Goal: Communication & Community: Answer question/provide support

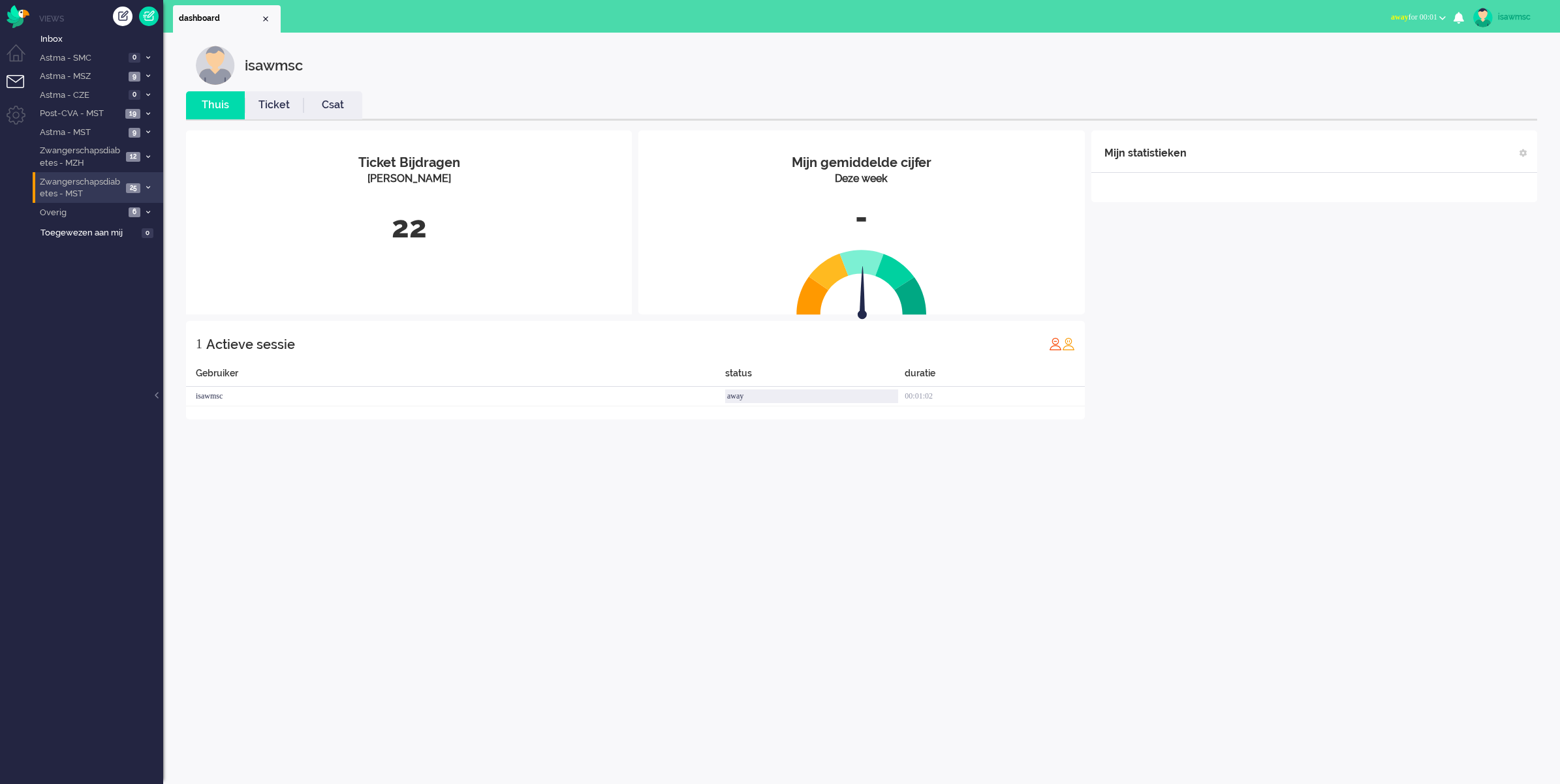
click at [107, 184] on span "Zwangerschapsdiabetes - MST" at bounding box center [79, 189] width 84 height 24
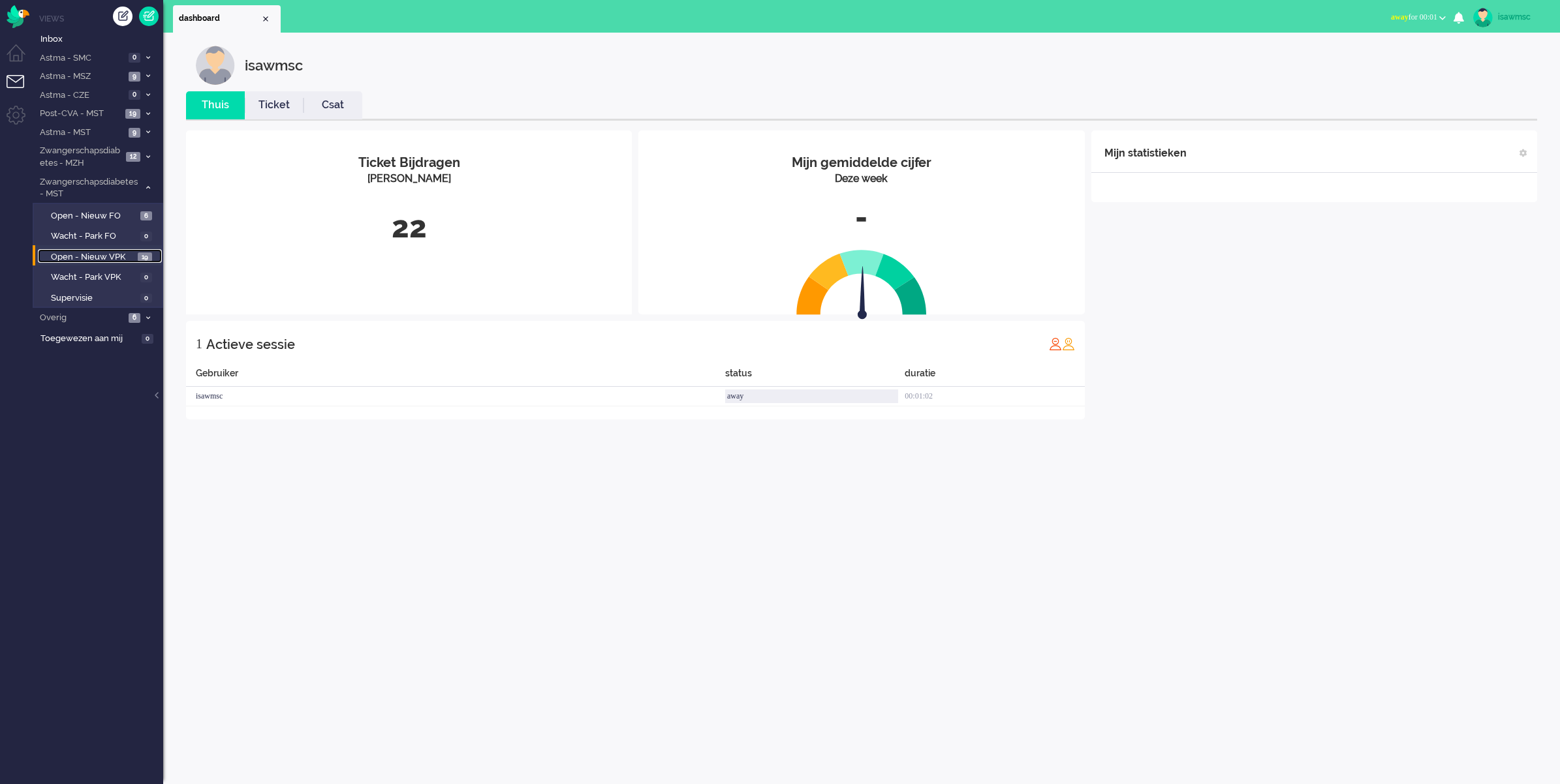
click at [116, 256] on span "Open - Nieuw VPK" at bounding box center [92, 257] width 83 height 12
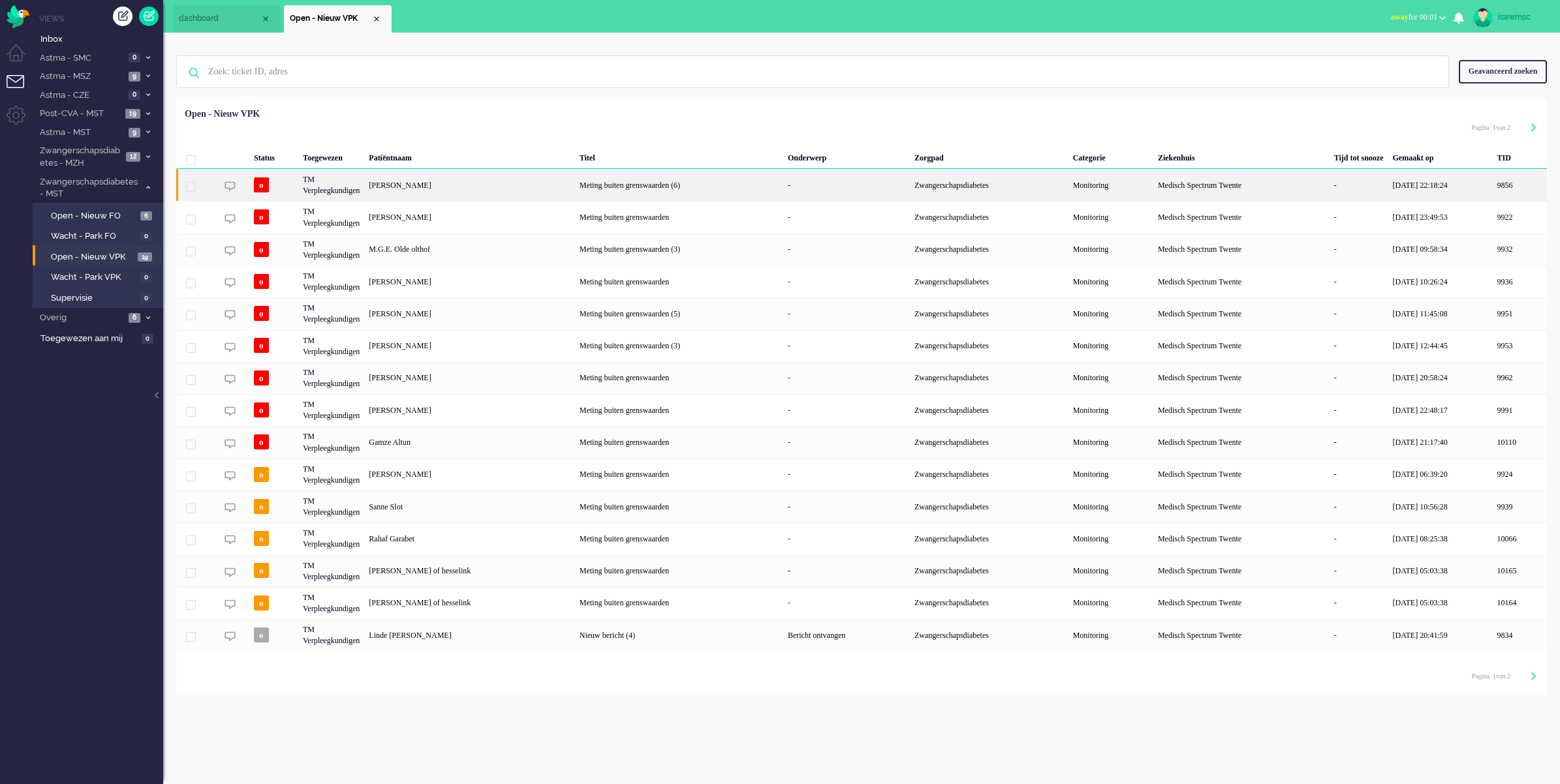
click at [551, 187] on div "Linsey Beld" at bounding box center [469, 185] width 210 height 32
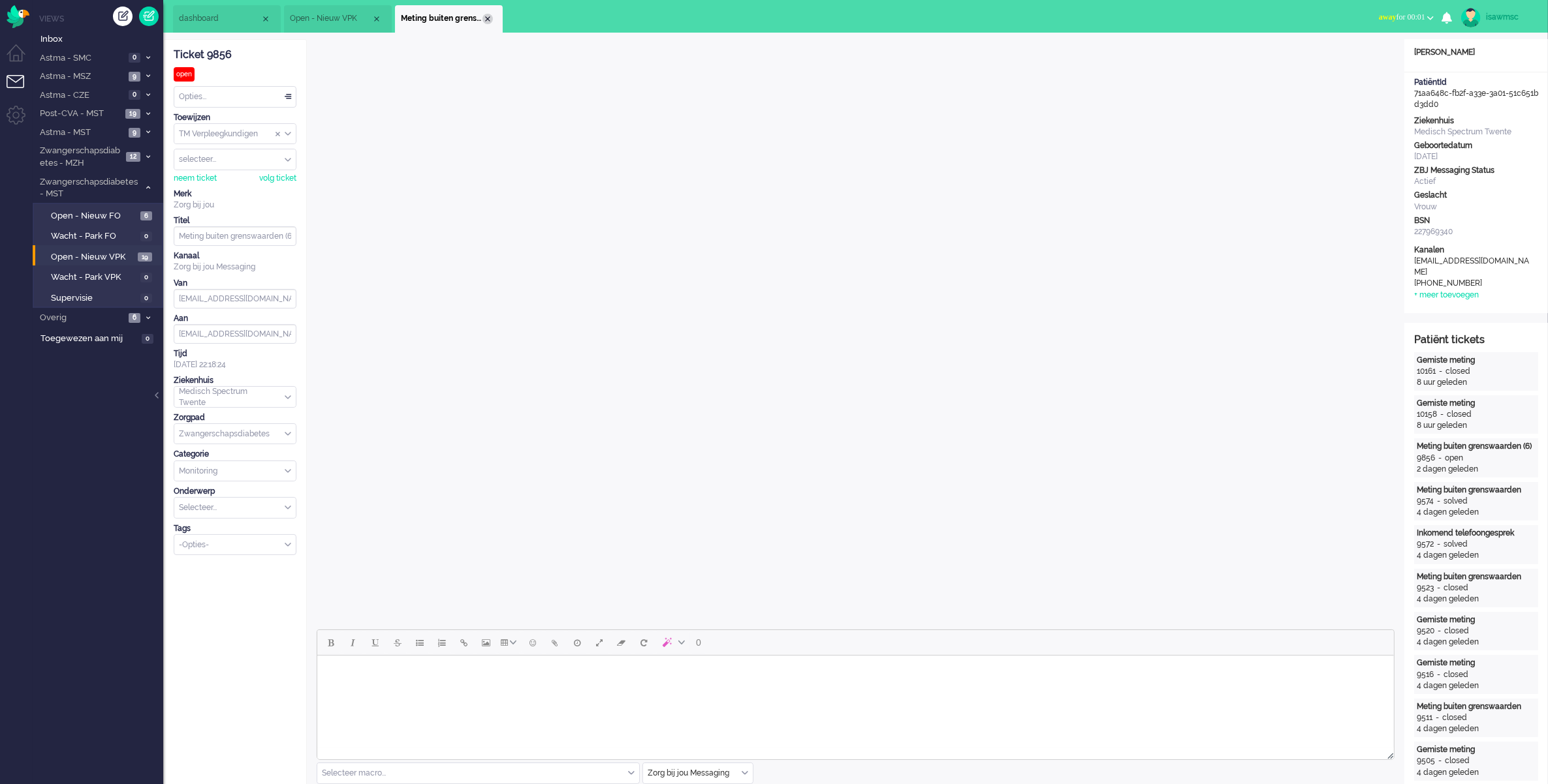
click at [488, 19] on div "Close tab" at bounding box center [487, 19] width 10 height 10
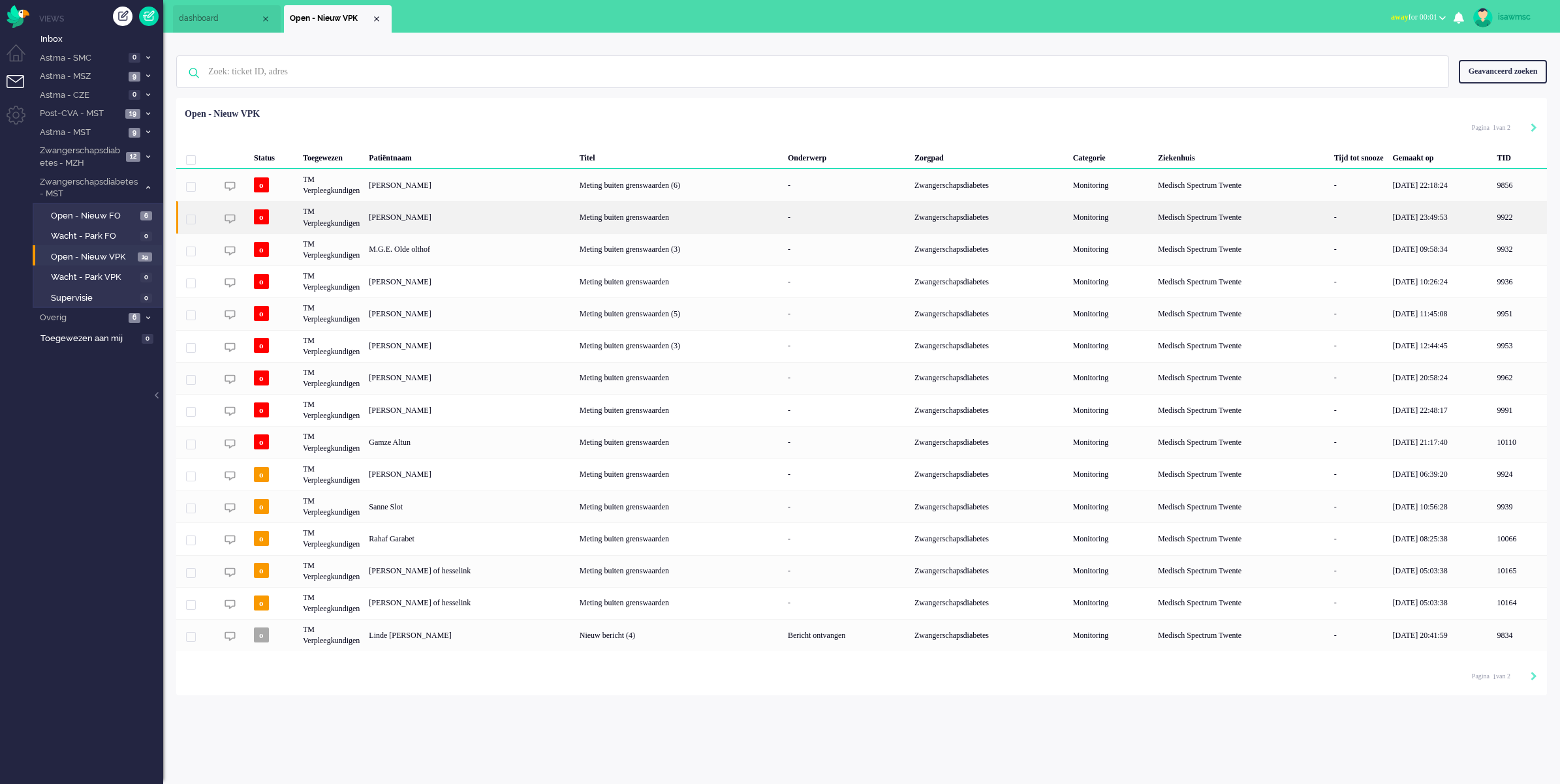
click at [465, 221] on div "Maria Unval" at bounding box center [469, 217] width 210 height 32
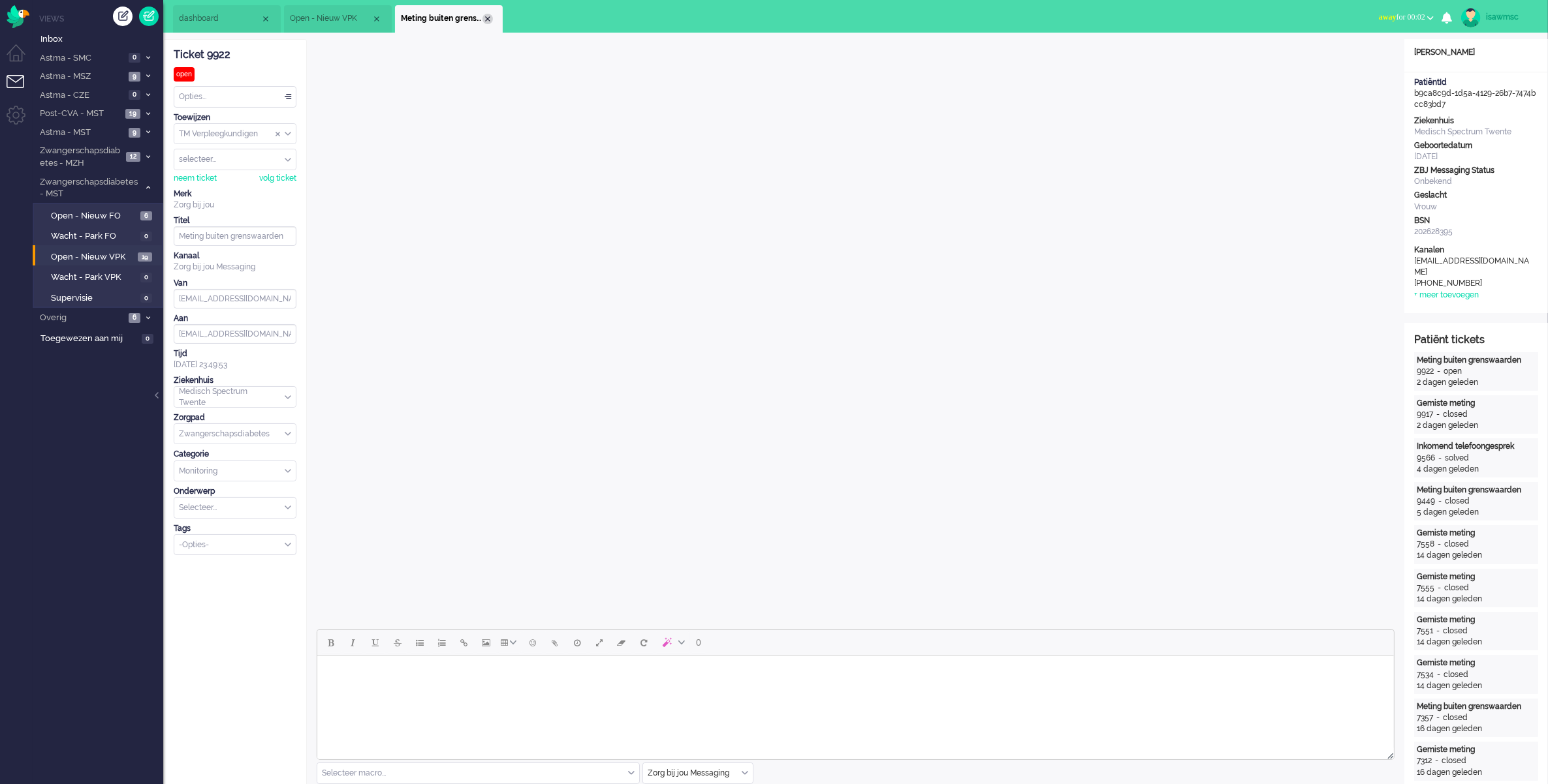
click at [490, 21] on div "Close tab" at bounding box center [487, 19] width 10 height 10
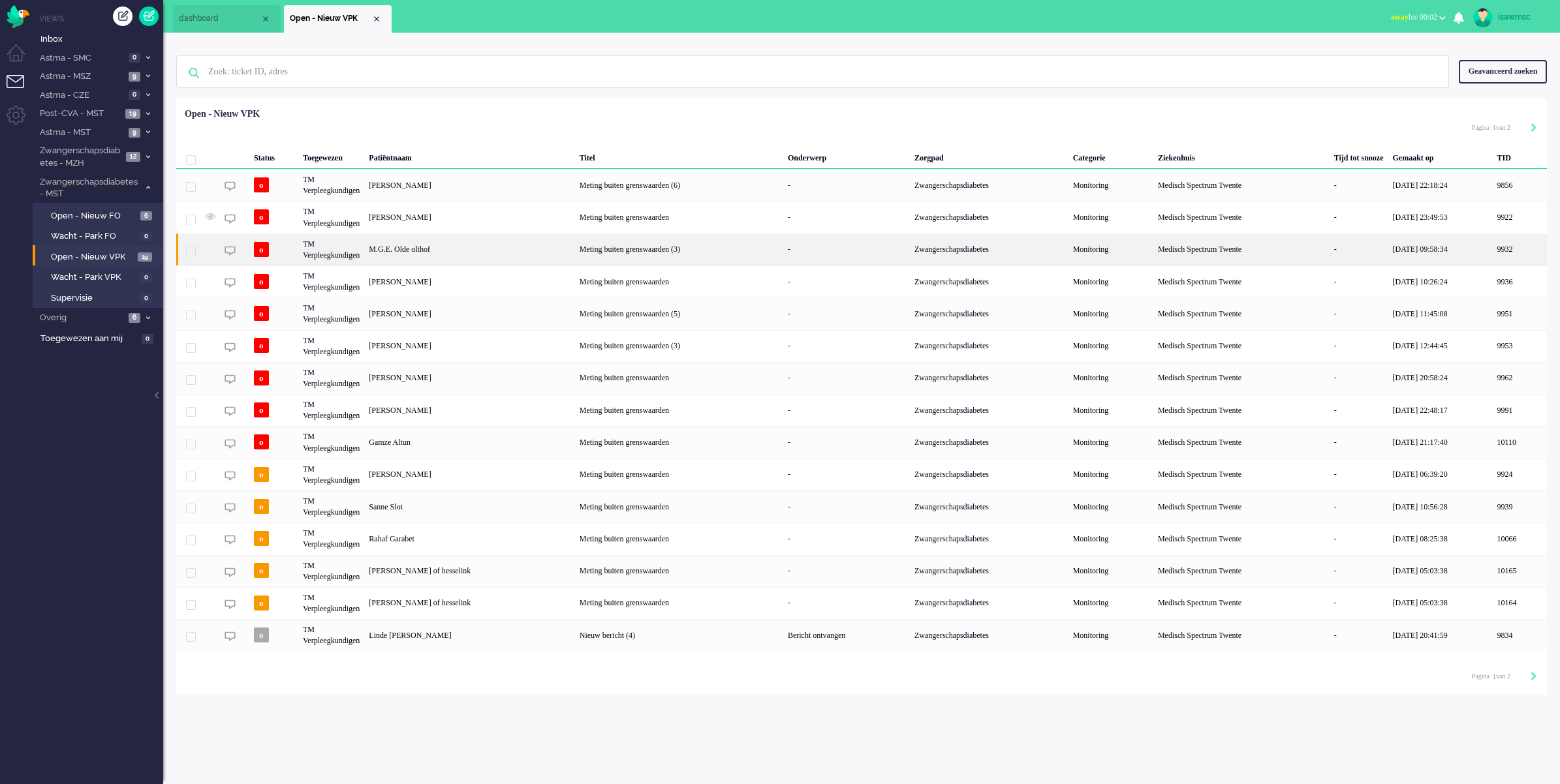
click at [436, 246] on div "M.G.E. Olde olthof" at bounding box center [469, 249] width 210 height 32
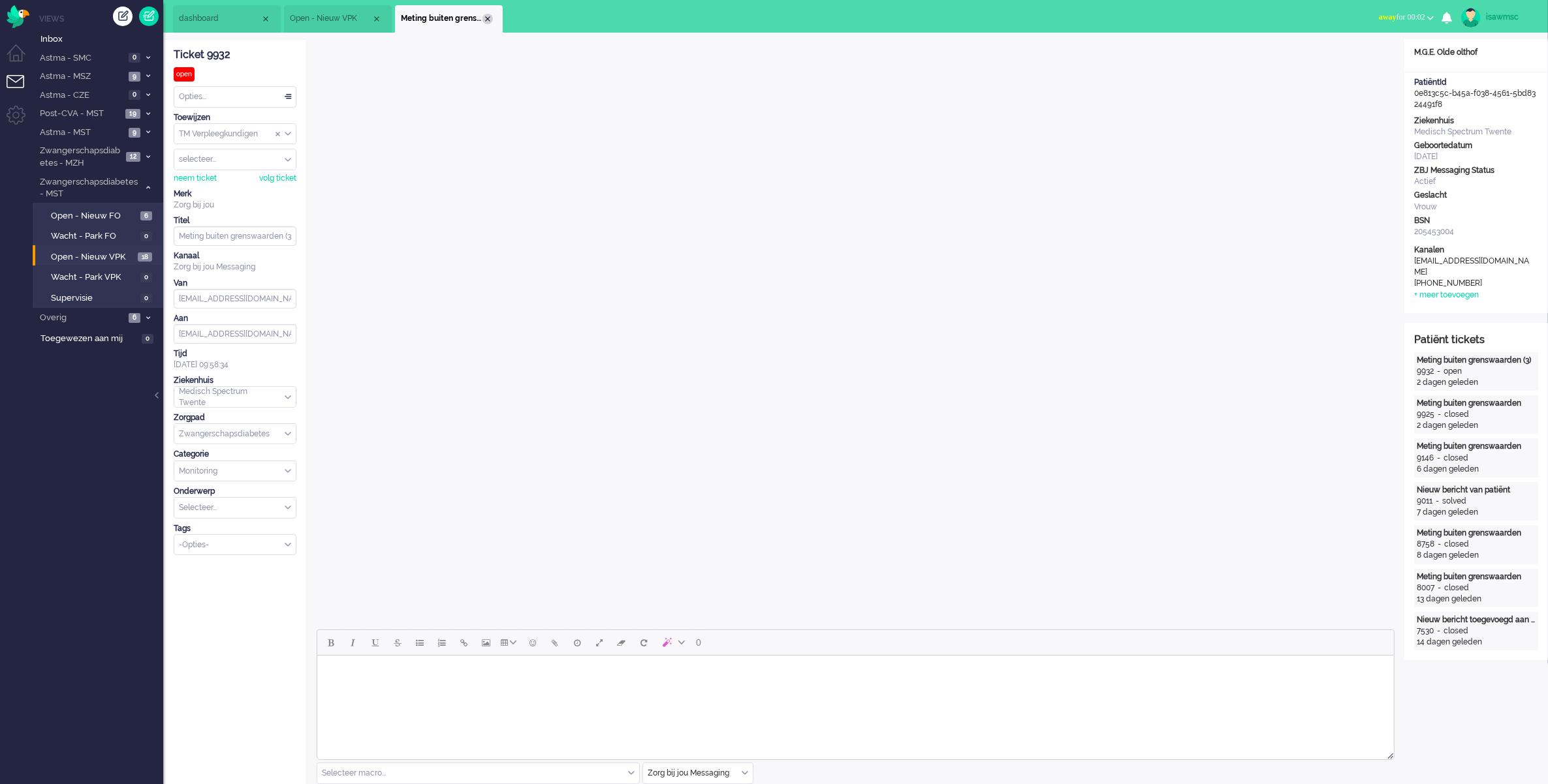
click at [482, 19] on div "Close tab" at bounding box center [487, 19] width 10 height 10
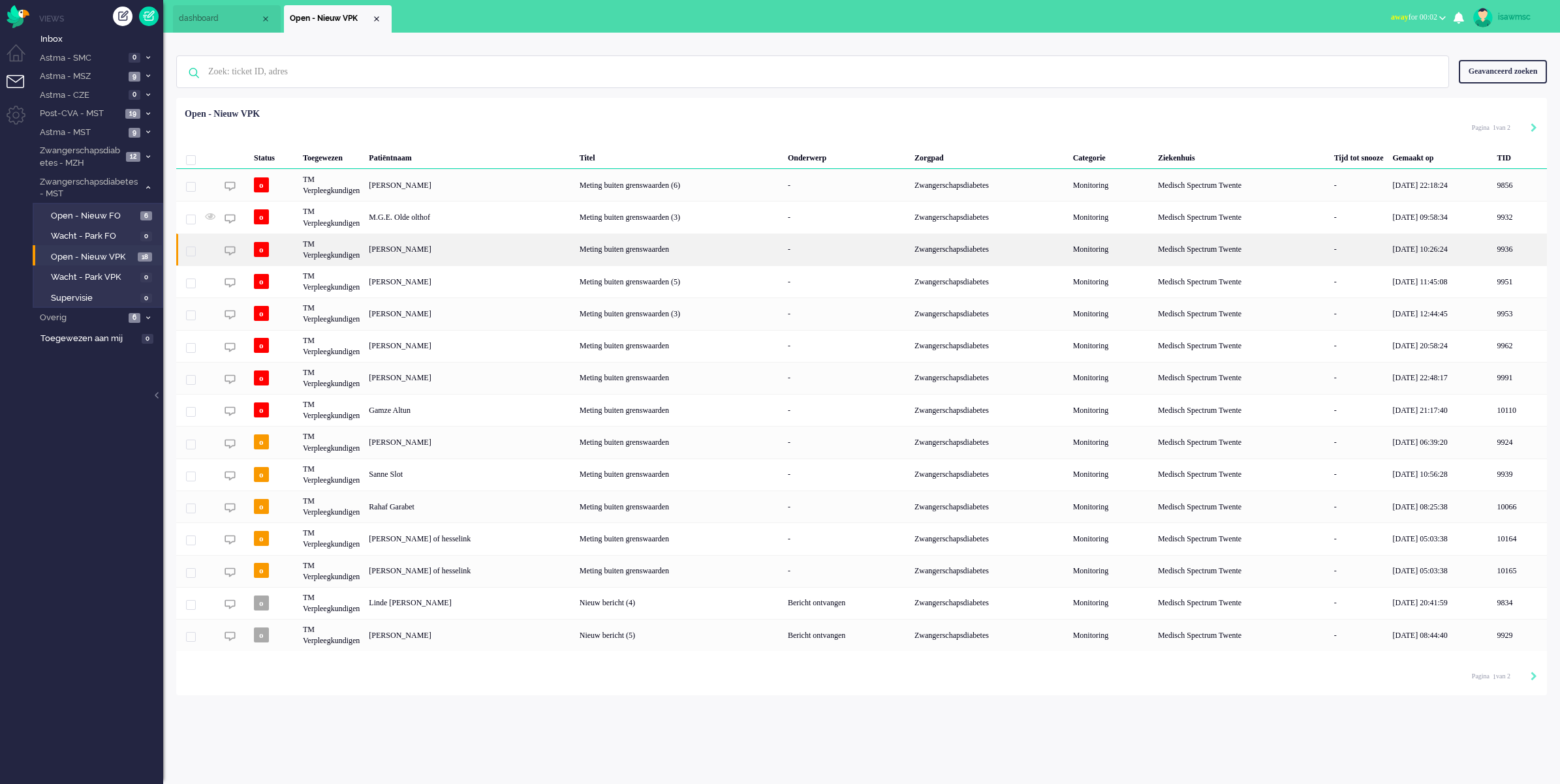
click at [457, 246] on div "Gabriëlle Sandhya van der Velde" at bounding box center [469, 249] width 210 height 32
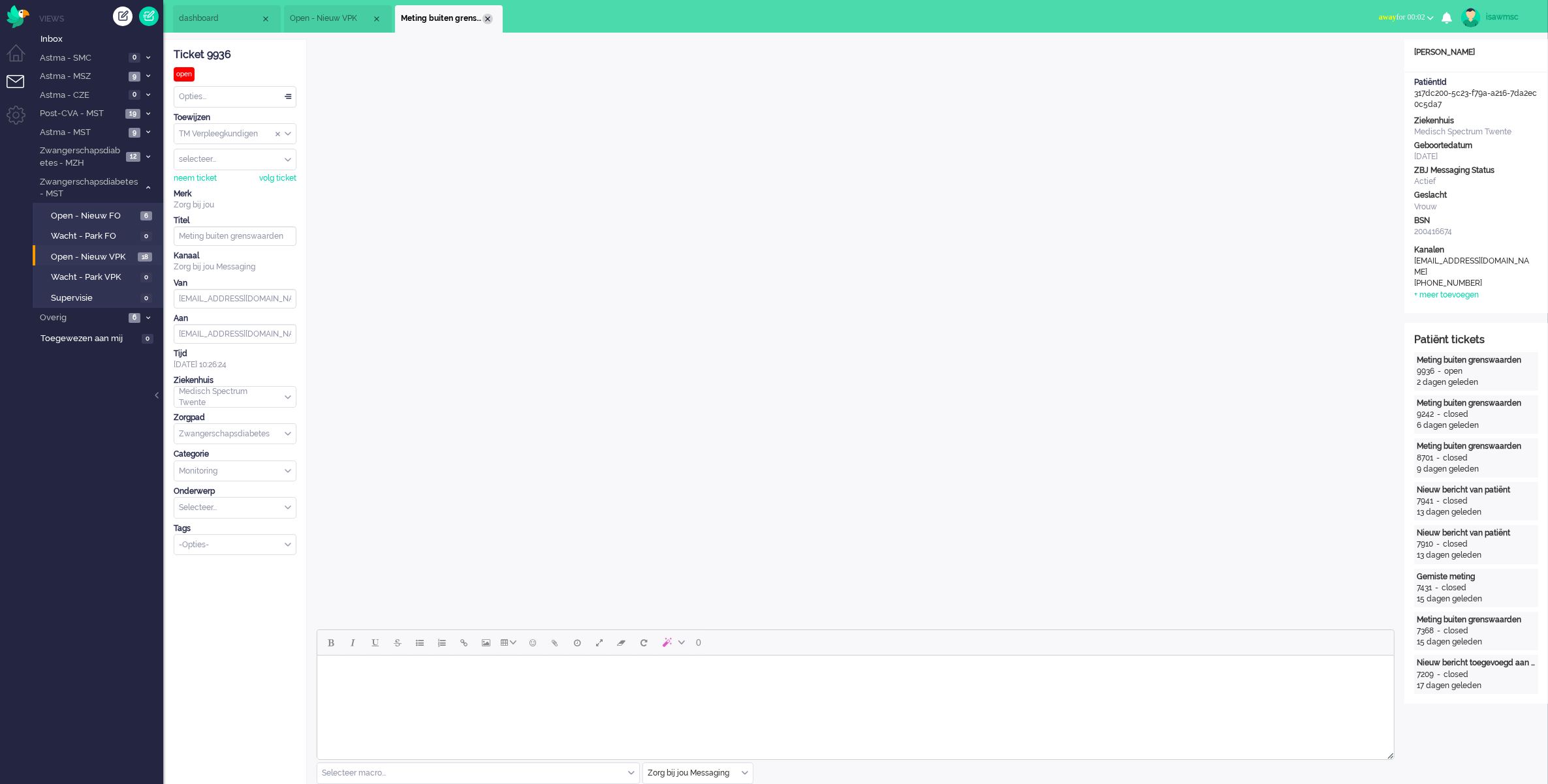
click at [490, 19] on div "Close tab" at bounding box center [487, 19] width 10 height 10
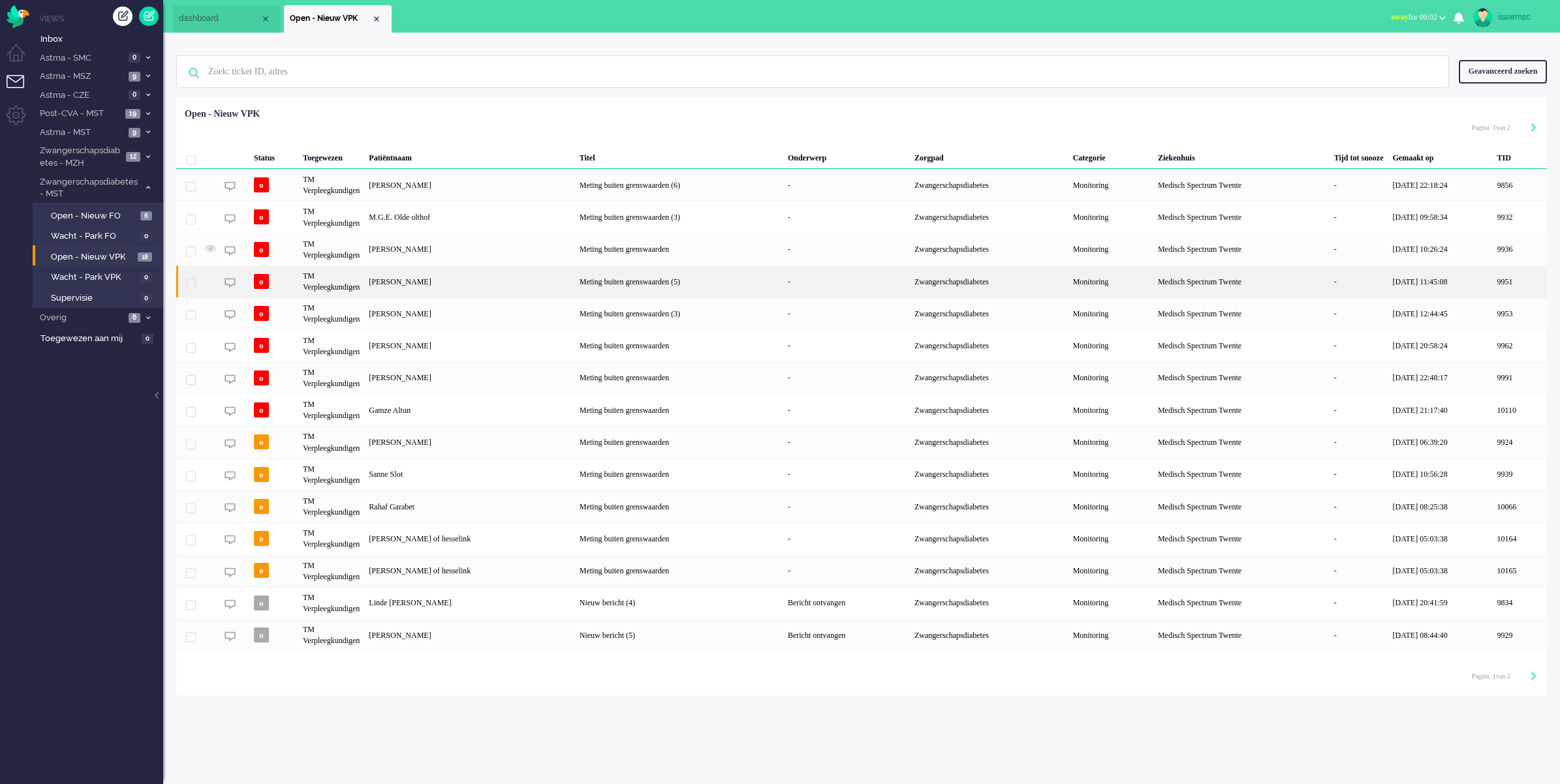
click at [465, 286] on div "Marloes Hilderink" at bounding box center [469, 281] width 210 height 32
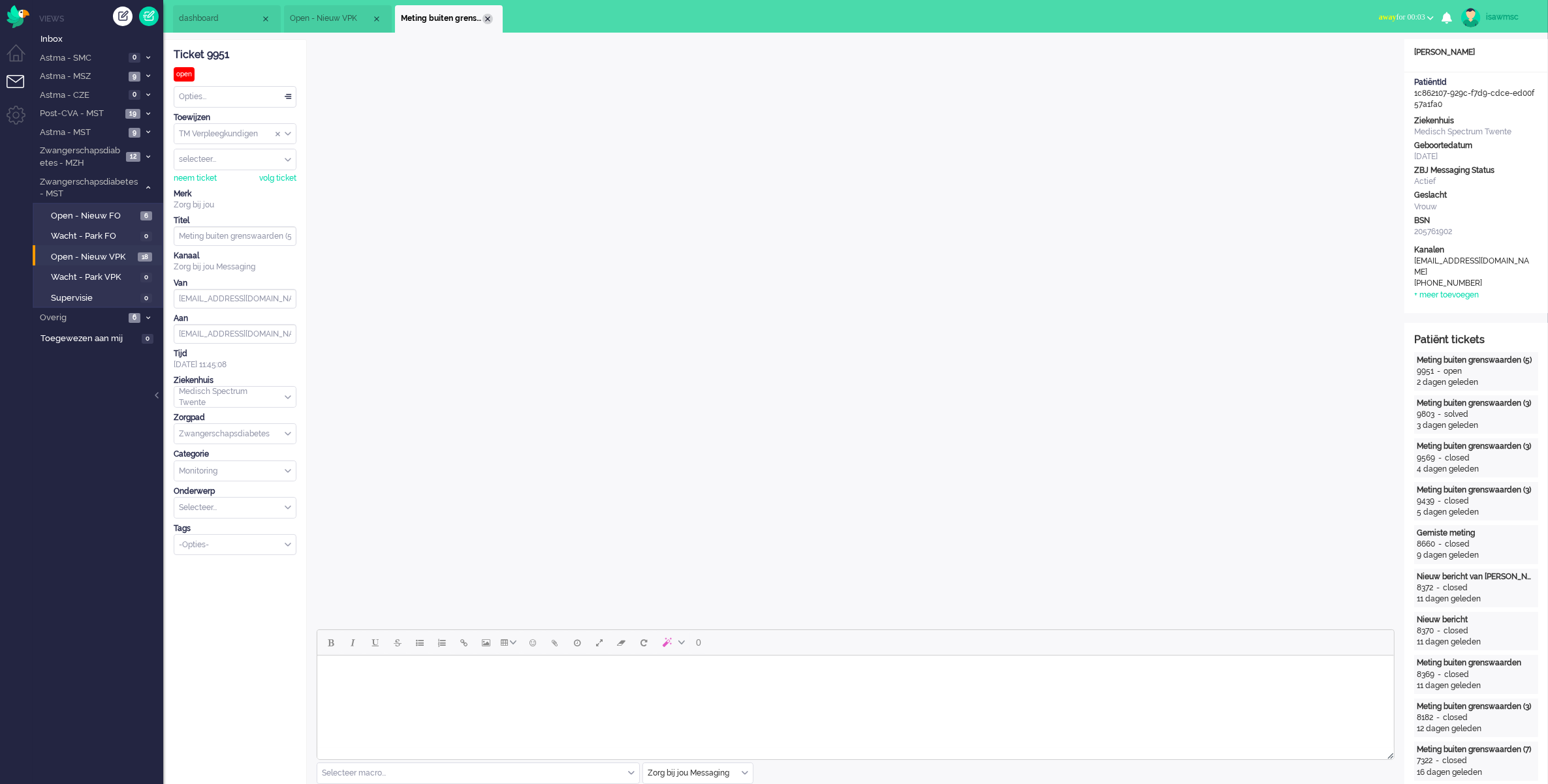
click at [486, 20] on div "Close tab" at bounding box center [487, 19] width 10 height 10
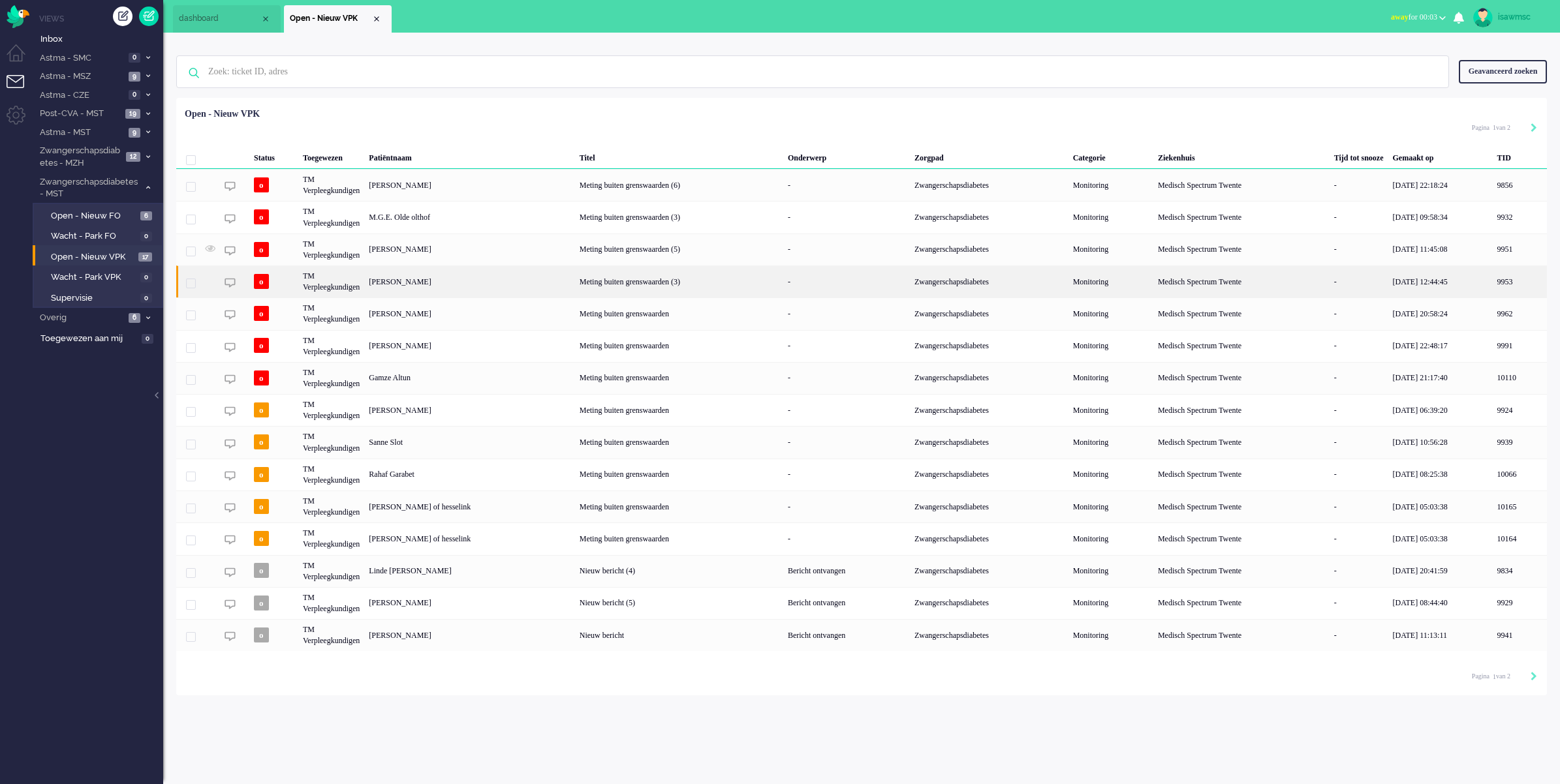
click at [444, 287] on div "Nikki Annemarie te Nijenhuis" at bounding box center [469, 281] width 210 height 32
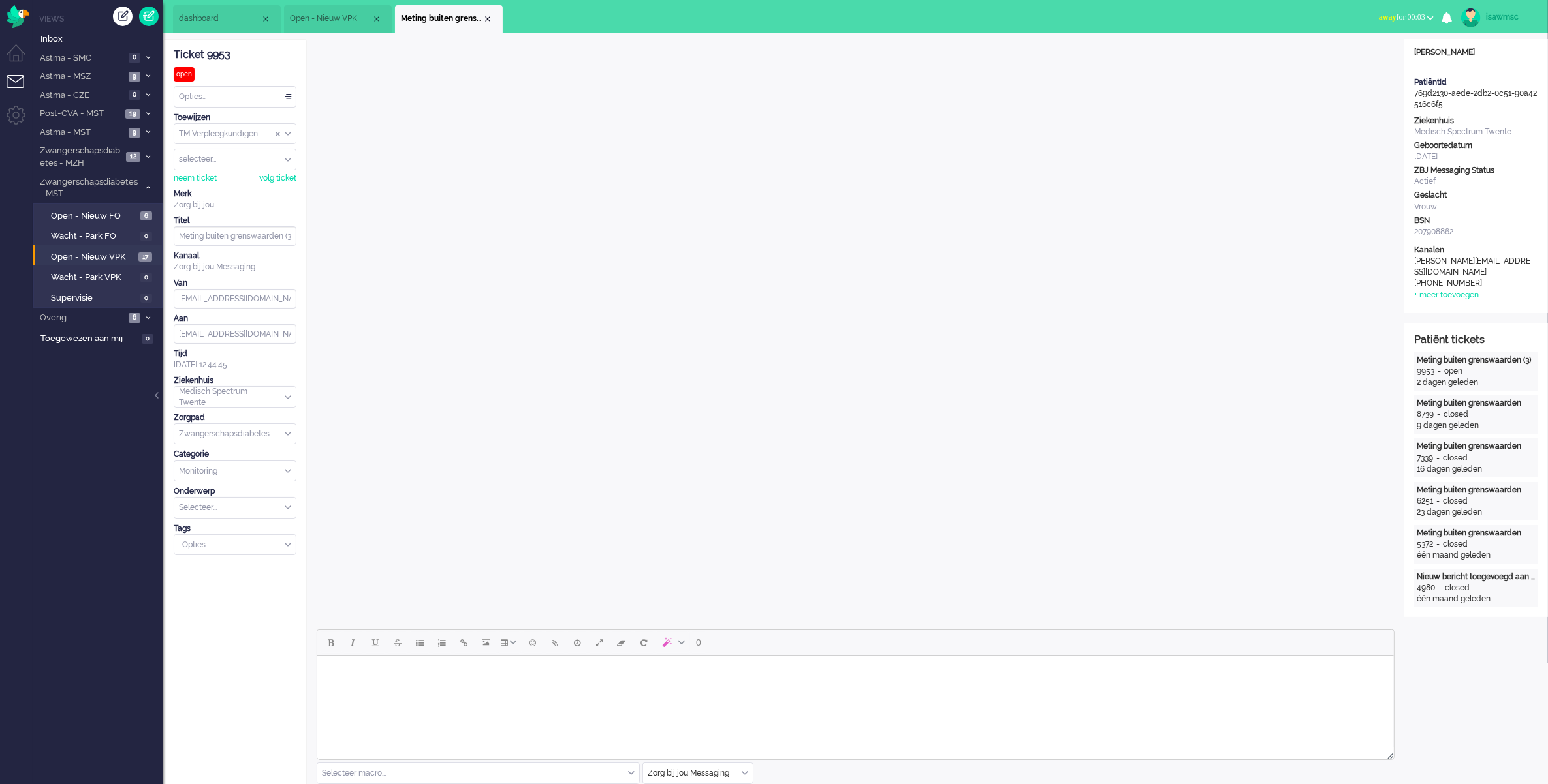
click at [480, 20] on span "Meting buiten grenswaarden (3)" at bounding box center [441, 19] width 81 height 11
click at [484, 17] on div "Close tab" at bounding box center [487, 19] width 10 height 10
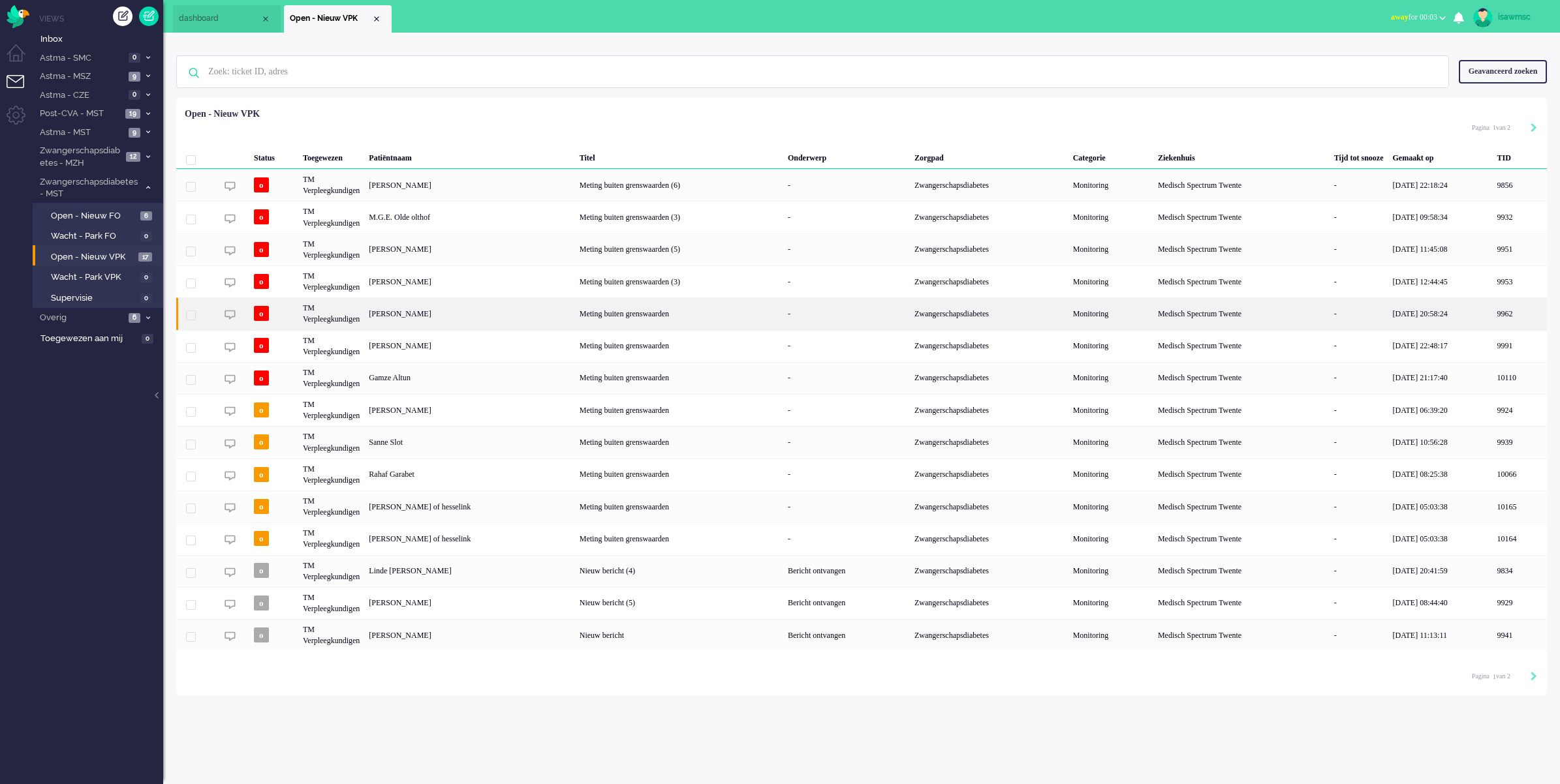
click at [459, 320] on div "Inge Bolk" at bounding box center [469, 313] width 210 height 32
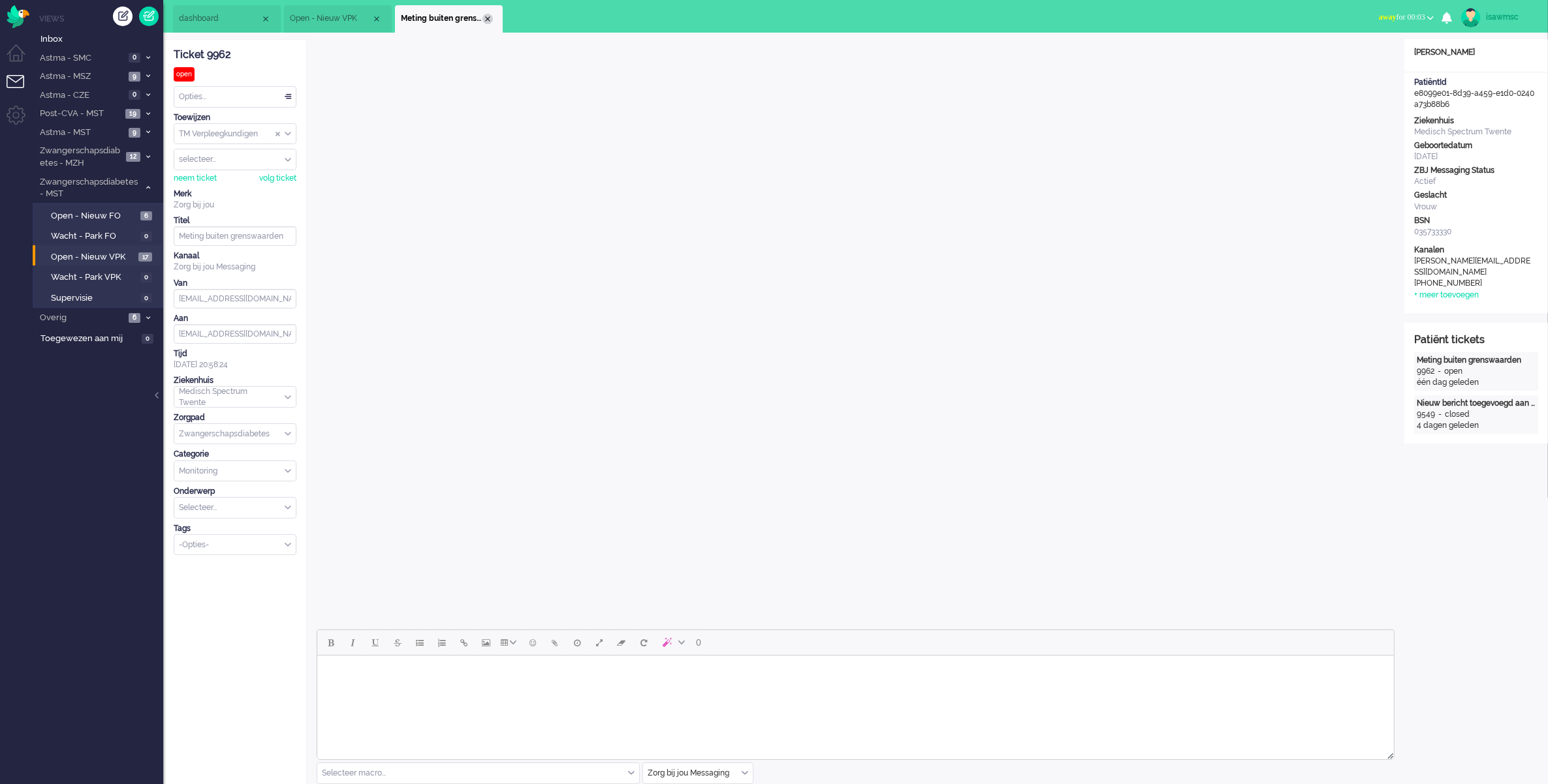
click at [484, 17] on div "Close tab" at bounding box center [487, 19] width 10 height 10
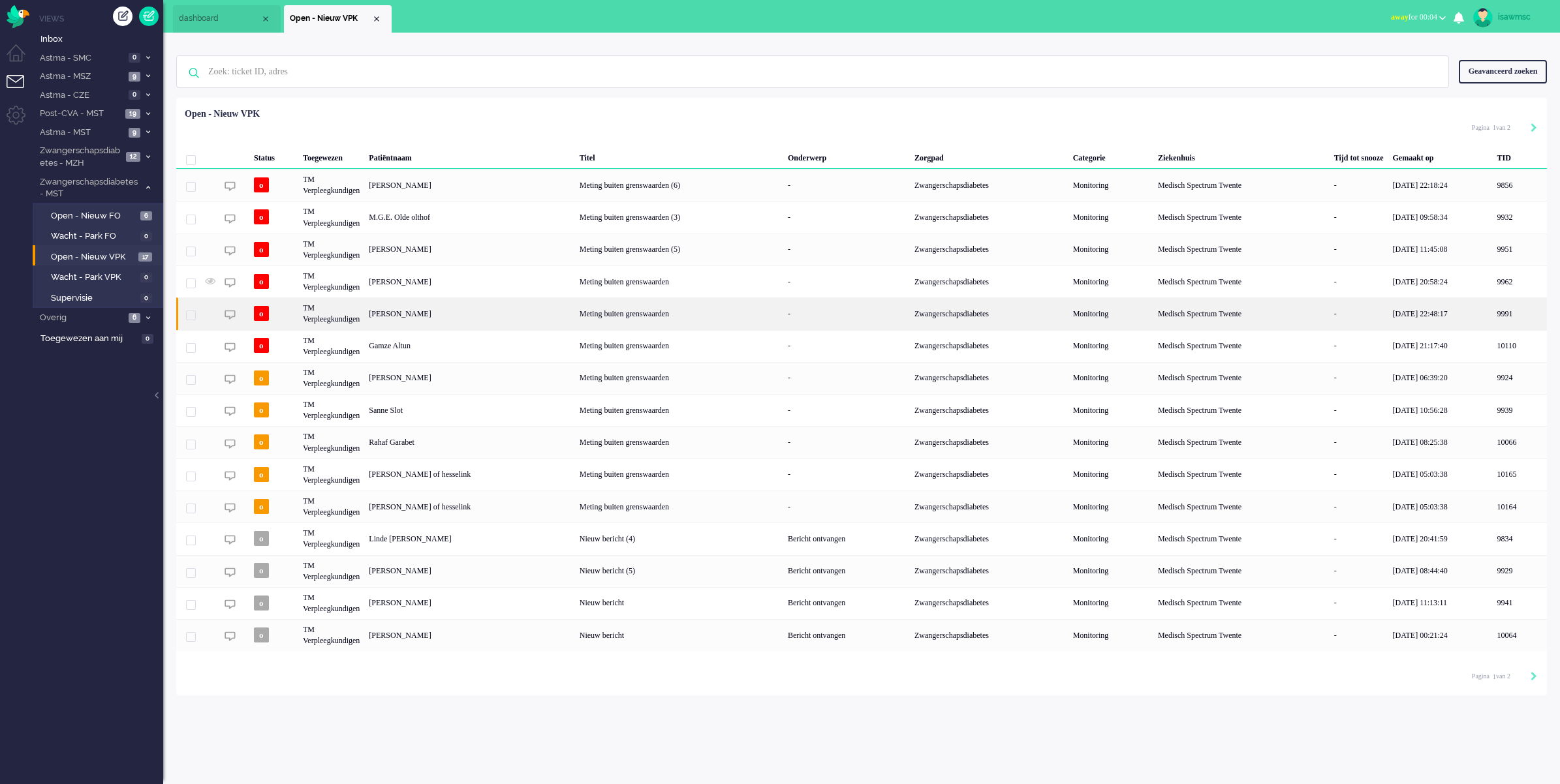
click at [485, 315] on div "Rosalie Bossink" at bounding box center [469, 313] width 210 height 32
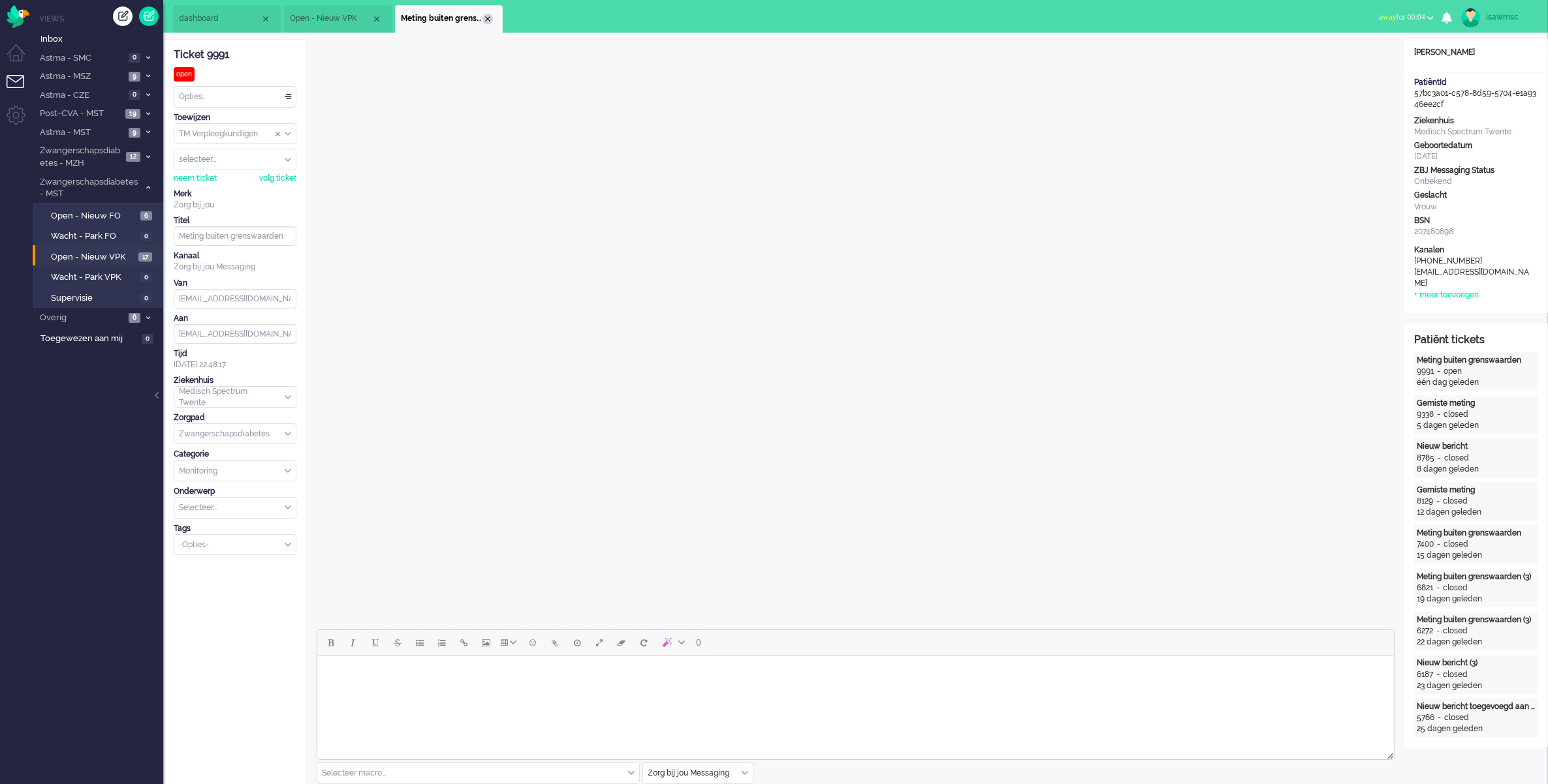
click at [488, 22] on div "Close tab" at bounding box center [487, 19] width 10 height 10
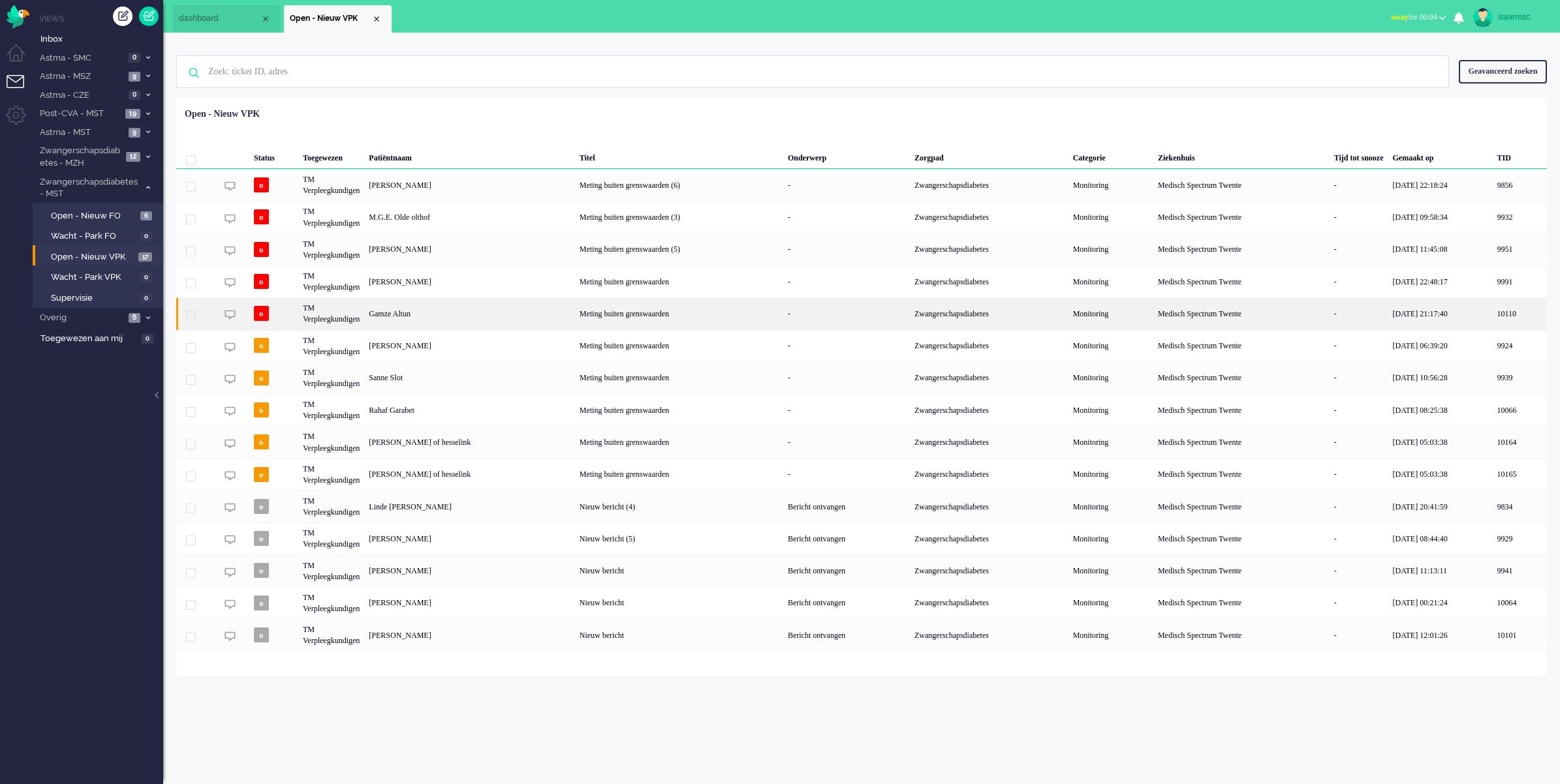
click at [498, 315] on div "Gamze Altun" at bounding box center [469, 313] width 210 height 32
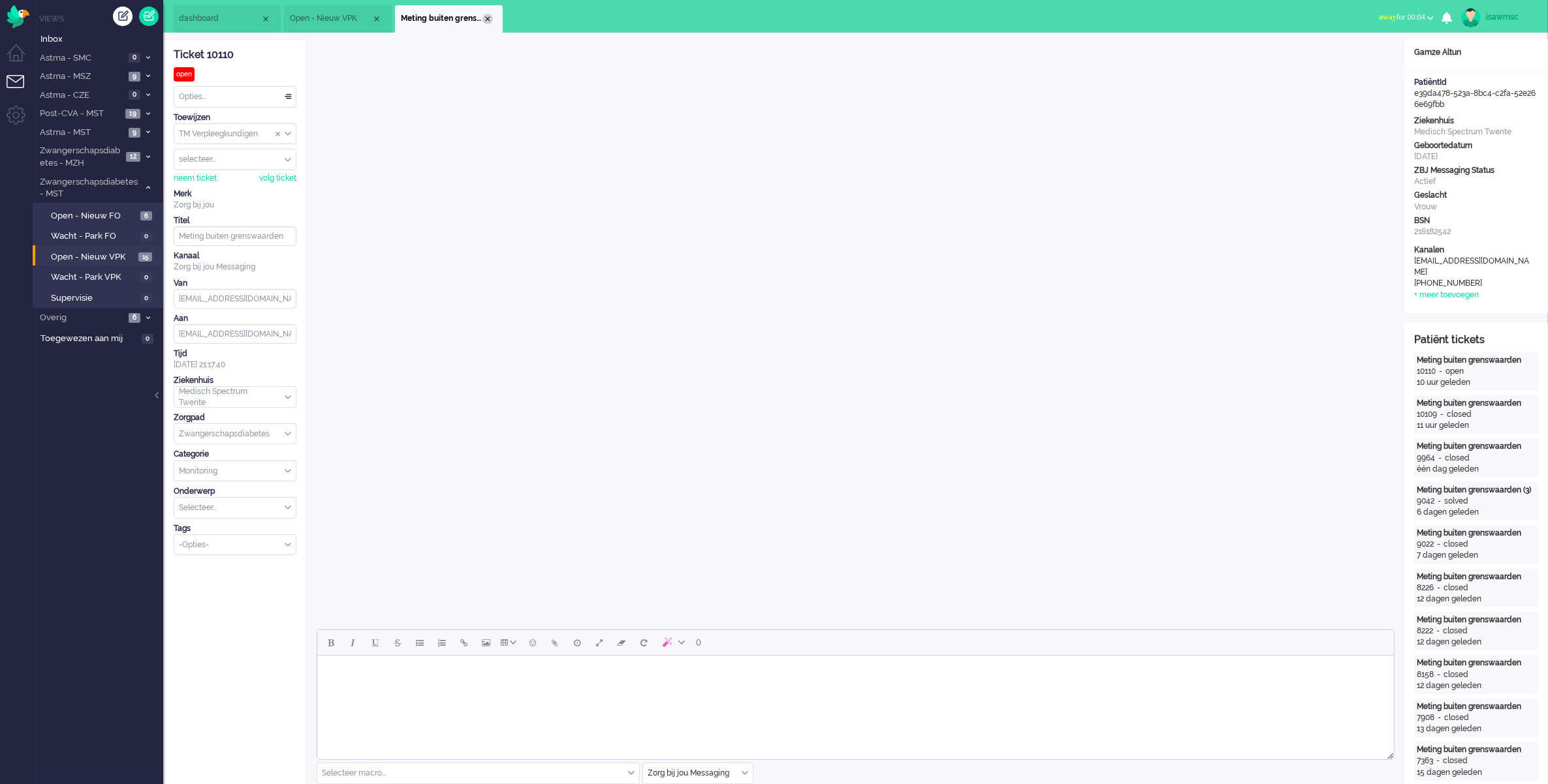
click at [483, 21] on div "Close tab" at bounding box center [487, 19] width 10 height 10
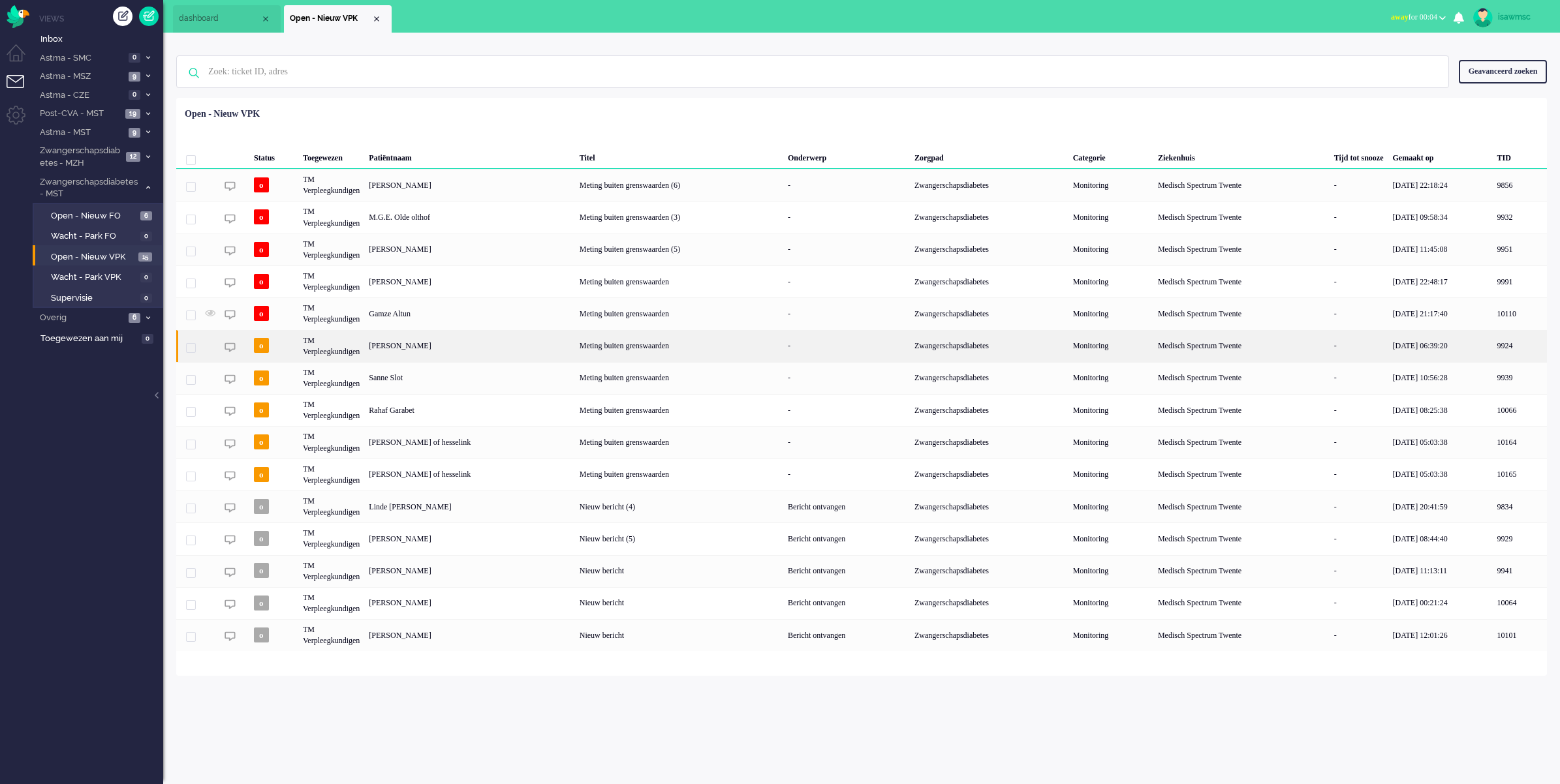
click at [477, 352] on div "Jolijn Gertrude Alide Kemerink" at bounding box center [469, 346] width 210 height 32
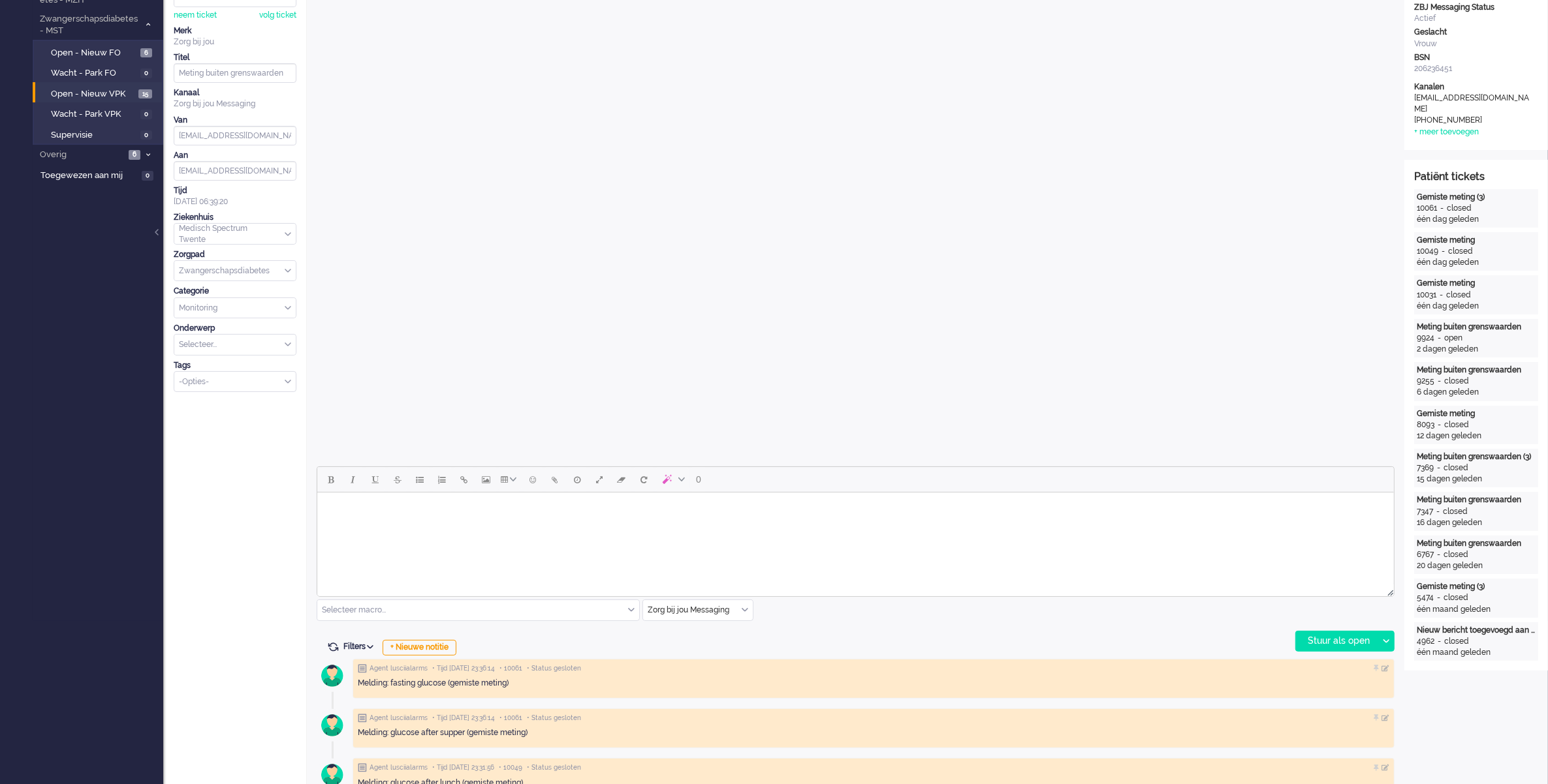
scroll to position [245, 0]
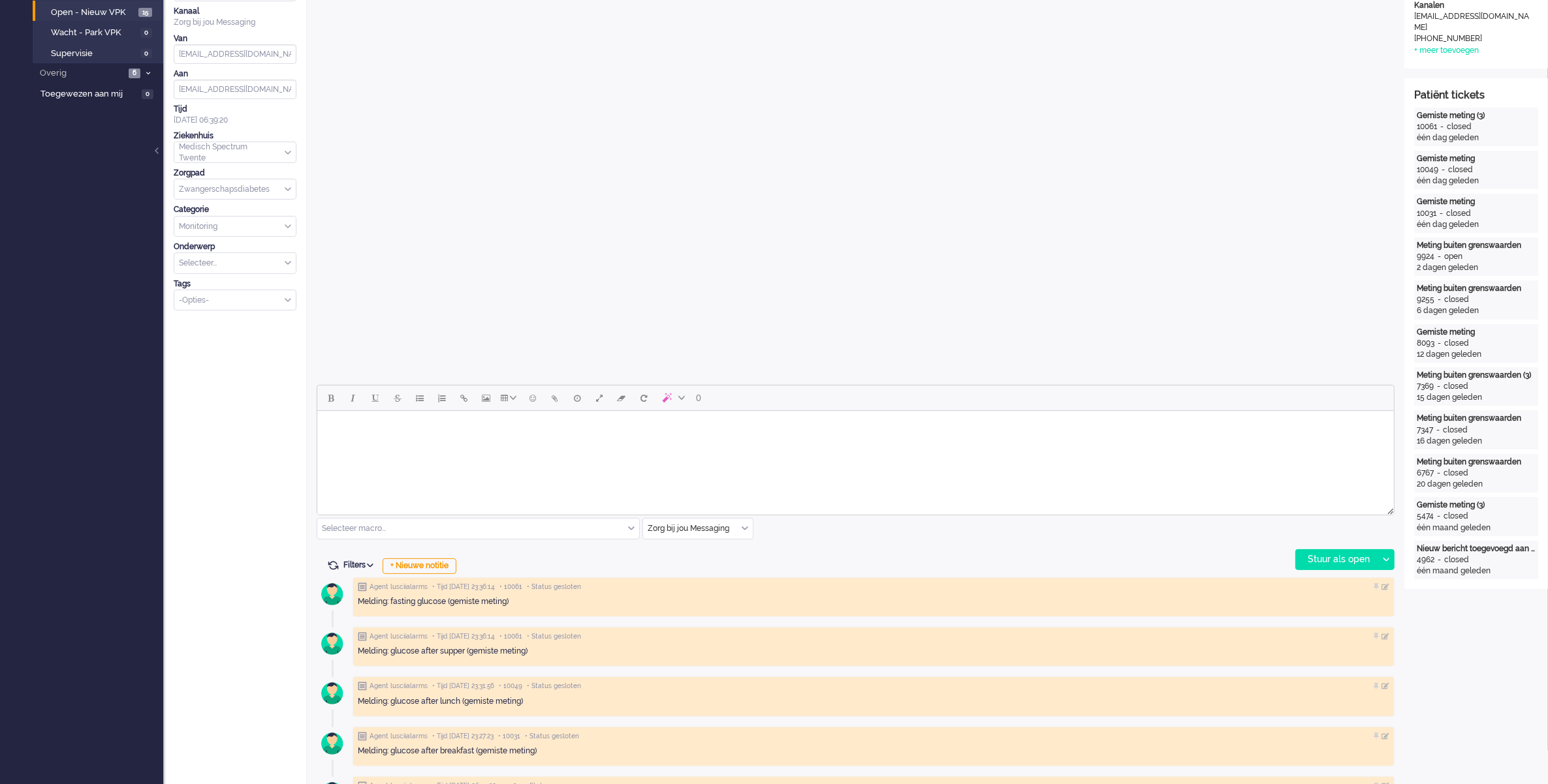
click at [573, 433] on body "Rich Text Area. Press ALT-0 for help." at bounding box center [854, 427] width 1066 height 22
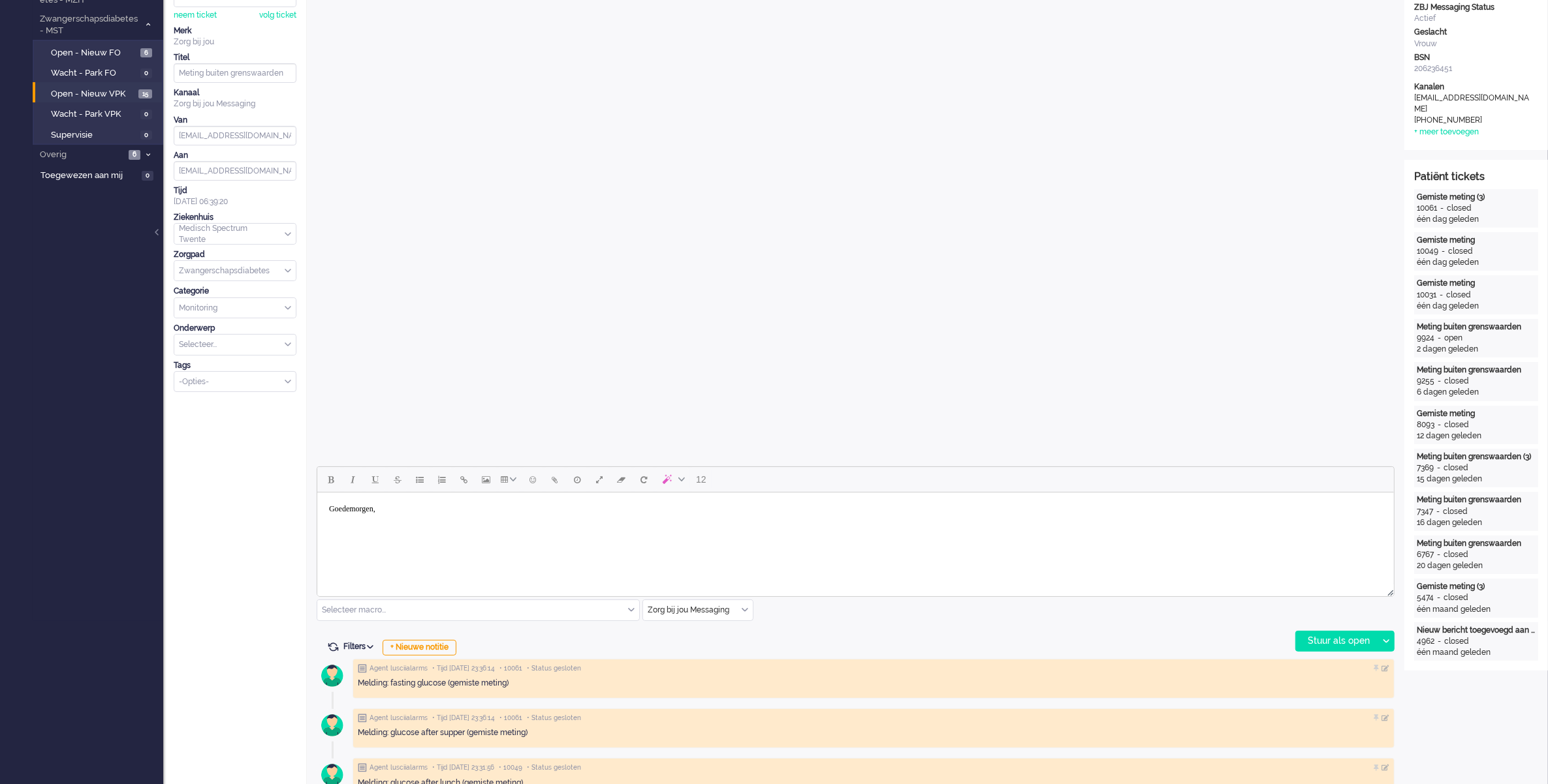
click at [346, 522] on body "Goedemorgen," at bounding box center [854, 519] width 1066 height 42
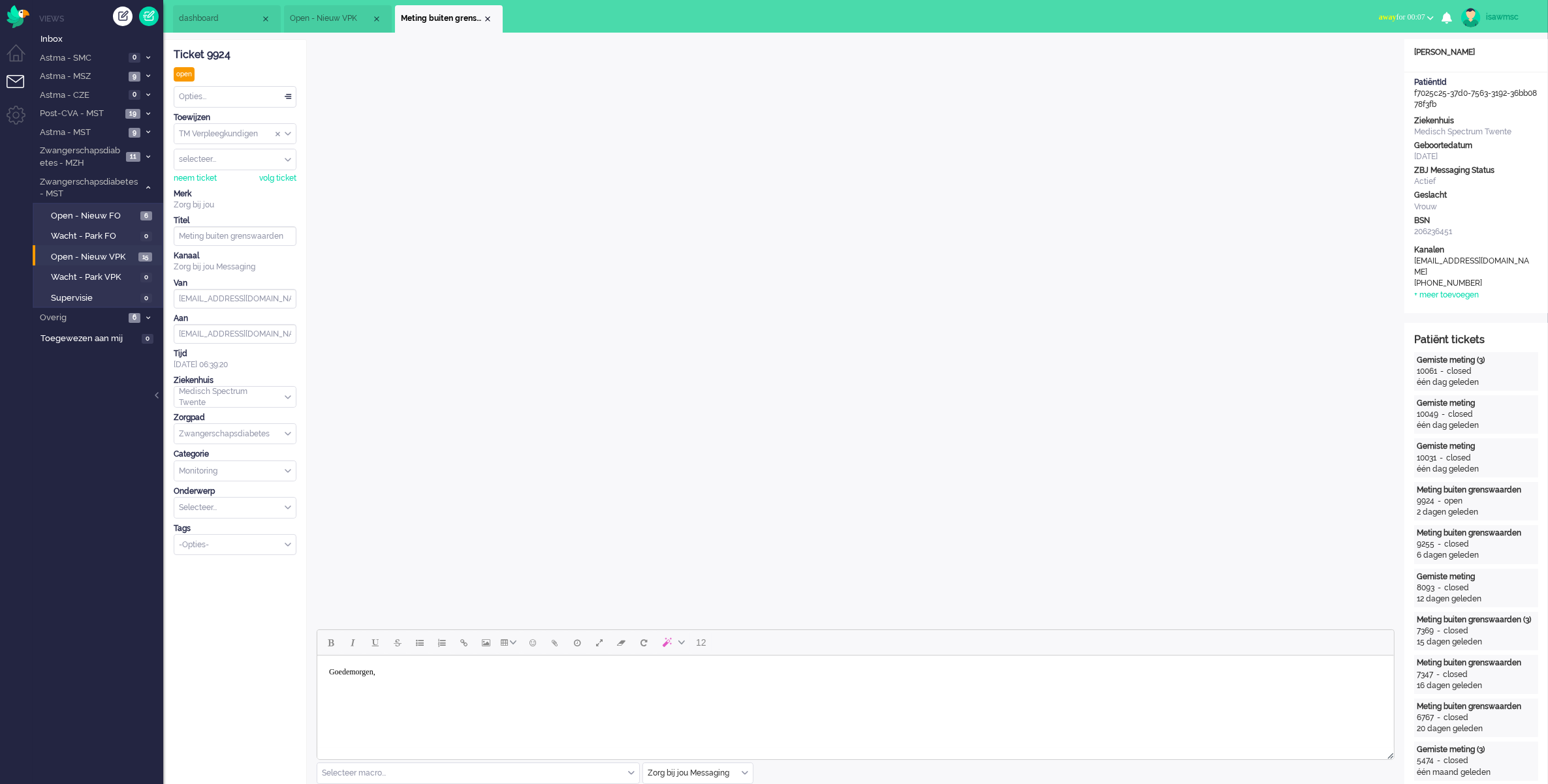
scroll to position [245, 0]
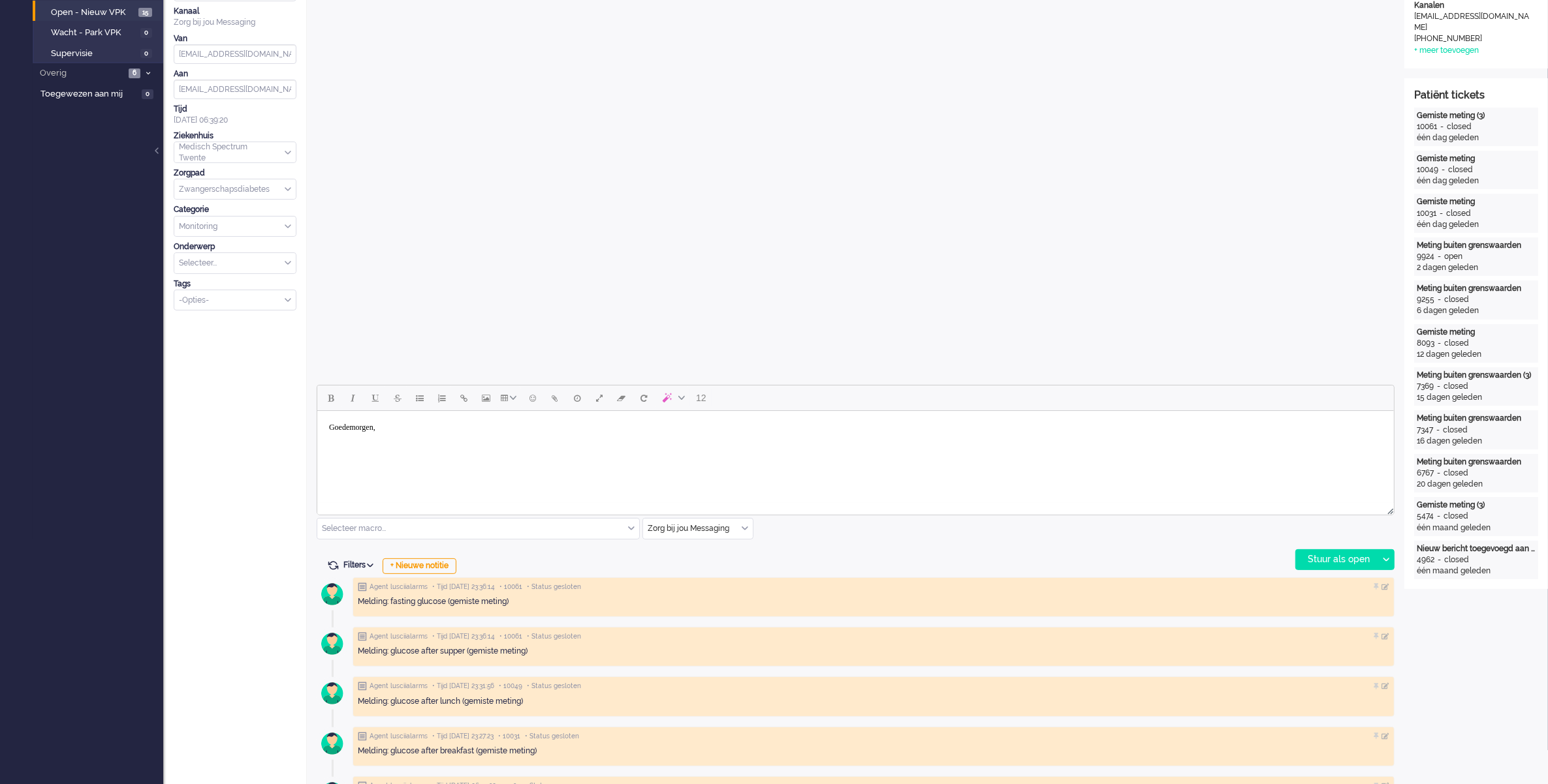
click at [428, 432] on body "Goedemorgen," at bounding box center [854, 436] width 1066 height 42
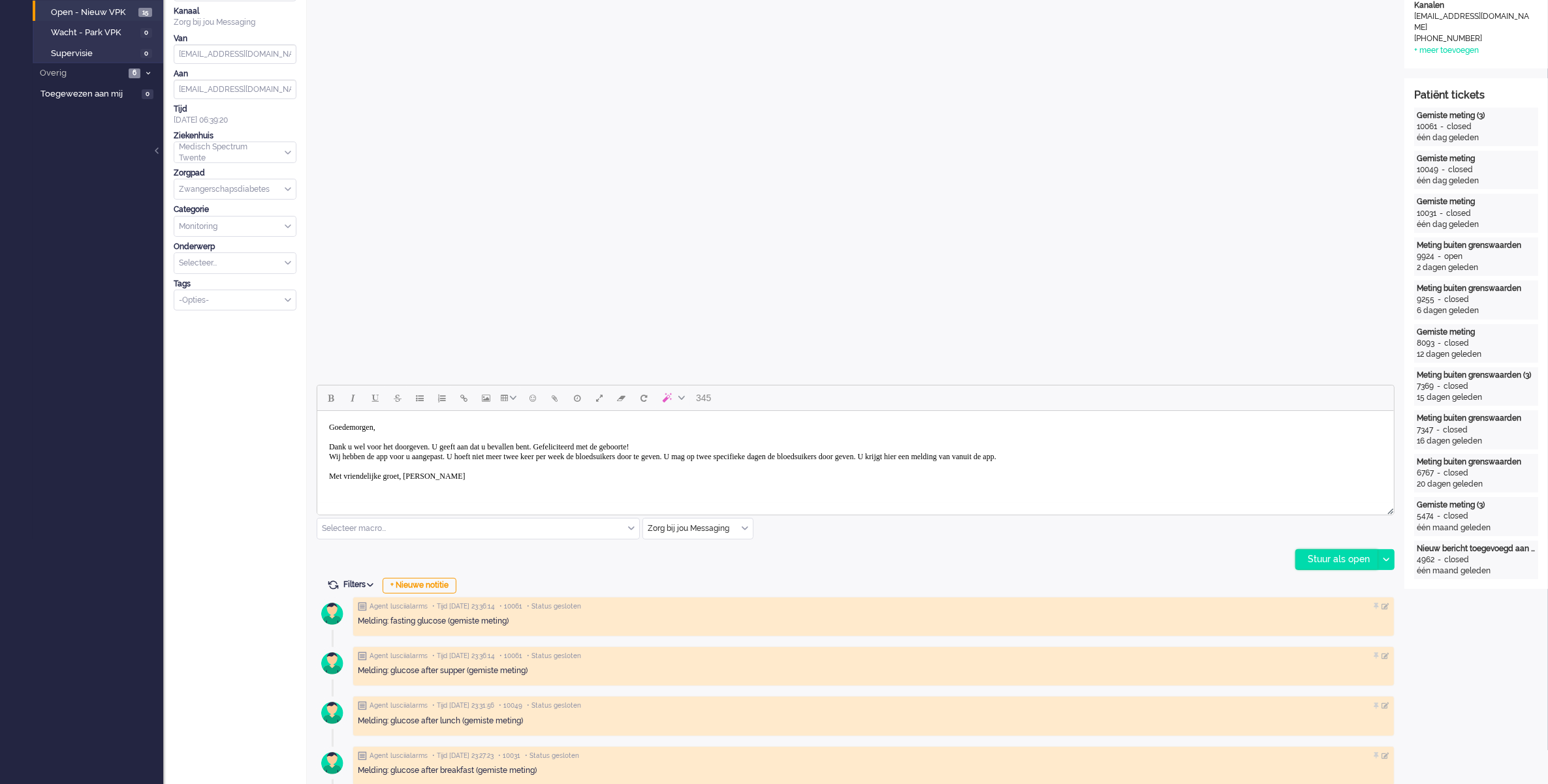
click at [1317, 555] on div "Stuur als open" at bounding box center [1336, 560] width 81 height 20
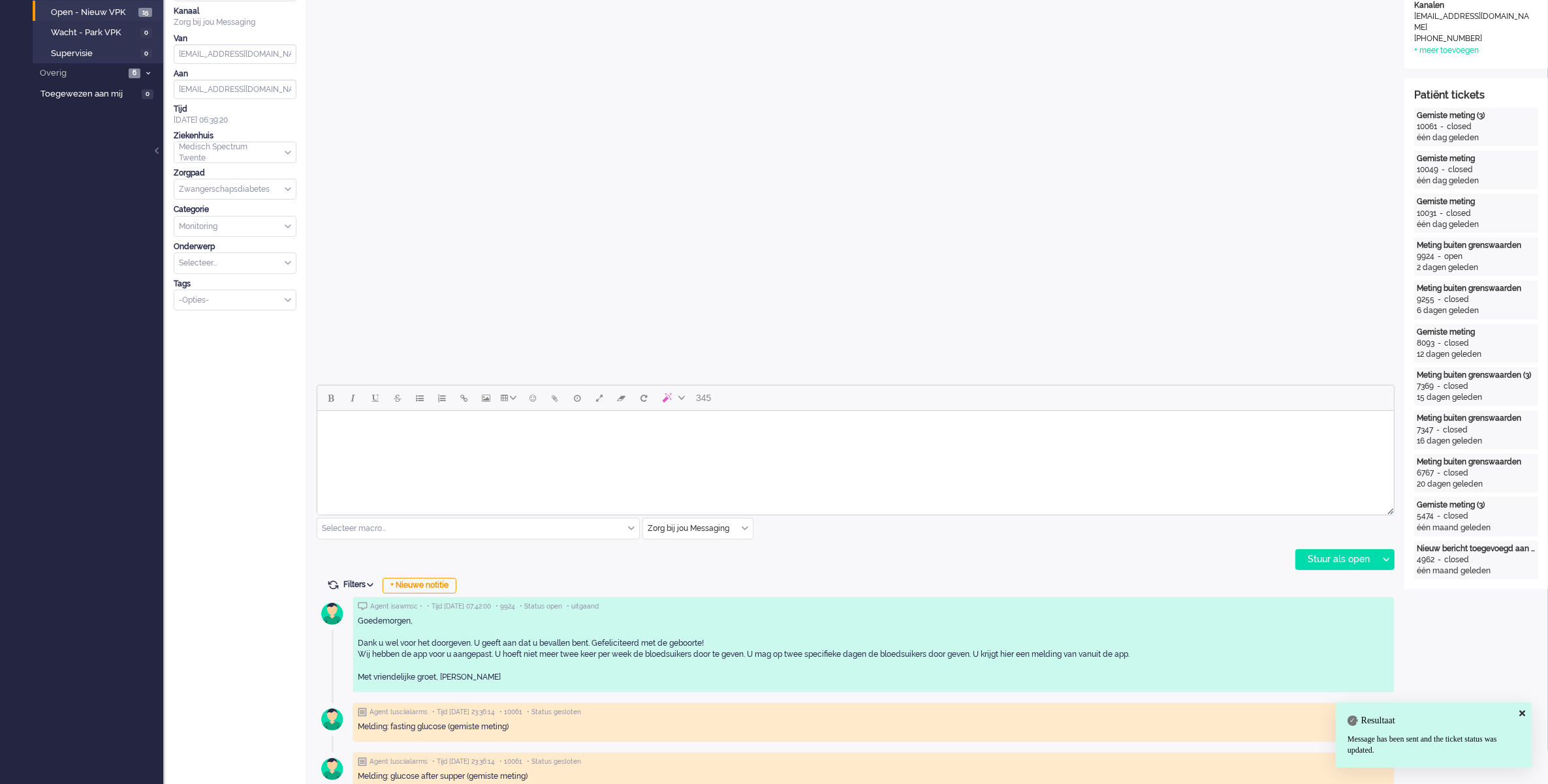
scroll to position [0, 0]
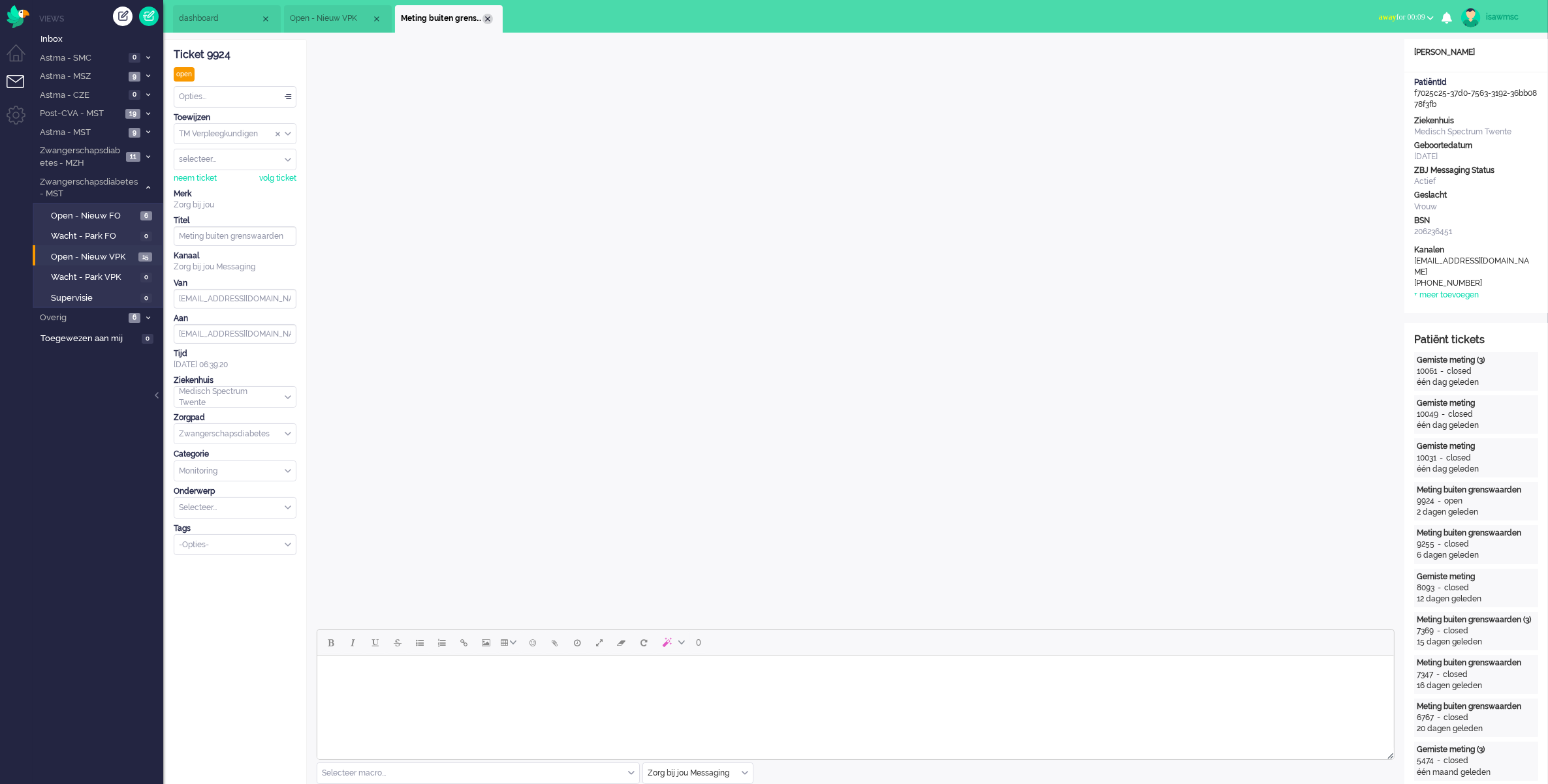
click at [484, 15] on div "Close tab" at bounding box center [487, 19] width 10 height 10
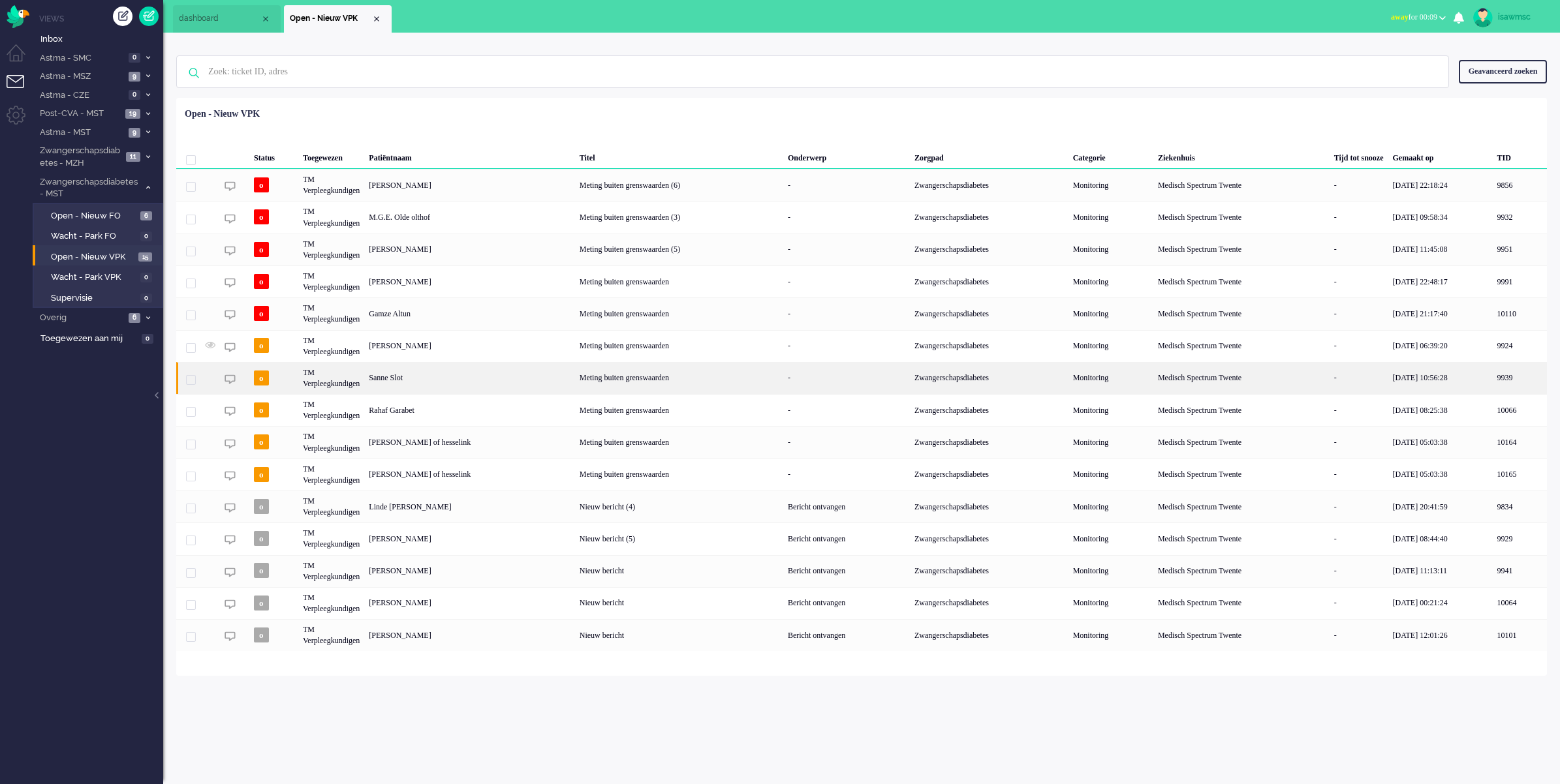
click at [486, 379] on div "Sanne Slot" at bounding box center [469, 378] width 210 height 32
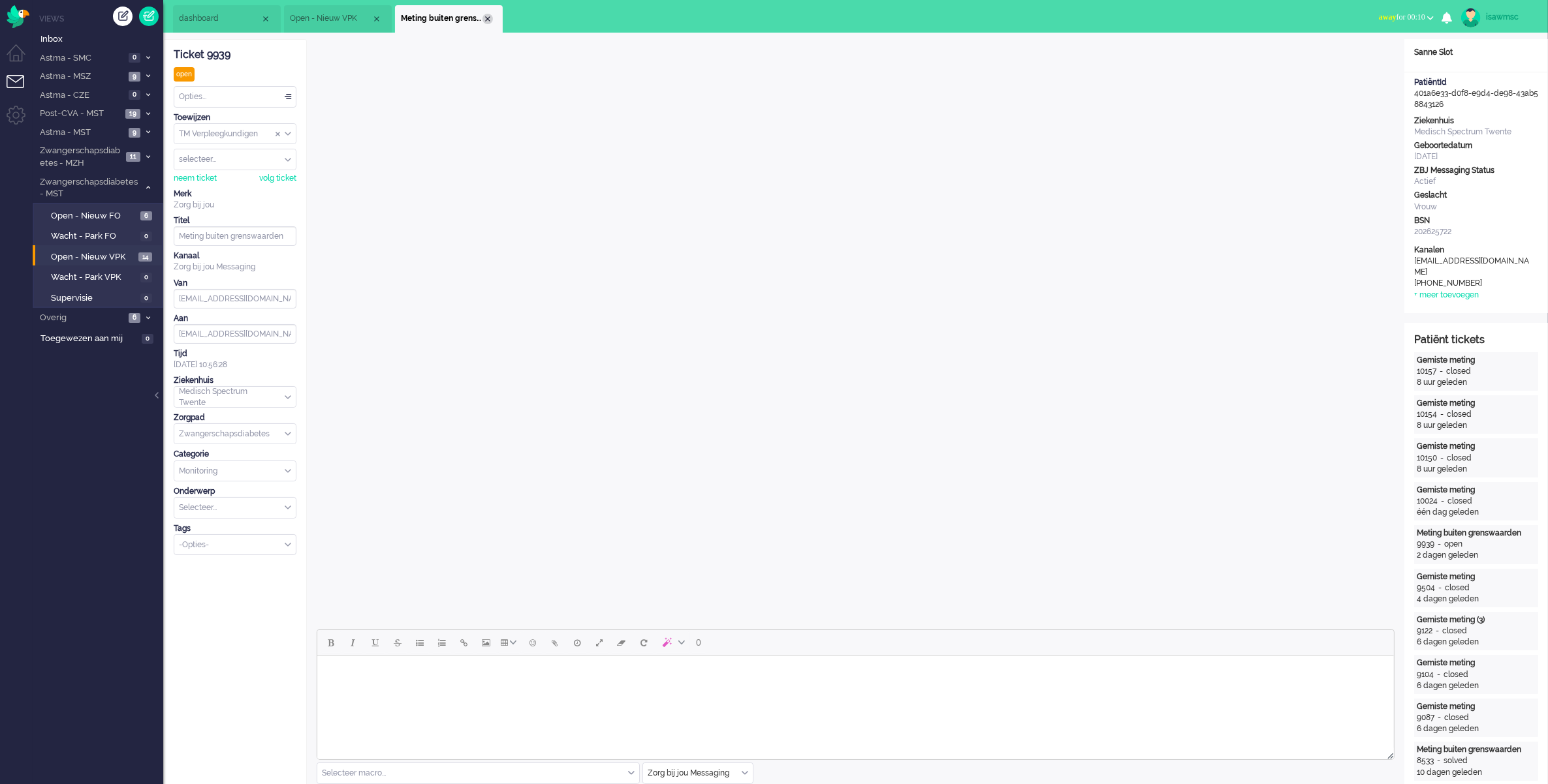
click at [486, 21] on div "Close tab" at bounding box center [487, 19] width 10 height 10
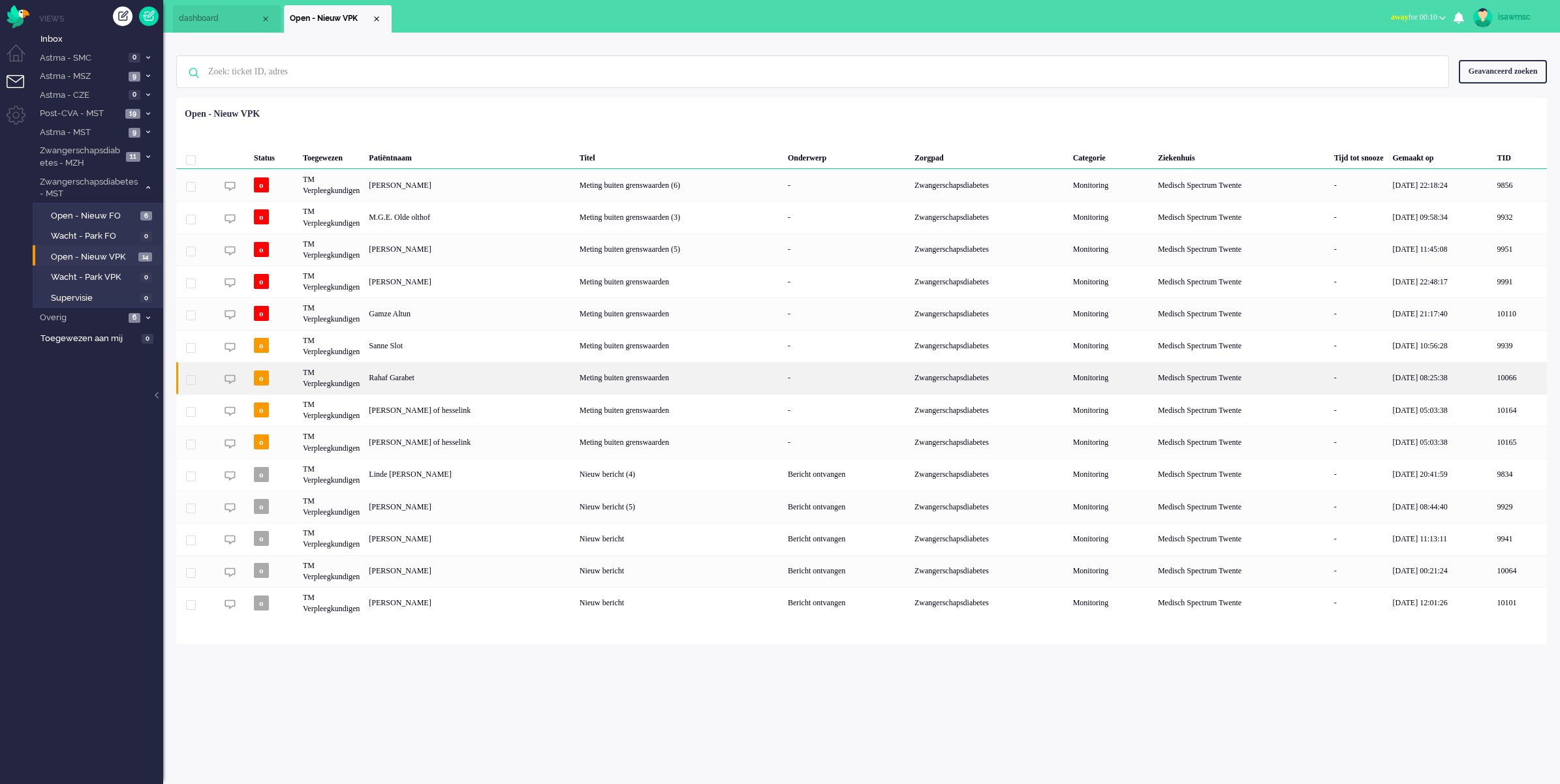
click at [458, 379] on div "Rahaf Garabet" at bounding box center [469, 378] width 210 height 32
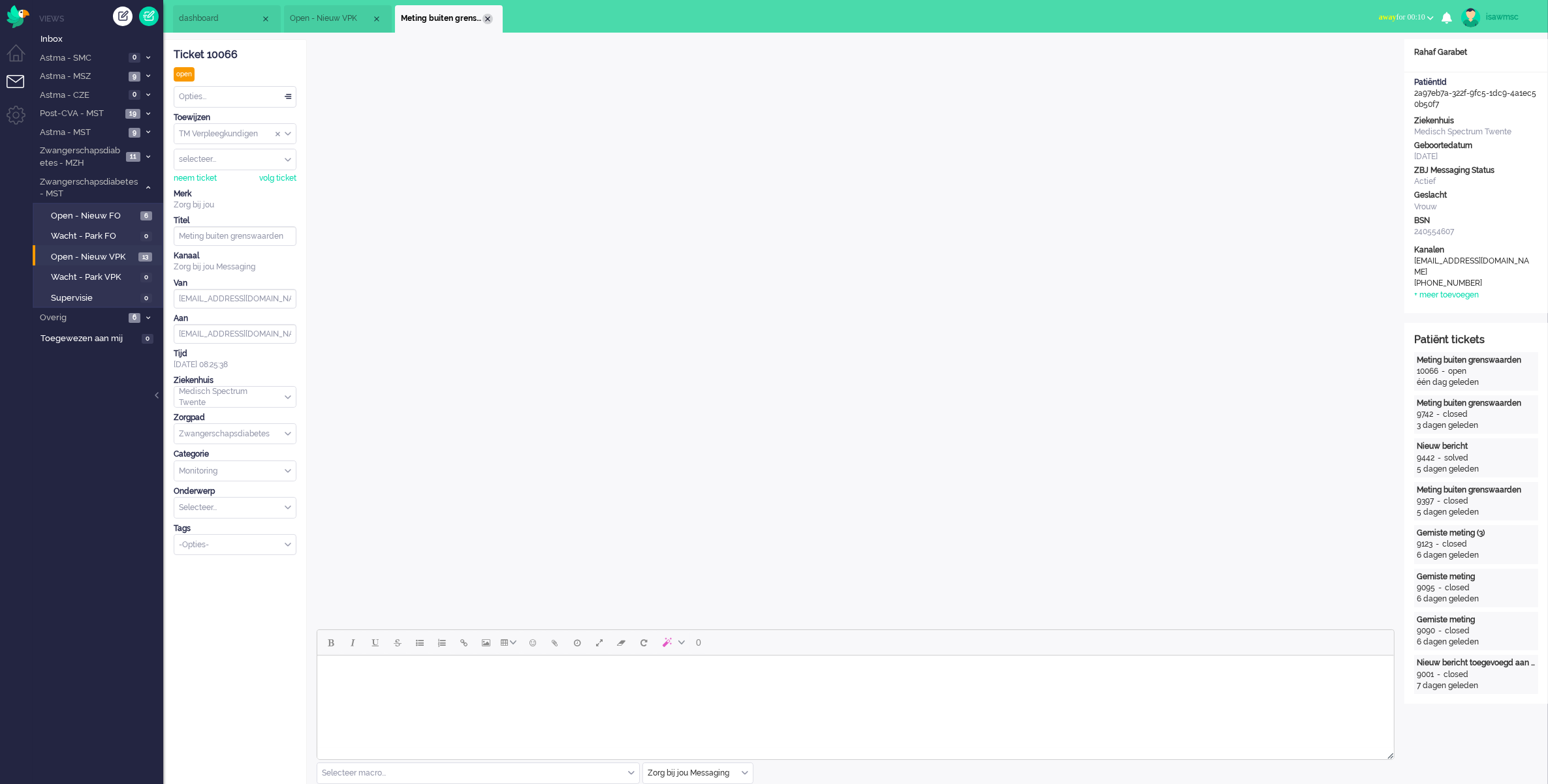
click at [483, 19] on div "Close tab" at bounding box center [487, 19] width 10 height 10
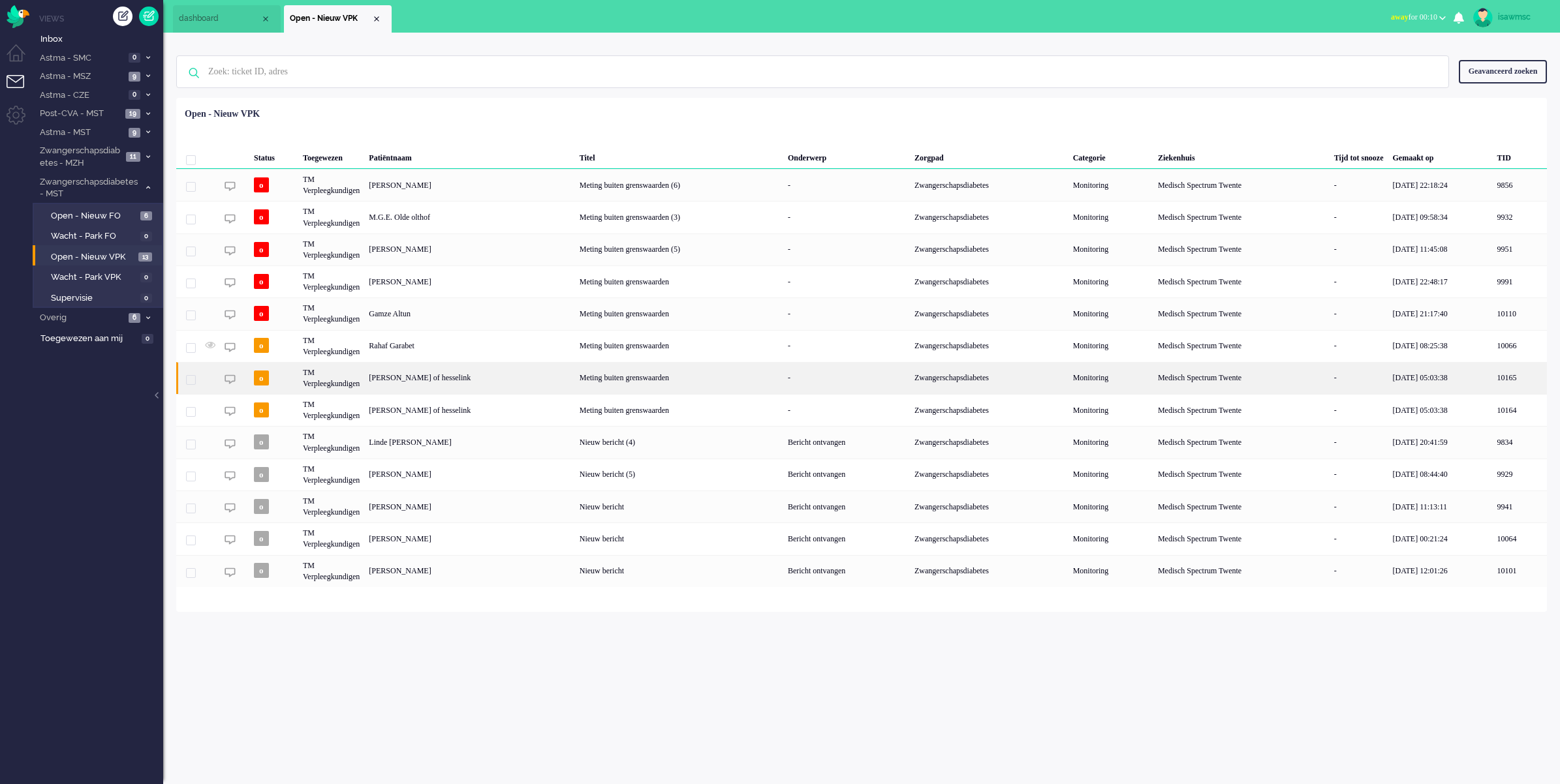
click at [455, 384] on div "Roeli Maria Adelheid Vennegoor of hesselink" at bounding box center [469, 378] width 210 height 32
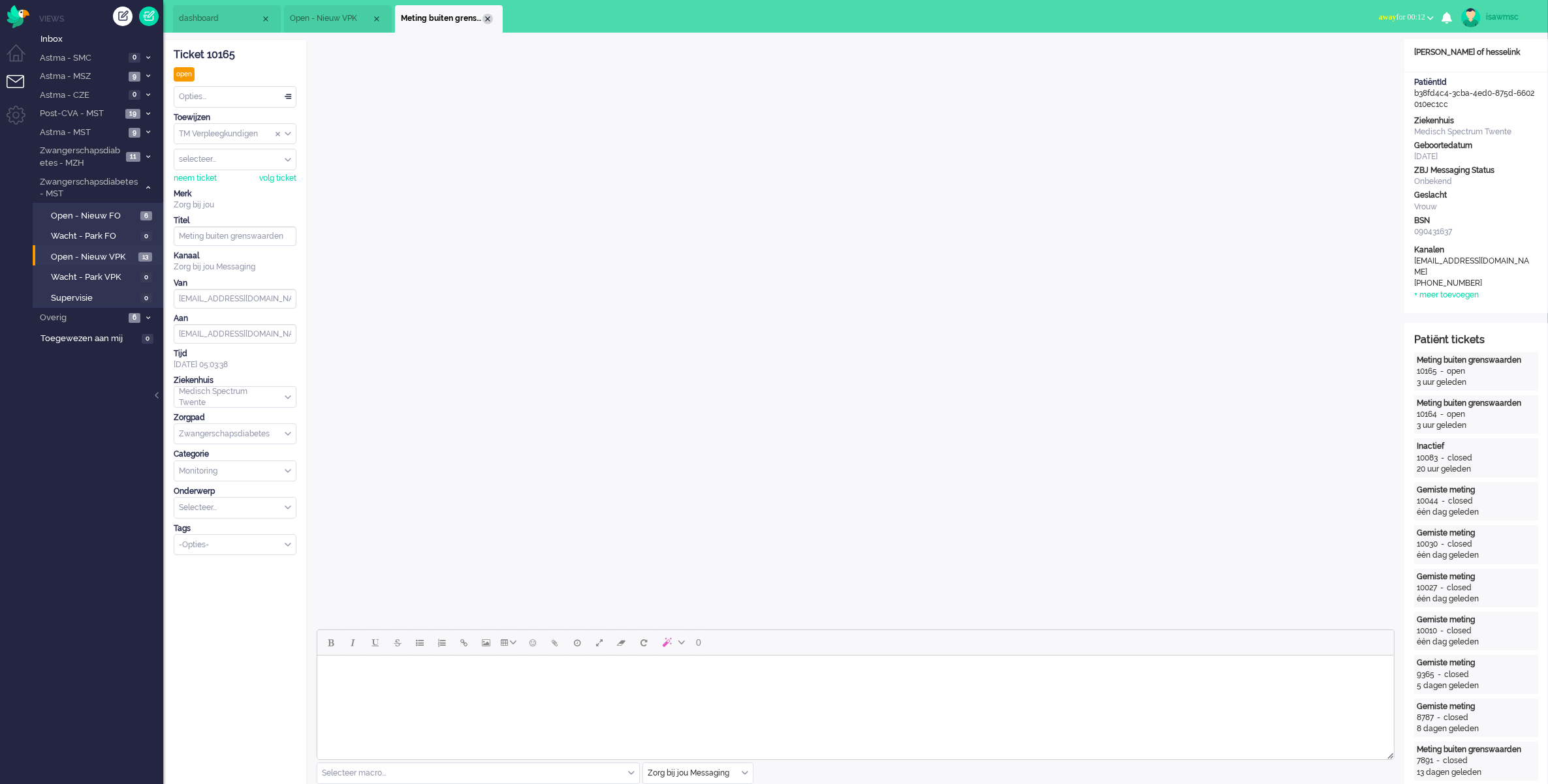
click at [483, 21] on div "Close tab" at bounding box center [487, 19] width 10 height 10
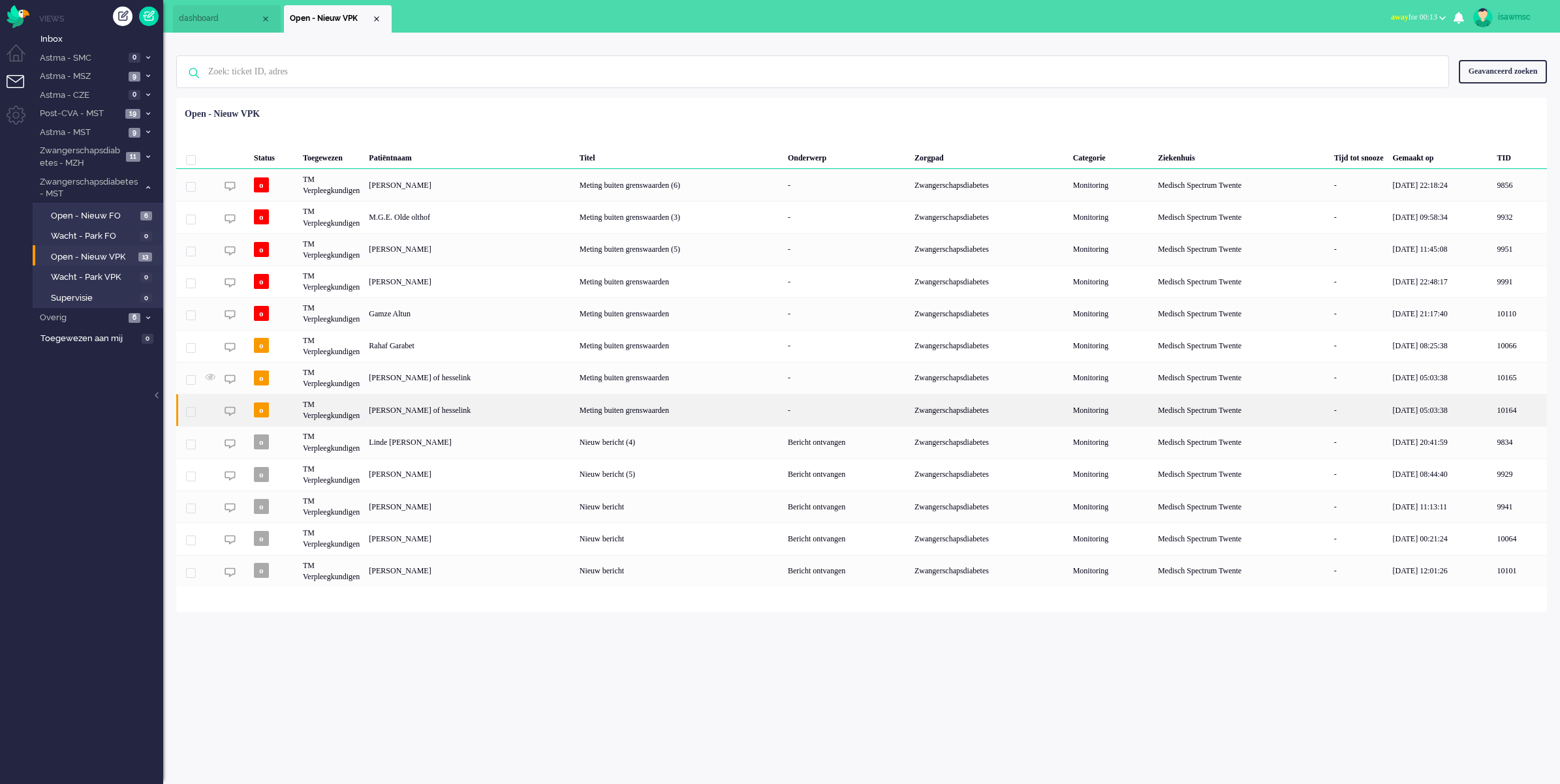
click at [479, 416] on div "Roeli Maria Adelheid Vennegoor of hesselink" at bounding box center [469, 410] width 210 height 32
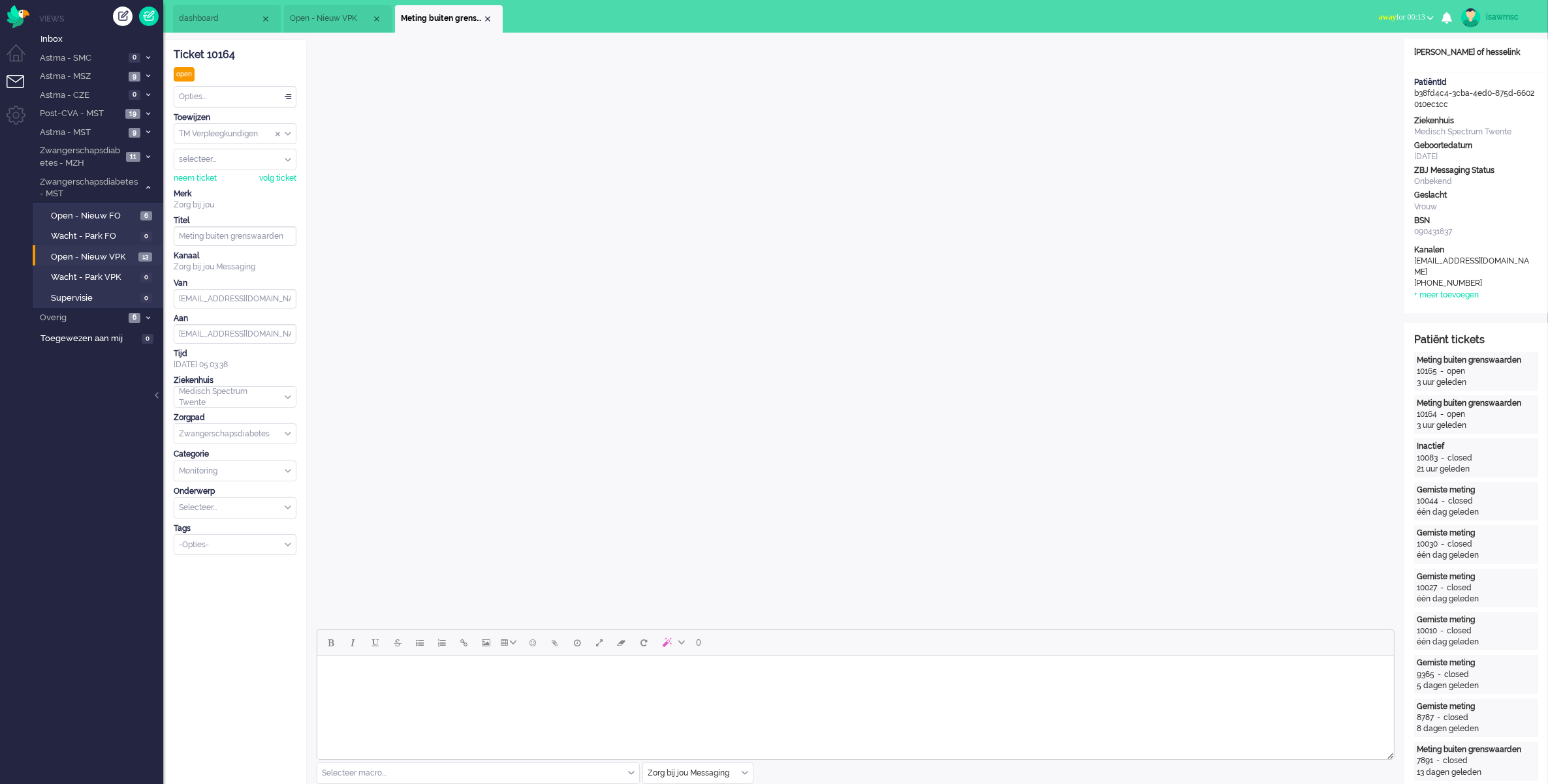
click at [479, 18] on span "Meting buiten grenswaarden" at bounding box center [441, 19] width 81 height 11
click at [485, 17] on div "Close tab" at bounding box center [487, 19] width 10 height 10
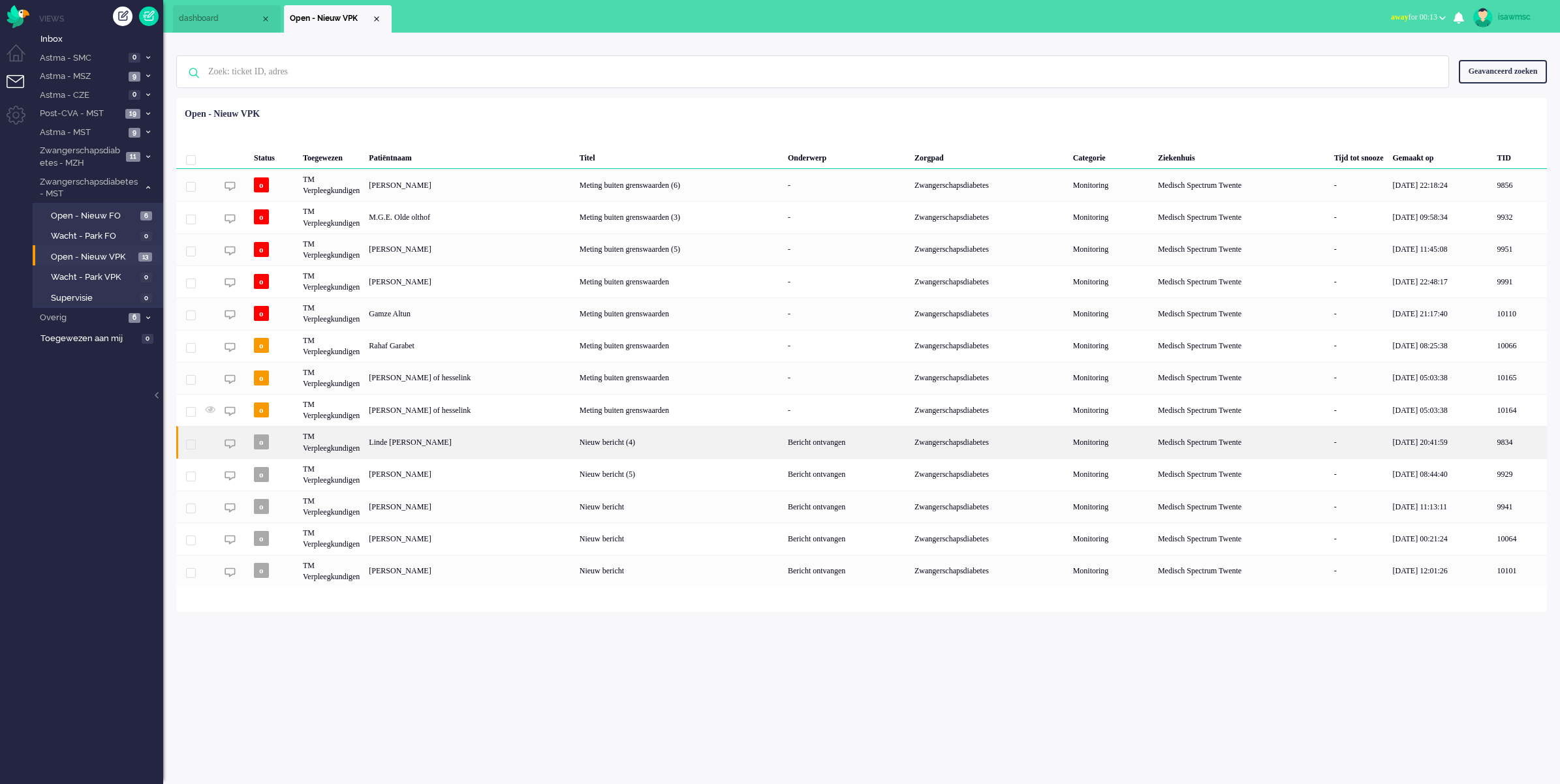
click at [410, 445] on div "Linde Lotte Wansing" at bounding box center [469, 442] width 210 height 32
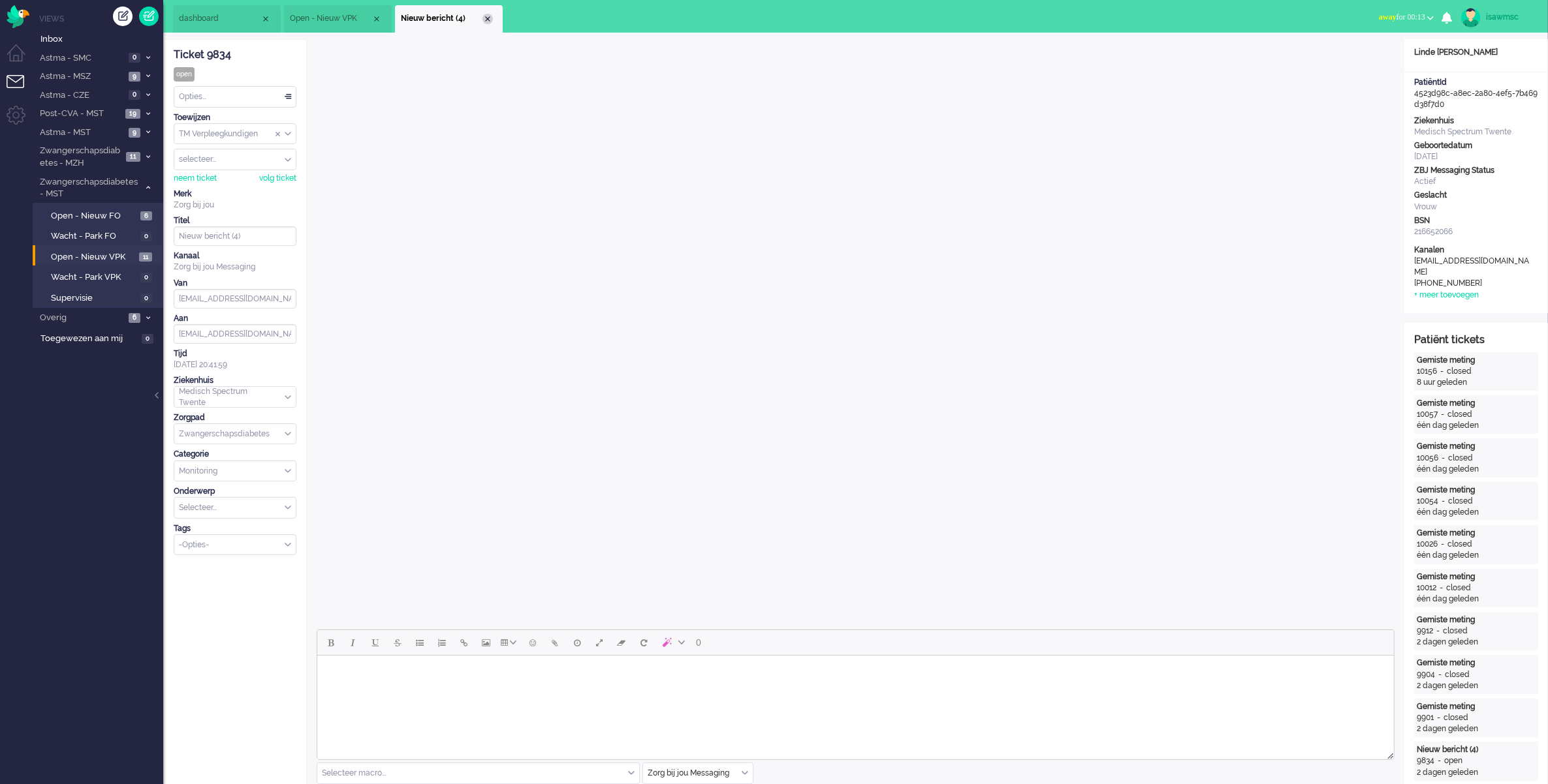
click at [488, 21] on div "Close tab" at bounding box center [487, 19] width 10 height 10
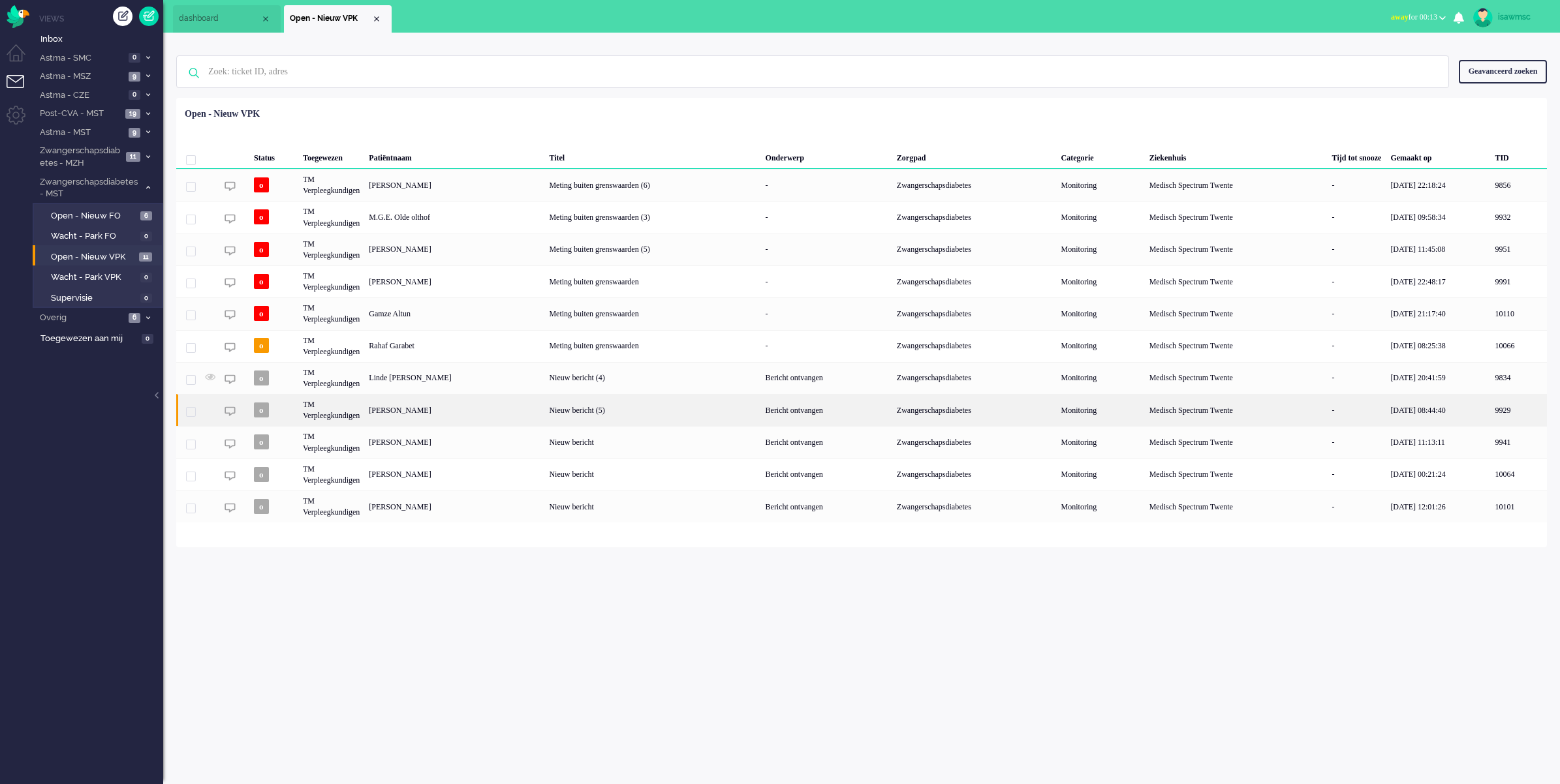
click at [351, 411] on div "TM Verpleegkundigen" at bounding box center [331, 410] width 66 height 32
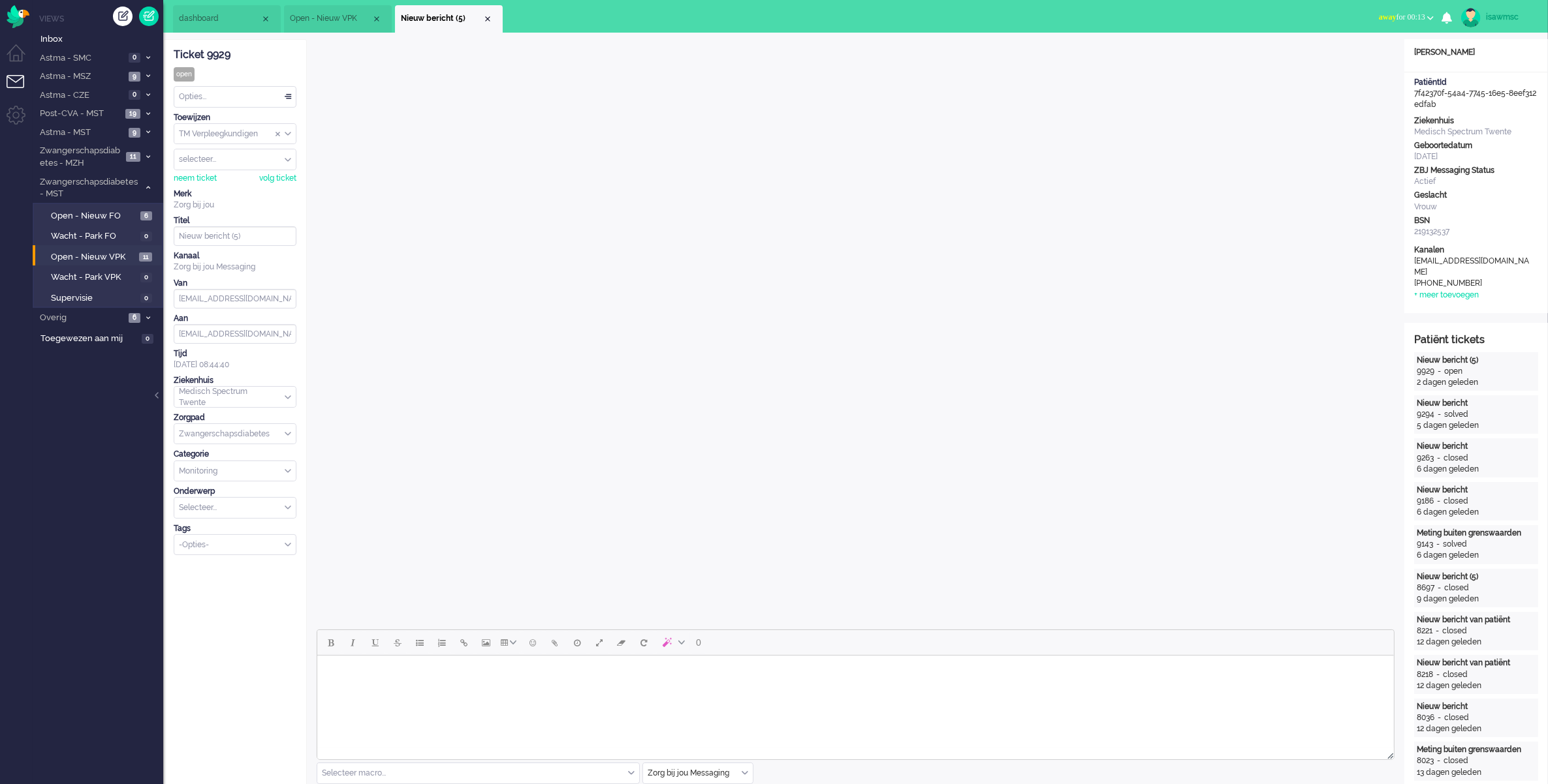
click at [494, 17] on li "Nieuw bericht (5)" at bounding box center [448, 19] width 108 height 27
click at [482, 18] on div "Close tab" at bounding box center [487, 19] width 10 height 10
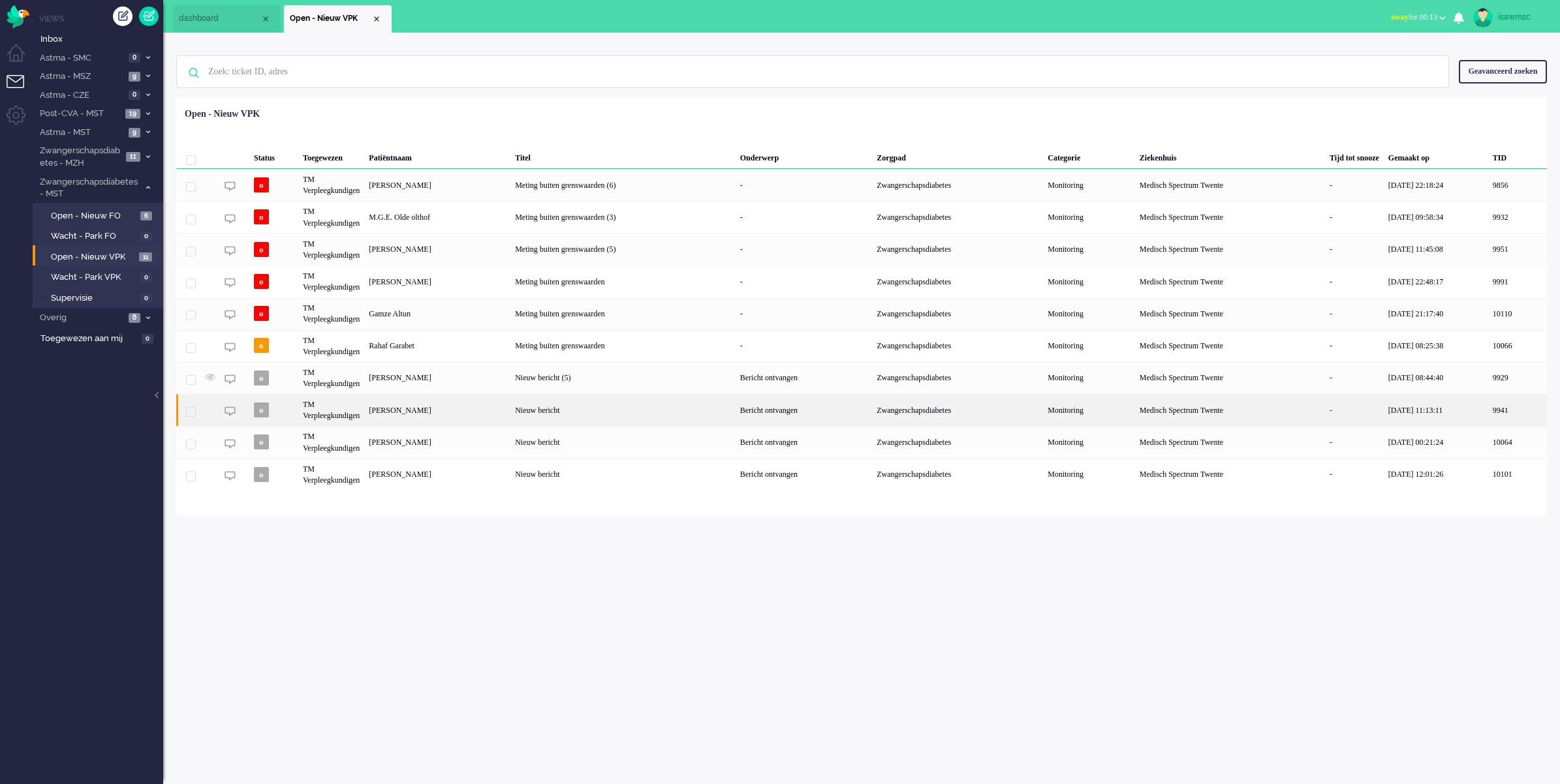
click at [468, 411] on div "Marieke Stegink" at bounding box center [437, 410] width 146 height 32
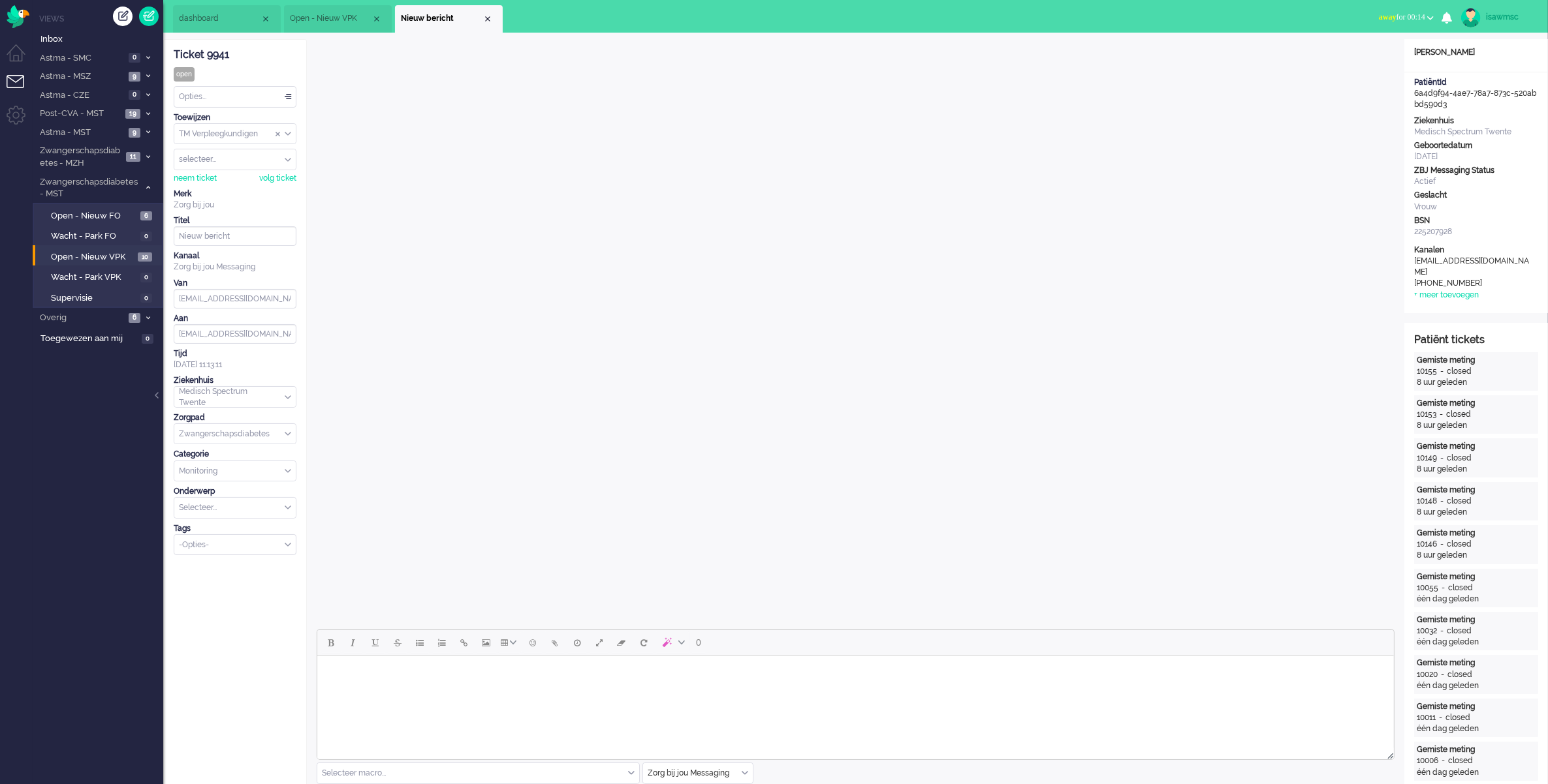
click at [486, 16] on div "Close tab" at bounding box center [487, 19] width 10 height 10
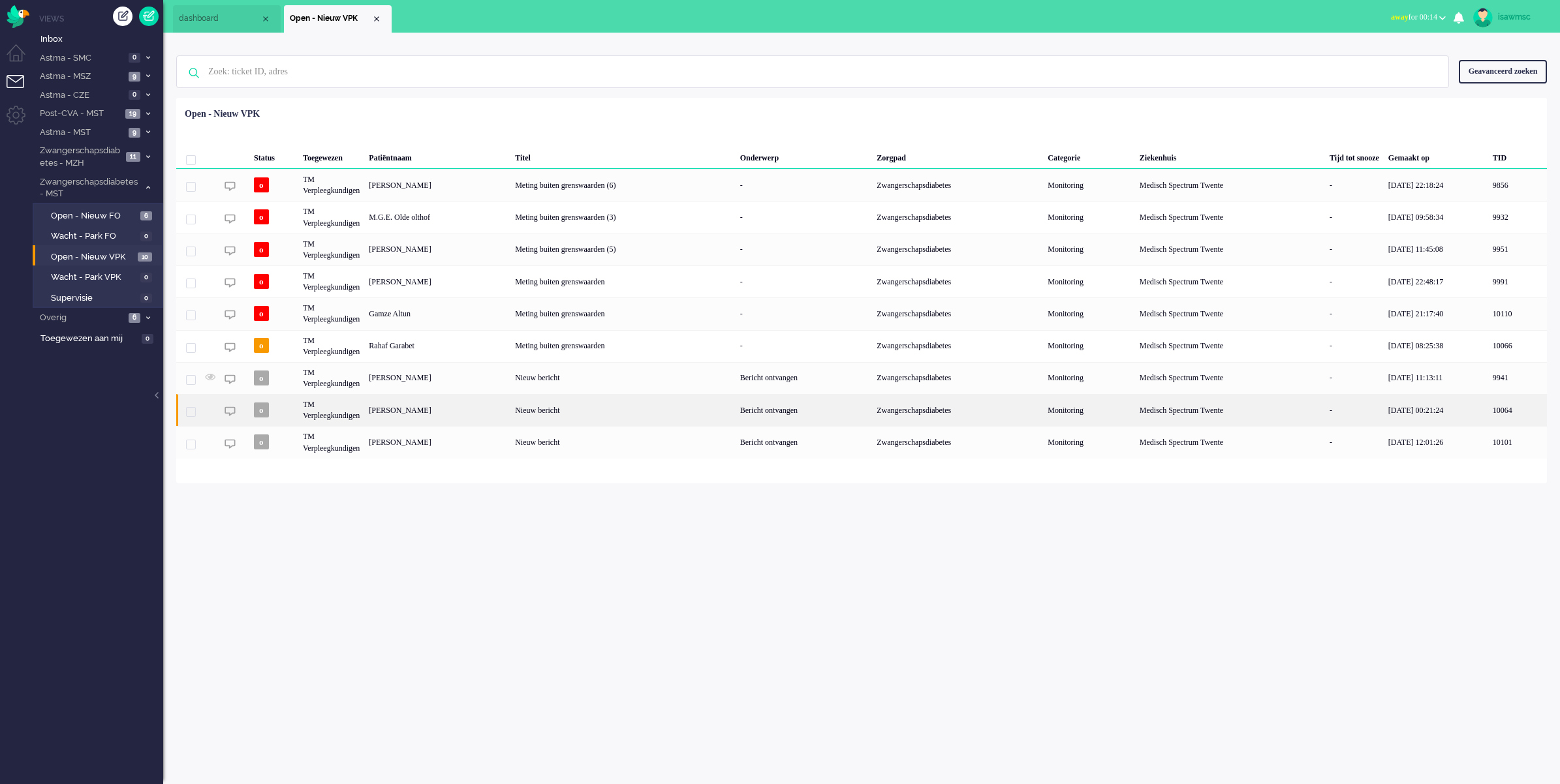
click at [510, 412] on div "Kimberly Alberdina Geziena Hoeksema" at bounding box center [437, 410] width 146 height 32
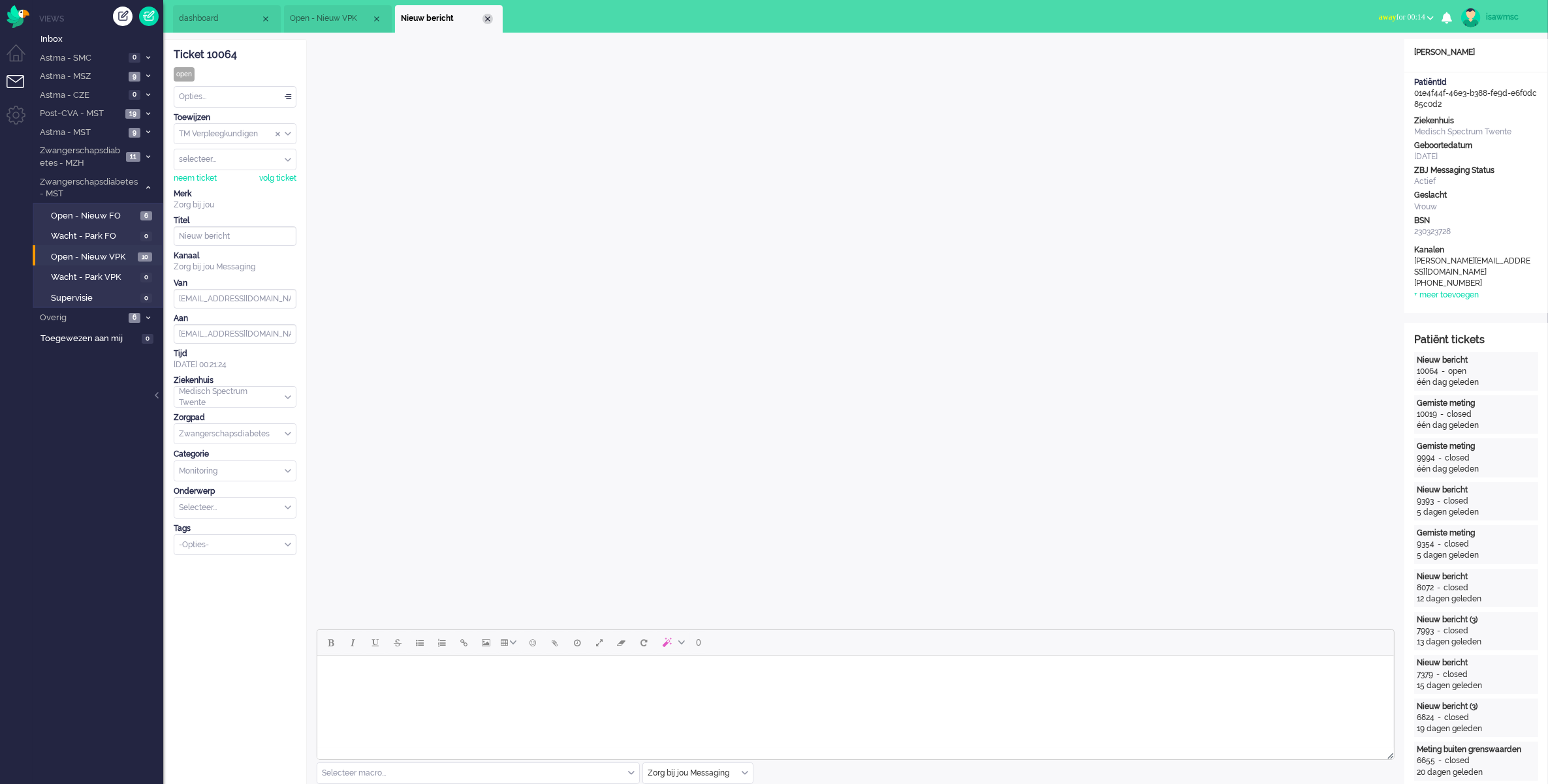
click at [488, 18] on div "Close tab" at bounding box center [487, 19] width 10 height 10
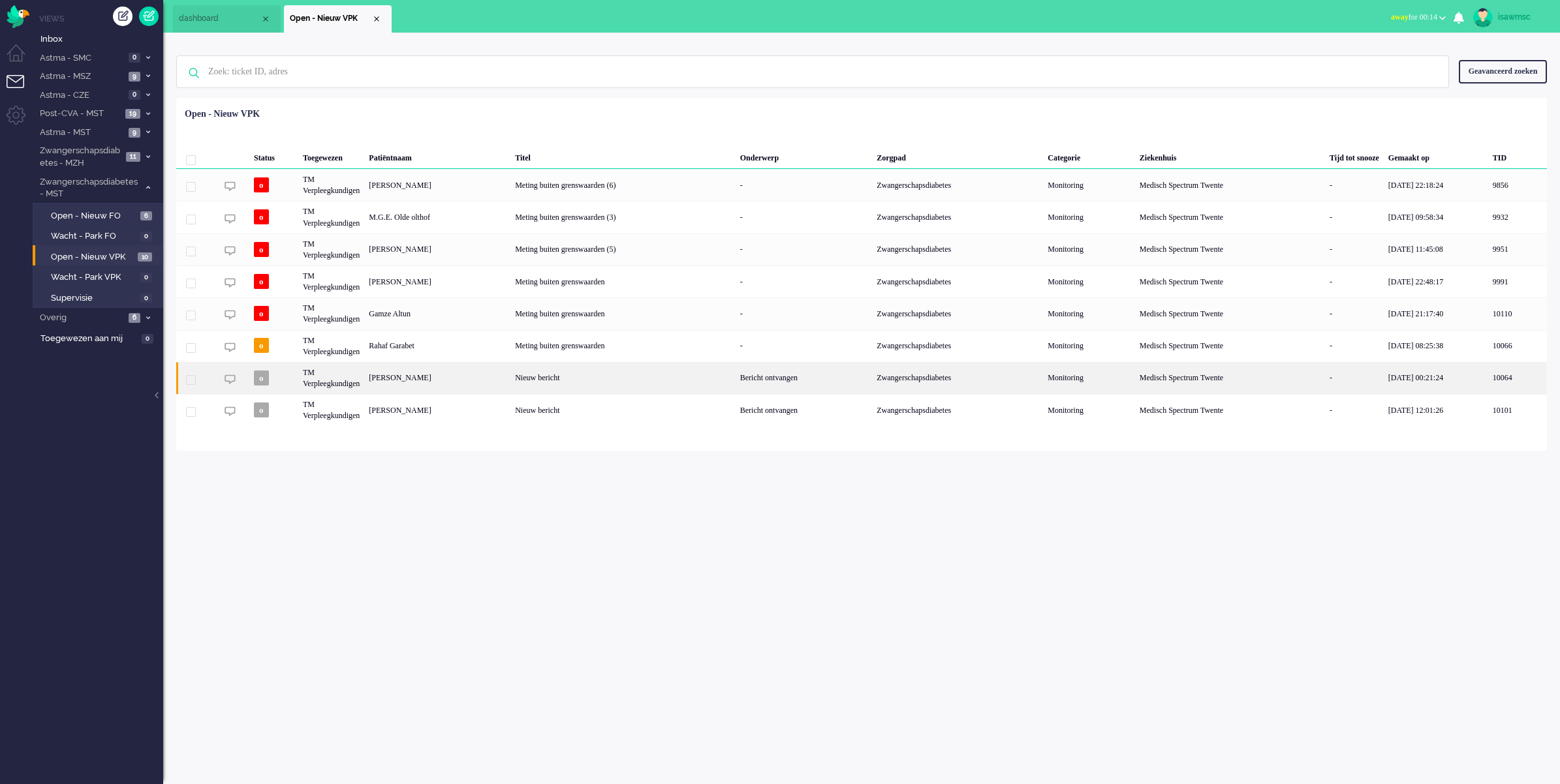
click at [510, 384] on div "Kimberly Alberdina Geziena Hoeksema" at bounding box center [437, 378] width 146 height 32
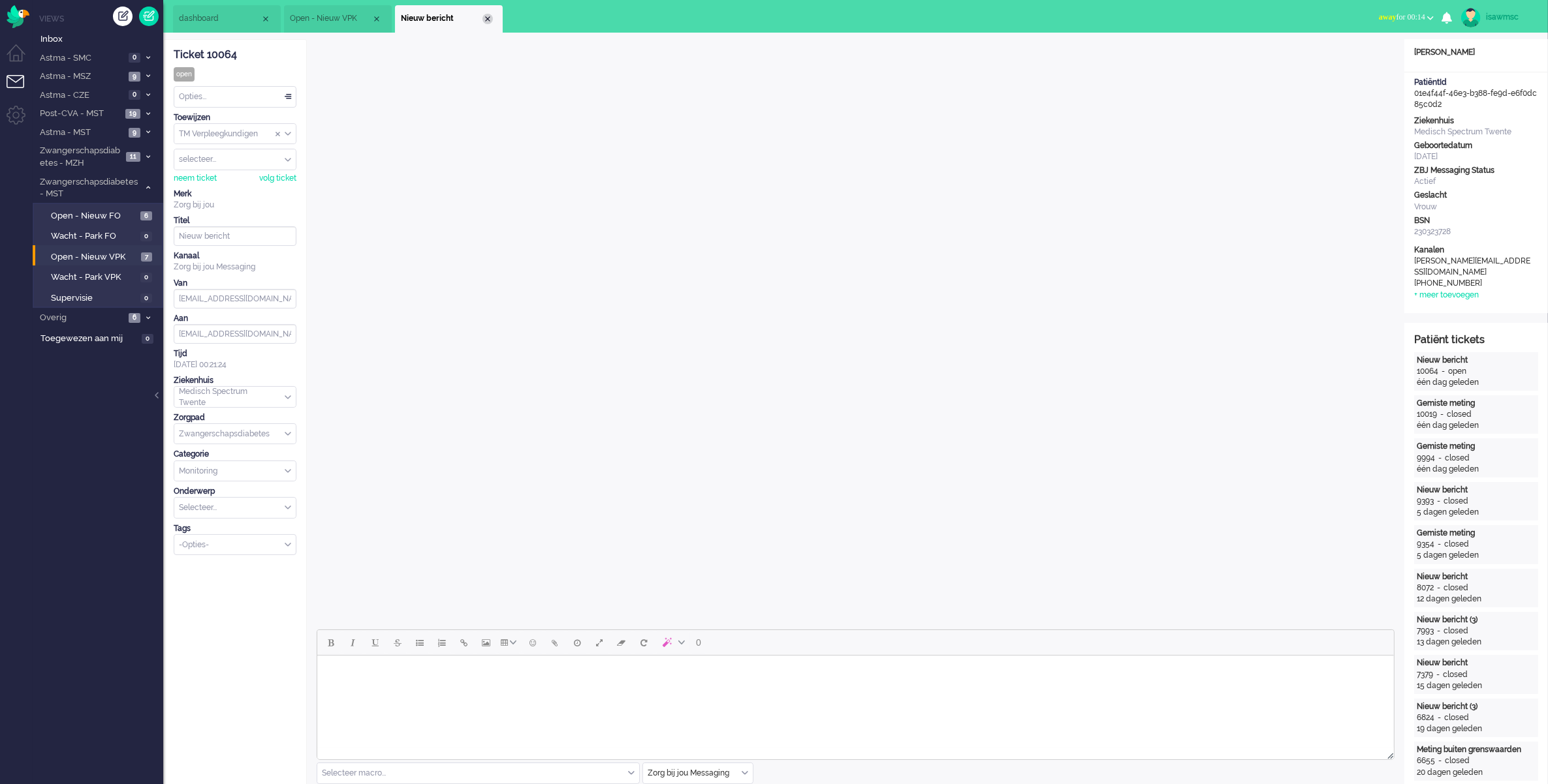
click at [488, 16] on div "Close tab" at bounding box center [487, 19] width 10 height 10
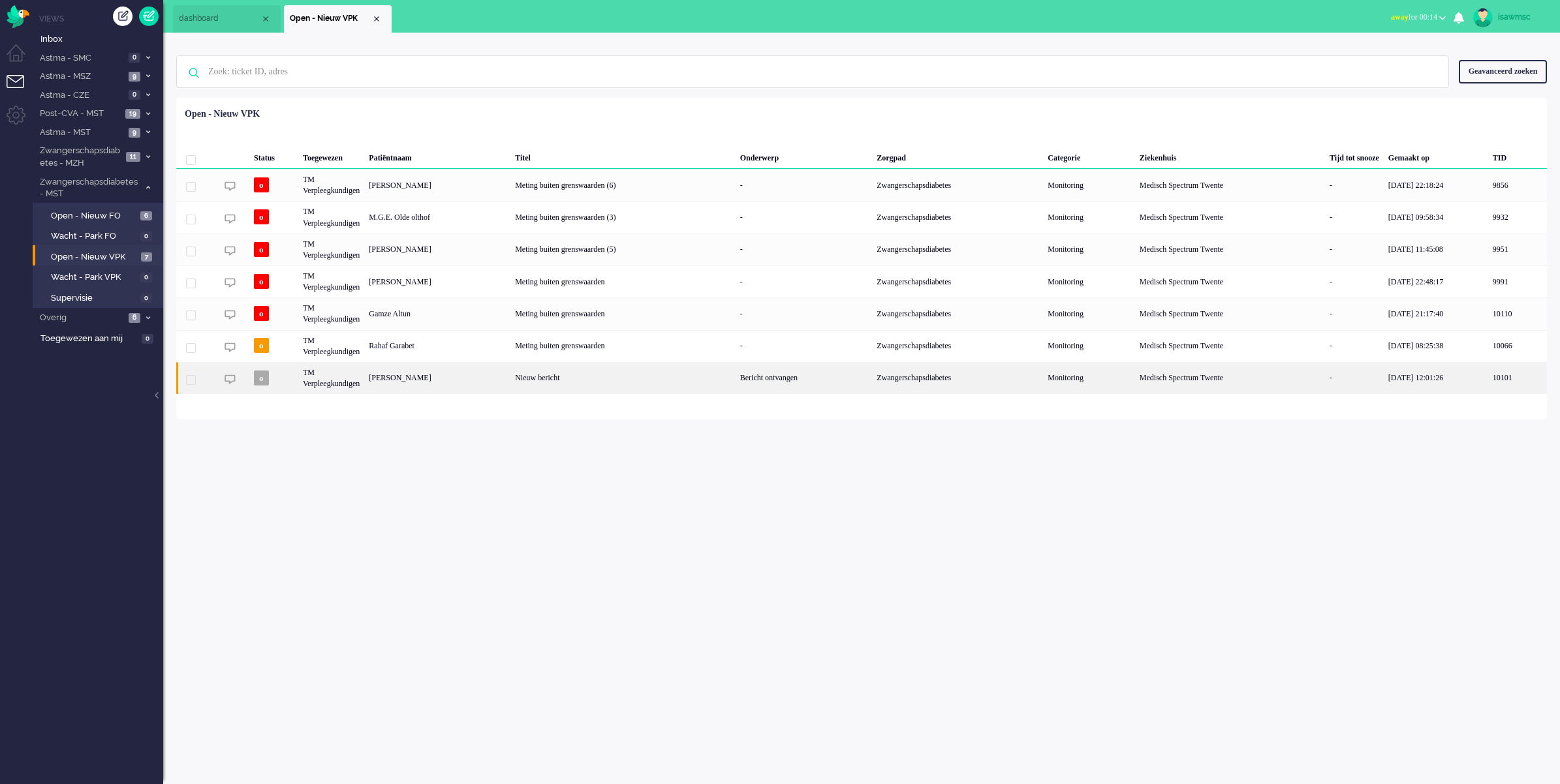
click at [544, 382] on div "Nieuw bericht" at bounding box center [623, 378] width 225 height 32
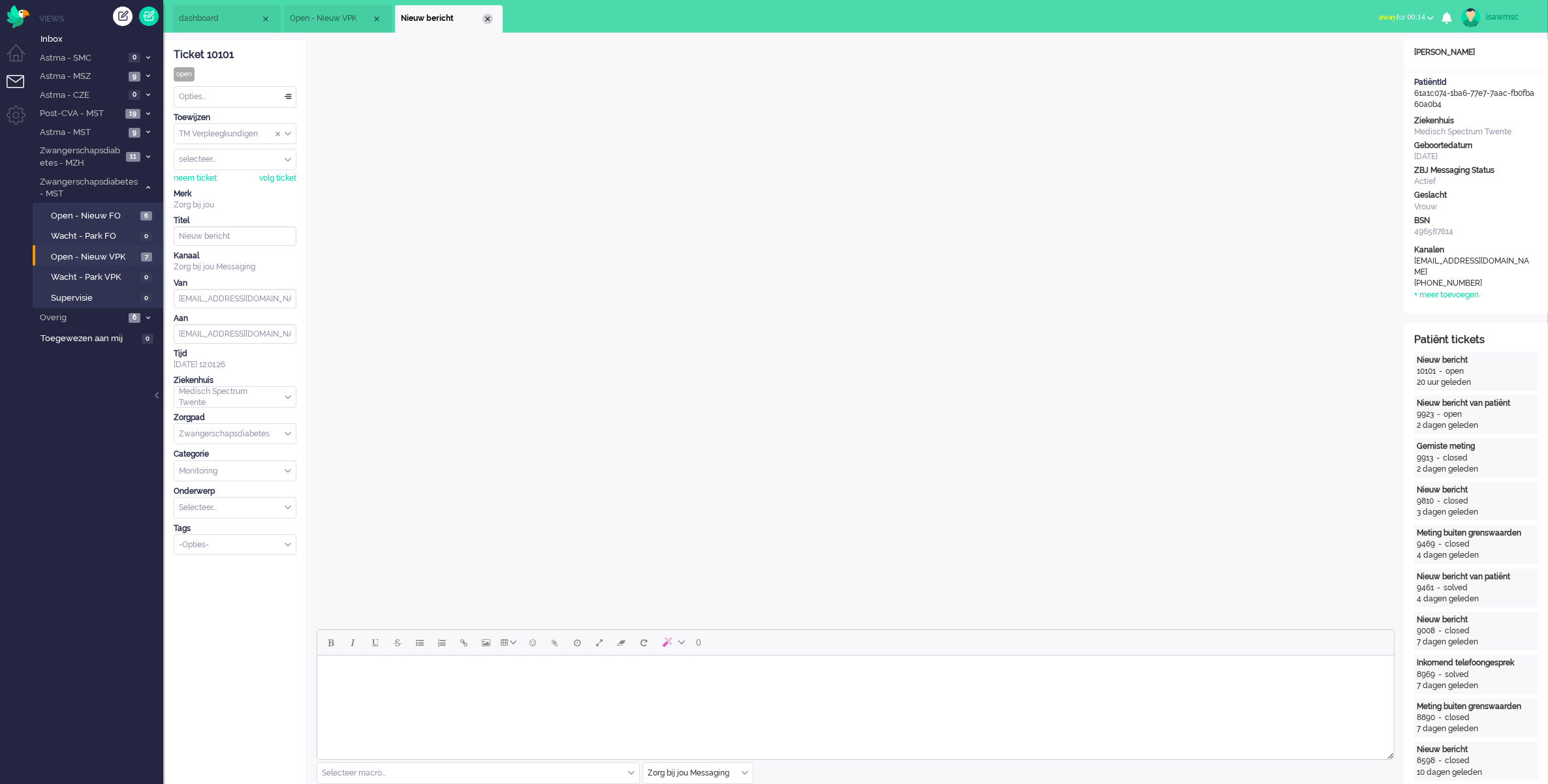
click at [485, 18] on div "Close tab" at bounding box center [487, 19] width 10 height 10
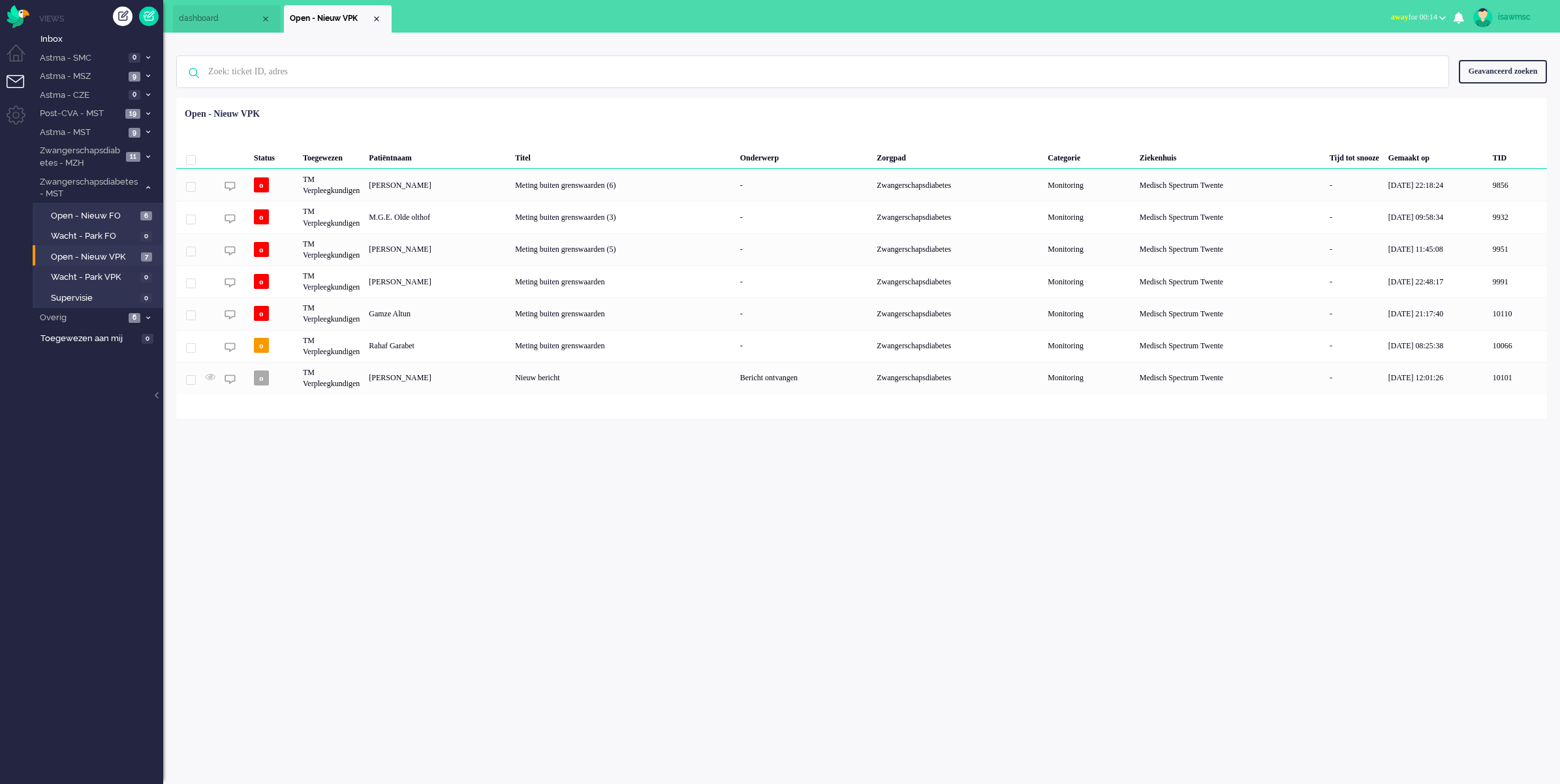
click at [533, 109] on div "Status Toegewezen Patiëntnaam Titel Onderwerp Zorgpad Categorie Ziekenhuis Tijd…" at bounding box center [862, 249] width 1370 height 292
click at [109, 256] on span "Open - Nieuw VPK" at bounding box center [93, 257] width 87 height 12
click at [122, 131] on span "Astma - MST" at bounding box center [80, 132] width 87 height 12
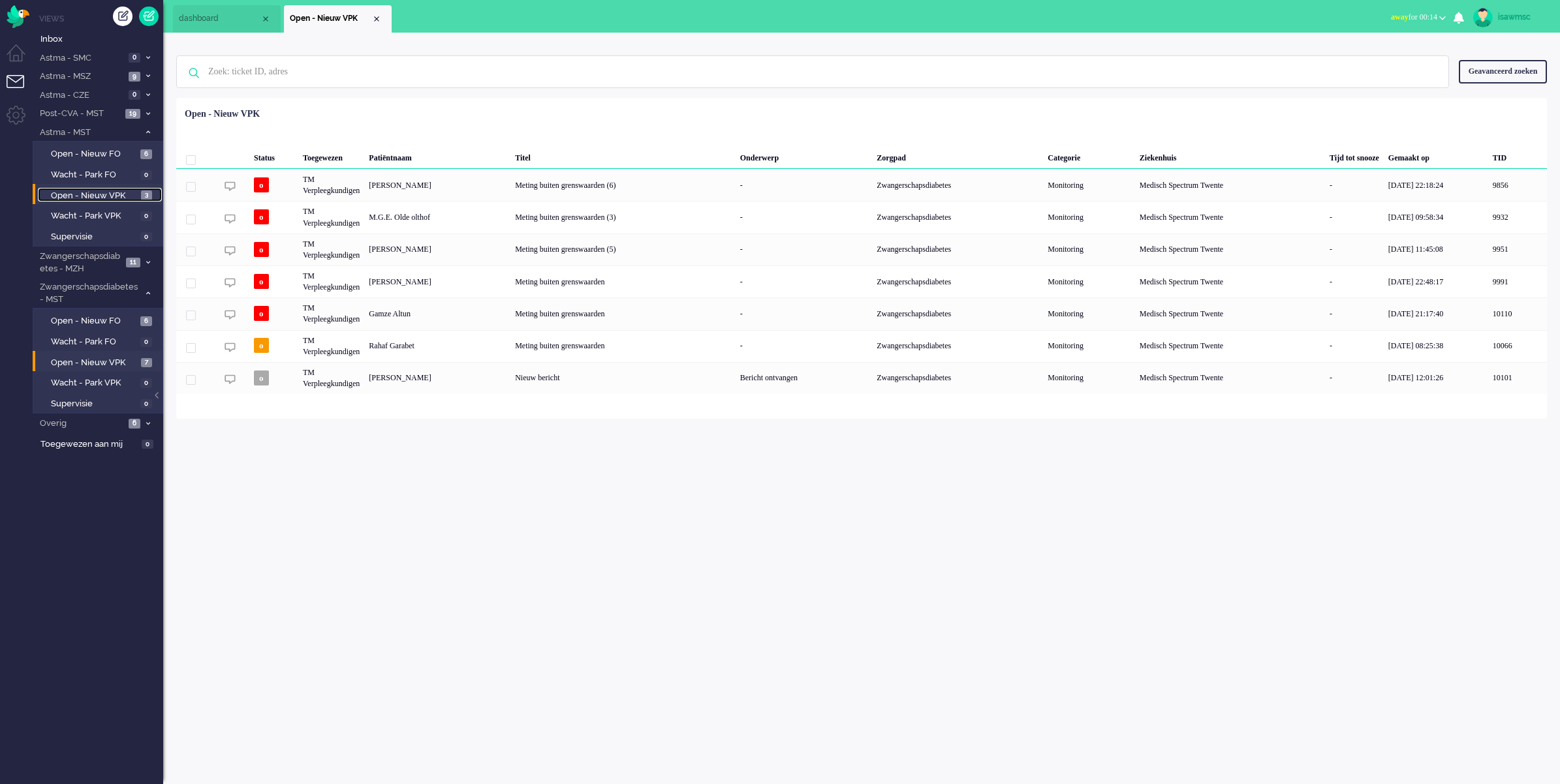
click at [137, 193] on span "Open - Nieuw VPK" at bounding box center [93, 195] width 87 height 12
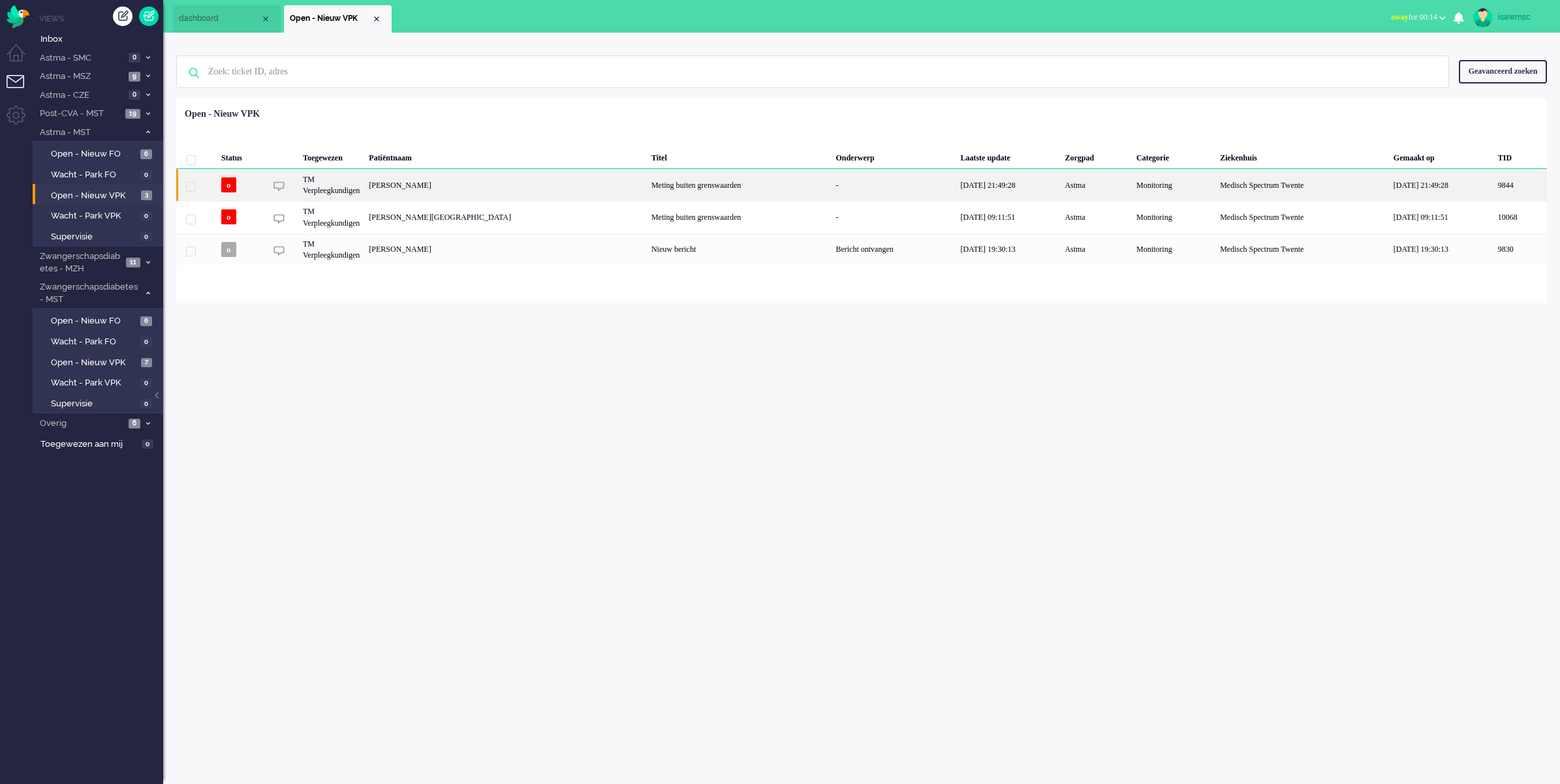
click at [521, 189] on div "[PERSON_NAME]" at bounding box center [506, 185] width 282 height 32
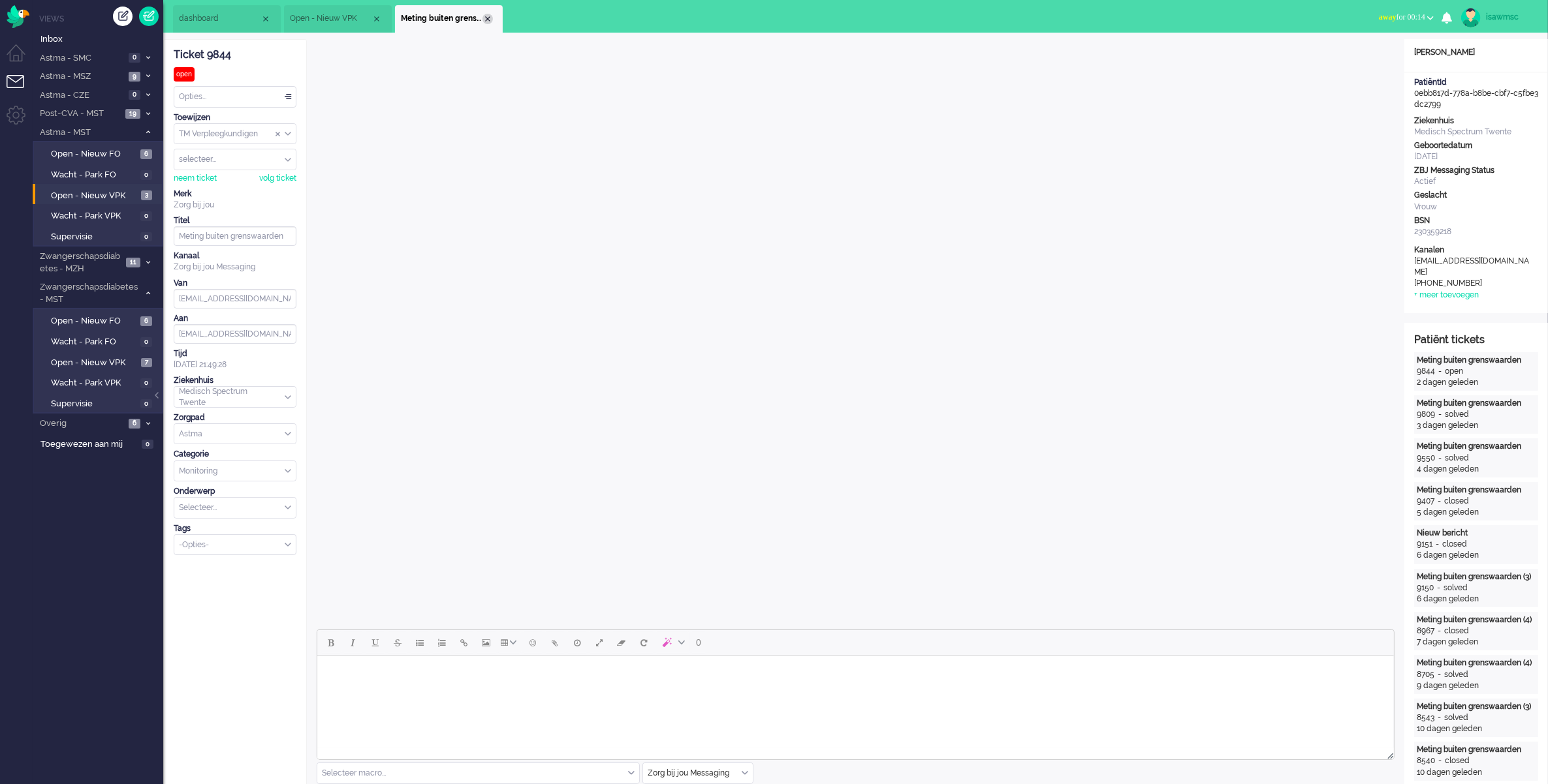
click at [492, 21] on div "Close tab" at bounding box center [487, 19] width 10 height 10
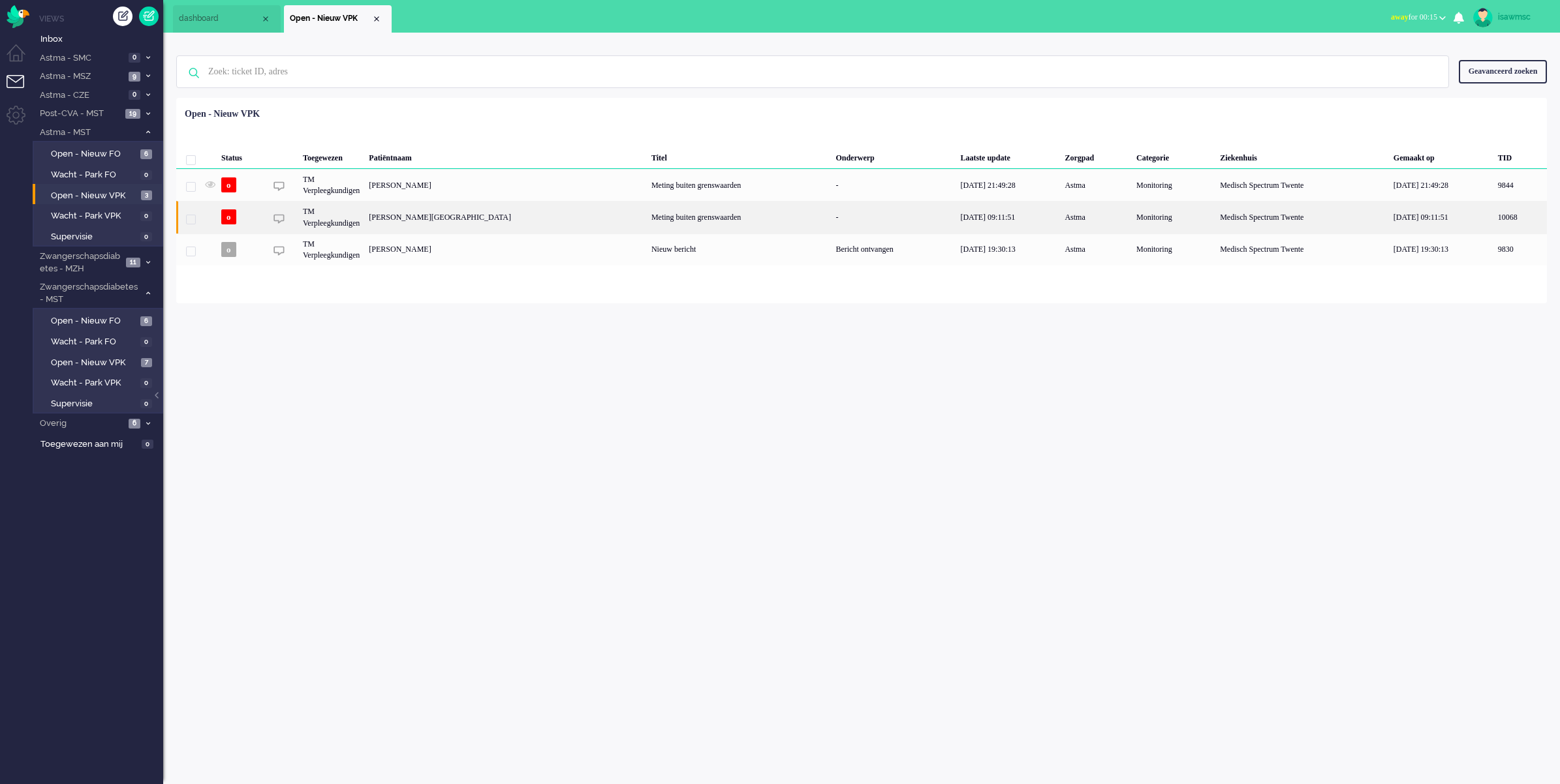
click at [420, 222] on div "N. Everaarts" at bounding box center [506, 217] width 282 height 32
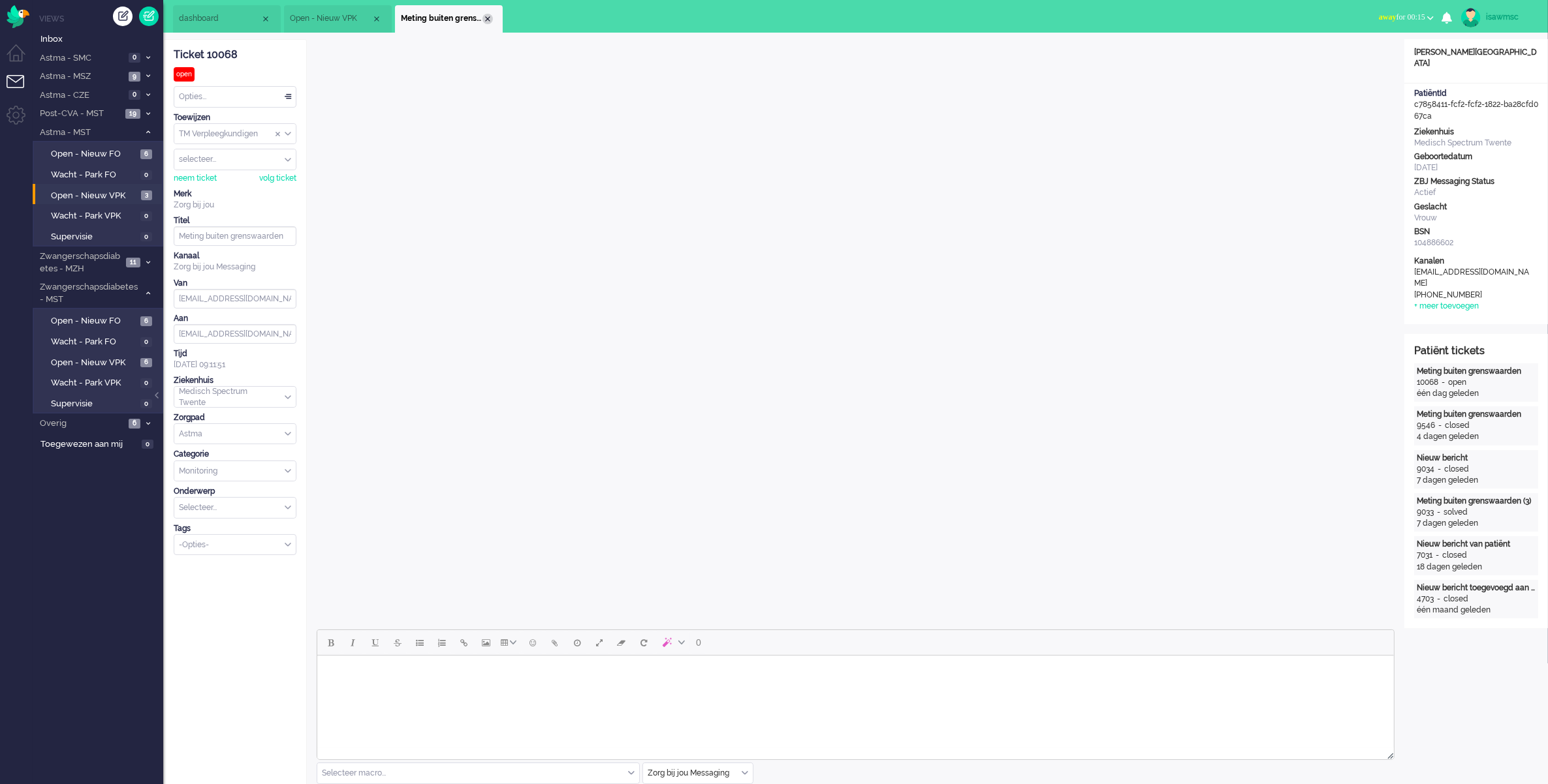
click at [483, 20] on div "Close tab" at bounding box center [487, 19] width 10 height 10
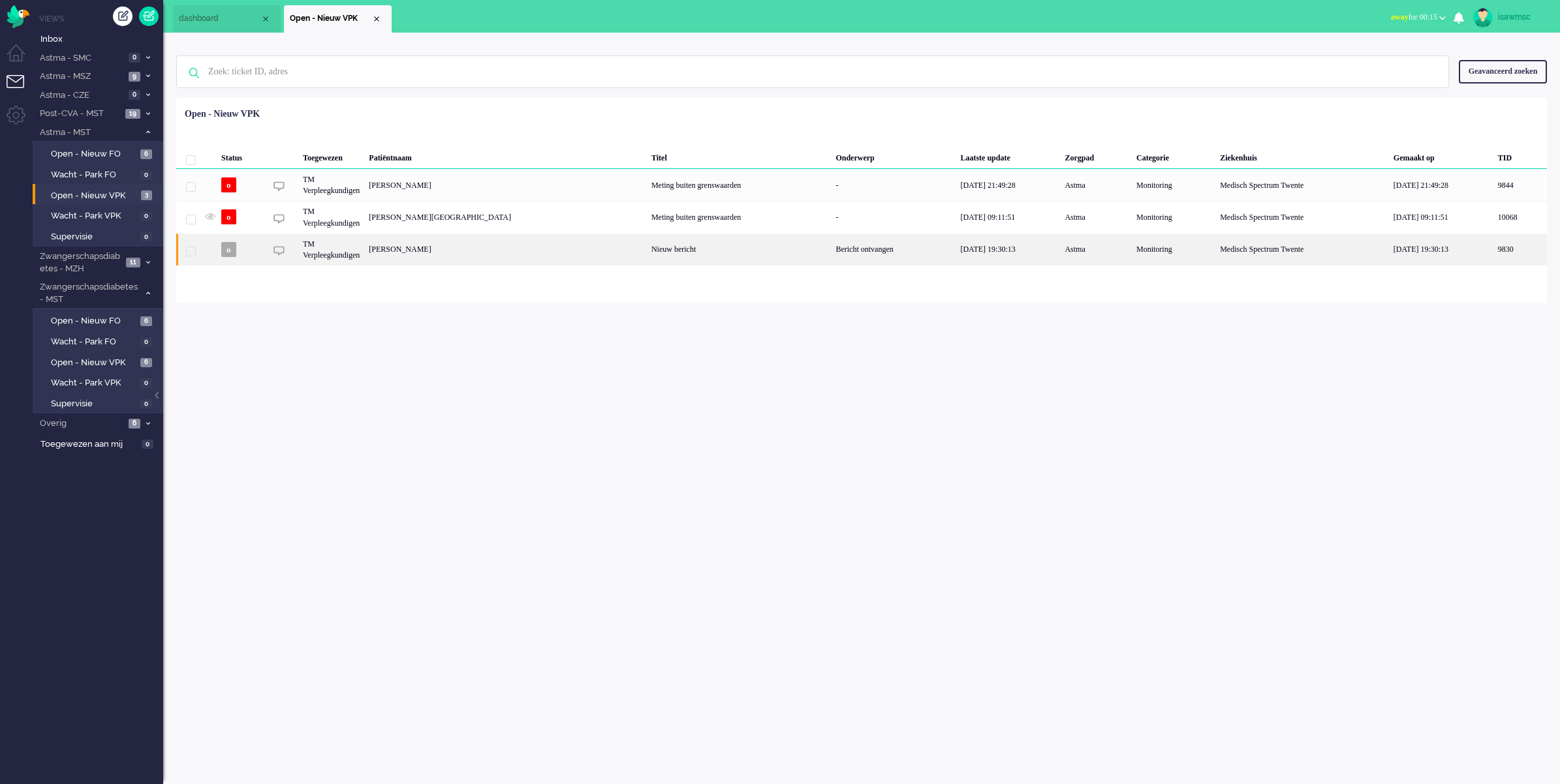
click at [477, 243] on div "Sandra Marloes Marsman" at bounding box center [506, 249] width 282 height 32
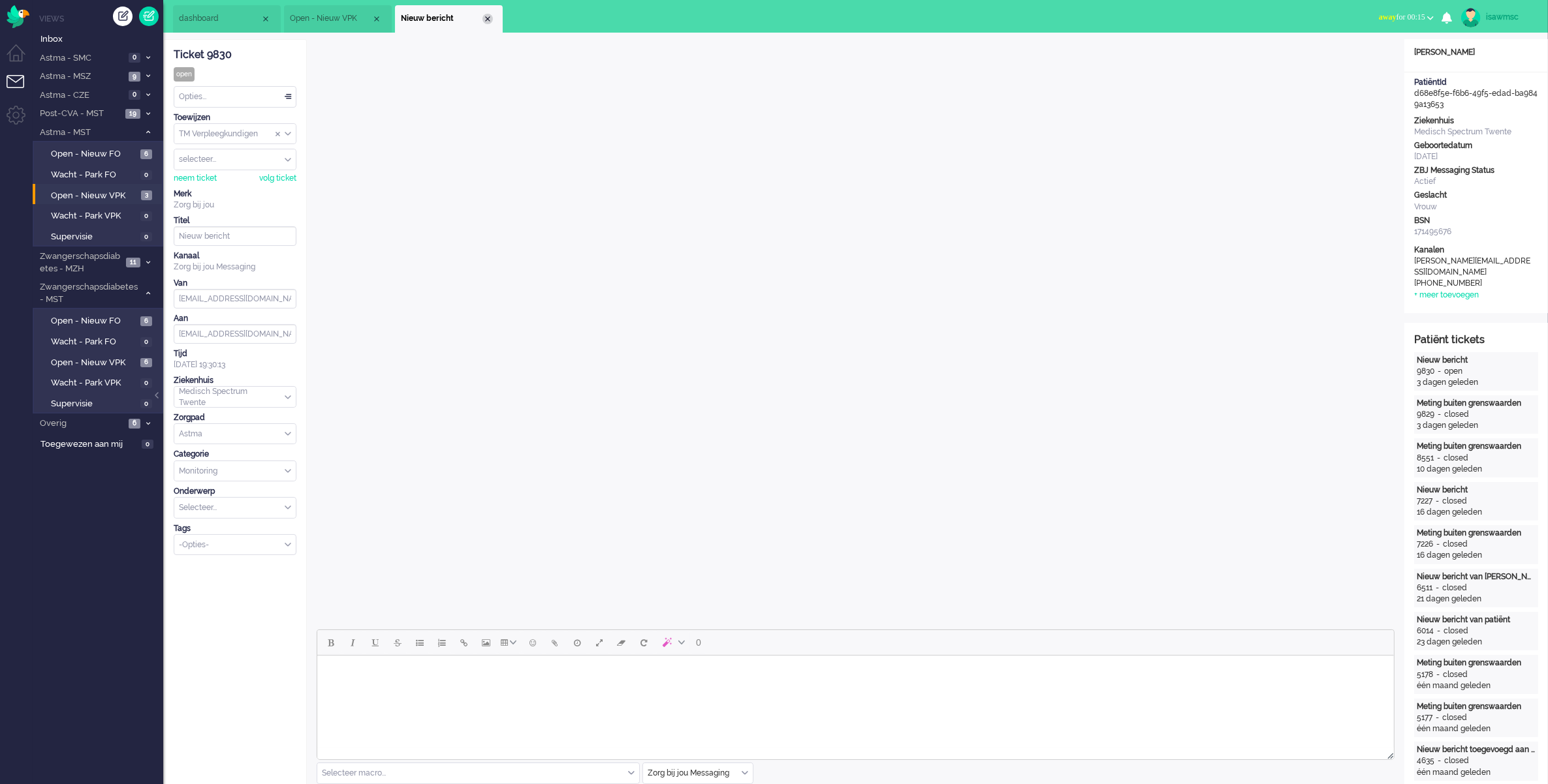
click at [490, 17] on div "Close tab" at bounding box center [487, 19] width 10 height 10
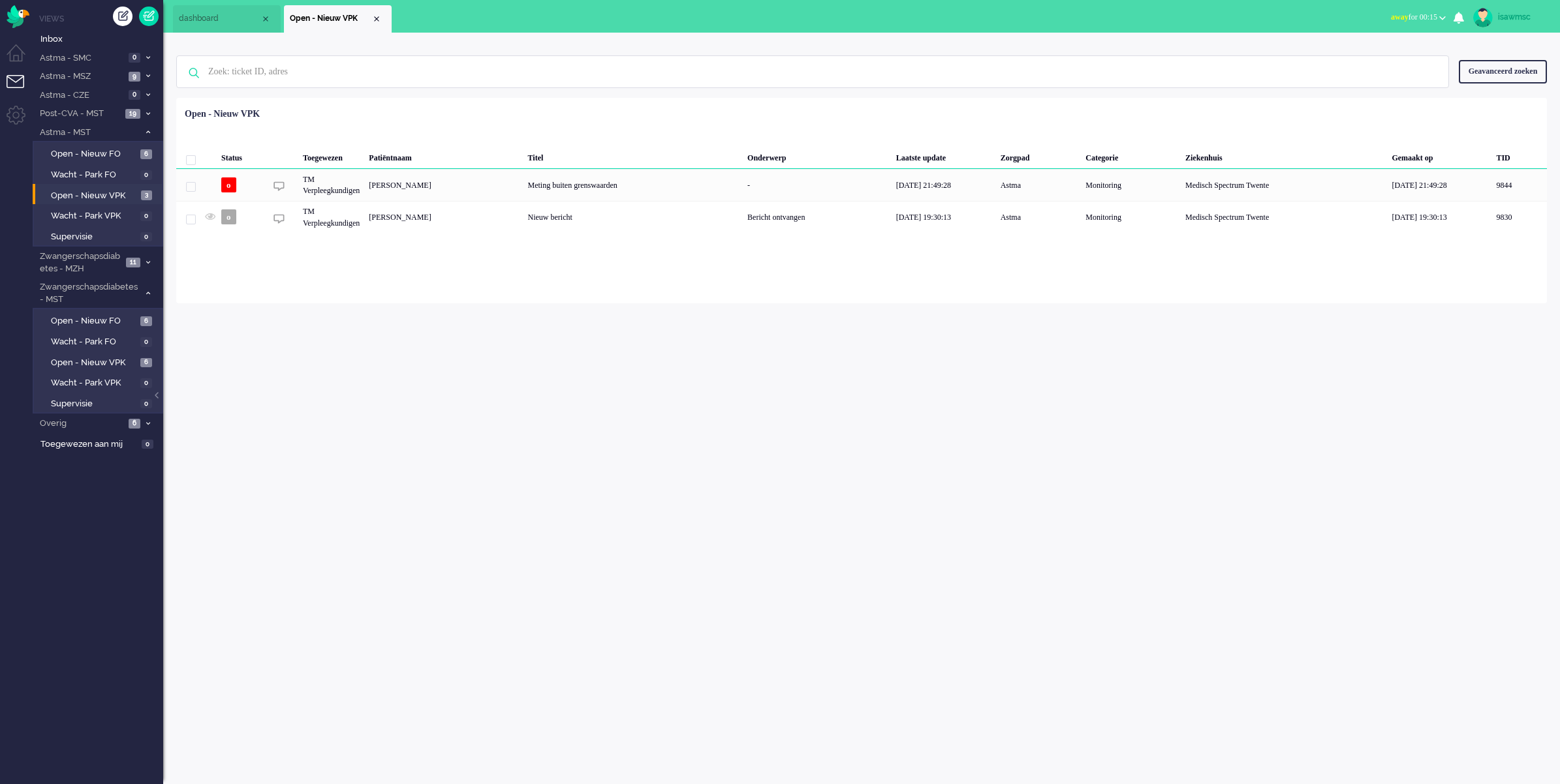
click at [567, 367] on div "isawmsc Thuis Ticket Csat Mijn gemiddelde cijfer Deze week - Ticket Bijdragen P…" at bounding box center [862, 408] width 1396 height 751
click at [145, 107] on li "Post-CVA - MST 19" at bounding box center [98, 113] width 131 height 19
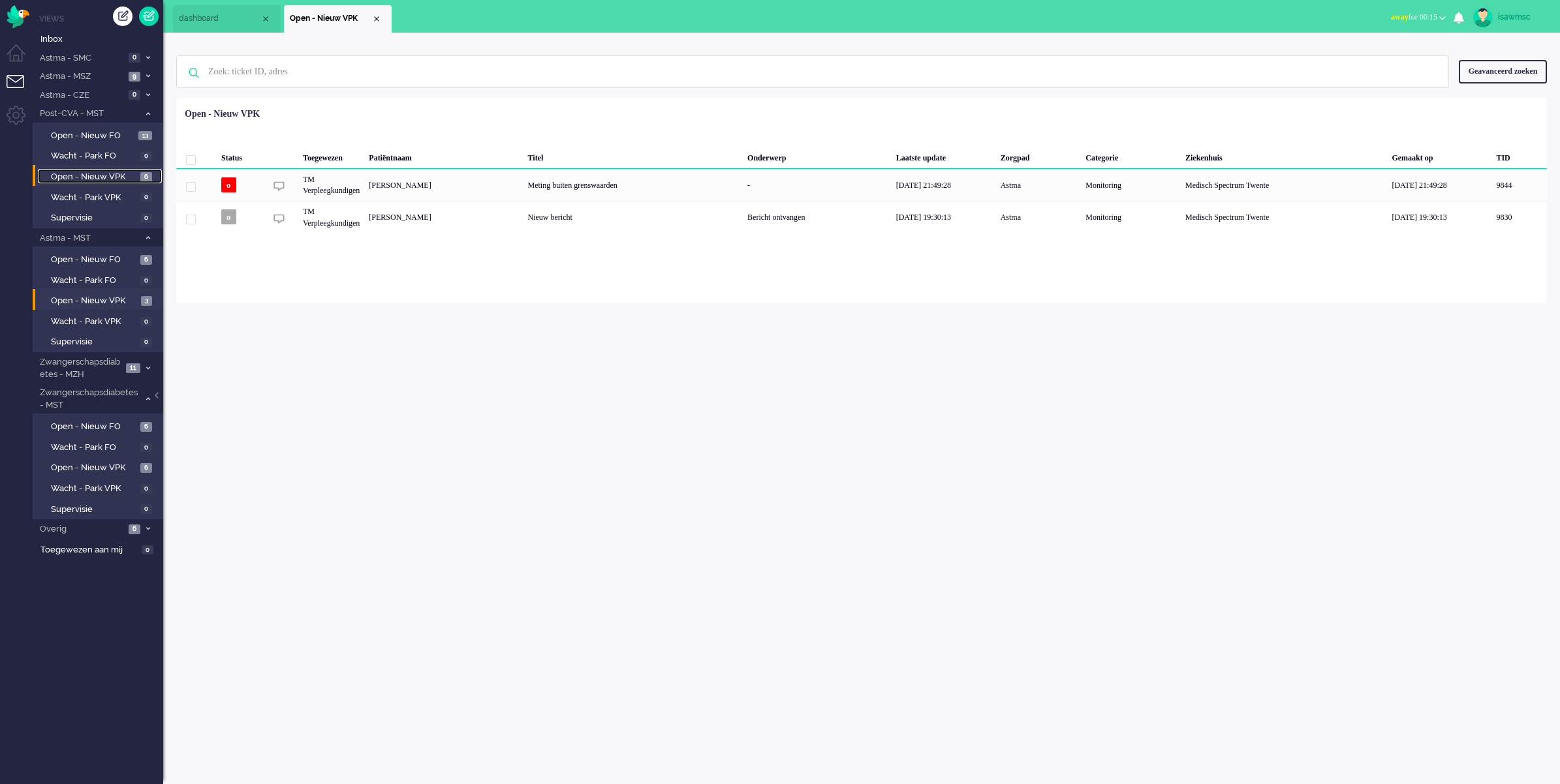
click at [122, 174] on span "Open - Nieuw VPK" at bounding box center [93, 177] width 86 height 12
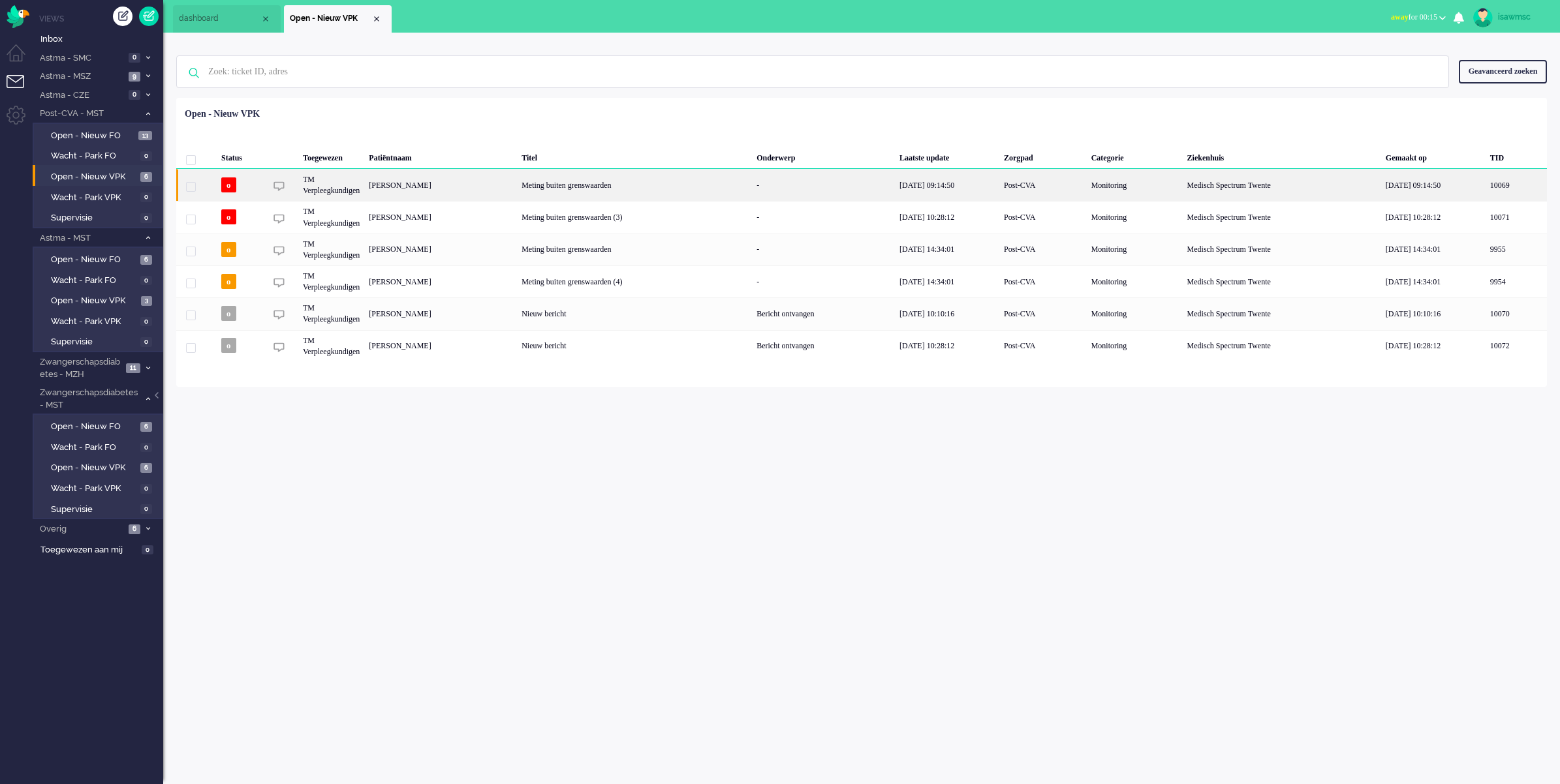
click at [497, 187] on div "[PERSON_NAME]" at bounding box center [440, 185] width 152 height 32
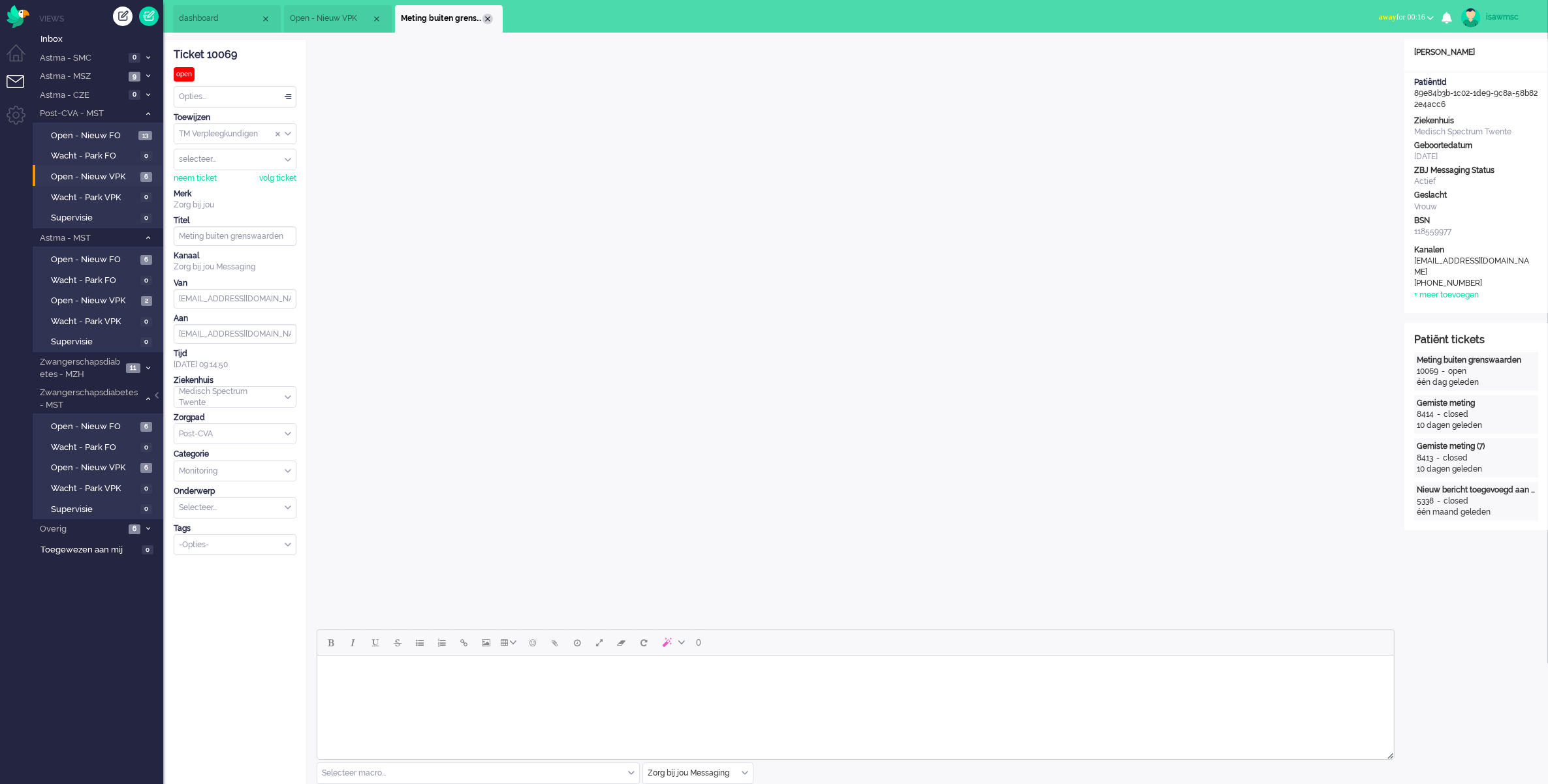
click at [487, 21] on div "Close tab" at bounding box center [487, 19] width 10 height 10
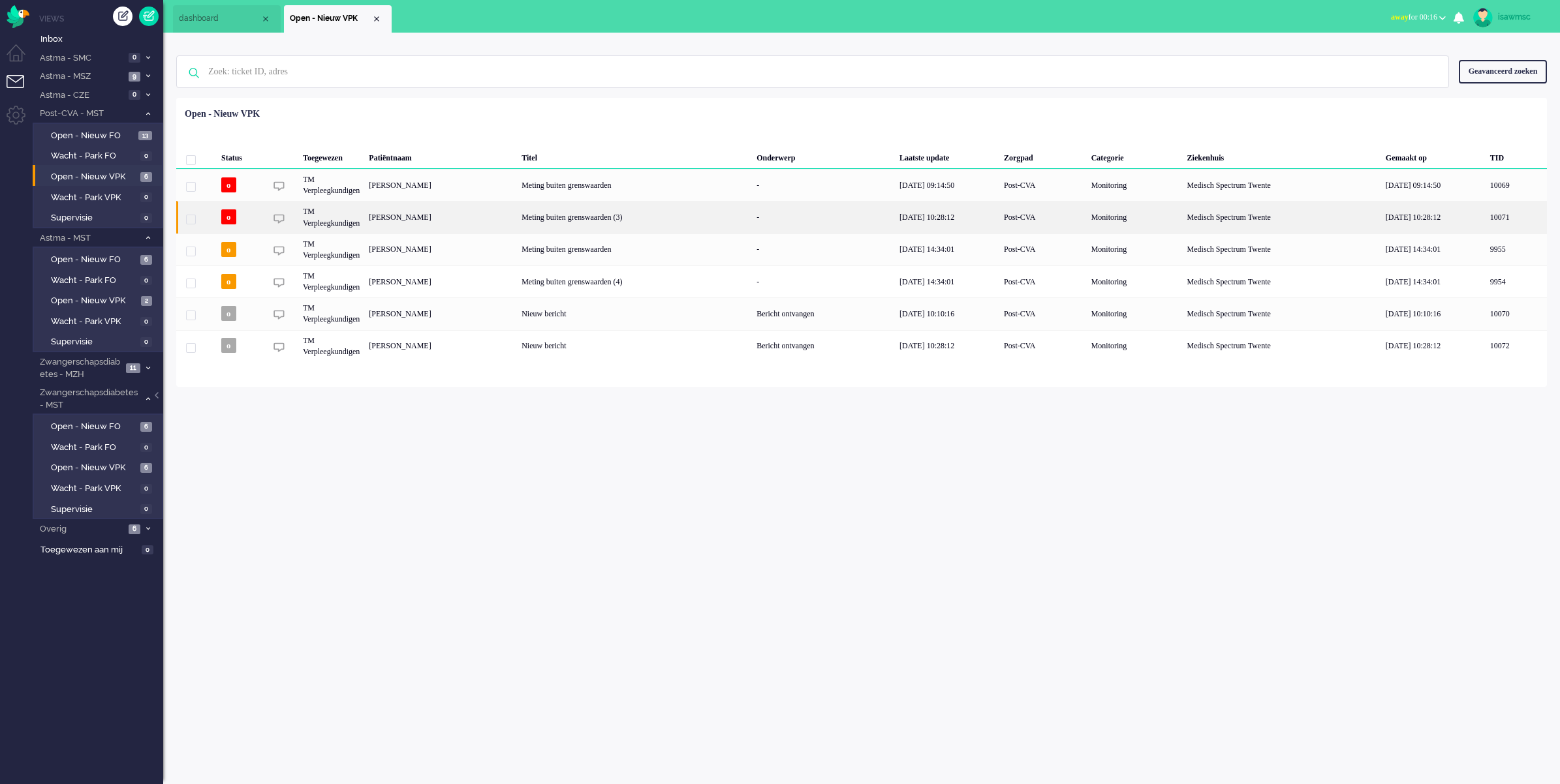
click at [388, 224] on div "Johanna Henriëtte Kevelham" at bounding box center [440, 217] width 152 height 32
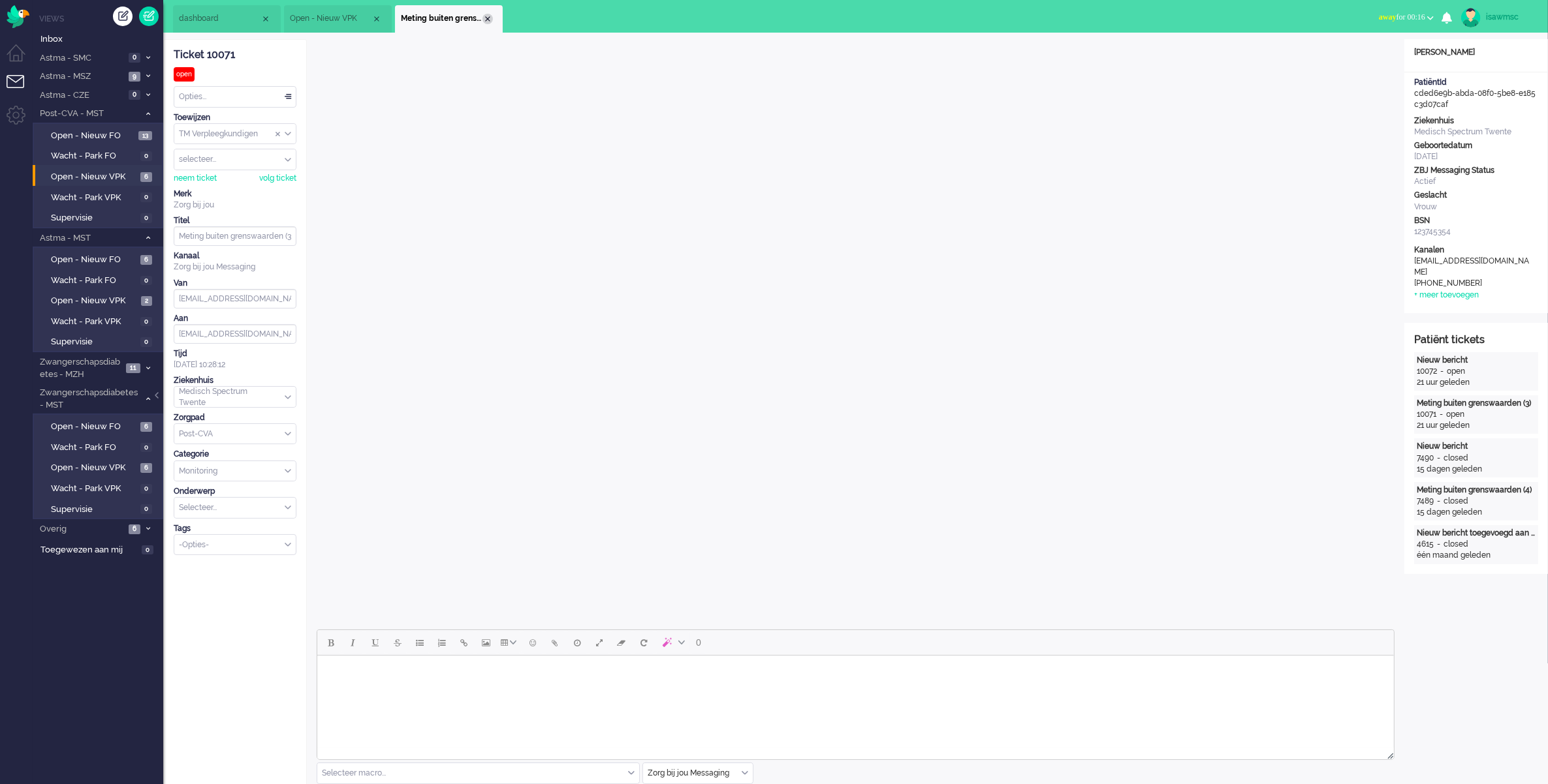
click at [483, 18] on div "Close tab" at bounding box center [487, 19] width 10 height 10
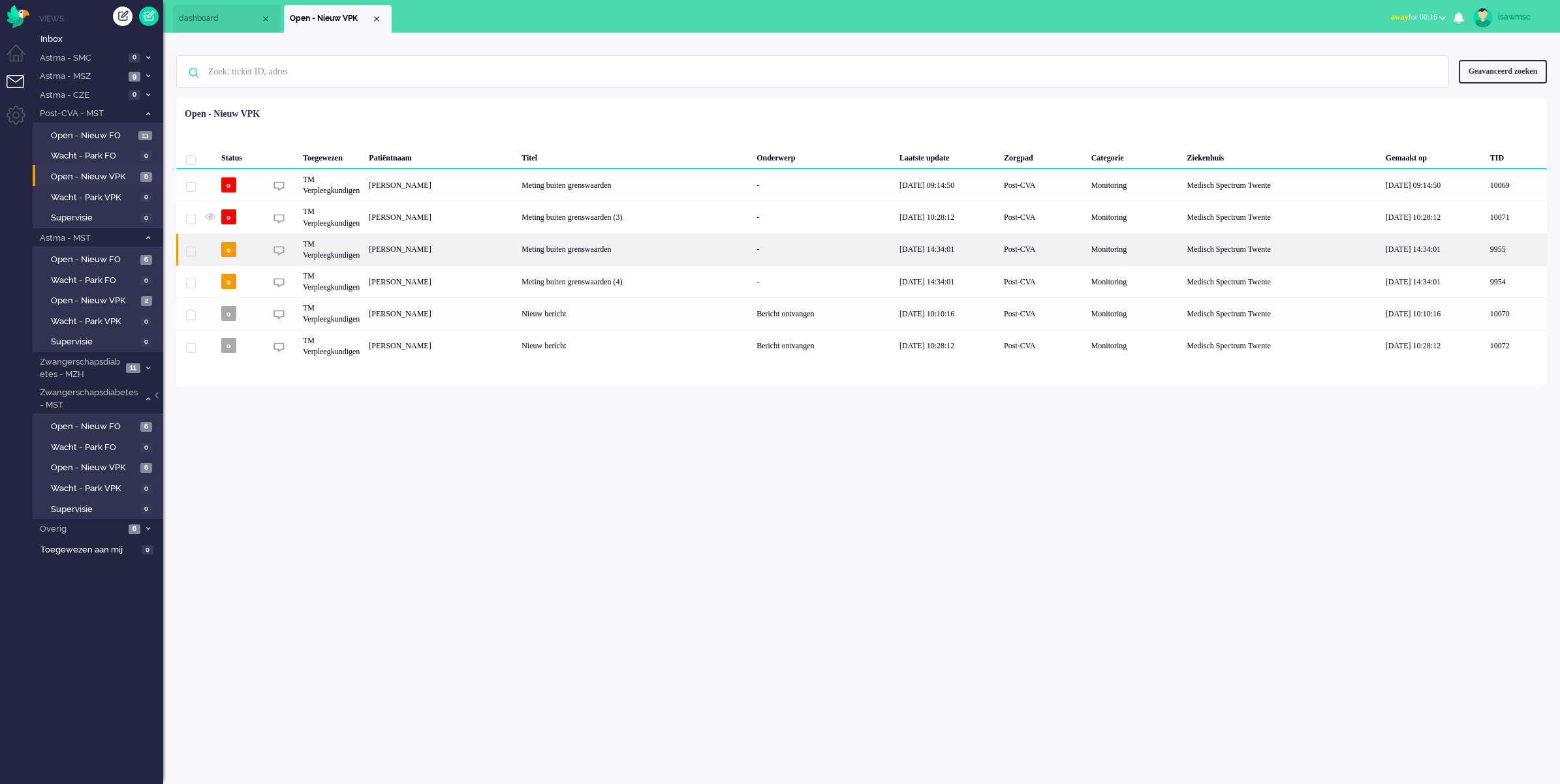
click at [433, 248] on div "[PERSON_NAME]" at bounding box center [440, 249] width 152 height 32
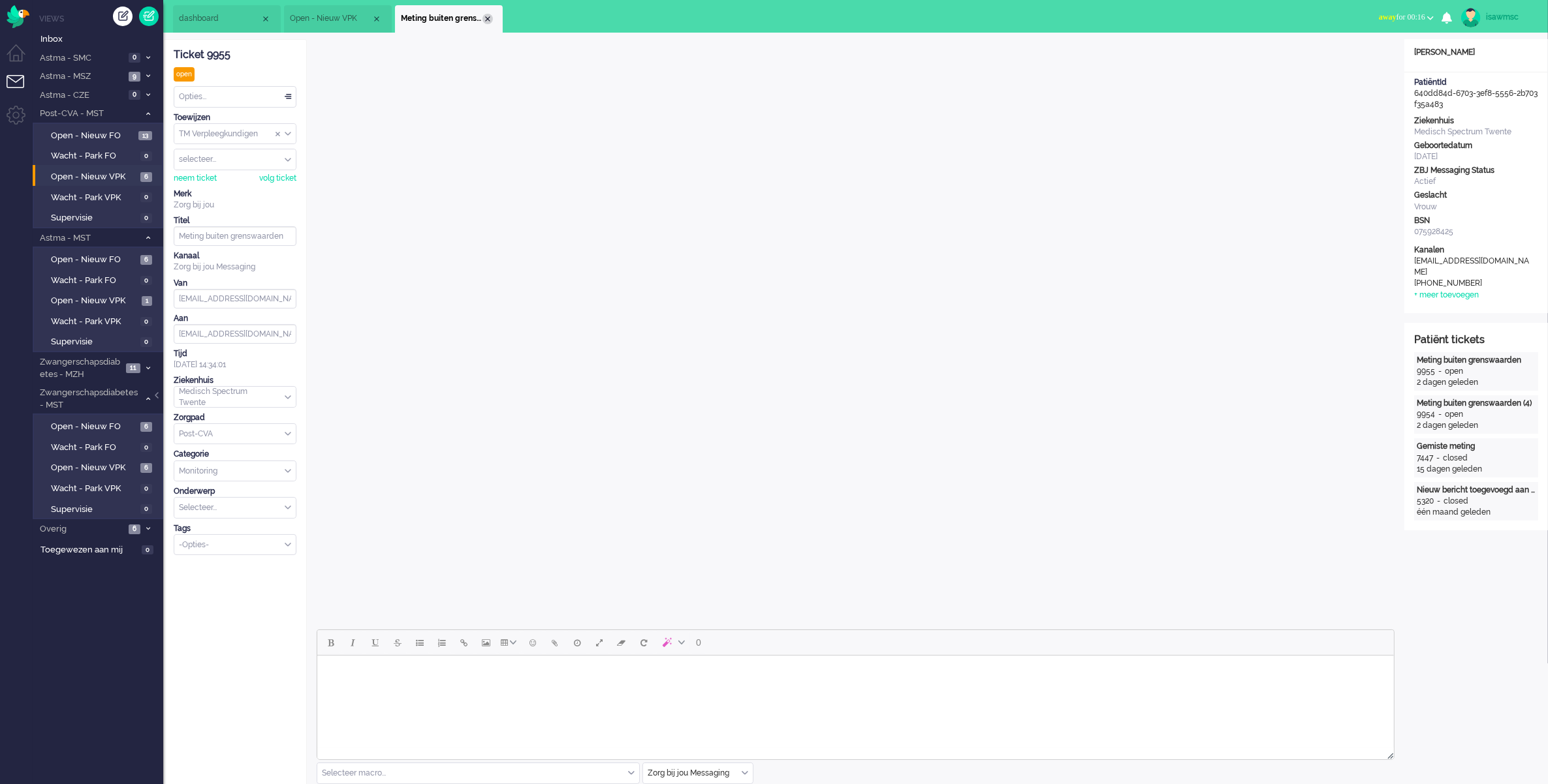
click at [485, 19] on div "Close tab" at bounding box center [487, 19] width 10 height 10
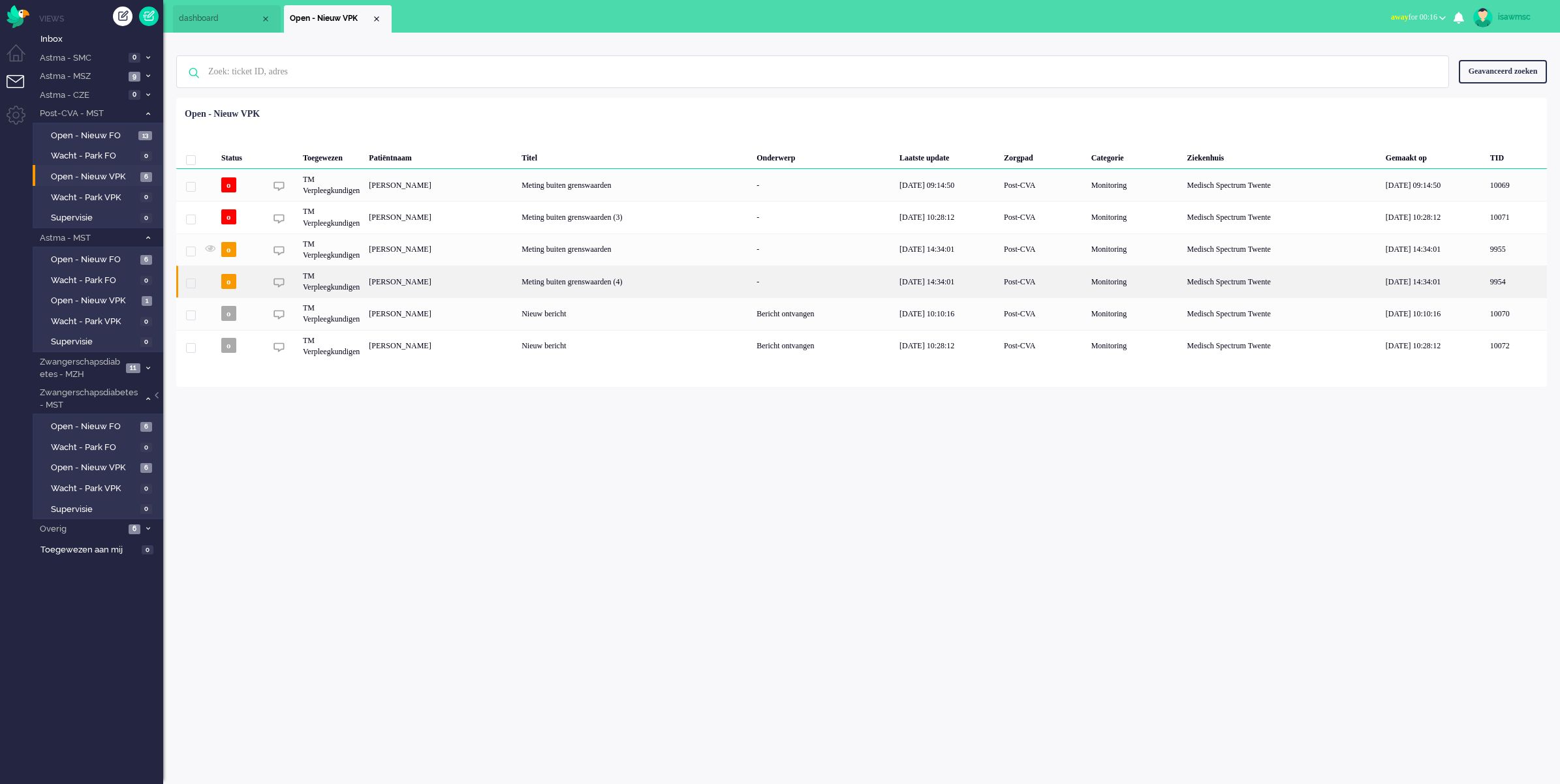
click at [413, 289] on div "[PERSON_NAME]" at bounding box center [440, 281] width 152 height 32
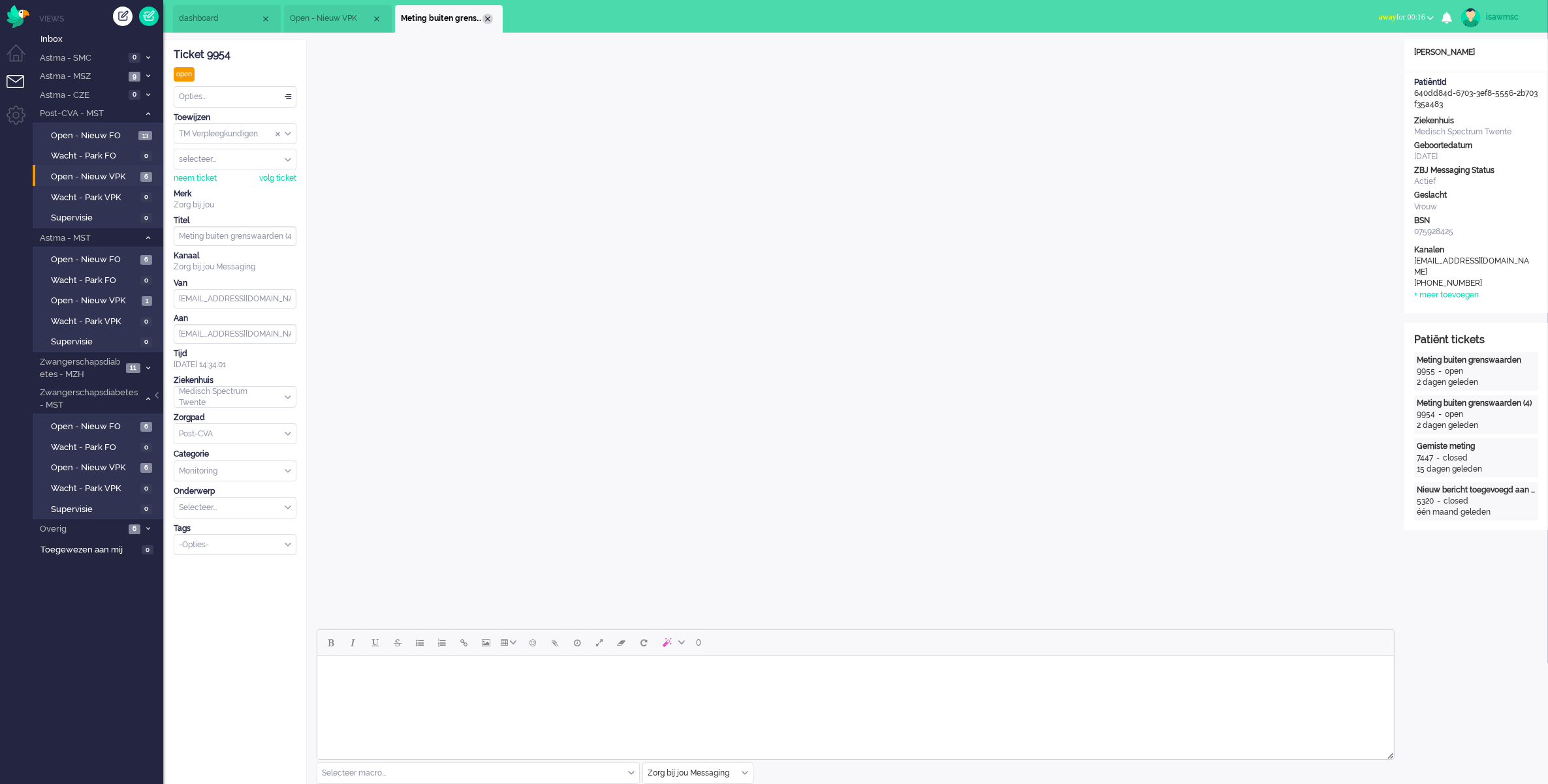
click at [490, 19] on div "Close tab" at bounding box center [487, 19] width 10 height 10
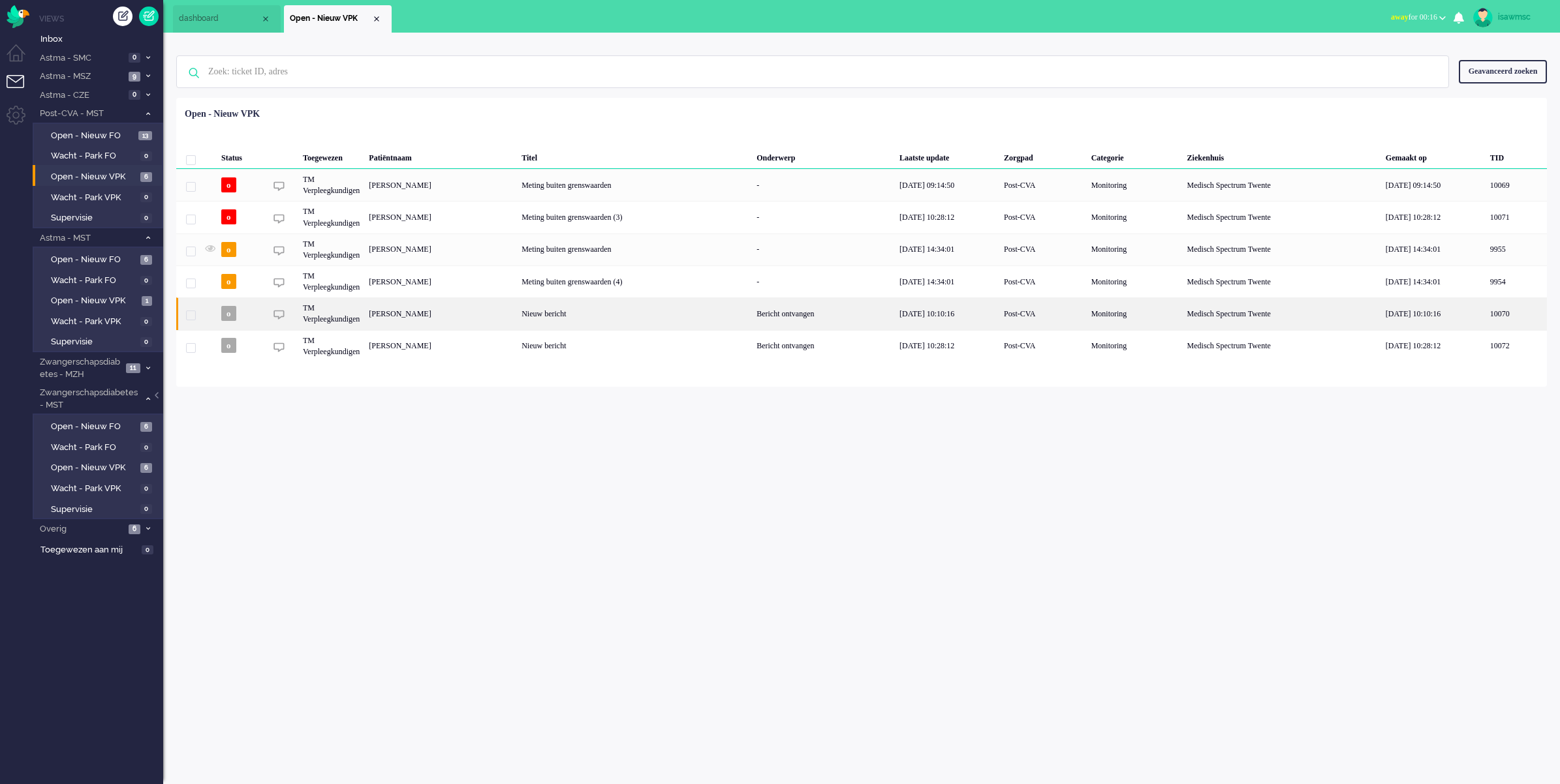
click at [451, 321] on div "Gerrit Harm Sluijer" at bounding box center [440, 313] width 152 height 32
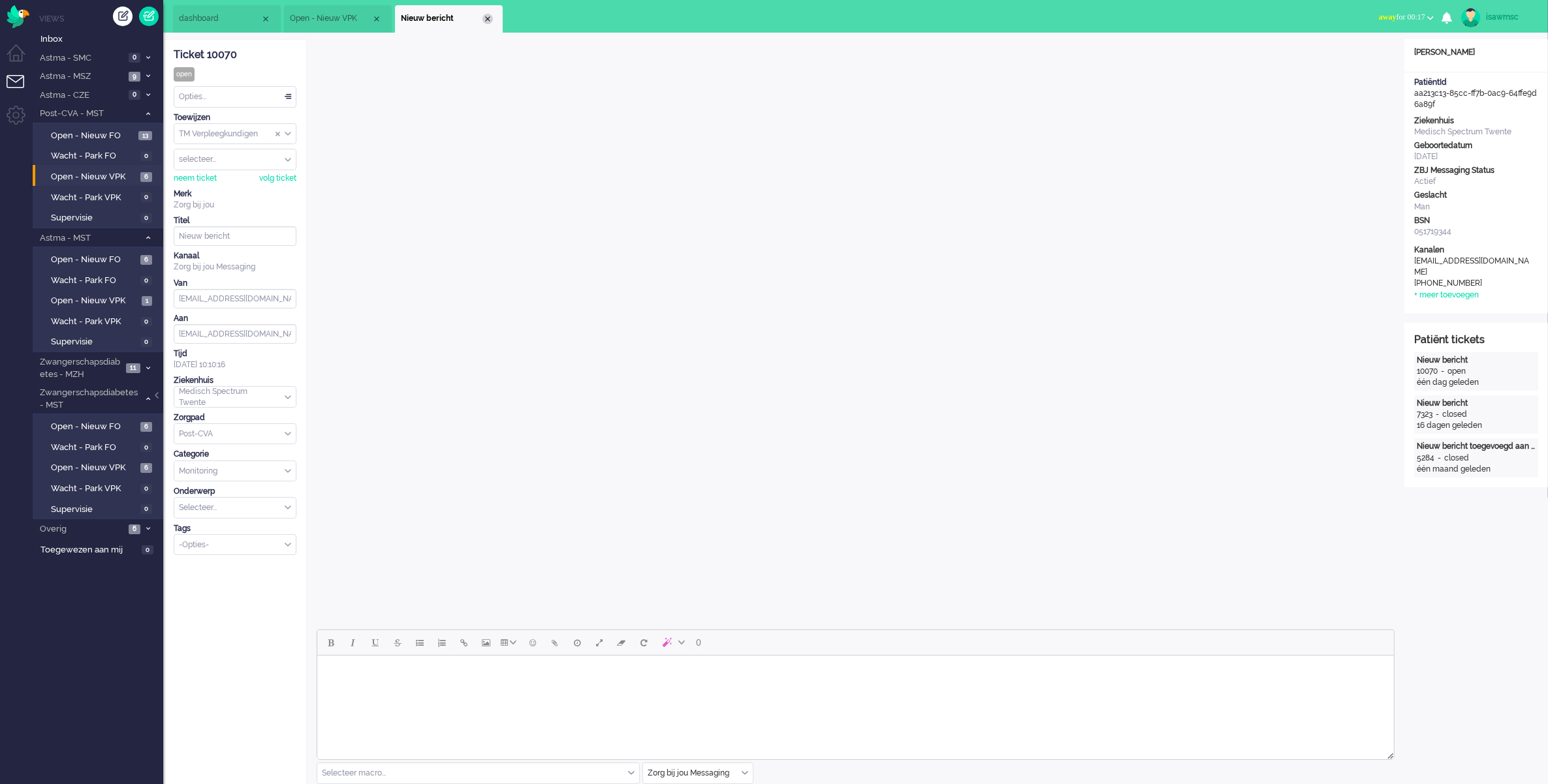
click at [483, 21] on div "Close tab" at bounding box center [487, 19] width 10 height 10
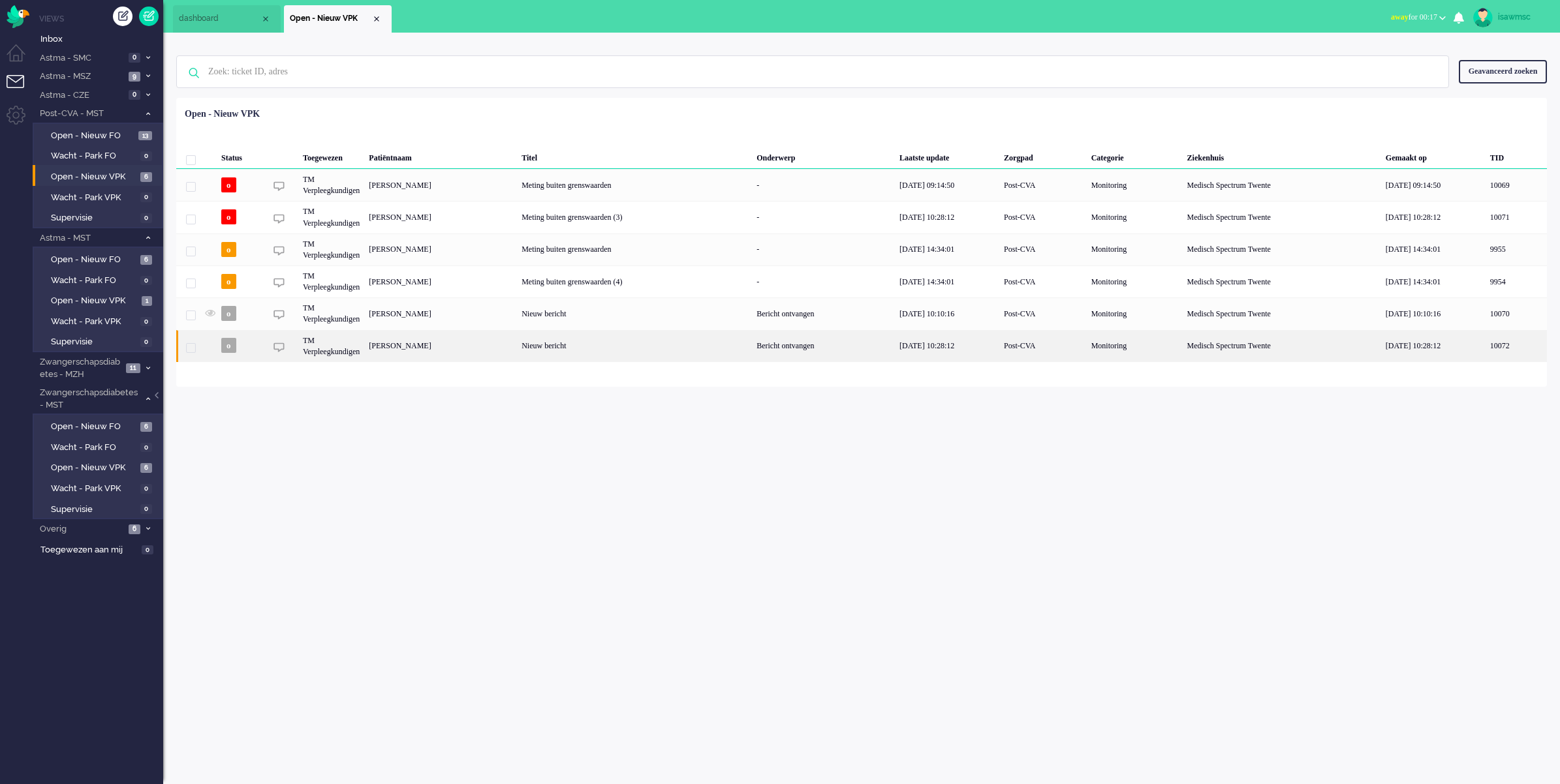
click at [517, 339] on div "Johanna Henriëtte Kevelham" at bounding box center [440, 346] width 152 height 32
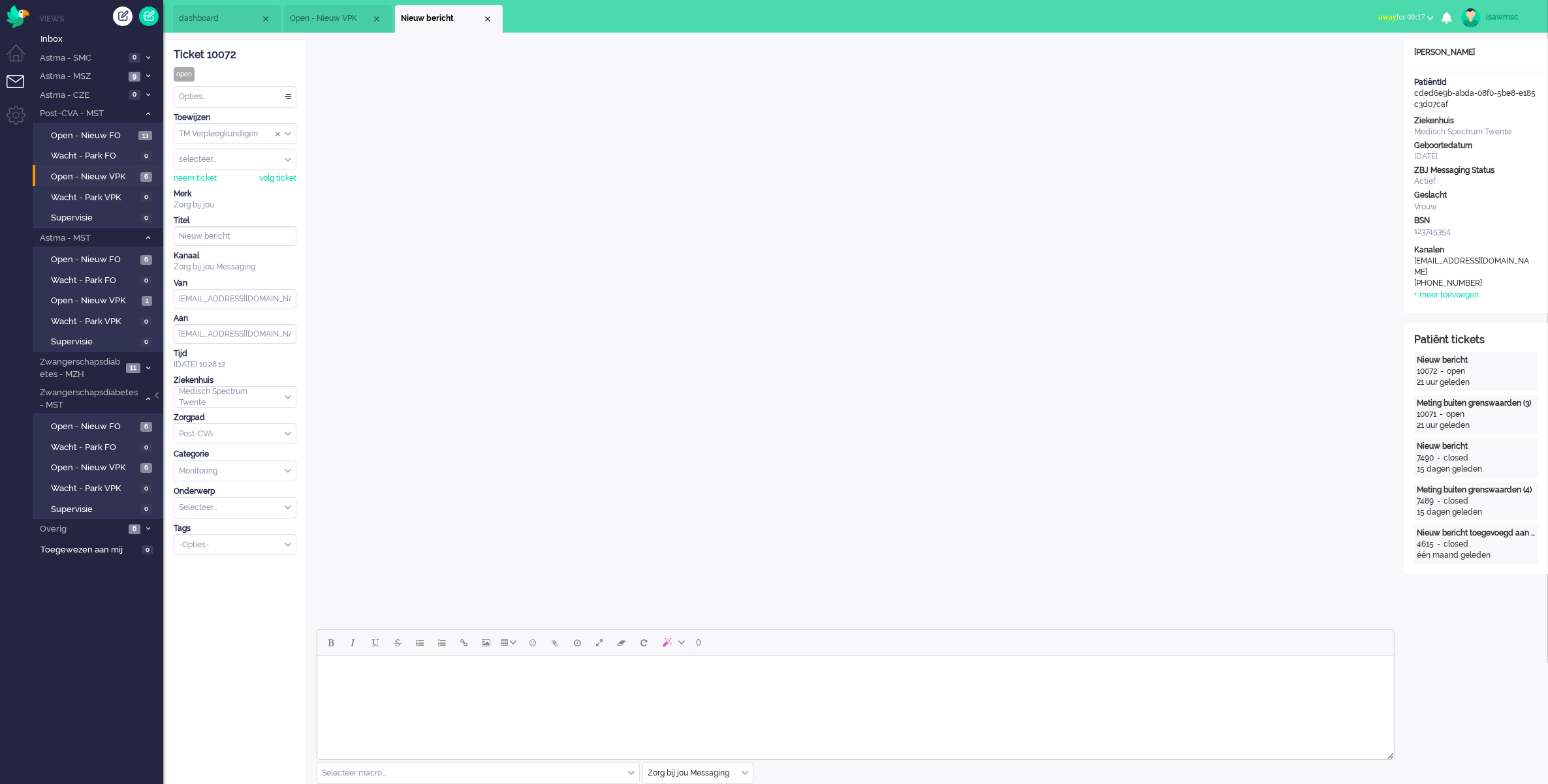
click at [483, 23] on li "Nieuw bericht" at bounding box center [448, 19] width 108 height 27
click at [485, 22] on div "Close tab" at bounding box center [487, 19] width 10 height 10
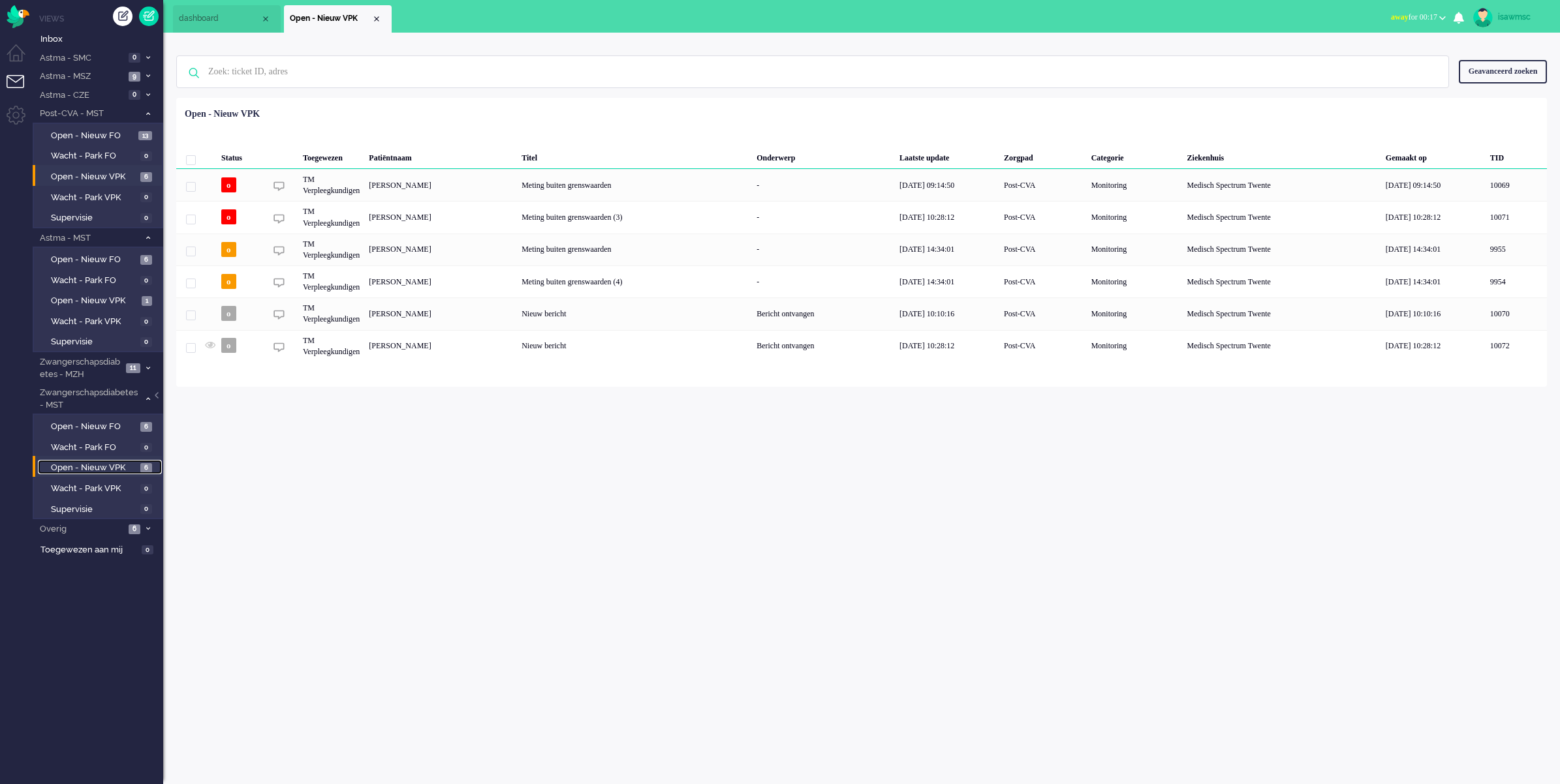
click at [115, 462] on span "Open - Nieuw VPK" at bounding box center [93, 467] width 86 height 12
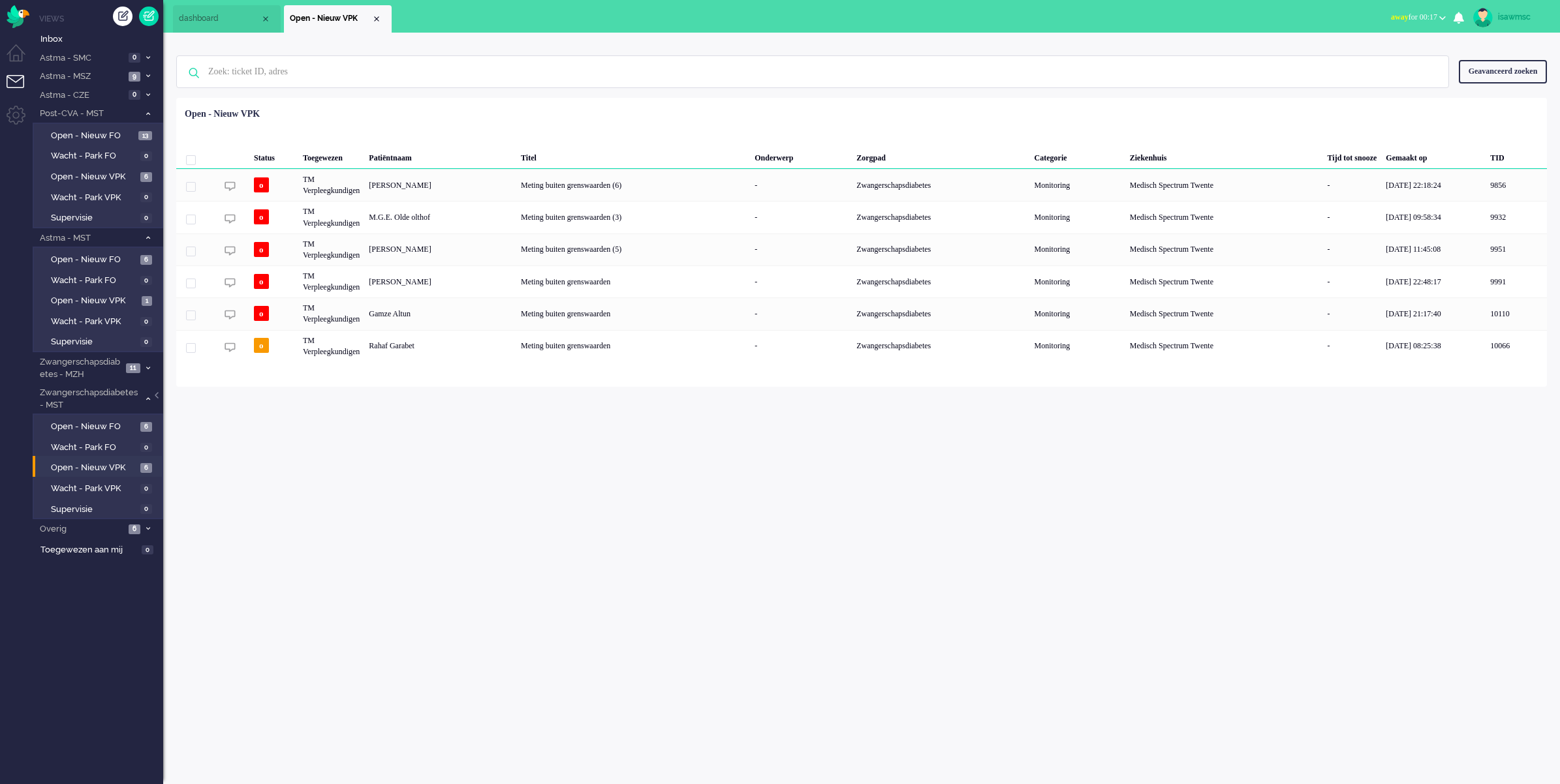
click at [608, 98] on div "Loading... Status Toegewezen Patiëntnaam Titel Onderwerp Zorgpad Categorie Ziek…" at bounding box center [862, 242] width 1370 height 289
click at [676, 483] on div "isawmsc Thuis Ticket Csat Mijn gemiddelde cijfer Deze week - Ticket Bijdragen P…" at bounding box center [862, 408] width 1396 height 751
click at [653, 22] on ul "dashboard Open - Nieuw VPK" at bounding box center [734, 16] width 1123 height 33
click at [594, 44] on div "Geen zoekresultaten [PERSON_NAME] nog eens Geavanceerd zoeken Geavanceerd zoeke…" at bounding box center [862, 209] width 1396 height 354
click at [139, 294] on link "Open - Nieuw VPK 2" at bounding box center [99, 300] width 124 height 14
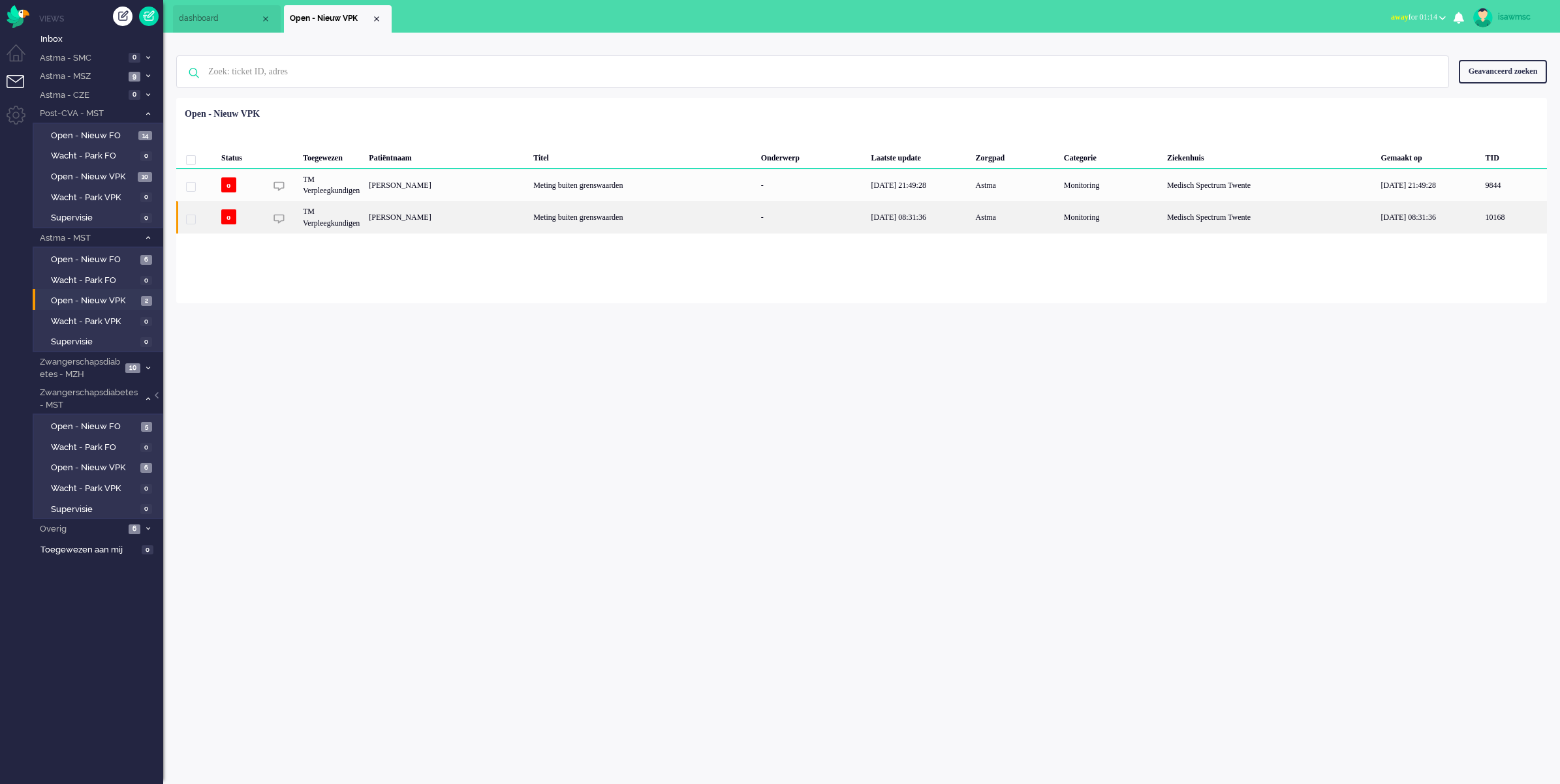
click at [529, 217] on div "Thea Hermine Josephine Lubbers" at bounding box center [447, 217] width 165 height 32
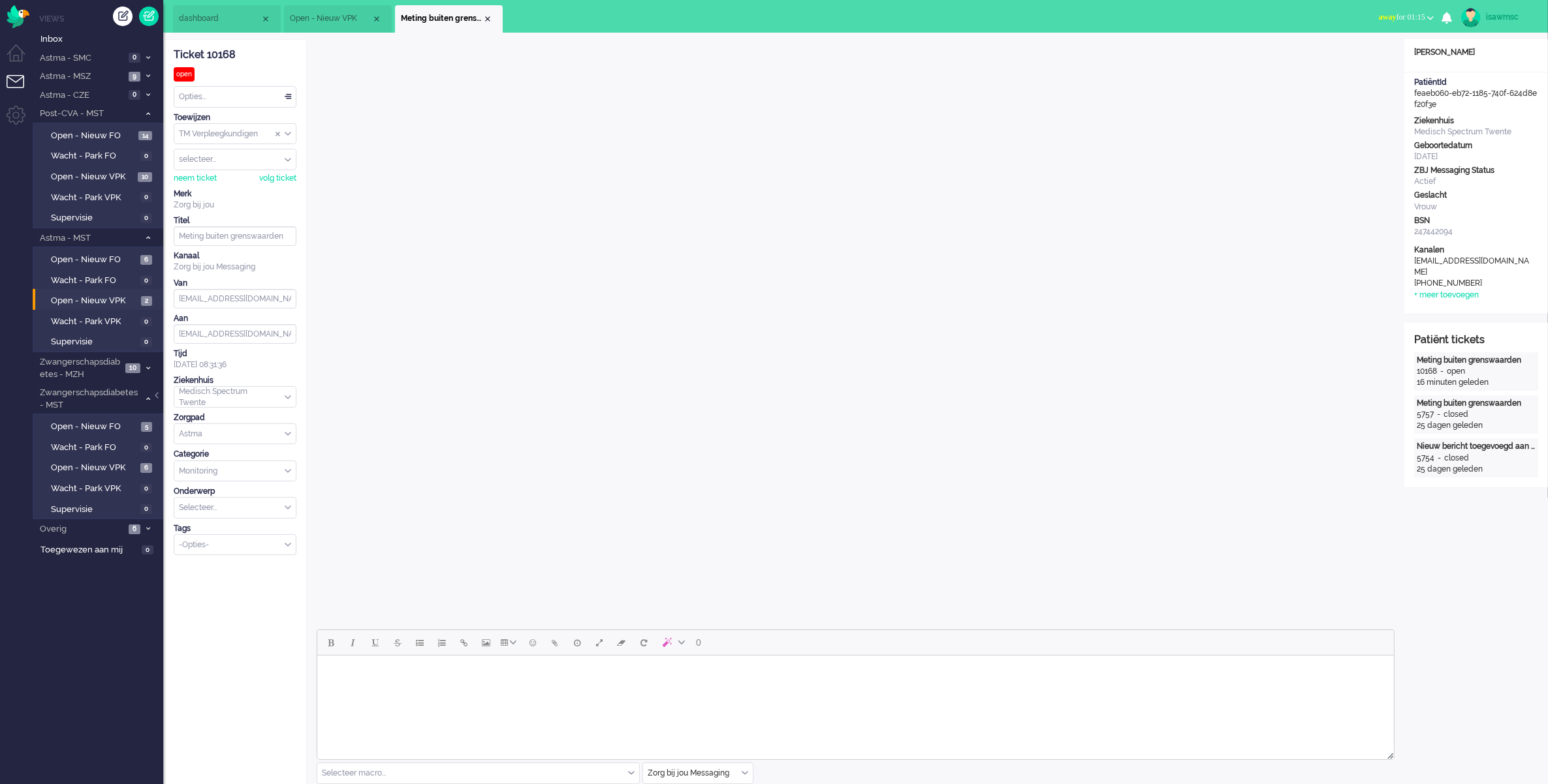
scroll to position [326, 0]
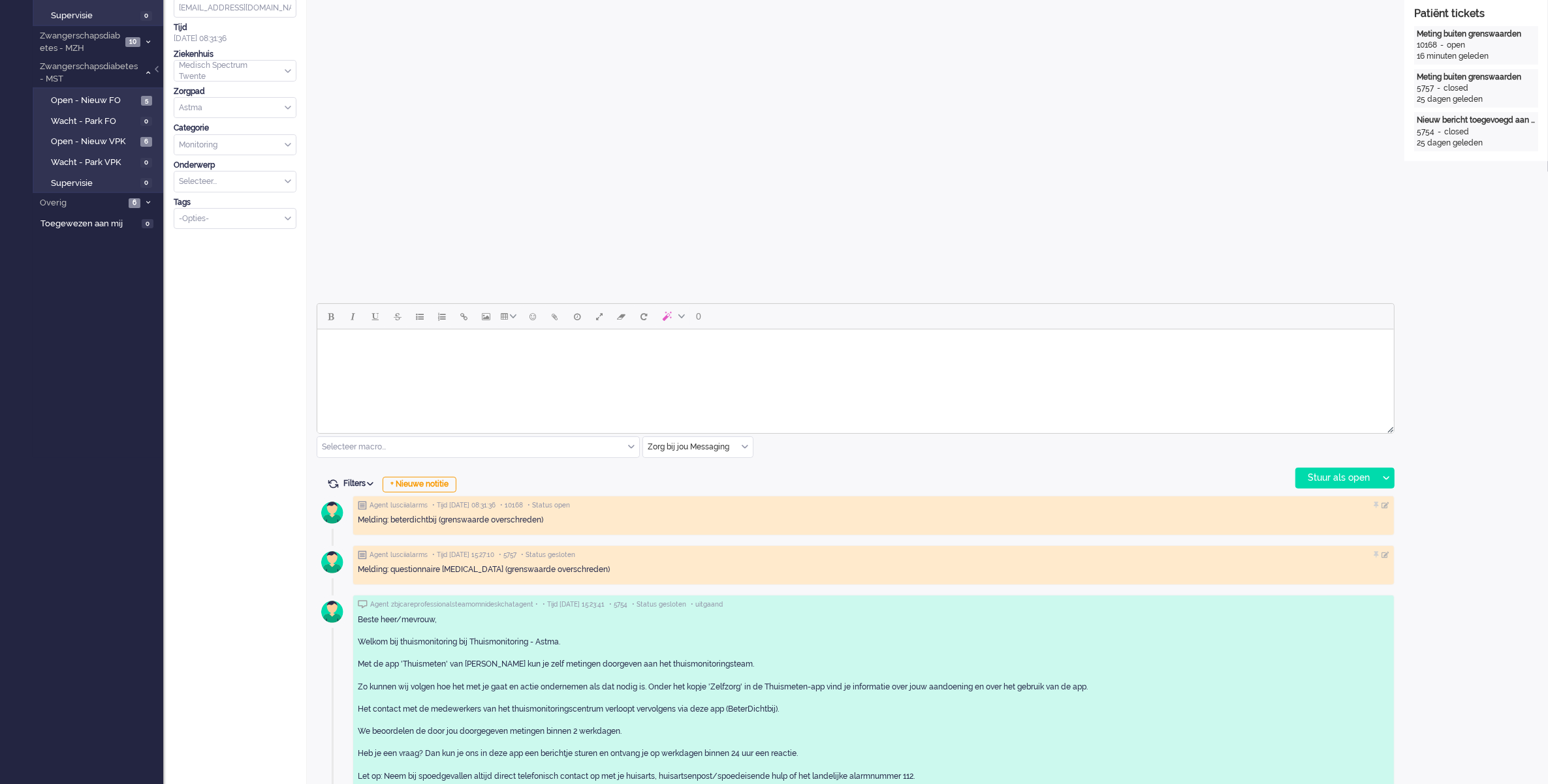
click at [660, 338] on body "Rich Text Area. Press ALT-0 for help." at bounding box center [854, 346] width 1066 height 22
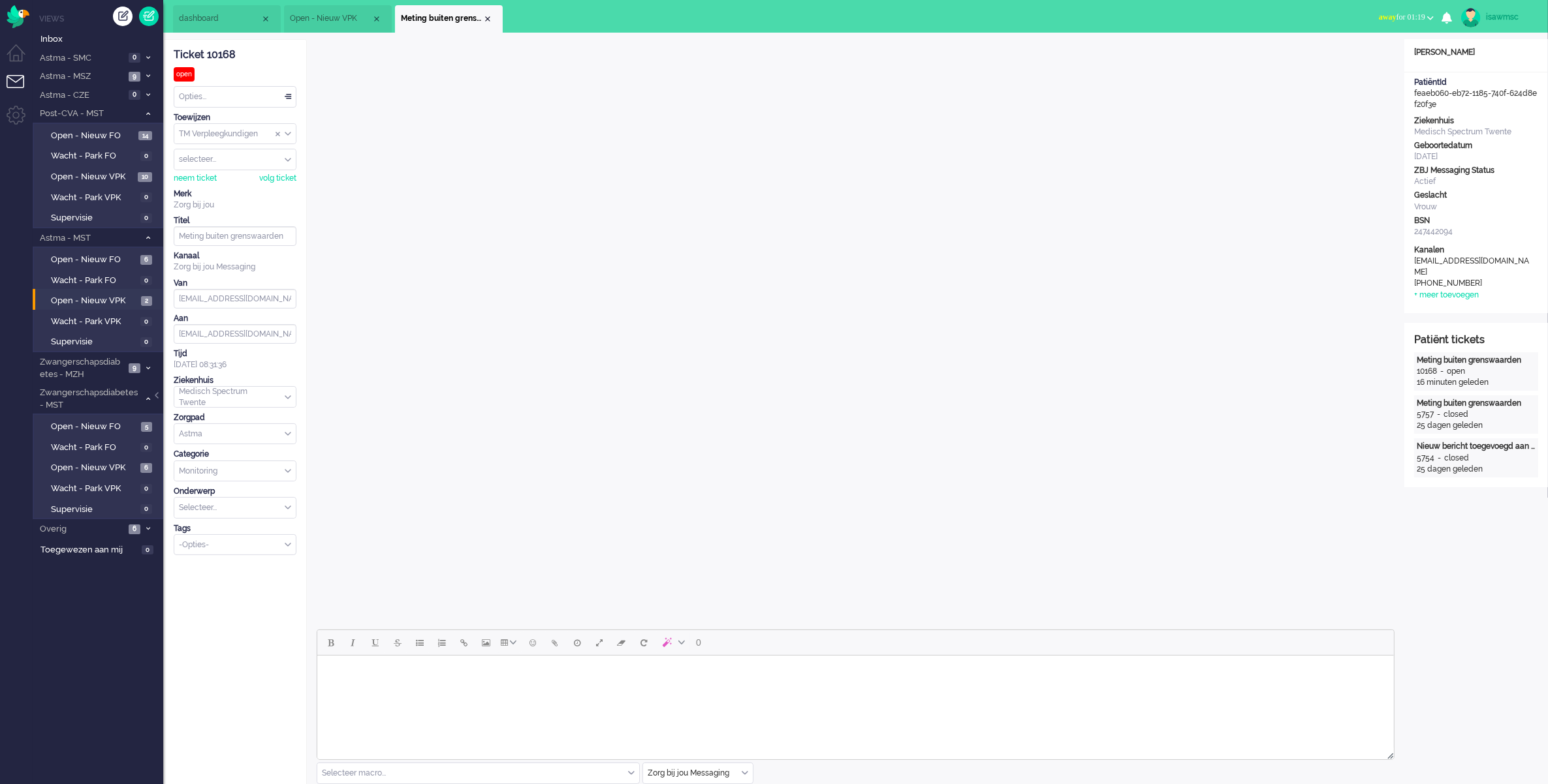
scroll to position [164, 0]
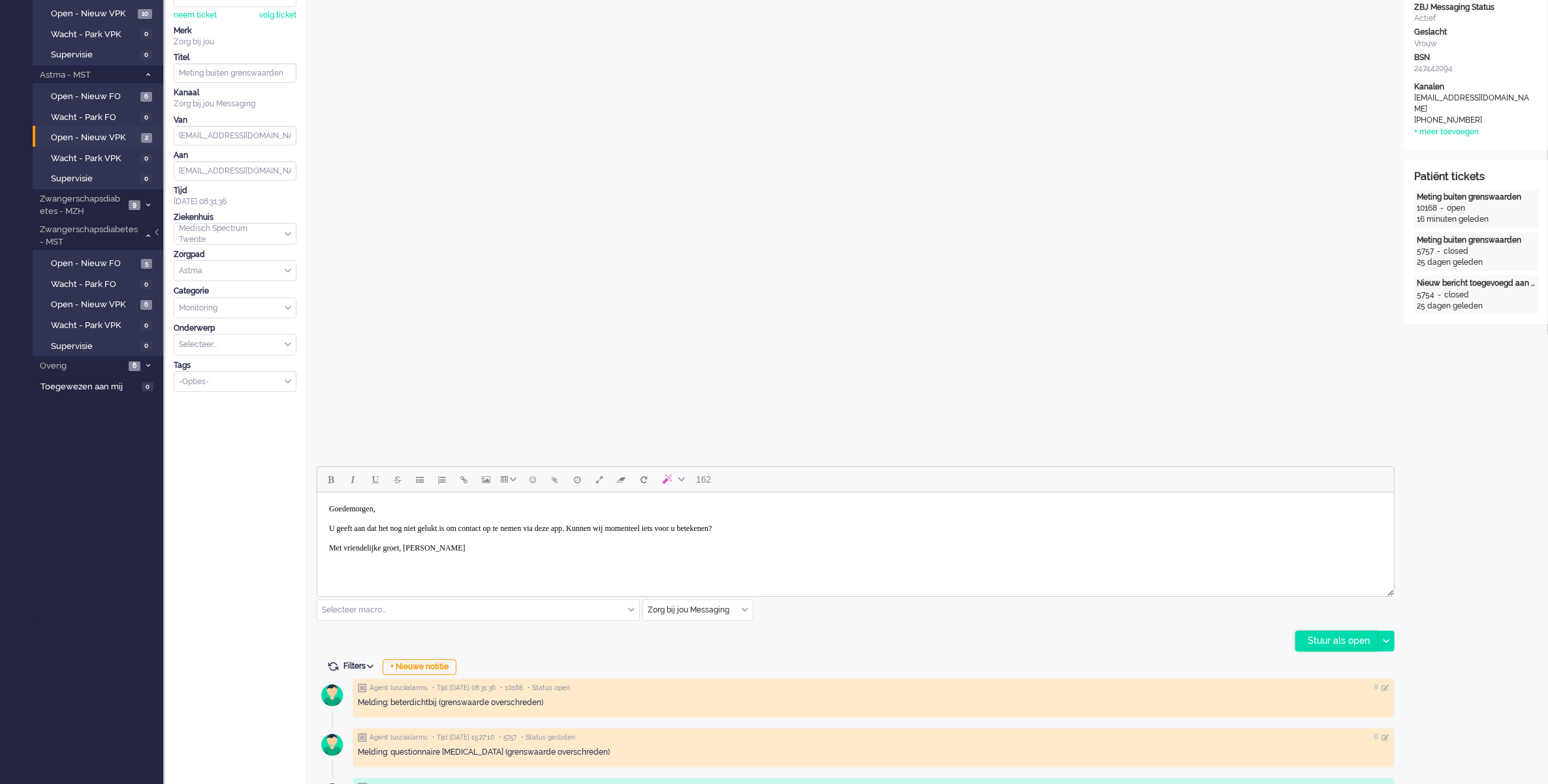
click at [1351, 644] on div "Stuur als open" at bounding box center [1336, 641] width 81 height 20
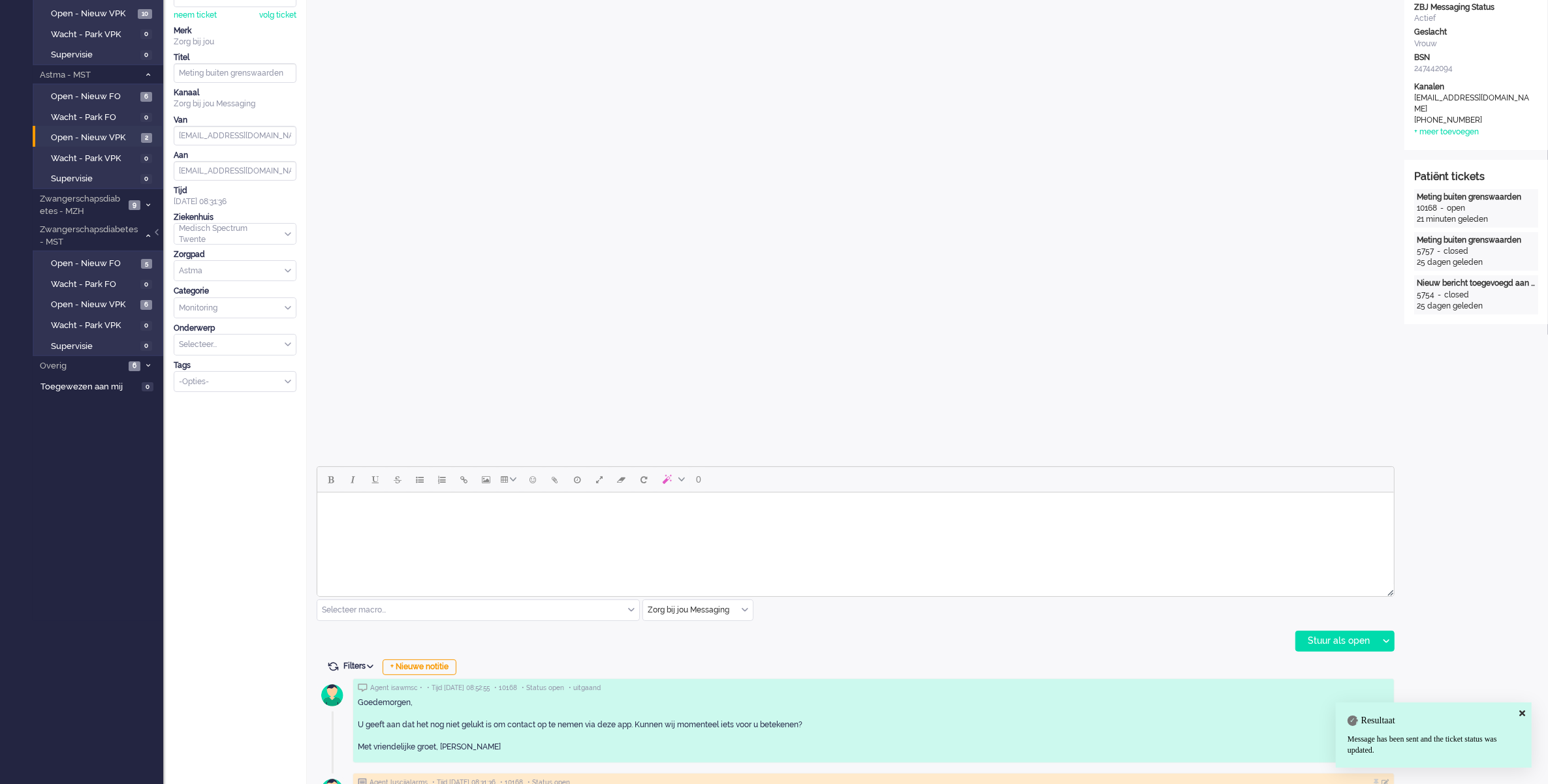
scroll to position [0, 0]
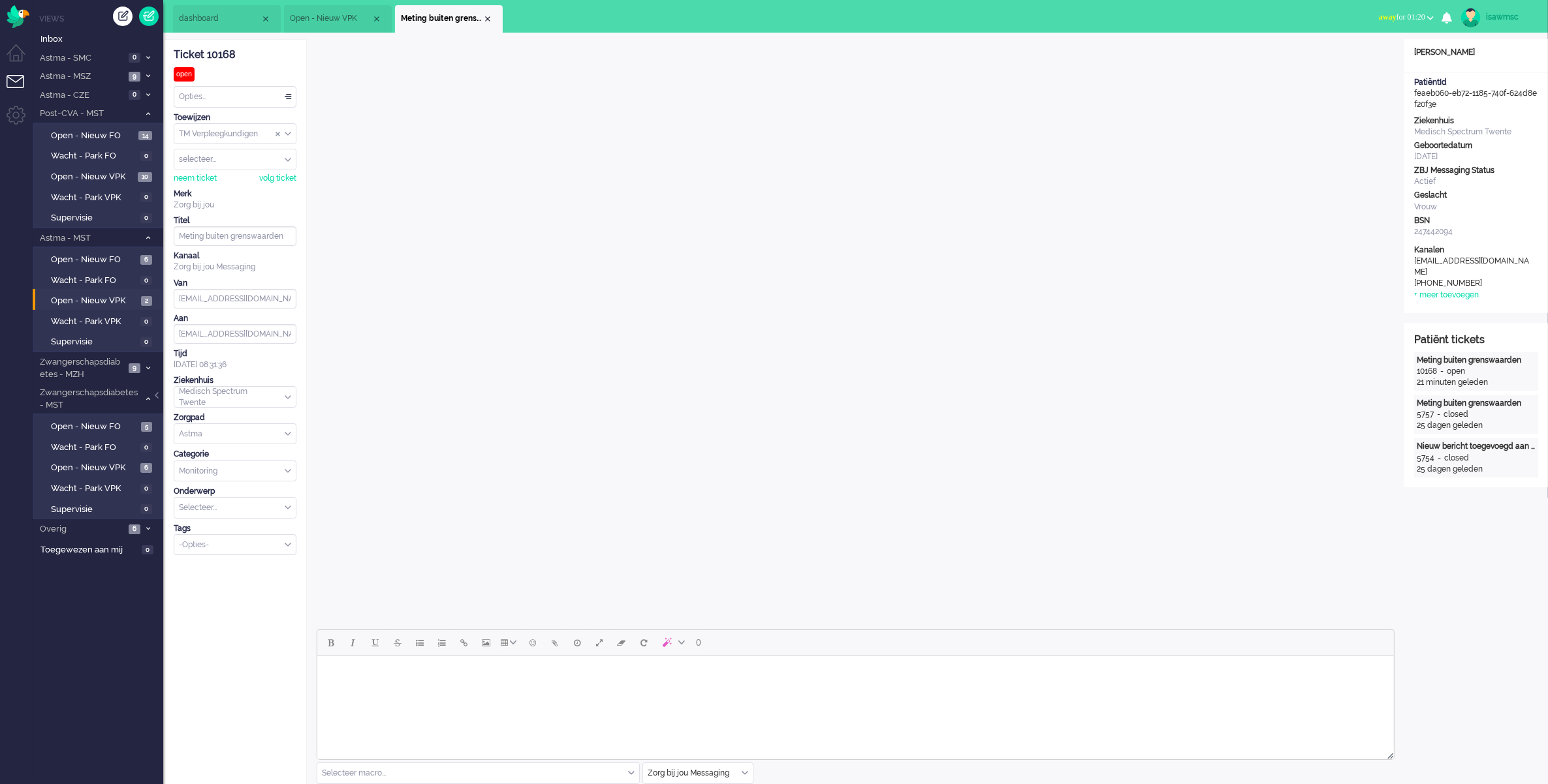
click at [1395, 22] on button "away for 01:20" at bounding box center [1405, 17] width 70 height 19
click at [1377, 56] on label "Online" at bounding box center [1379, 59] width 103 height 11
click at [481, 21] on span "Meting buiten grenswaarden" at bounding box center [441, 19] width 81 height 11
click at [484, 17] on div "Close tab" at bounding box center [487, 19] width 10 height 10
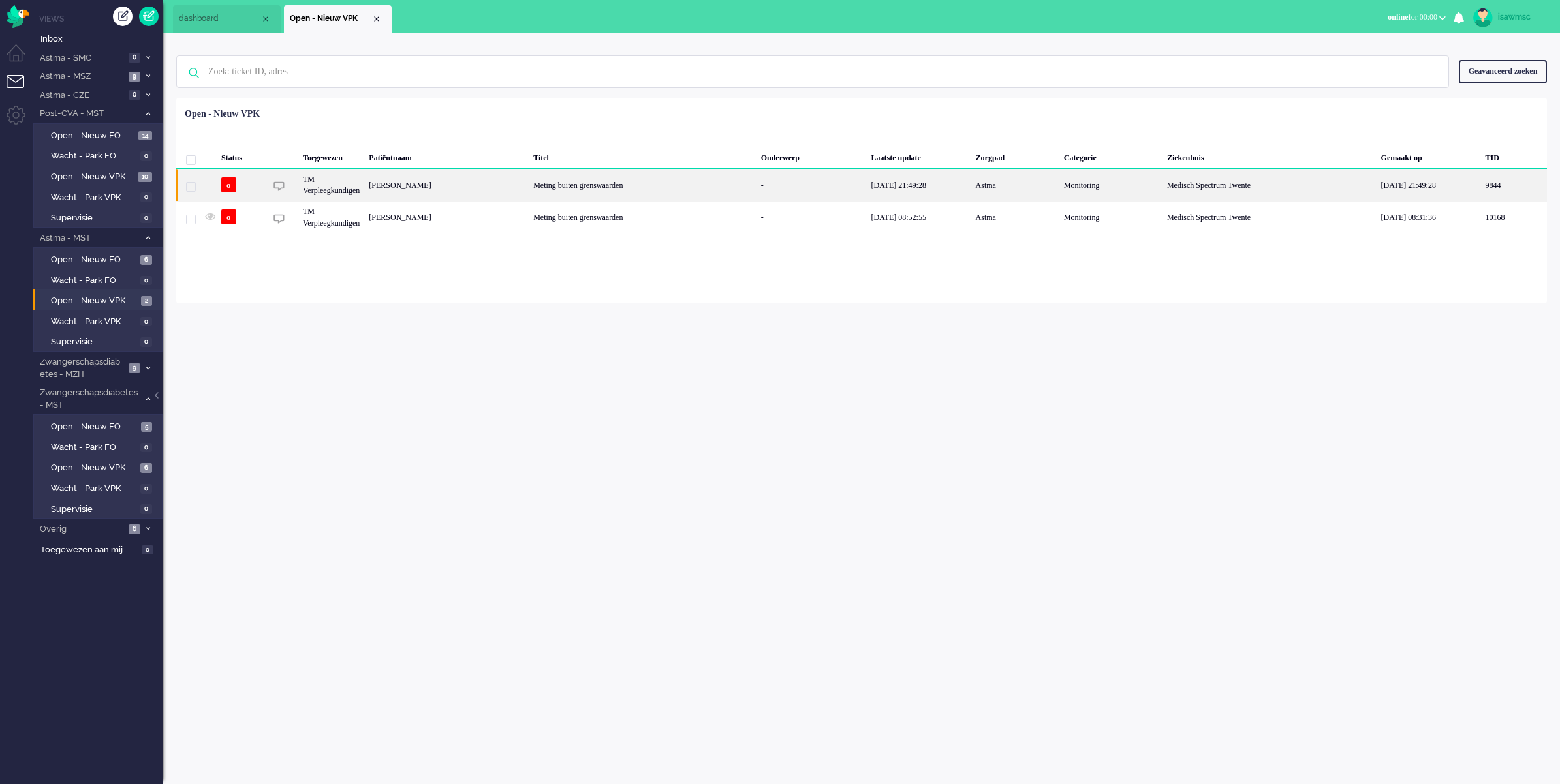
click at [521, 188] on div "[PERSON_NAME]" at bounding box center [447, 185] width 165 height 32
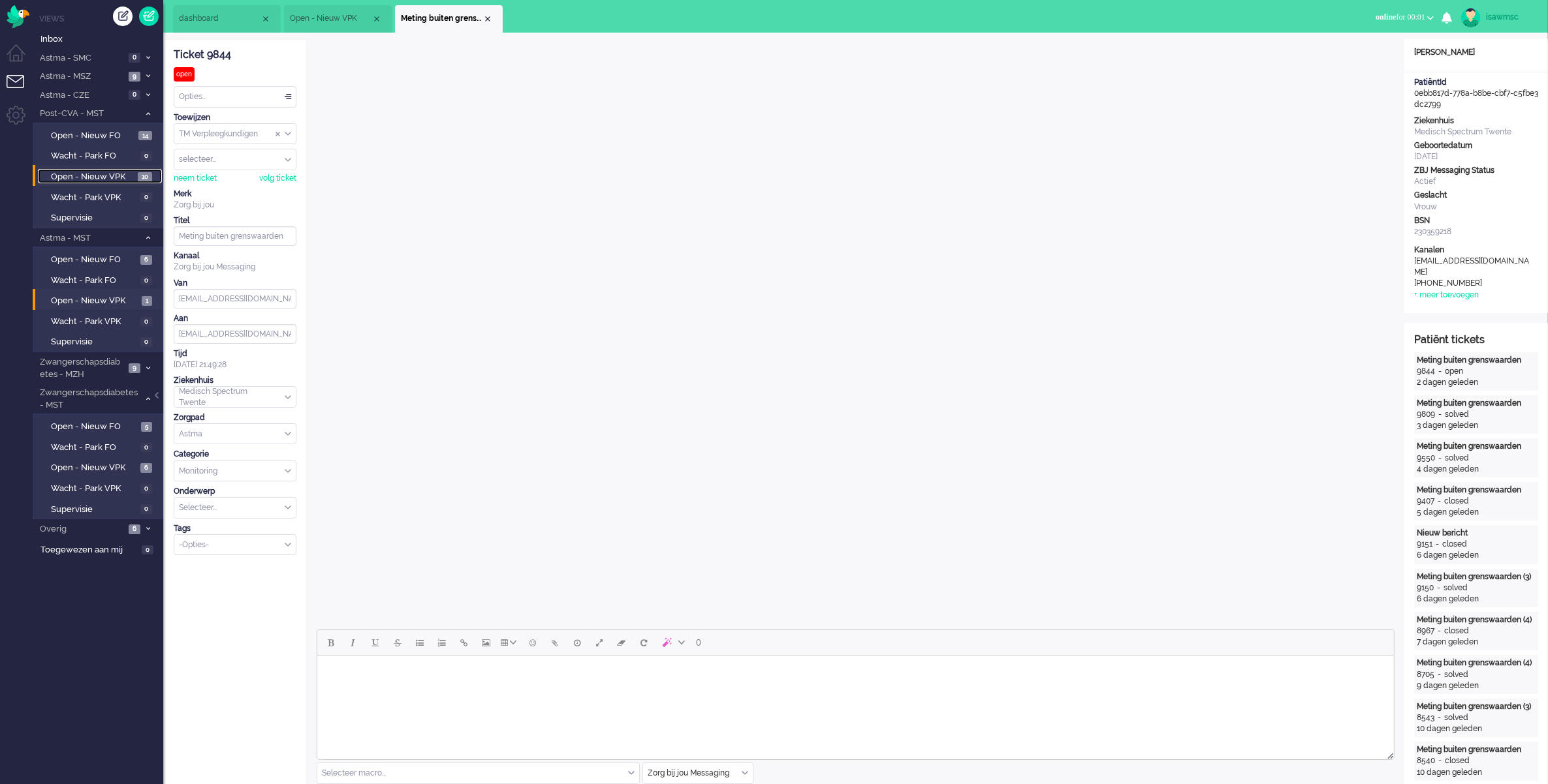
click at [118, 173] on span "Open - Nieuw VPK" at bounding box center [92, 177] width 83 height 12
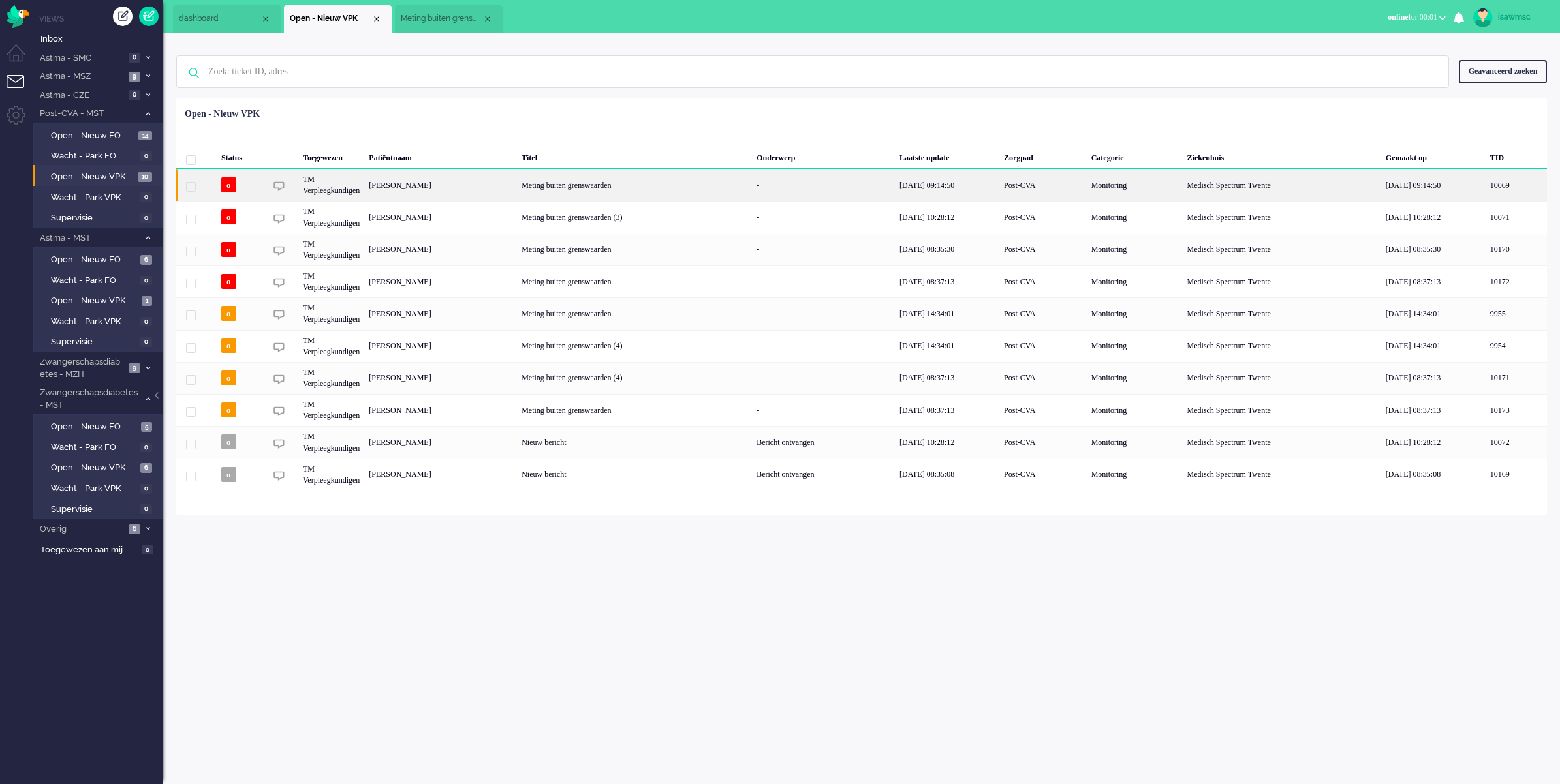
click at [477, 184] on div "[PERSON_NAME]" at bounding box center [440, 185] width 152 height 32
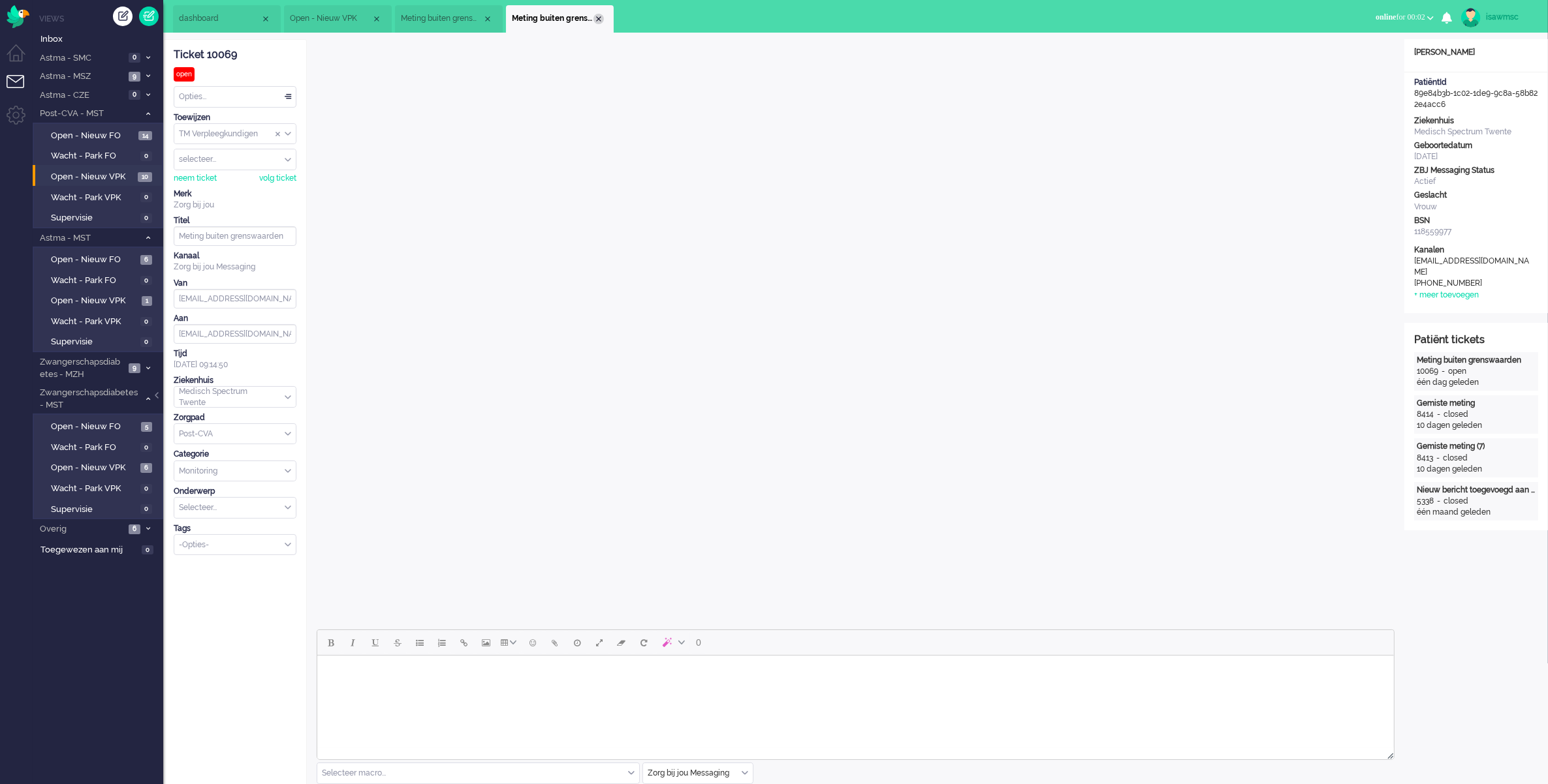
click at [597, 18] on div "Close tab" at bounding box center [598, 19] width 10 height 10
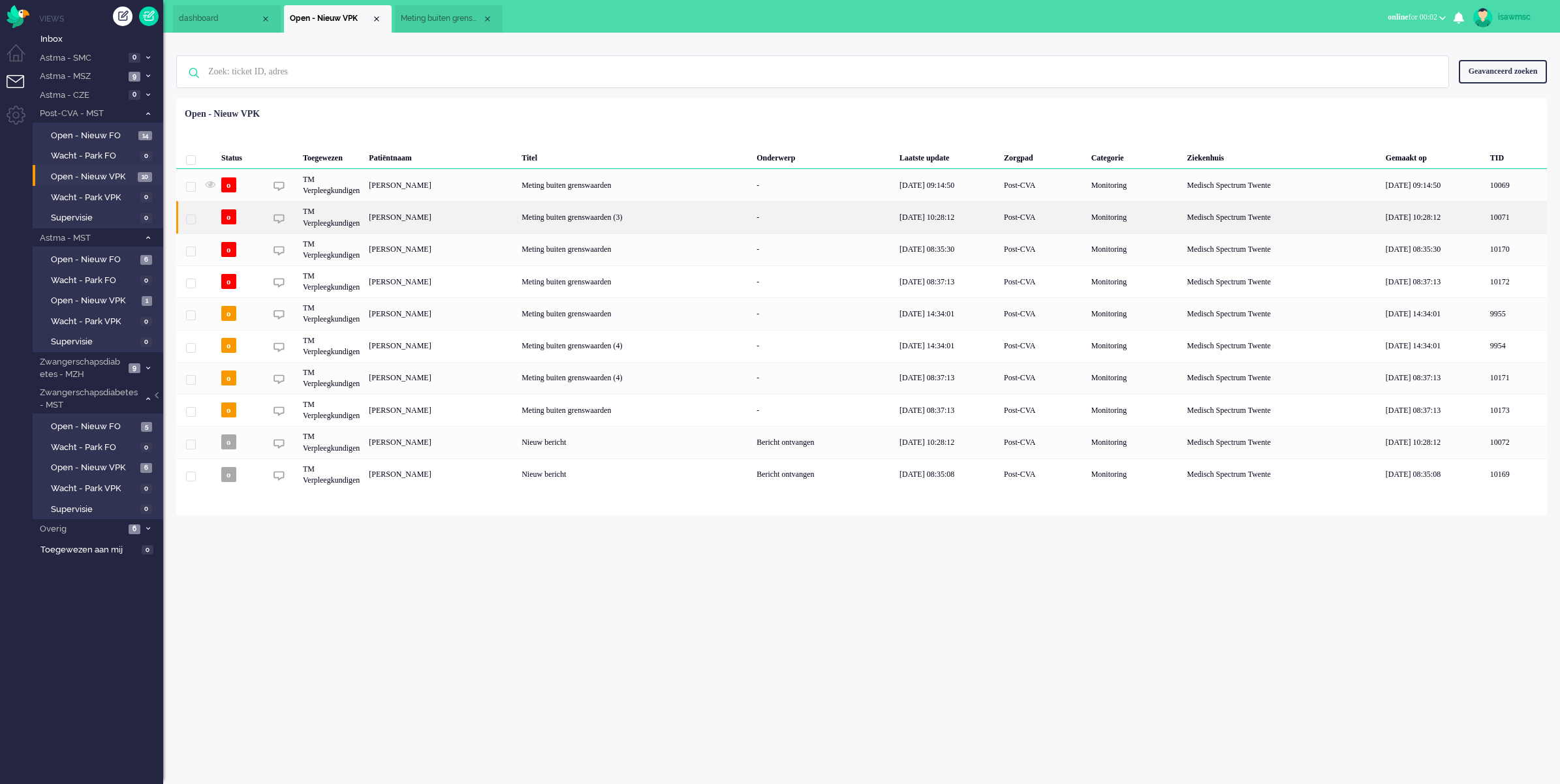
click at [416, 216] on div "Johanna Henriëtte Kevelham" at bounding box center [440, 217] width 152 height 32
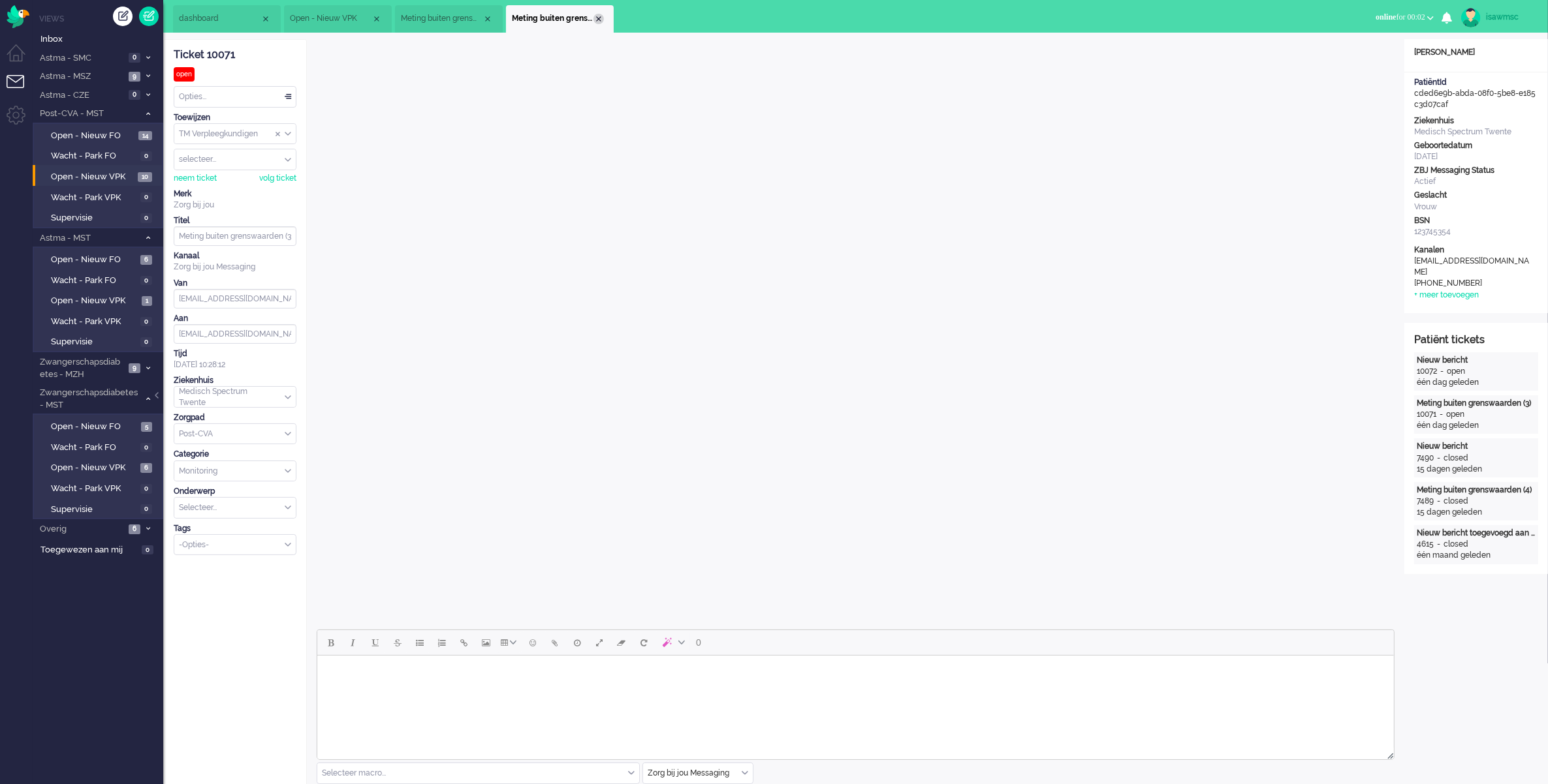
click at [598, 17] on div "Close tab" at bounding box center [598, 19] width 10 height 10
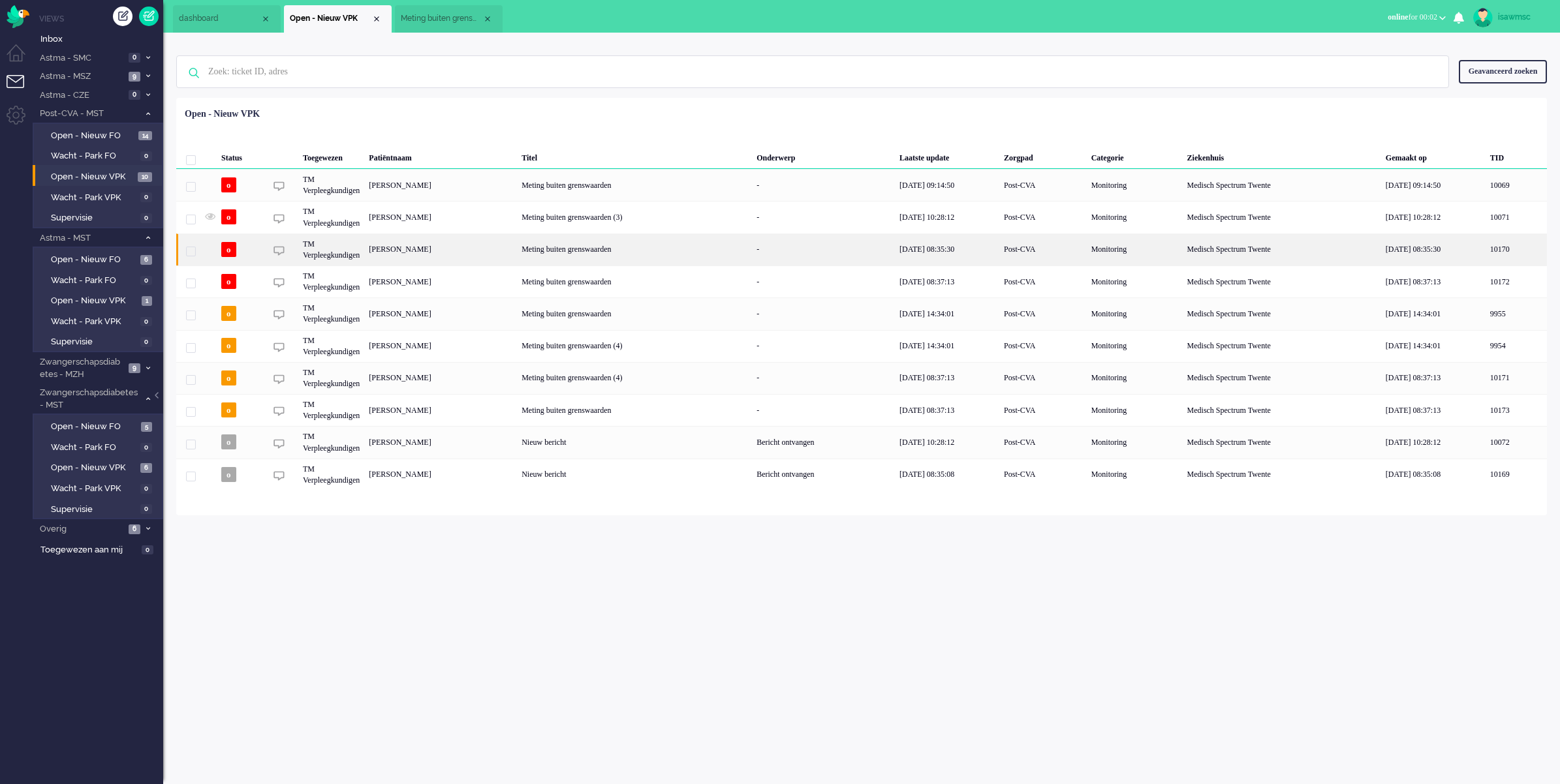
click at [418, 254] on div "Aartje van Dijk" at bounding box center [440, 249] width 152 height 32
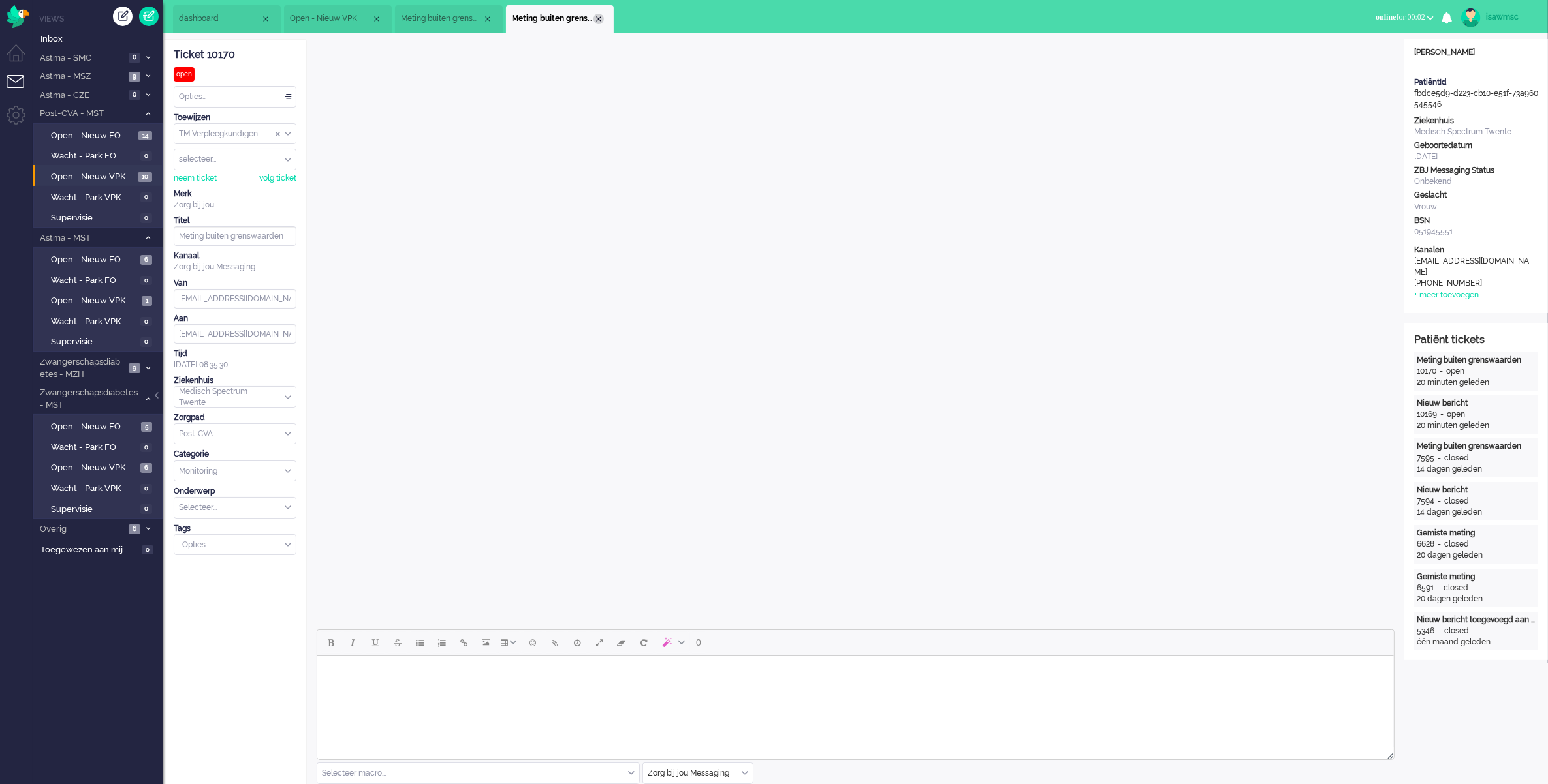
click at [599, 19] on div "Close tab" at bounding box center [598, 19] width 10 height 10
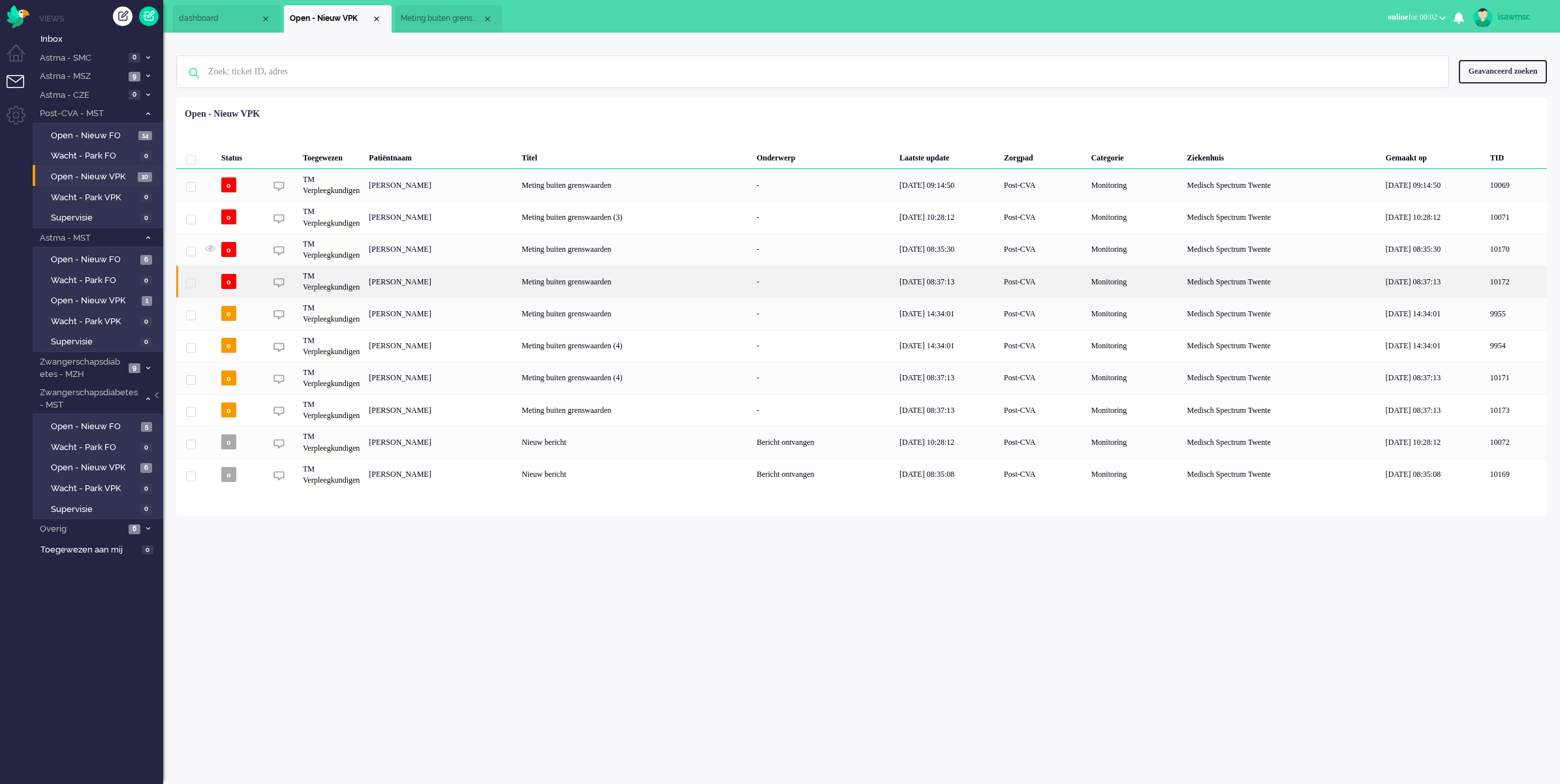
click at [435, 285] on div "Bartholomeus Jacobus van Deth" at bounding box center [440, 281] width 152 height 32
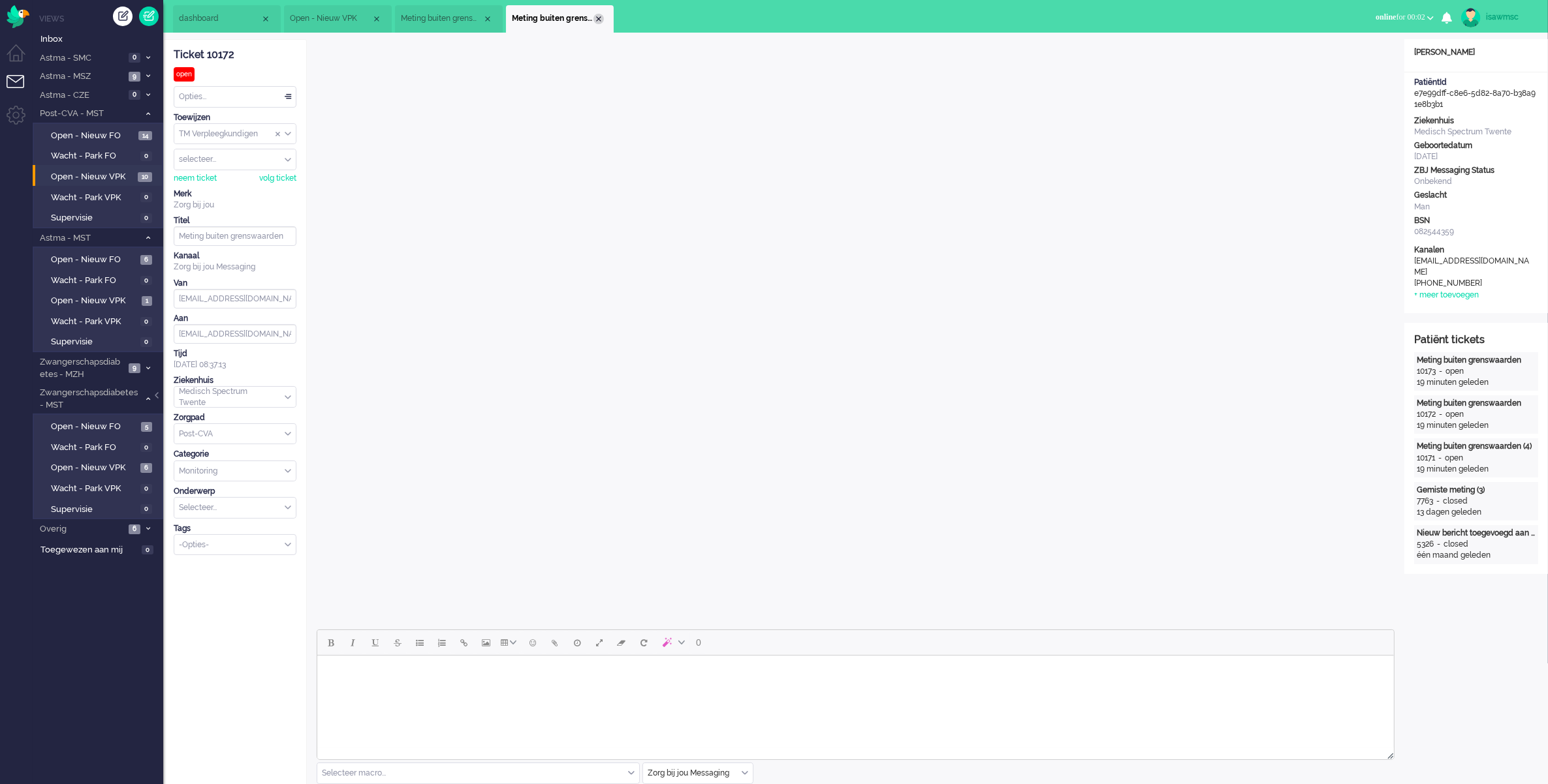
click at [596, 14] on div "Close tab" at bounding box center [598, 19] width 10 height 10
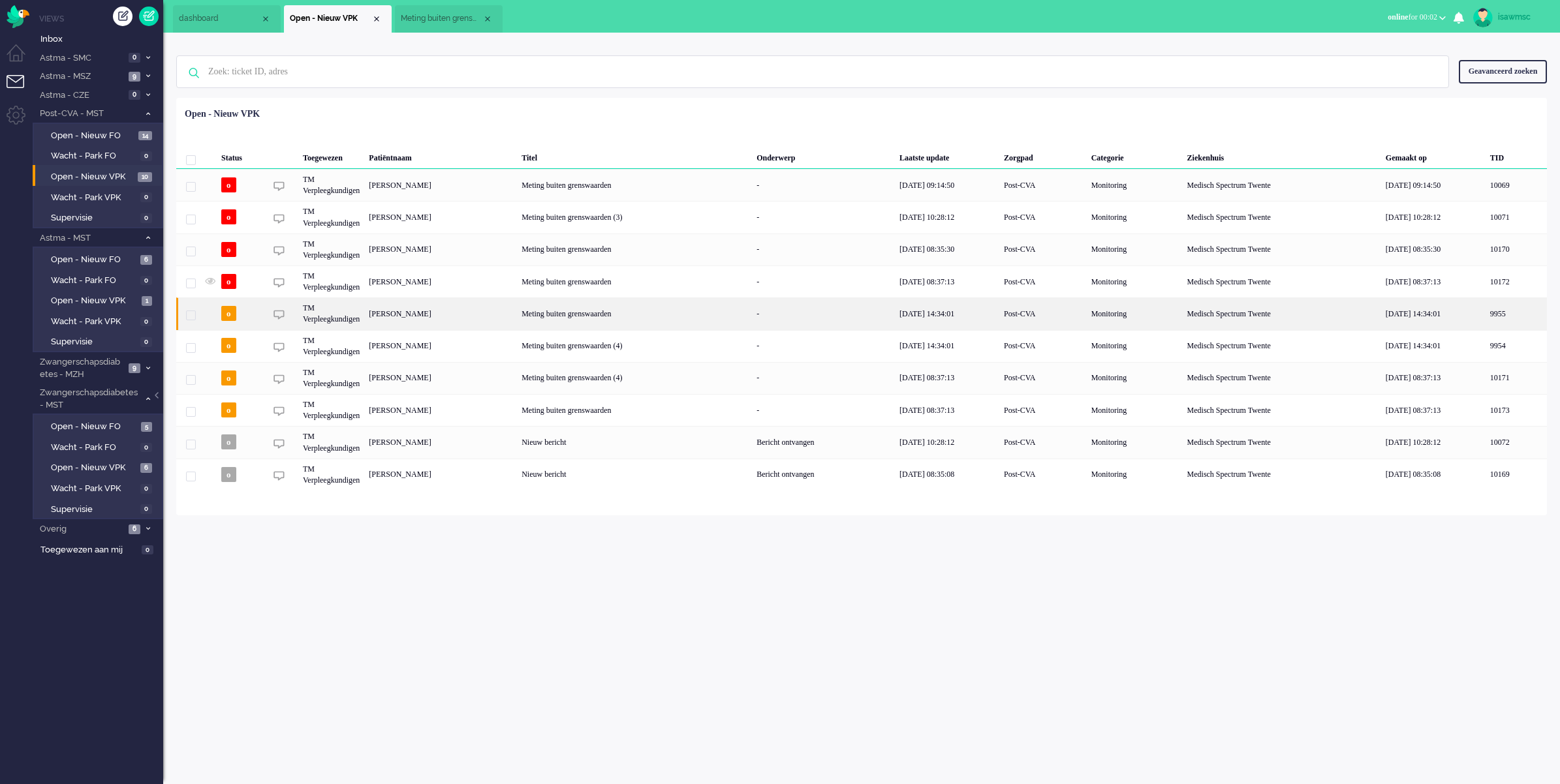
click at [479, 313] on div "[PERSON_NAME]" at bounding box center [440, 313] width 152 height 32
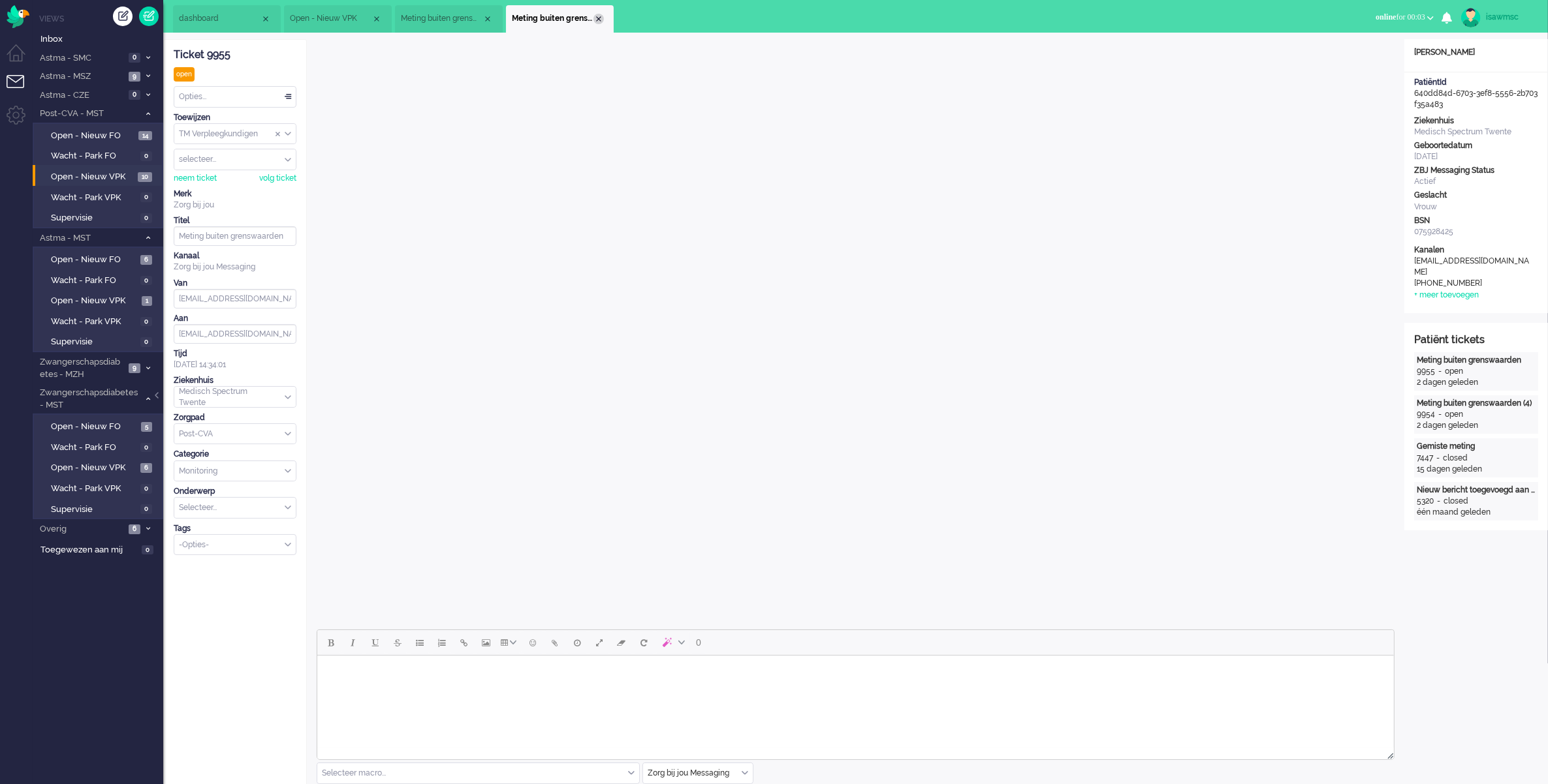
click at [596, 14] on div "Close tab" at bounding box center [598, 19] width 10 height 10
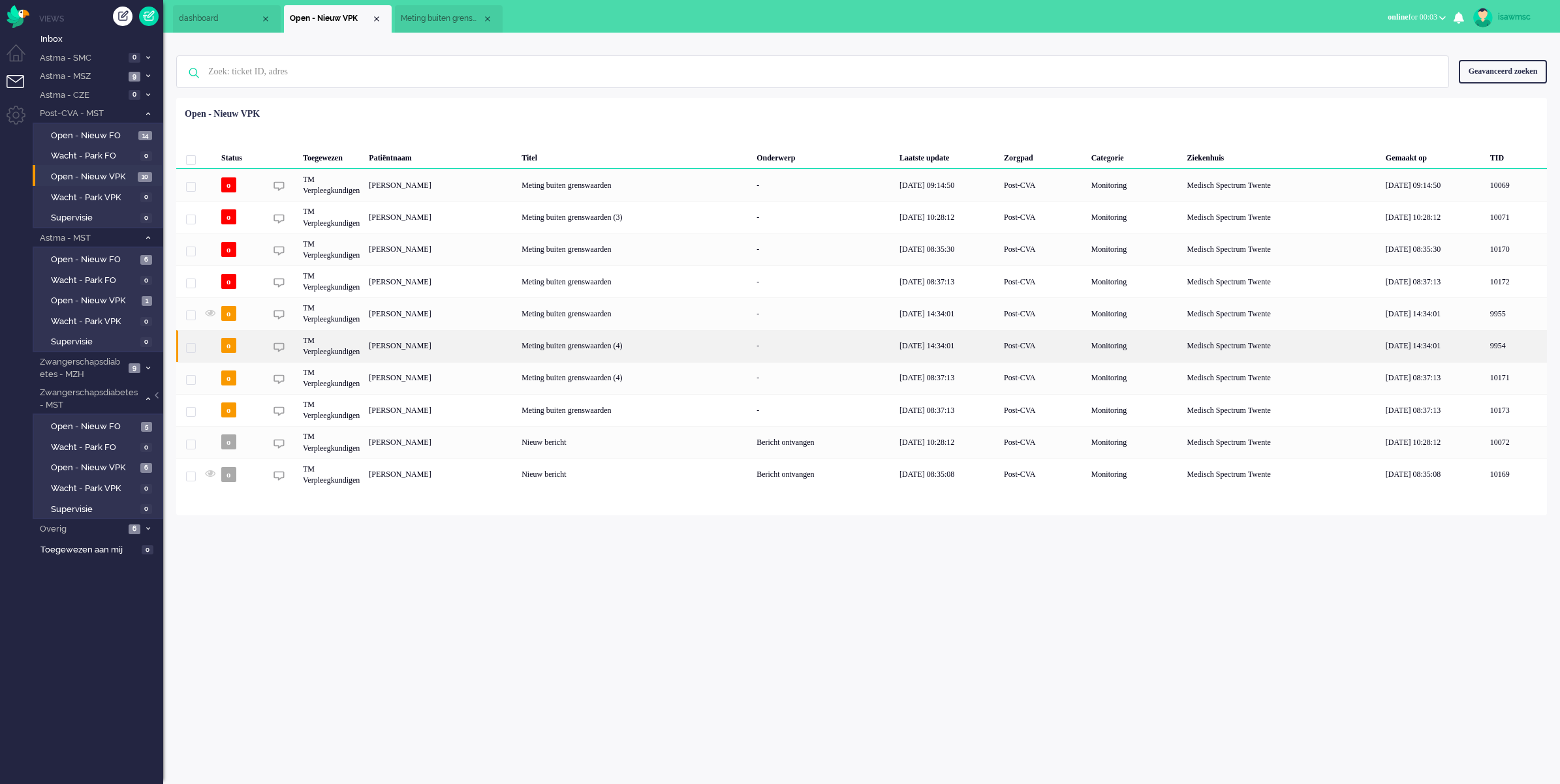
click at [424, 349] on div "[PERSON_NAME]" at bounding box center [440, 346] width 152 height 32
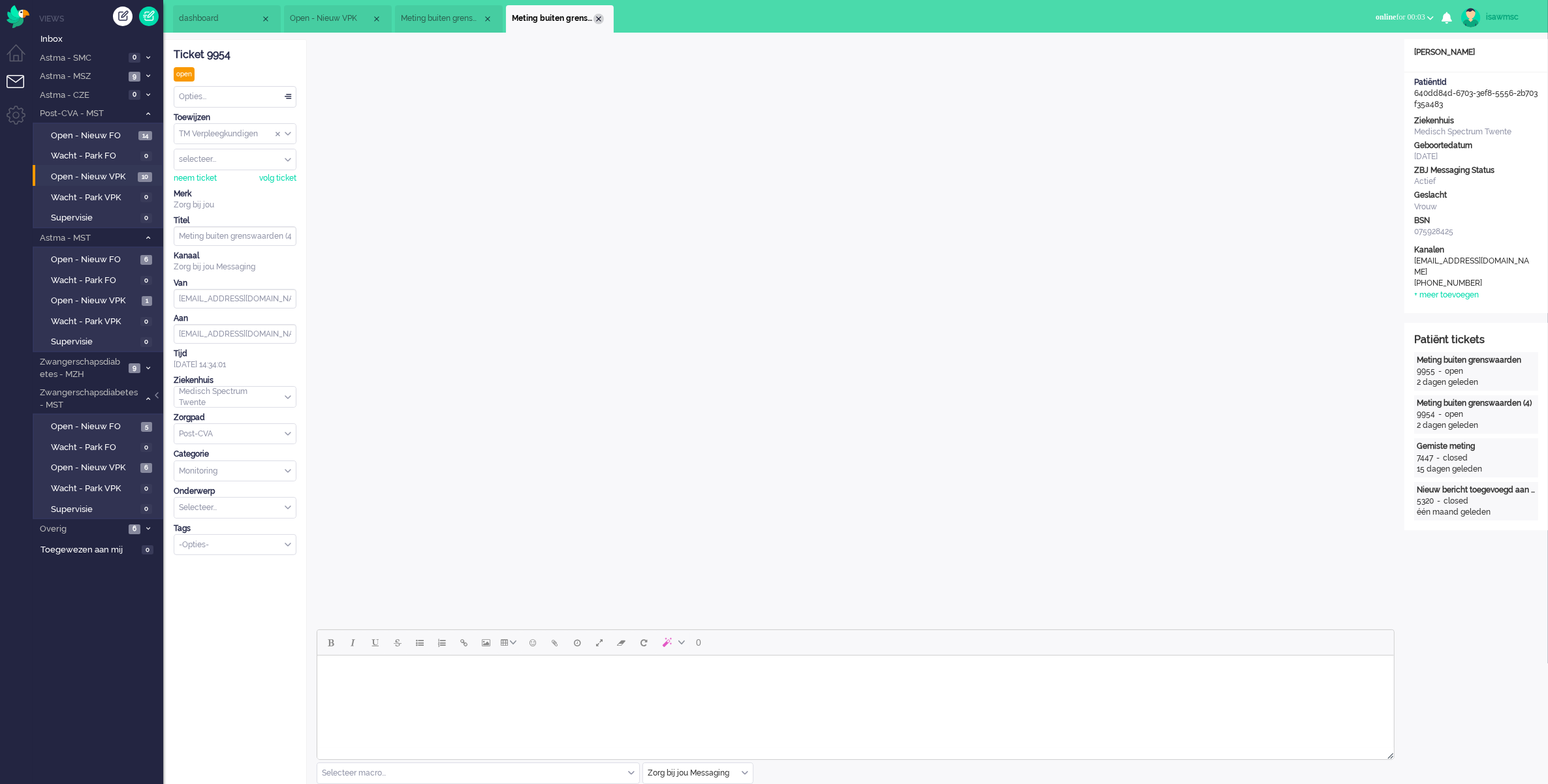
click at [598, 21] on div "Close tab" at bounding box center [598, 19] width 10 height 10
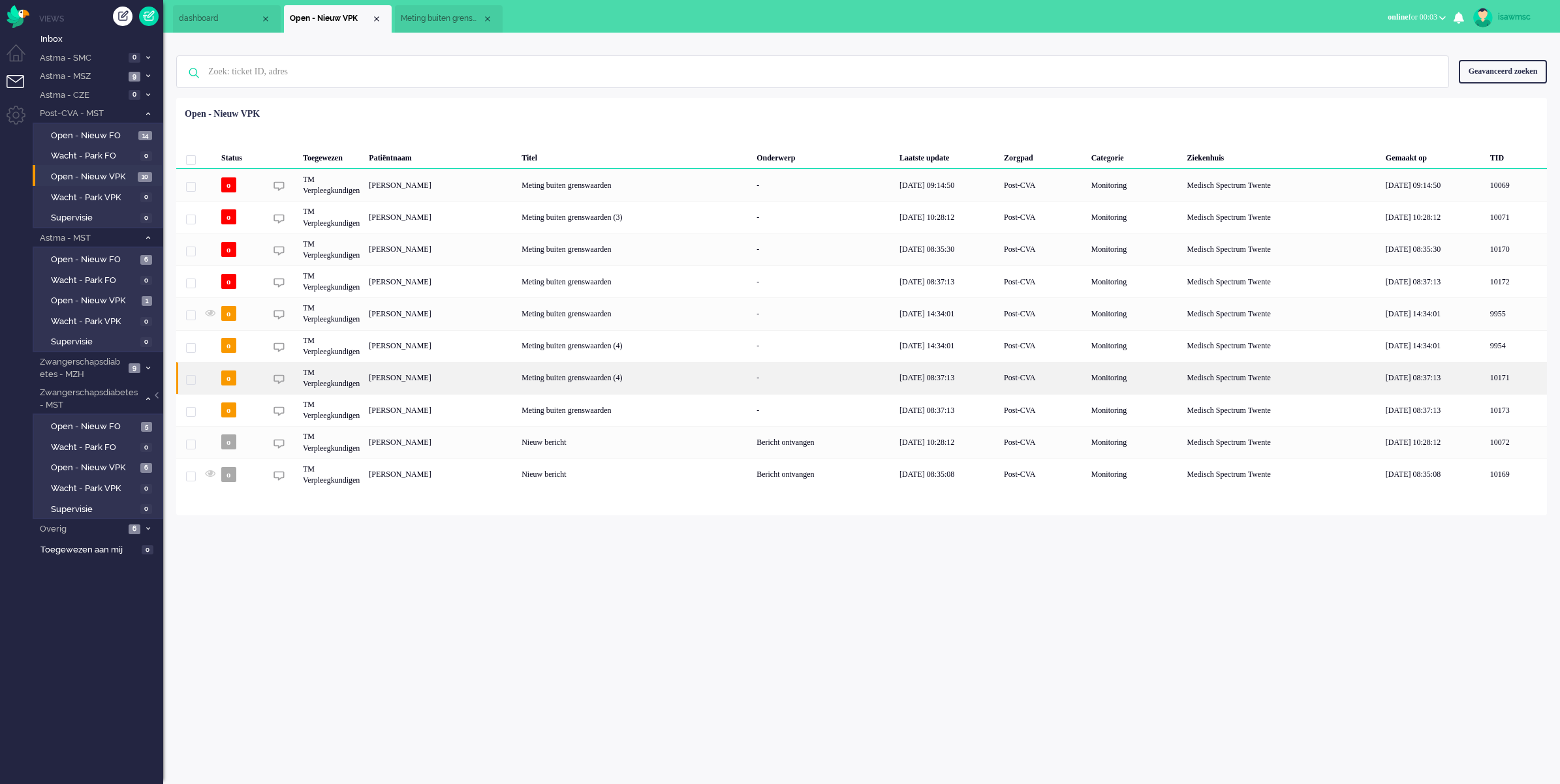
click at [481, 382] on div "Bartholomeus Jacobus van Deth" at bounding box center [440, 378] width 152 height 32
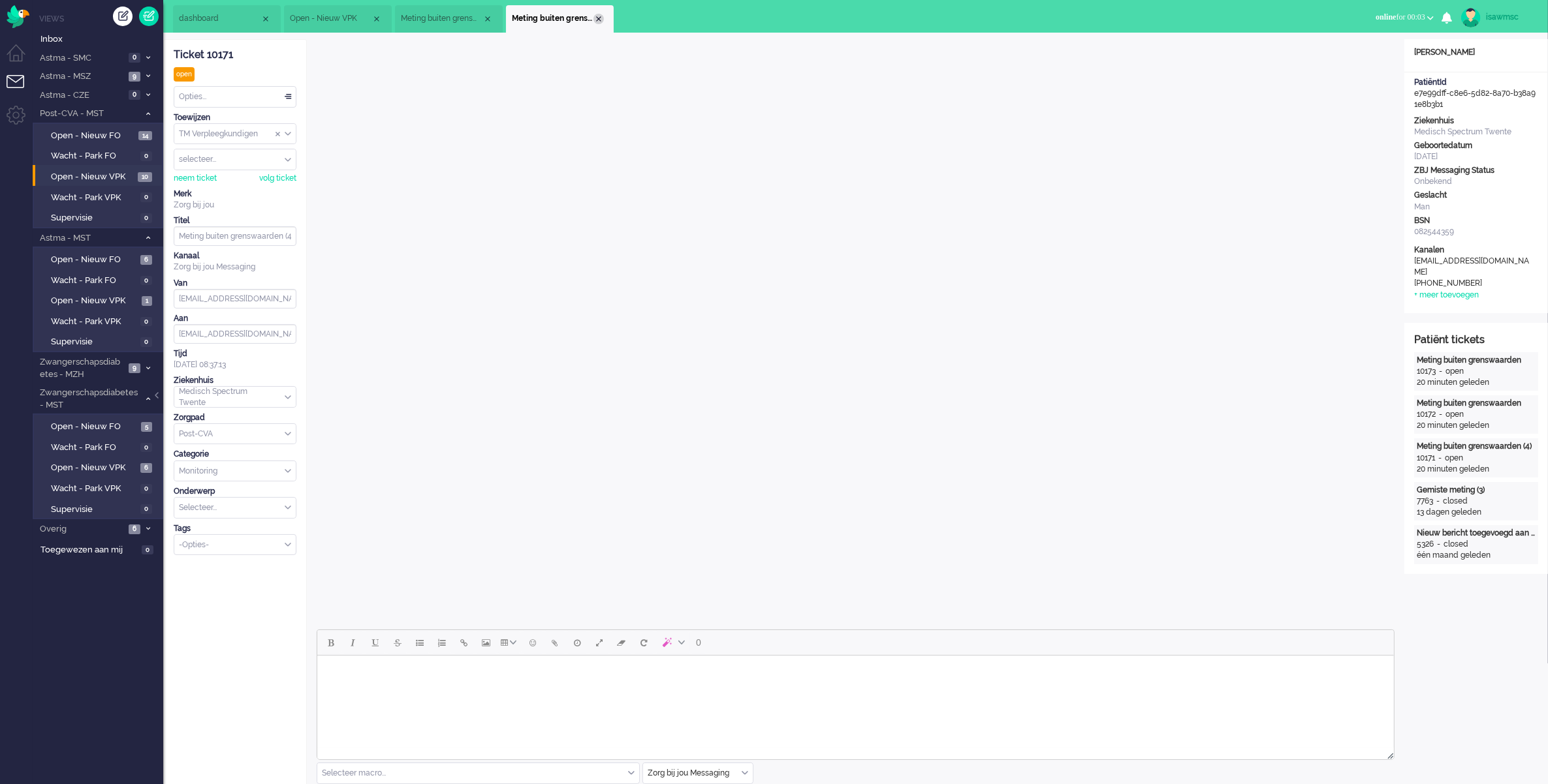
click at [598, 18] on div "Close tab" at bounding box center [598, 19] width 10 height 10
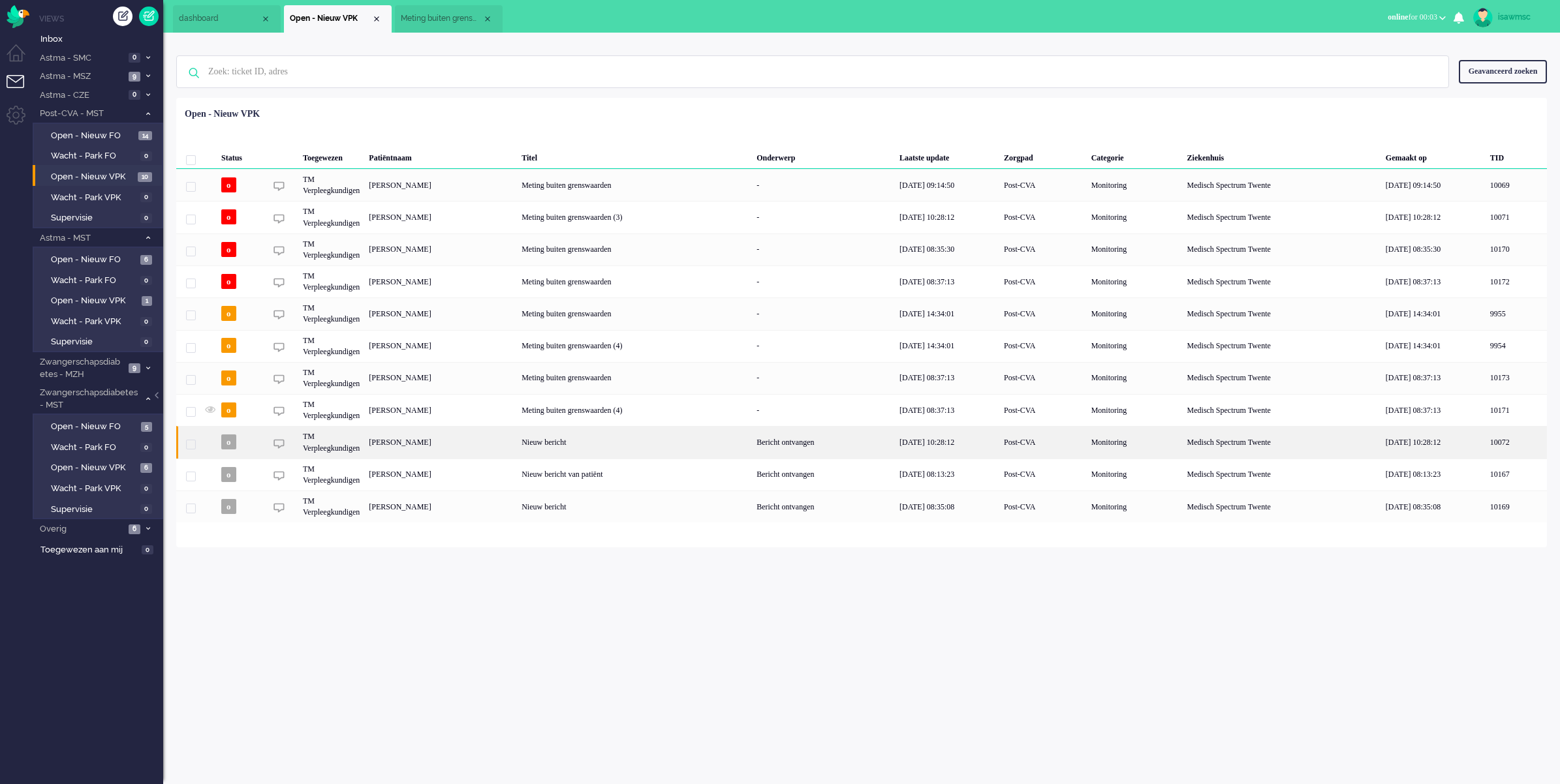
click at [517, 447] on div "Johanna Henriëtte Kevelham" at bounding box center [440, 442] width 152 height 32
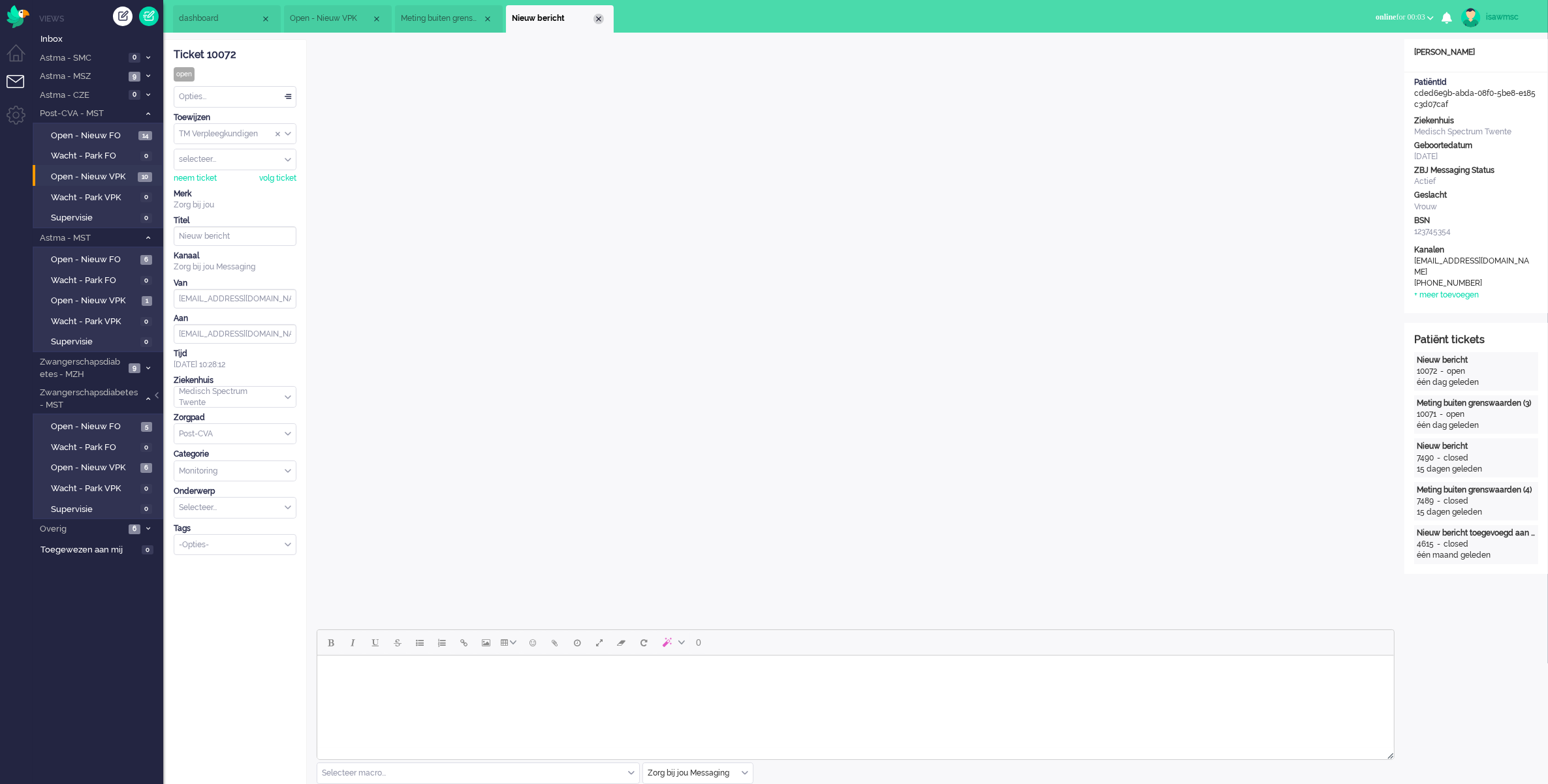
click at [595, 19] on div "Close tab" at bounding box center [598, 19] width 10 height 10
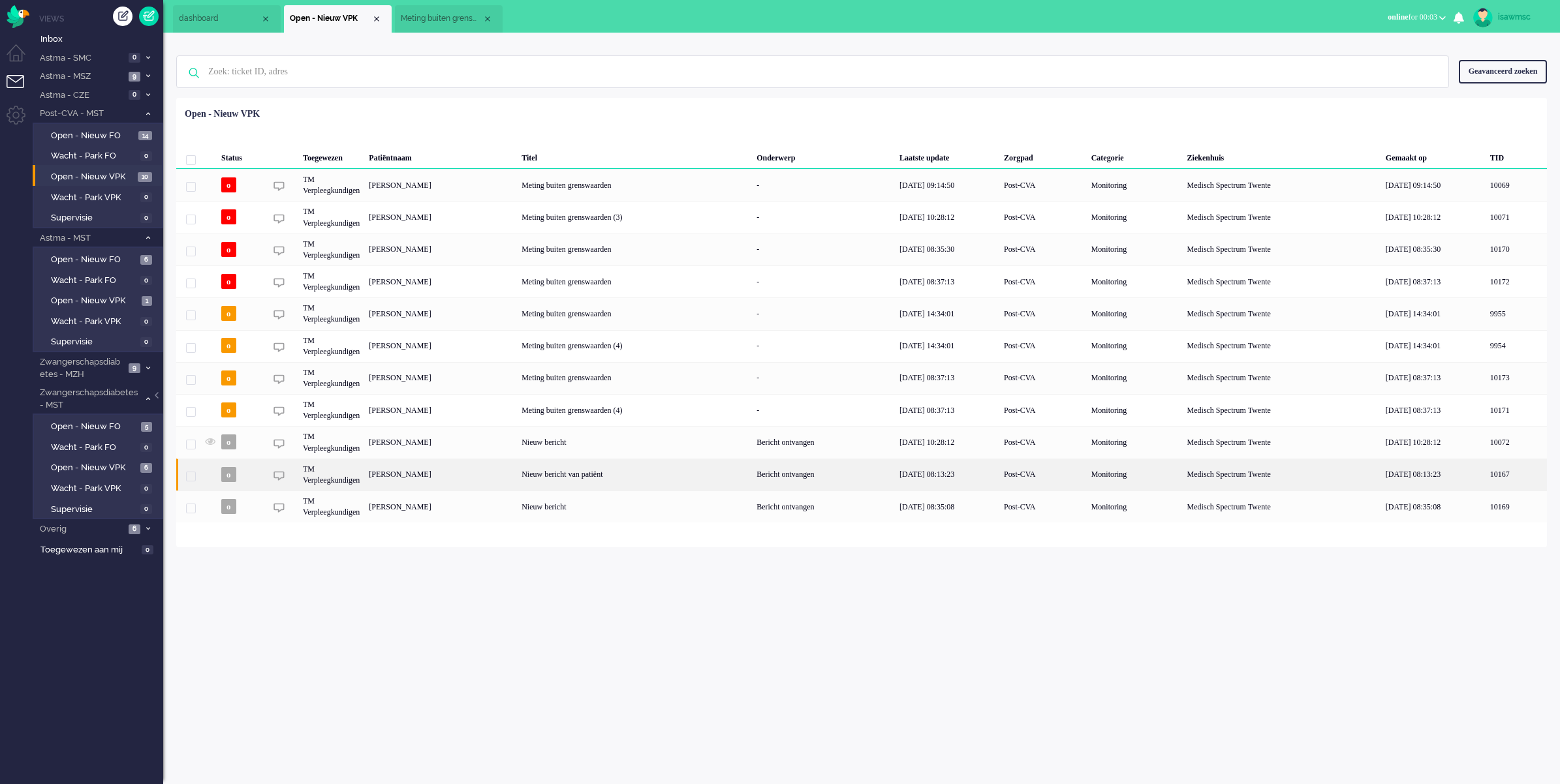
click at [508, 475] on div "MAIKEL Aarninkhof" at bounding box center [440, 475] width 152 height 32
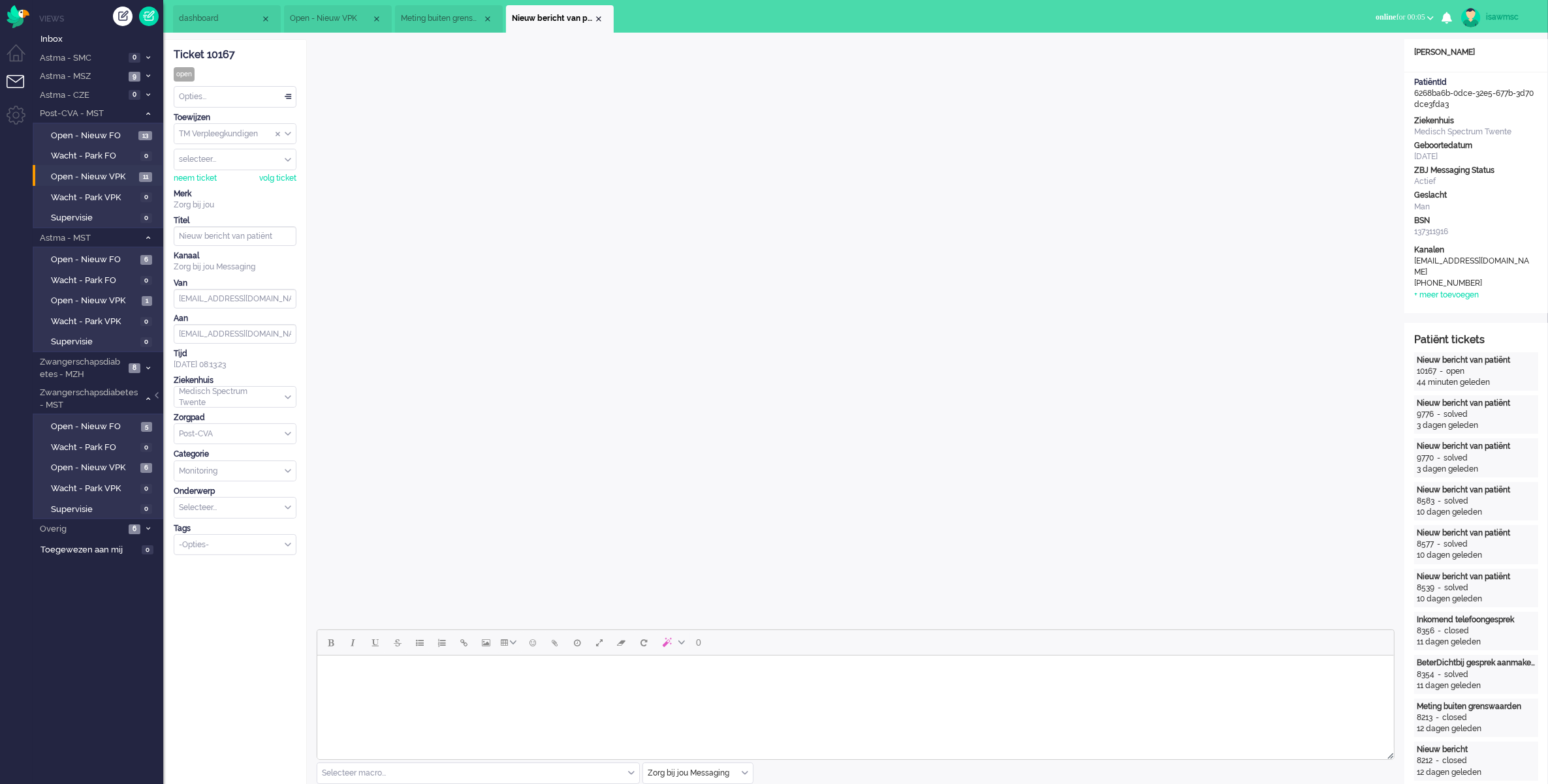
drag, startPoint x: 595, startPoint y: 18, endPoint x: 587, endPoint y: 34, distance: 17.9
click at [595, 18] on div "Close tab" at bounding box center [598, 19] width 10 height 10
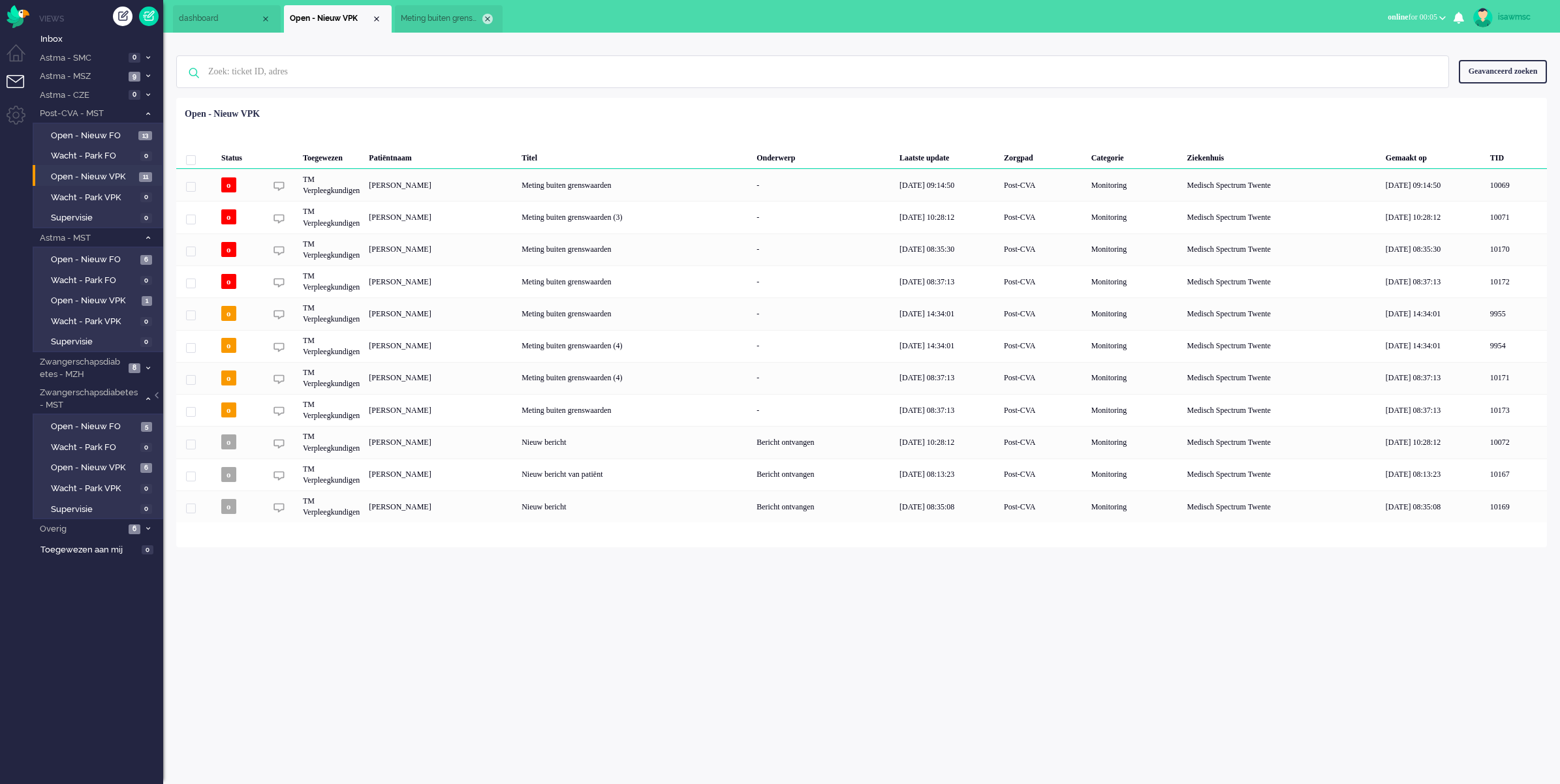
click at [484, 19] on div "Close tab" at bounding box center [487, 19] width 10 height 10
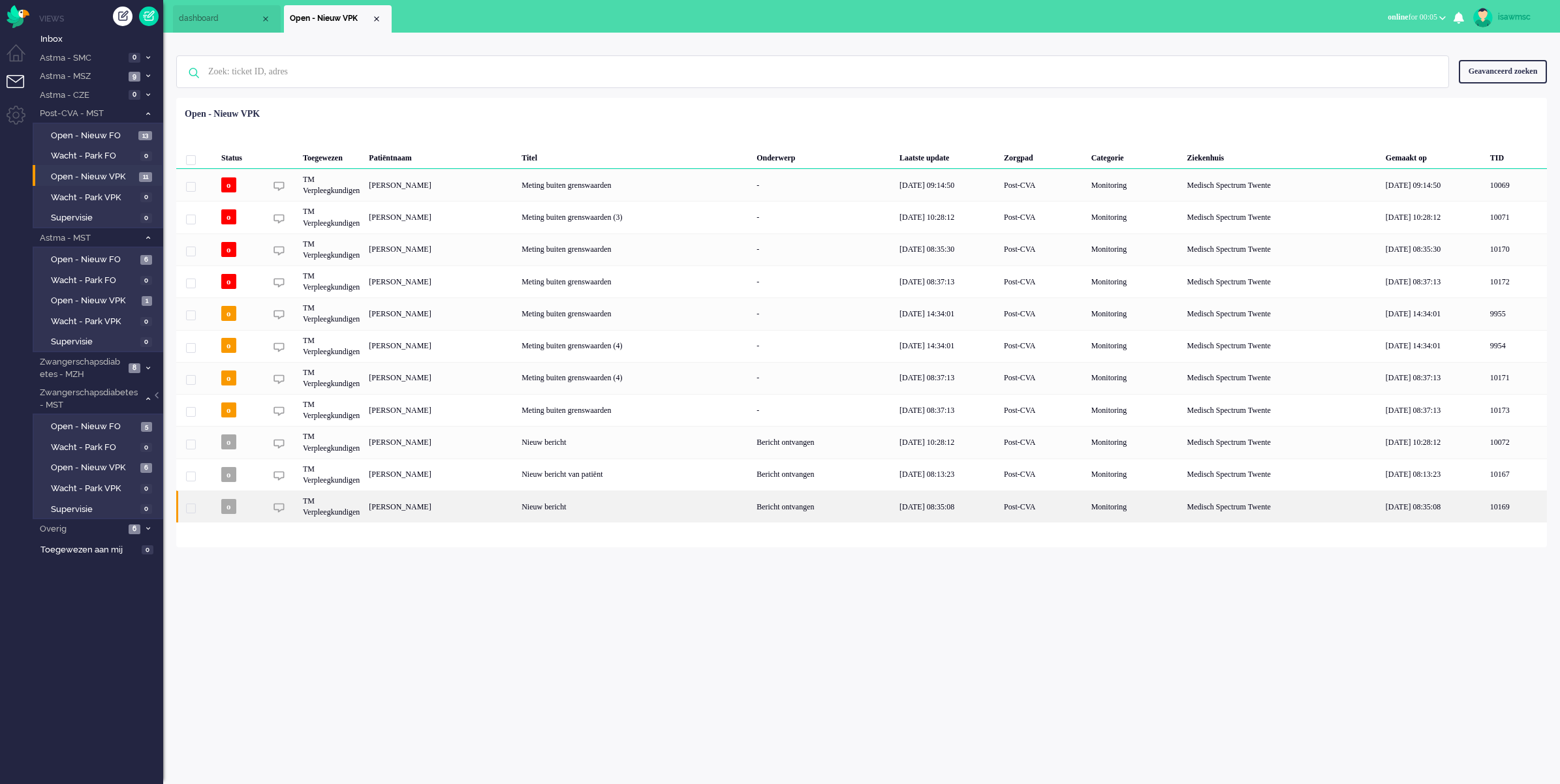
click at [481, 517] on div "Aartje van Dijk" at bounding box center [440, 506] width 152 height 32
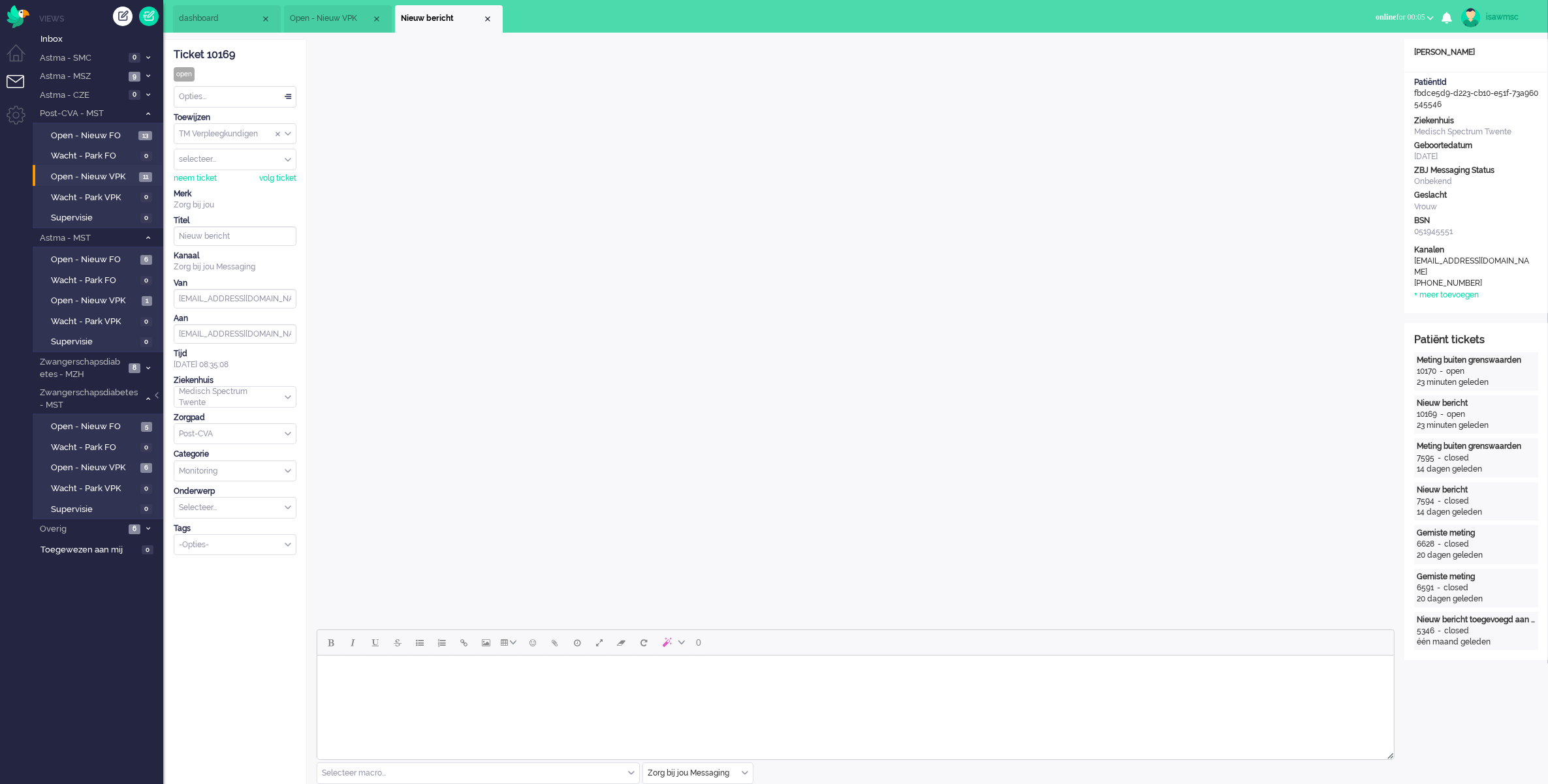
click at [494, 19] on li "Nieuw bericht" at bounding box center [448, 19] width 108 height 27
click at [488, 17] on div "Close tab" at bounding box center [487, 19] width 10 height 10
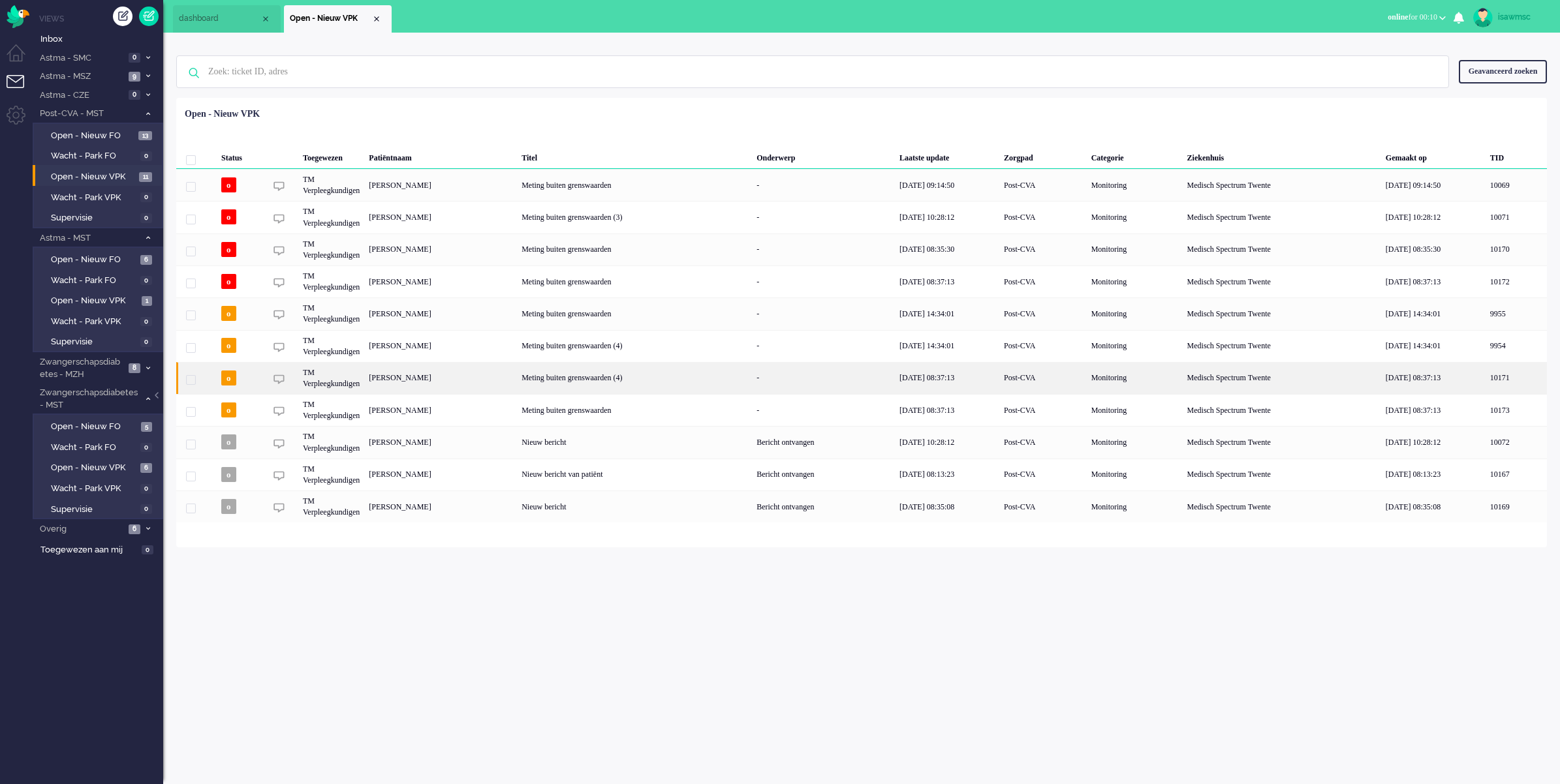
click at [465, 371] on div "Bartholomeus Jacobus van Deth" at bounding box center [440, 378] width 152 height 32
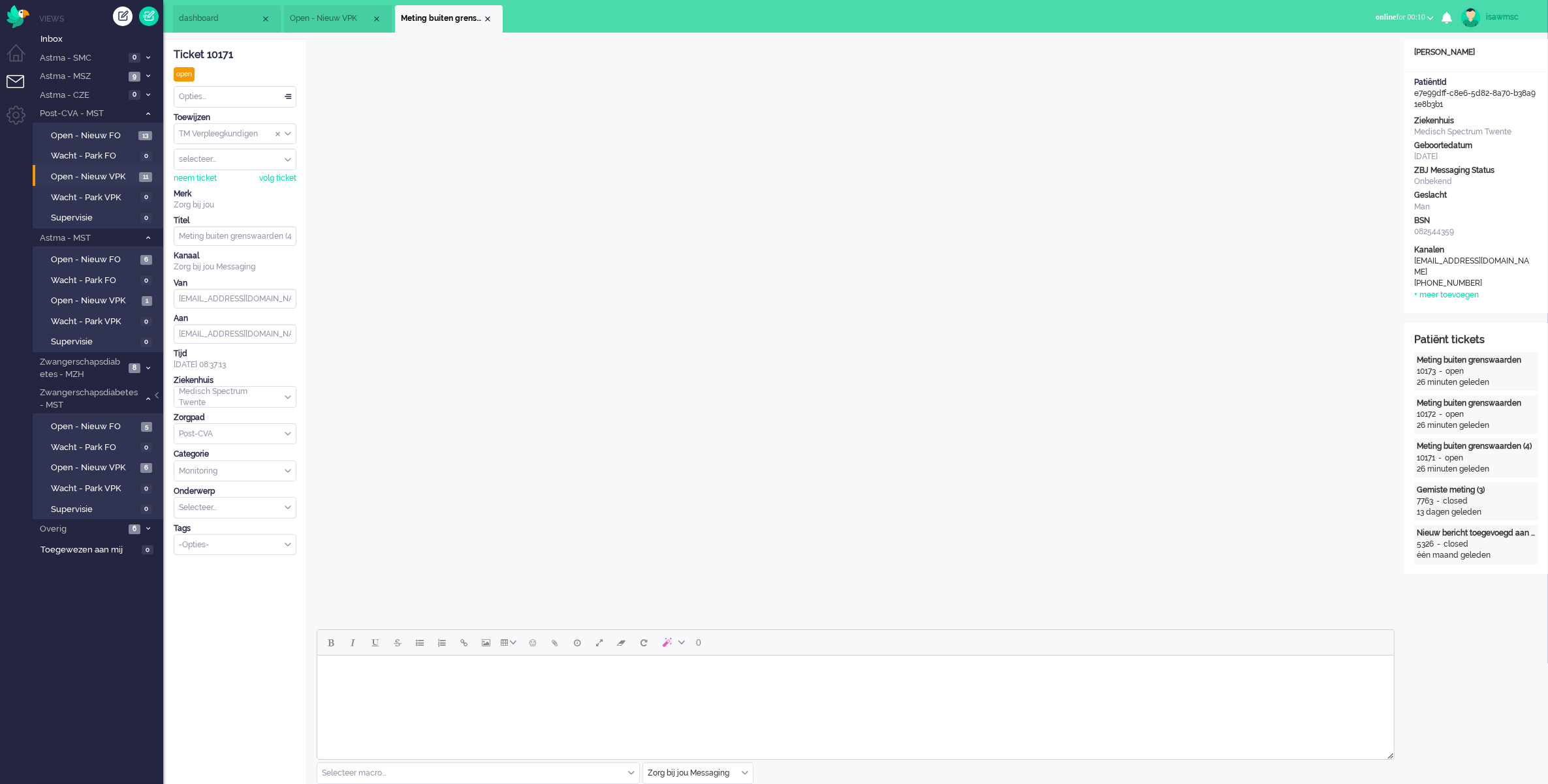
scroll to position [245, 0]
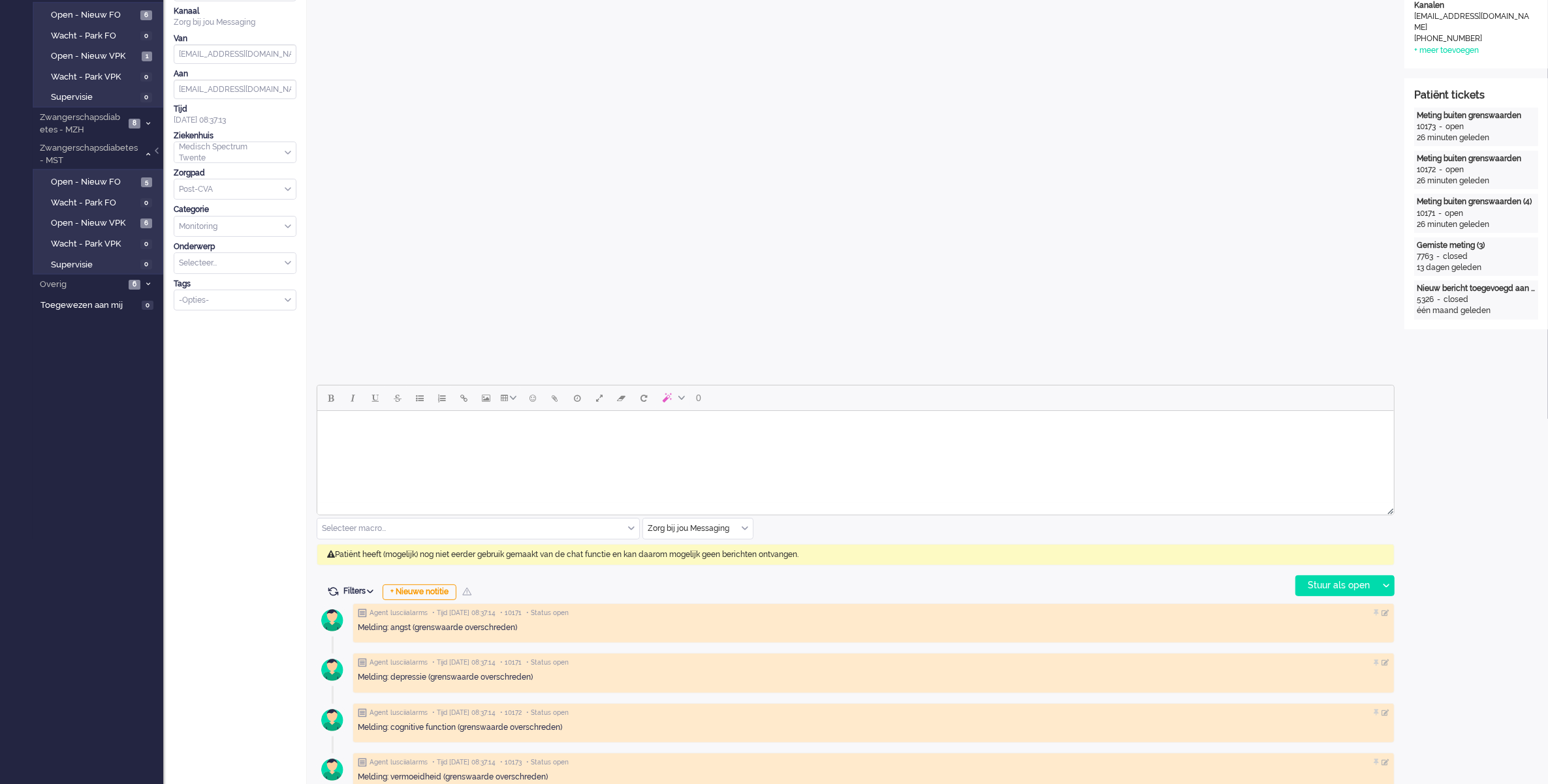
click at [744, 527] on div "Zorg bij jou Messaging" at bounding box center [697, 529] width 109 height 21
click at [687, 566] on span "uitgaand telefoon" at bounding box center [681, 567] width 64 height 11
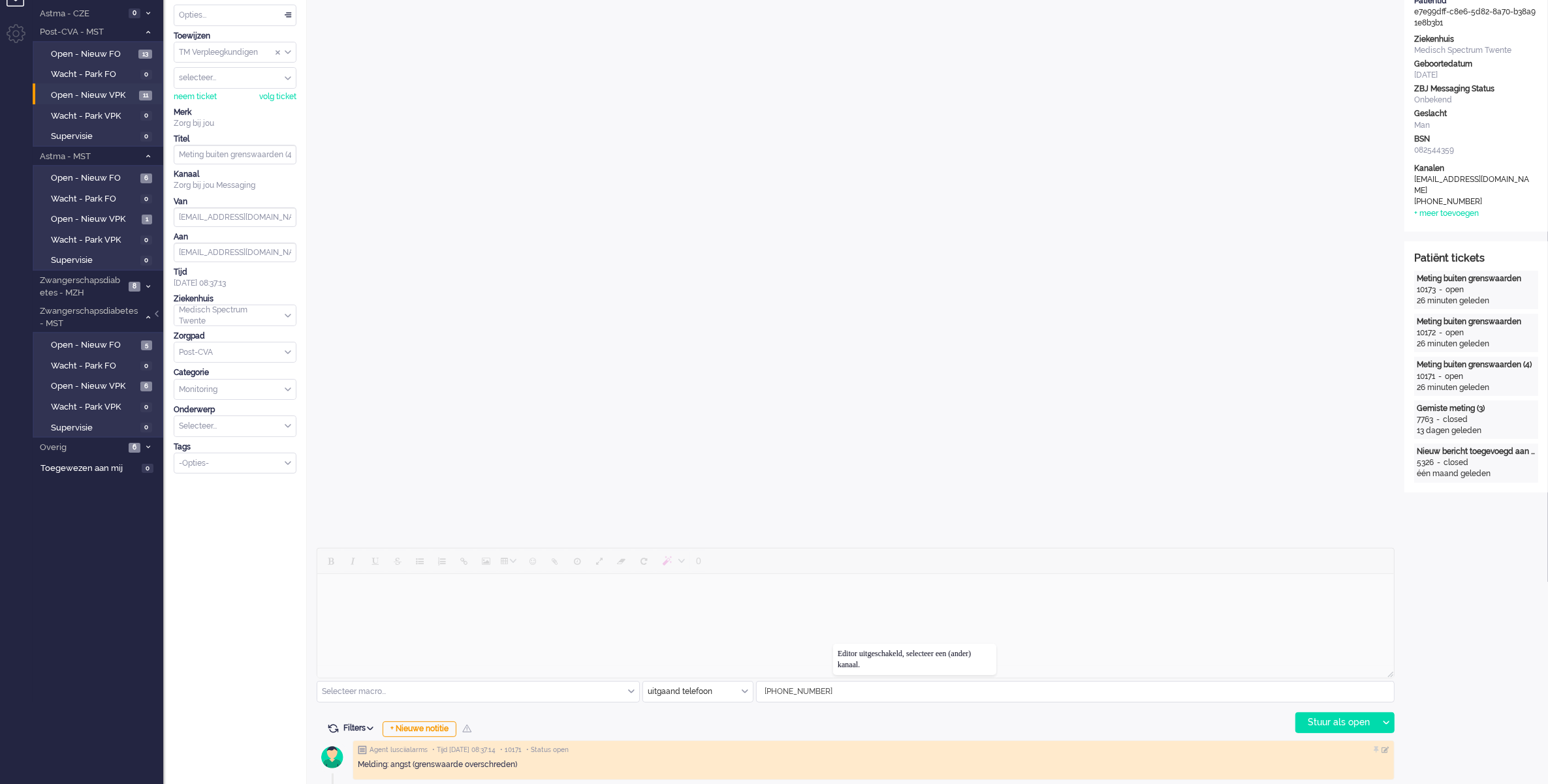
scroll to position [407, 0]
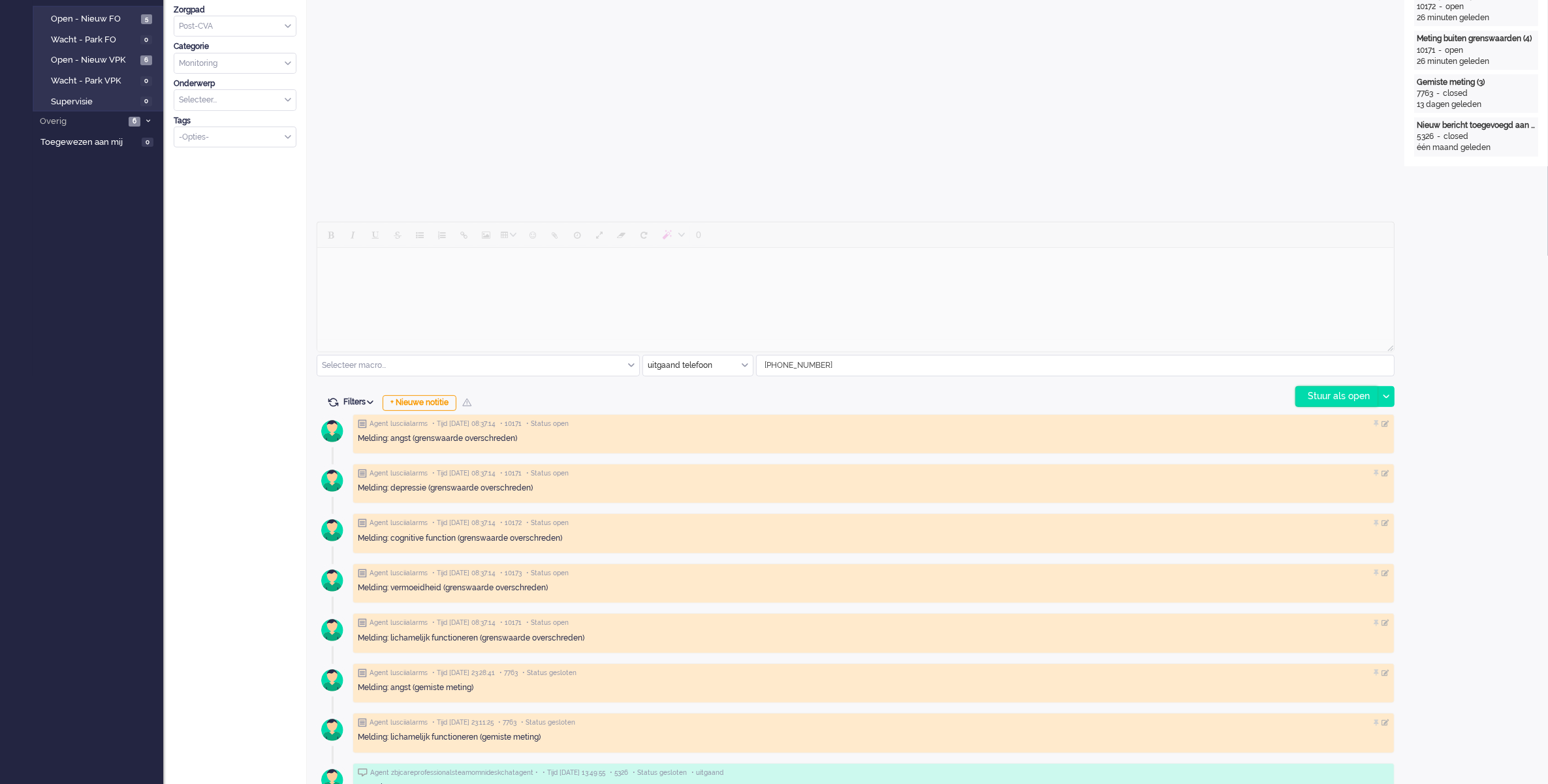
click at [1321, 398] on div "Stuur als open" at bounding box center [1336, 396] width 81 height 20
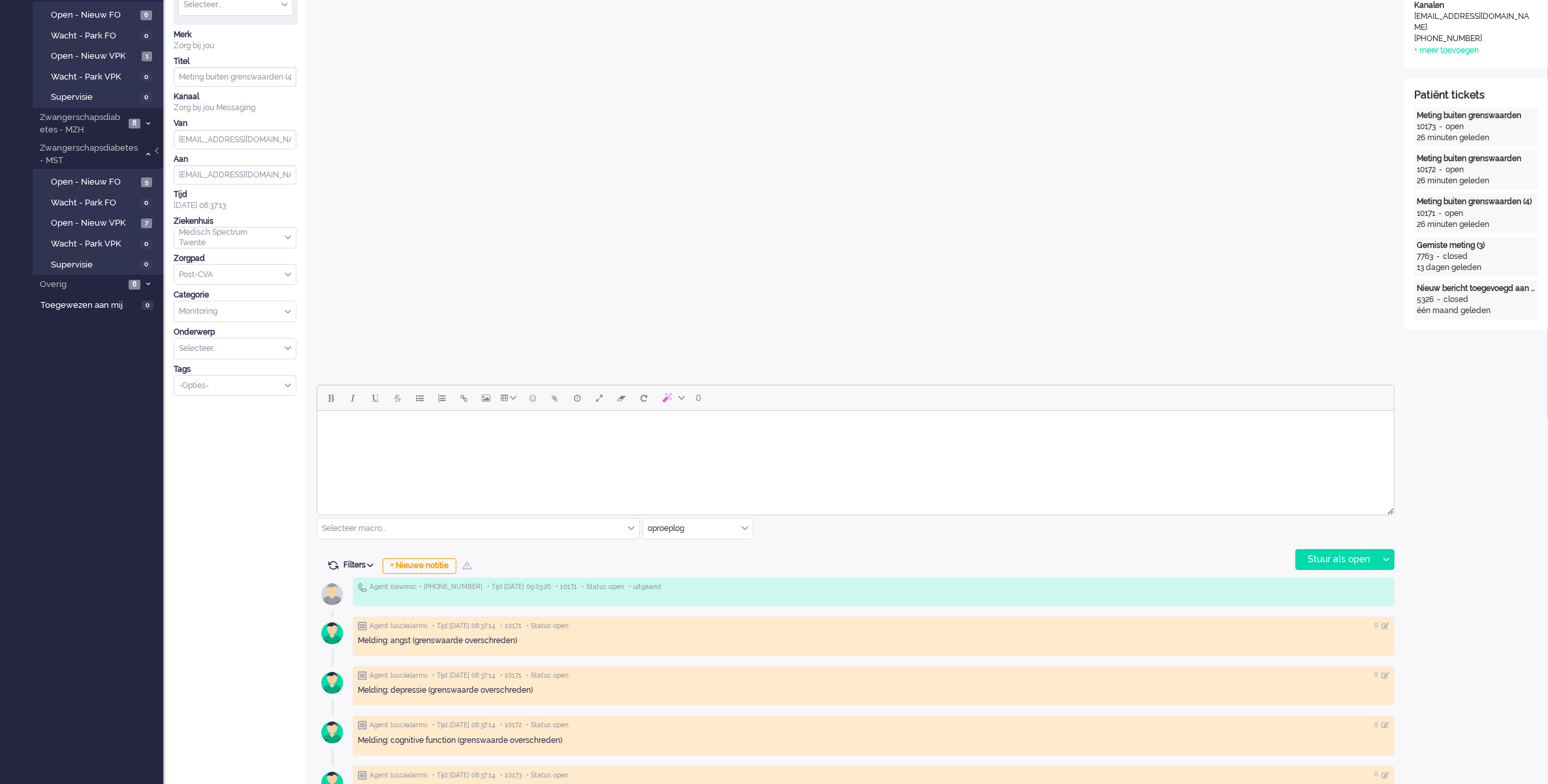
scroll to position [0, 0]
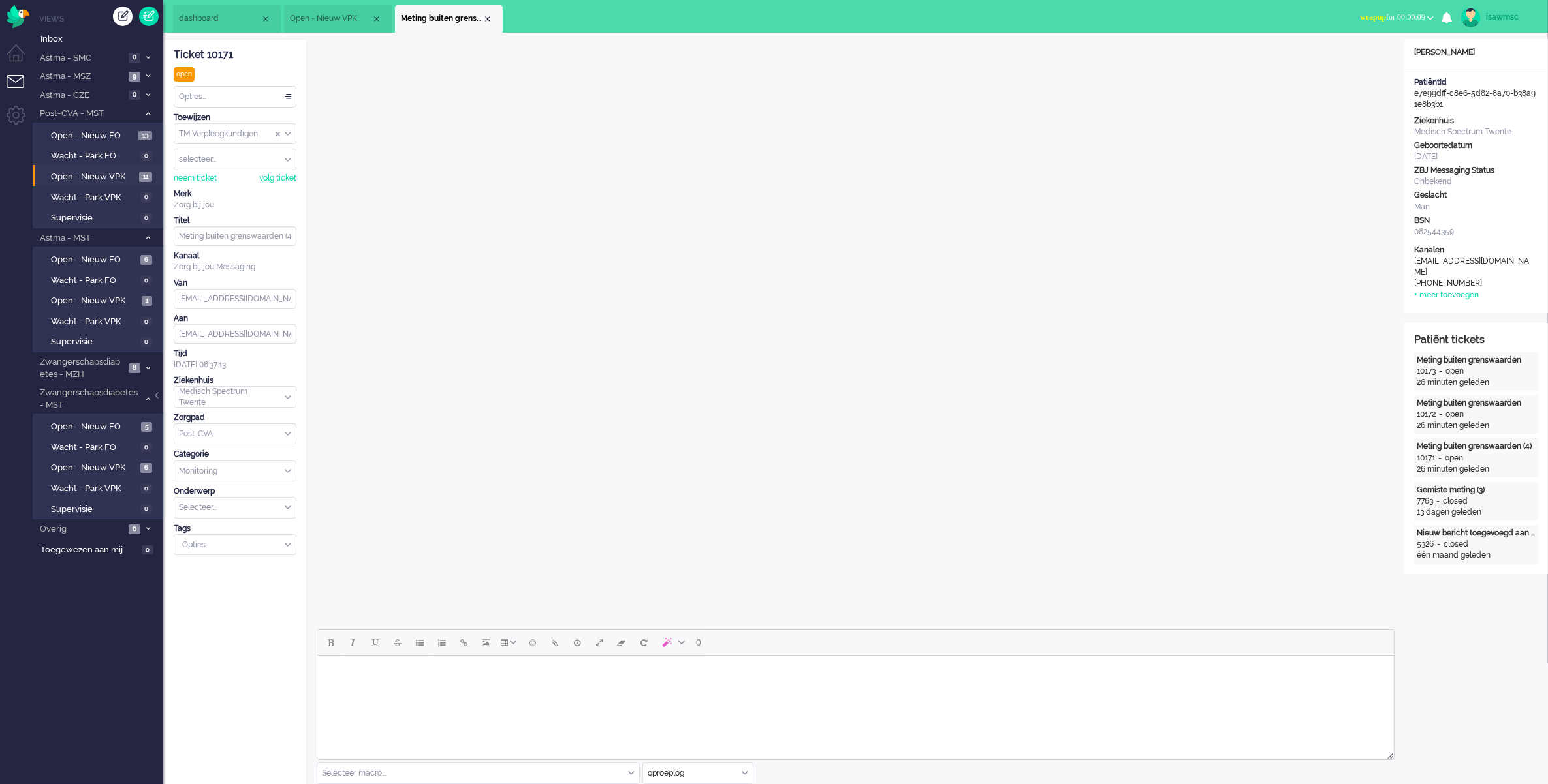
click at [1379, 12] on span "wrapup for 00:00:09" at bounding box center [1393, 17] width 65 height 9
click at [1374, 60] on label "Online" at bounding box center [1379, 59] width 103 height 11
drag, startPoint x: 486, startPoint y: 20, endPoint x: 462, endPoint y: 21, distance: 24.0
click at [486, 20] on div "Close tab" at bounding box center [487, 19] width 10 height 10
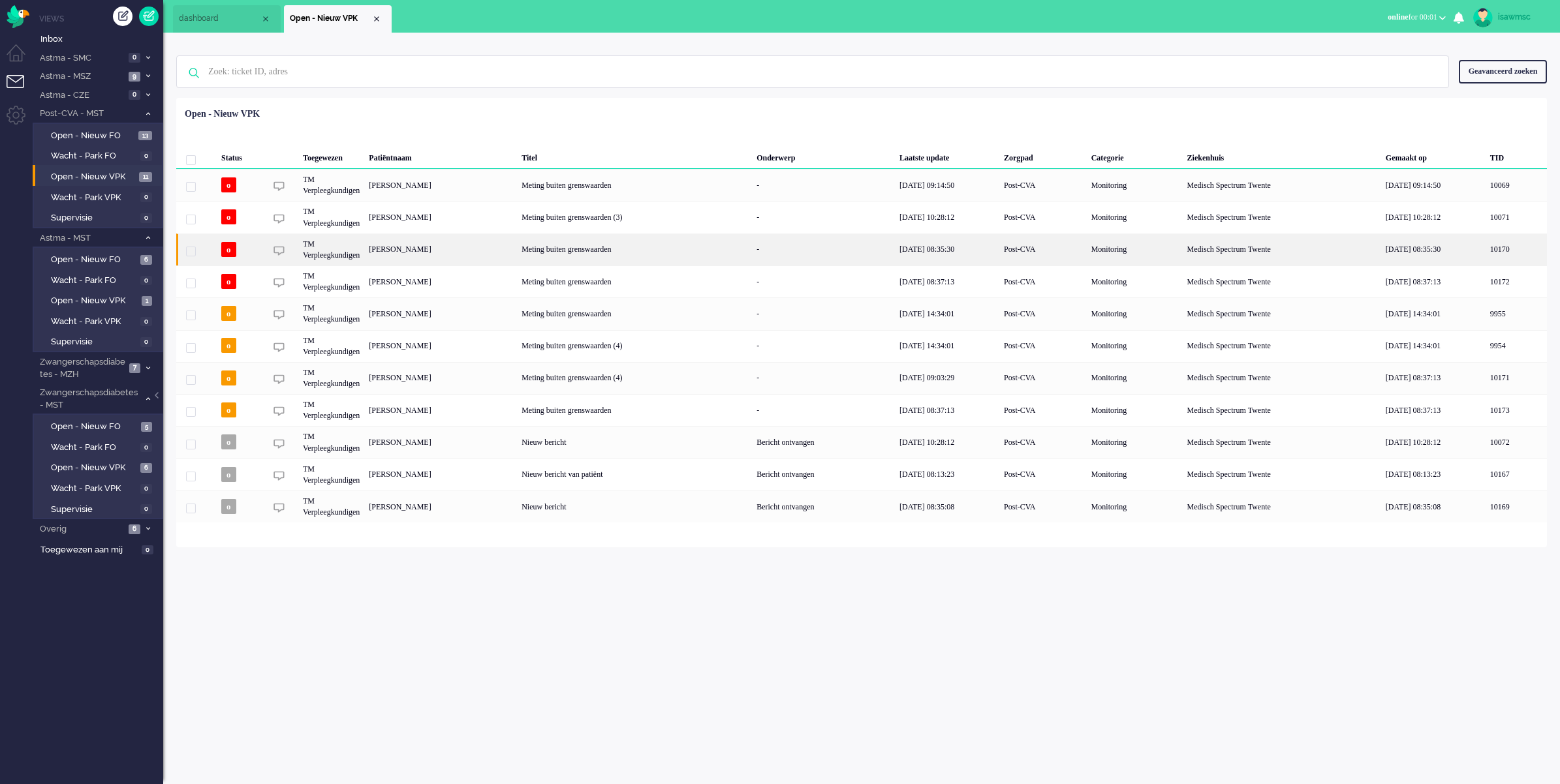
click at [999, 249] on div "08/09/2025 08:35:30" at bounding box center [947, 249] width 105 height 32
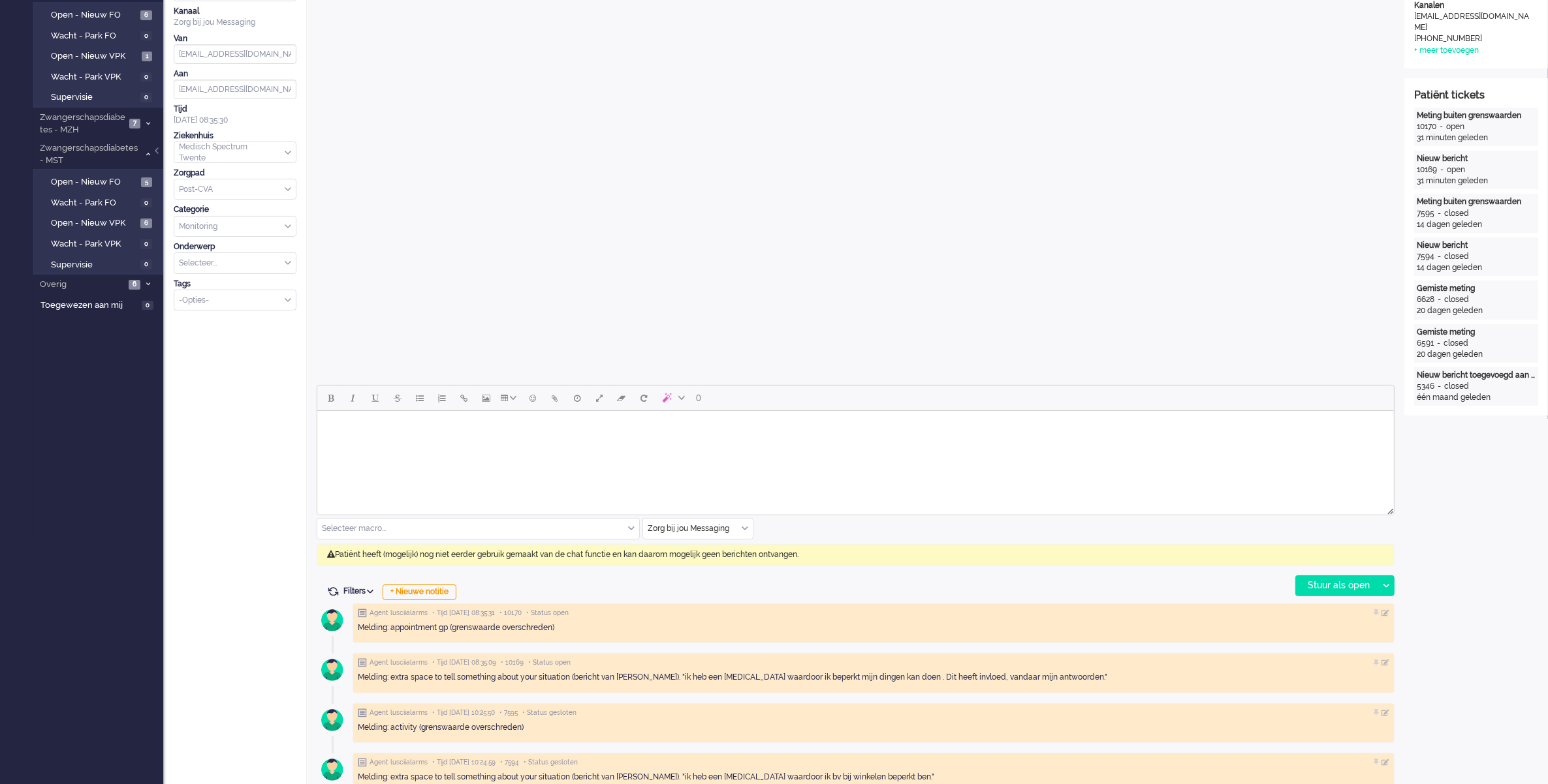
scroll to position [326, 0]
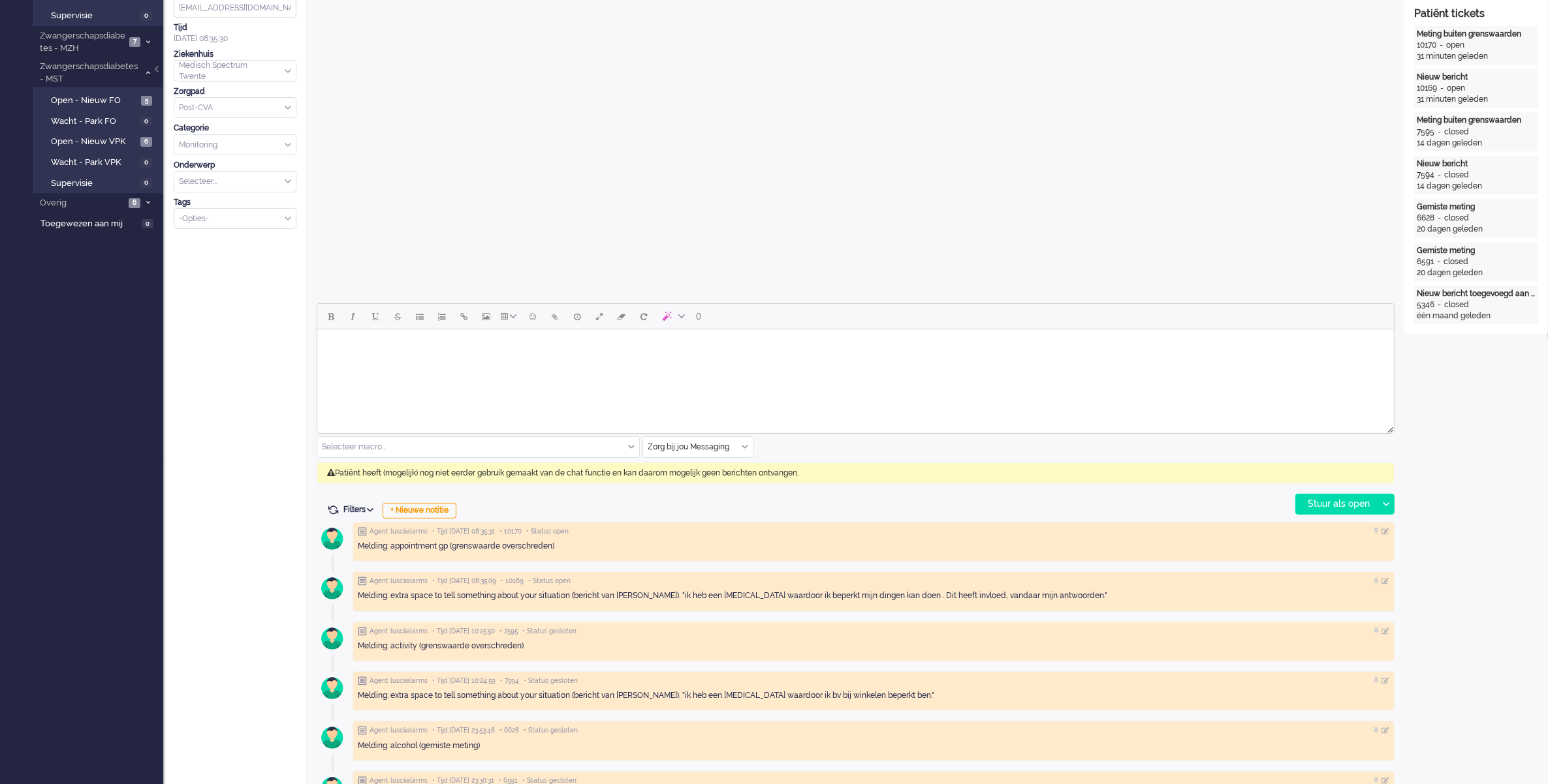
click at [741, 446] on div "Zorg bij jou Messaging" at bounding box center [697, 448] width 109 height 21
click at [703, 488] on span "uitgaand telefoon" at bounding box center [681, 486] width 64 height 11
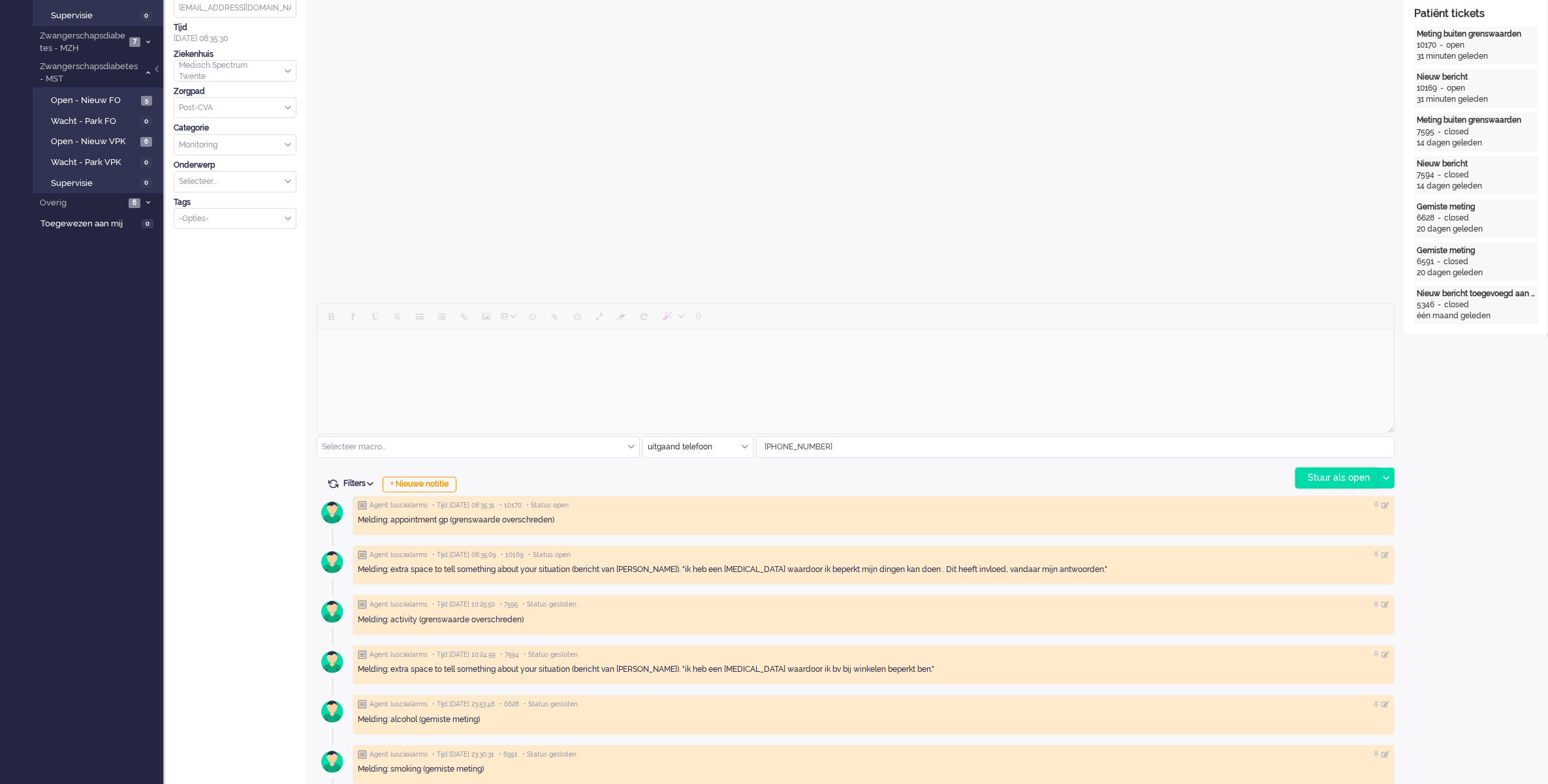
click at [1309, 475] on div "Stuur als open" at bounding box center [1336, 478] width 81 height 20
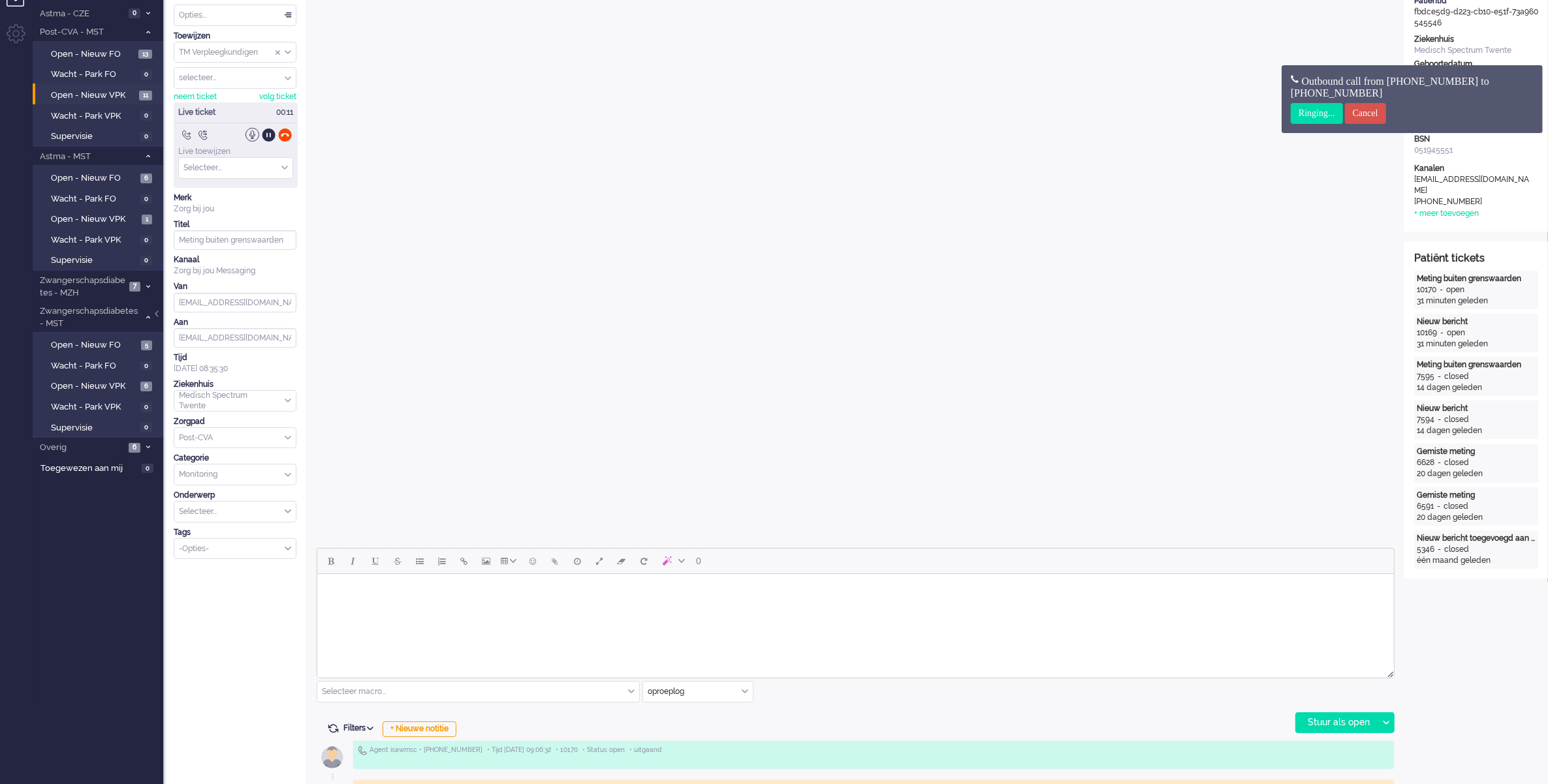
scroll to position [0, 0]
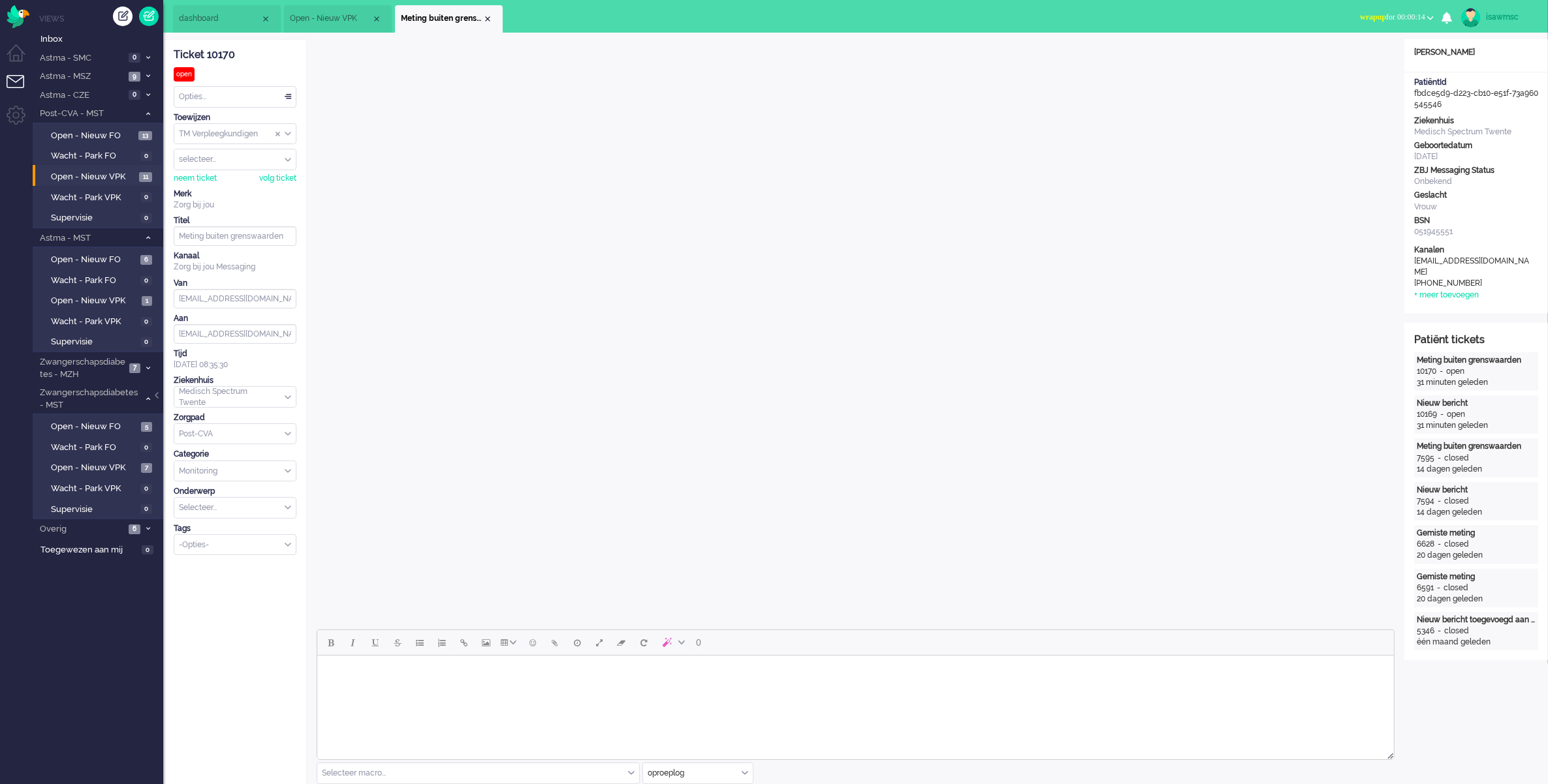
click at [1383, 20] on span "wrapup for 00:00:14" at bounding box center [1393, 17] width 65 height 9
click at [1369, 57] on label "Online" at bounding box center [1379, 59] width 103 height 11
click at [488, 19] on div "Close tab" at bounding box center [487, 19] width 10 height 10
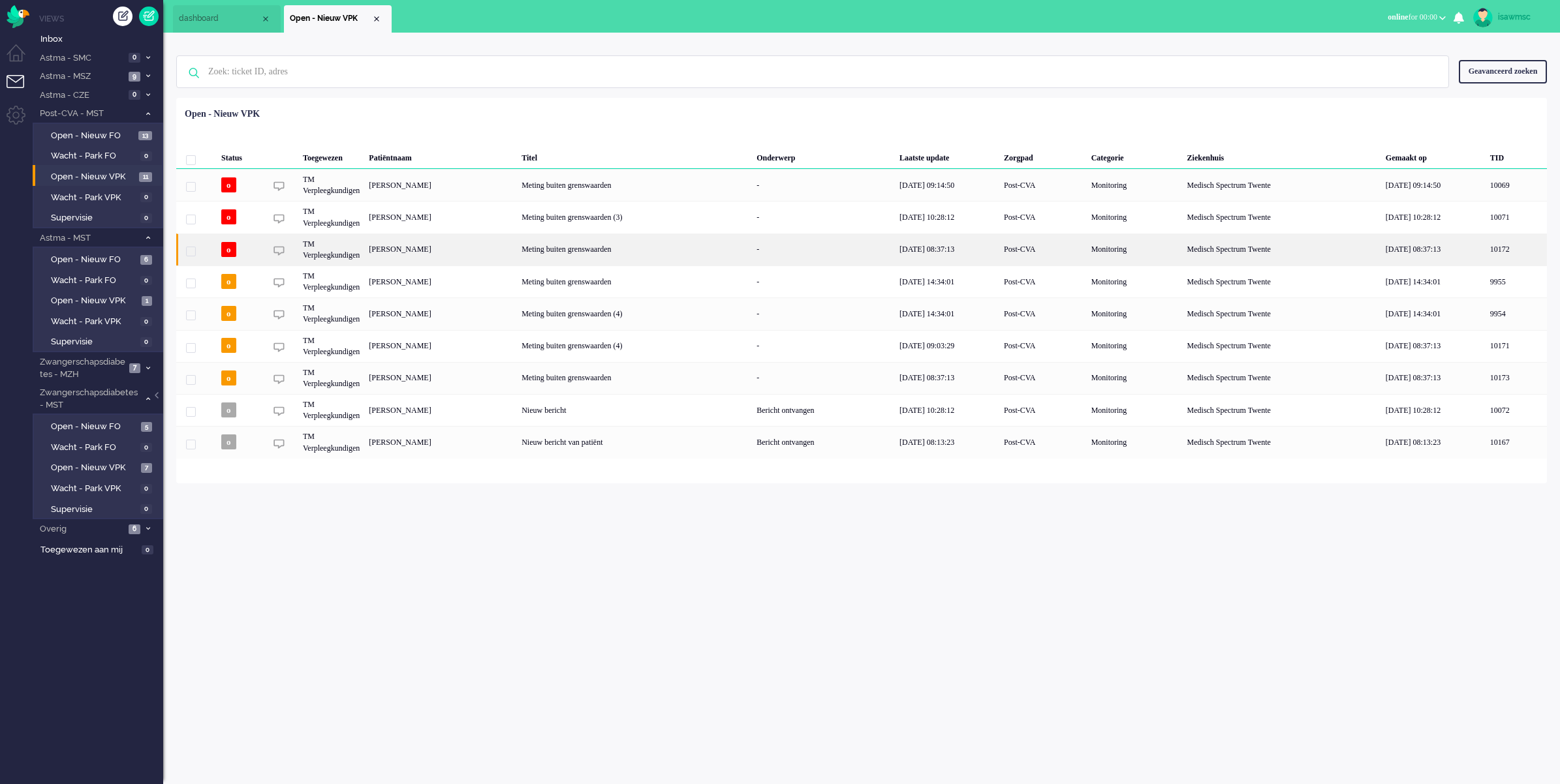
click at [894, 251] on div "-" at bounding box center [823, 249] width 143 height 32
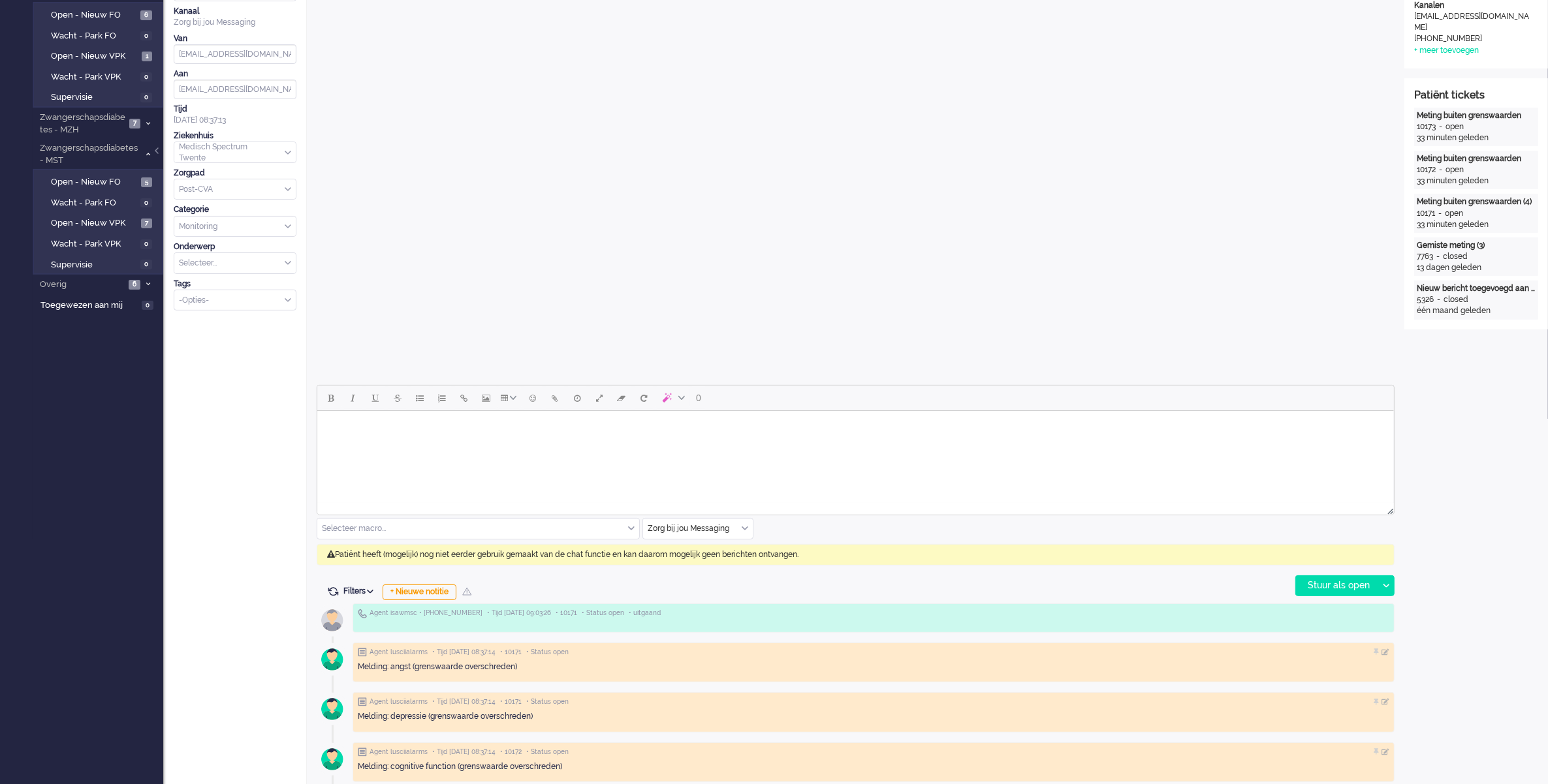
scroll to position [326, 0]
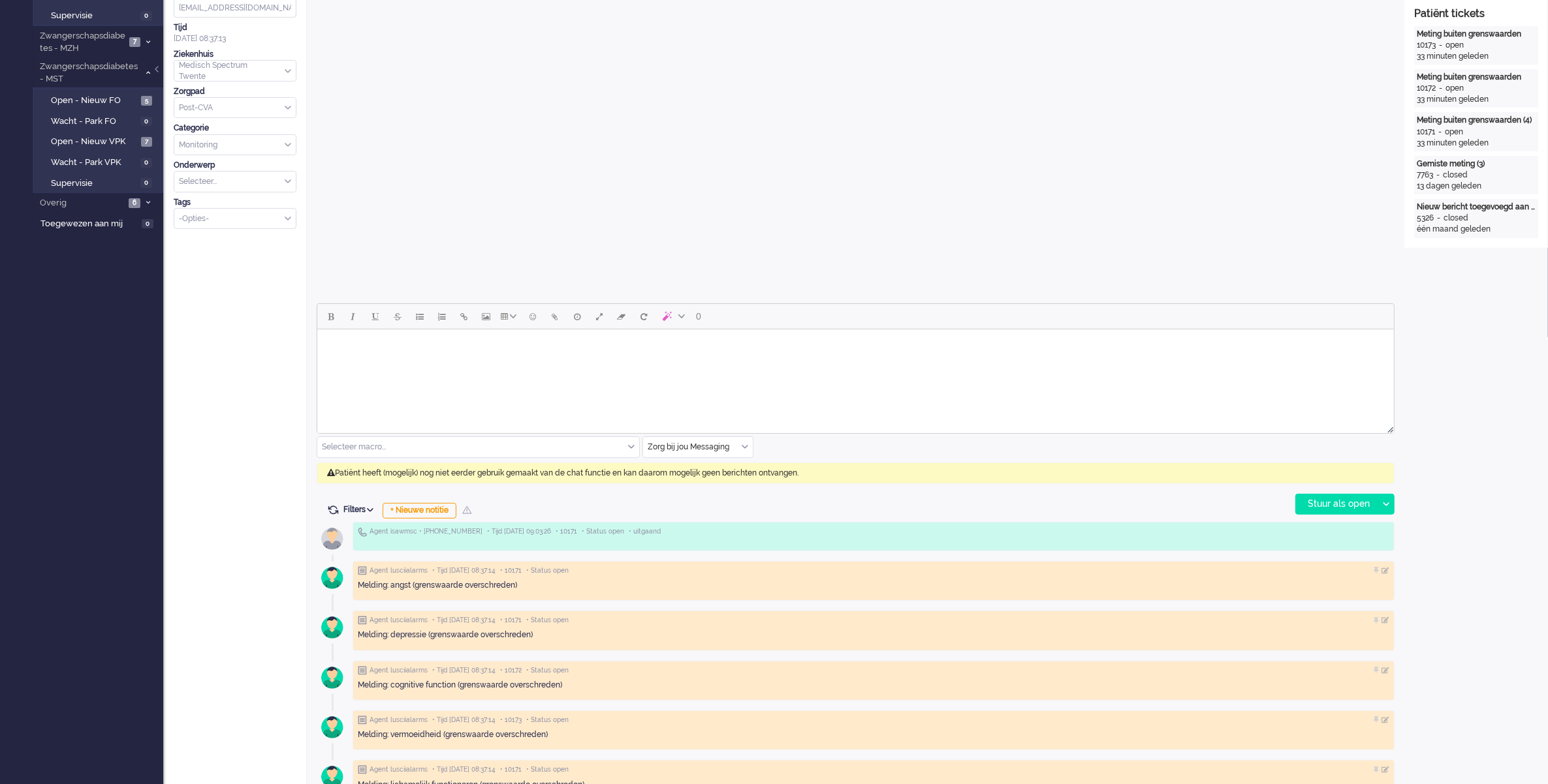
click at [745, 442] on div "Zorg bij jou Messaging" at bounding box center [697, 448] width 109 height 21
click at [717, 483] on li "uitgaand telefoon" at bounding box center [697, 486] width 109 height 19
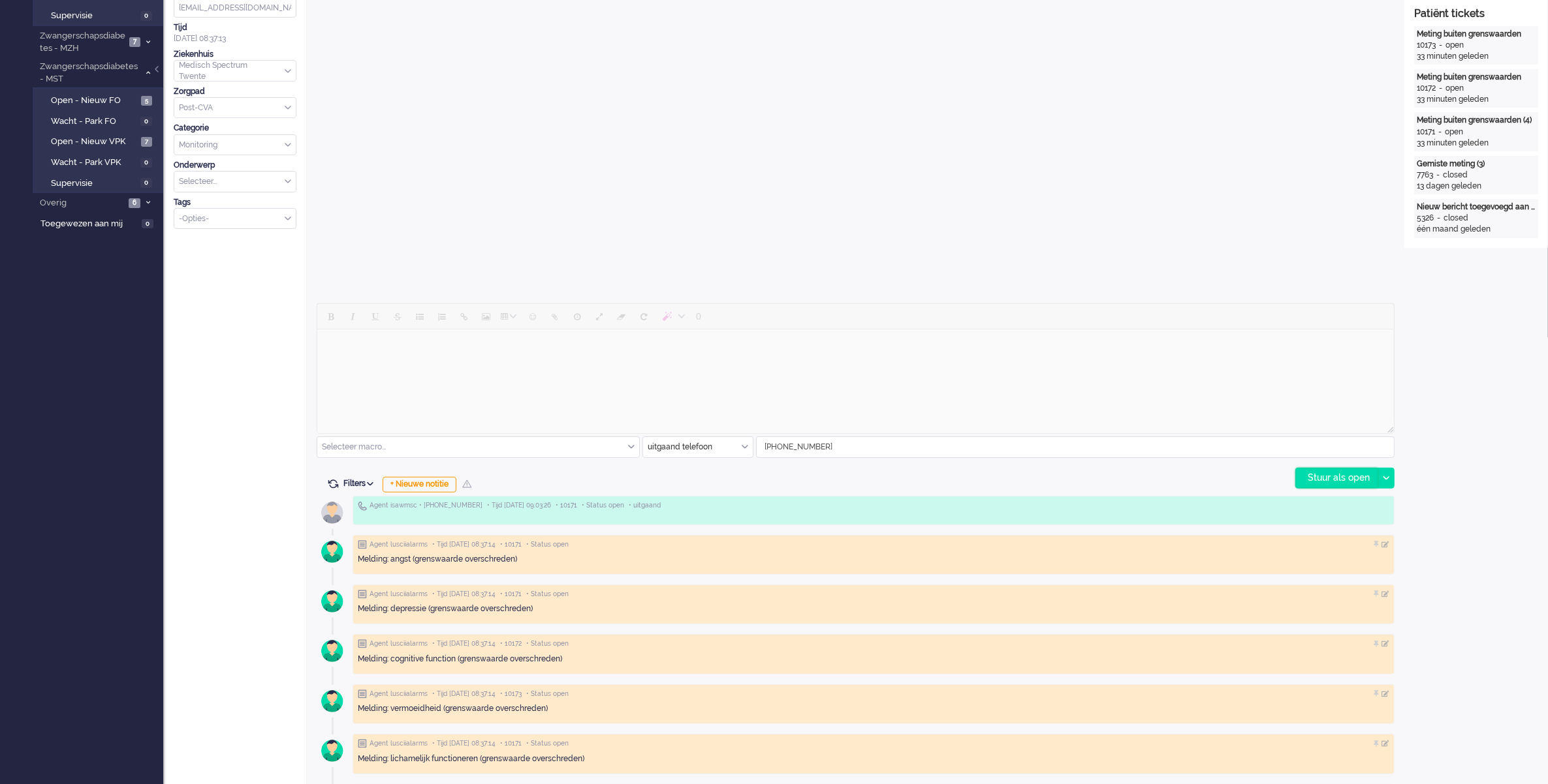
click at [1333, 481] on div "Stuur als open" at bounding box center [1336, 478] width 81 height 20
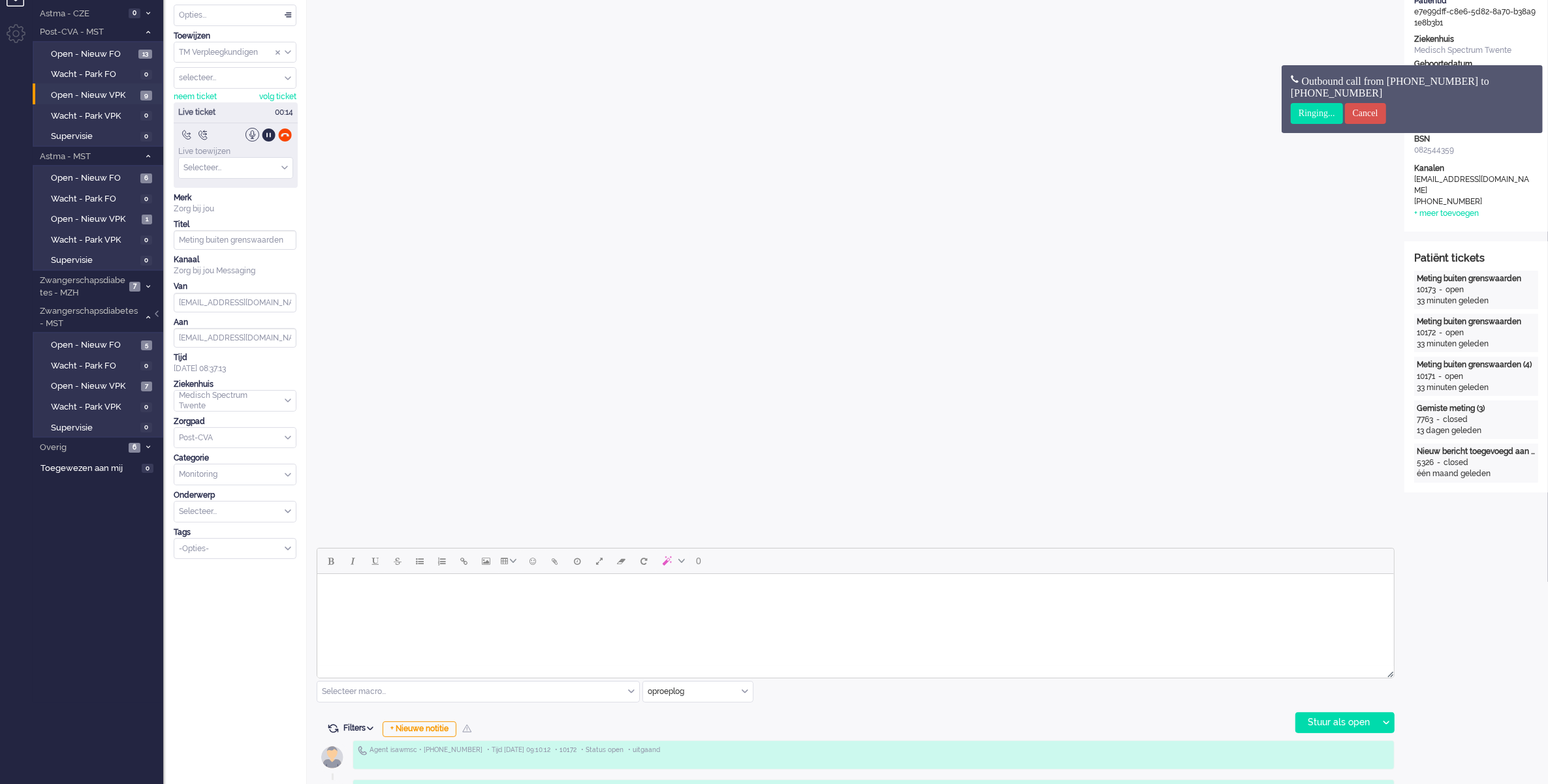
scroll to position [0, 0]
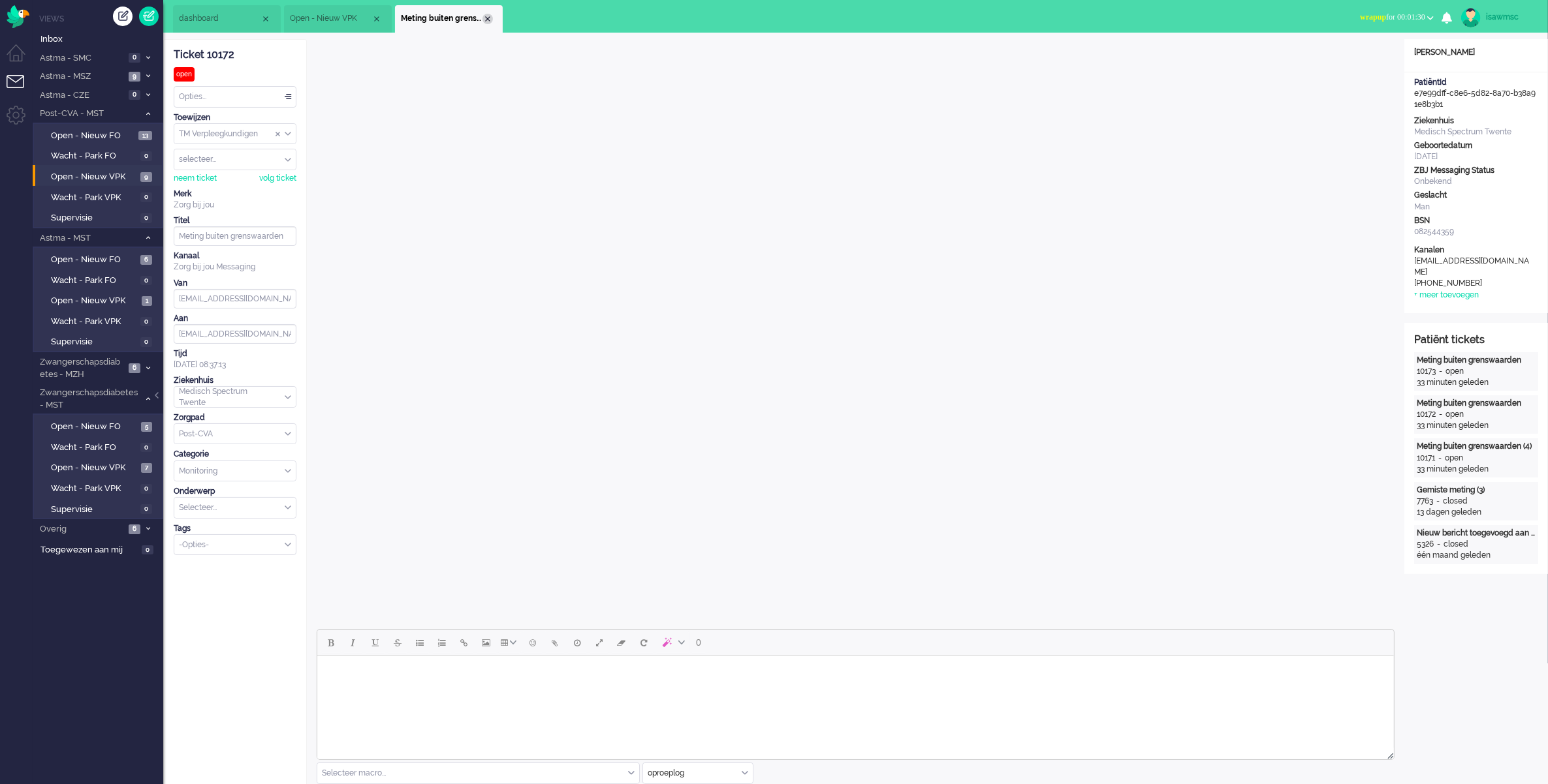
click at [485, 14] on div "Close tab" at bounding box center [487, 19] width 10 height 10
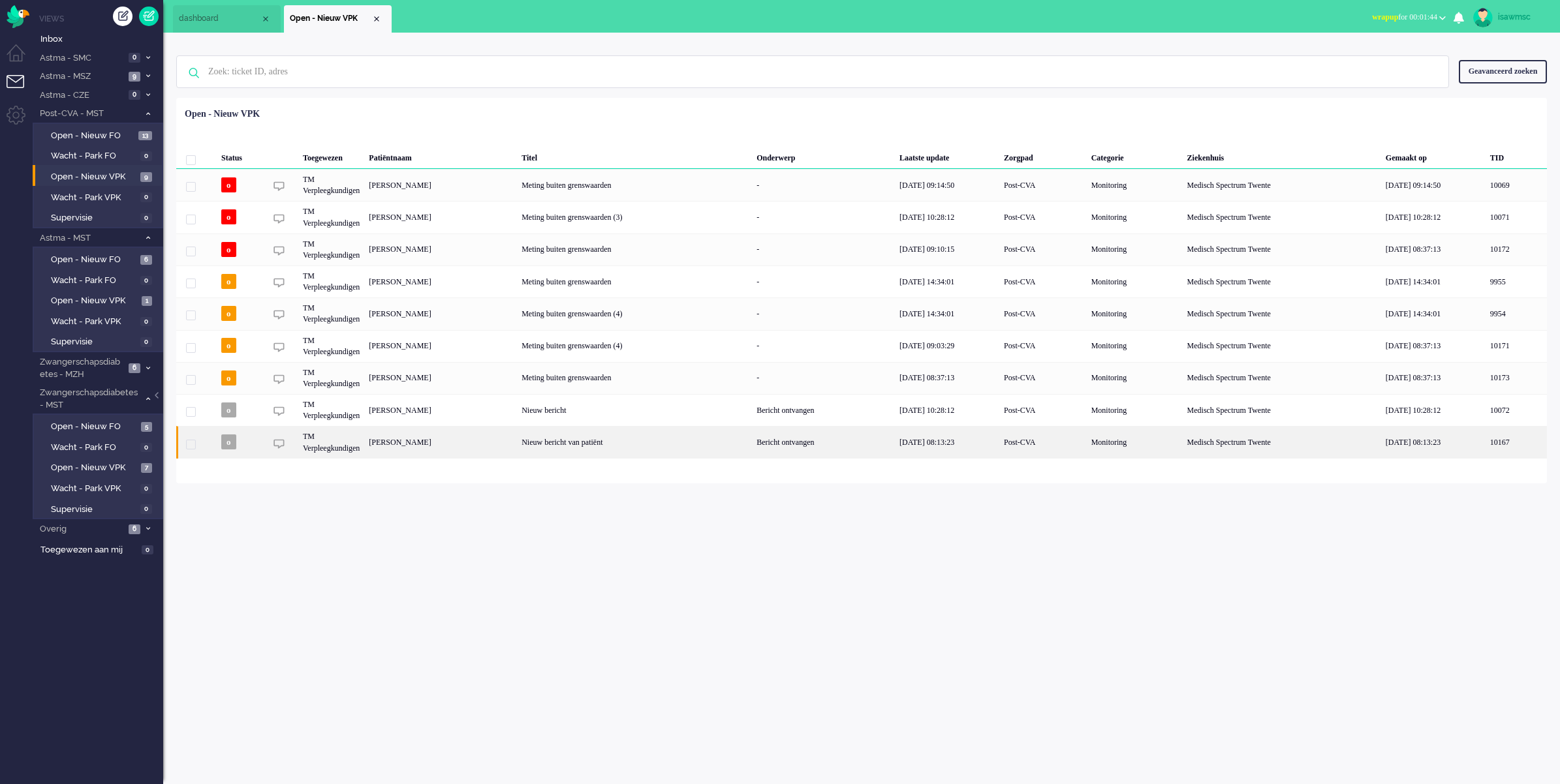
click at [517, 446] on div "MAIKEL Aarninkhof" at bounding box center [440, 442] width 152 height 32
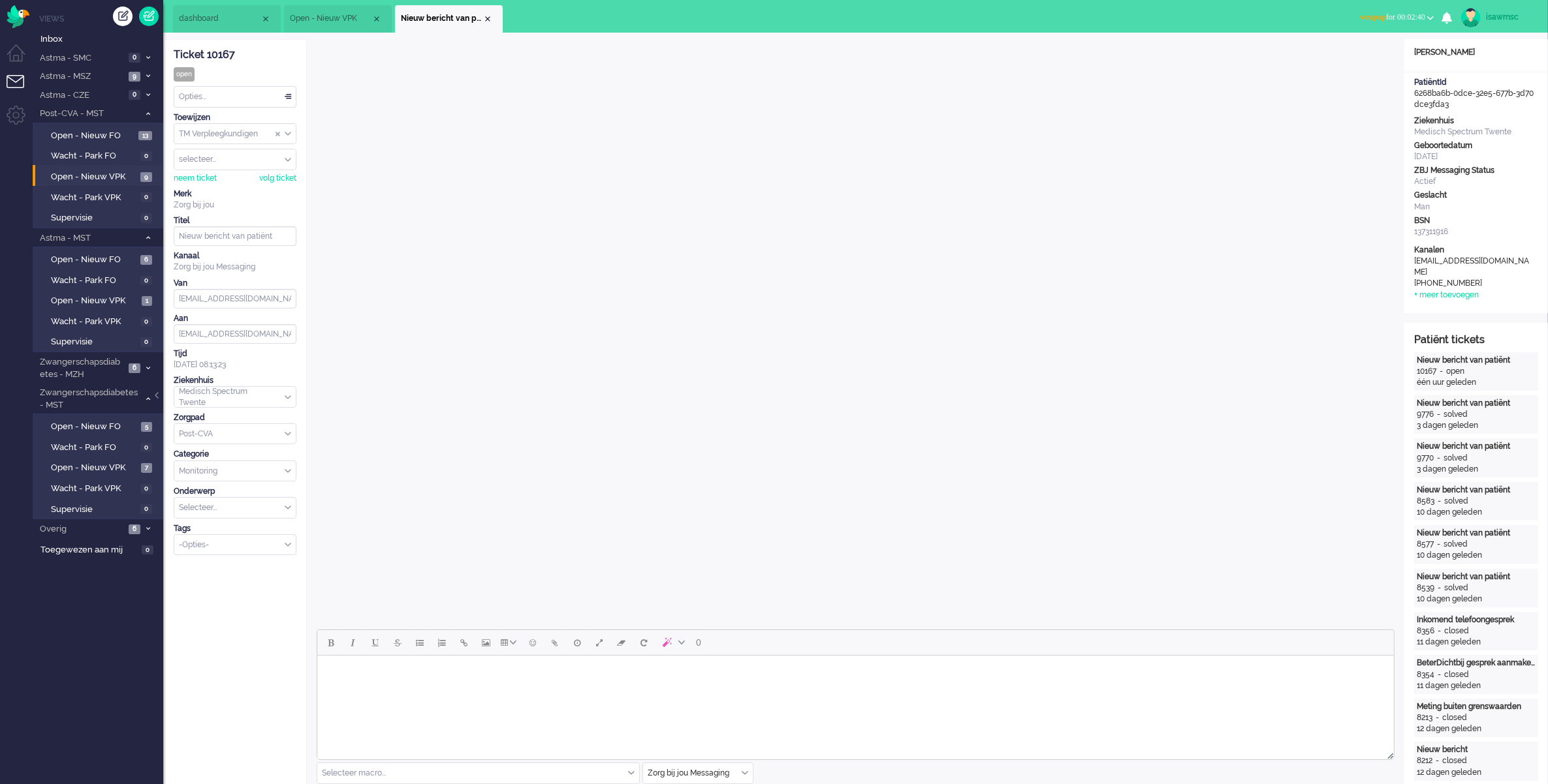
scroll to position [245, 0]
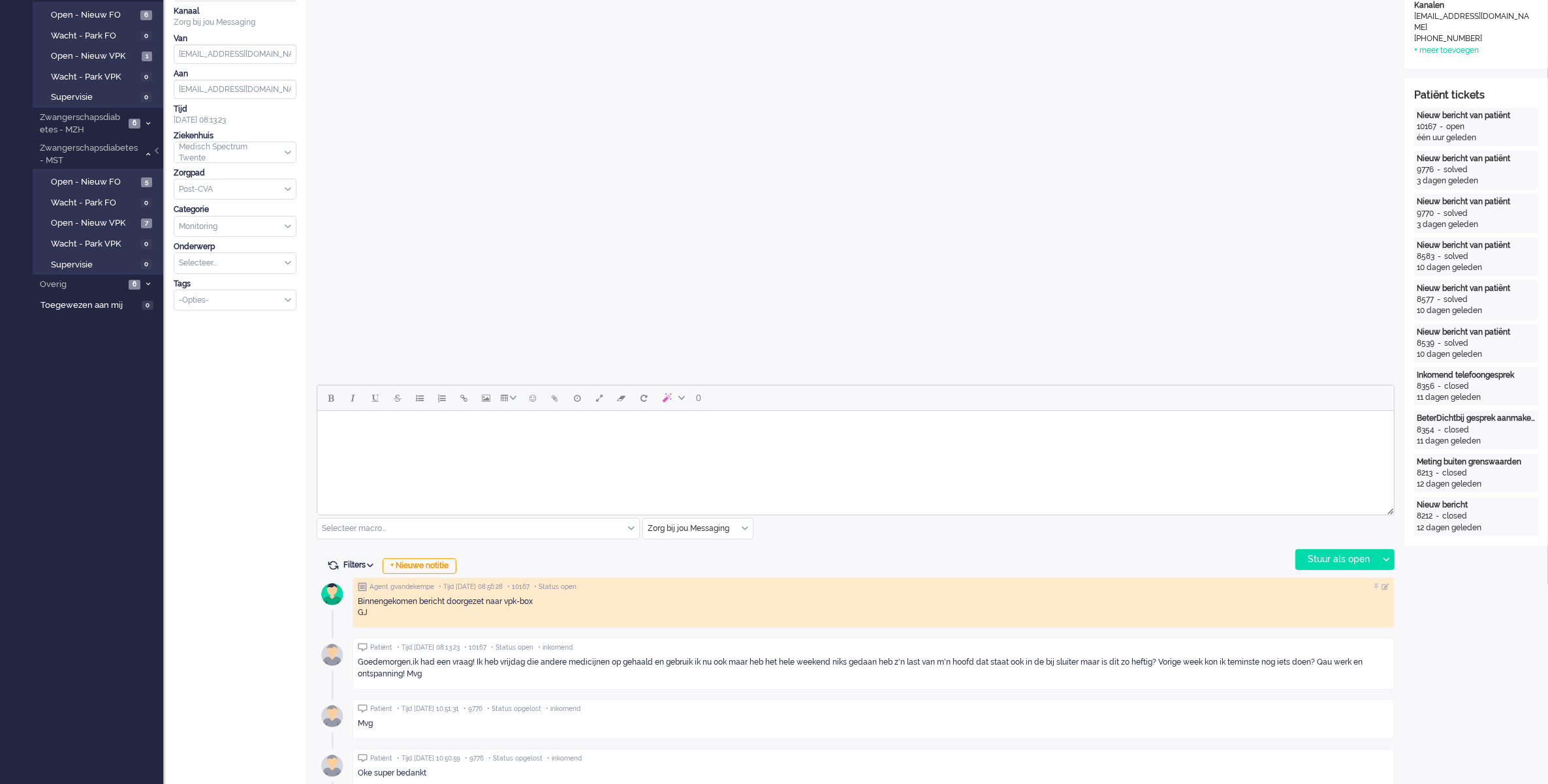
click at [744, 530] on div "Zorg bij jou Messaging" at bounding box center [697, 529] width 109 height 21
click at [709, 566] on span "uitgaand telefoon" at bounding box center [681, 567] width 64 height 11
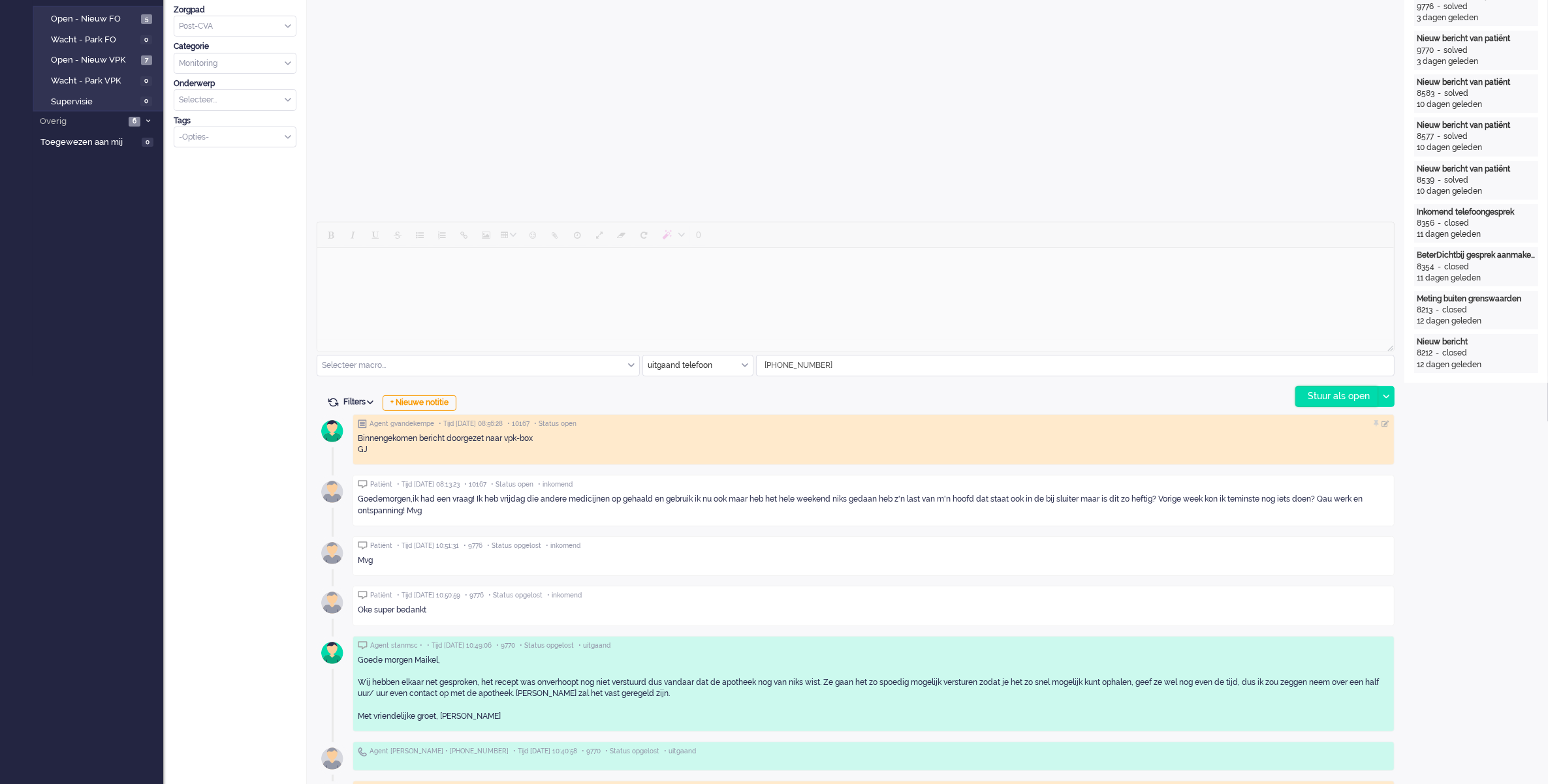
click at [1330, 402] on div "Stuur als open" at bounding box center [1336, 396] width 81 height 20
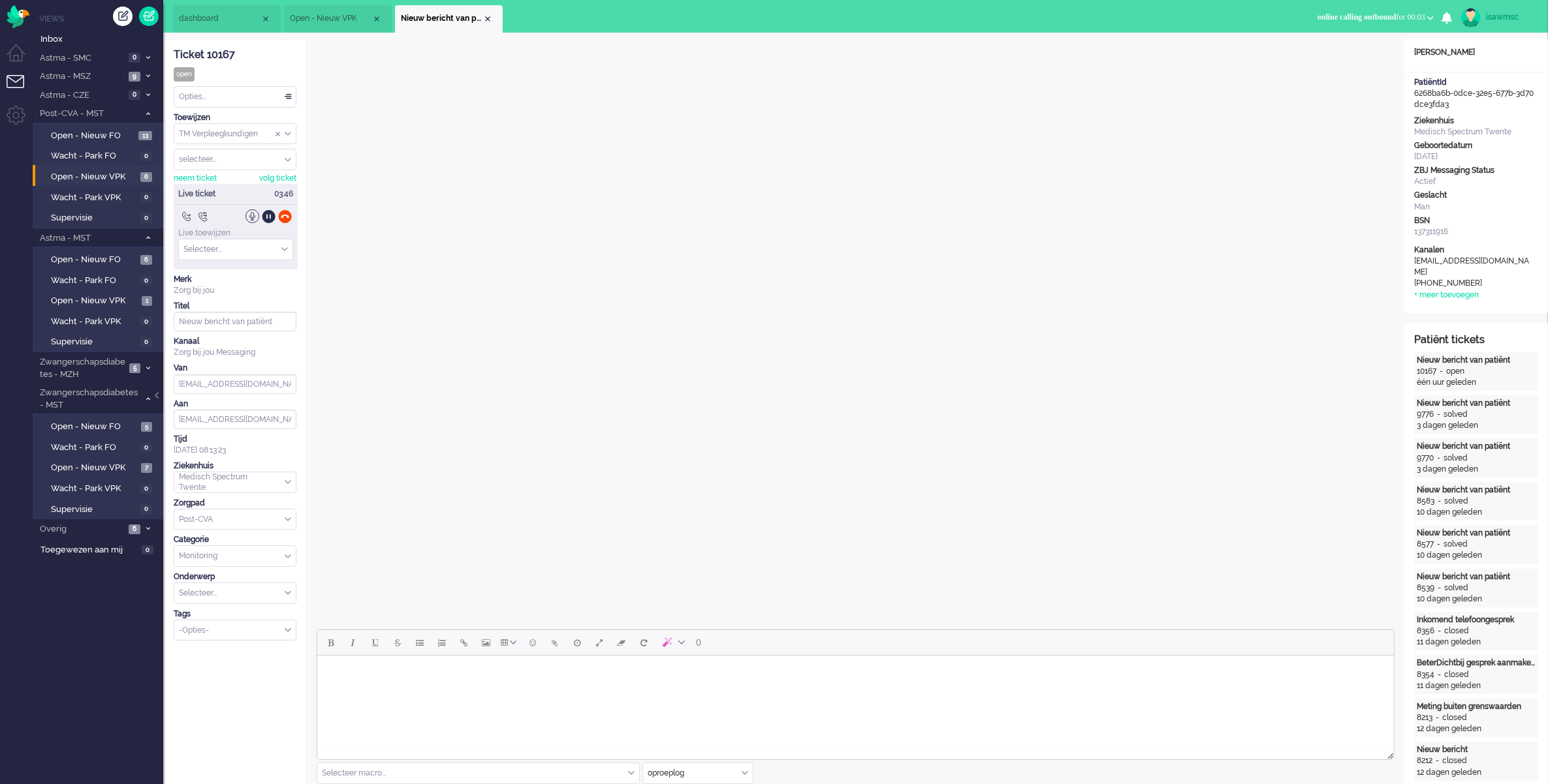
scroll to position [326, 0]
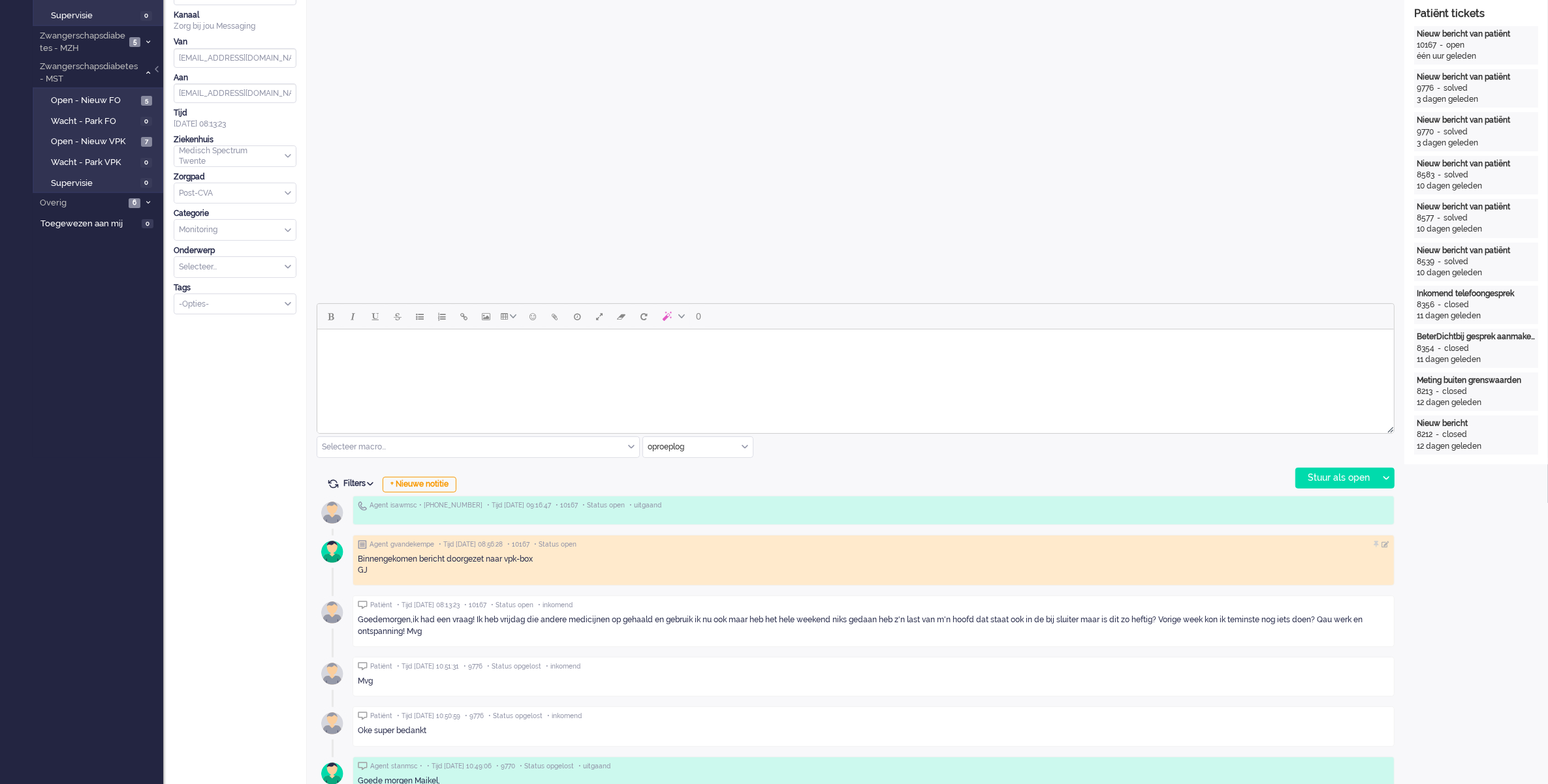
click at [769, 353] on body "Rich Text Area. Press ALT-0 for help." at bounding box center [854, 346] width 1066 height 22
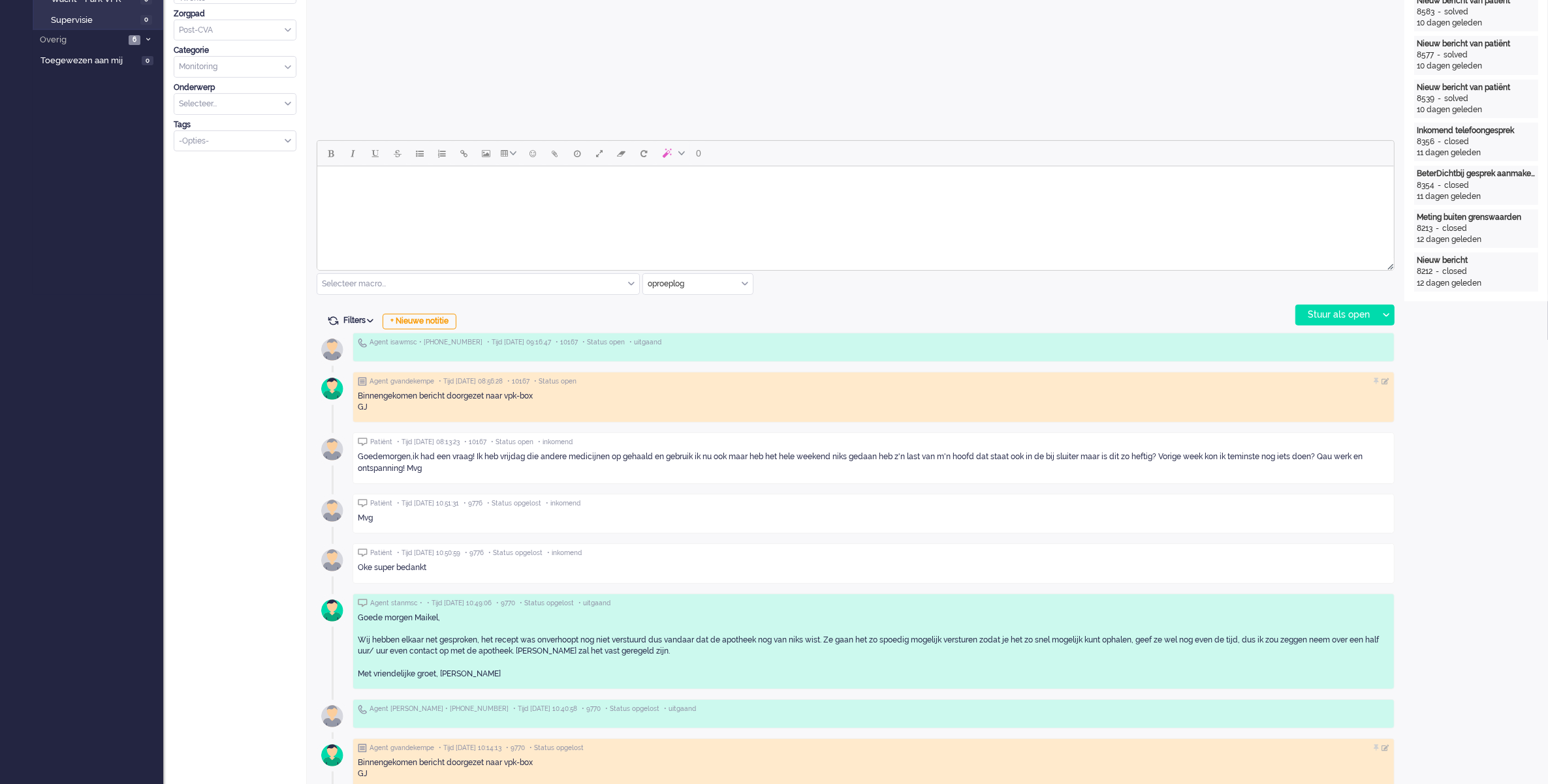
click at [837, 297] on div "0 Selecteer macro... Bericht: Intake Notitie: Beleid na supervisie Notitie: Coa…" at bounding box center [855, 233] width 1078 height 185
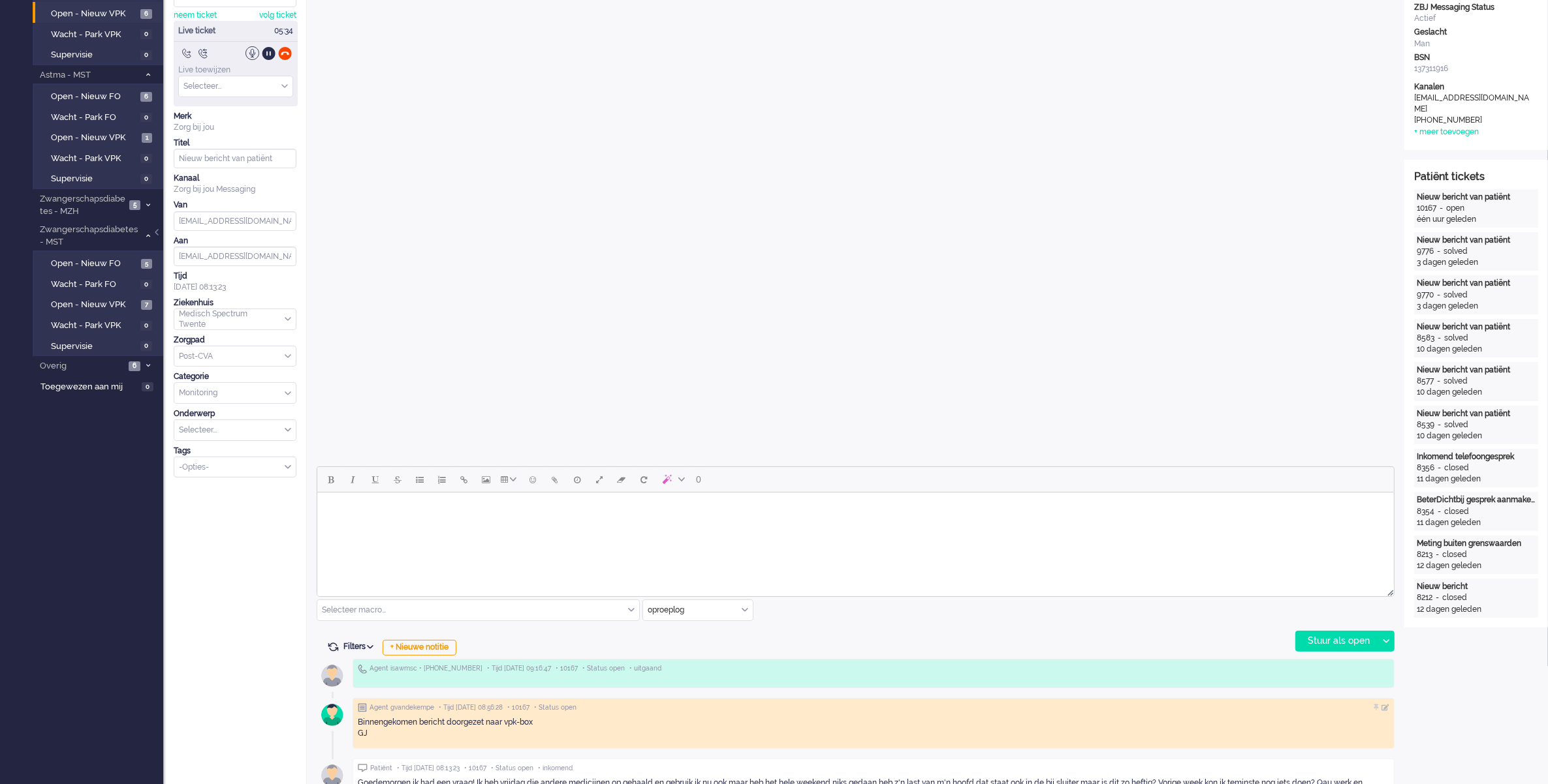
scroll to position [0, 0]
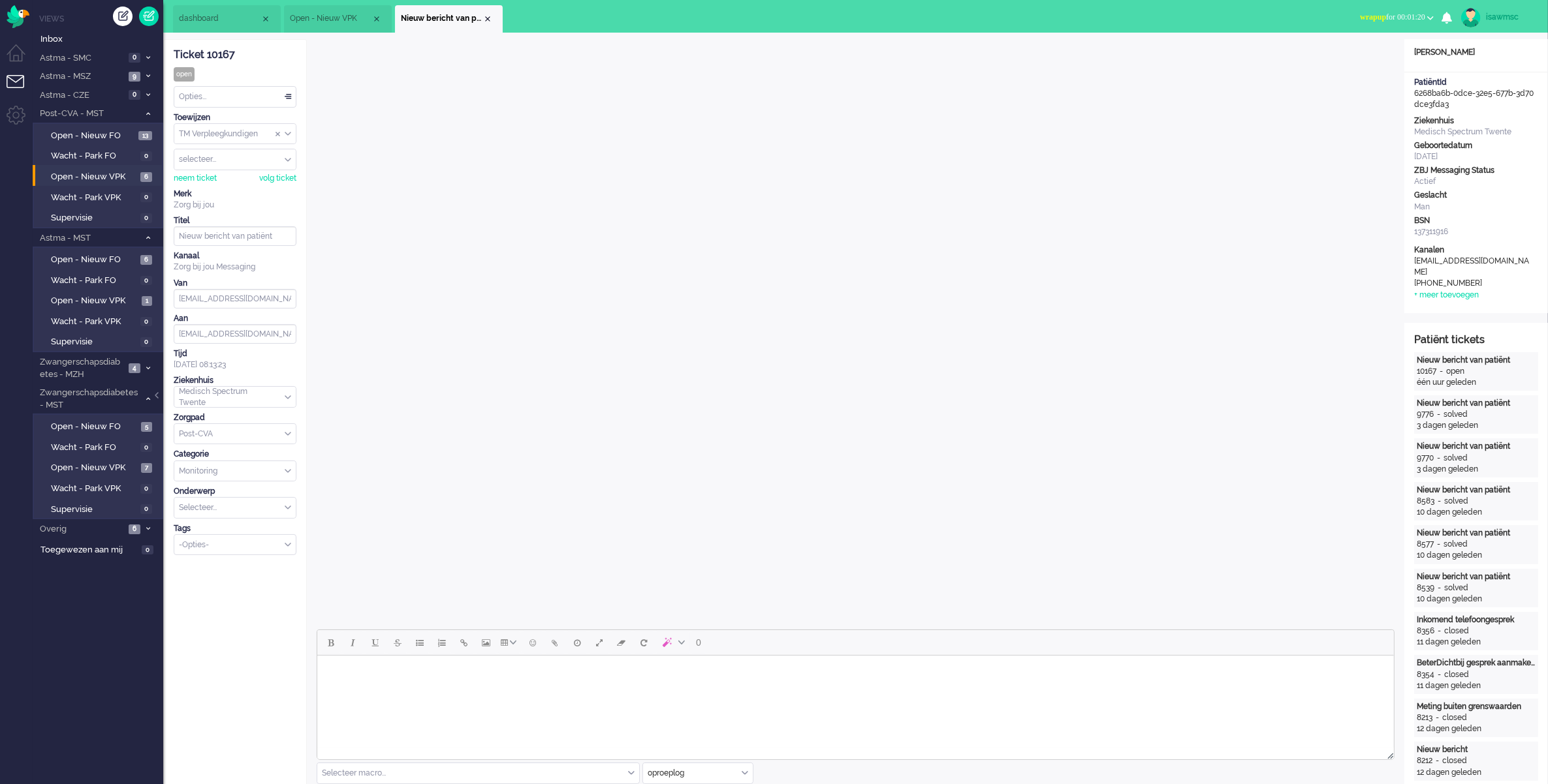
click at [1362, 16] on span "wrapup" at bounding box center [1373, 17] width 26 height 9
click at [1359, 60] on label "Online" at bounding box center [1379, 59] width 103 height 11
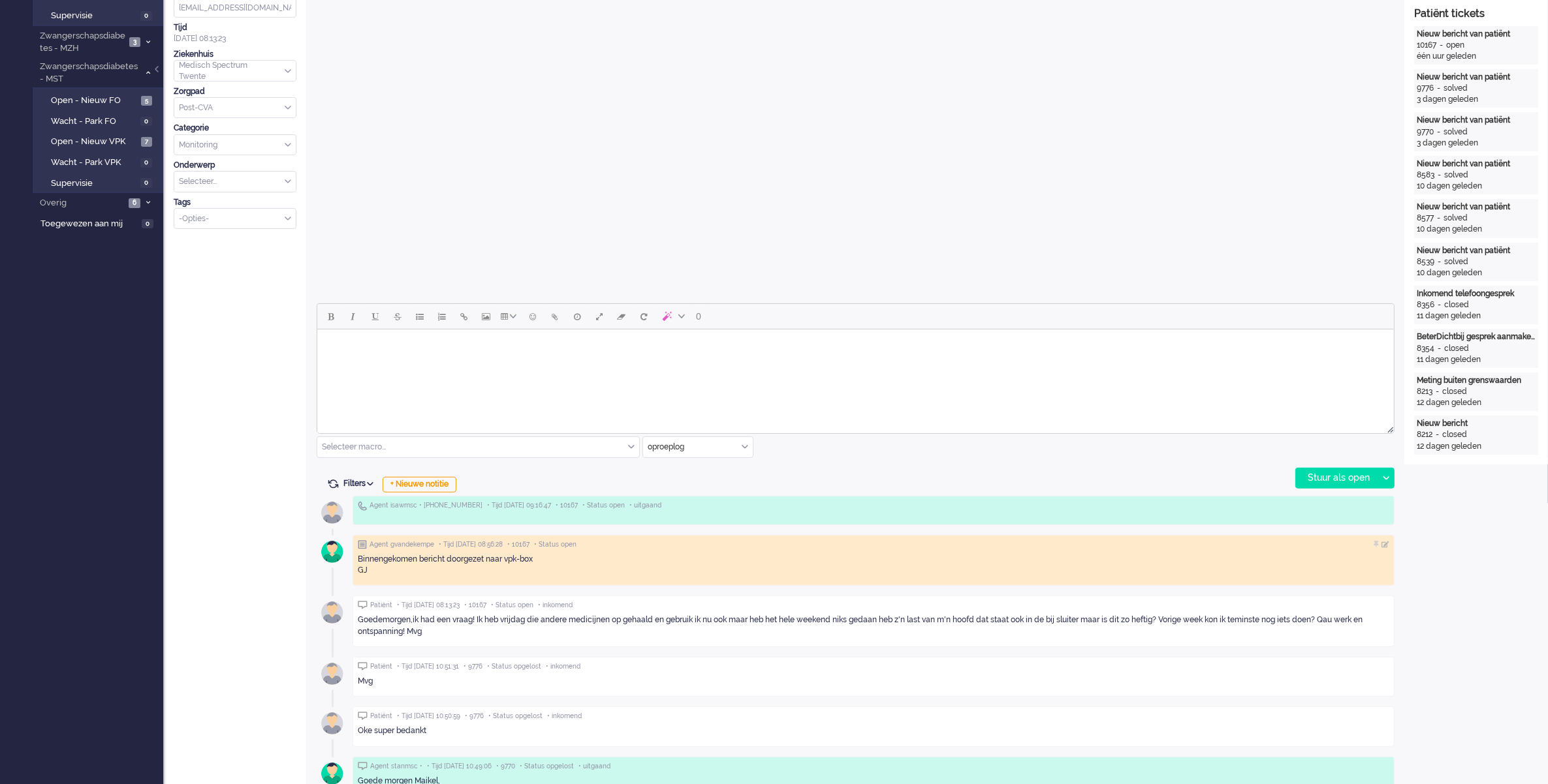
click at [494, 340] on body "Rich Text Area. Press ALT-0 for help." at bounding box center [854, 346] width 1066 height 22
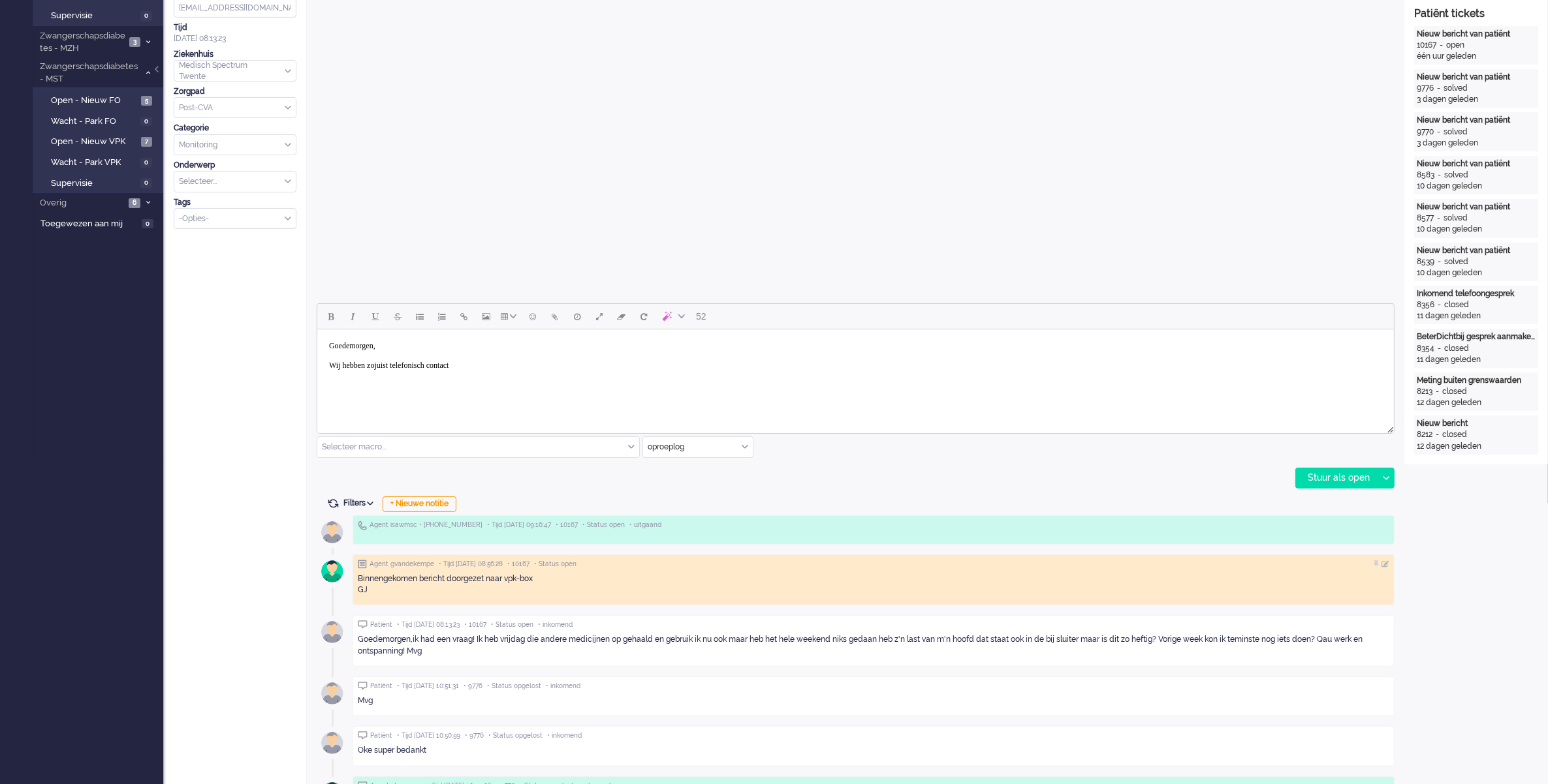
drag, startPoint x: 457, startPoint y: 357, endPoint x: 332, endPoint y: 357, distance: 125.0
click at [332, 357] on body "Goedemorgen, Wij hebben zojuist telefonisch contact" at bounding box center [854, 355] width 1066 height 42
drag, startPoint x: 496, startPoint y: 357, endPoint x: 268, endPoint y: 339, distance: 228.7
click at [317, 339] on html "Goedemorgen, Wij hebben zojuist telefonisch contact" at bounding box center [854, 356] width 1076 height 53
drag, startPoint x: 485, startPoint y: 353, endPoint x: 158, endPoint y: 360, distance: 327.1
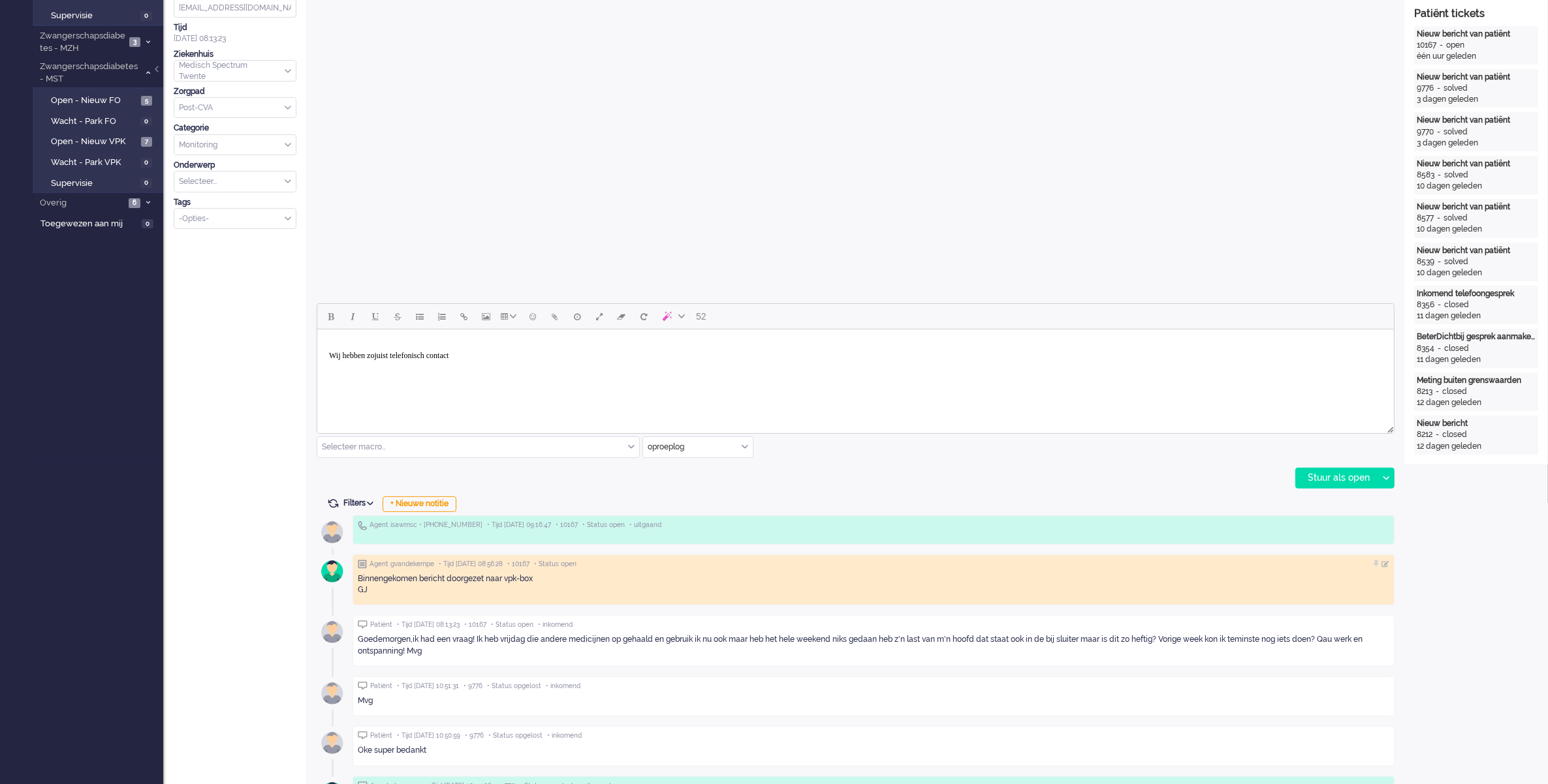
click at [317, 360] on html "Wij hebben zojuist telefonisch contact" at bounding box center [854, 351] width 1076 height 43
click at [741, 449] on div "oproeplog" at bounding box center [697, 448] width 109 height 21
click at [683, 516] on li "Zorg bij jou Messaging" at bounding box center [697, 523] width 109 height 19
click at [594, 373] on html at bounding box center [854, 351] width 1076 height 43
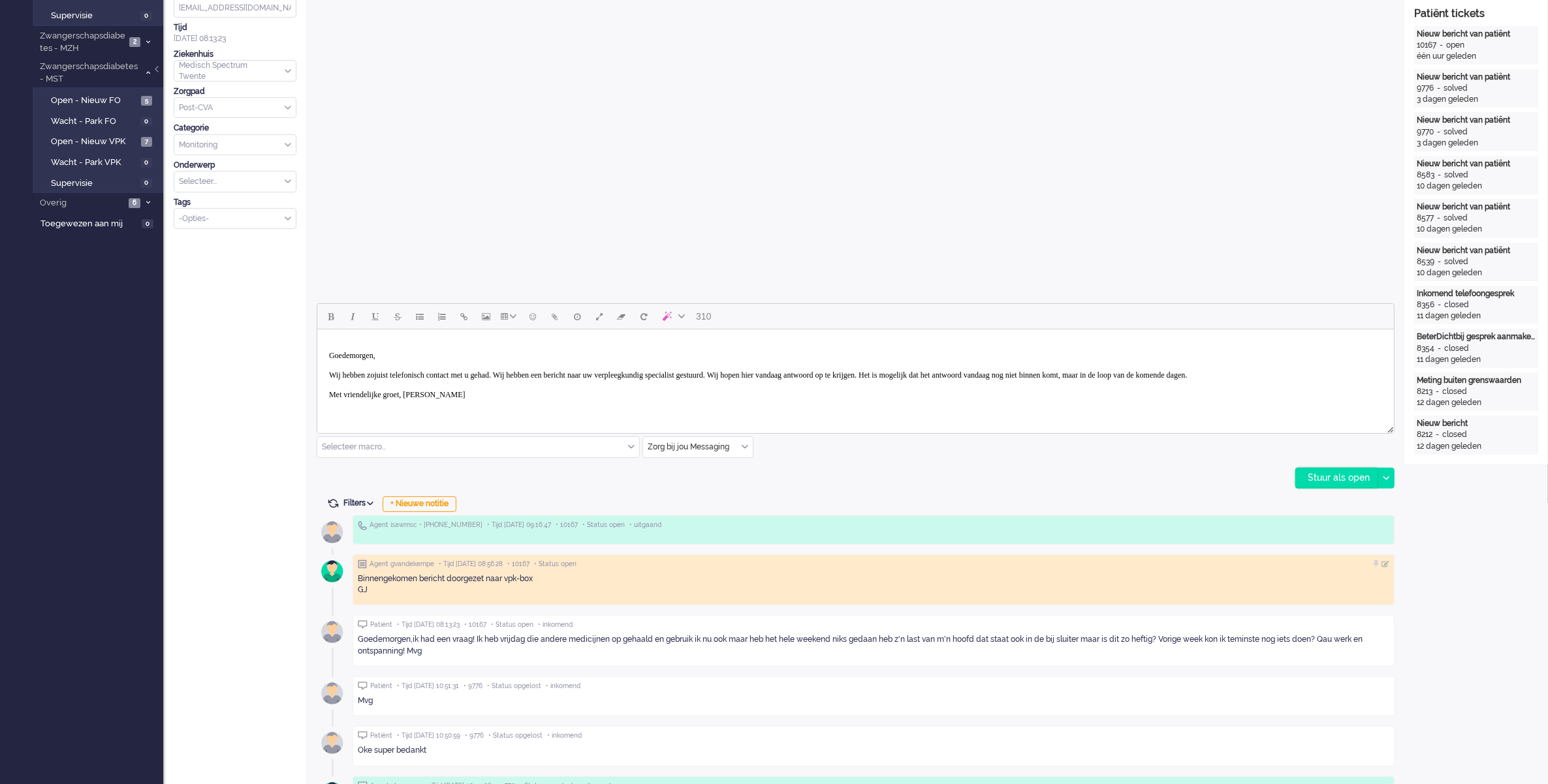
click at [1319, 479] on div "Stuur als open" at bounding box center [1336, 478] width 81 height 20
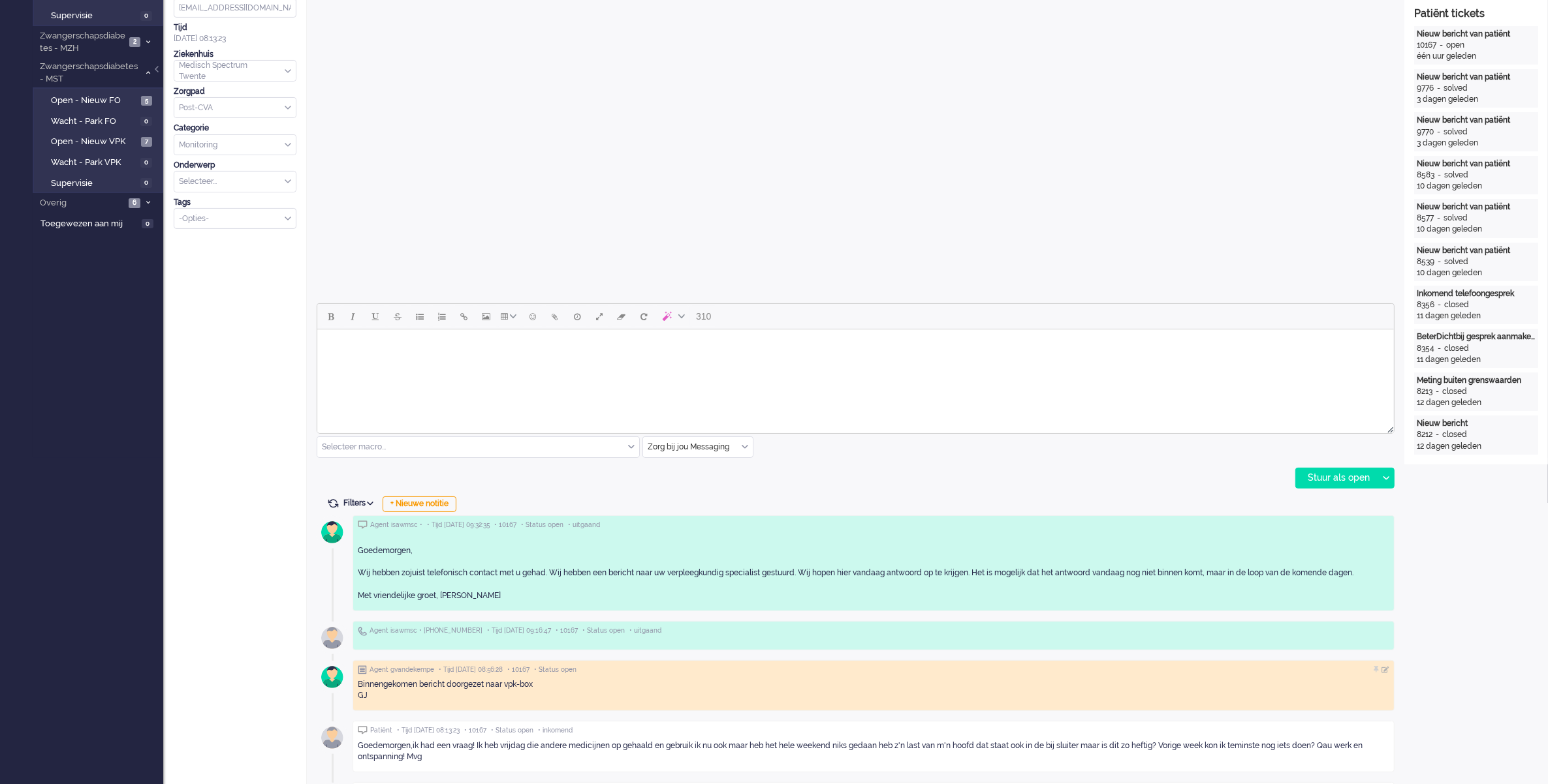
scroll to position [0, 0]
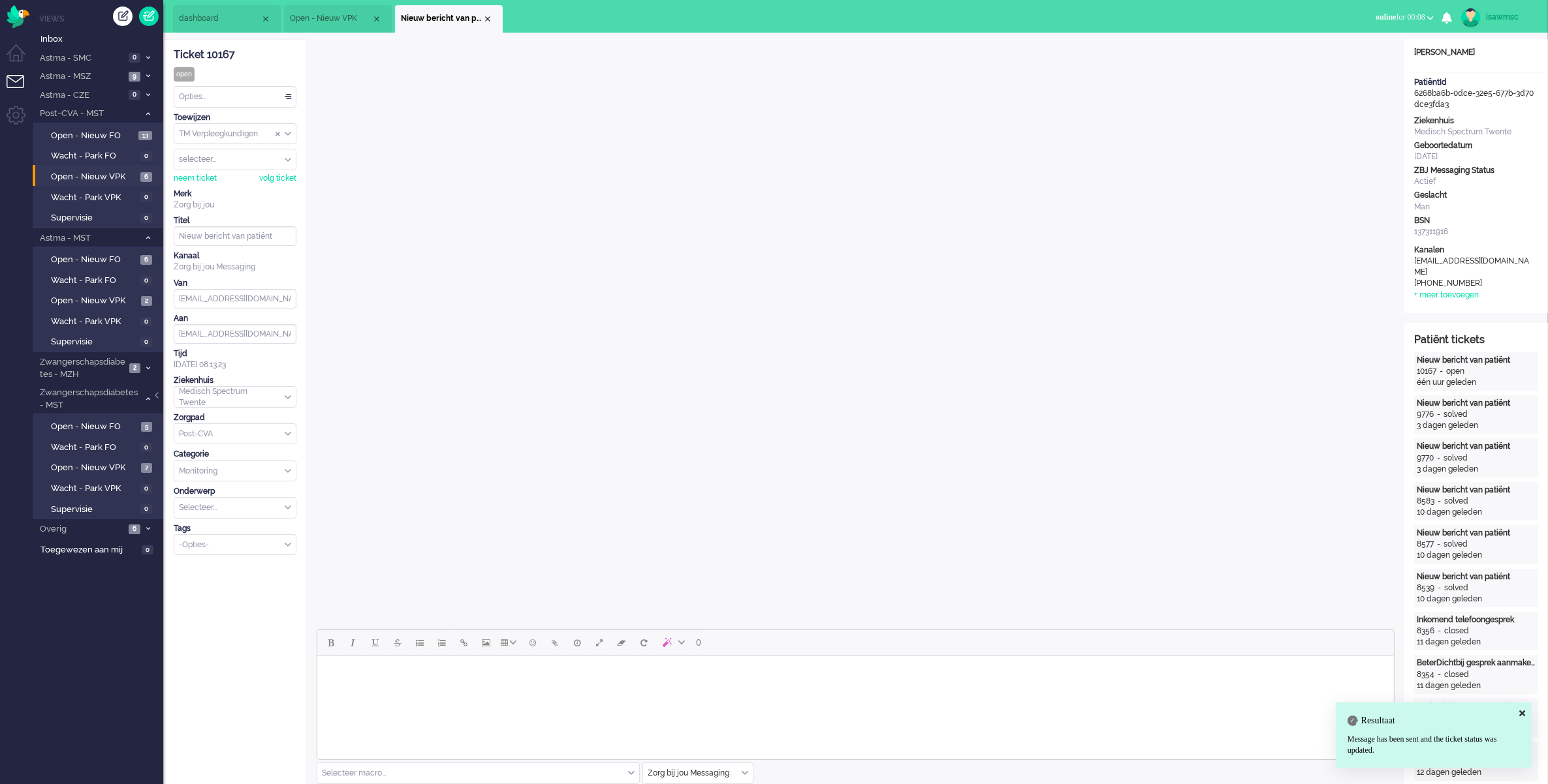
click at [268, 105] on div "Opties..." at bounding box center [235, 97] width 122 height 21
click at [233, 187] on li "Opgelost" at bounding box center [235, 190] width 122 height 19
click at [483, 16] on div "Close tab" at bounding box center [487, 19] width 10 height 10
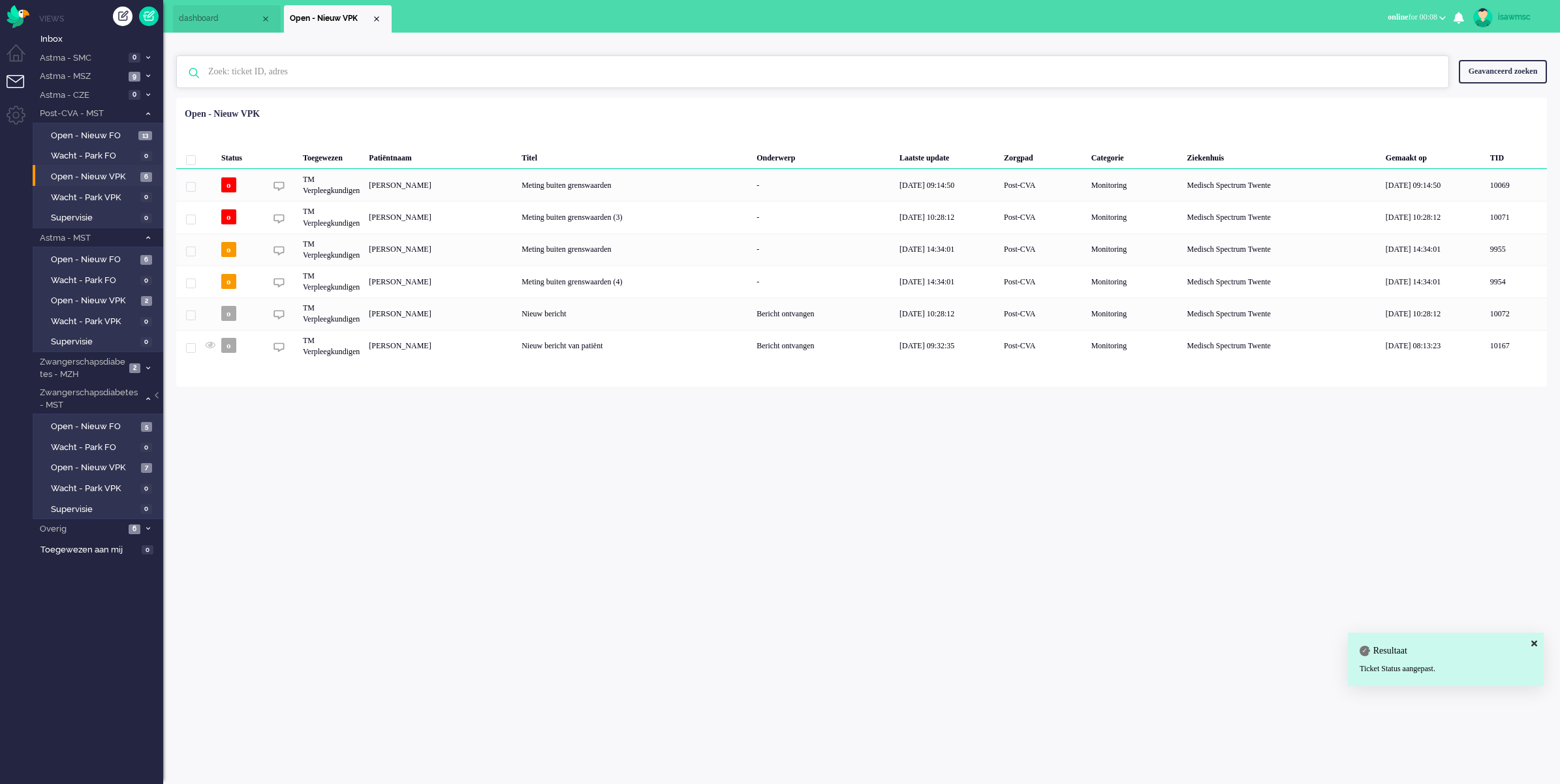
click at [459, 87] on input "text" at bounding box center [814, 72] width 1232 height 32
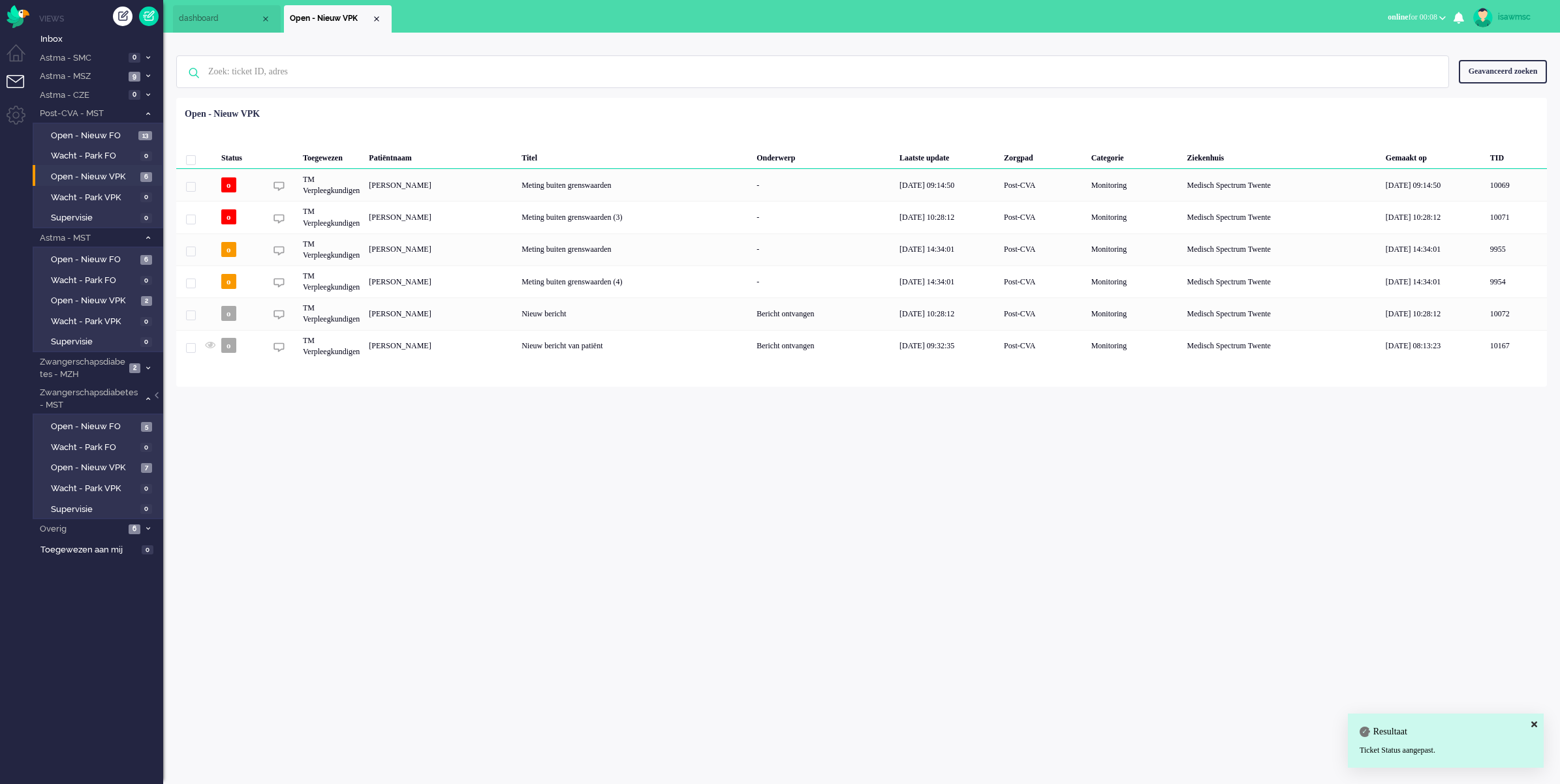
click at [501, 437] on div "isawmsc Thuis Ticket Csat Mijn gemiddelde cijfer Deze week - Ticket Bijdragen P…" at bounding box center [862, 408] width 1396 height 751
click at [635, 118] on div "Geselecteerd 0 Set Status: open pending holding solved Verwijder Selecteer... U…" at bounding box center [862, 130] width 1370 height 25
click at [380, 408] on div "isawmsc Thuis Ticket Csat Mijn gemiddelde cijfer Deze week - Ticket Bijdragen P…" at bounding box center [862, 408] width 1396 height 751
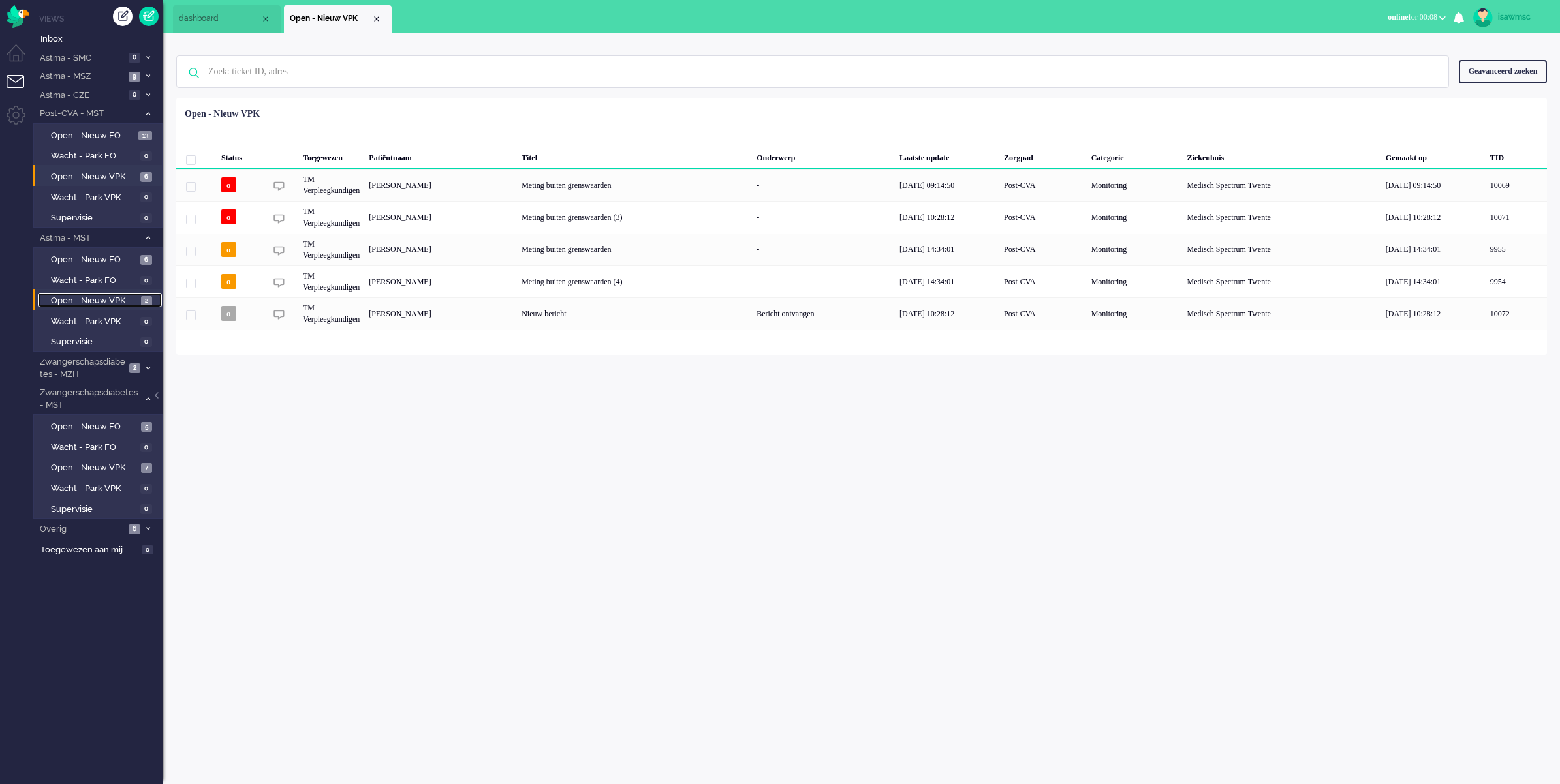
click at [133, 295] on span "Open - Nieuw VPK" at bounding box center [93, 301] width 87 height 12
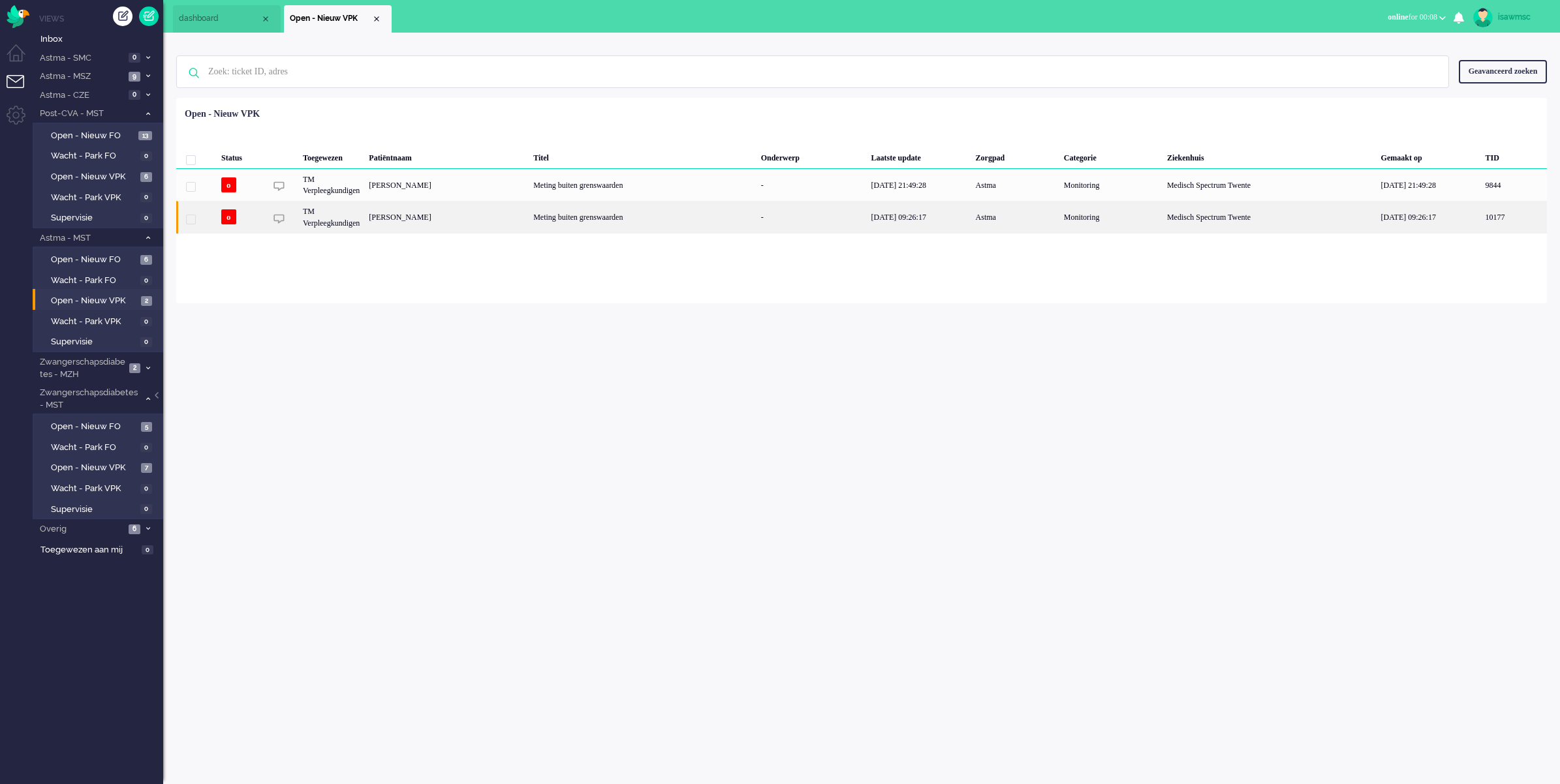
click at [493, 221] on div "Petronella Allegonda Maria Beun- Joosten" at bounding box center [447, 217] width 165 height 32
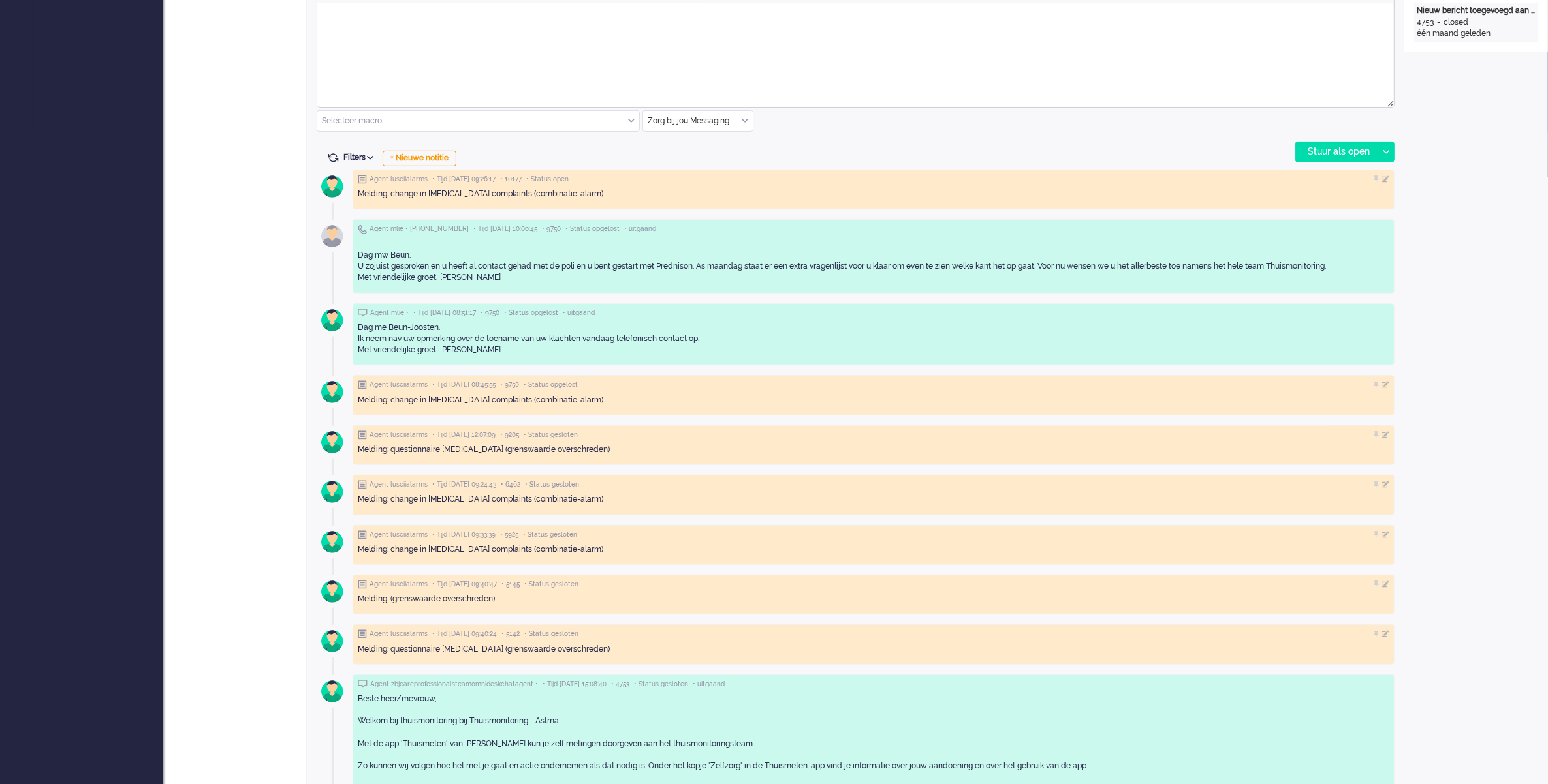
scroll to position [407, 0]
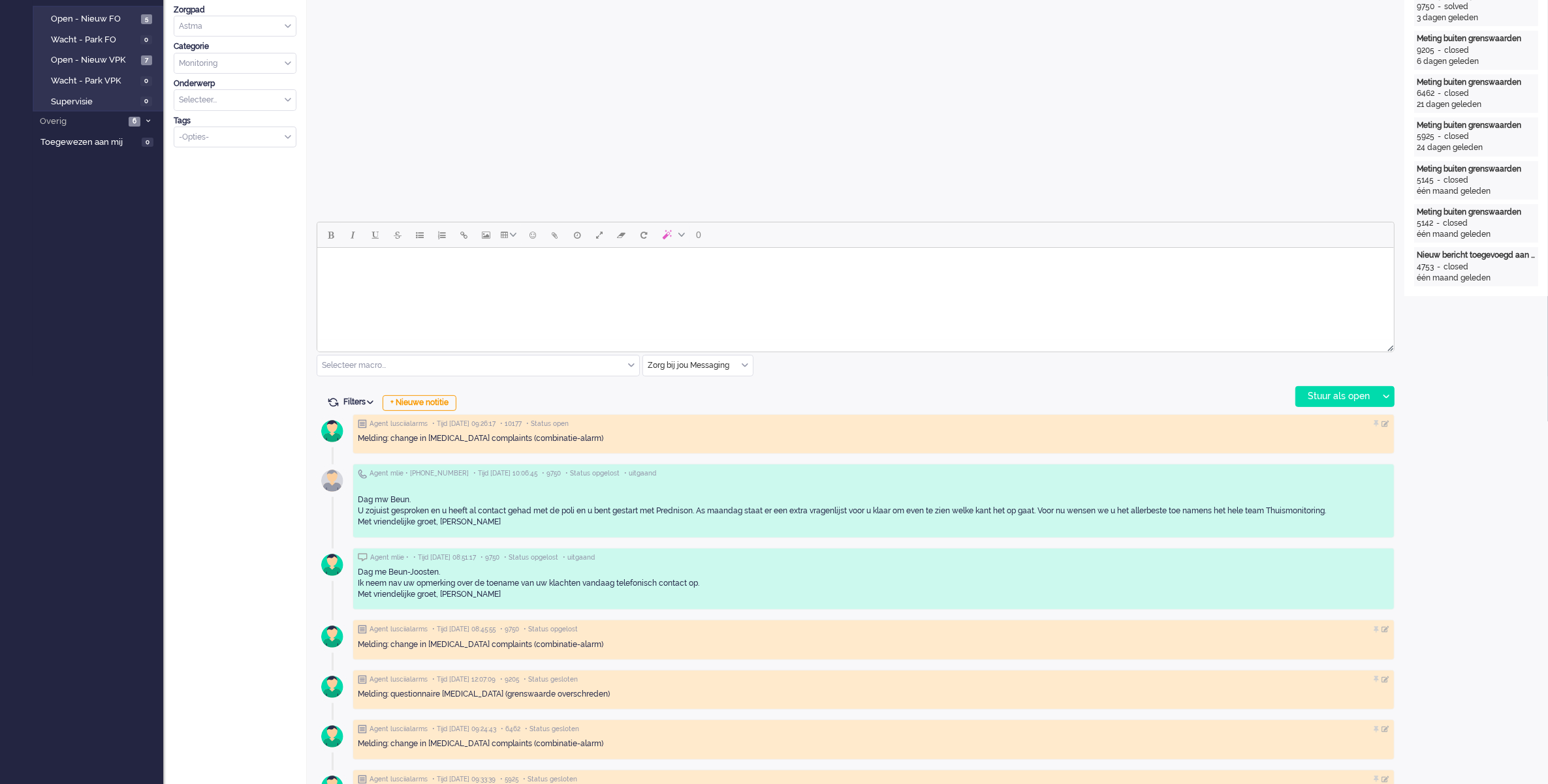
click at [579, 281] on html at bounding box center [854, 264] width 1076 height 34
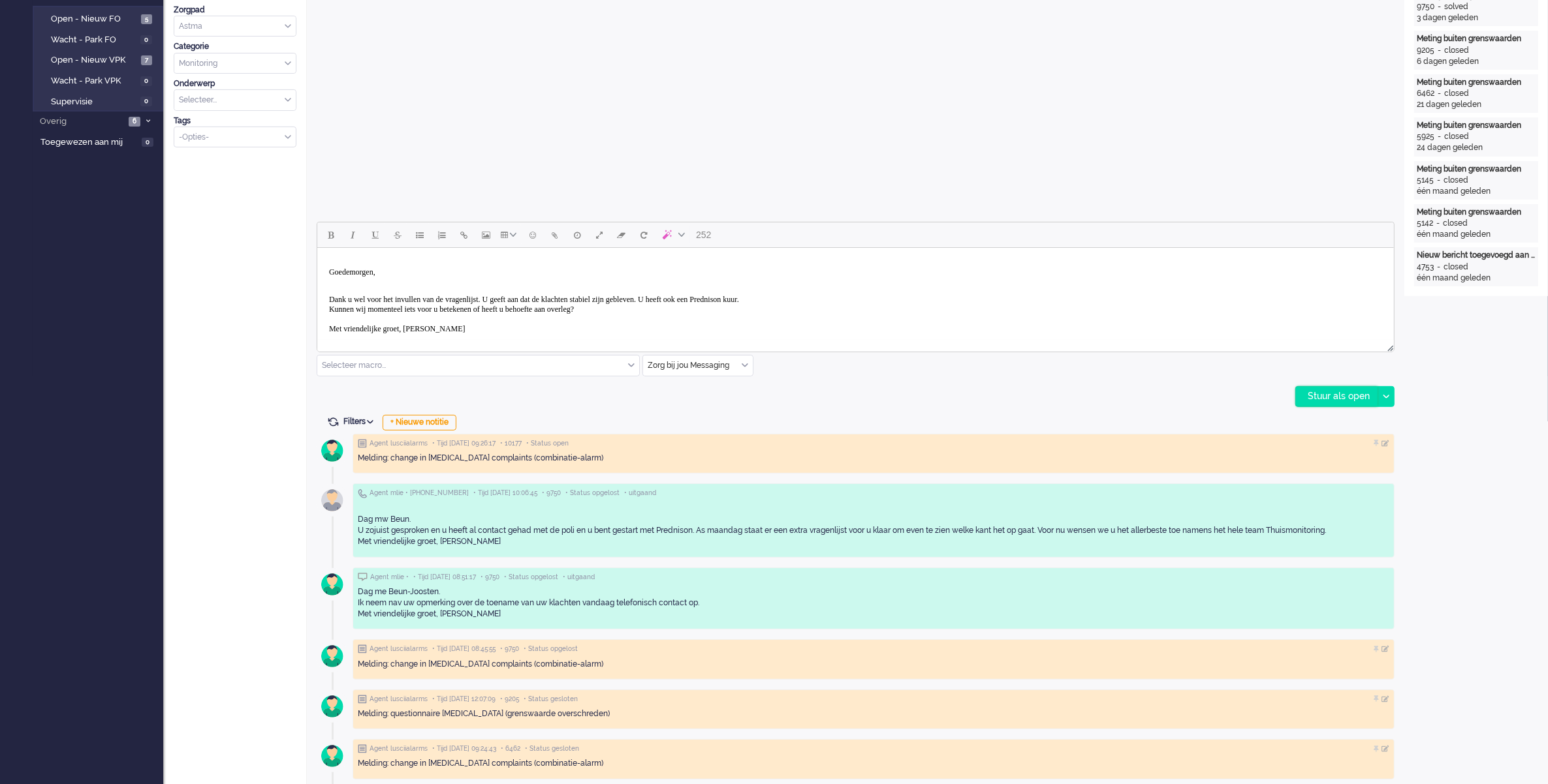
click at [1345, 387] on div "Stuur als open" at bounding box center [1336, 396] width 81 height 20
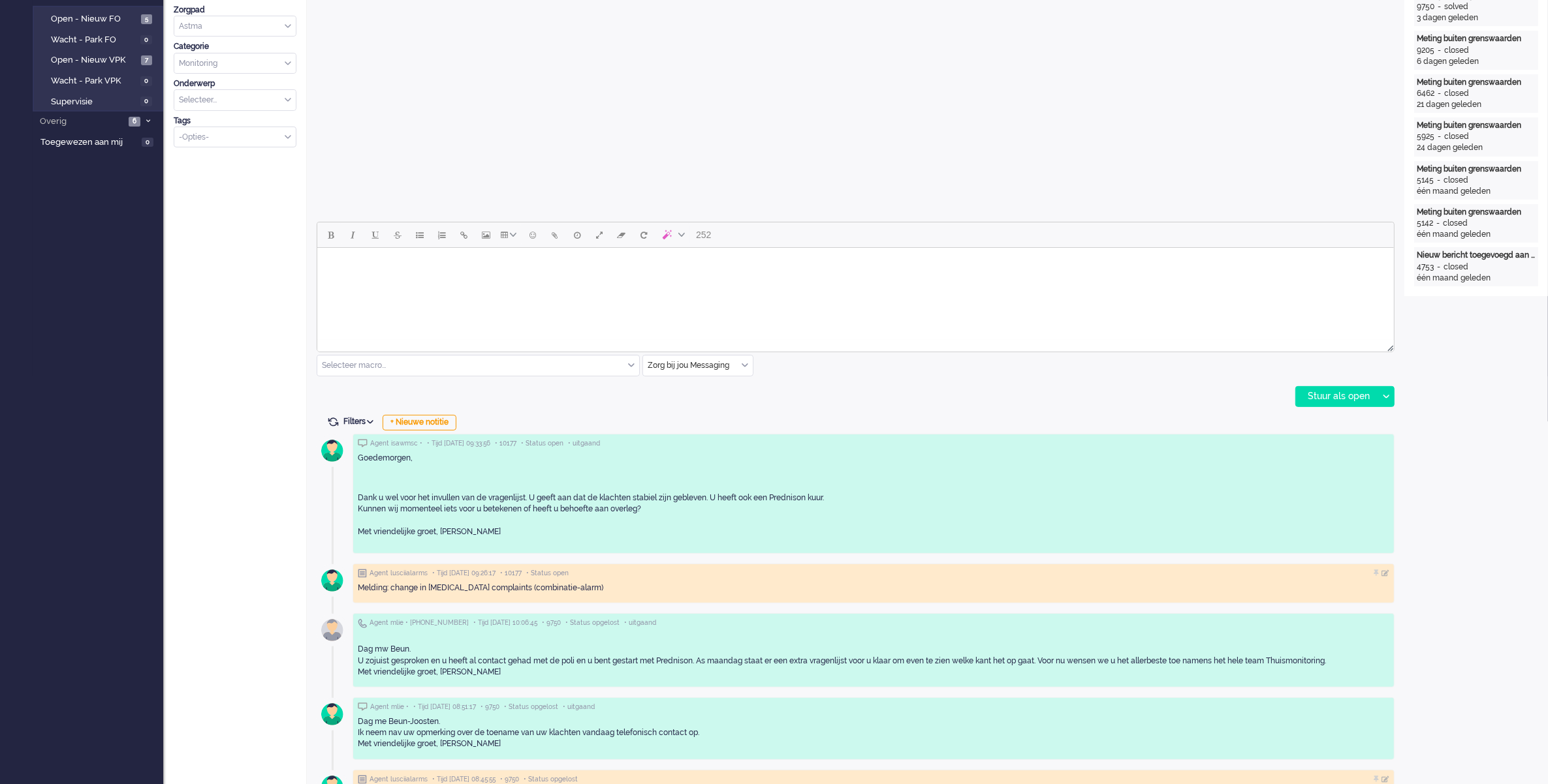
scroll to position [0, 0]
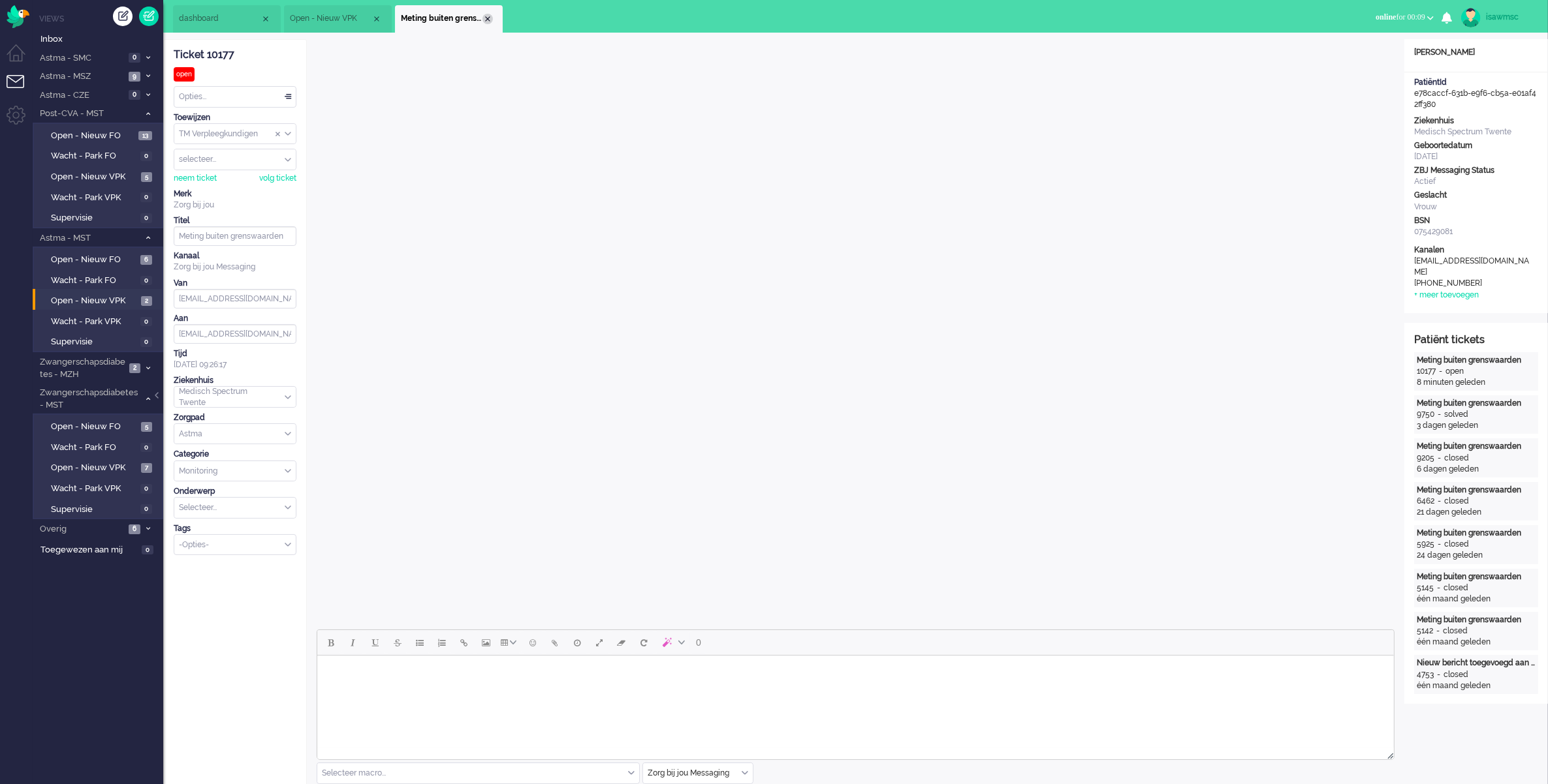
click at [491, 18] on div "Close tab" at bounding box center [487, 19] width 10 height 10
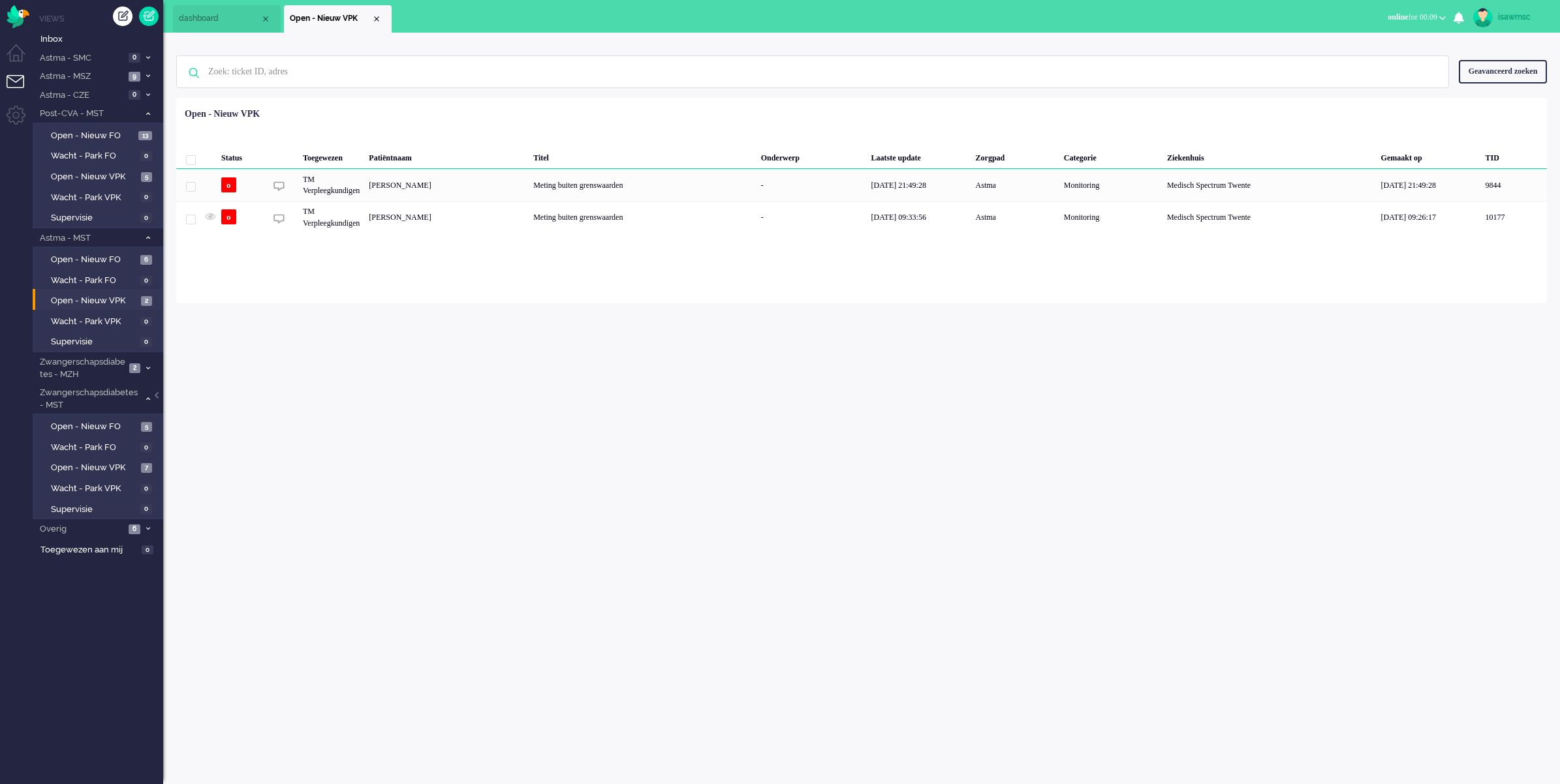
click at [597, 108] on div "Status Toegewezen Patiëntnaam Titel Onderwerp Laatste update Zorgpad Categorie …" at bounding box center [862, 168] width 1370 height 131
click at [122, 174] on span "Open - Nieuw VPK" at bounding box center [93, 177] width 87 height 12
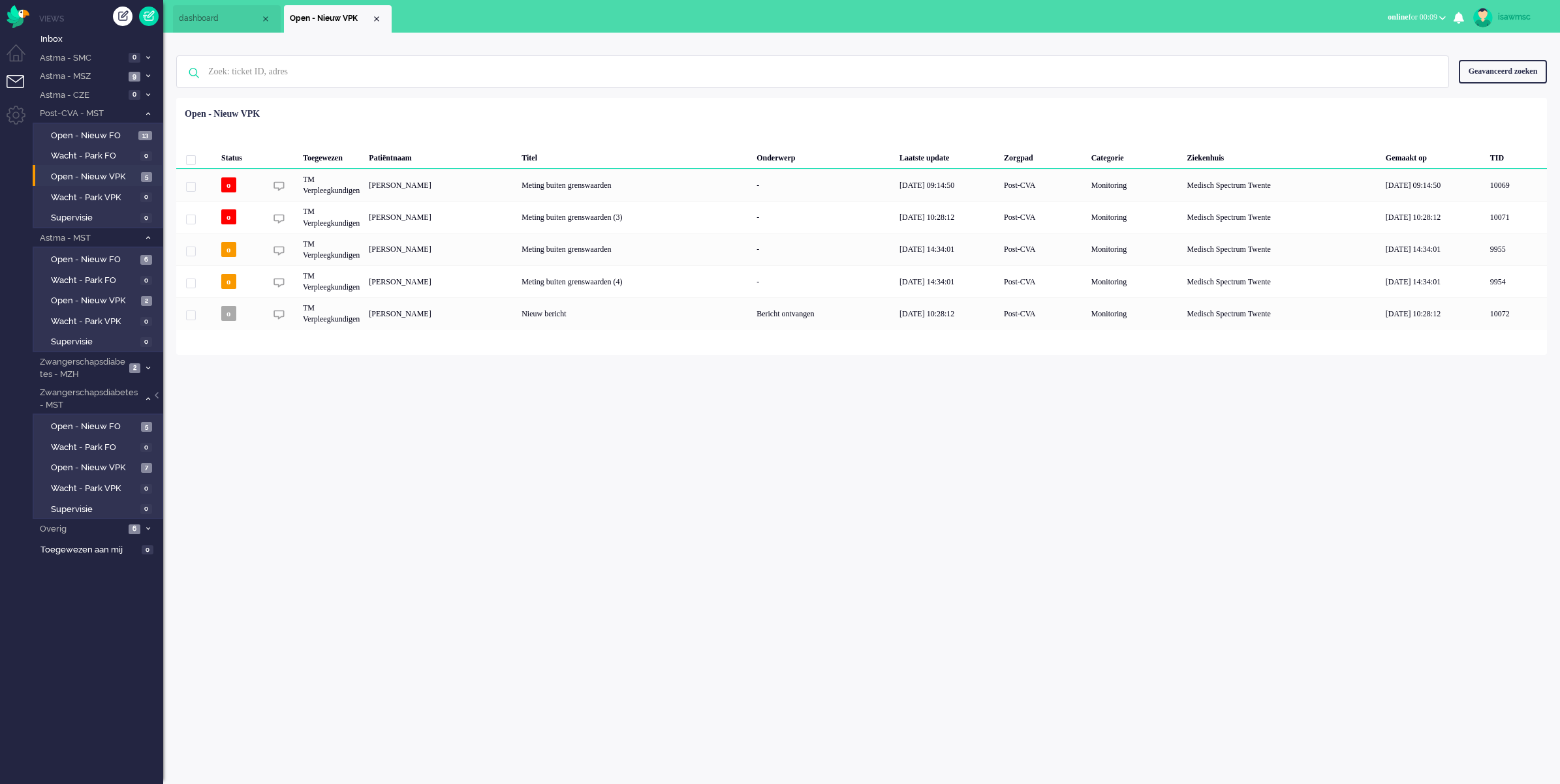
click at [510, 119] on div "Geselecteerd 0 Set Status: open pending holding solved Verwijder Selecteer... U…" at bounding box center [862, 130] width 1370 height 25
click at [496, 137] on div "Geselecteerd 0 Set Status: open pending holding solved Verwijder Selecteer... U…" at bounding box center [862, 130] width 1370 height 25
click at [302, 391] on div "isawmsc Thuis Ticket Csat Mijn gemiddelde cijfer Deze week - Ticket Bijdragen P…" at bounding box center [862, 408] width 1396 height 751
click at [516, 594] on div "isawmsc Thuis Ticket Csat Mijn gemiddelde cijfer Deze week - Ticket Bijdragen P…" at bounding box center [862, 408] width 1396 height 751
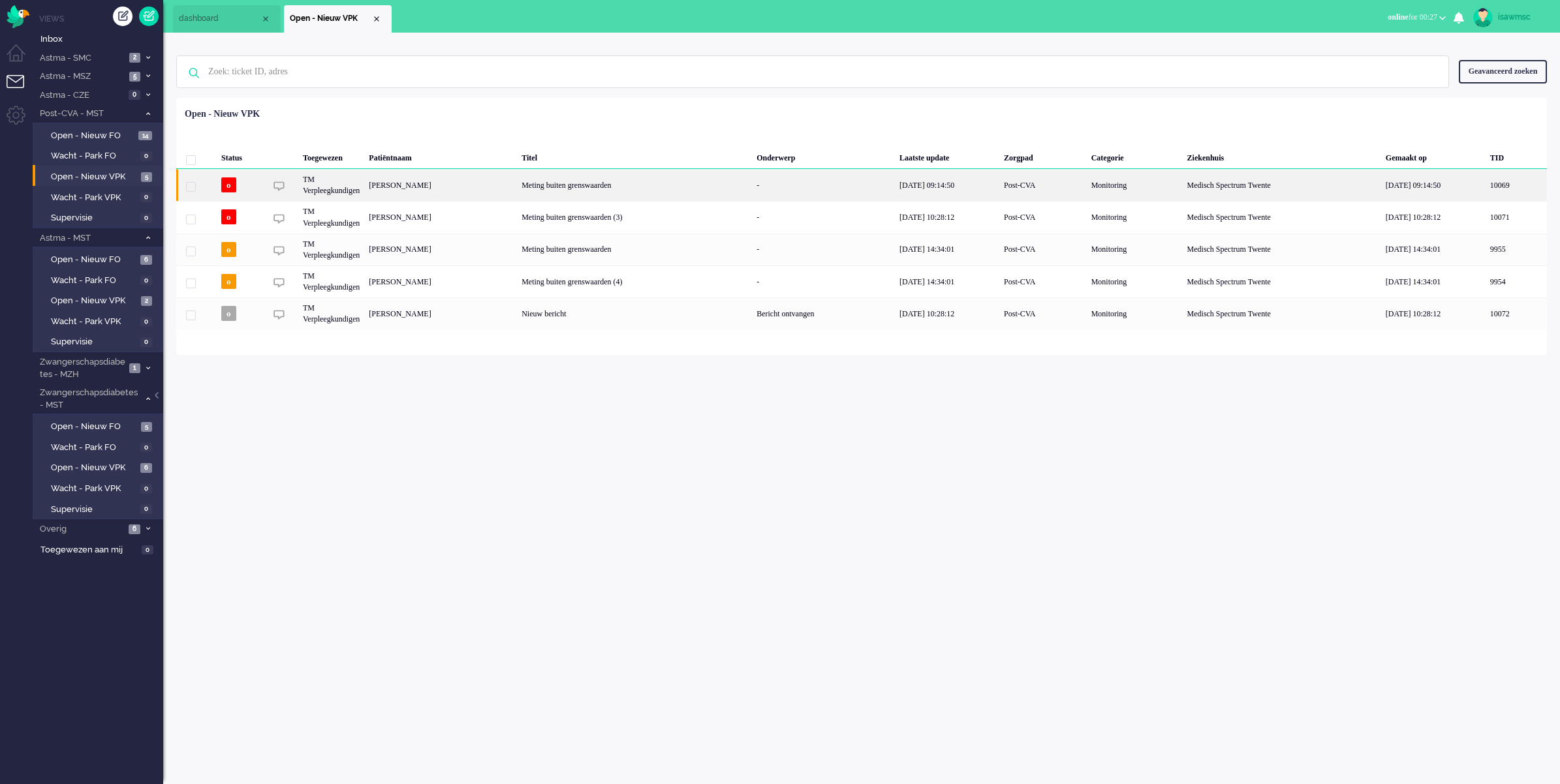
click at [404, 185] on div "[PERSON_NAME]" at bounding box center [440, 185] width 152 height 32
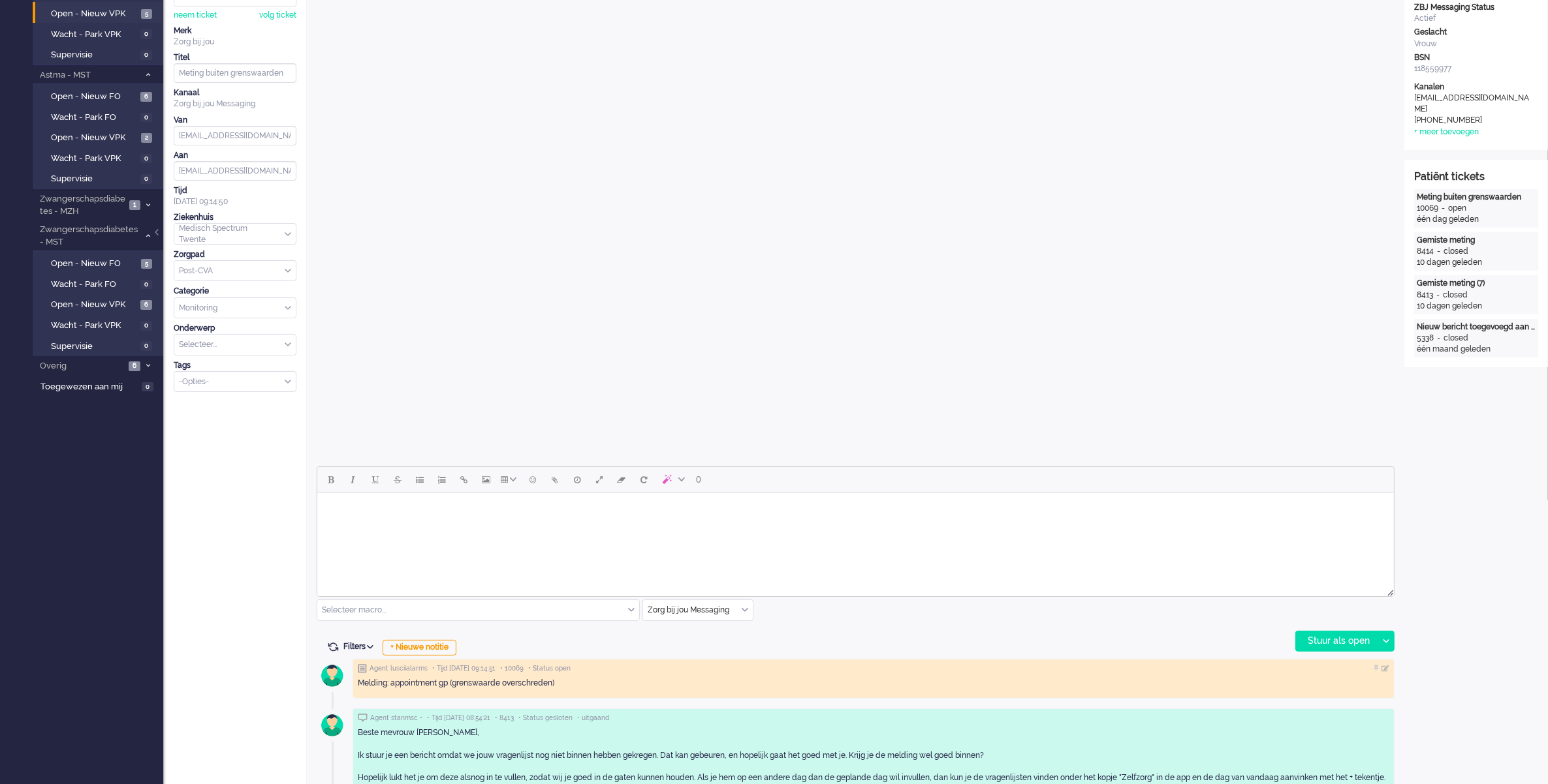
scroll to position [326, 0]
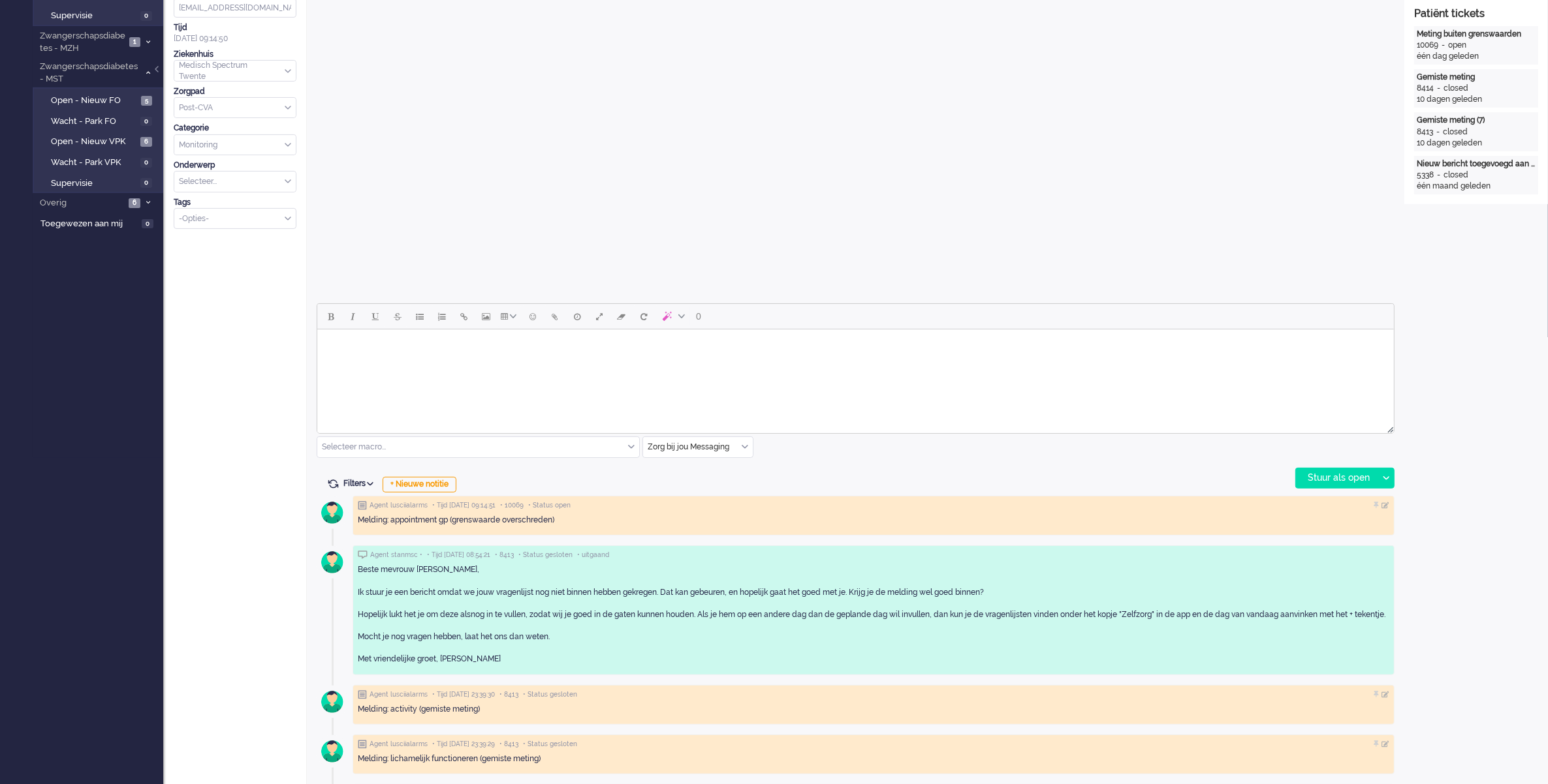
click at [745, 445] on div "Zorg bij jou Messaging" at bounding box center [697, 448] width 109 height 21
click at [694, 480] on span "uitgaand telefoon" at bounding box center [681, 486] width 64 height 11
click at [1317, 477] on div "Stuur als open" at bounding box center [1336, 478] width 81 height 20
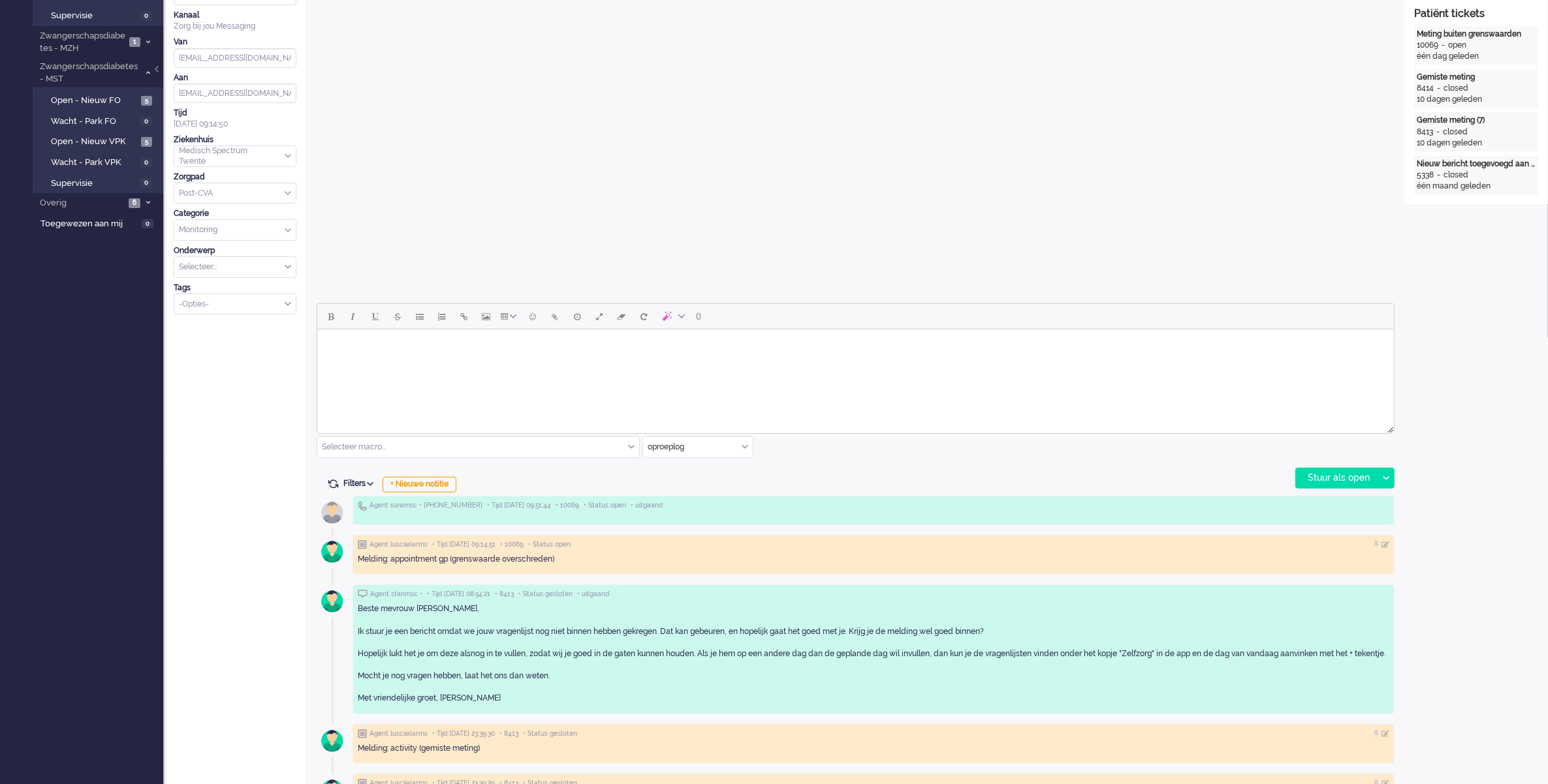
click at [543, 363] on html at bounding box center [854, 347] width 1076 height 34
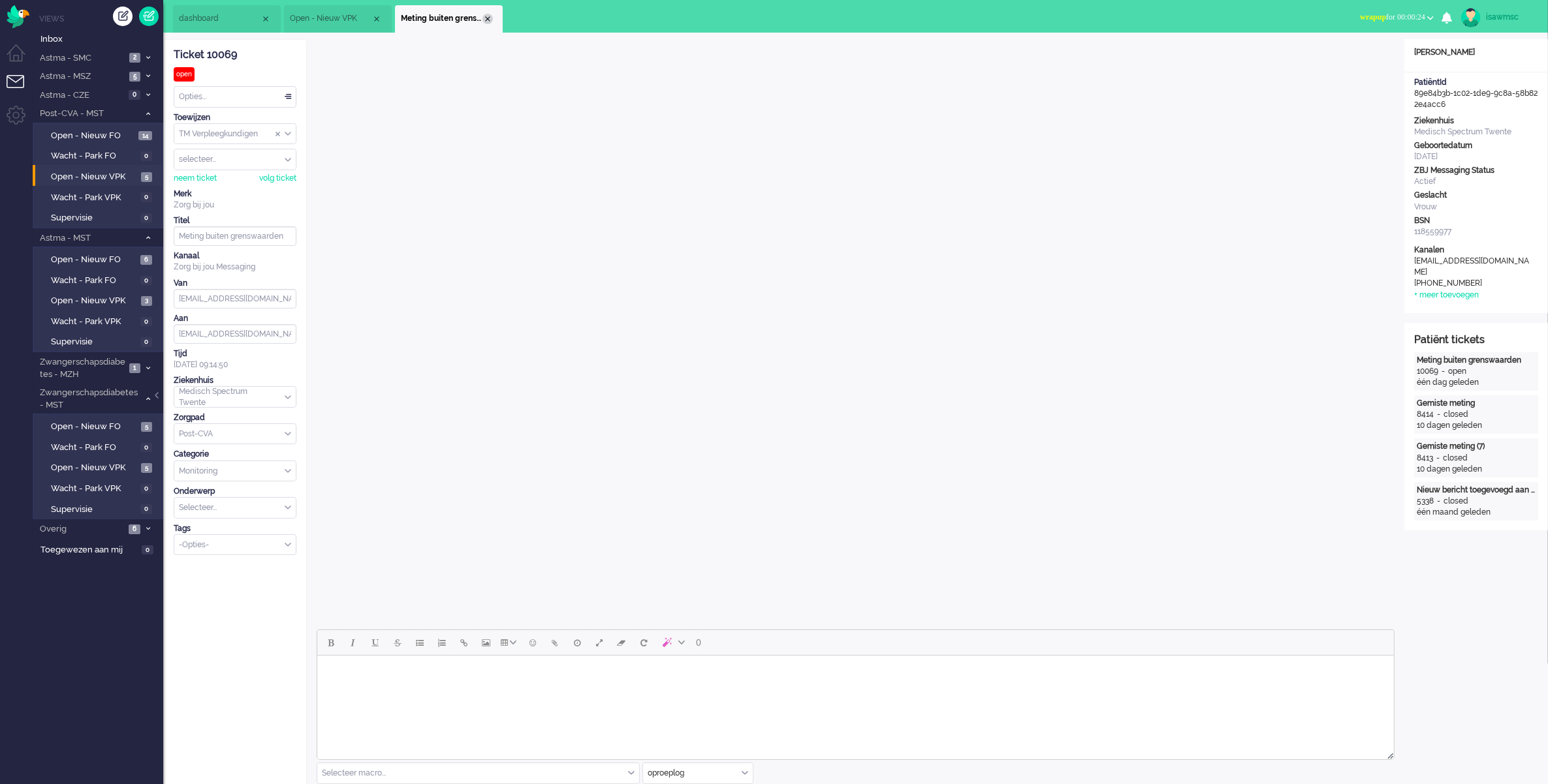
click at [490, 19] on div "Close tab" at bounding box center [487, 19] width 10 height 10
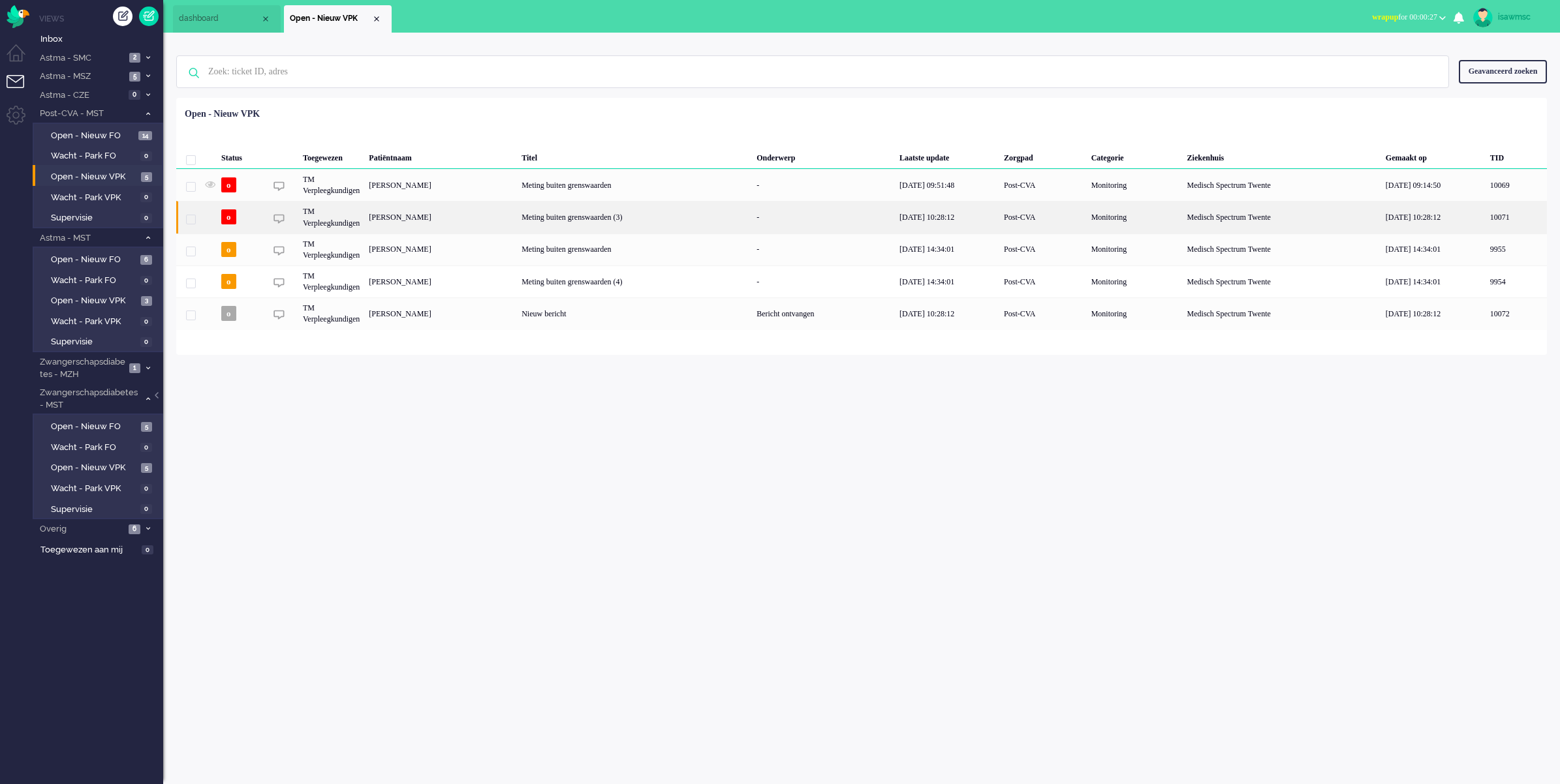
click at [514, 220] on div "Johanna Henriëtte Kevelham" at bounding box center [440, 217] width 152 height 32
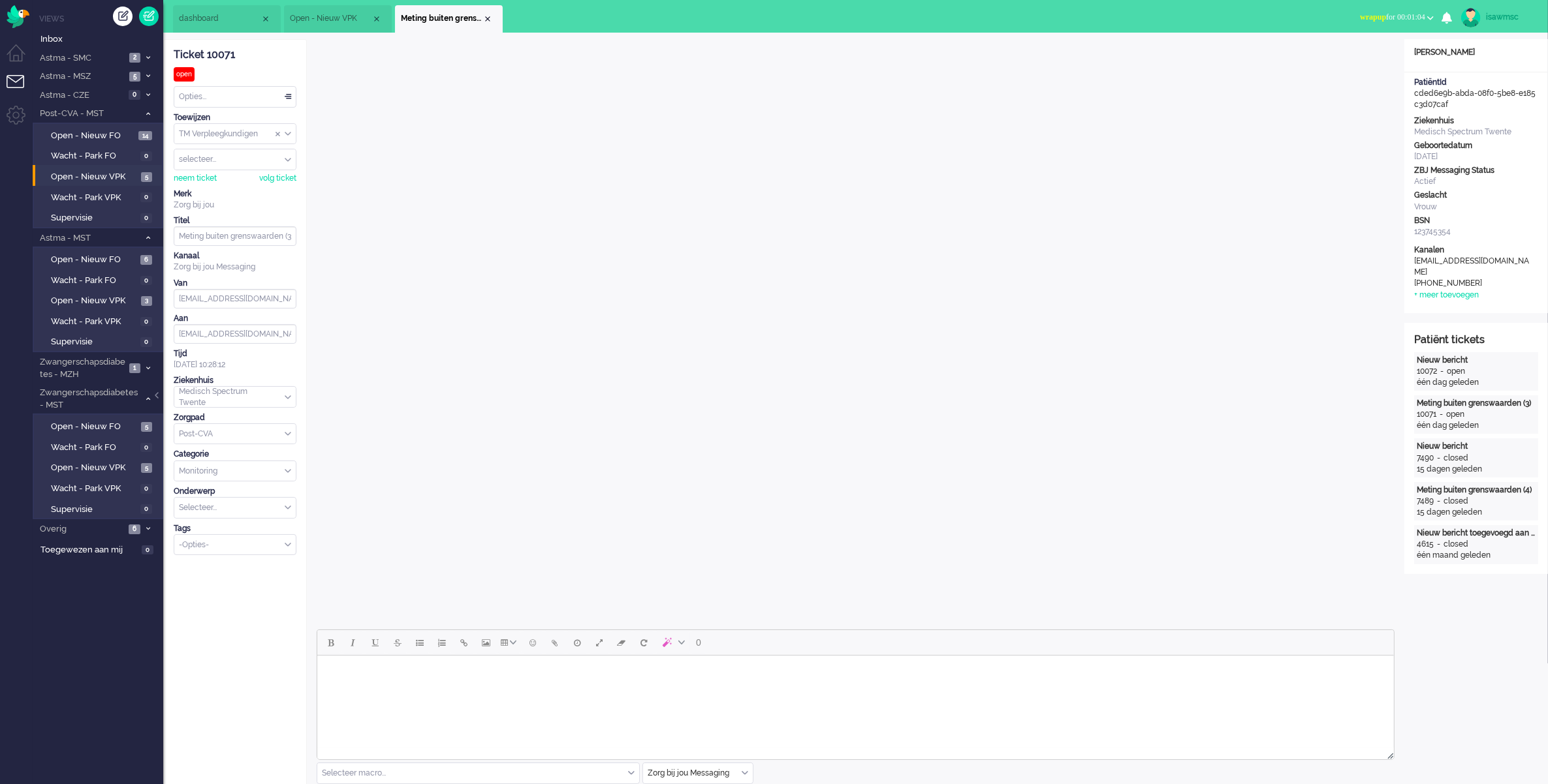
click at [1375, 21] on button "wrapup for 00:01:04" at bounding box center [1397, 17] width 90 height 19
click at [1354, 55] on label "Online" at bounding box center [1379, 59] width 103 height 11
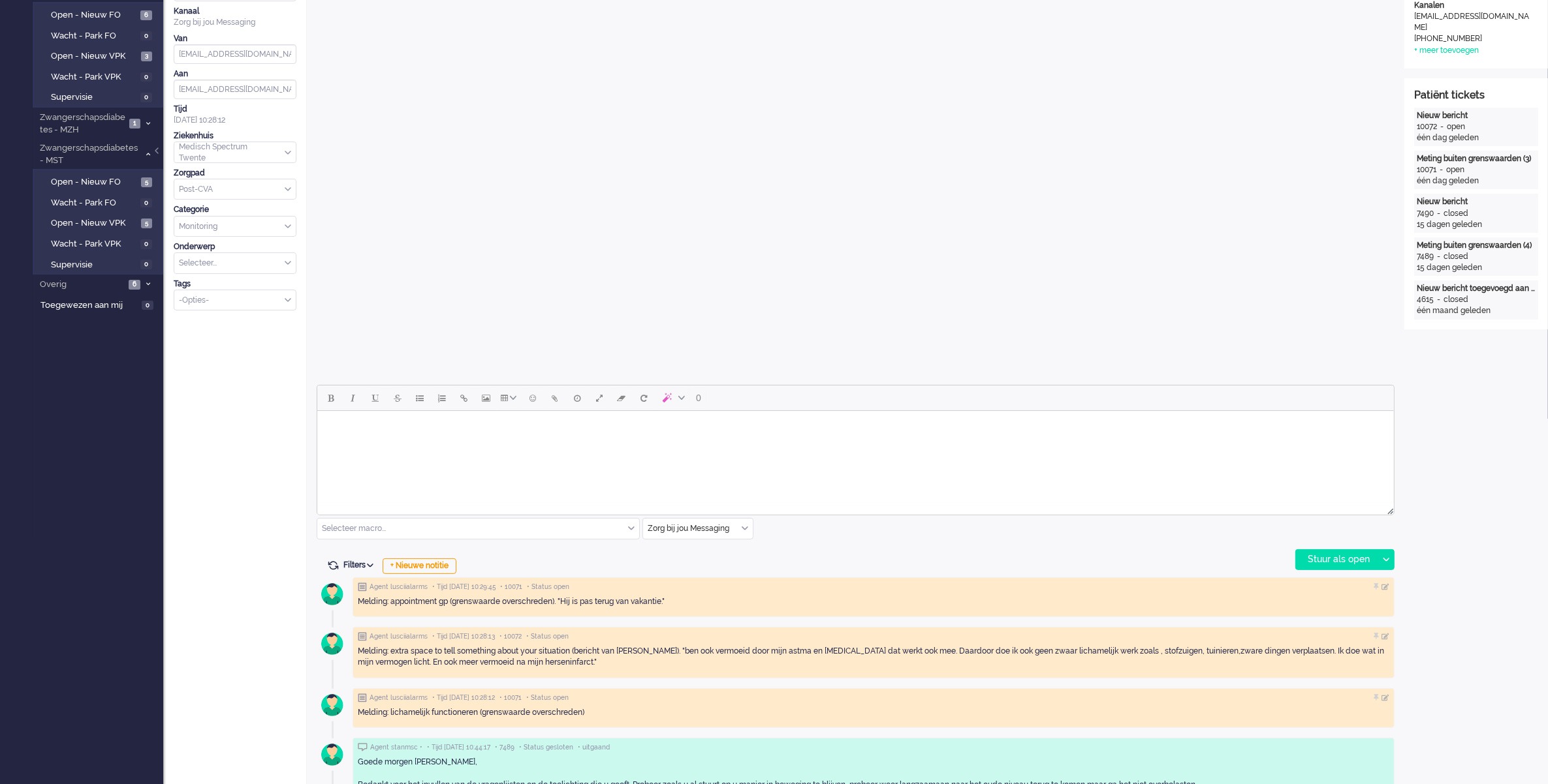
click at [744, 530] on div "Zorg bij jou Messaging" at bounding box center [697, 529] width 109 height 21
click at [698, 567] on span "uitgaand telefoon" at bounding box center [681, 567] width 64 height 11
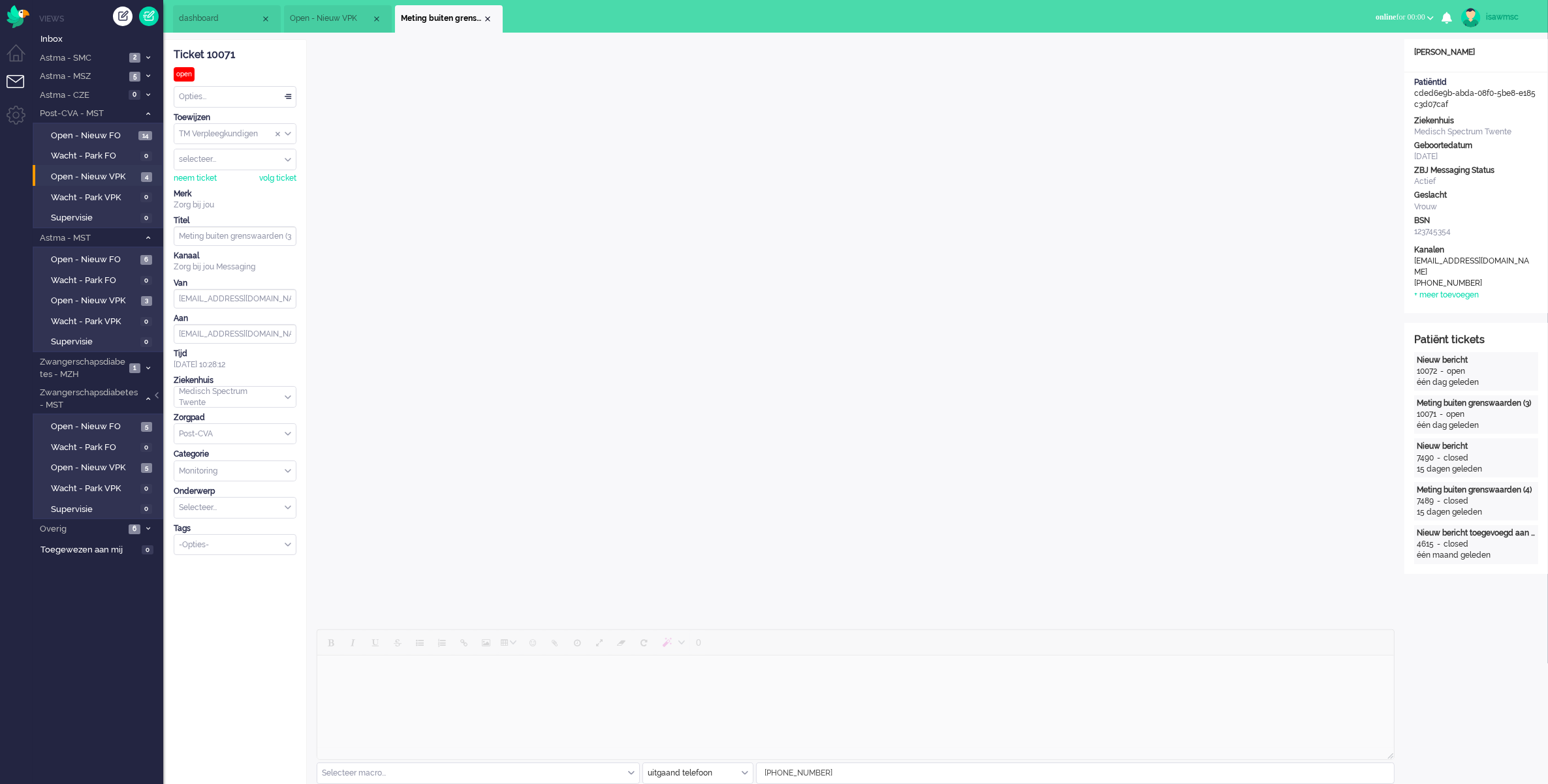
scroll to position [326, 0]
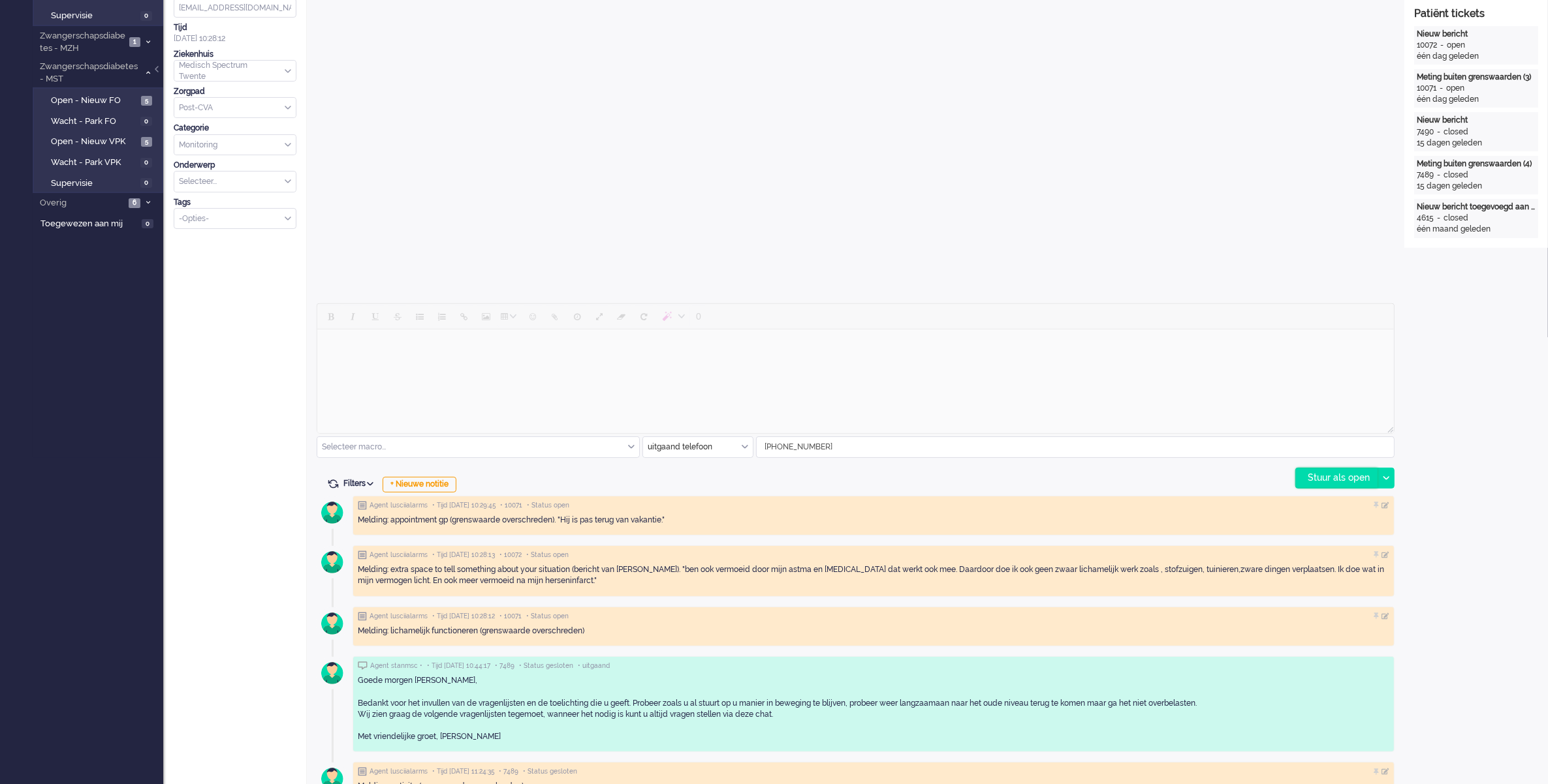
click at [1324, 477] on div "Stuur als open" at bounding box center [1336, 478] width 81 height 20
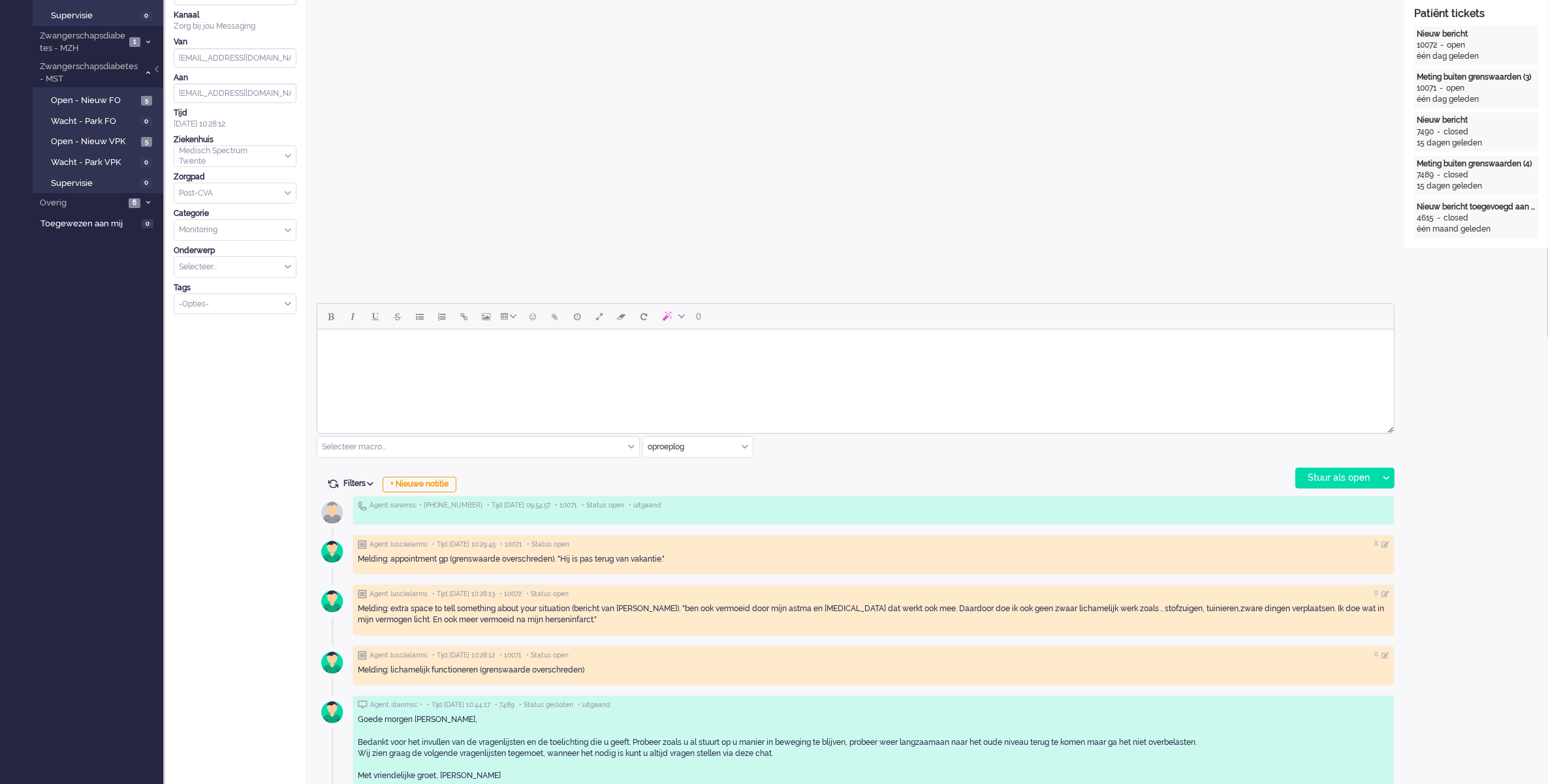
scroll to position [0, 0]
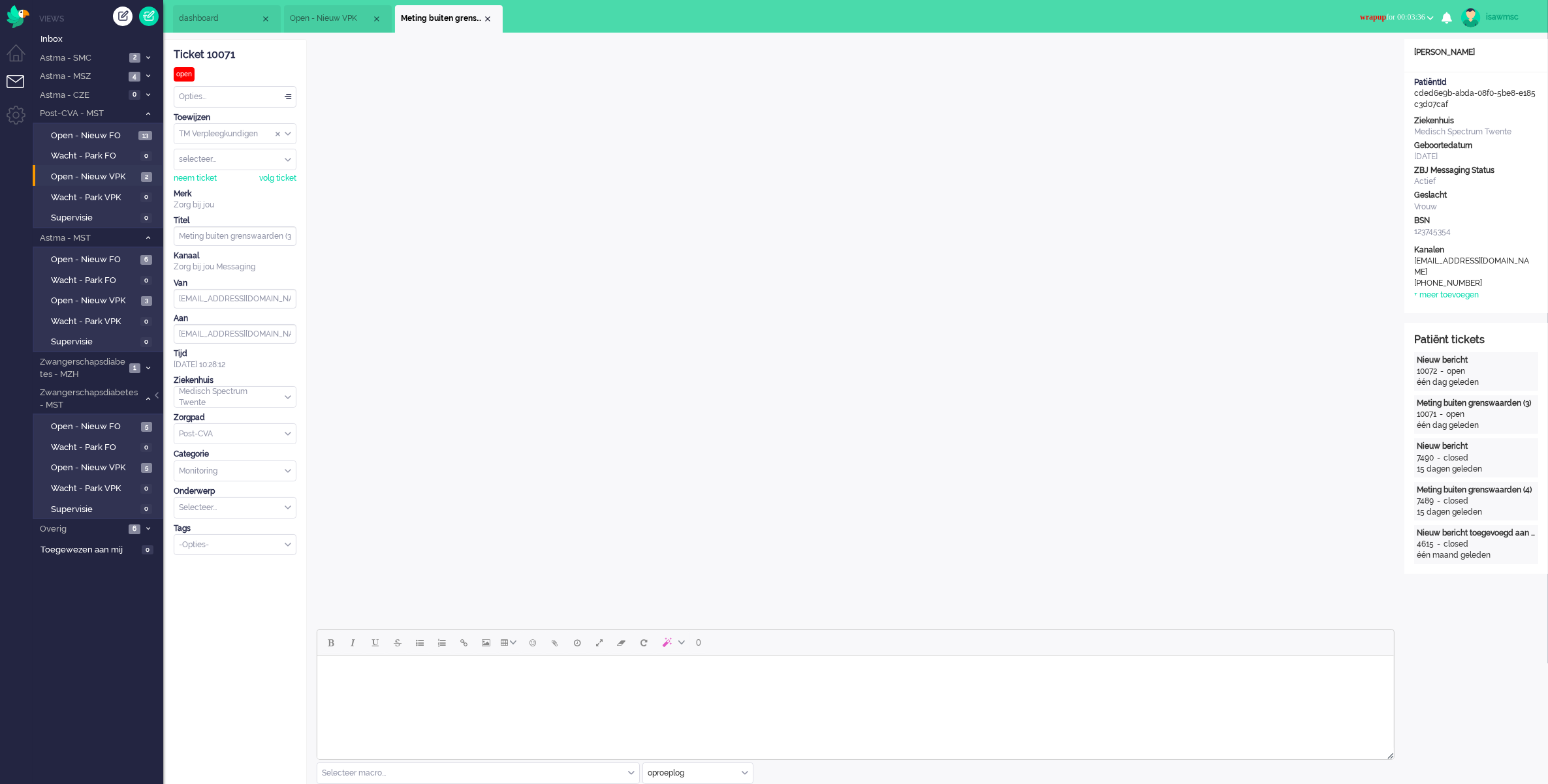
click at [1398, 1] on ul "Away Online Outbound pending wrapup for 00:03:36 Away Online Outbound pending 0…" at bounding box center [1449, 16] width 195 height 33
click at [1398, 14] on span "wrapup for 00:03:36" at bounding box center [1393, 17] width 65 height 9
click at [1387, 57] on label "Online" at bounding box center [1379, 59] width 103 height 11
click at [487, 17] on div "Close tab" at bounding box center [487, 19] width 10 height 10
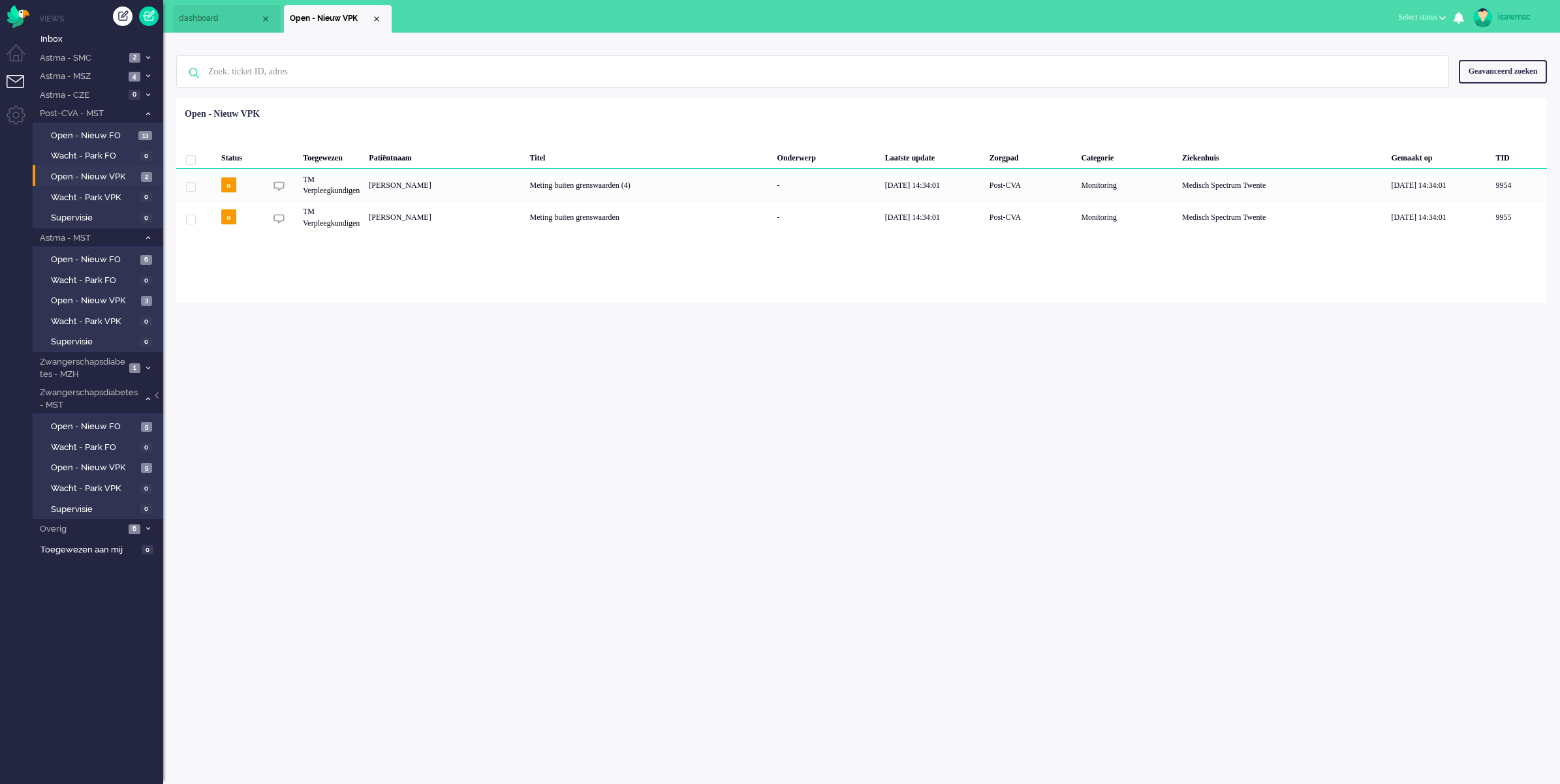
click at [610, 113] on div "Status Toegewezen Patiëntnaam Titel Onderwerp Laatste update Zorgpad Categorie …" at bounding box center [862, 168] width 1370 height 131
click at [133, 289] on li "Open - Nieuw VPK 3" at bounding box center [97, 299] width 129 height 21
click at [129, 295] on span "Open - Nieuw VPK" at bounding box center [93, 301] width 87 height 12
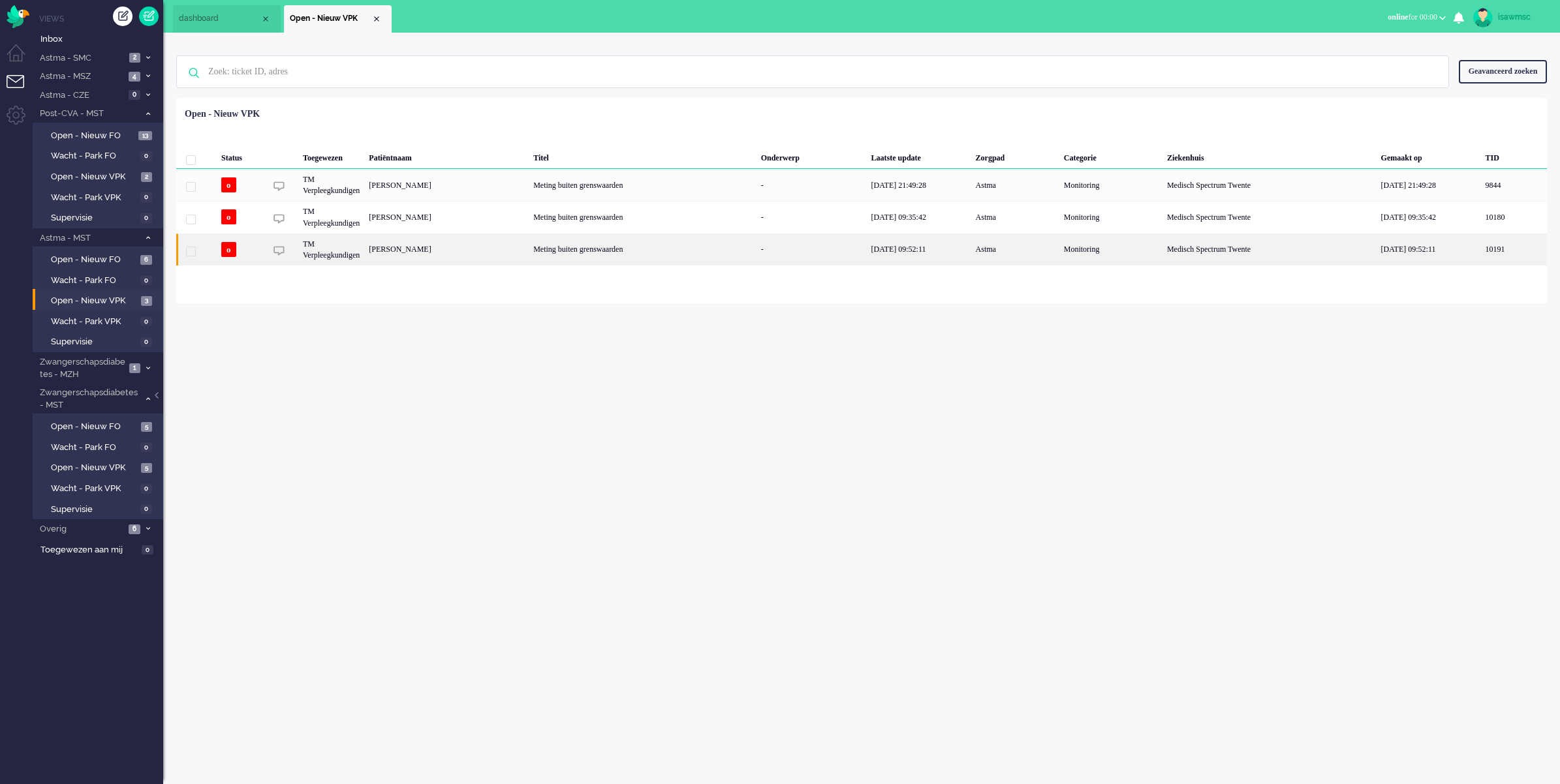
click at [529, 246] on div "[PERSON_NAME]" at bounding box center [447, 249] width 165 height 32
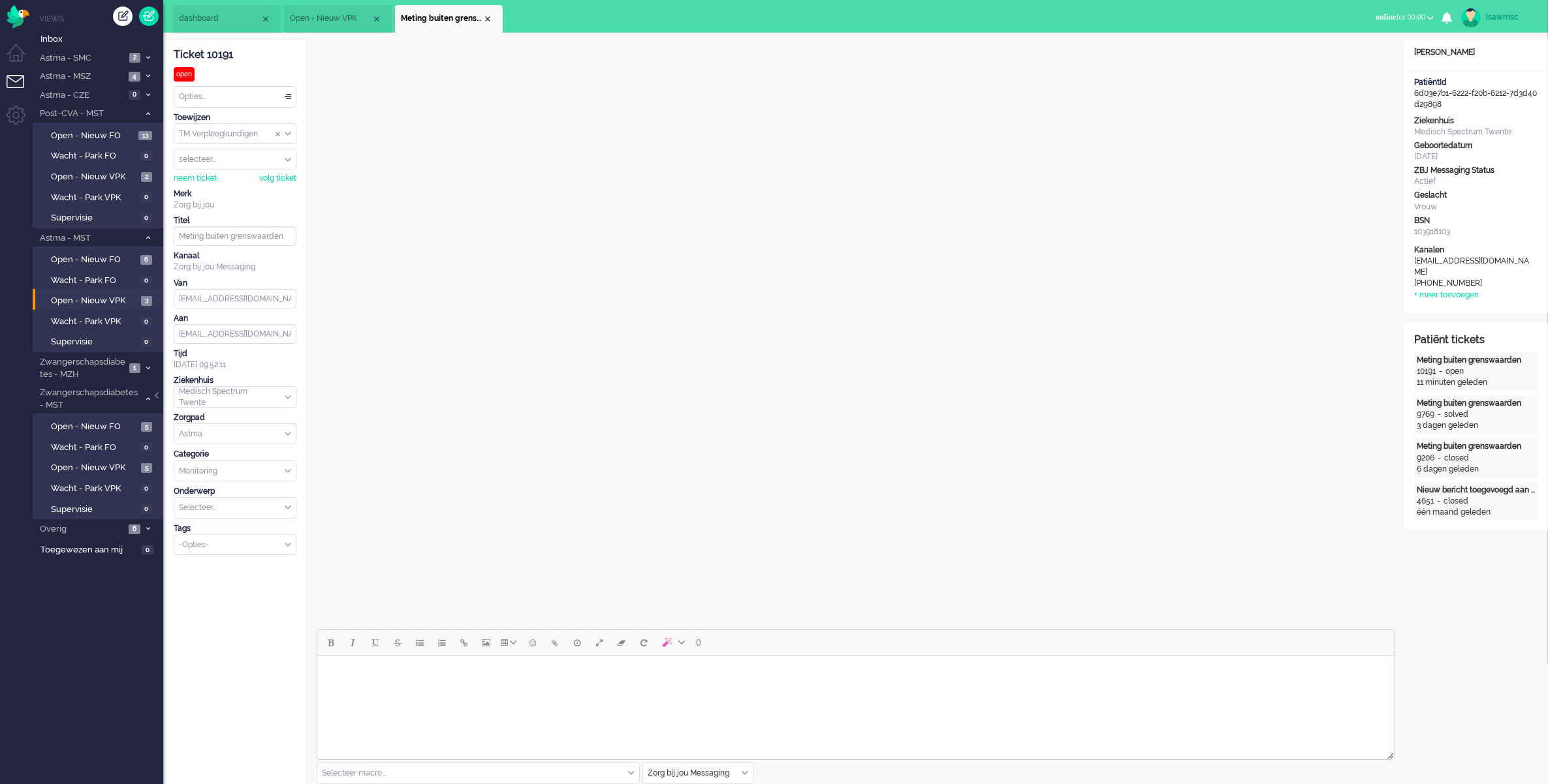
scroll to position [326, 0]
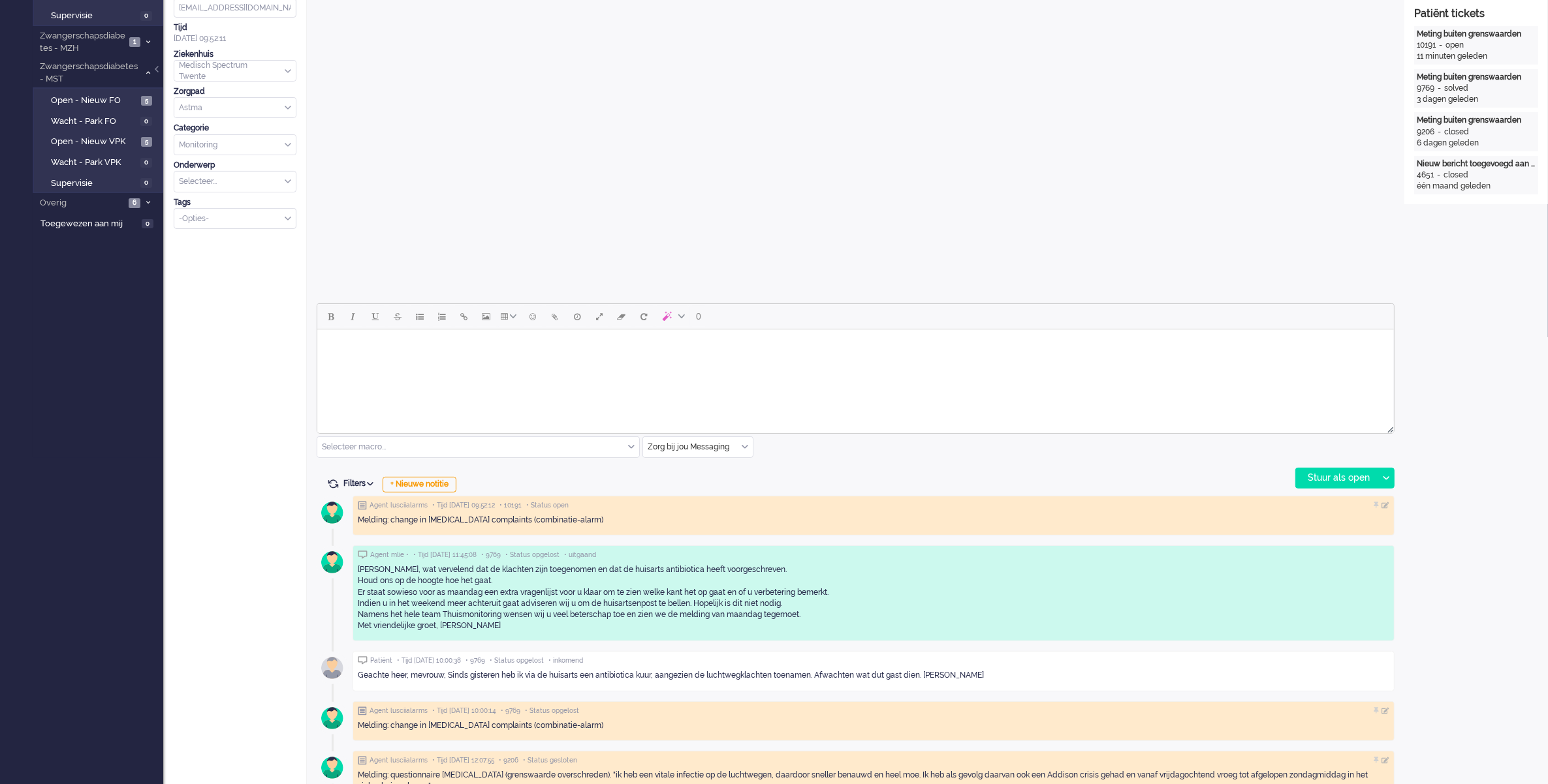
click at [473, 353] on body "Rich Text Area. Press ALT-0 for help." at bounding box center [854, 346] width 1066 height 22
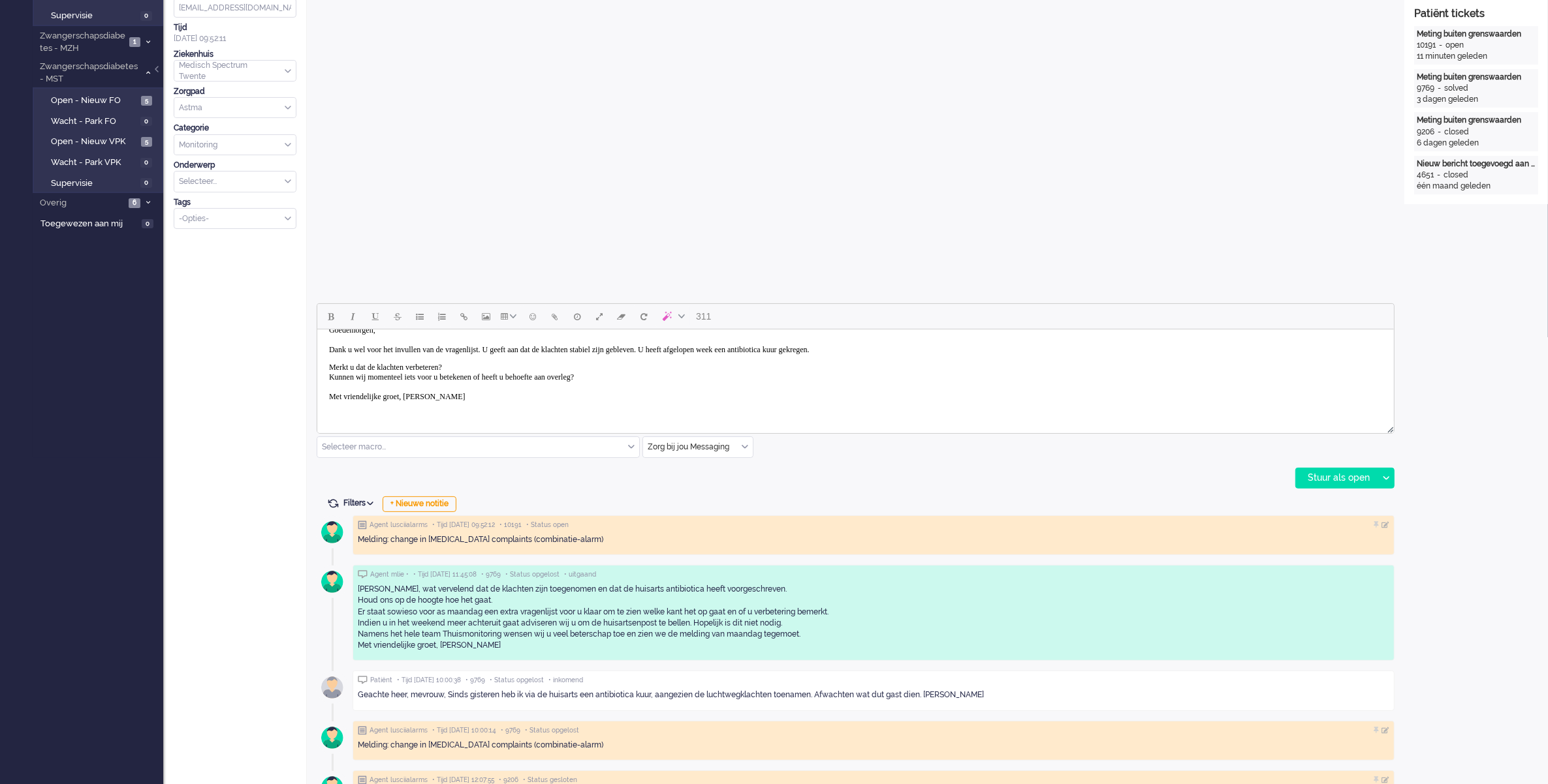
scroll to position [0, 0]
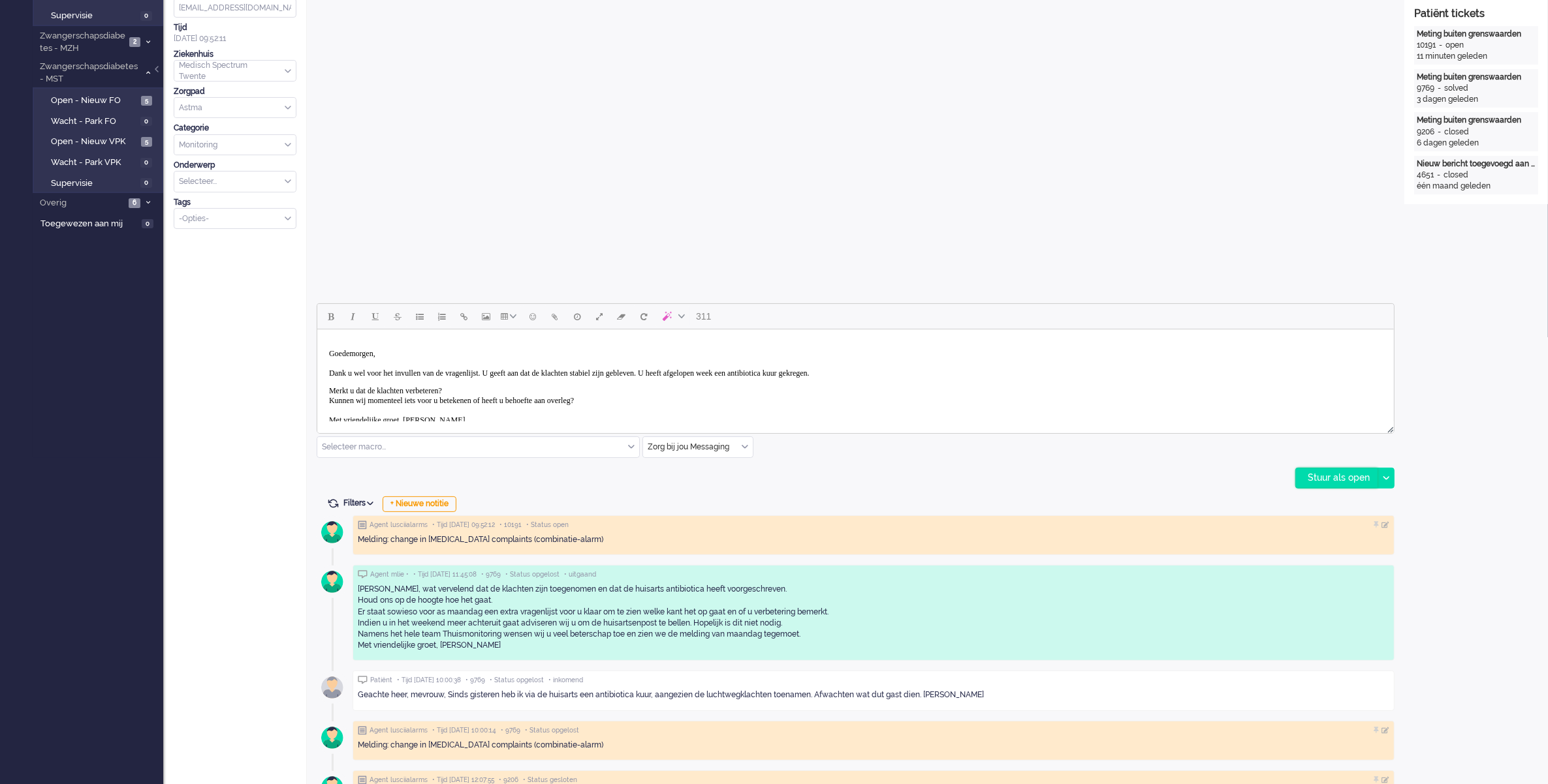
click at [1336, 484] on div "Stuur als open" at bounding box center [1336, 478] width 81 height 20
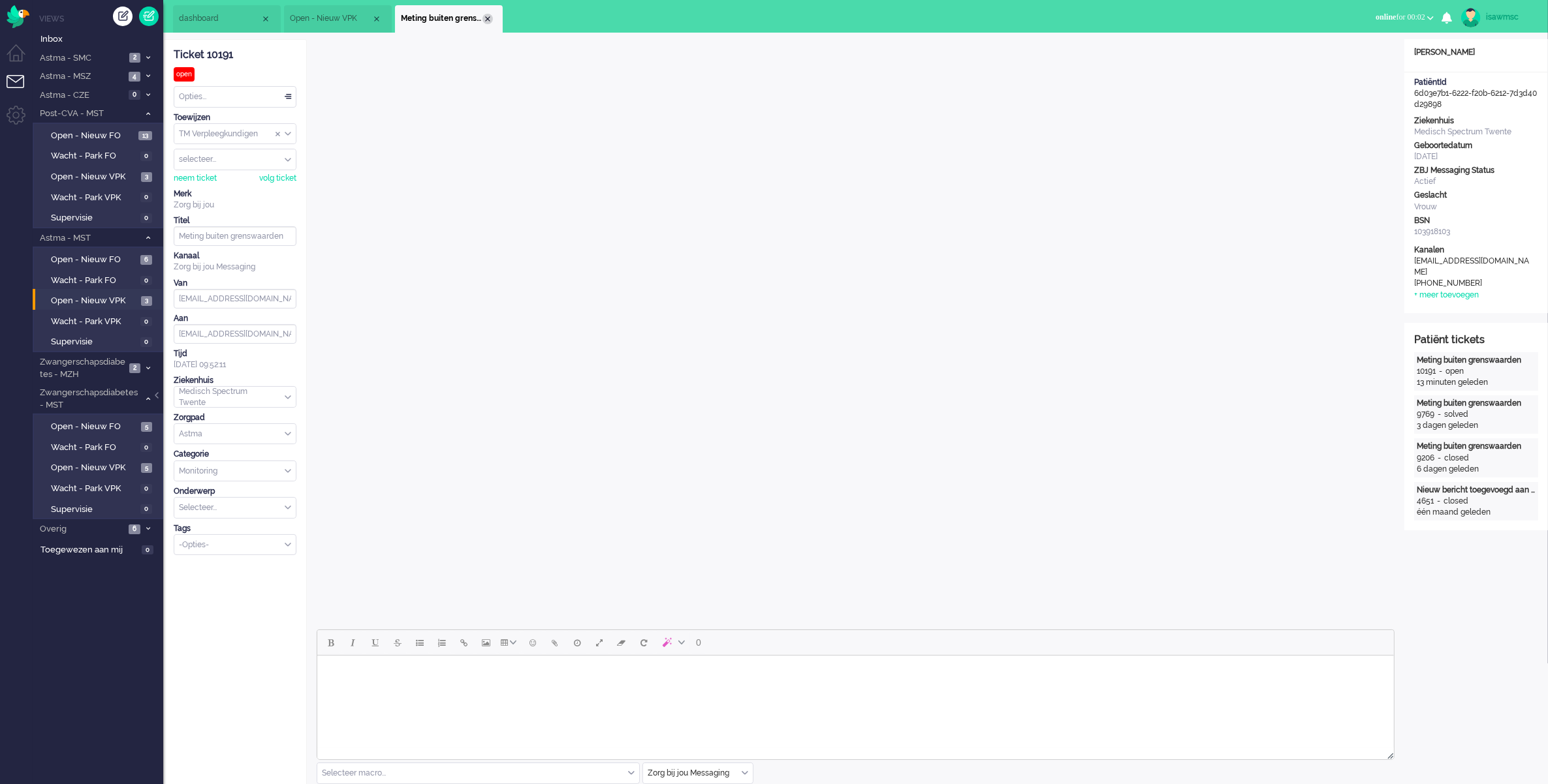
click at [484, 18] on div "Close tab" at bounding box center [487, 19] width 10 height 10
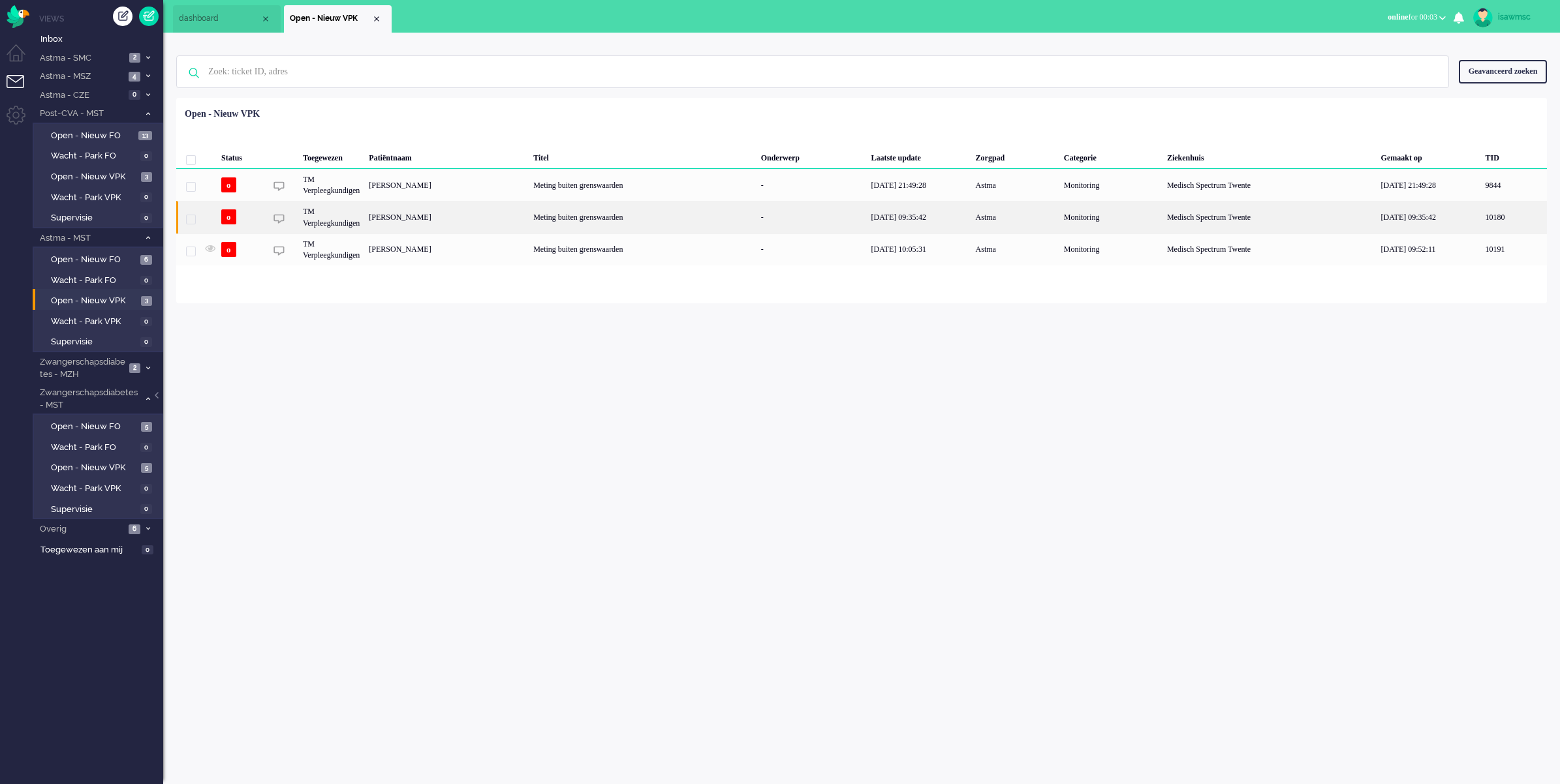
click at [438, 217] on div "[PERSON_NAME]" at bounding box center [447, 217] width 165 height 32
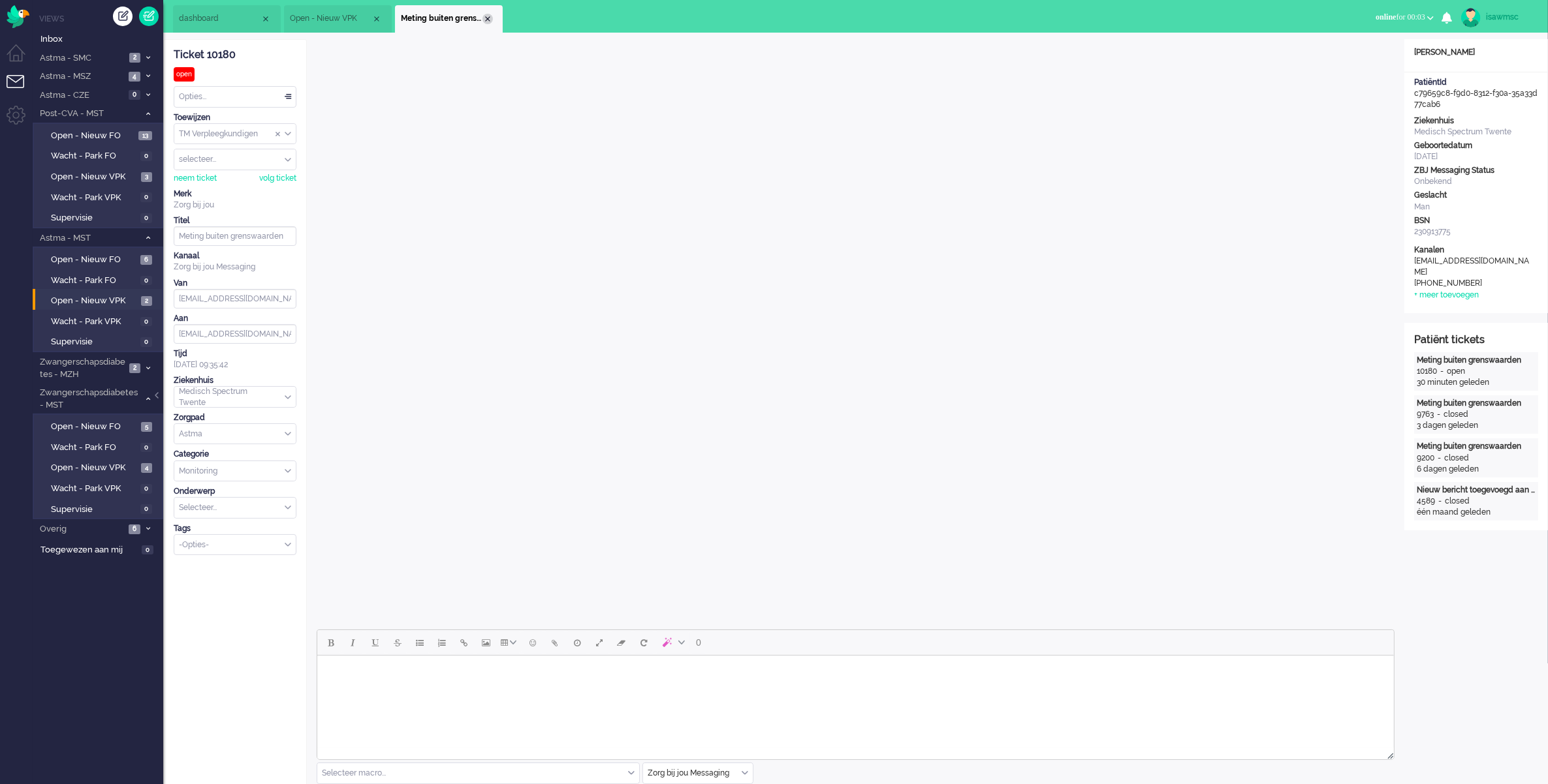
click at [488, 21] on div "Close tab" at bounding box center [487, 19] width 10 height 10
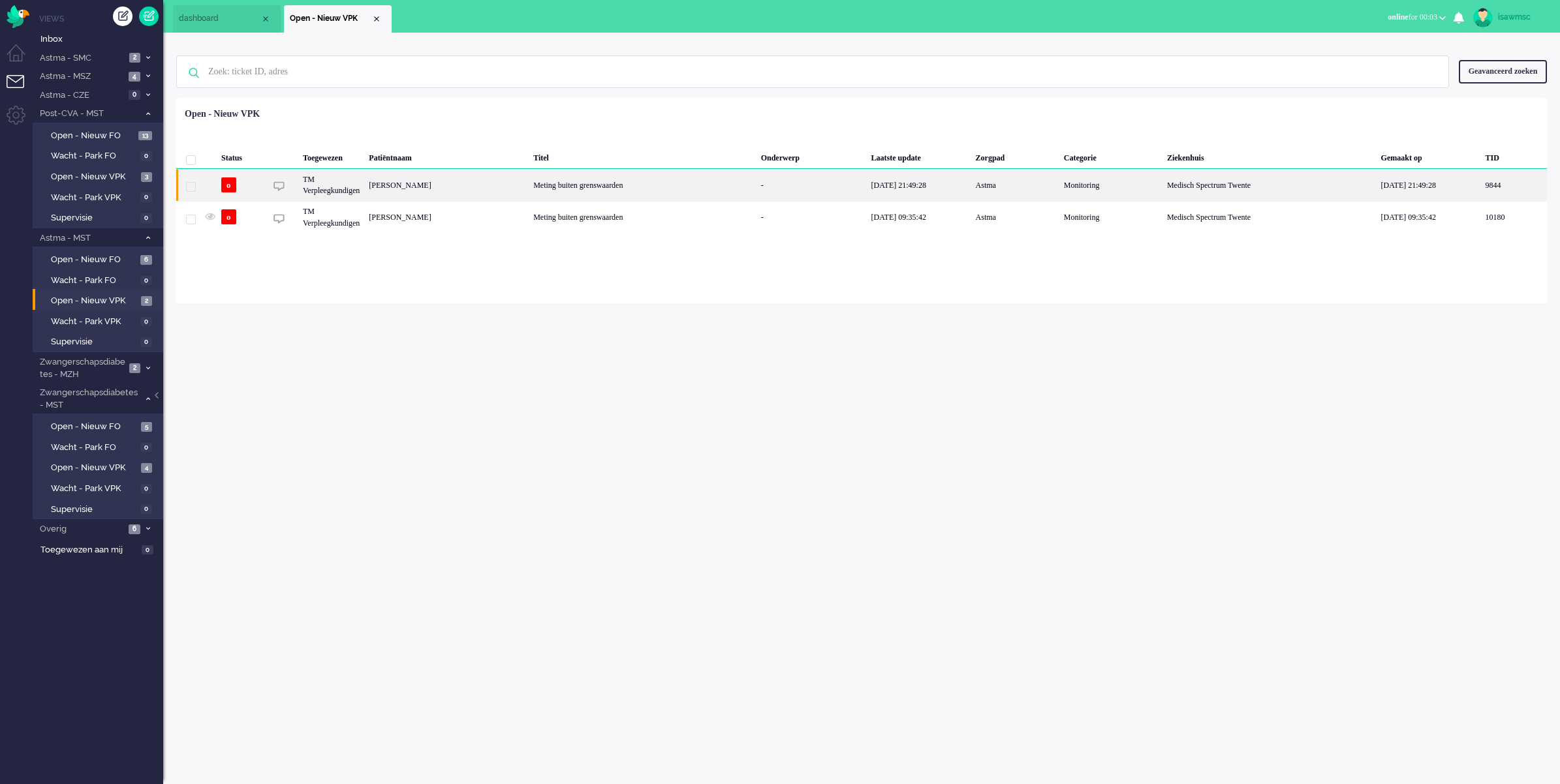
click at [500, 184] on div "[PERSON_NAME]" at bounding box center [447, 185] width 165 height 32
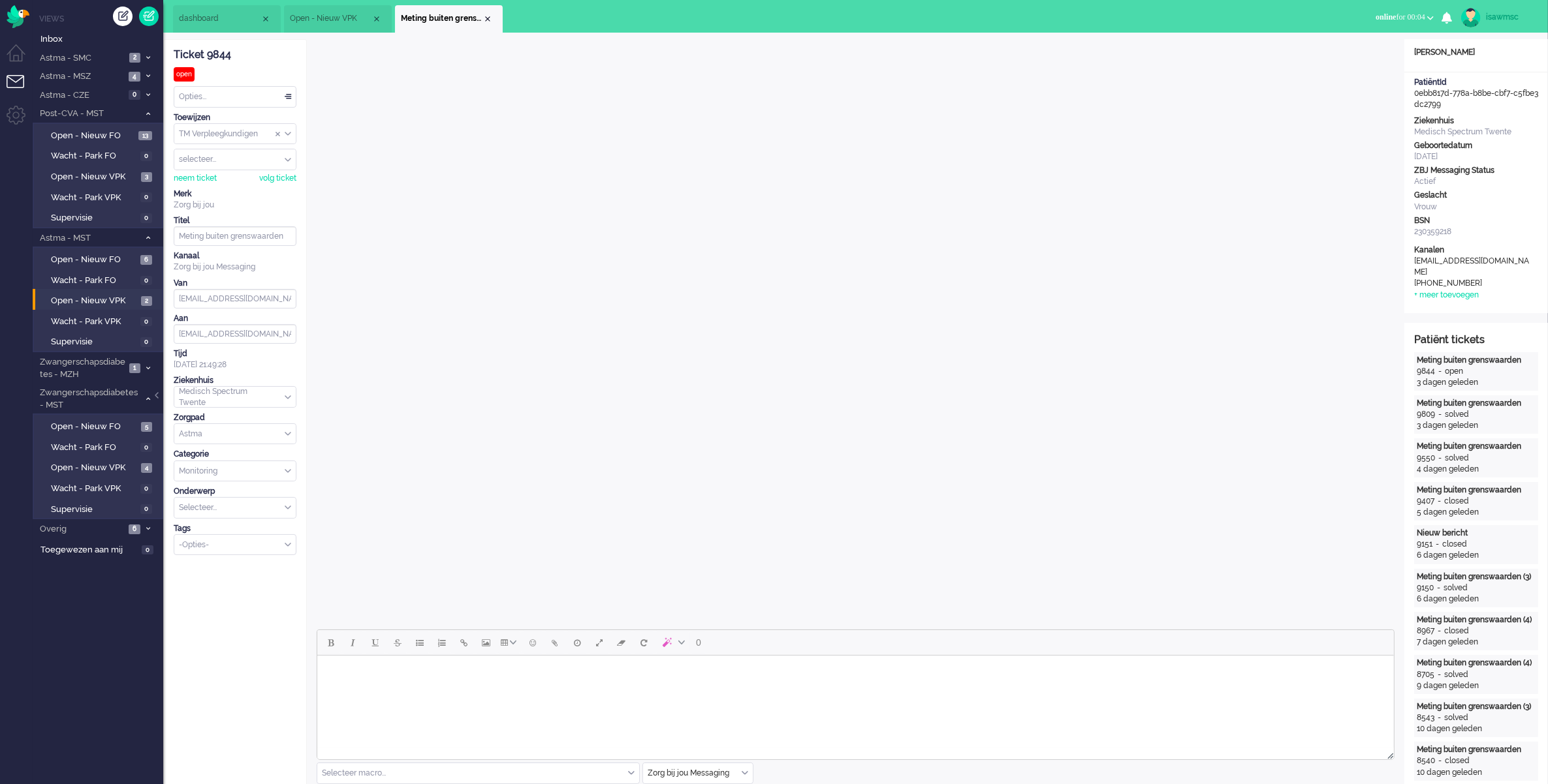
scroll to position [164, 0]
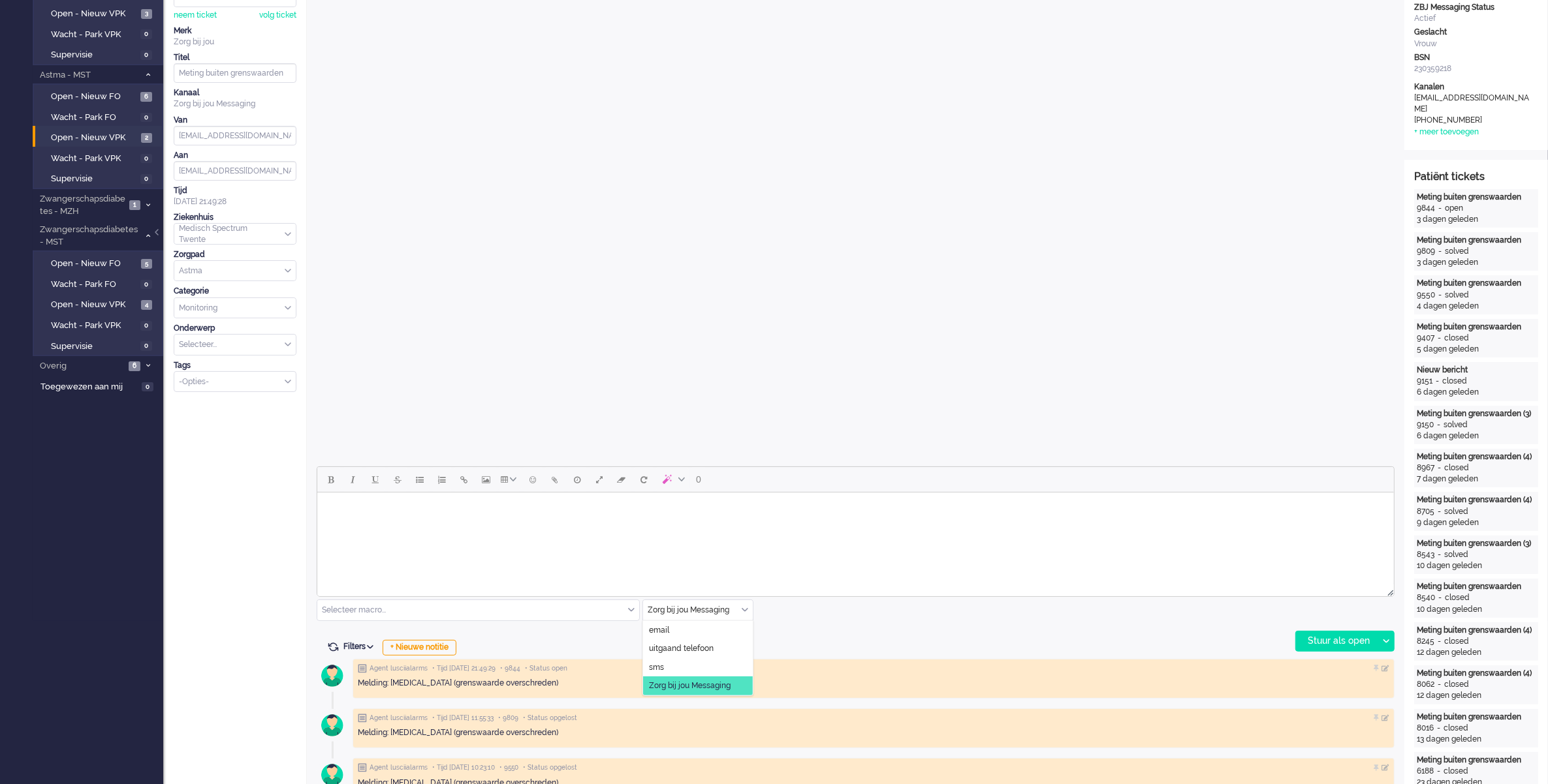
click at [746, 610] on div "Zorg bij jou Messaging" at bounding box center [697, 610] width 109 height 21
click at [713, 648] on span "uitgaand telefoon" at bounding box center [681, 649] width 64 height 11
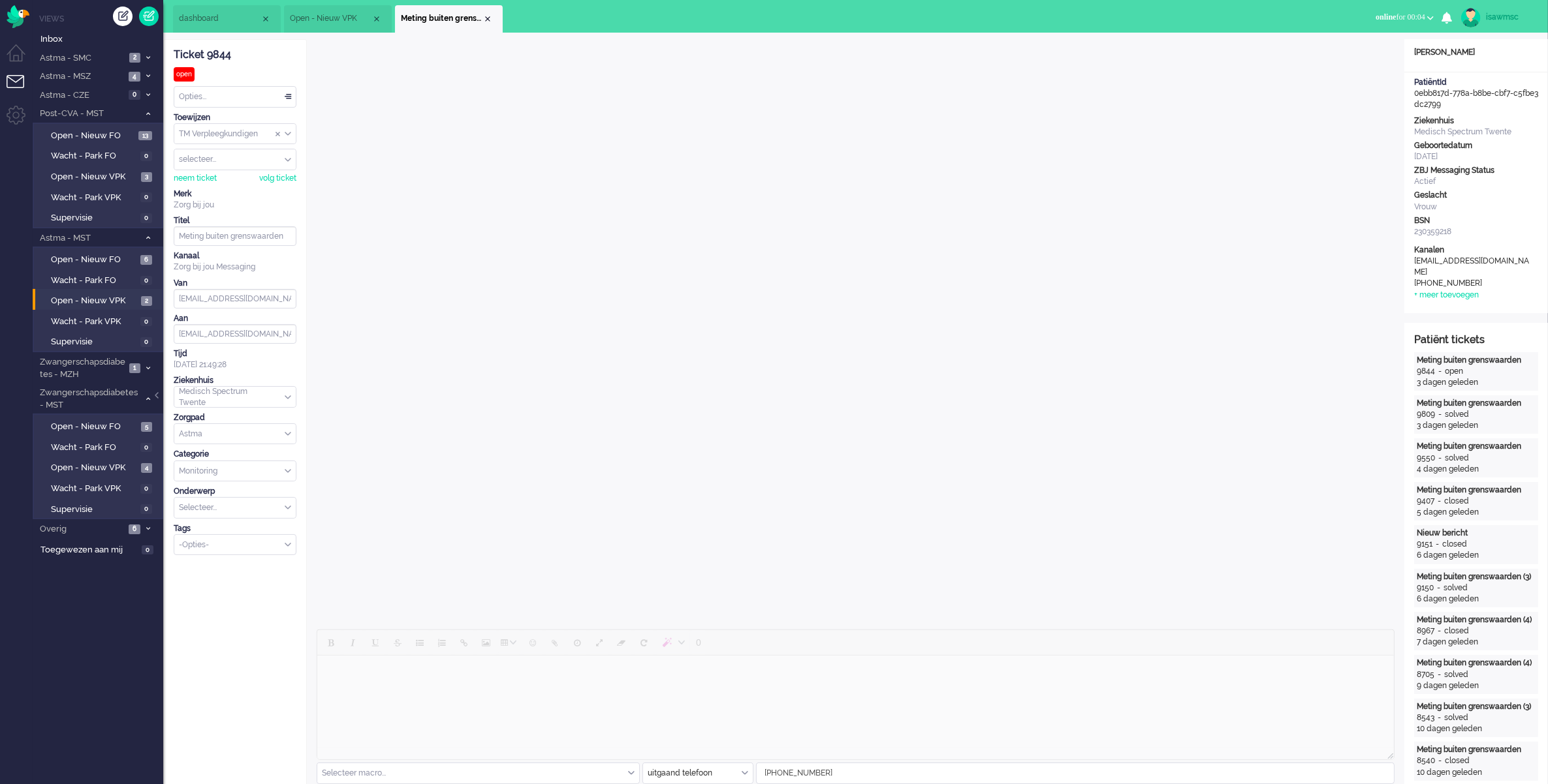
scroll to position [81, 0]
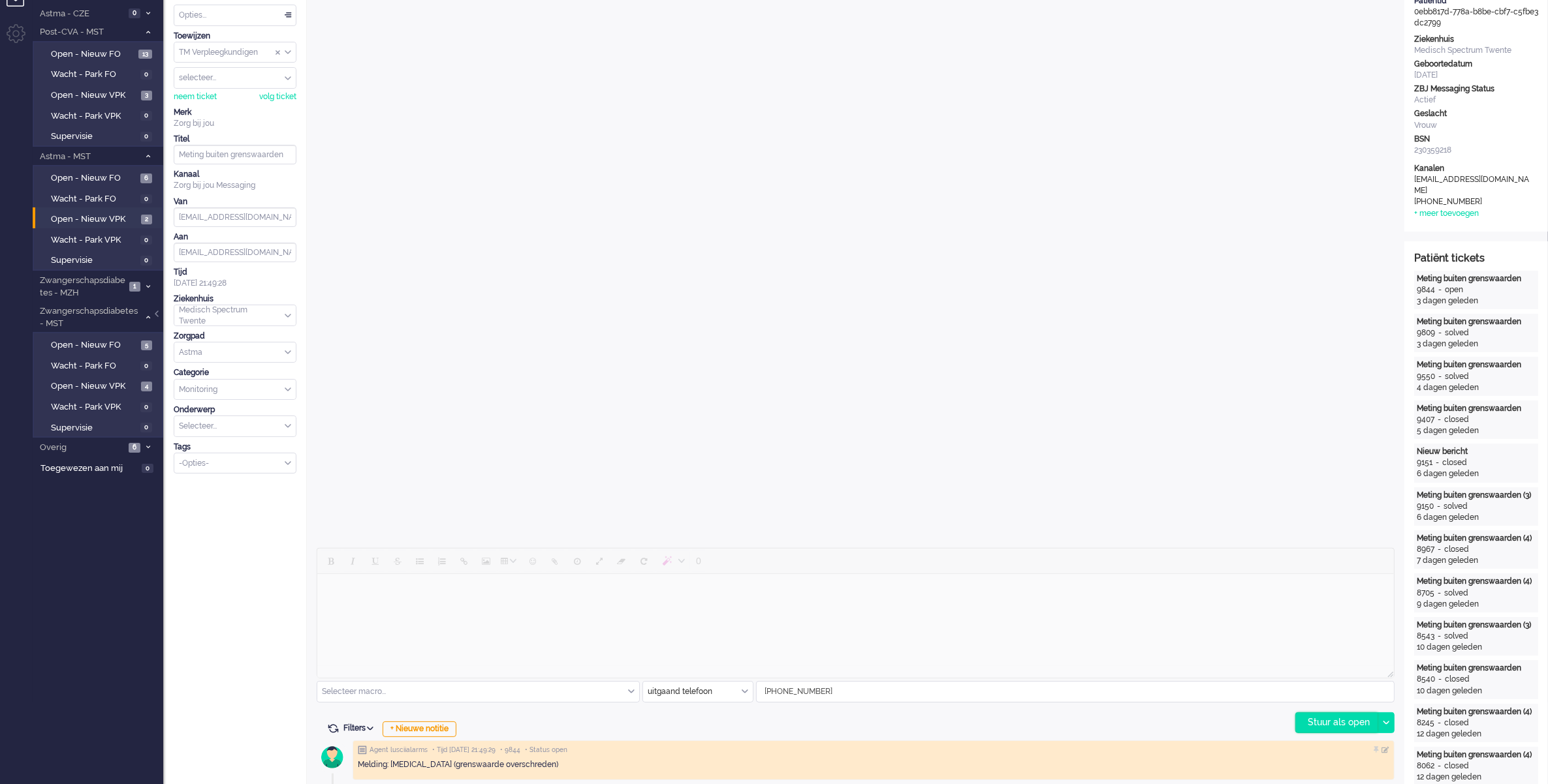
click at [1349, 723] on div "Stuur als open" at bounding box center [1336, 722] width 81 height 20
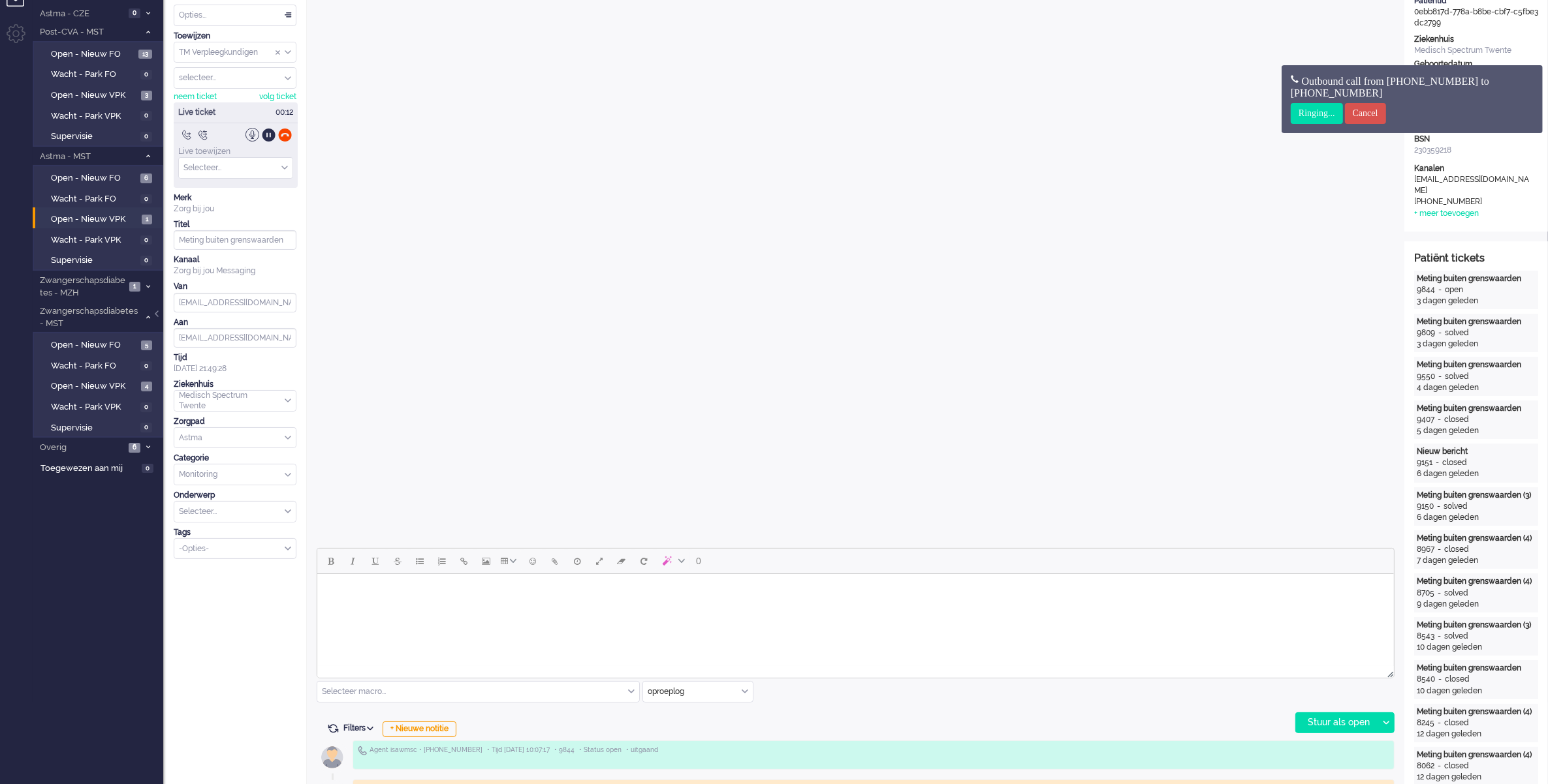
scroll to position [0, 0]
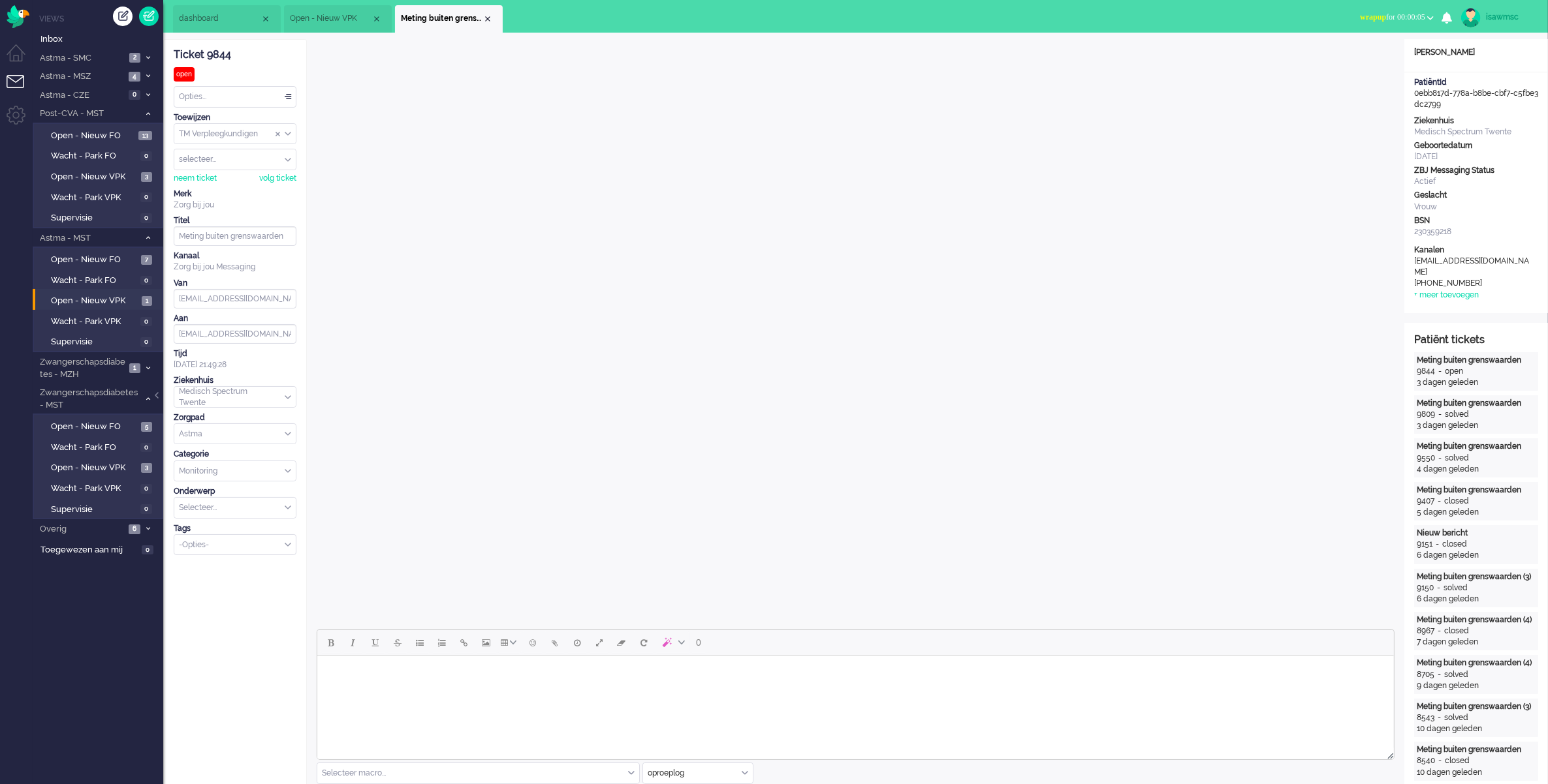
click at [1387, 15] on span "wrapup for 00:00:05" at bounding box center [1393, 17] width 65 height 9
click at [1369, 59] on label "Online" at bounding box center [1379, 59] width 103 height 11
click at [488, 21] on div "Close tab" at bounding box center [487, 19] width 10 height 10
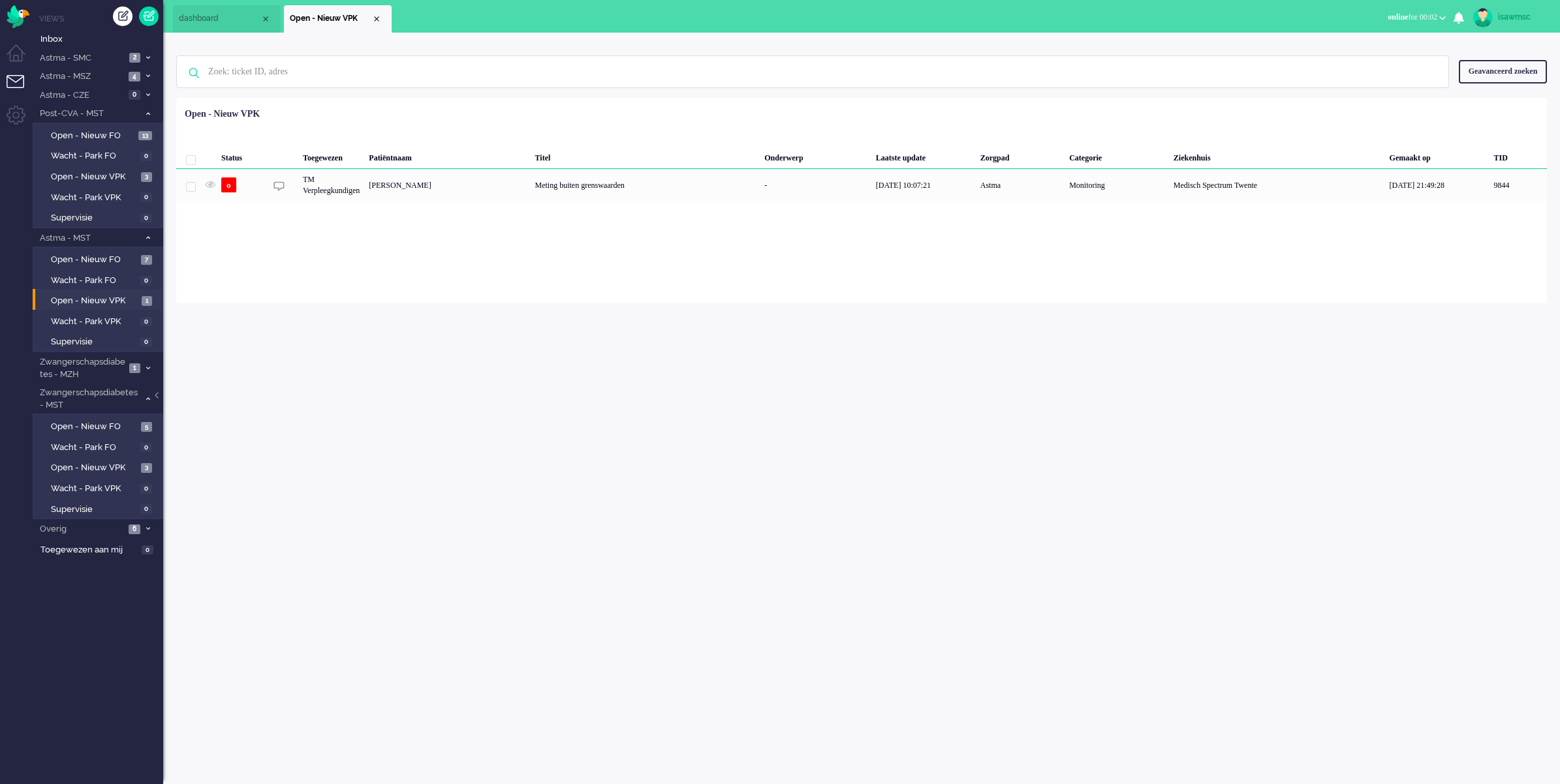
click at [455, 129] on div "Geselecteerd 0 Set Status: open pending holding solved Verwijder Selecteer... U…" at bounding box center [862, 130] width 1370 height 25
click at [131, 295] on span "Open - Nieuw VPK" at bounding box center [94, 301] width 88 height 12
click at [124, 169] on link "Open - Nieuw VPK 3" at bounding box center [99, 176] width 124 height 14
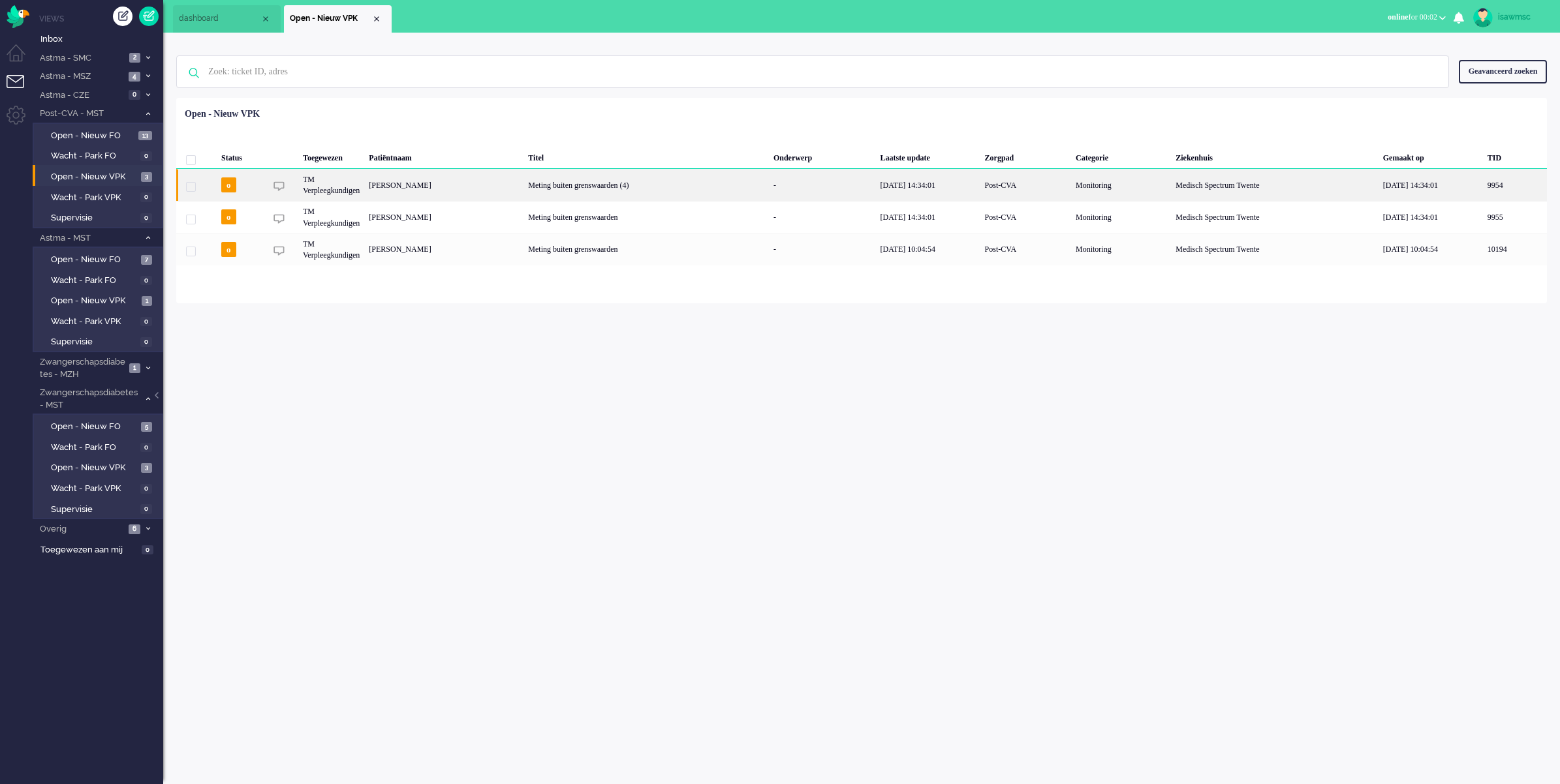
click at [470, 190] on div "[PERSON_NAME]" at bounding box center [444, 185] width 159 height 32
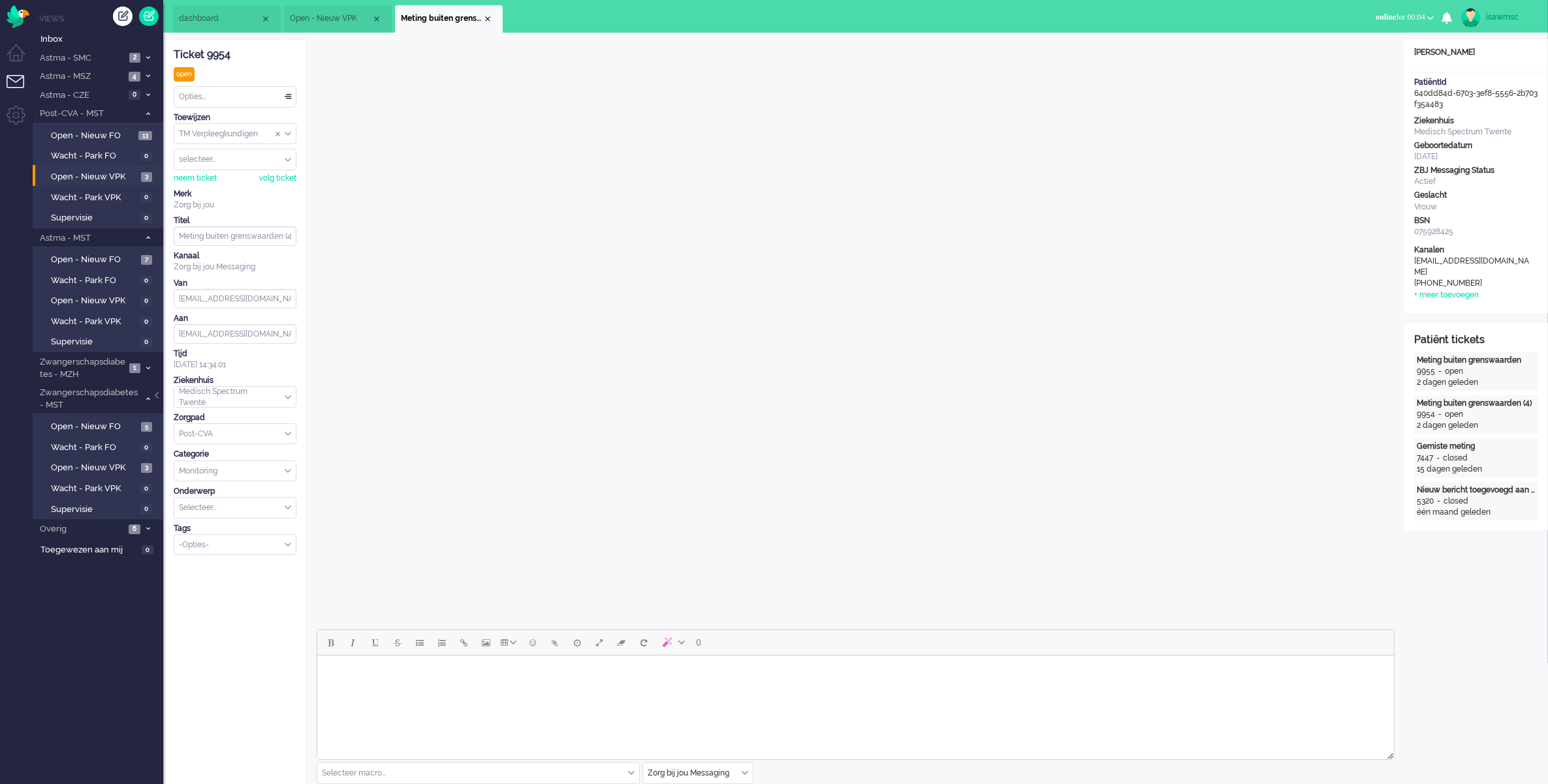
scroll to position [326, 0]
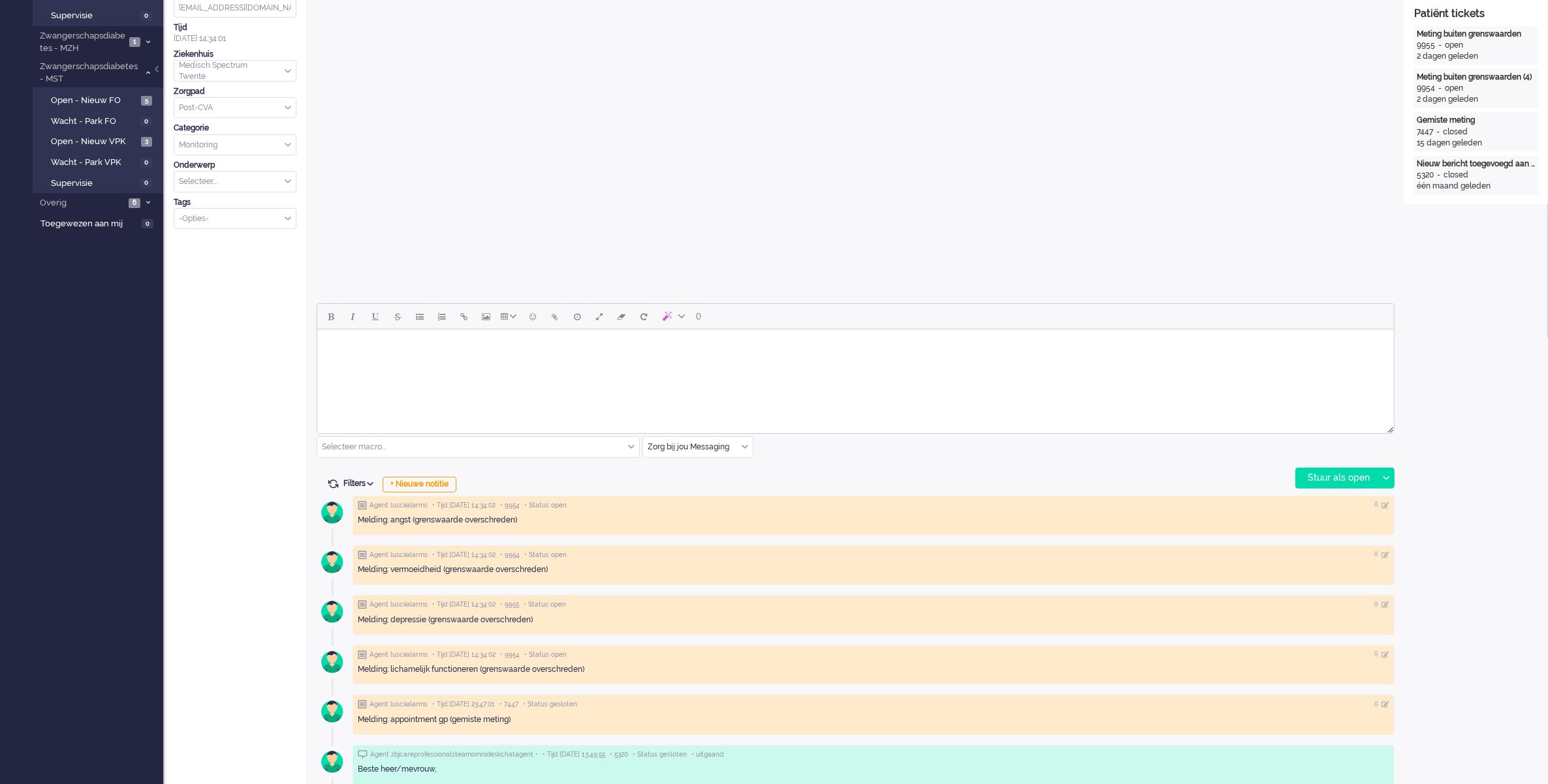
click at [742, 451] on input "text" at bounding box center [697, 448] width 109 height 21
click at [728, 488] on li "uitgaand telefoon" at bounding box center [697, 486] width 109 height 19
click at [1316, 480] on div "Stuur als open" at bounding box center [1336, 478] width 81 height 20
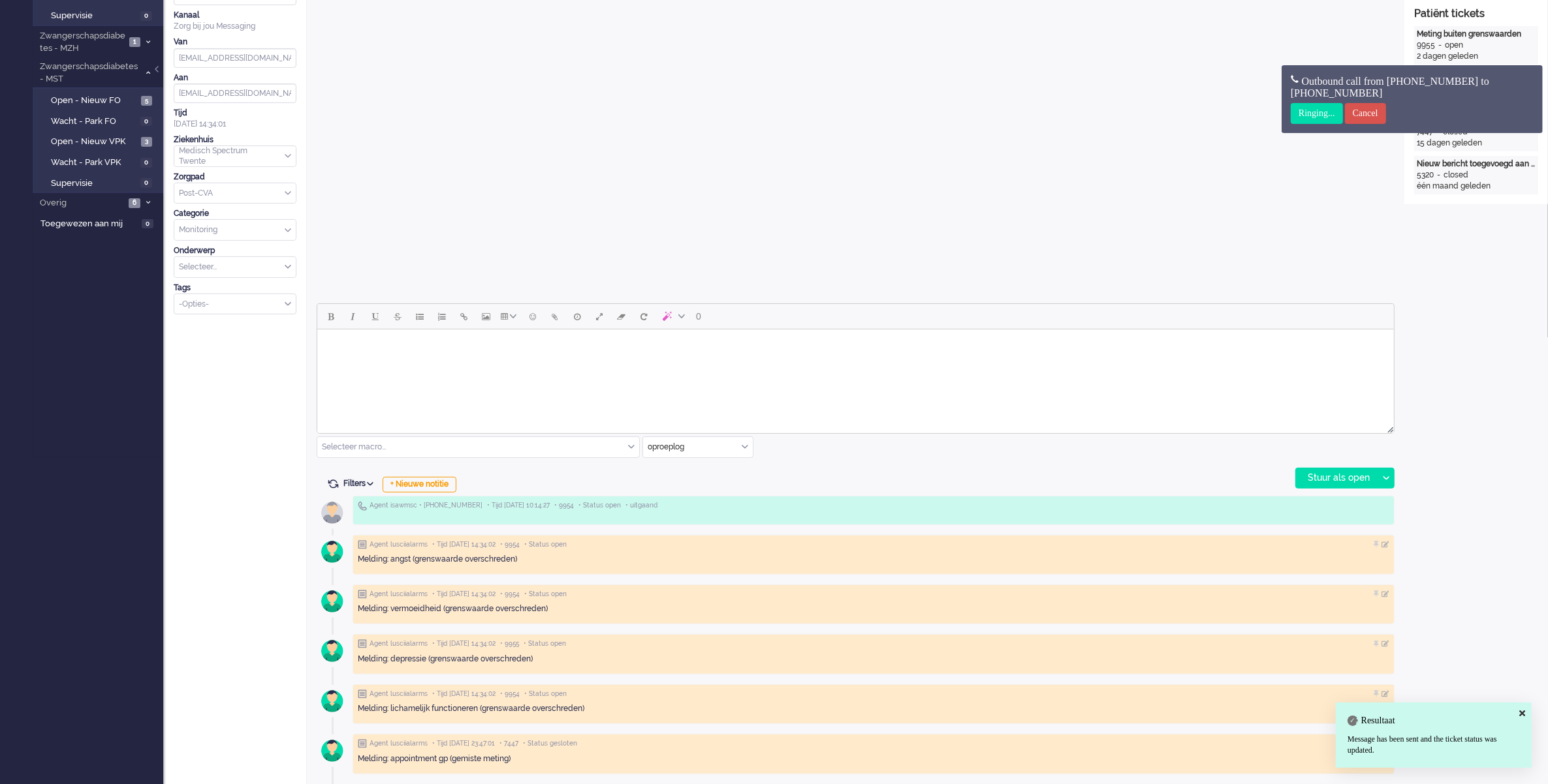
scroll to position [0, 0]
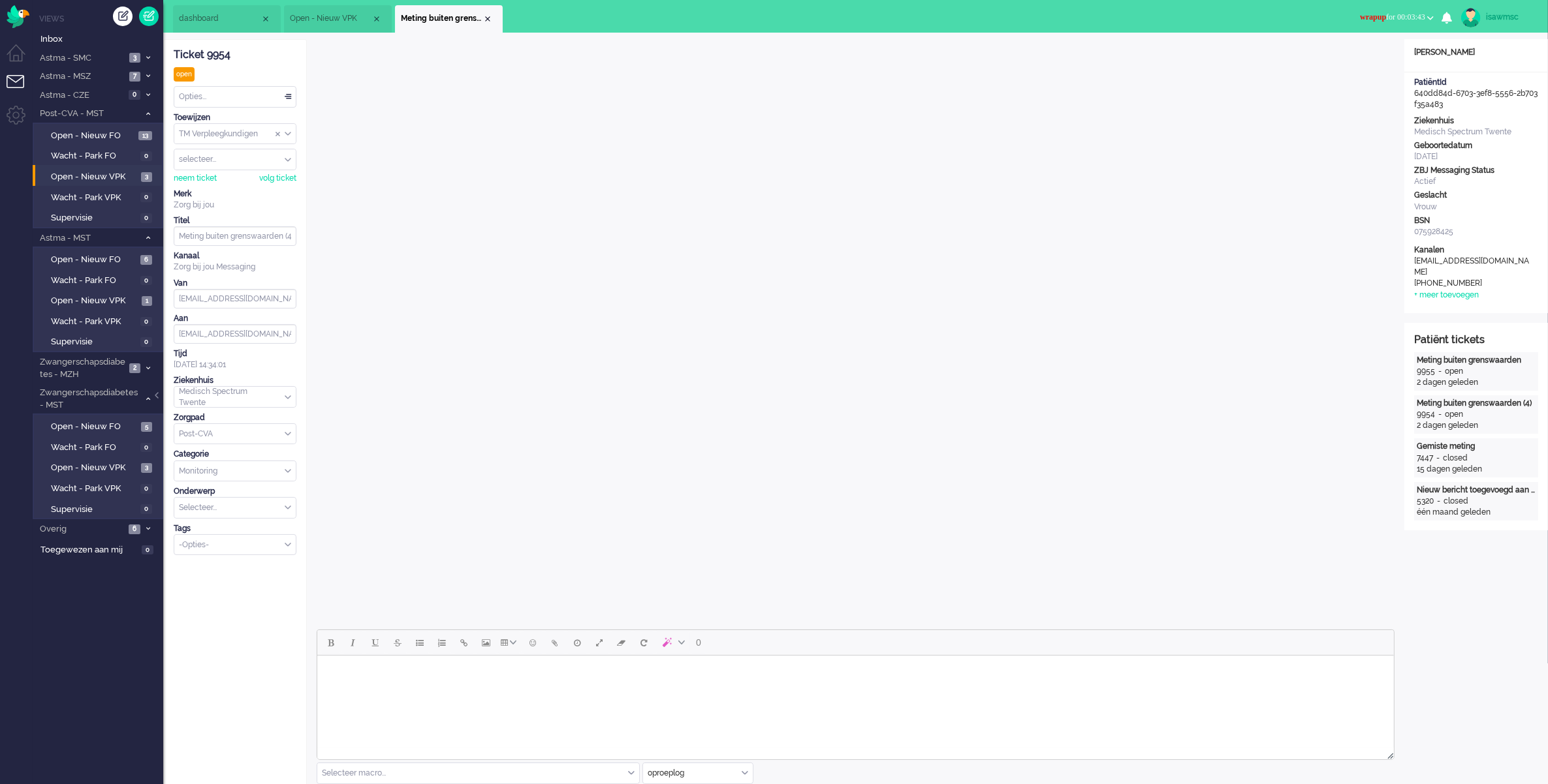
click at [1375, 19] on span "wrapup for 00:03:43" at bounding box center [1393, 17] width 65 height 9
click at [1372, 60] on label "Online" at bounding box center [1379, 59] width 103 height 11
click at [484, 21] on div "Close tab" at bounding box center [487, 19] width 10 height 10
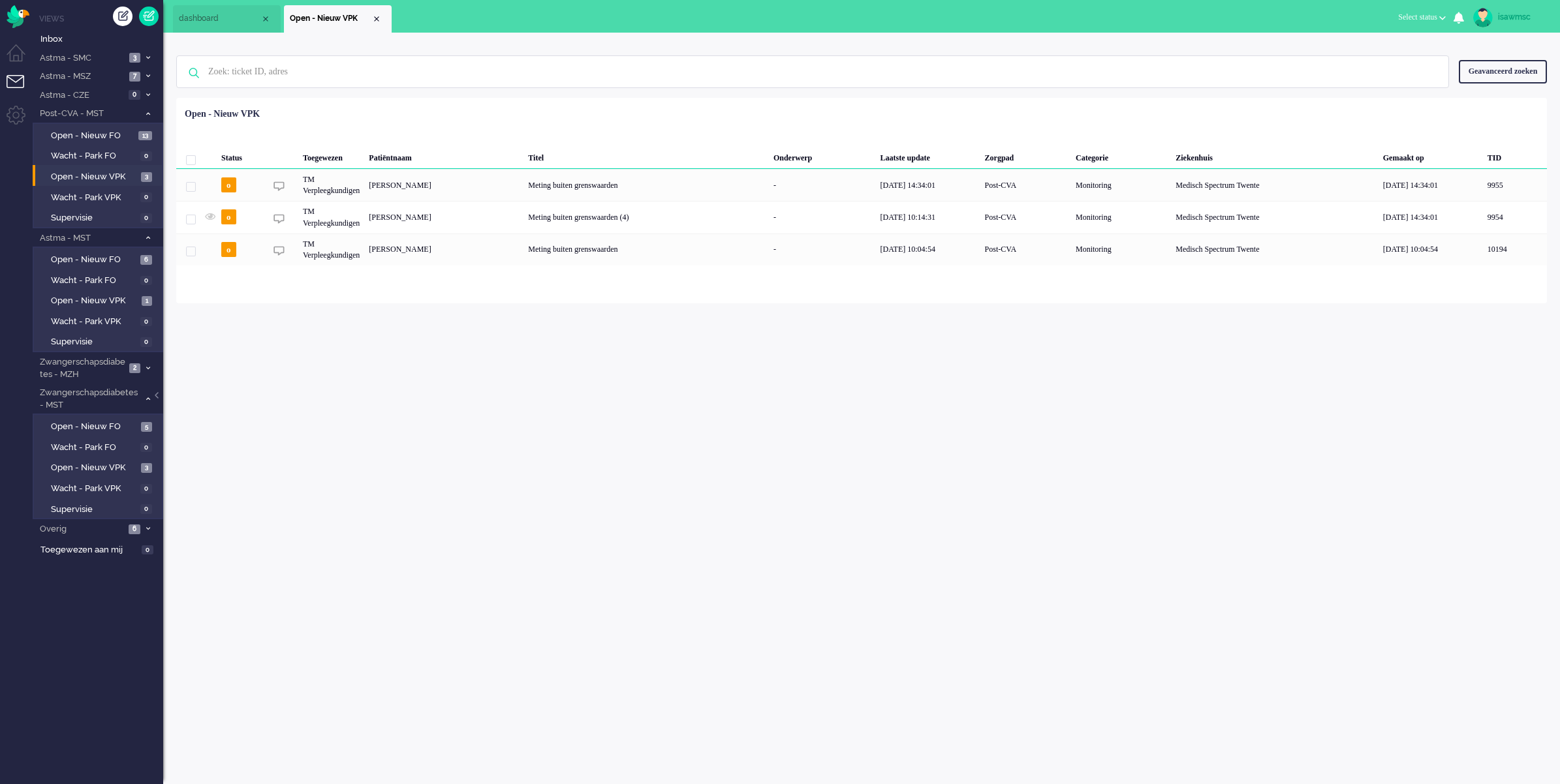
click at [663, 116] on div "Status Toegewezen Patiëntnaam Titel Onderwerp Laatste update Zorgpad Categorie …" at bounding box center [862, 184] width 1370 height 164
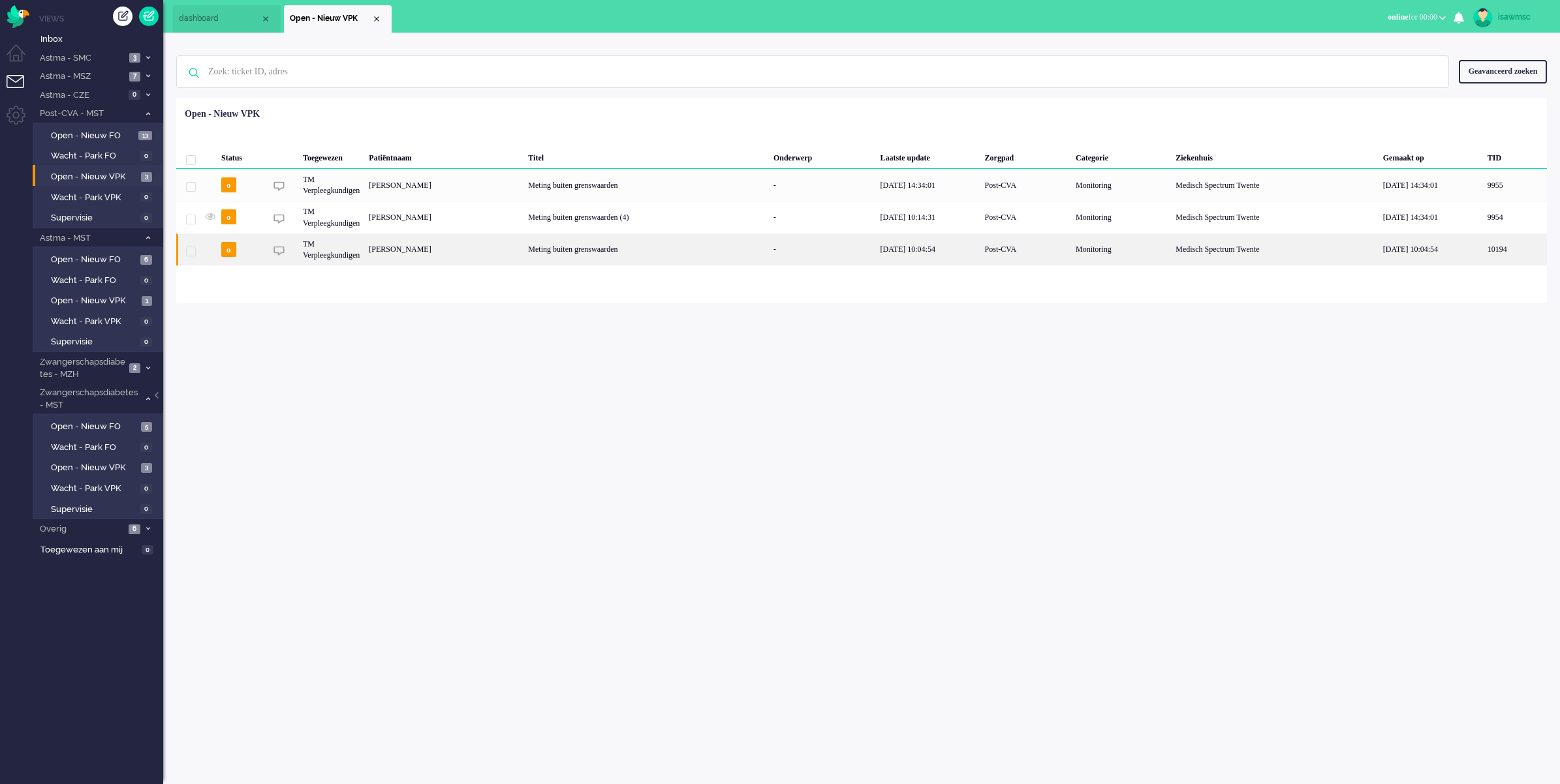
click at [614, 256] on div "Meting buiten grenswaarden" at bounding box center [646, 249] width 246 height 32
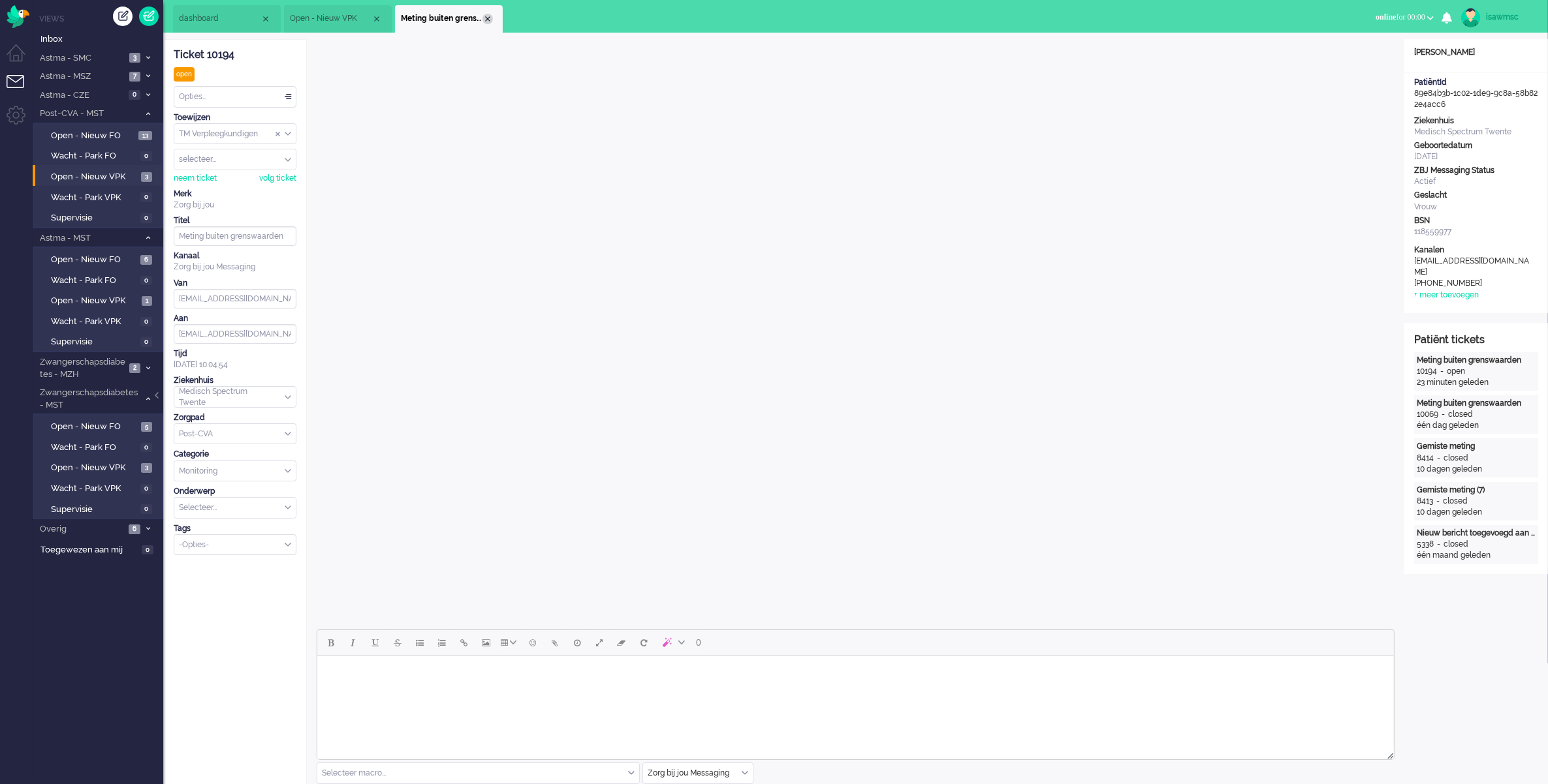
click at [492, 19] on div "Close tab" at bounding box center [487, 19] width 10 height 10
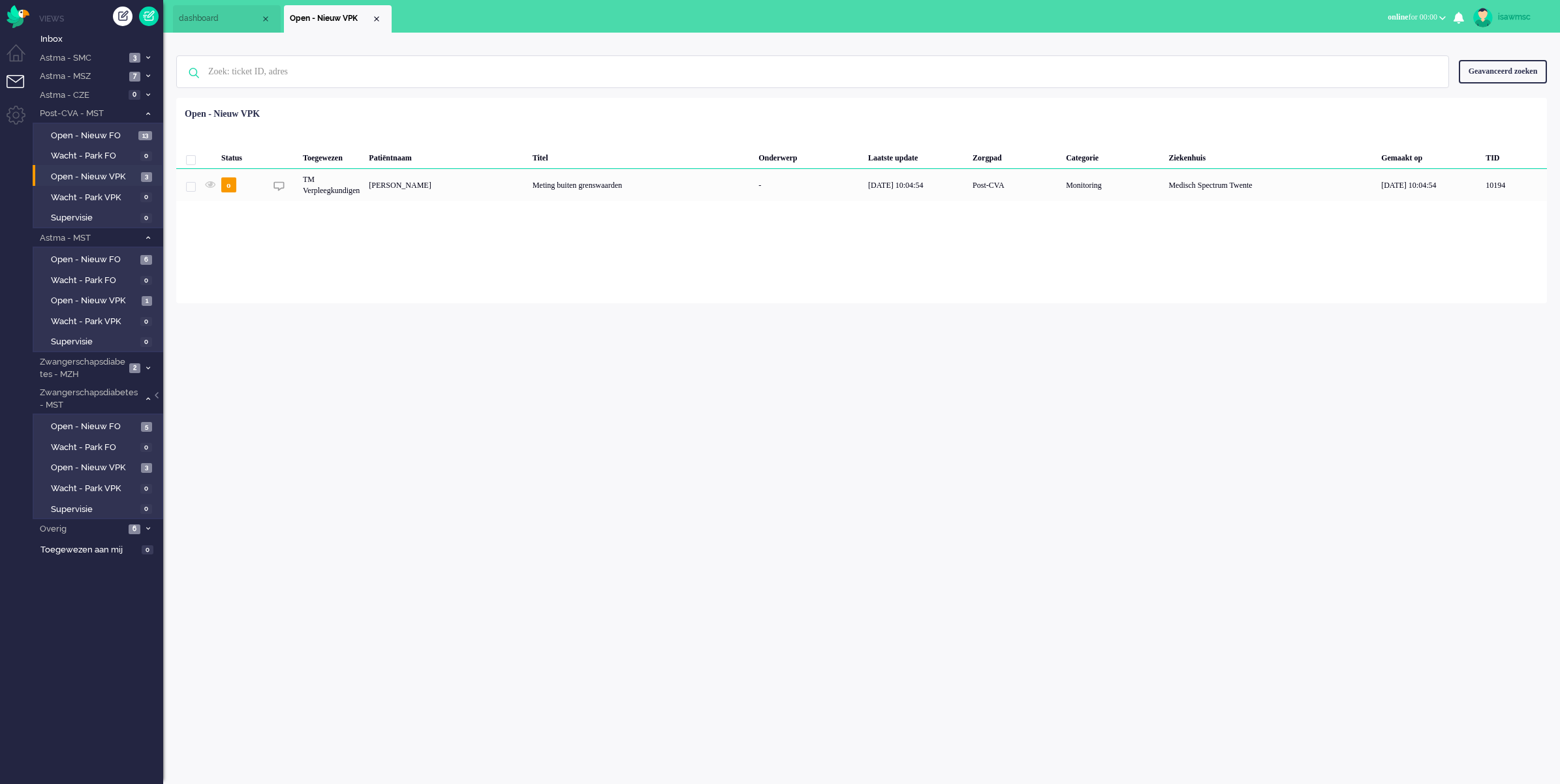
click at [405, 266] on div "Loading... Status Toegewezen Patiëntnaam Titel Onderwerp Laatste update Zorgpad…" at bounding box center [862, 201] width 1370 height 206
click at [93, 295] on span "Open - Nieuw VPK" at bounding box center [94, 301] width 88 height 12
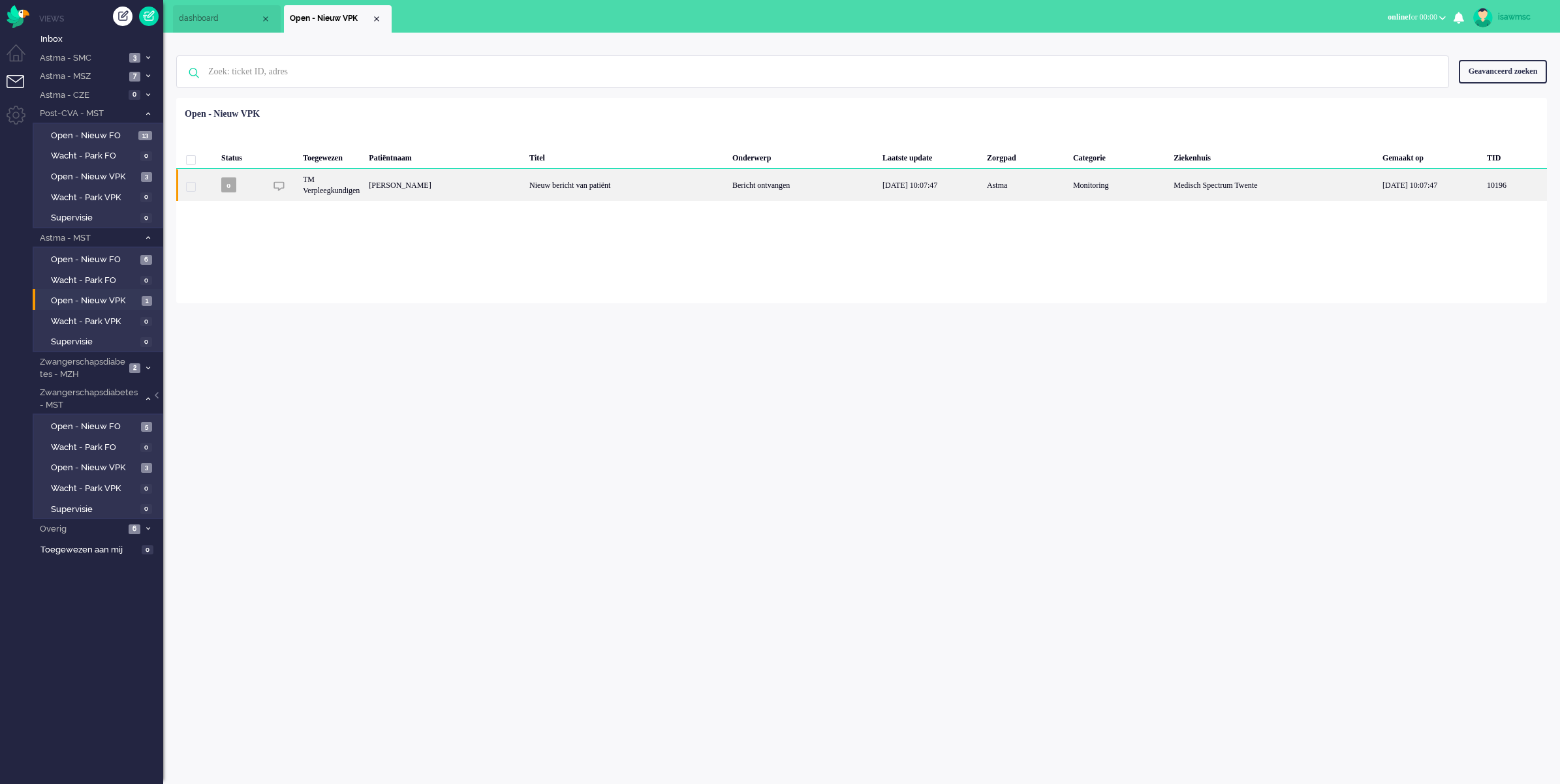
click at [524, 189] on div "[PERSON_NAME]" at bounding box center [445, 185] width 161 height 32
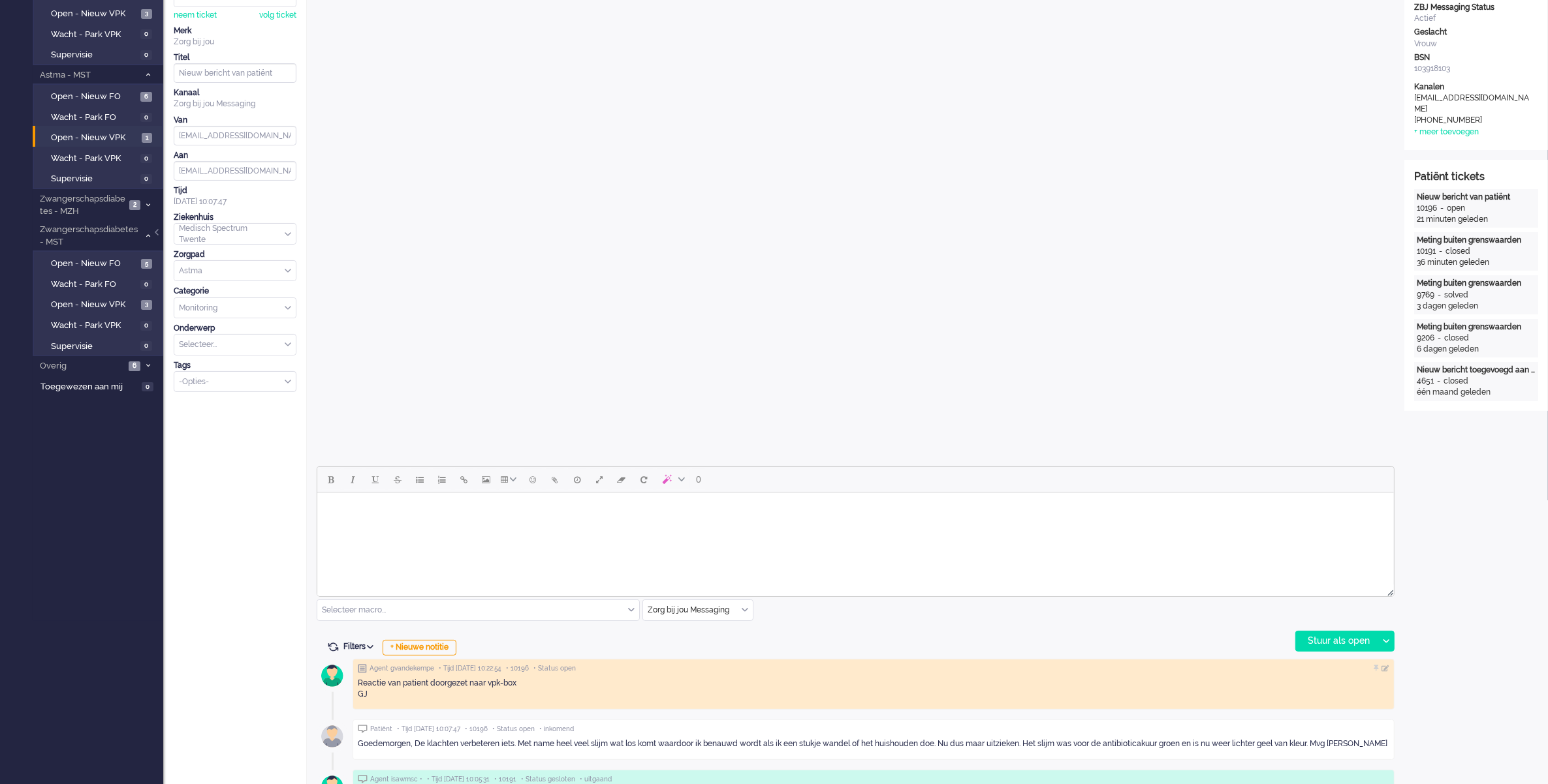
scroll to position [326, 0]
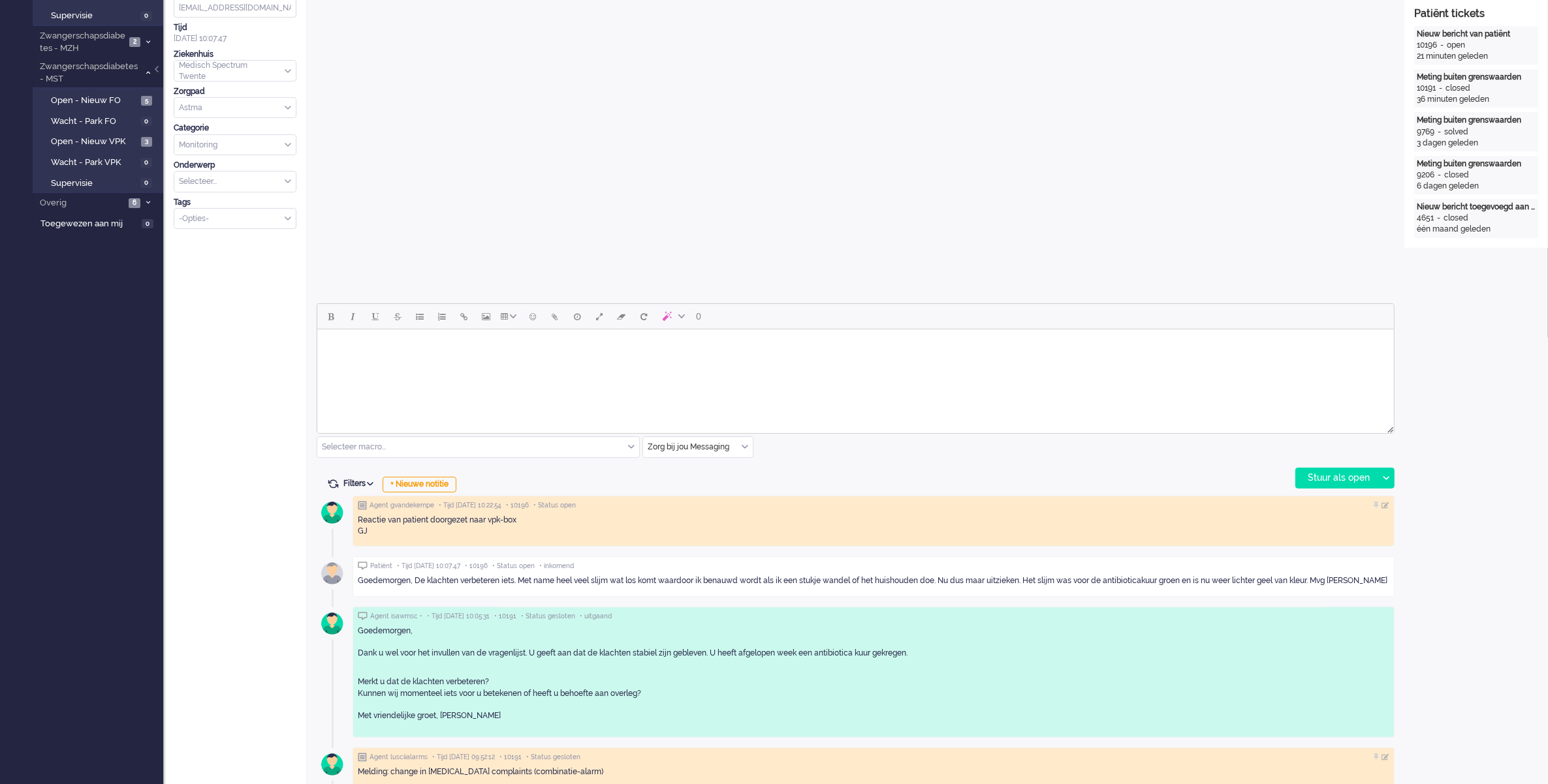
click at [674, 344] on body "Rich Text Area. Press ALT-0 for help." at bounding box center [854, 346] width 1066 height 22
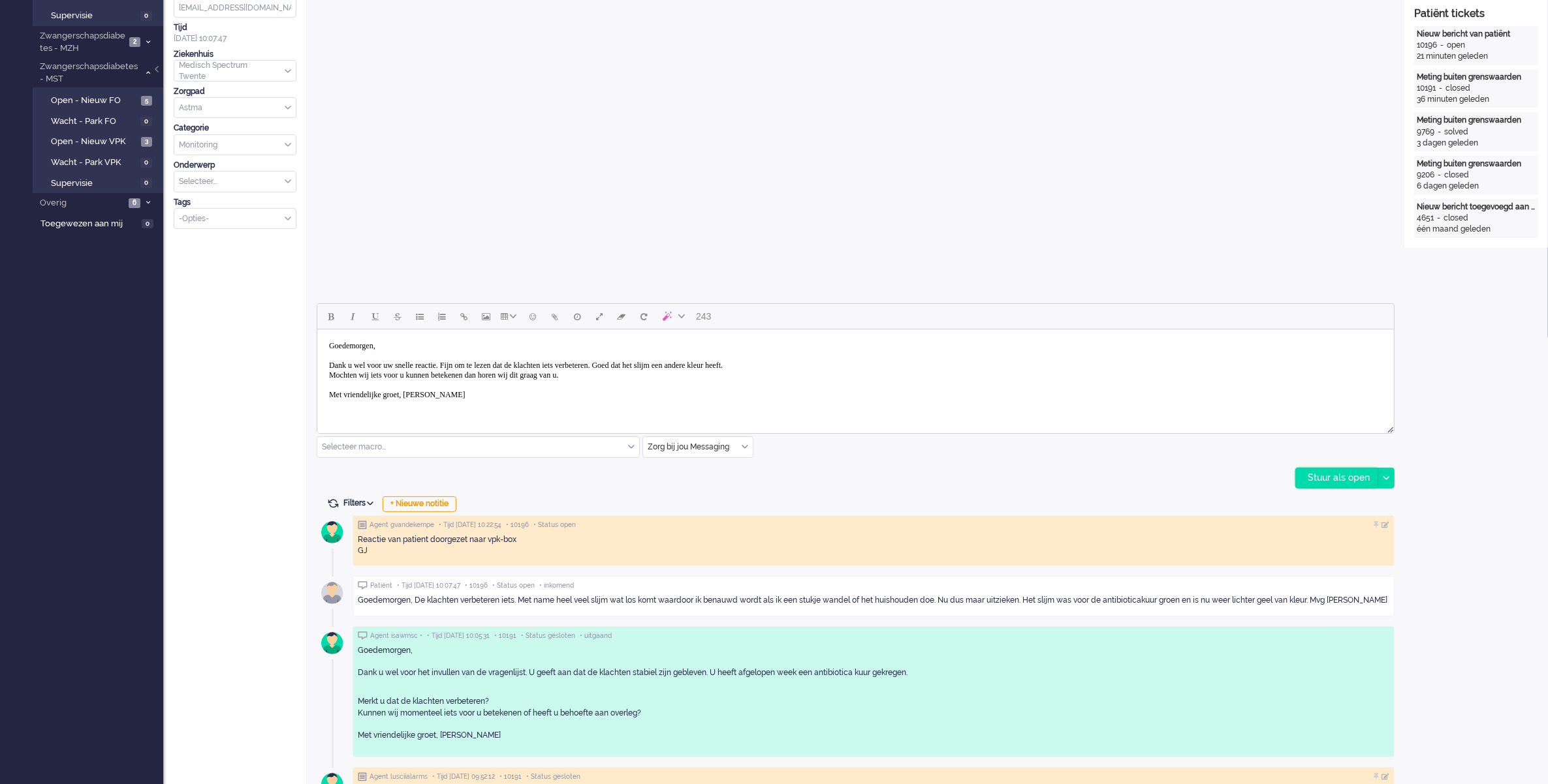
click at [1331, 483] on div "Stuur als open" at bounding box center [1336, 478] width 81 height 20
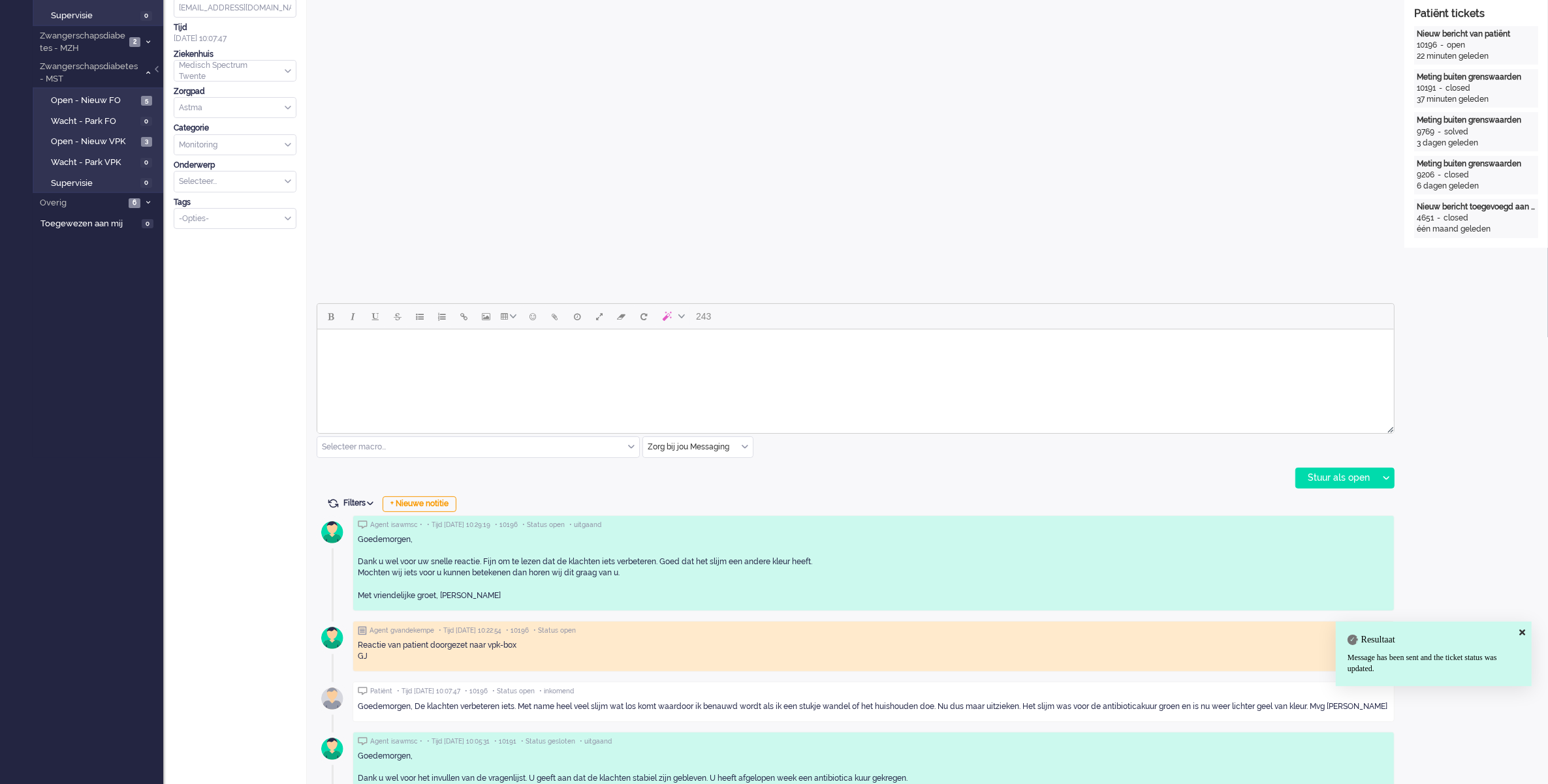
scroll to position [0, 0]
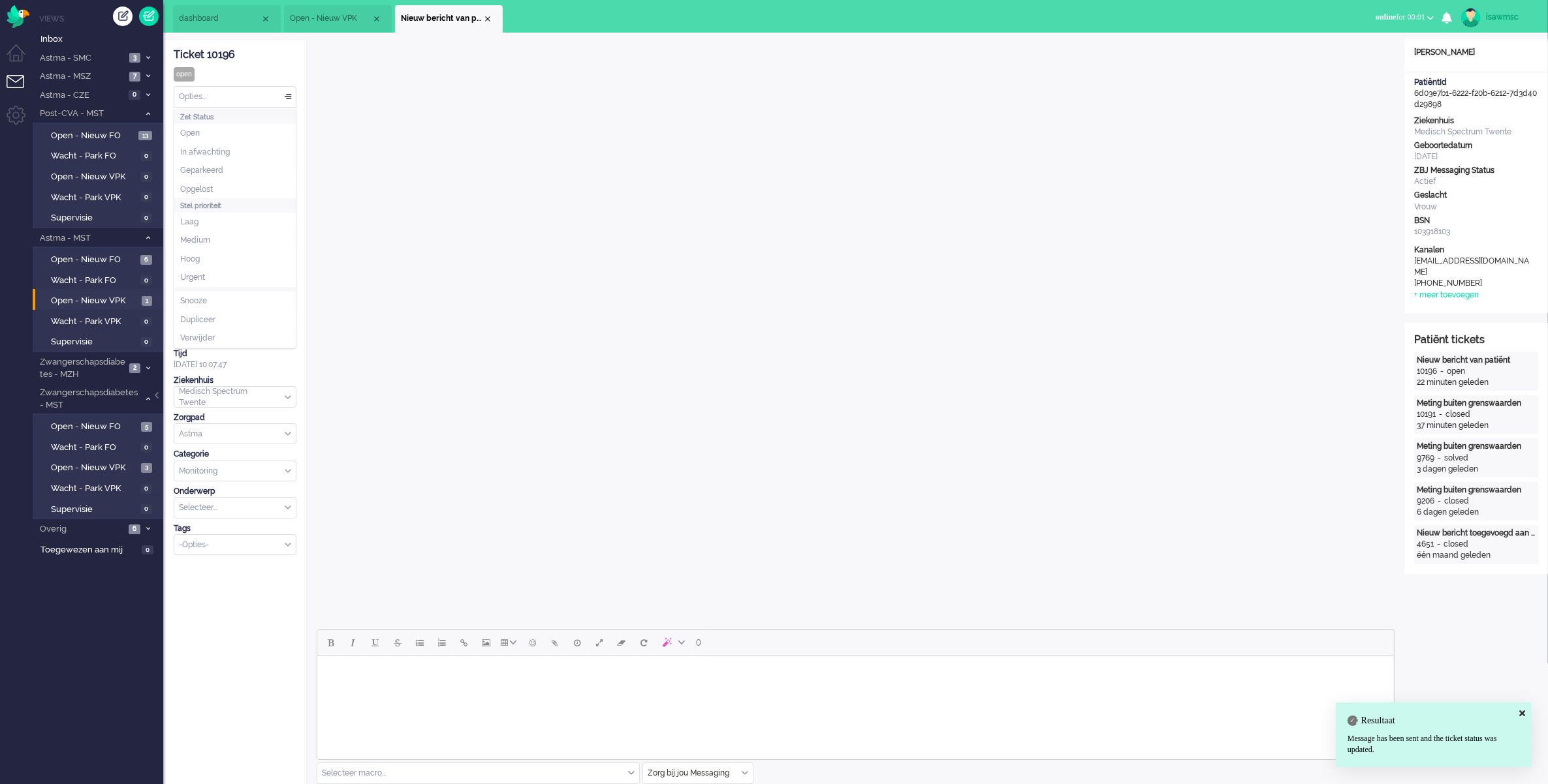
click at [268, 98] on div "Opties..." at bounding box center [235, 97] width 122 height 21
click at [222, 185] on li "Opgelost" at bounding box center [235, 190] width 122 height 19
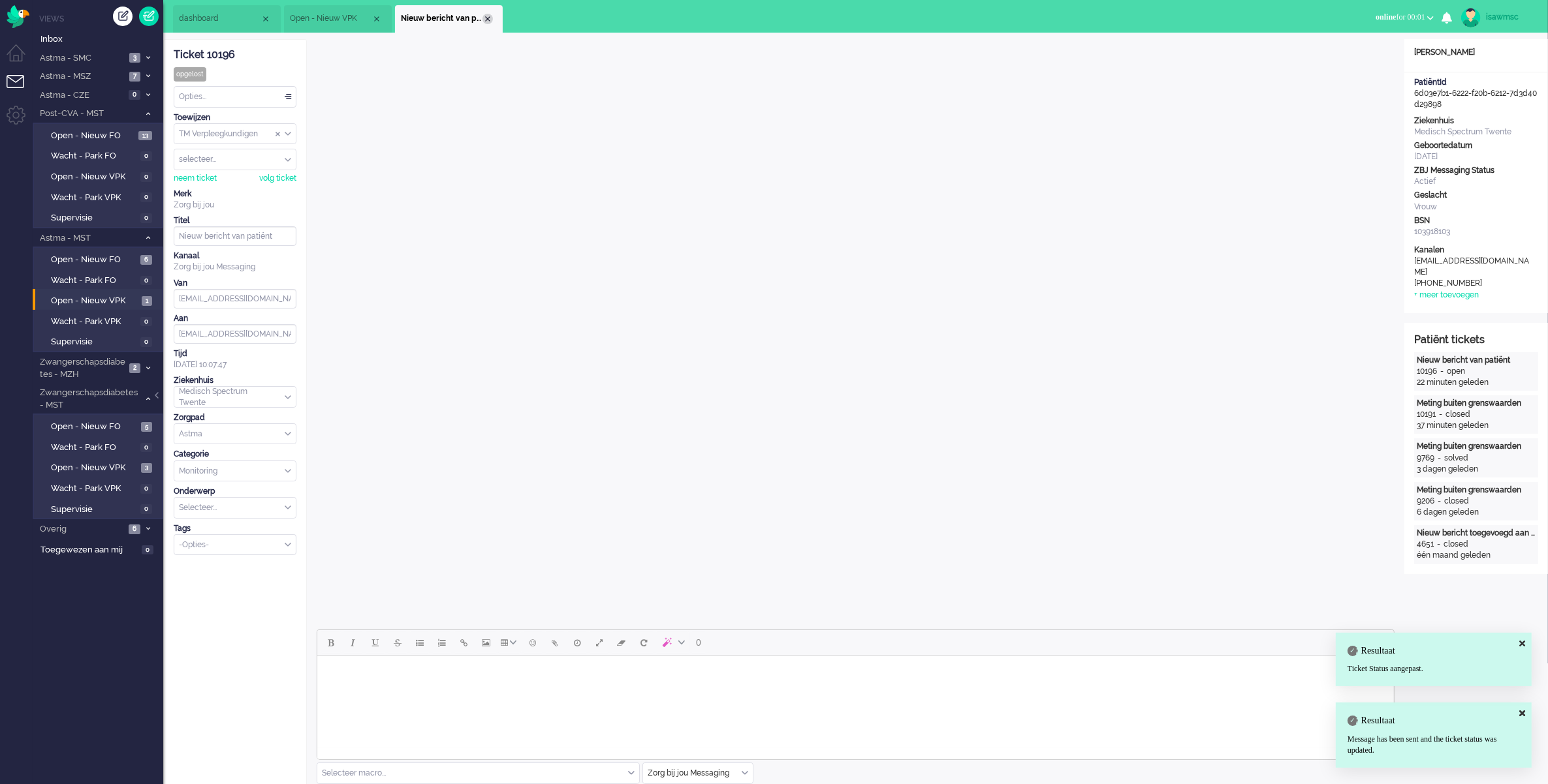
click at [486, 20] on div "Close tab" at bounding box center [487, 19] width 10 height 10
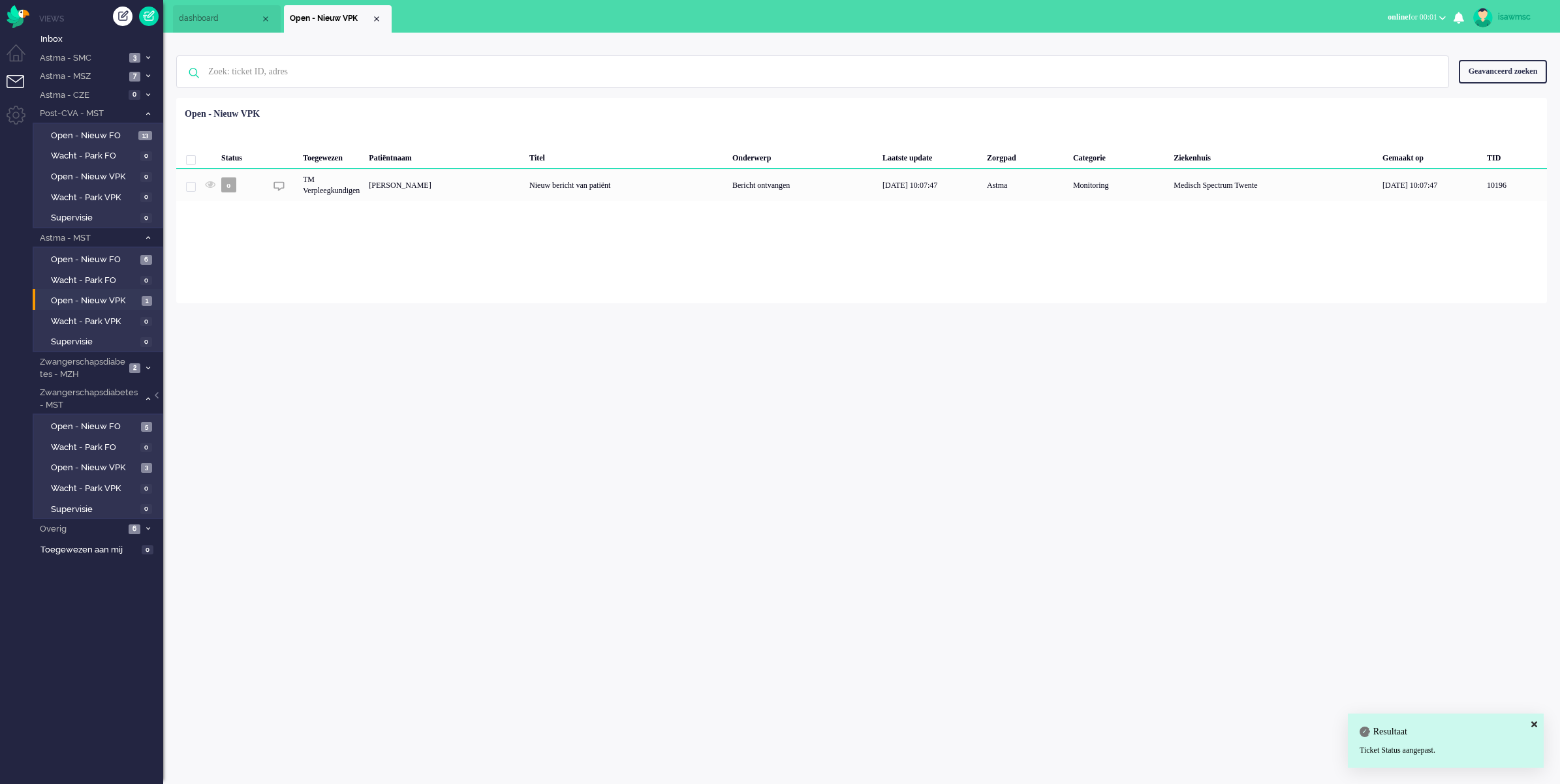
click at [445, 103] on div "Status Toegewezen Patiëntnaam Titel Onderwerp Laatste update Zorgpad Categorie …" at bounding box center [862, 151] width 1370 height 98
click at [109, 297] on span "Open - Nieuw VPK" at bounding box center [94, 301] width 88 height 12
click at [624, 133] on div "Geselecteerd 0 Set Status: open pending holding solved Verwijder Selecteer... U…" at bounding box center [862, 130] width 1370 height 25
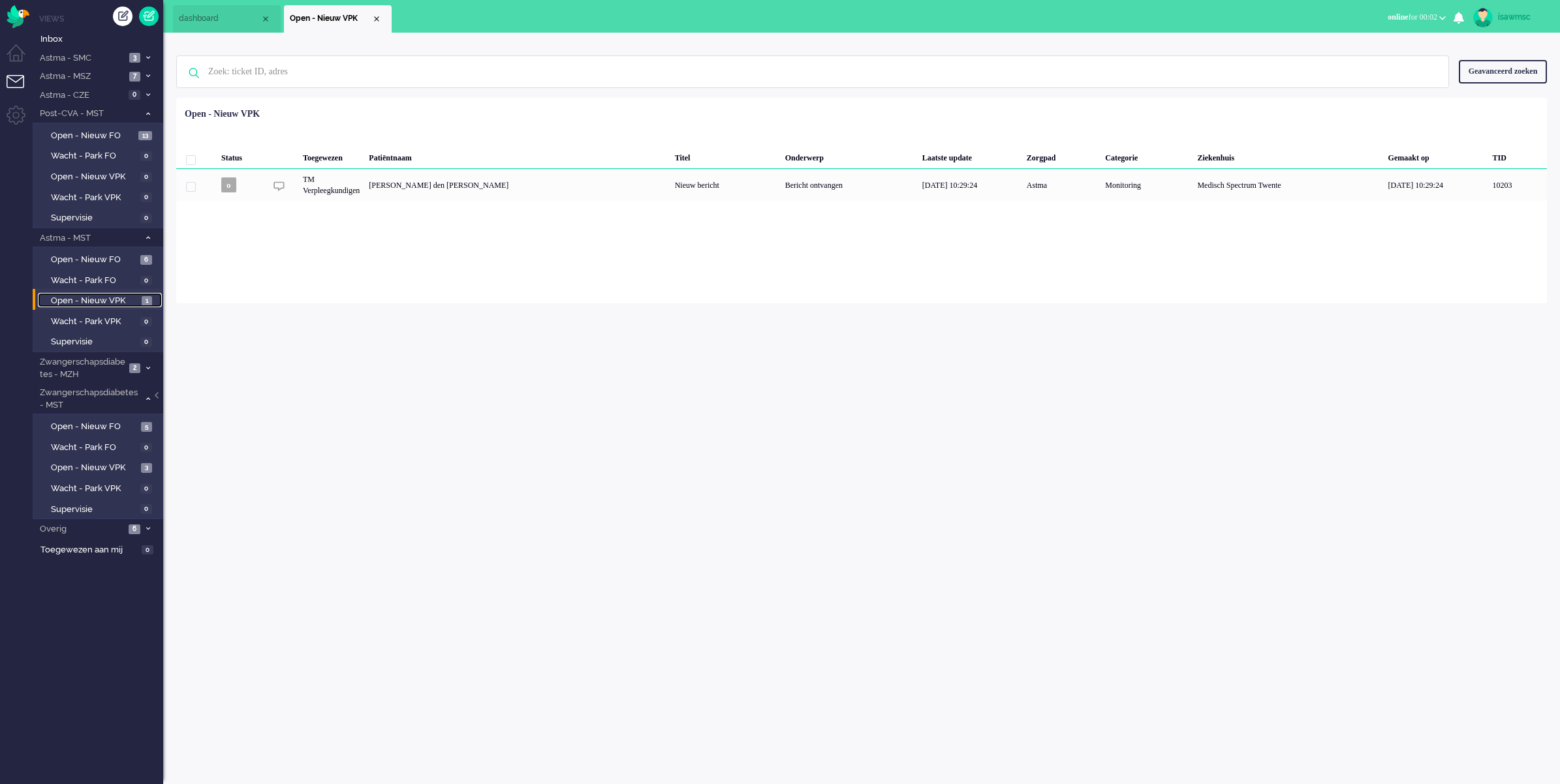
click at [135, 295] on span "Open - Nieuw VPK" at bounding box center [94, 301] width 88 height 12
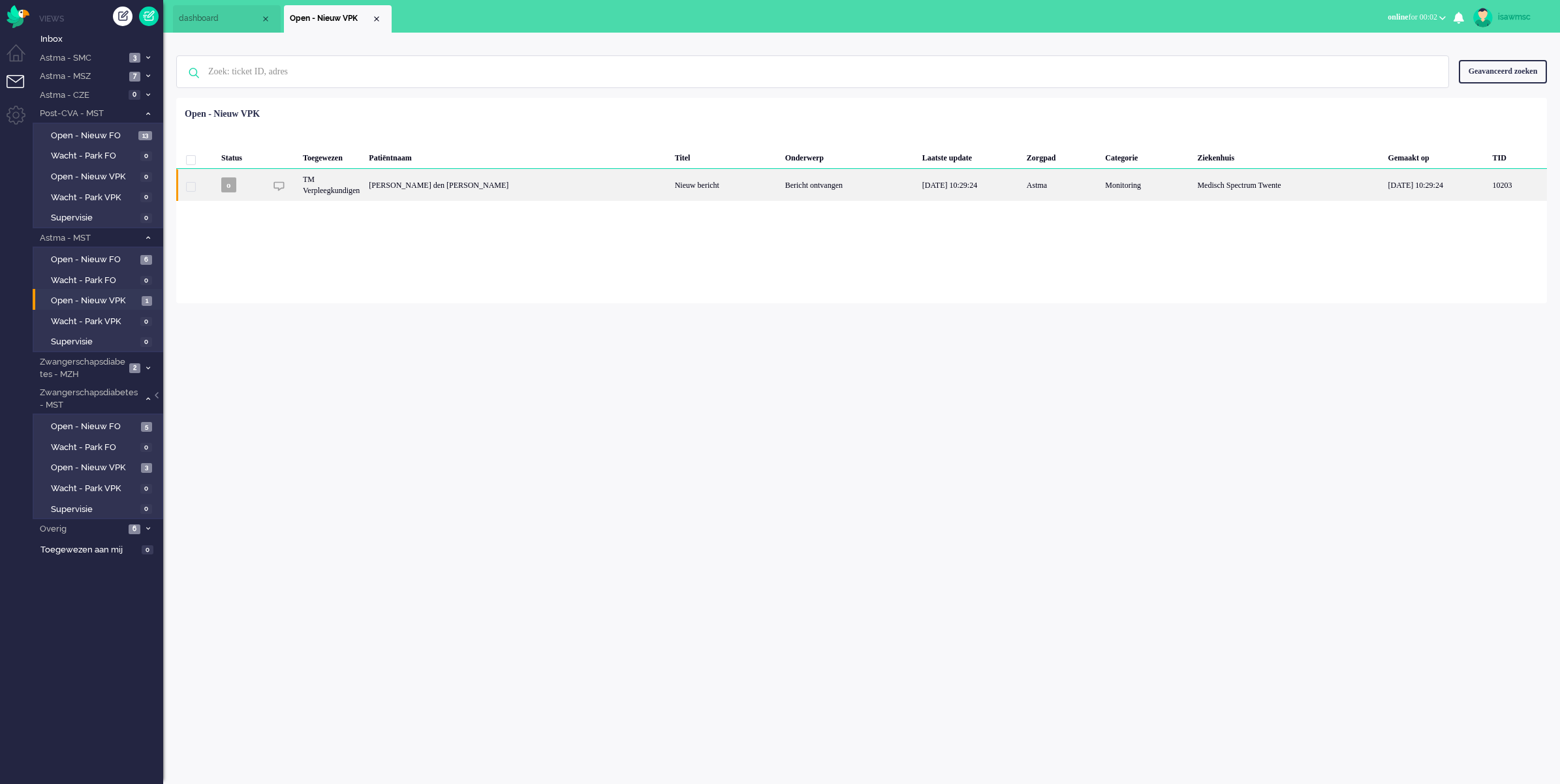
click at [514, 181] on div "[PERSON_NAME] den [PERSON_NAME]" at bounding box center [517, 185] width 306 height 32
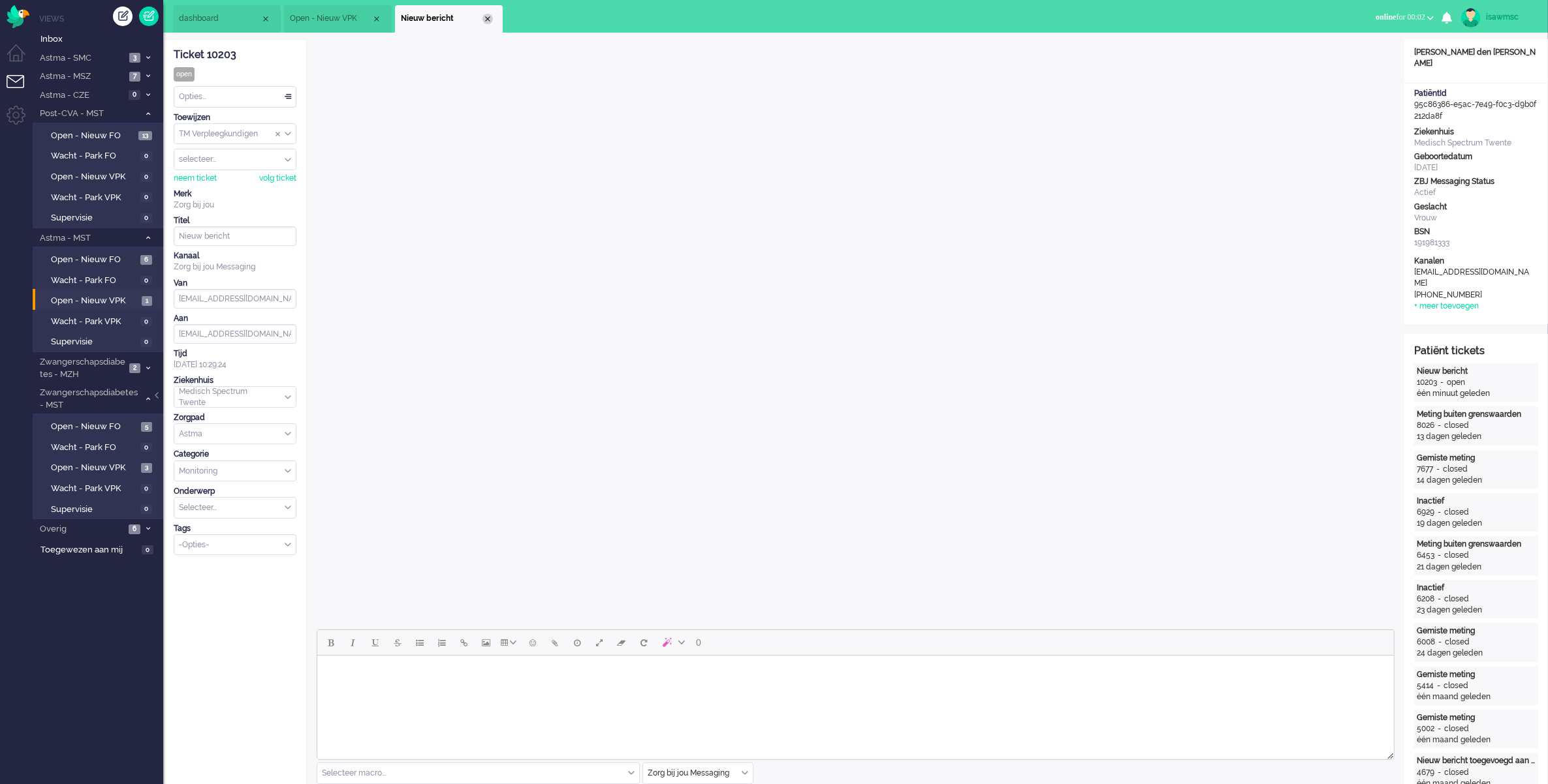
click at [484, 19] on div "Close tab" at bounding box center [487, 19] width 10 height 10
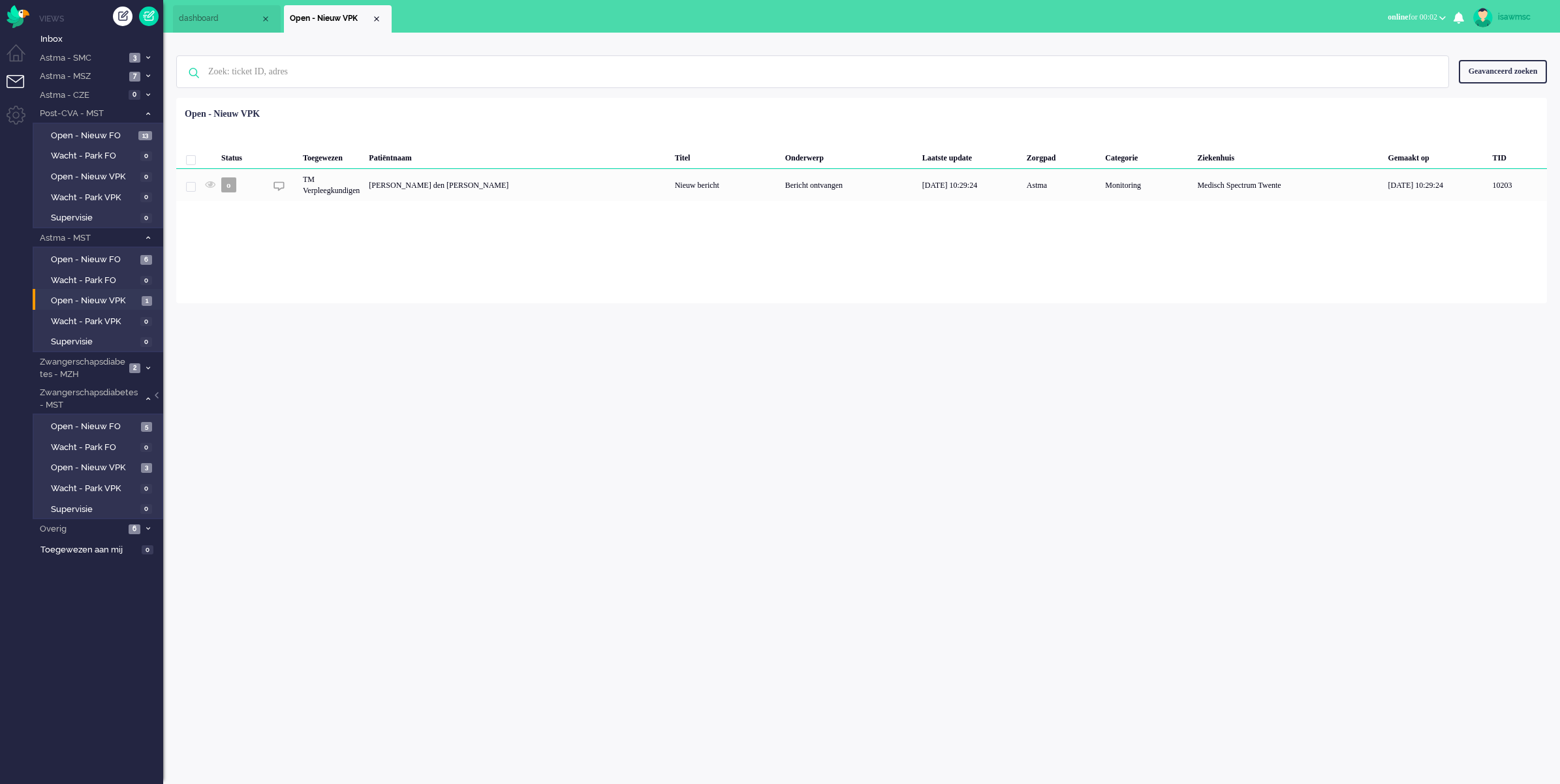
click at [551, 122] on div "Geselecteerd 0 Set Status: open pending holding solved Verwijder Selecteer... U…" at bounding box center [862, 130] width 1370 height 25
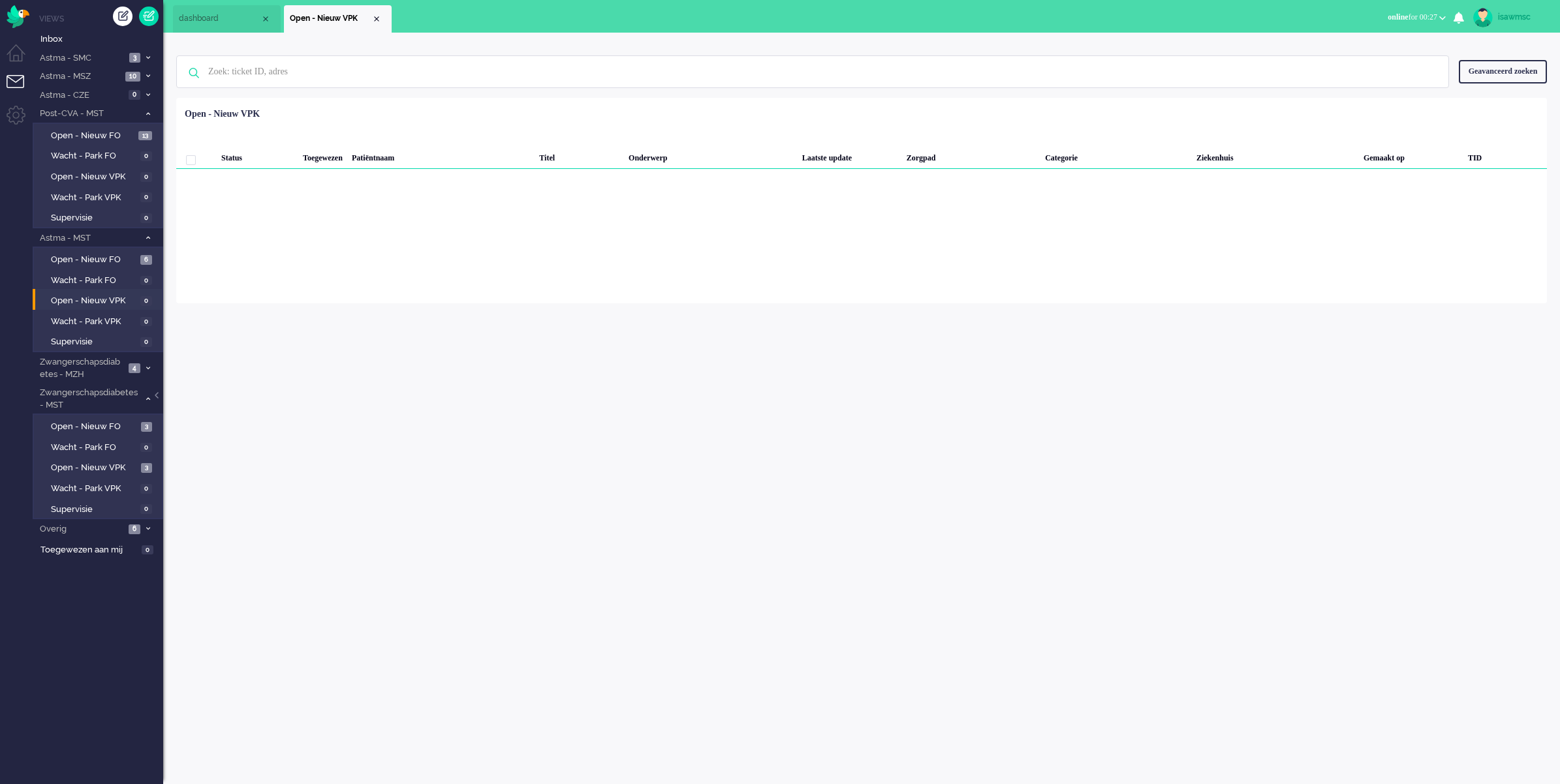
click at [343, 321] on div "isawmsc Thuis Ticket Csat Mijn gemiddelde cijfer Deze week - Ticket Bijdragen P…" at bounding box center [862, 408] width 1396 height 751
click at [88, 53] on span "Astma - SMC" at bounding box center [81, 58] width 88 height 12
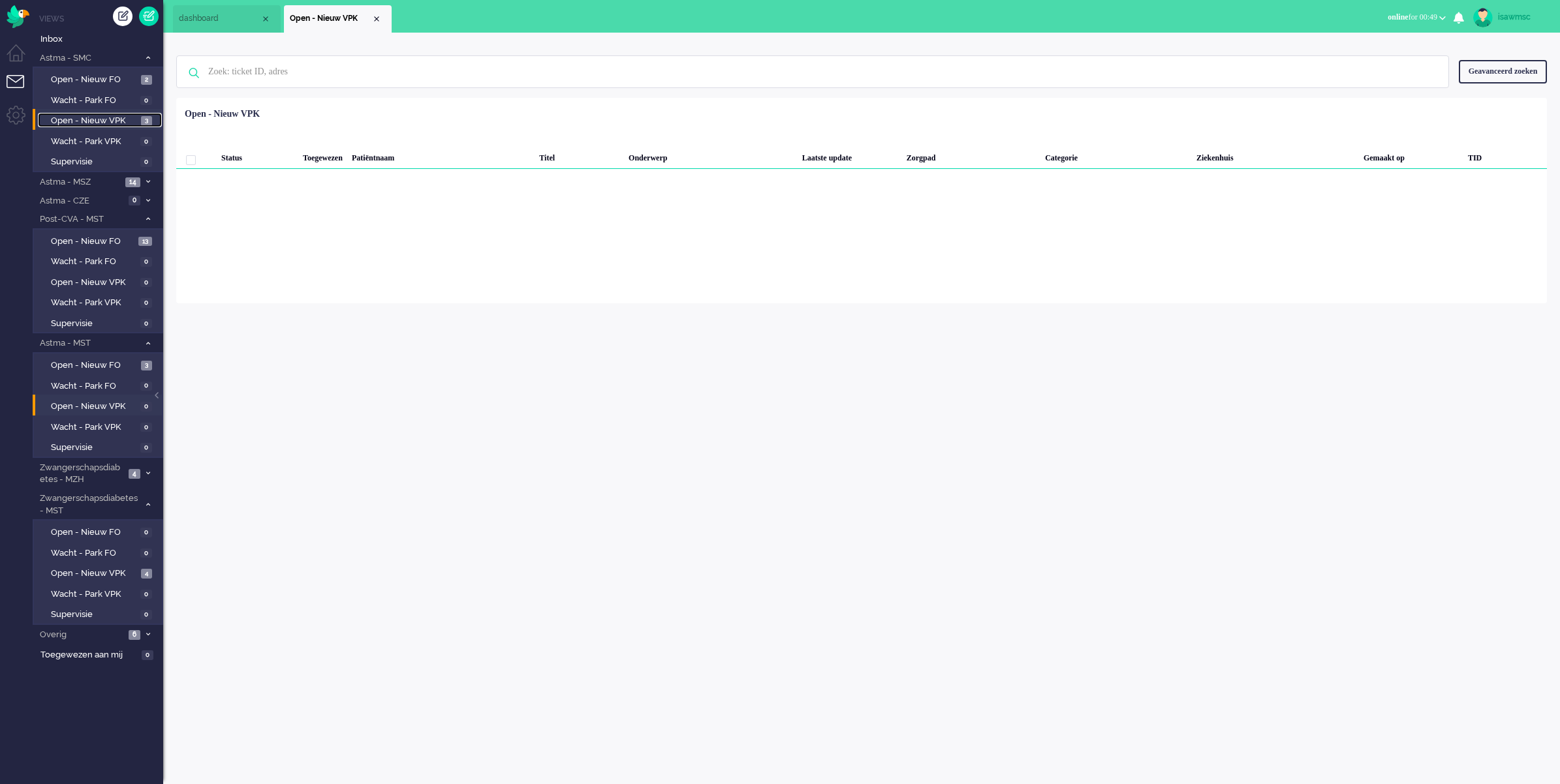
click at [136, 113] on link "Open - Nieuw VPK 3" at bounding box center [99, 120] width 124 height 14
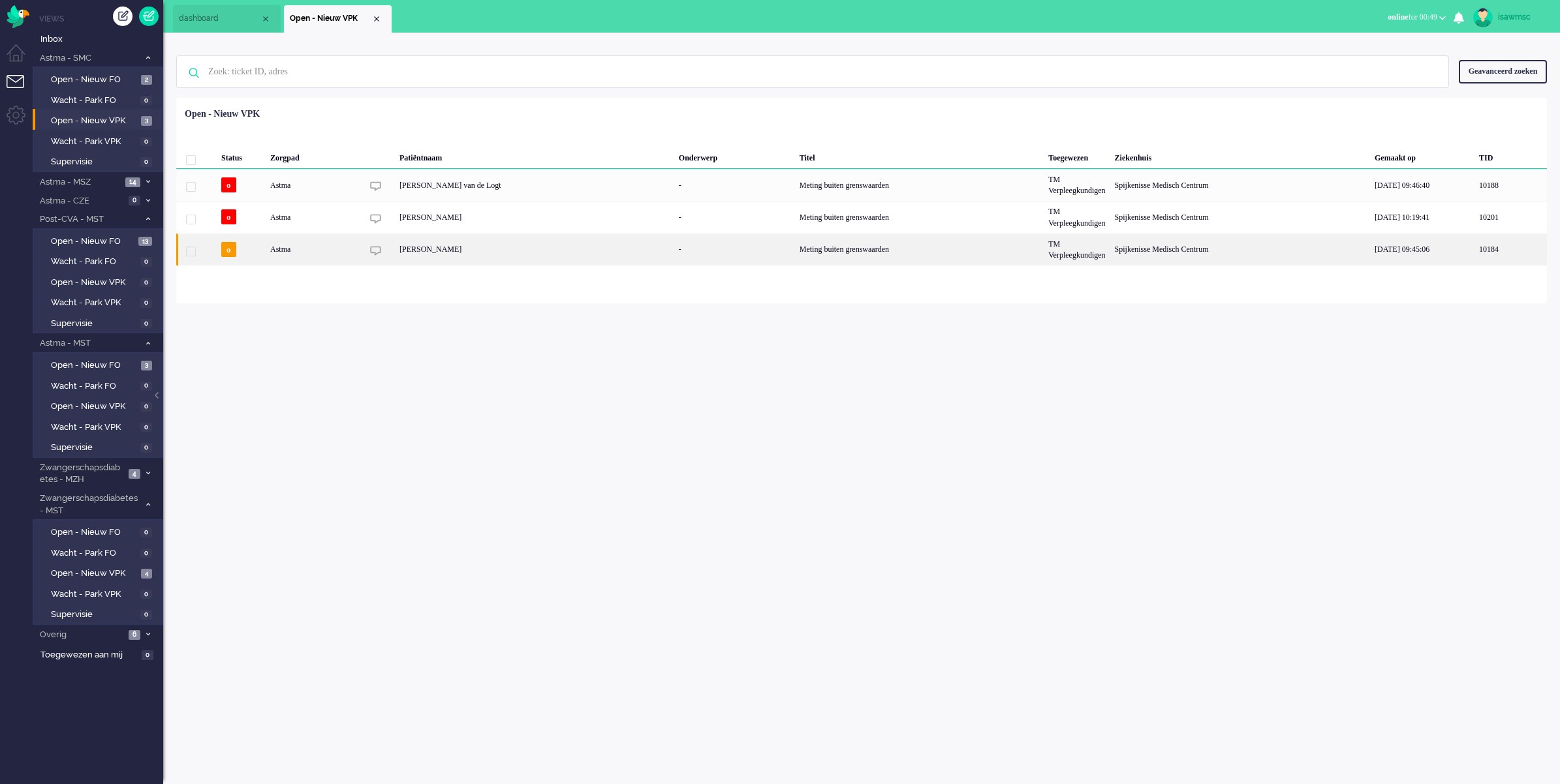
click at [536, 253] on div "[PERSON_NAME]" at bounding box center [534, 249] width 279 height 32
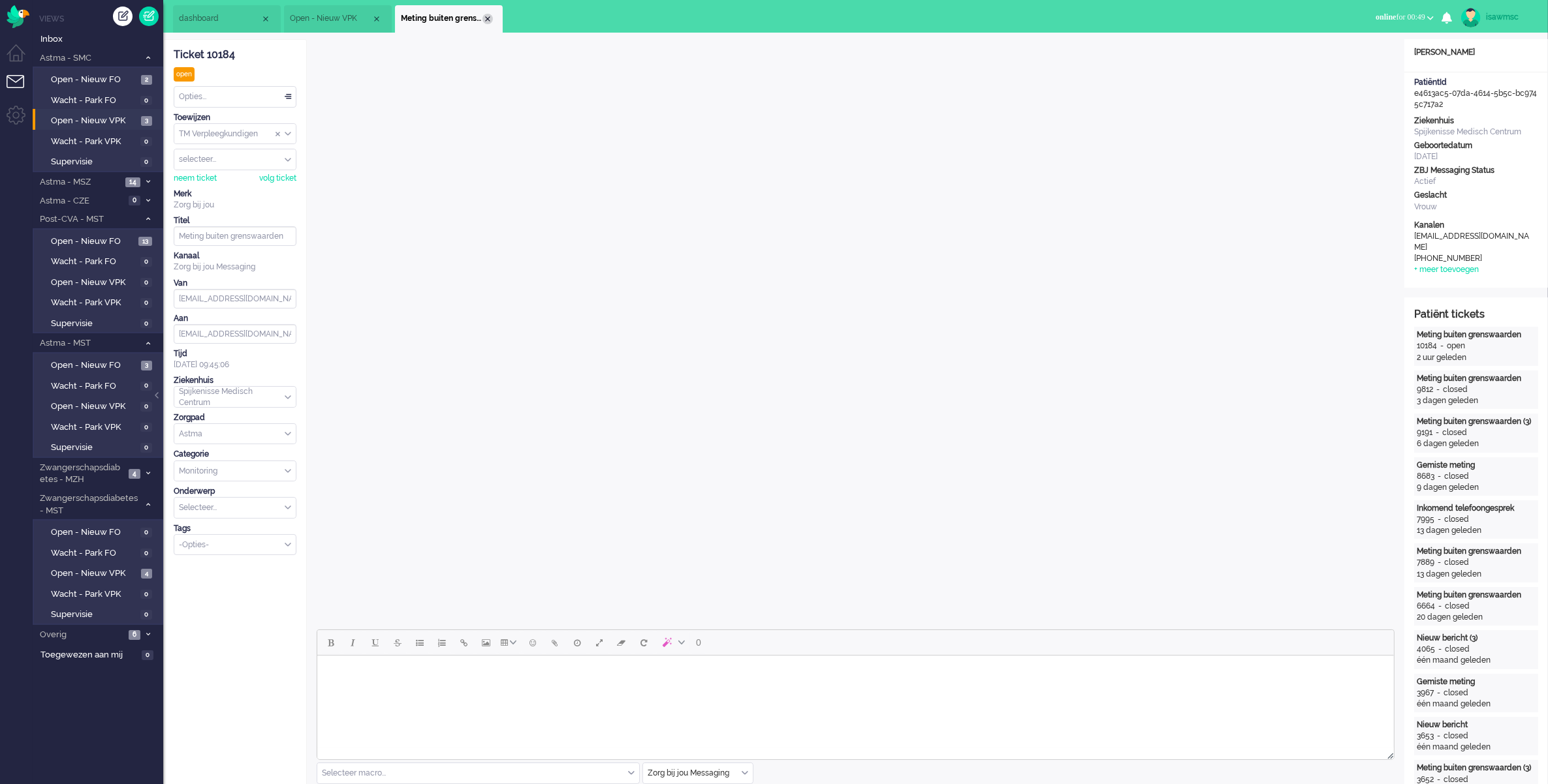
click at [484, 18] on div "Close tab" at bounding box center [487, 19] width 10 height 10
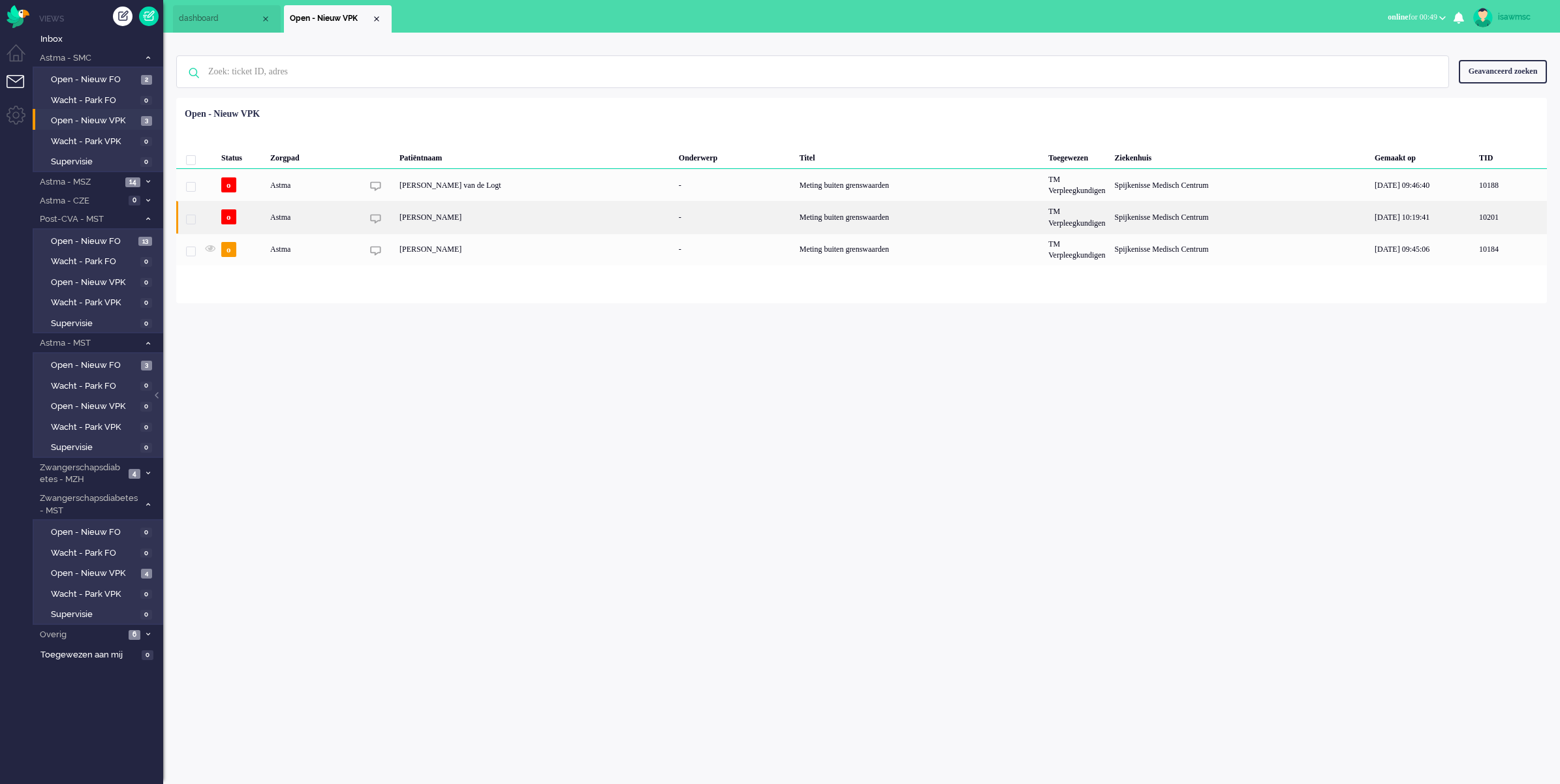
click at [551, 221] on div "[PERSON_NAME]" at bounding box center [534, 217] width 279 height 32
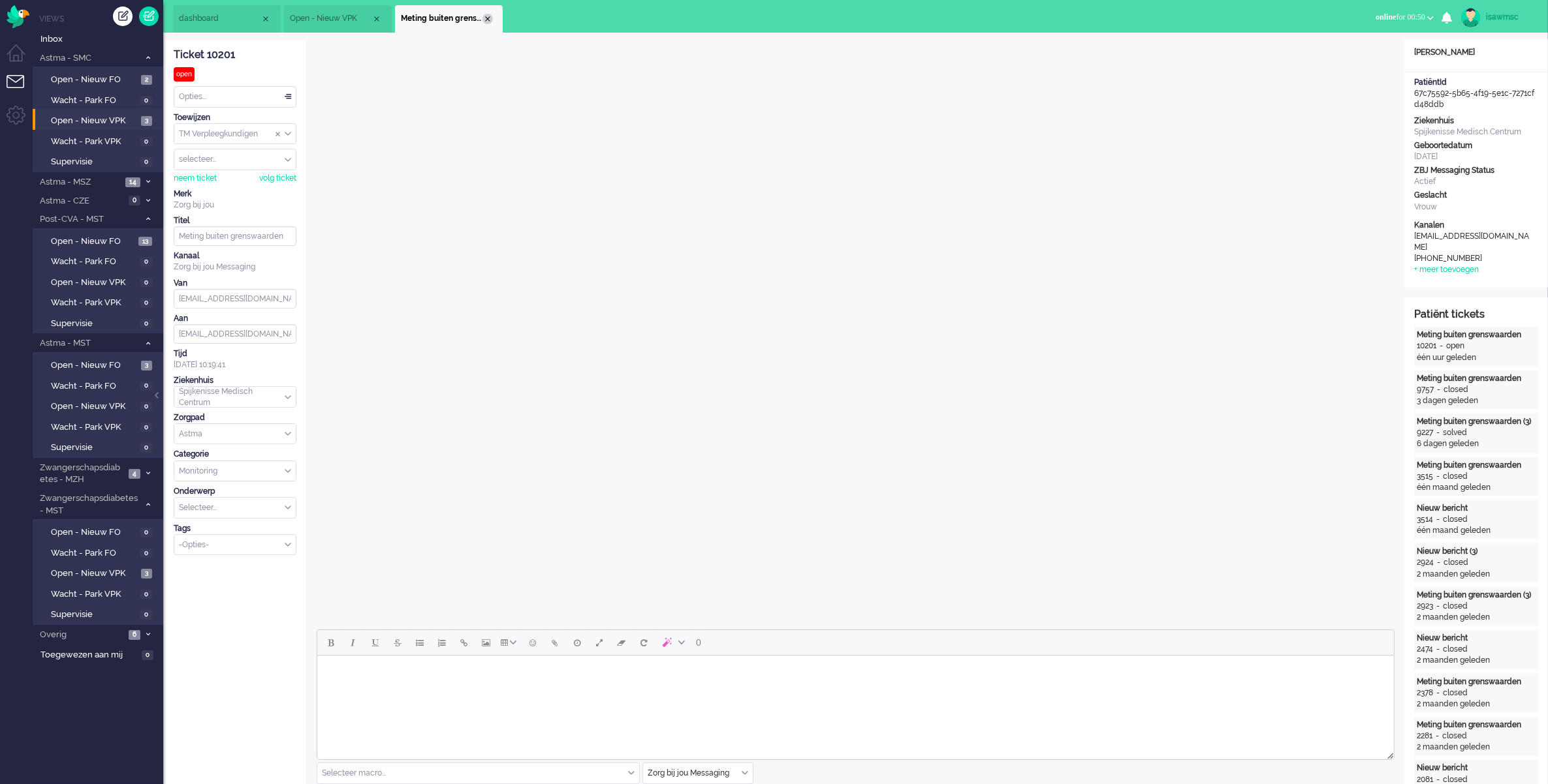
click at [485, 20] on div "Close tab" at bounding box center [487, 19] width 10 height 10
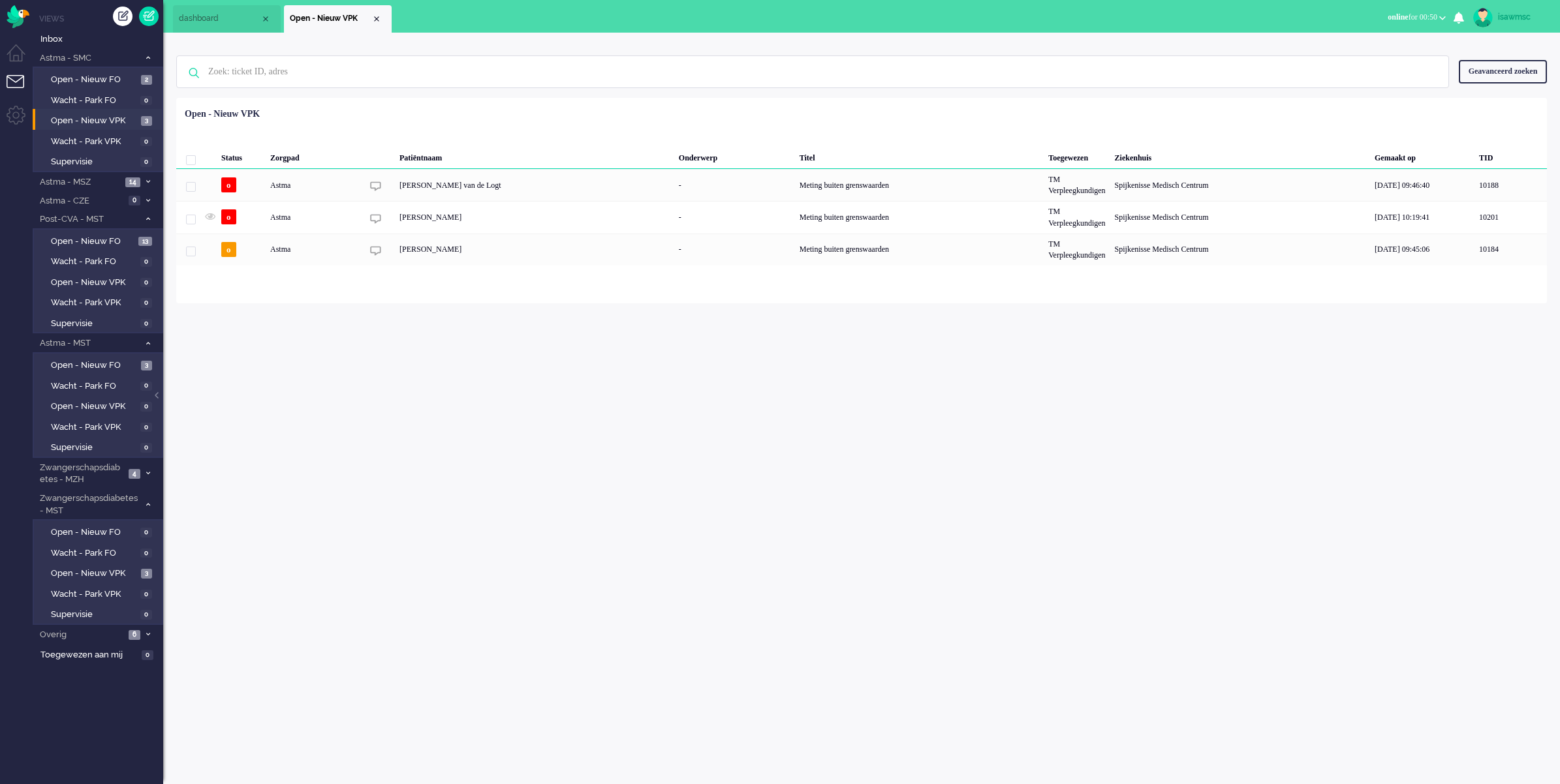
click at [526, 34] on div "Geen zoekresultaten [PERSON_NAME] nog eens Geavanceerd zoeken Geavanceerd zoeke…" at bounding box center [862, 168] width 1396 height 271
click at [552, 132] on div "Geselecteerd 0 Set Status: open pending holding solved Verwijder Selecteer... U…" at bounding box center [862, 130] width 1370 height 25
click at [287, 480] on div "isawmsc Thuis Ticket Csat Mijn gemiddelde cijfer Deze week - Ticket Bijdragen P…" at bounding box center [862, 408] width 1396 height 751
drag, startPoint x: 72, startPoint y: 236, endPoint x: 89, endPoint y: 221, distance: 22.7
click at [73, 236] on span "Open - Nieuw FO" at bounding box center [93, 241] width 84 height 12
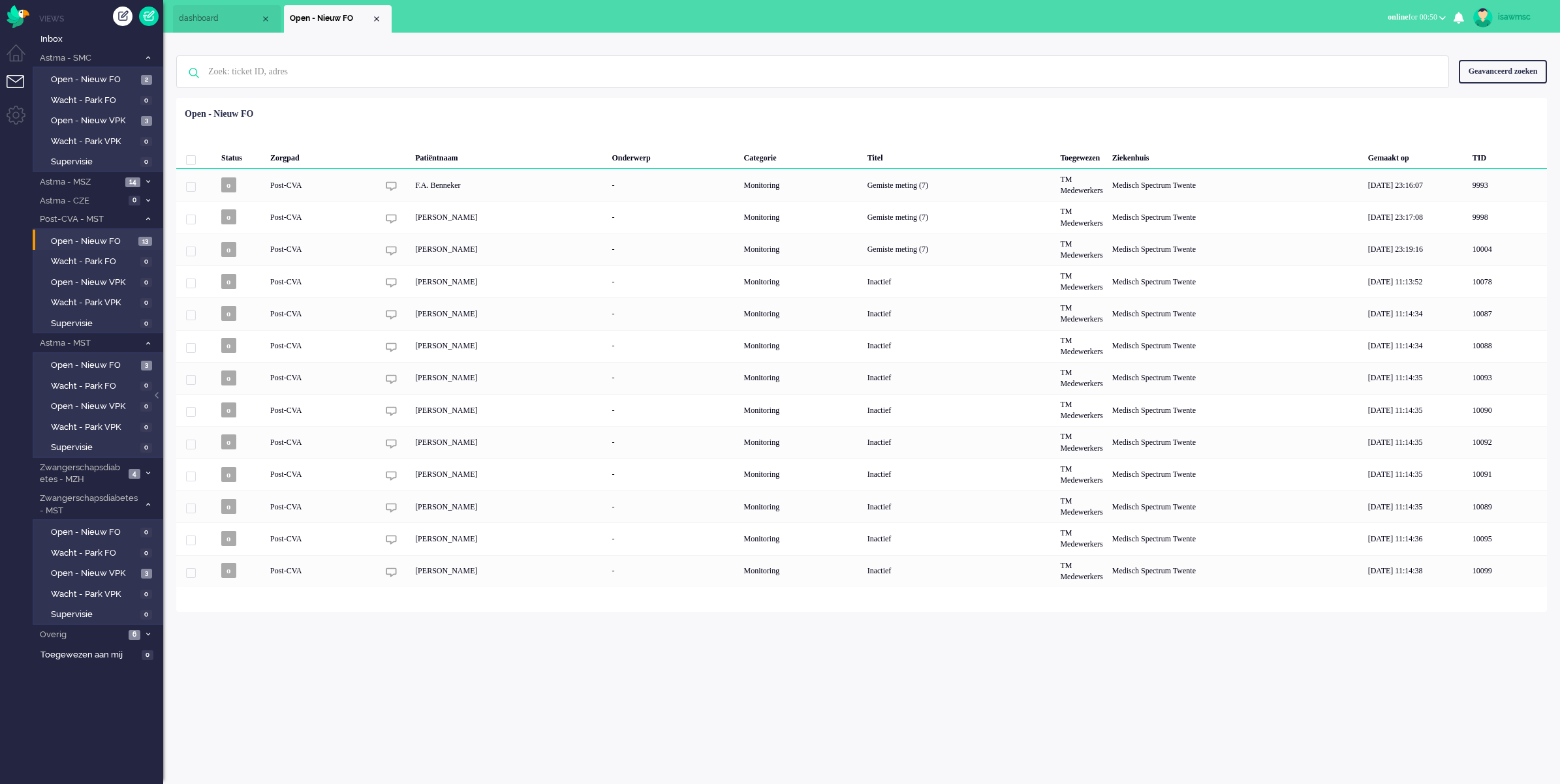
click at [722, 108] on div "Status Zorgpad Patiëntnaam Onderwerp [PERSON_NAME] Titel Toegewezen Ziekenhuis …" at bounding box center [862, 345] width 1370 height 485
click at [139, 113] on link "Open - Nieuw VPK 3" at bounding box center [99, 120] width 124 height 14
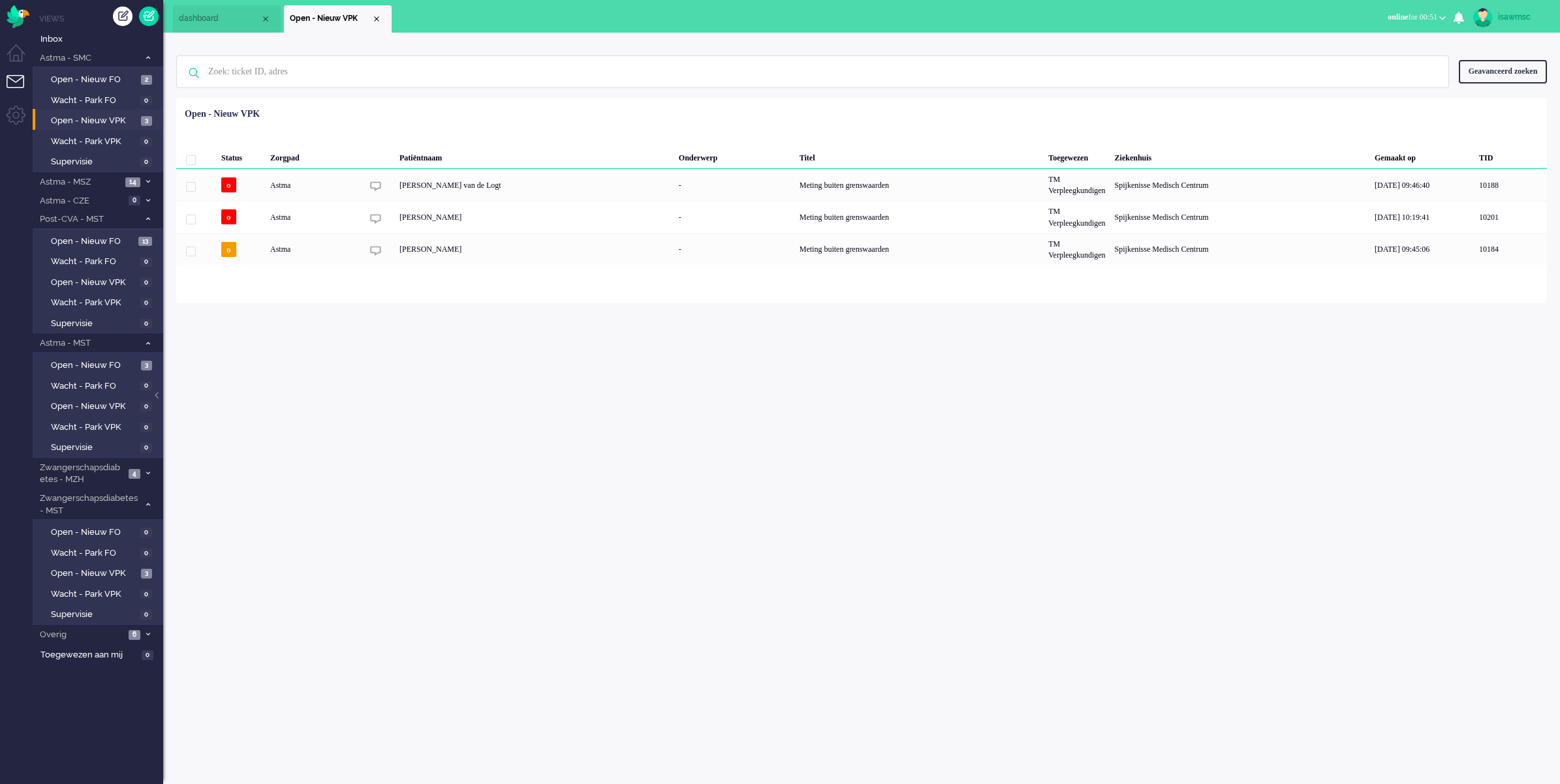
click at [628, 121] on div "Geselecteerd 0 Set Status: open pending holding solved Verwijder Selecteer... U…" at bounding box center [862, 130] width 1370 height 25
drag, startPoint x: 928, startPoint y: 103, endPoint x: 911, endPoint y: 103, distance: 17.0
click at [928, 103] on div "Status Zorgpad Patiëntnaam Onderwerp Titel Toegewezen Ziekenhuis Gemaakt op TID…" at bounding box center [862, 184] width 1370 height 164
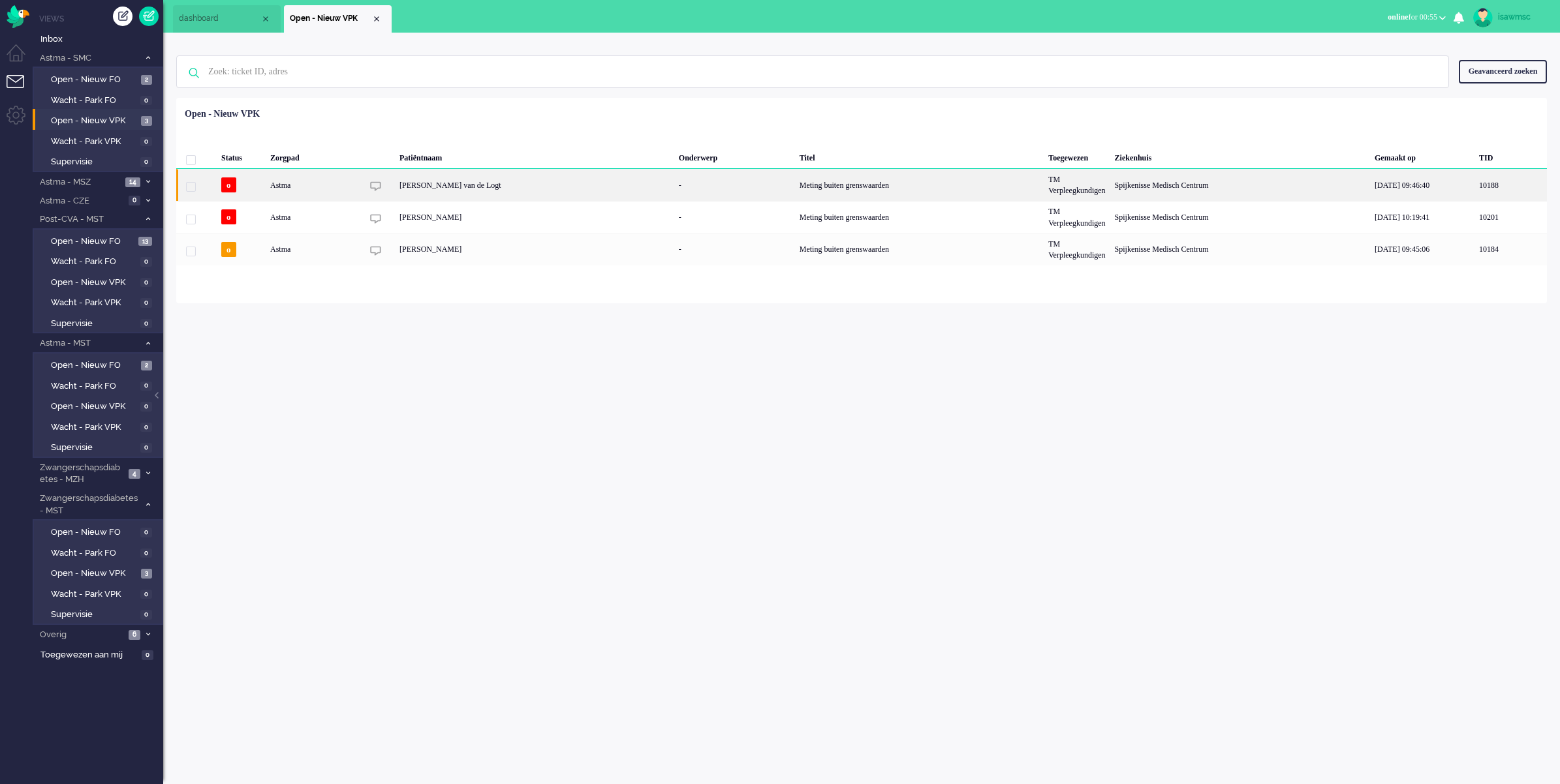
click at [415, 191] on div "[PERSON_NAME] van de Logt" at bounding box center [534, 185] width 279 height 32
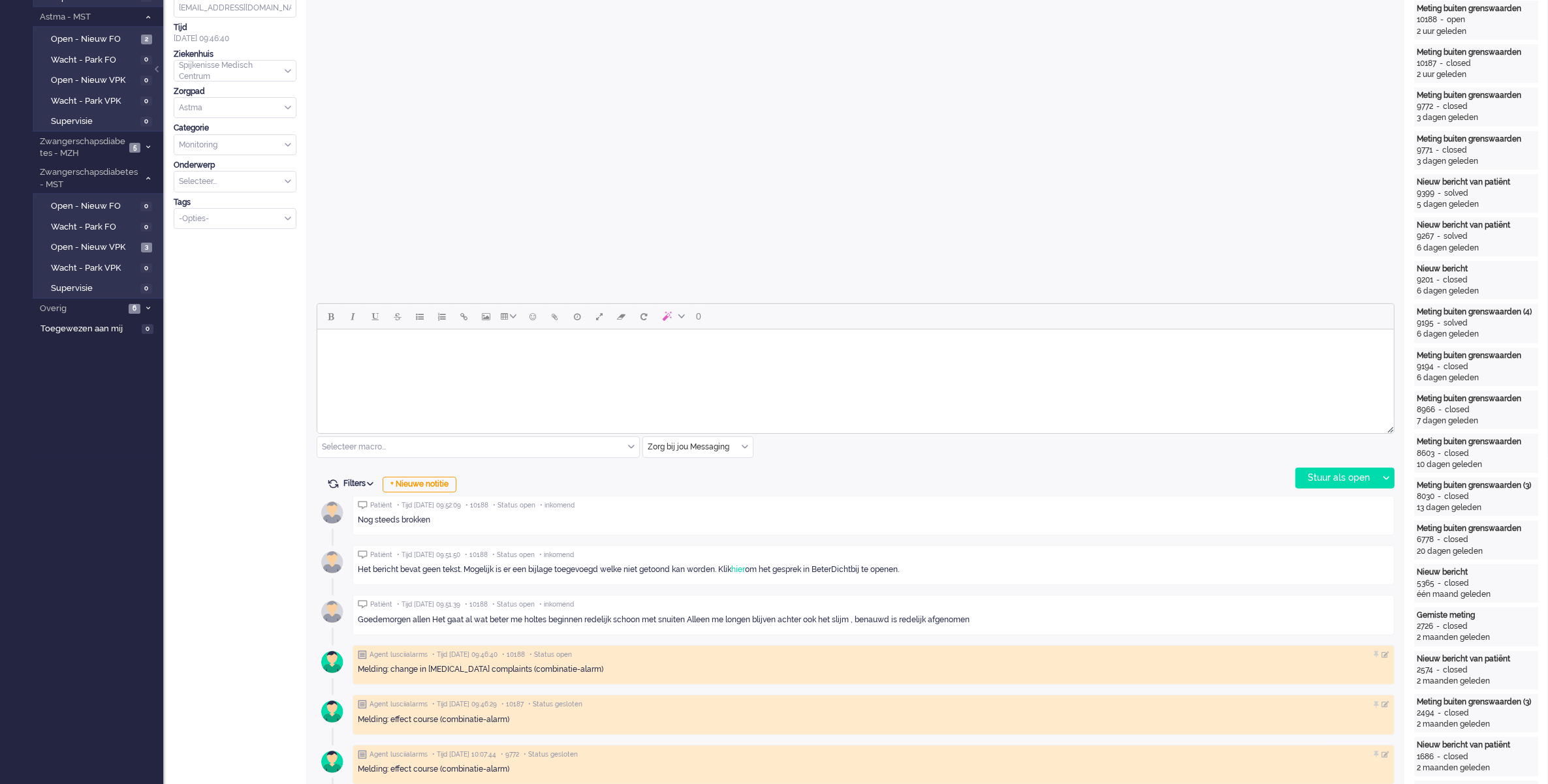
scroll to position [407, 0]
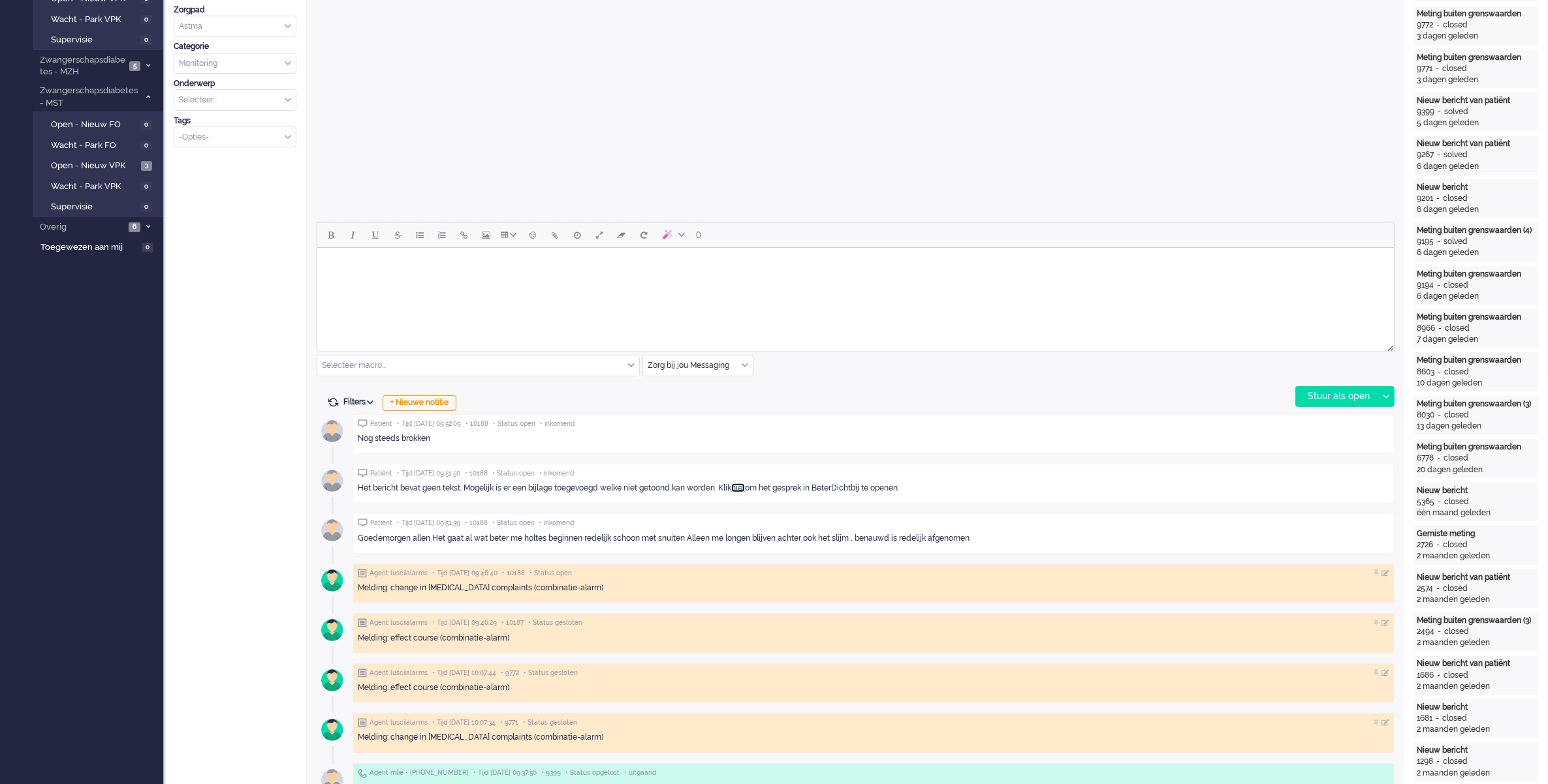
click at [745, 487] on link "hier" at bounding box center [738, 488] width 14 height 9
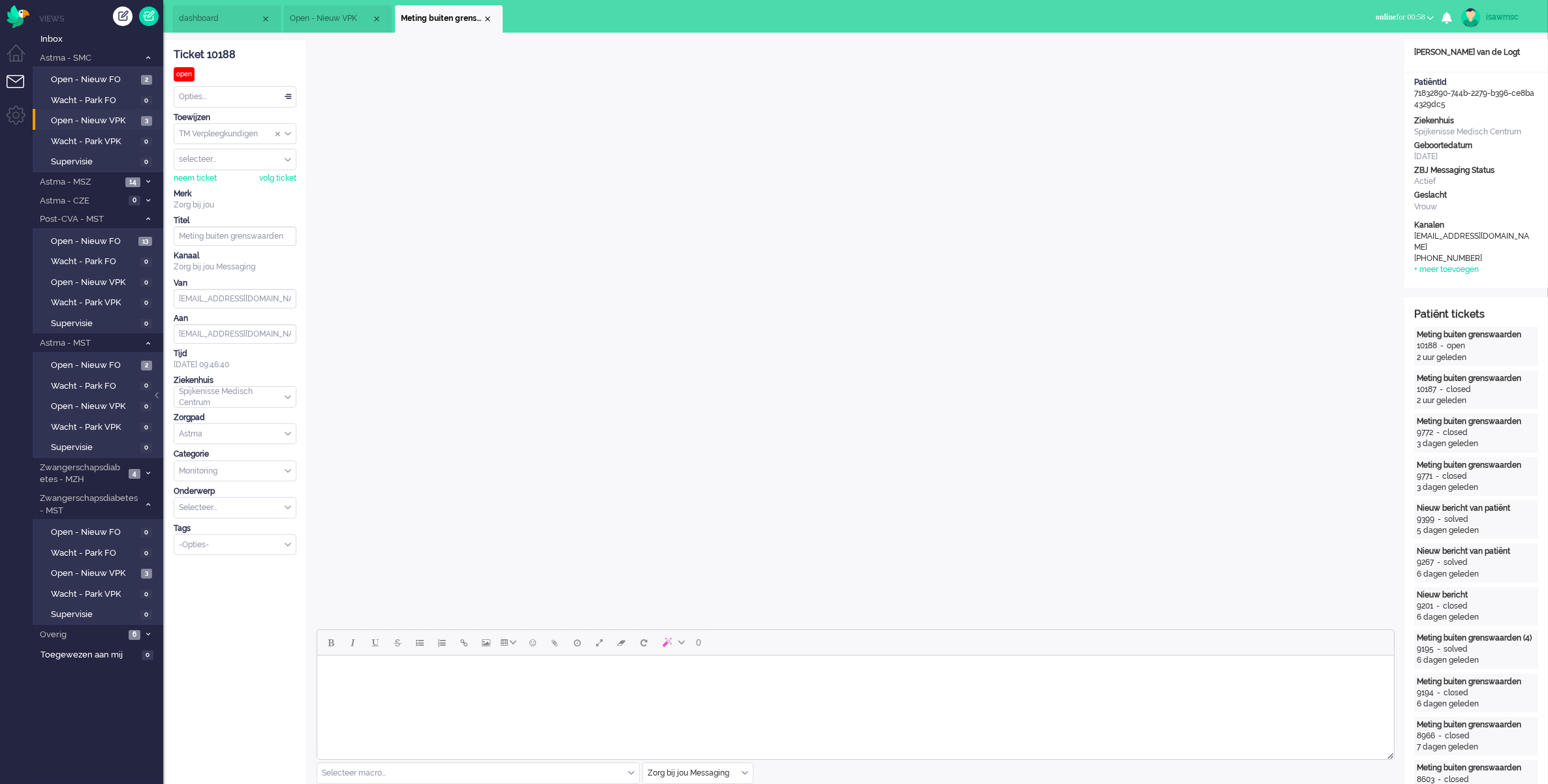
scroll to position [245, 0]
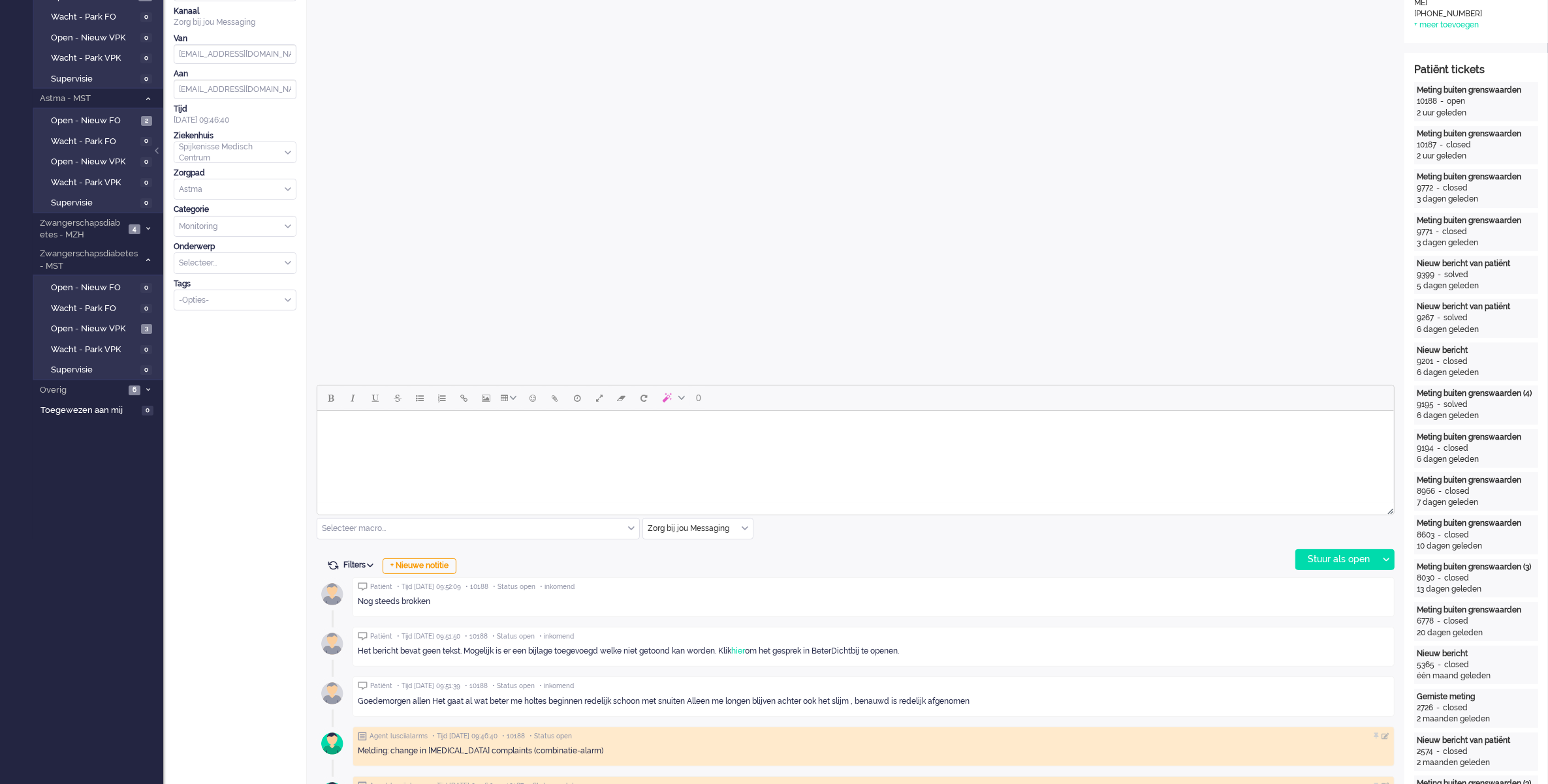
click at [743, 529] on div "Zorg bij jou Messaging" at bounding box center [697, 529] width 109 height 21
click at [695, 565] on span "uitgaand telefoon" at bounding box center [681, 567] width 64 height 11
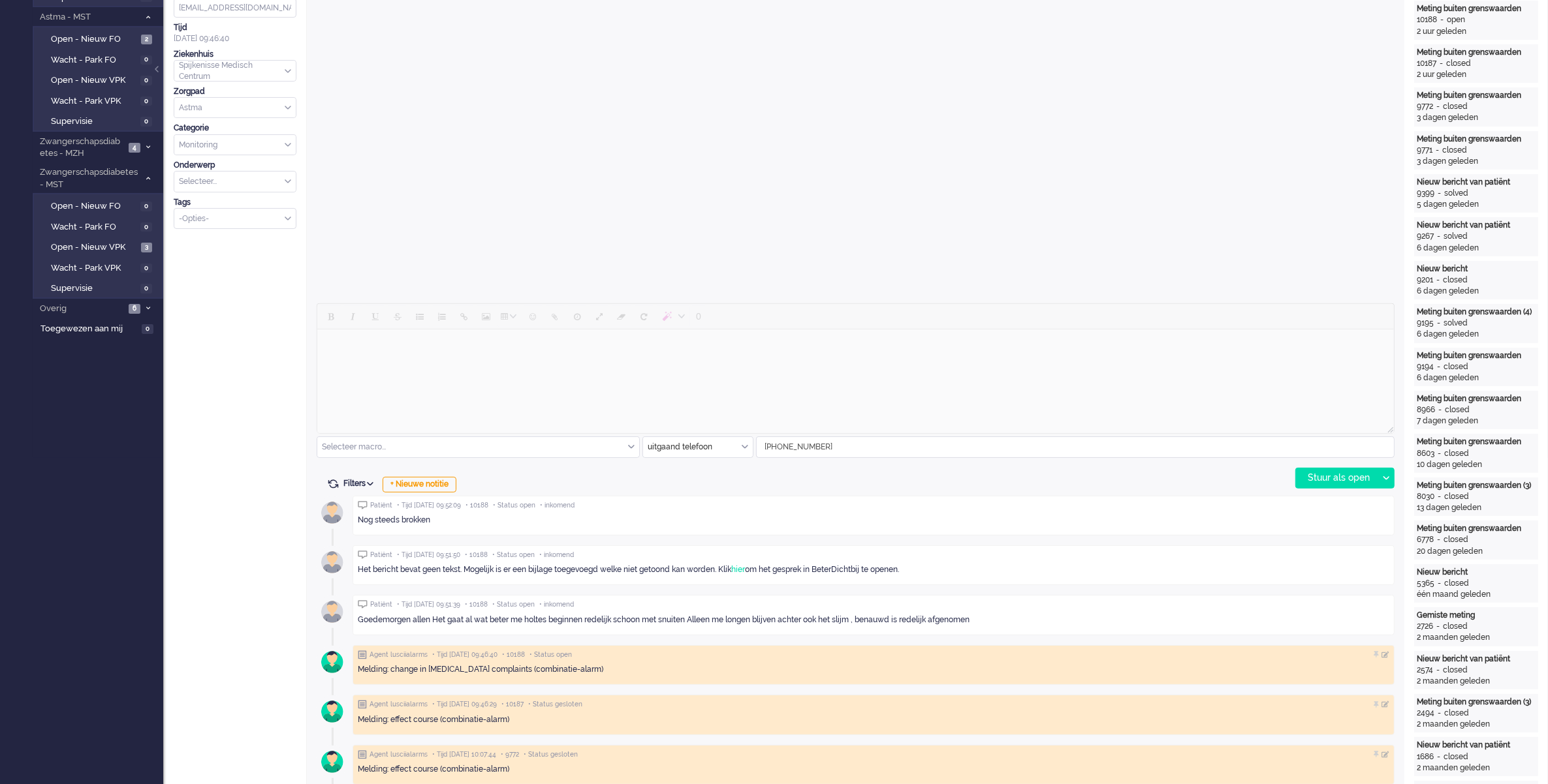
scroll to position [164, 0]
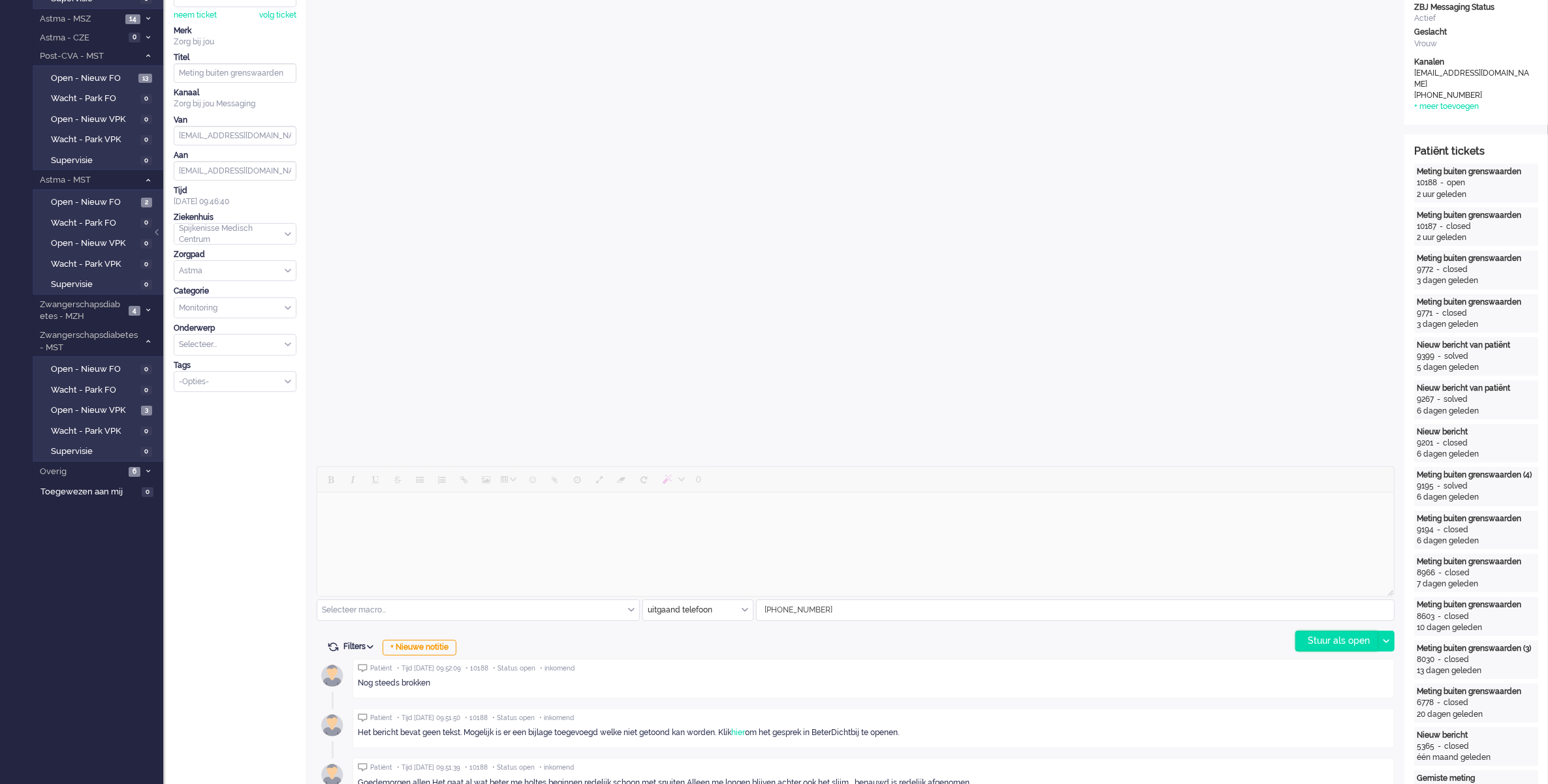
click at [1319, 637] on div "Stuur als open" at bounding box center [1336, 641] width 81 height 20
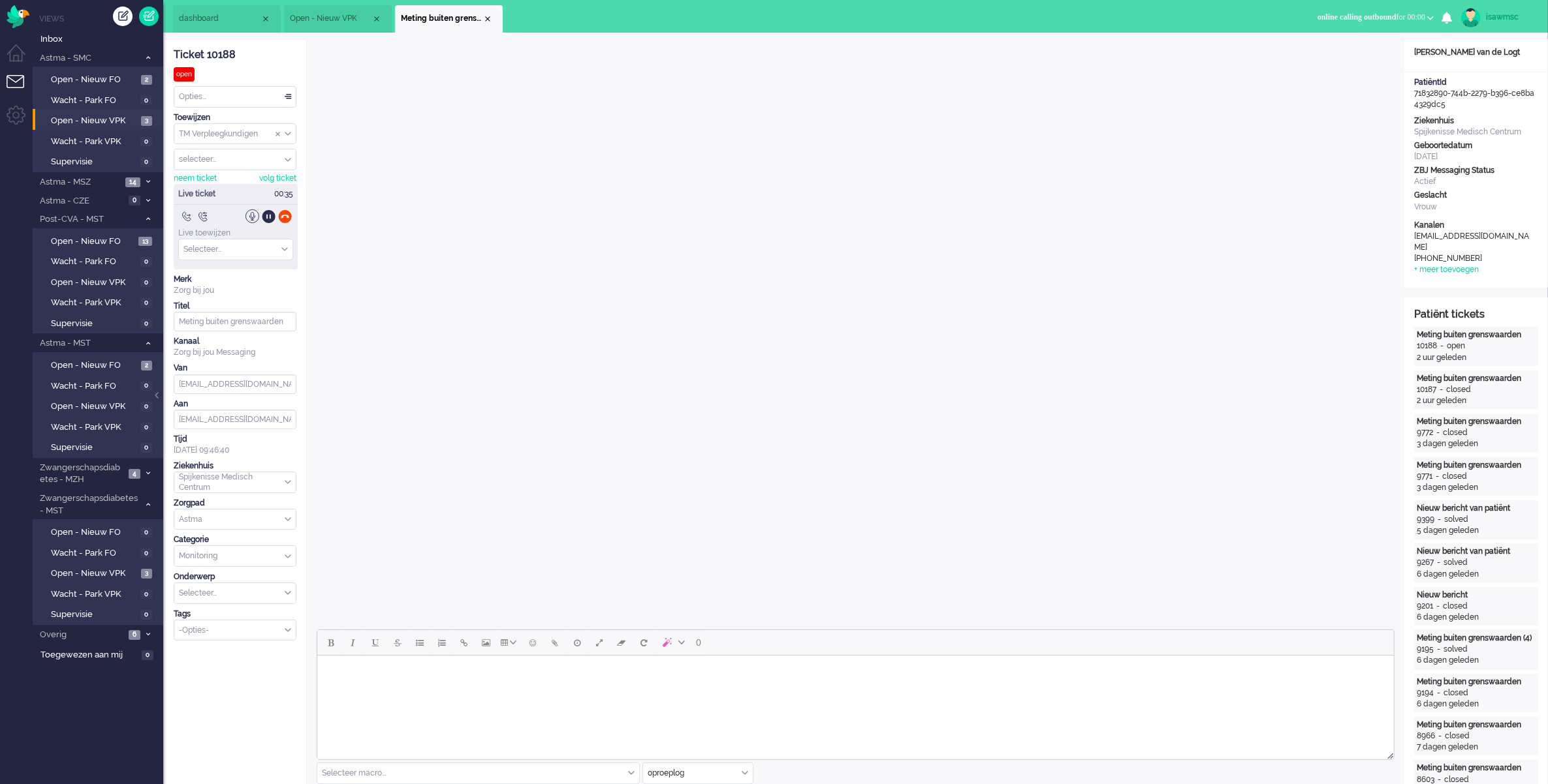
scroll to position [326, 0]
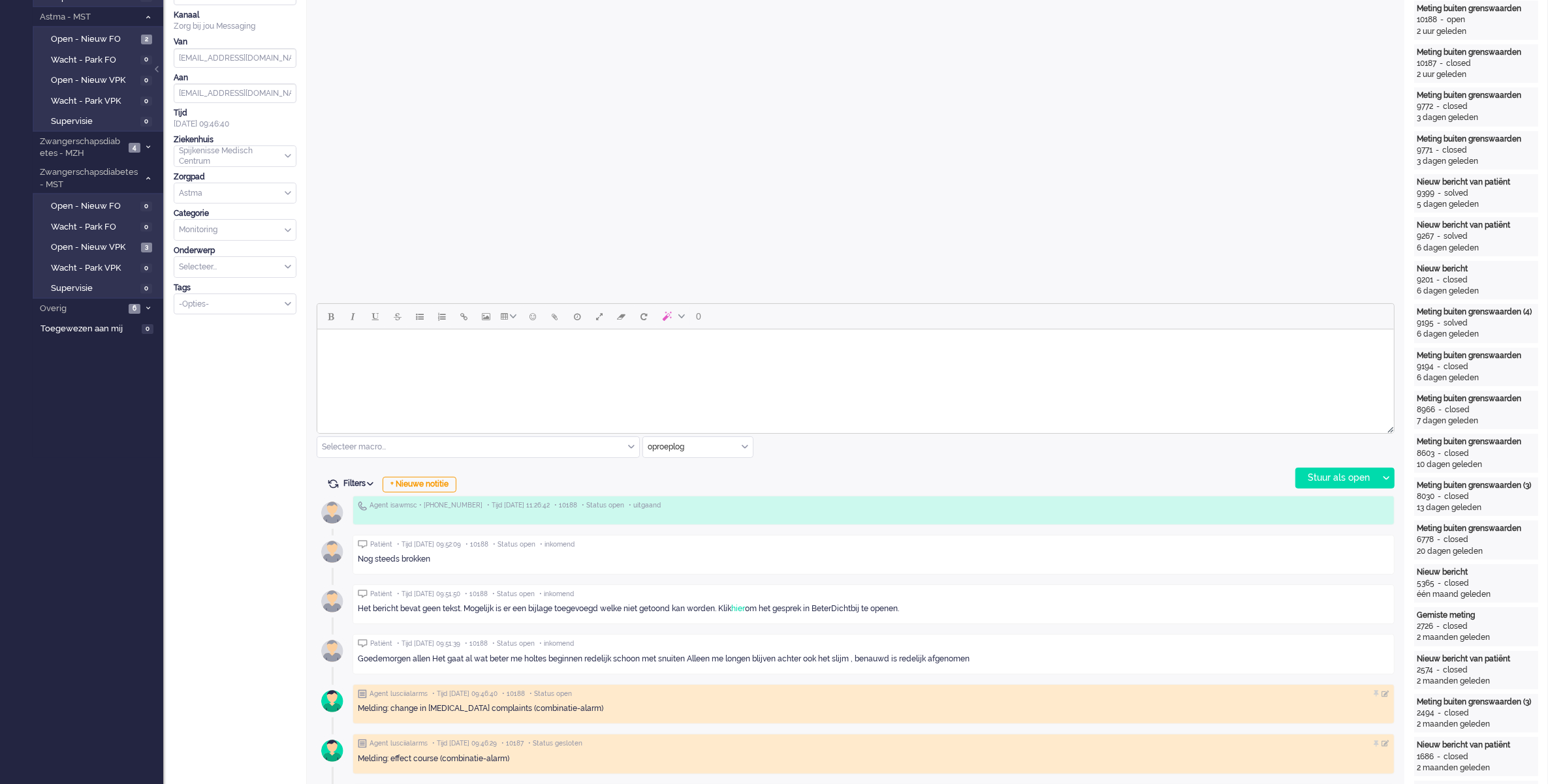
click at [810, 481] on div "Filters Events tonen Alleen huidig ticket tonen Verberg inactieve tickets Filte…" at bounding box center [855, 485] width 1078 height 13
click at [830, 462] on div "0 Selecteer macro... Bericht: [PERSON_NAME] geen actie Bericht: Intake Notitie:…" at bounding box center [855, 396] width 1078 height 185
click at [447, 363] on html at bounding box center [854, 347] width 1076 height 34
click at [859, 478] on div "Filters Events tonen Alleen huidig ticket tonen Verberg inactieve tickets Filte…" at bounding box center [855, 485] width 1078 height 13
click at [501, 360] on html at bounding box center [854, 347] width 1076 height 34
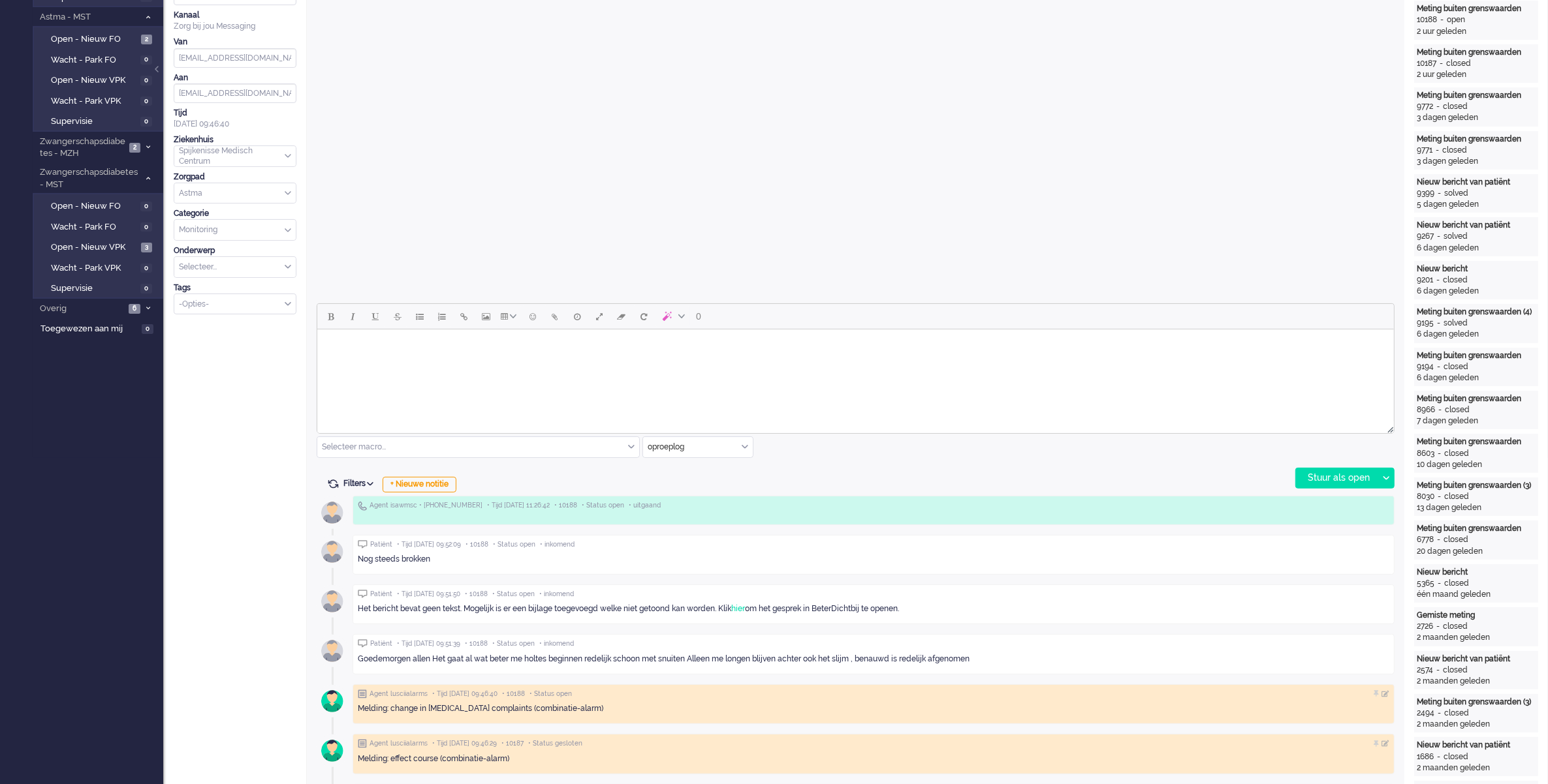
scroll to position [0, 0]
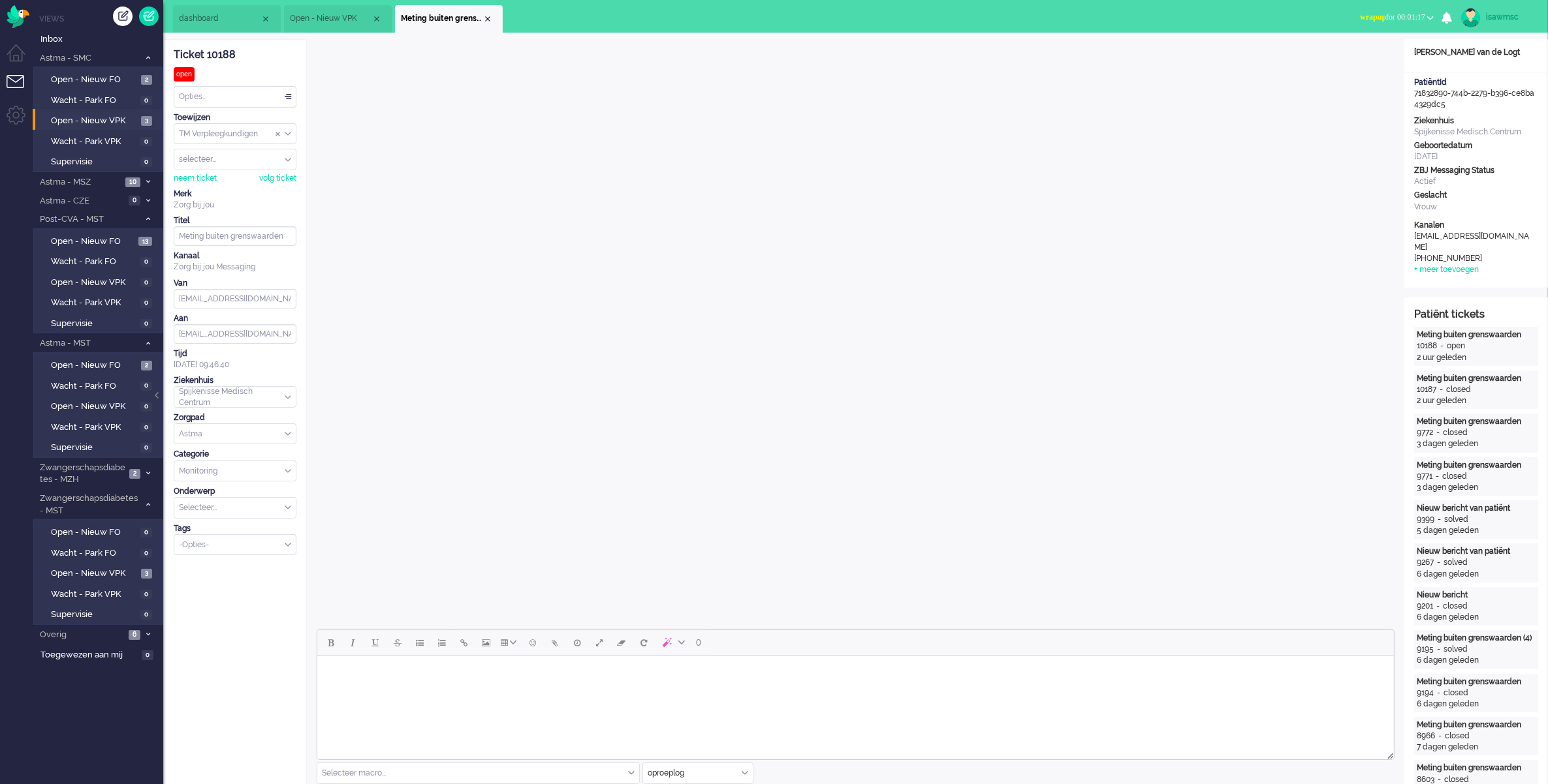
click at [1360, 14] on span "wrapup" at bounding box center [1373, 17] width 26 height 9
click at [1355, 55] on label "Online" at bounding box center [1379, 59] width 103 height 11
click at [1176, 16] on ul "dashboard Open - Nieuw VPK" at bounding box center [728, 16] width 1111 height 33
click at [483, 21] on div "Close tab" at bounding box center [487, 19] width 10 height 10
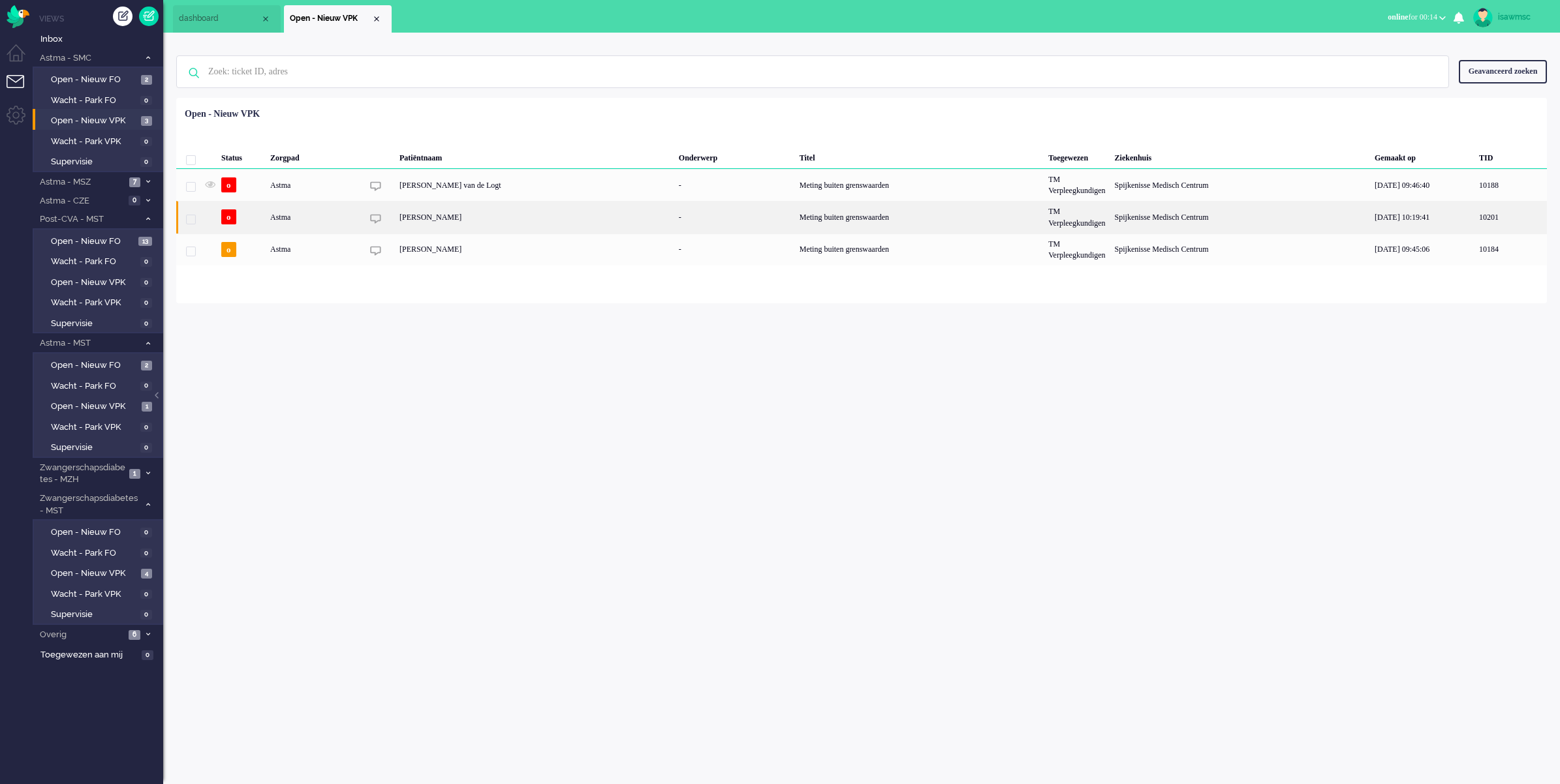
click at [404, 232] on div "[PERSON_NAME]" at bounding box center [534, 217] width 279 height 32
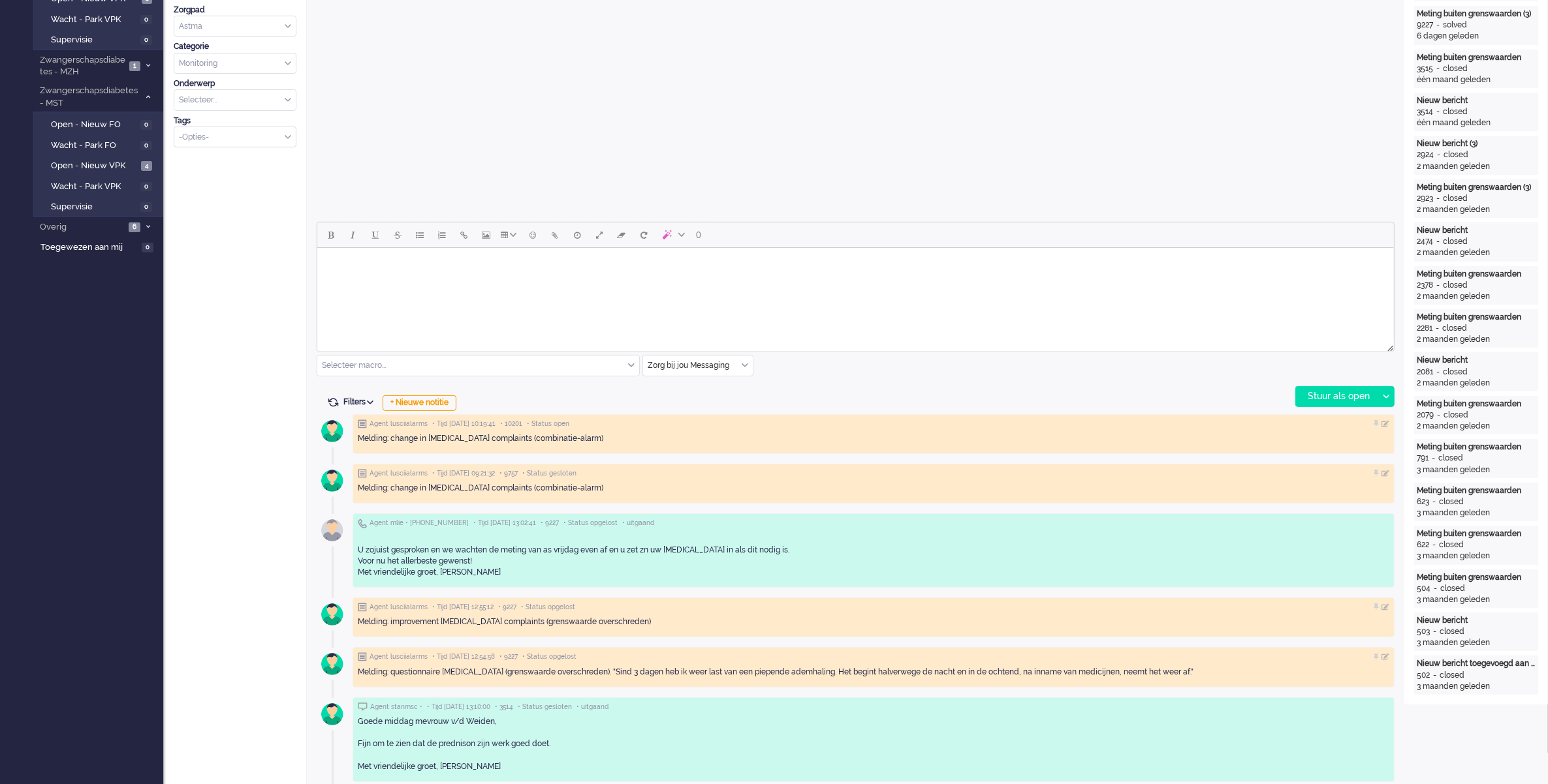
scroll to position [164, 0]
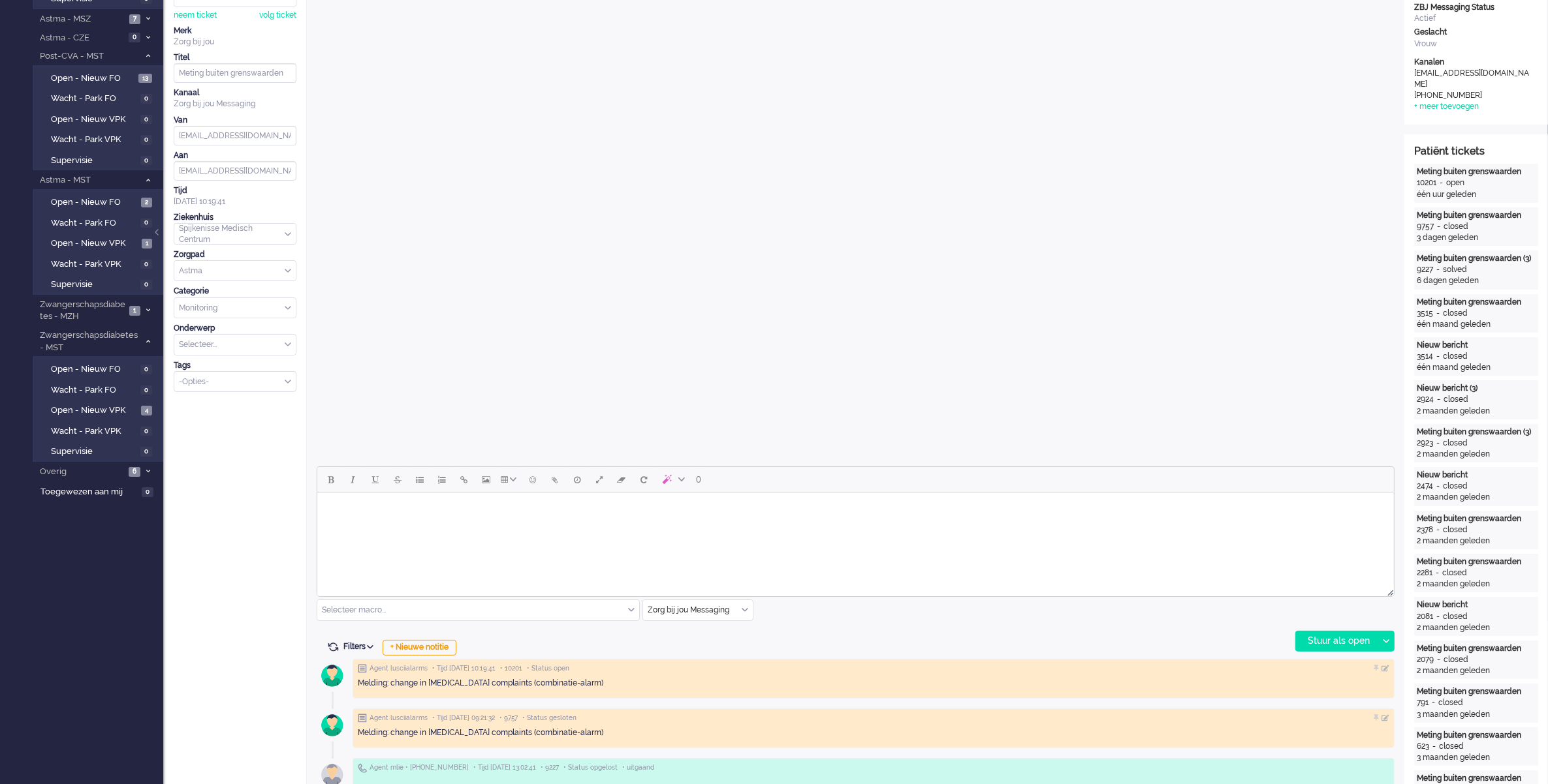
click at [669, 514] on body "Rich Text Area. Press ALT-0 for help." at bounding box center [854, 509] width 1066 height 22
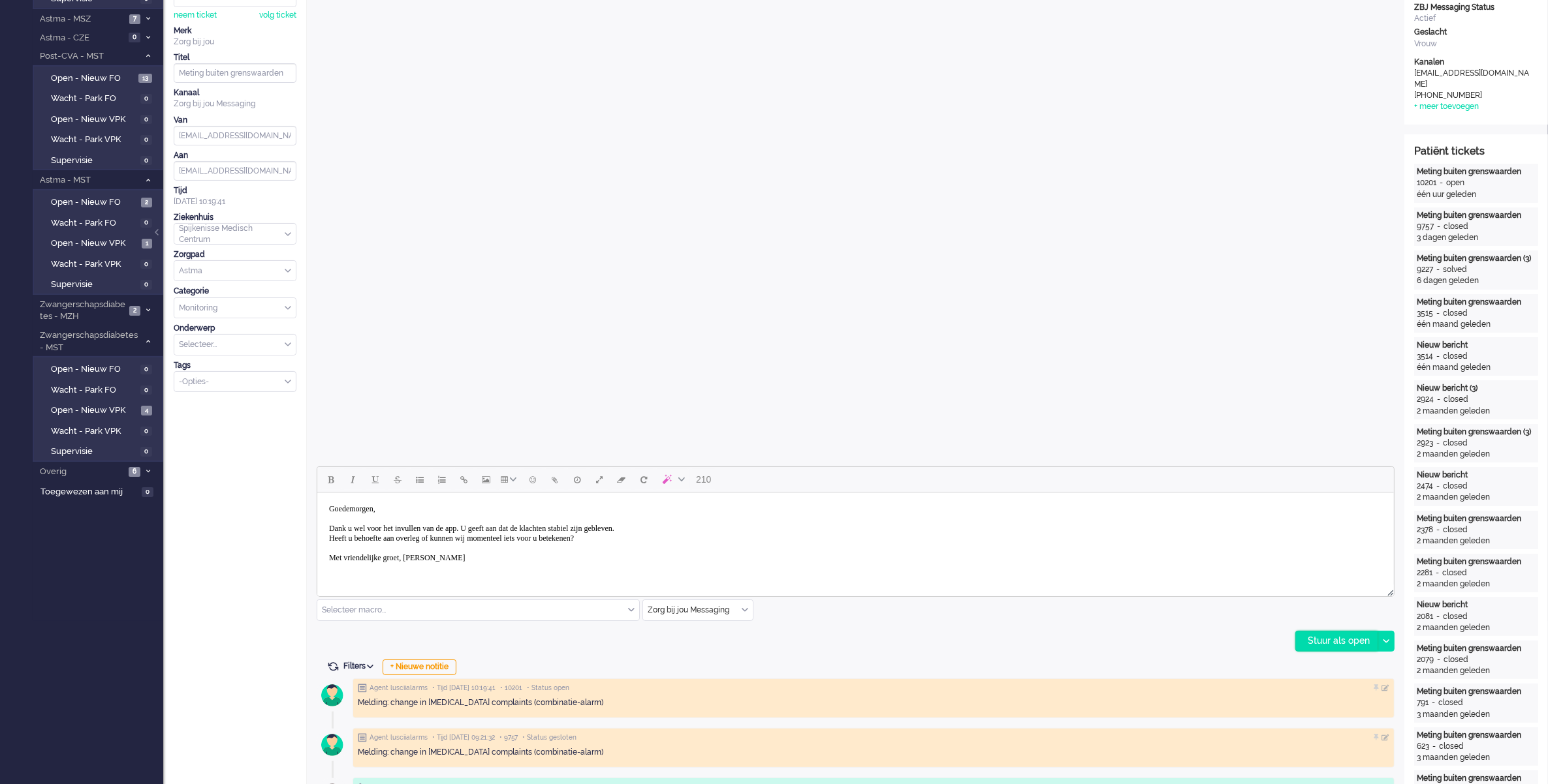
click at [1329, 632] on div "Stuur als open" at bounding box center [1336, 641] width 81 height 20
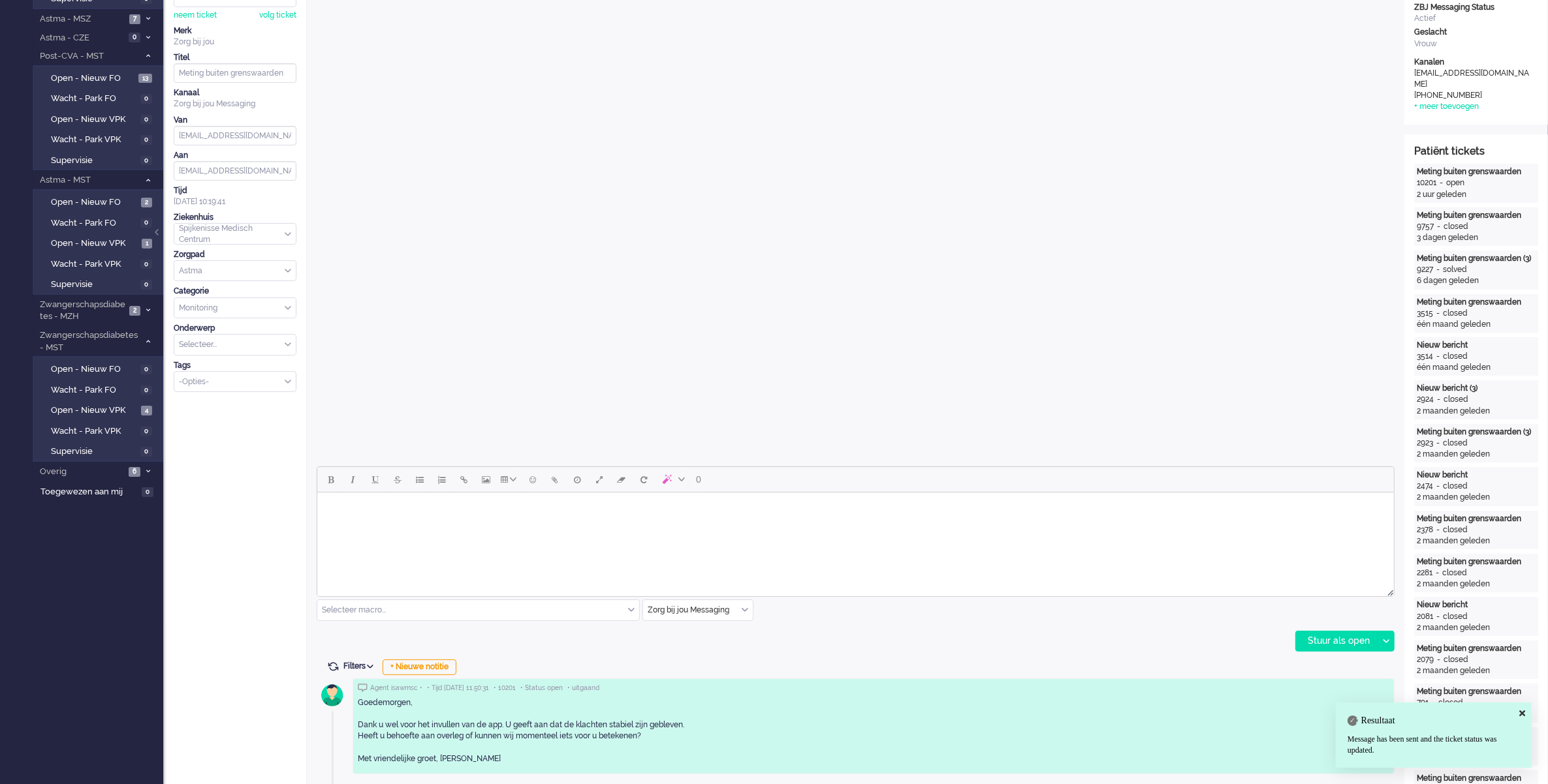
scroll to position [0, 0]
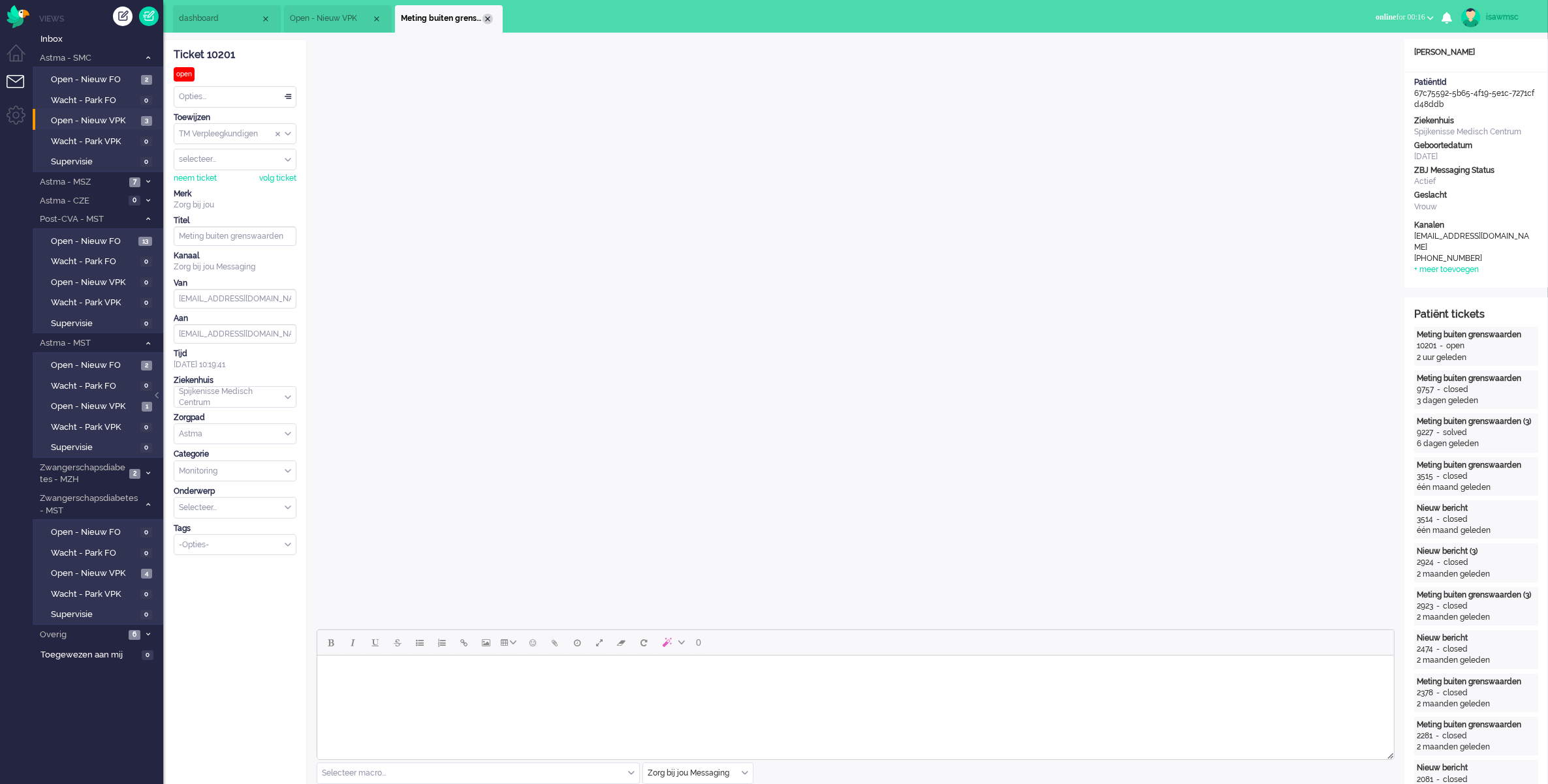
click at [488, 21] on div "Close tab" at bounding box center [487, 19] width 10 height 10
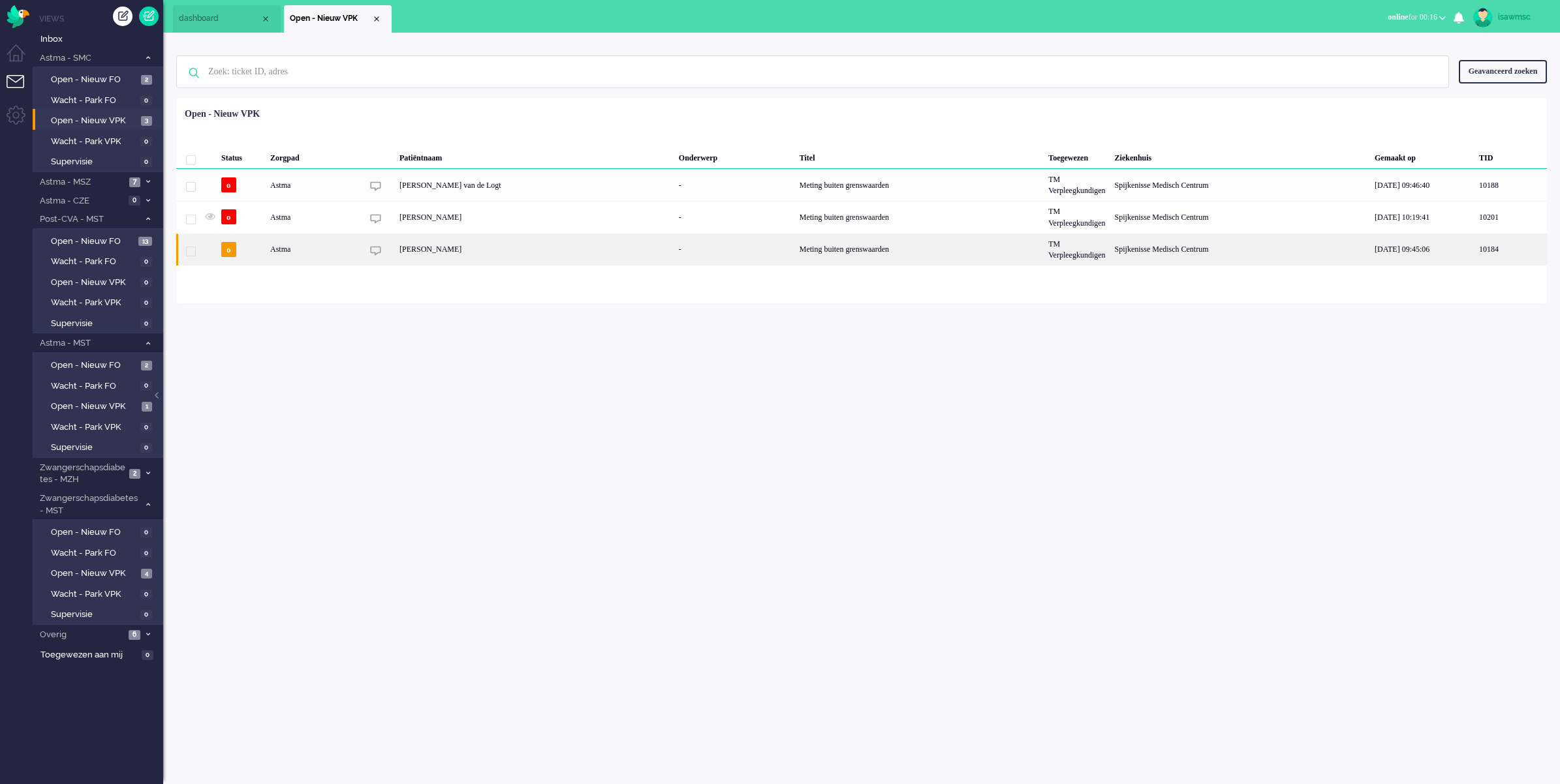
click at [488, 263] on div "[PERSON_NAME]" at bounding box center [534, 249] width 279 height 32
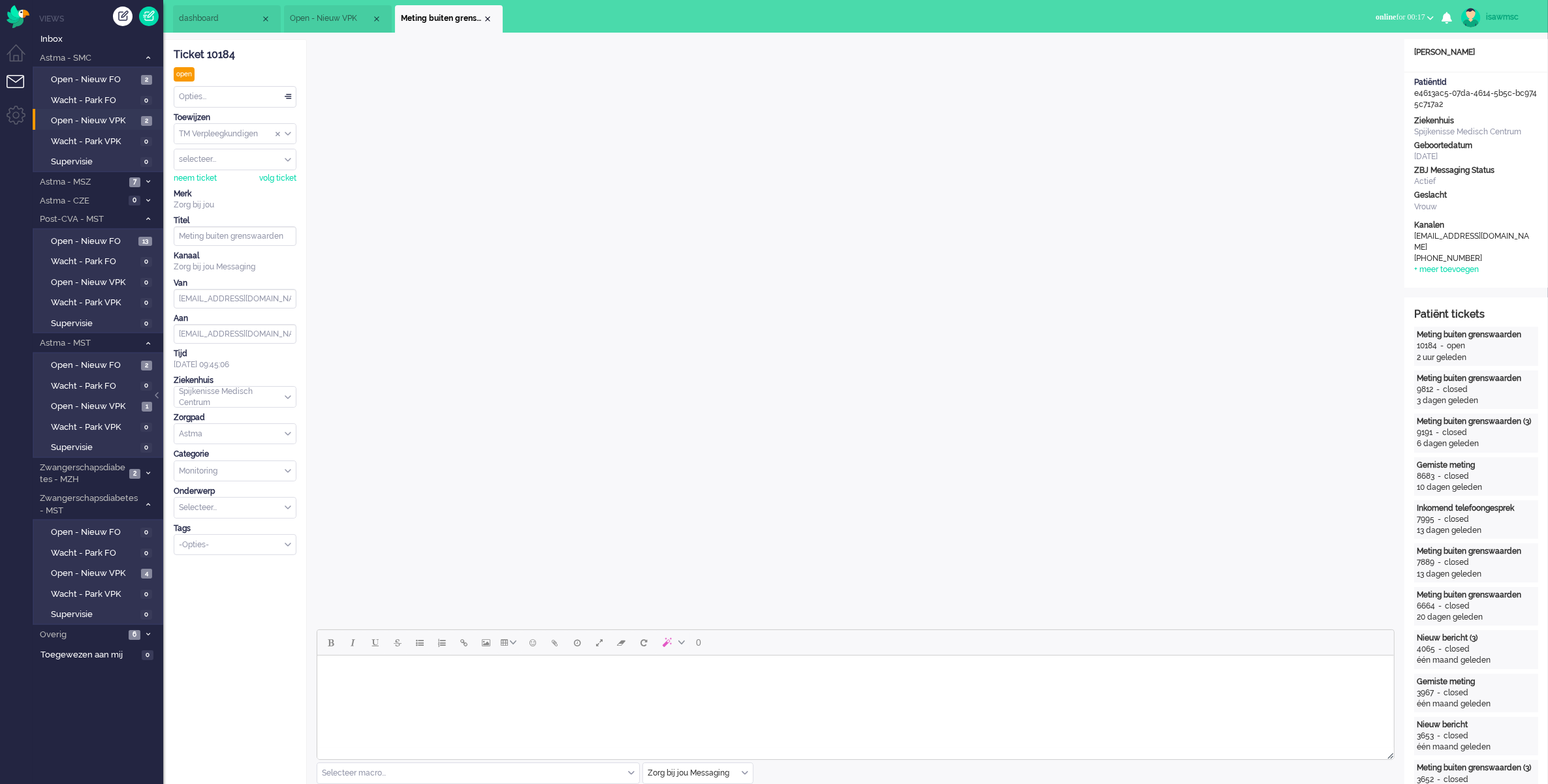
scroll to position [407, 0]
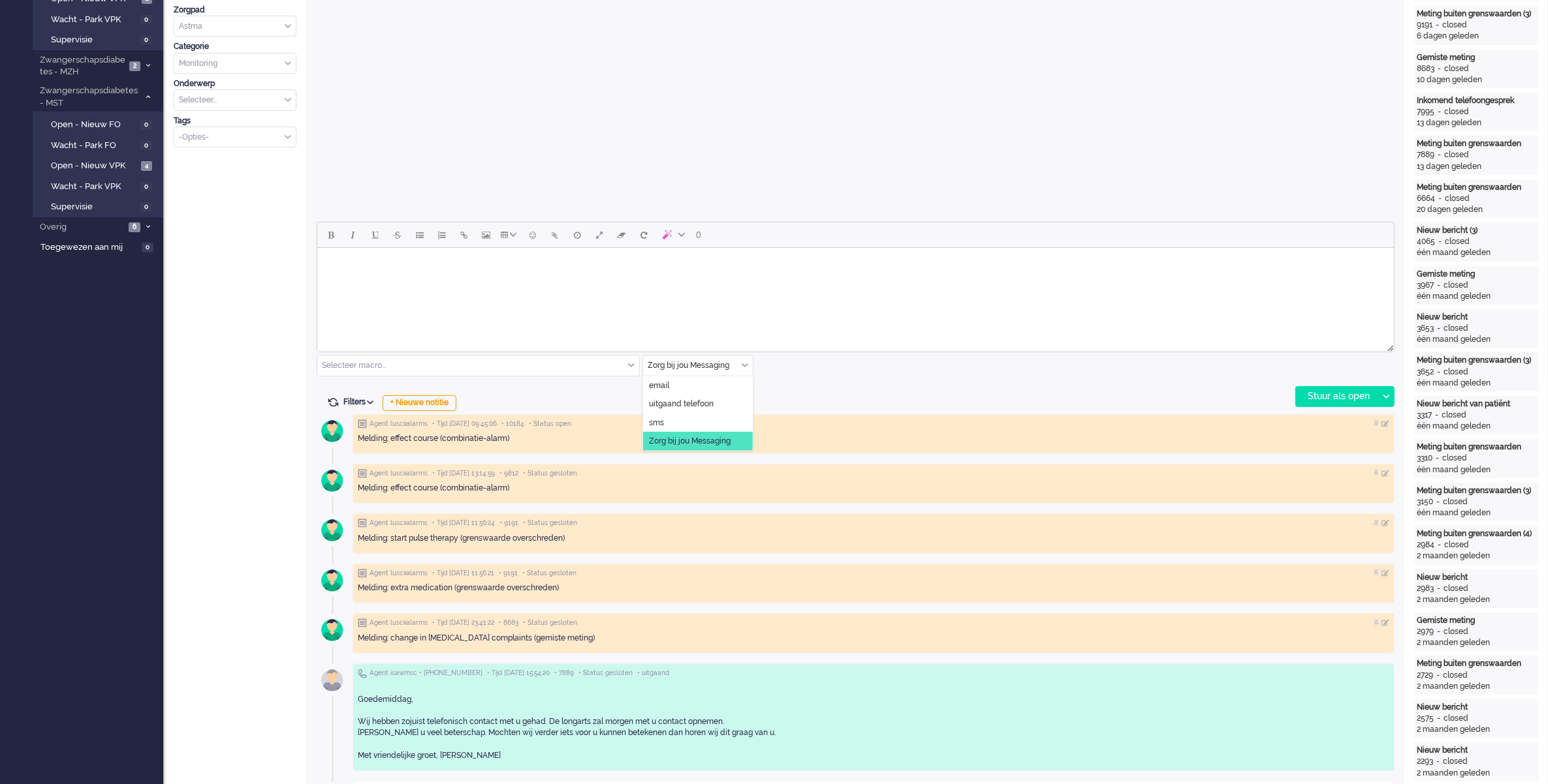
click at [751, 363] on input "text" at bounding box center [697, 366] width 109 height 21
click at [724, 407] on li "uitgaand telefoon" at bounding box center [697, 404] width 109 height 19
click at [1308, 393] on div "Stuur als open" at bounding box center [1336, 396] width 81 height 20
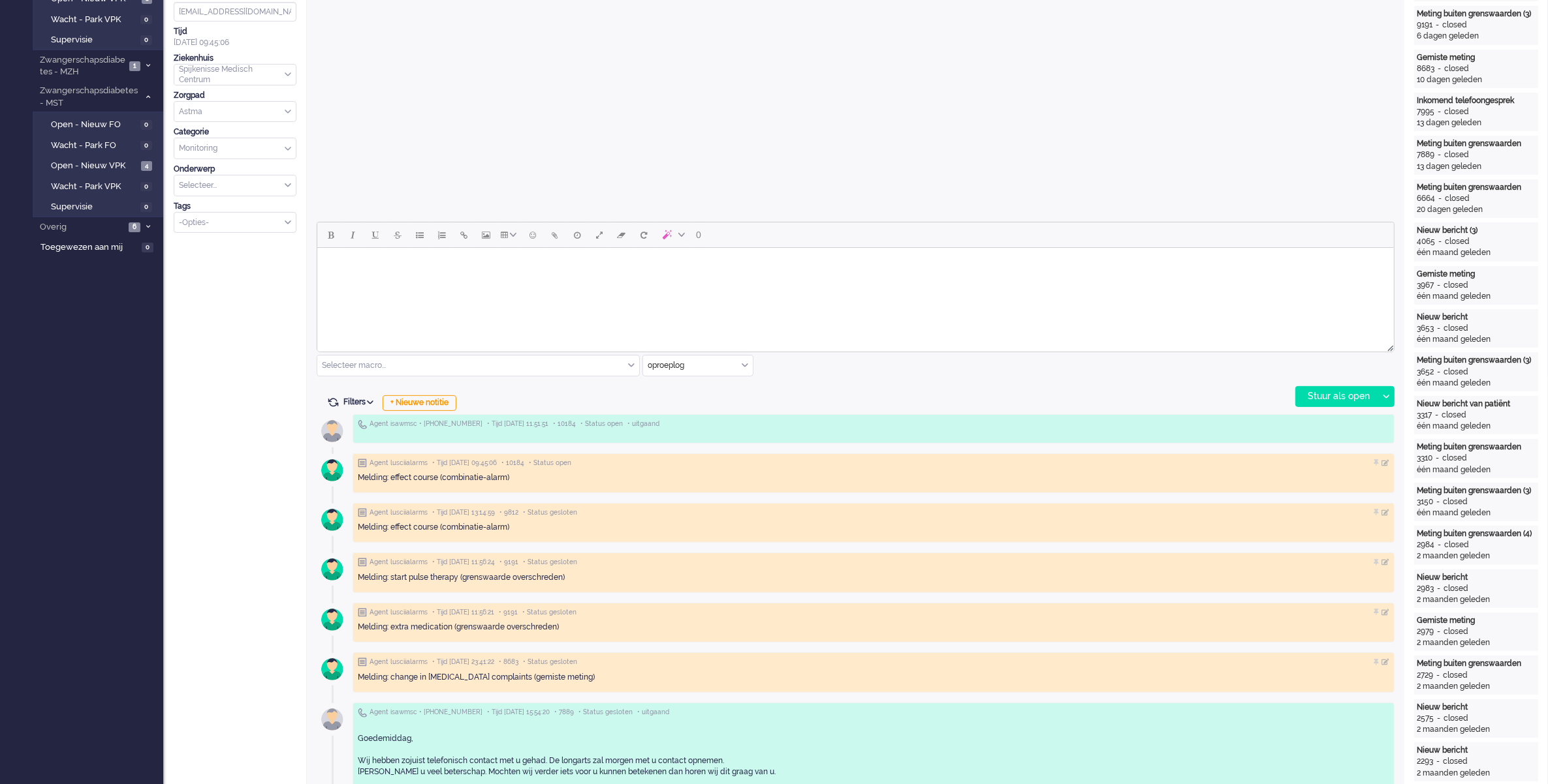
click at [752, 365] on input "text" at bounding box center [697, 366] width 109 height 21
click at [716, 407] on li "uitgaand telefoon" at bounding box center [697, 404] width 109 height 19
click at [697, 302] on div at bounding box center [855, 288] width 1078 height 133
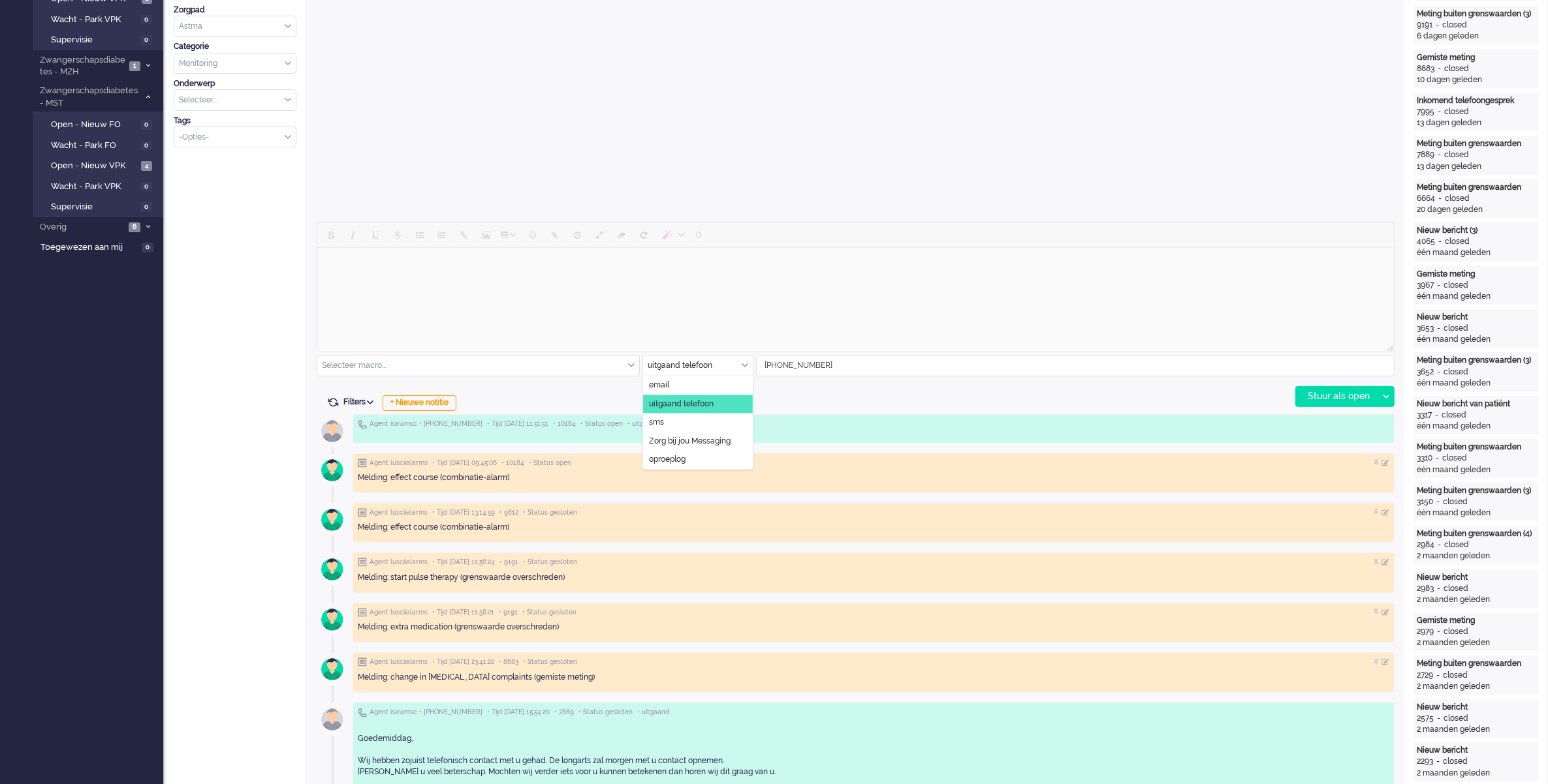
click at [741, 370] on input "text" at bounding box center [697, 366] width 109 height 21
click at [705, 435] on span "Zorg bij jou Messaging" at bounding box center [689, 441] width 81 height 11
click at [695, 281] on html at bounding box center [854, 264] width 1076 height 34
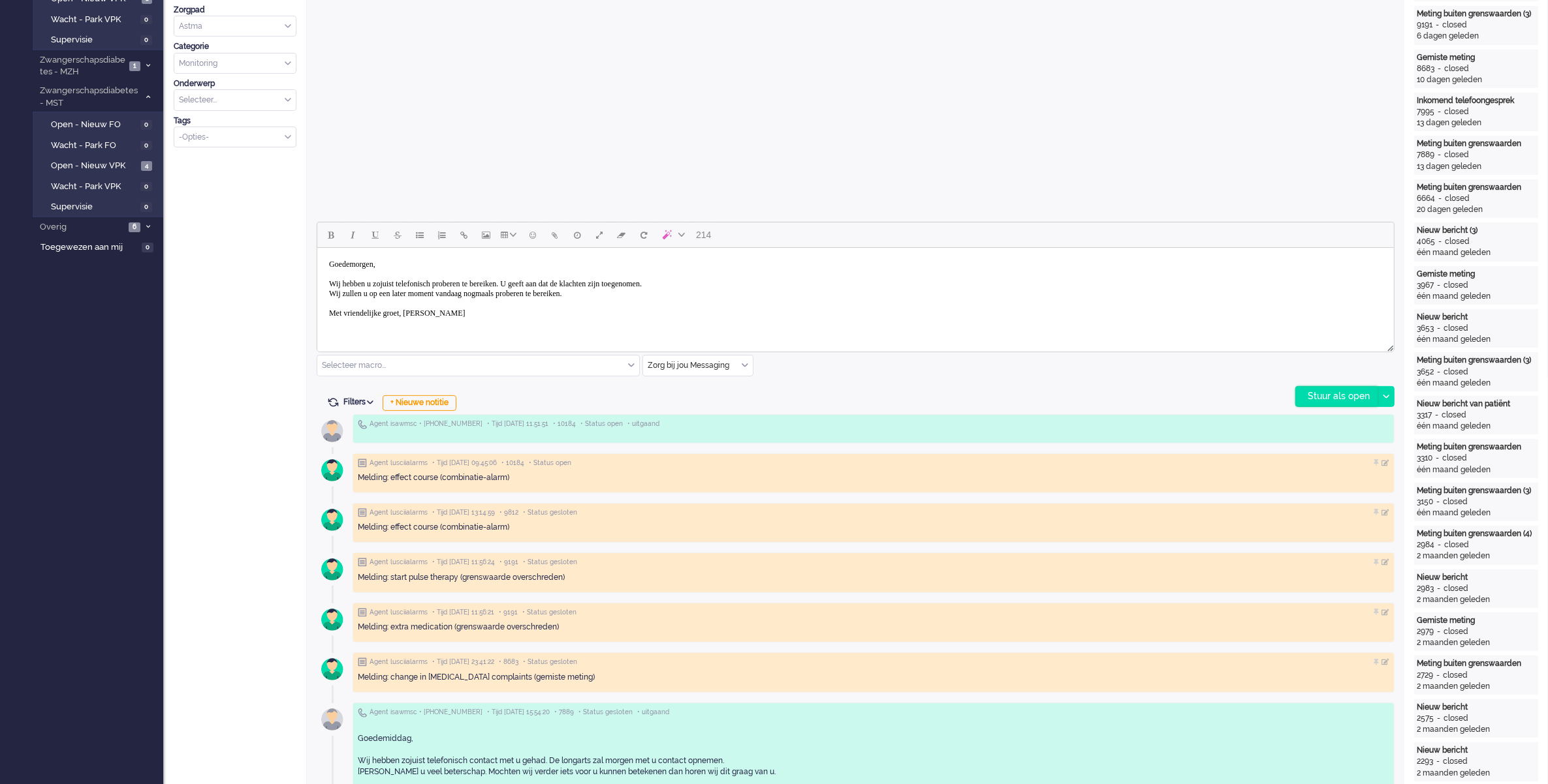
click at [1366, 393] on div "Stuur als open" at bounding box center [1336, 396] width 81 height 20
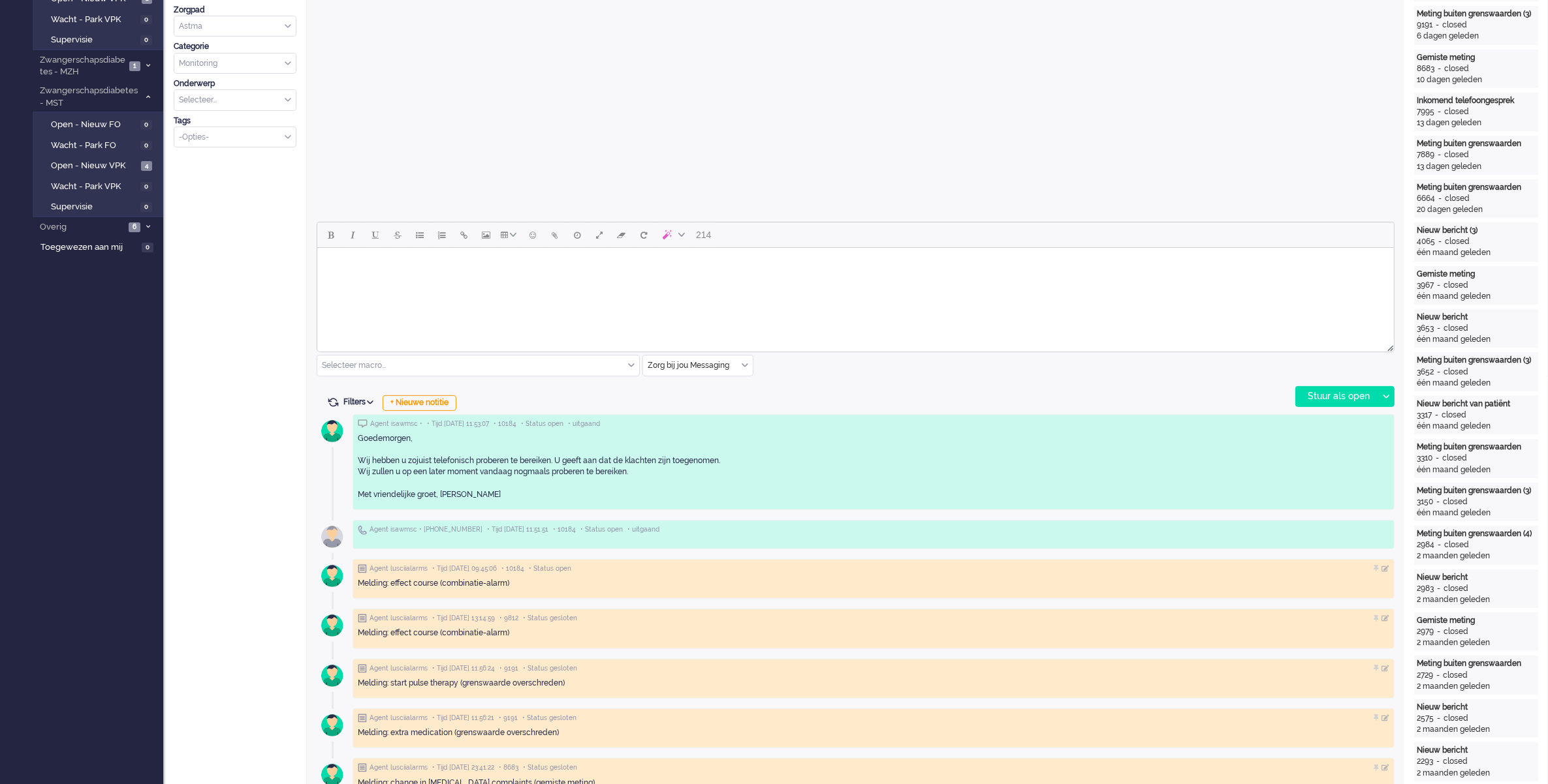
scroll to position [0, 0]
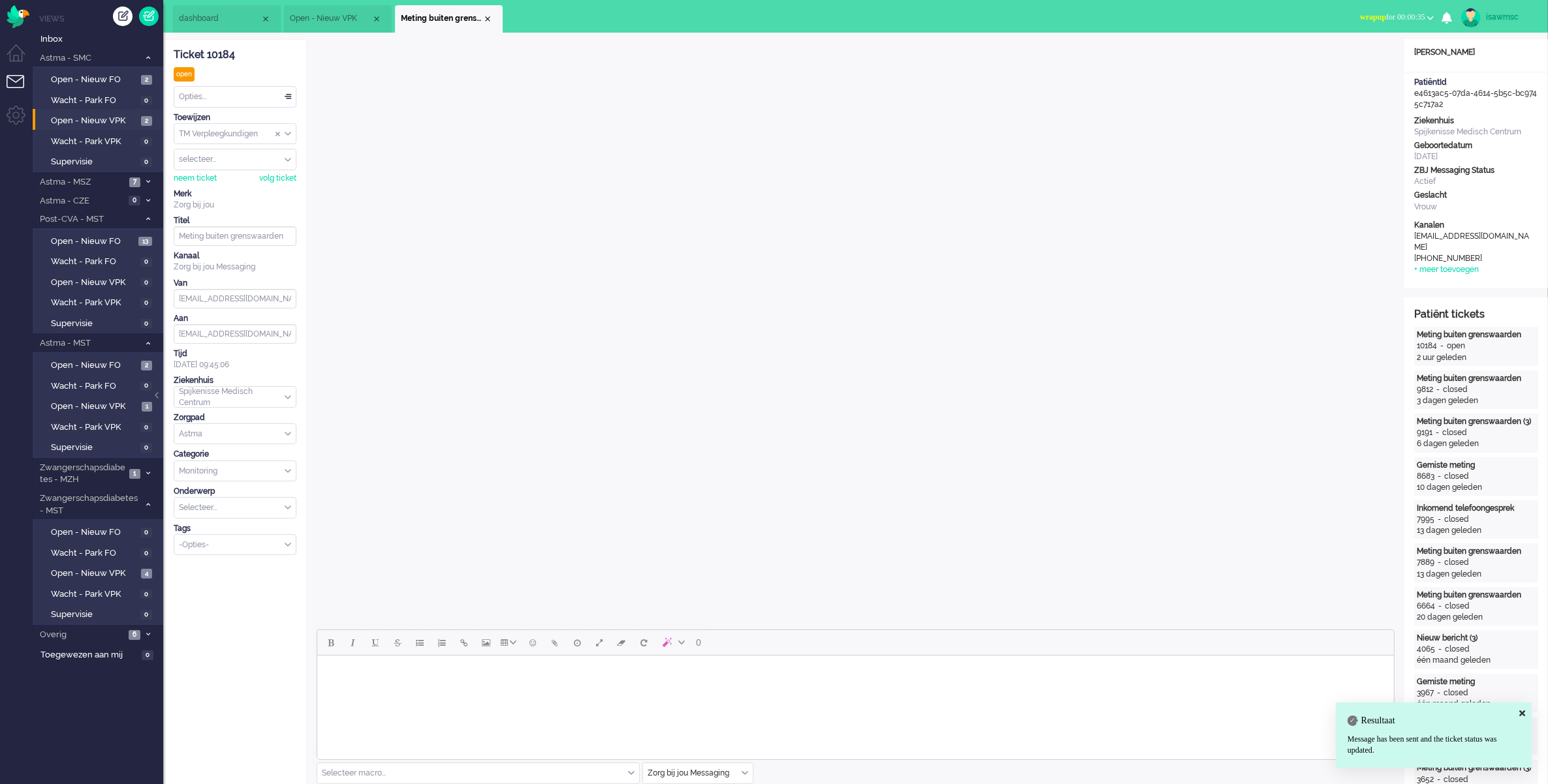
click at [484, 11] on li "Meting buiten grenswaarden" at bounding box center [448, 19] width 108 height 27
click at [484, 13] on li "Meting buiten grenswaarden" at bounding box center [448, 19] width 108 height 27
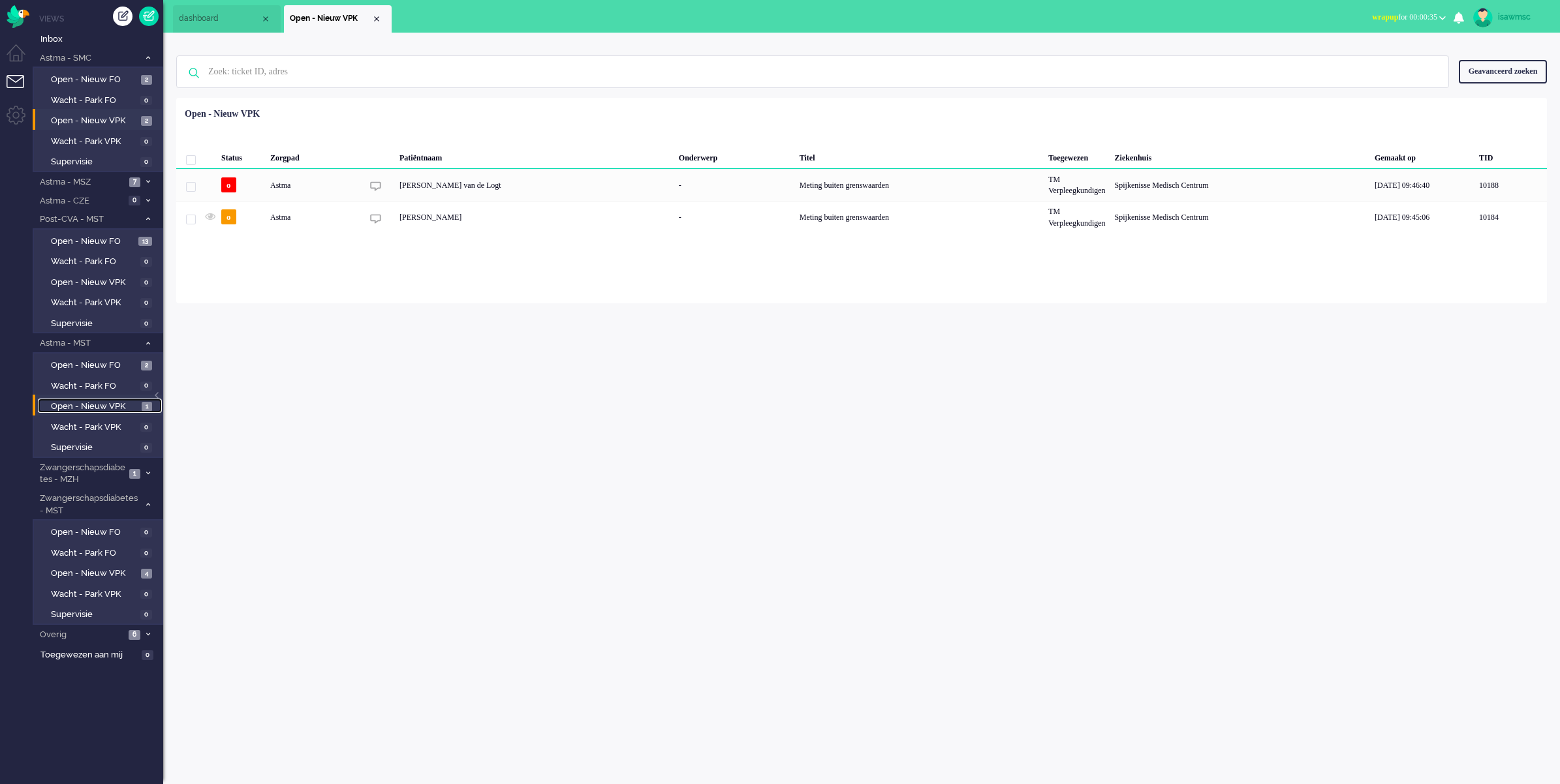
click at [127, 401] on span "Open - Nieuw VPK" at bounding box center [94, 406] width 88 height 12
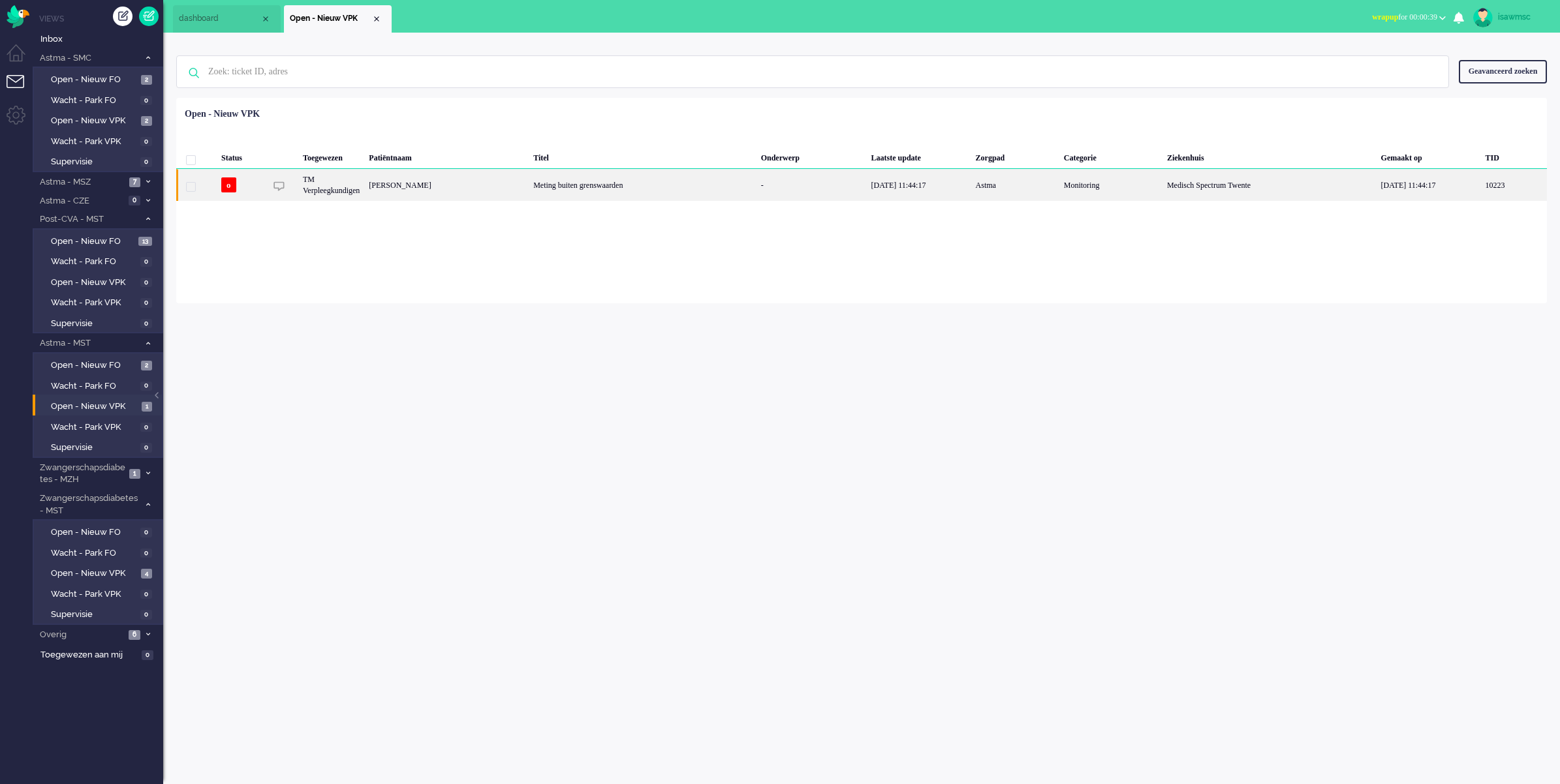
click at [494, 196] on div "[PERSON_NAME]" at bounding box center [447, 185] width 165 height 32
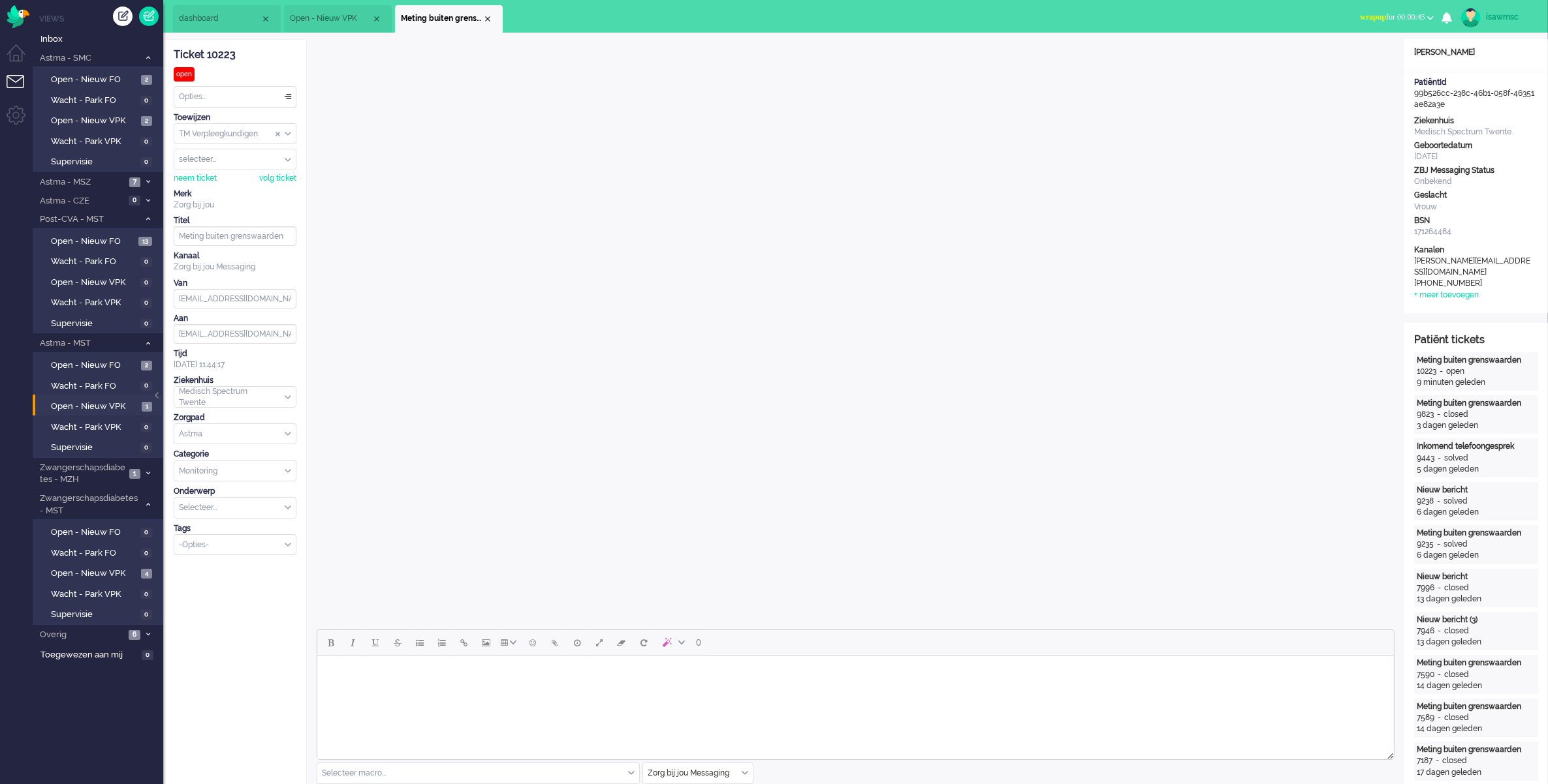
click at [1395, 20] on span "wrapup for 00:00:45" at bounding box center [1393, 17] width 65 height 9
click at [1370, 54] on label "Online" at bounding box center [1379, 59] width 103 height 11
click at [485, 18] on div "Close tab" at bounding box center [487, 19] width 10 height 10
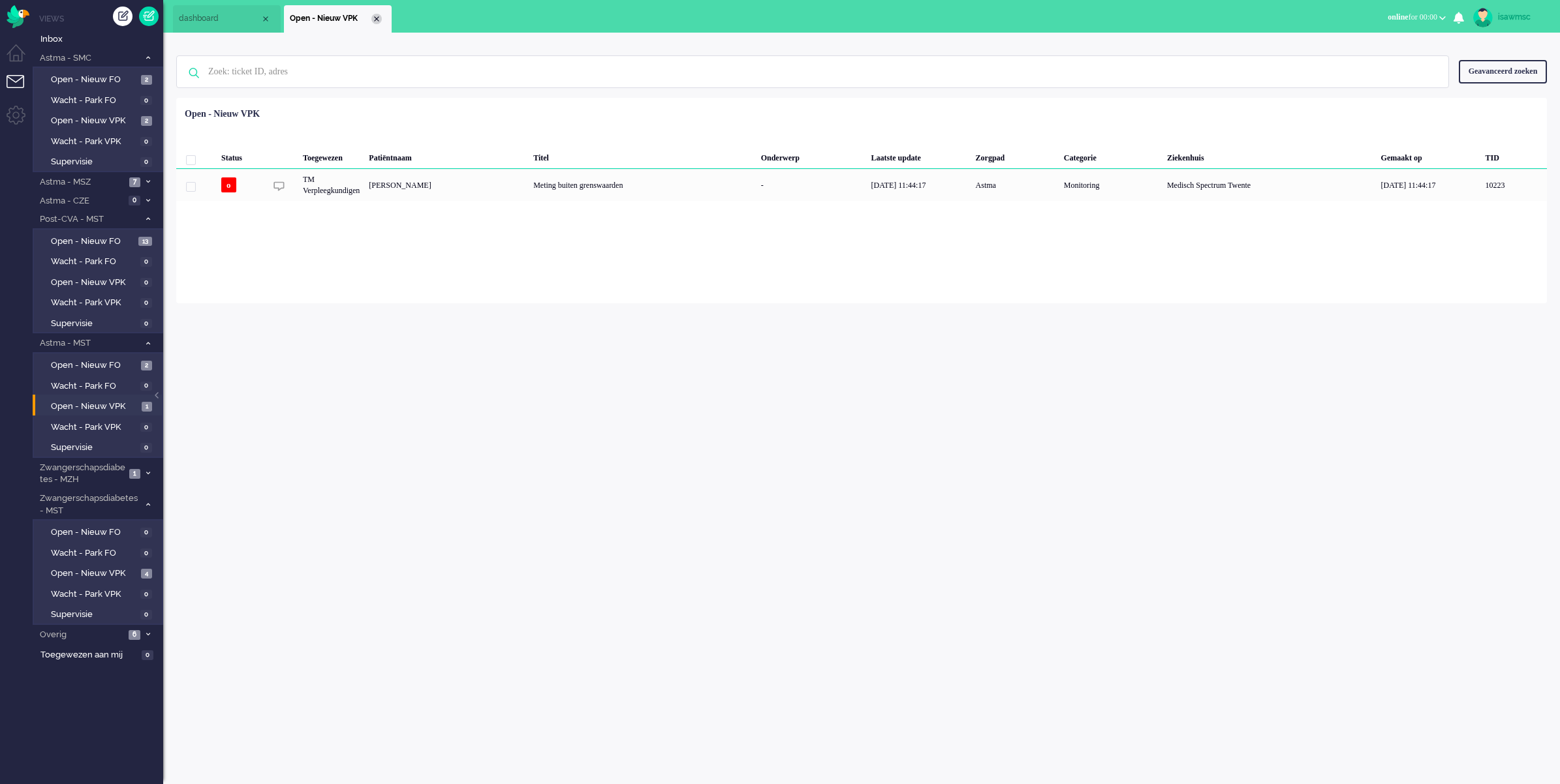
click at [373, 16] on div "Close tab" at bounding box center [376, 19] width 10 height 10
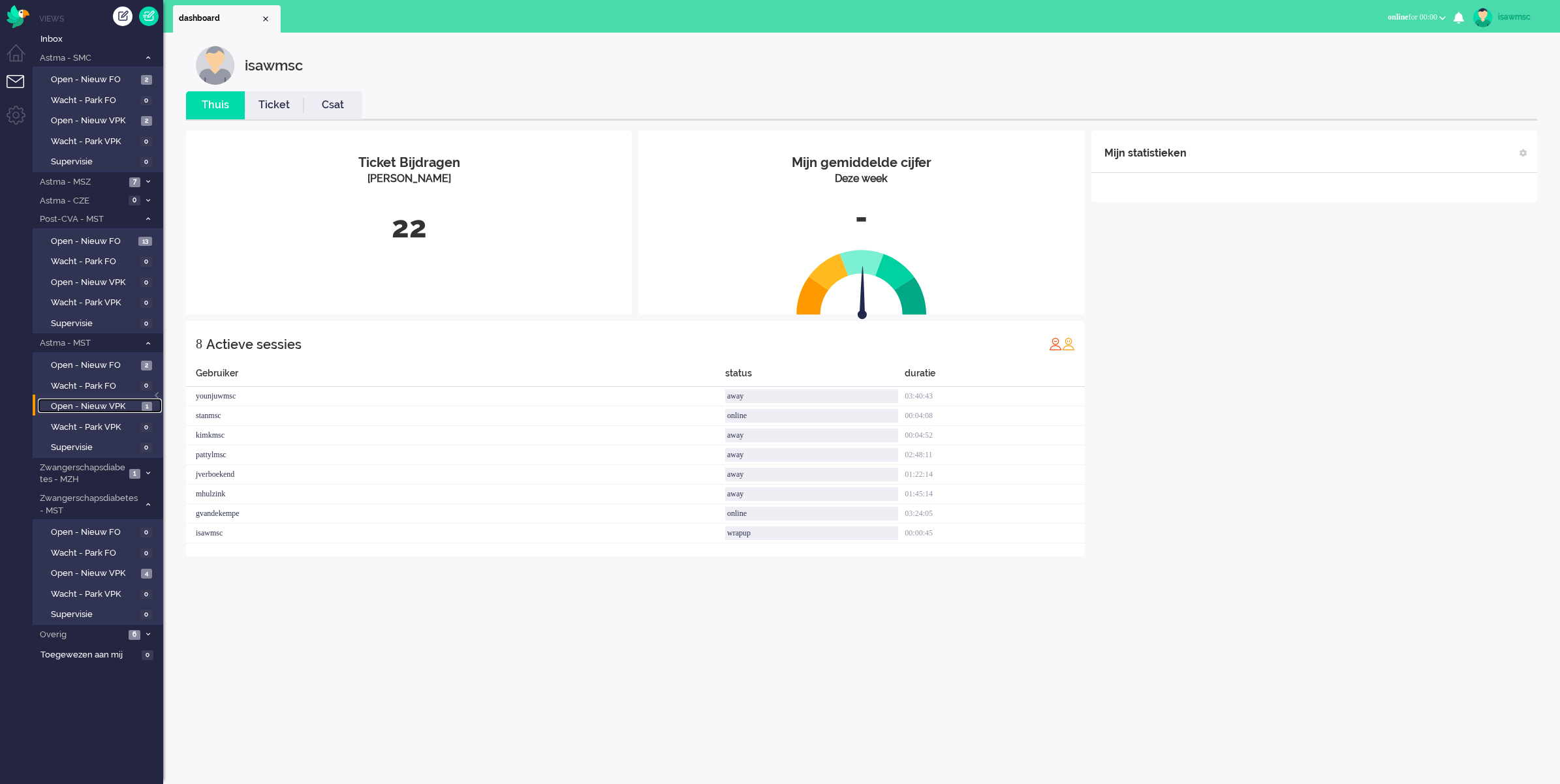
click at [131, 402] on span "Open - Nieuw VPK" at bounding box center [94, 406] width 88 height 12
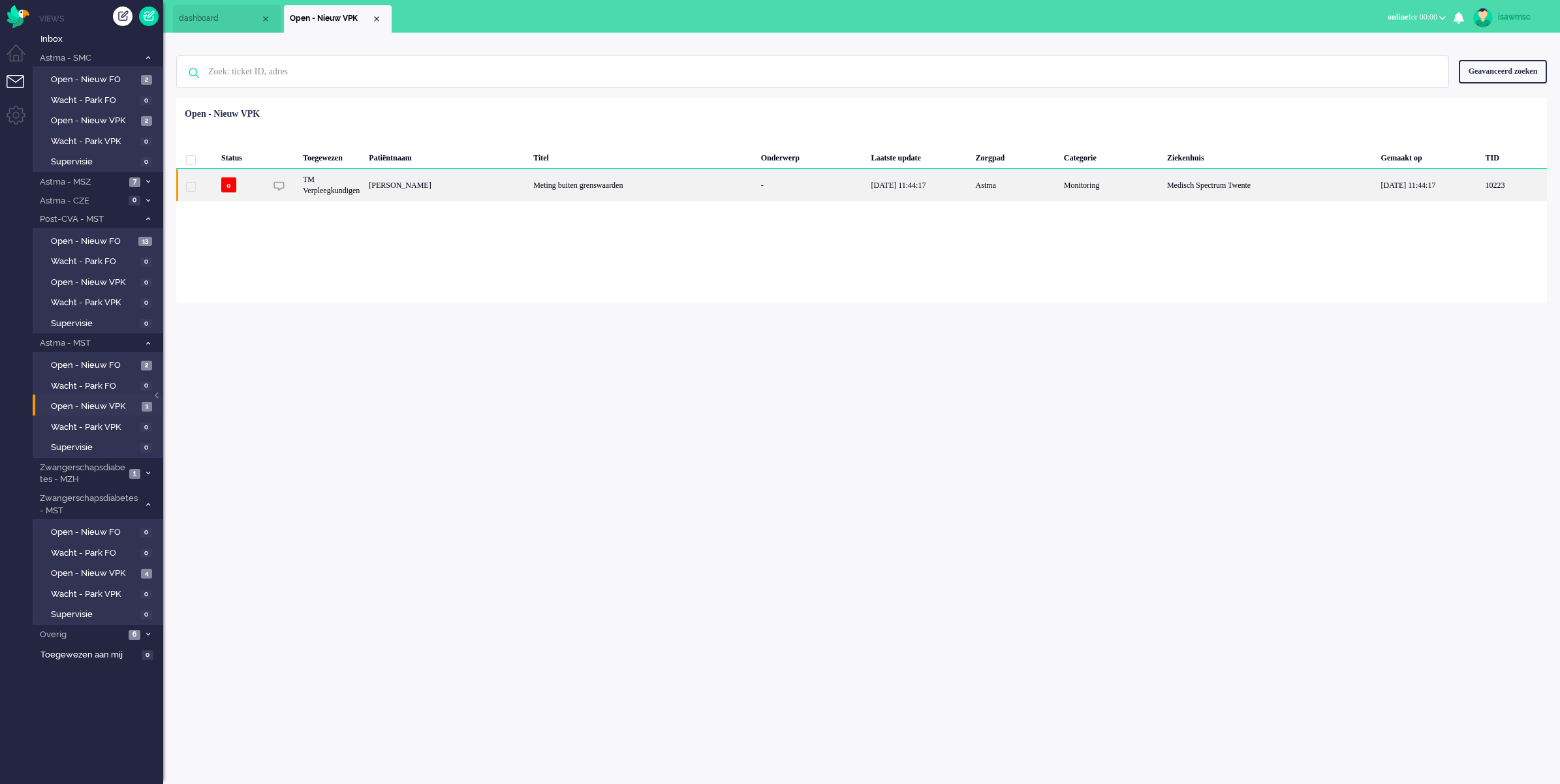
click at [663, 175] on div "Meting buiten grenswaarden" at bounding box center [643, 185] width 228 height 32
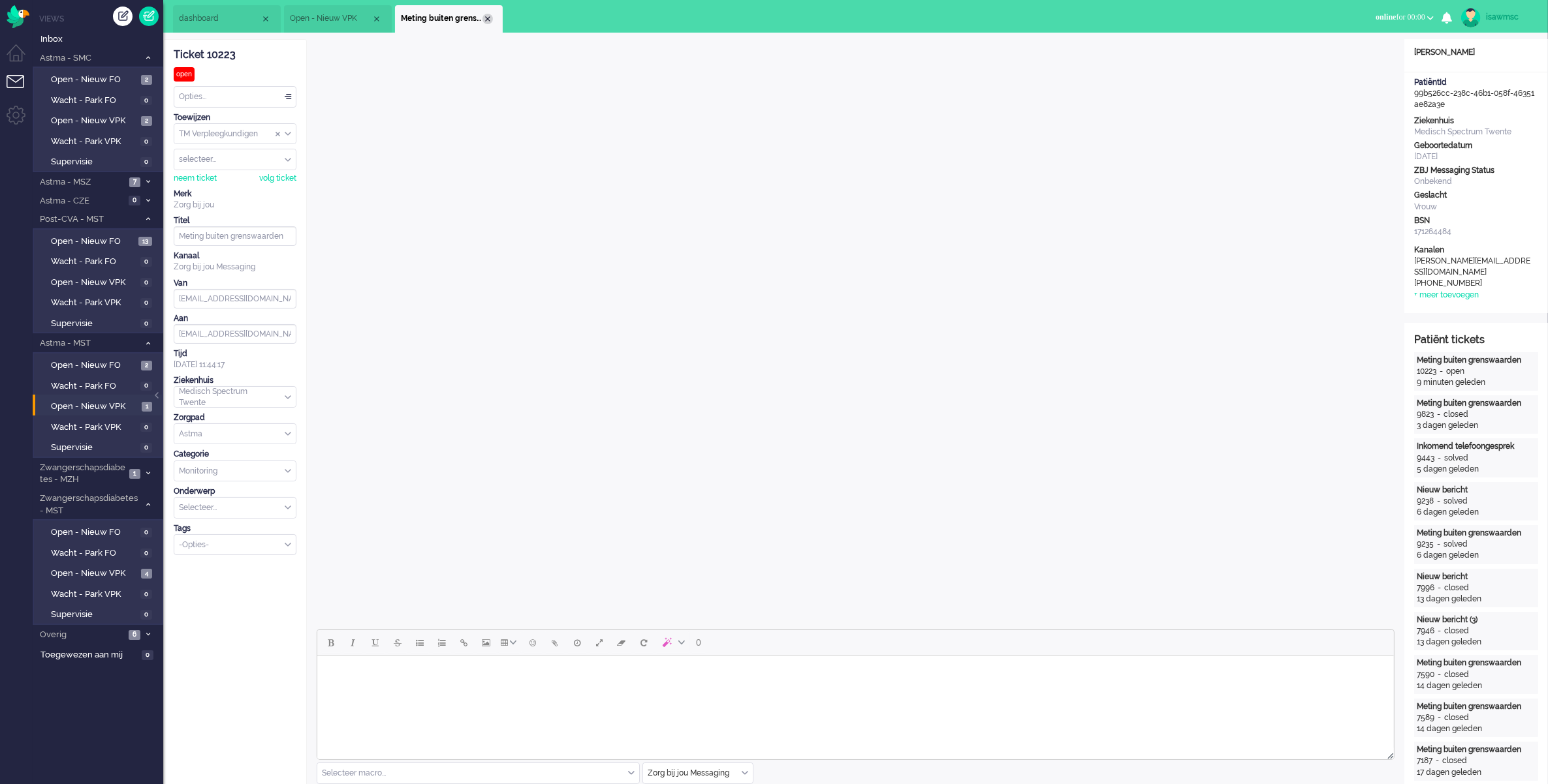
click at [484, 18] on div "Close tab" at bounding box center [487, 19] width 10 height 10
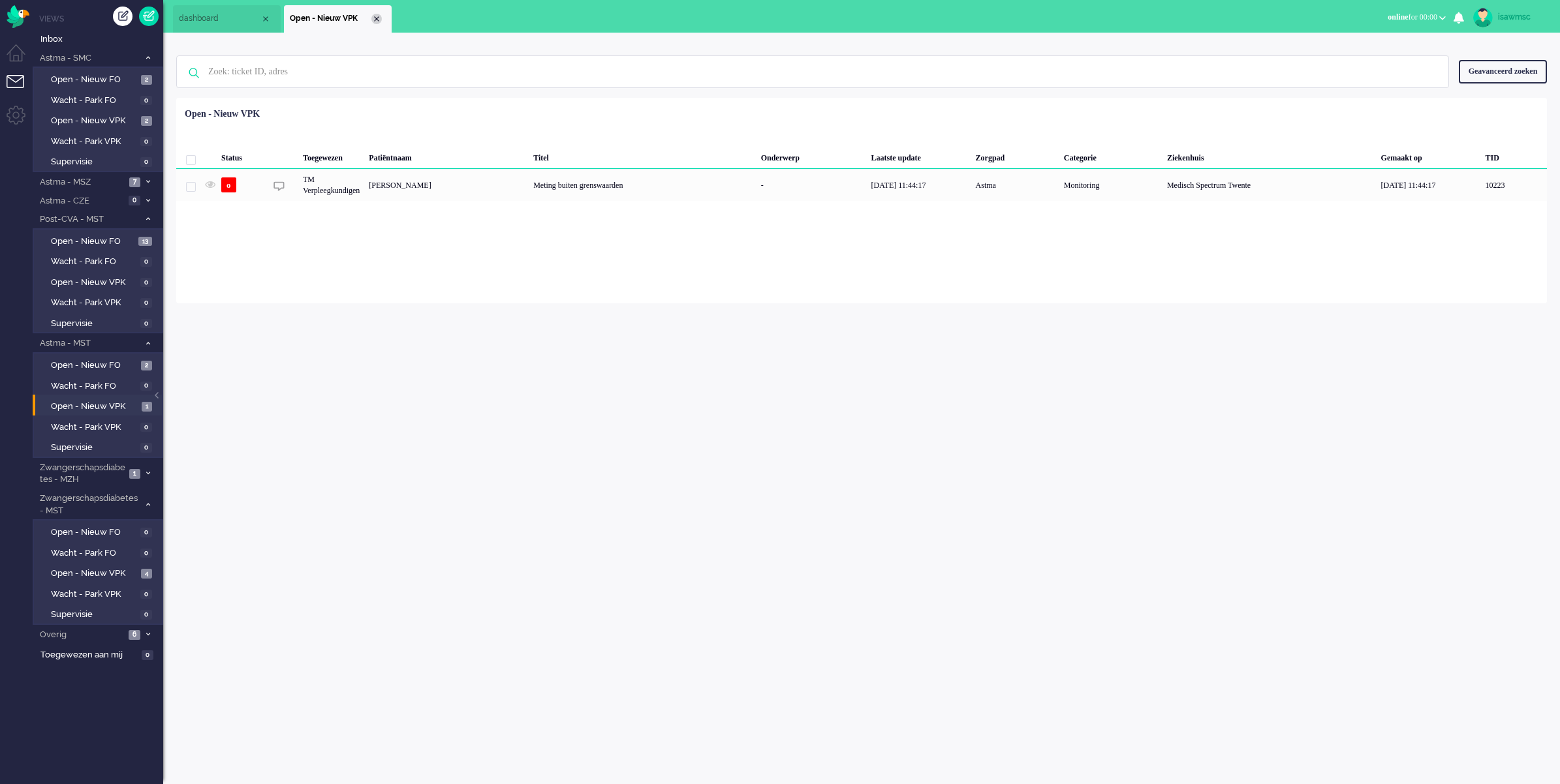
click at [373, 19] on div "Close tab" at bounding box center [376, 19] width 10 height 10
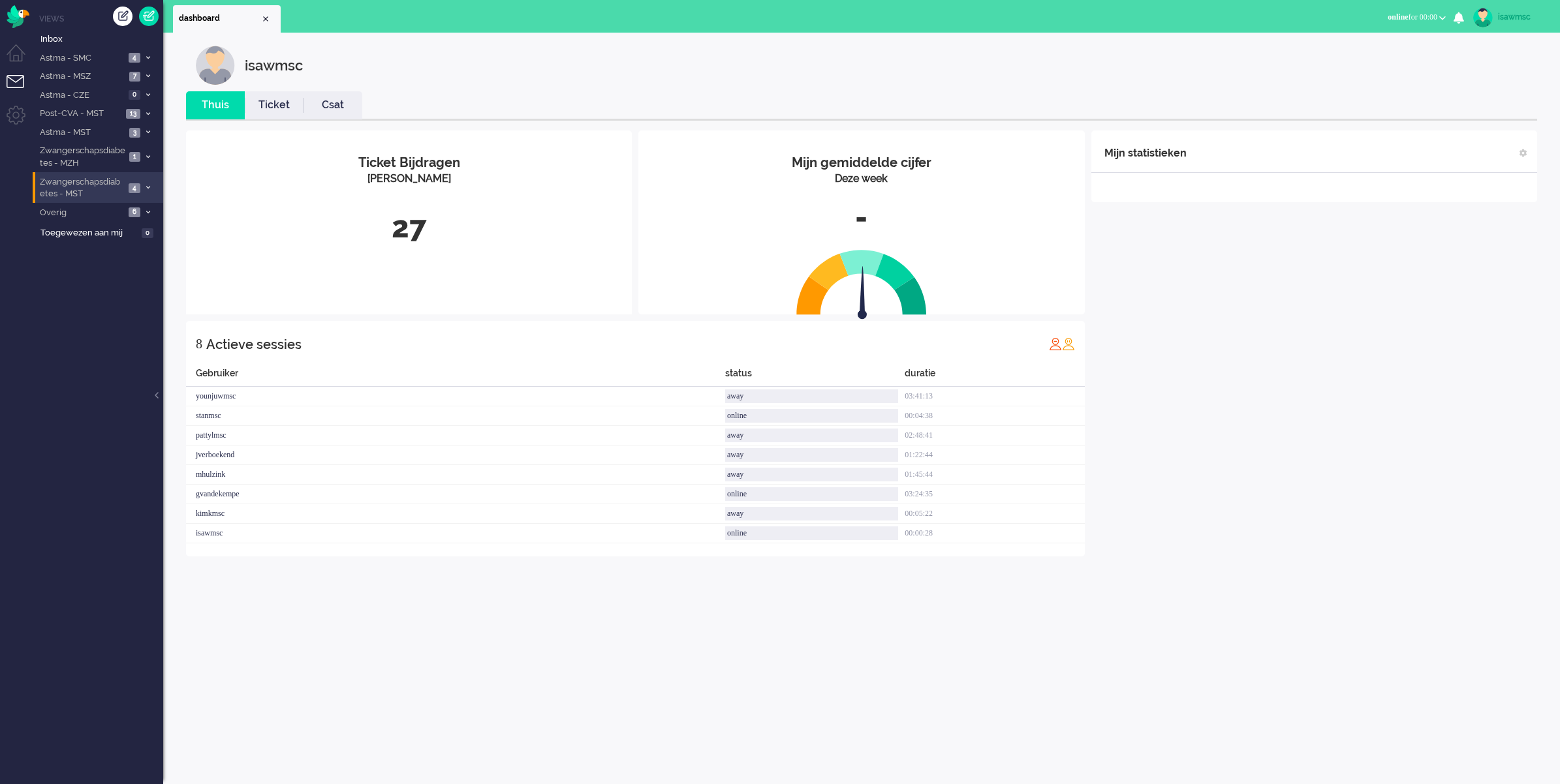
click at [132, 193] on li "Zwangerschapsdiabetes - MST 4" at bounding box center [98, 187] width 131 height 31
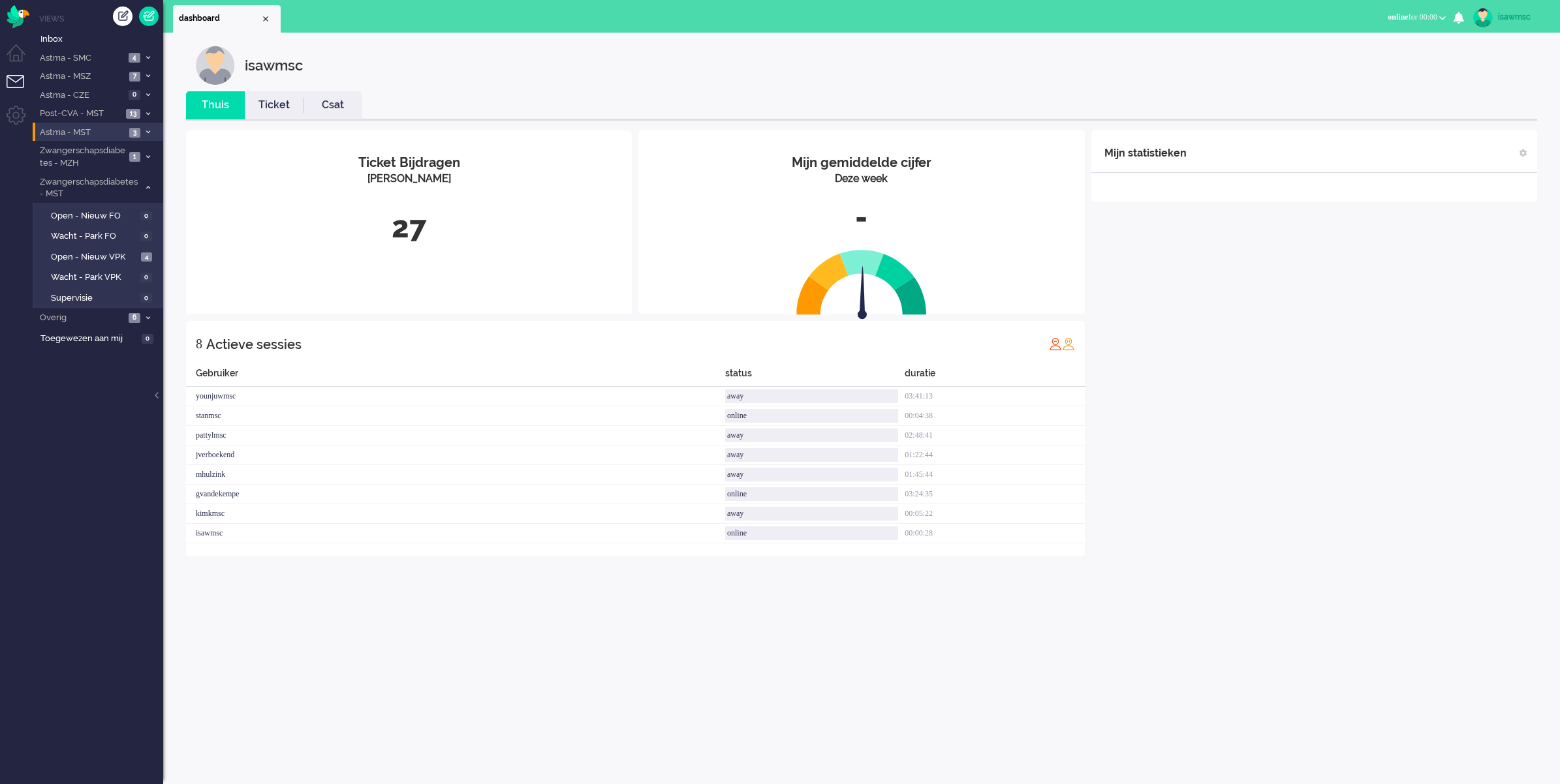
click at [148, 125] on li "Astma - MST 3" at bounding box center [98, 132] width 131 height 19
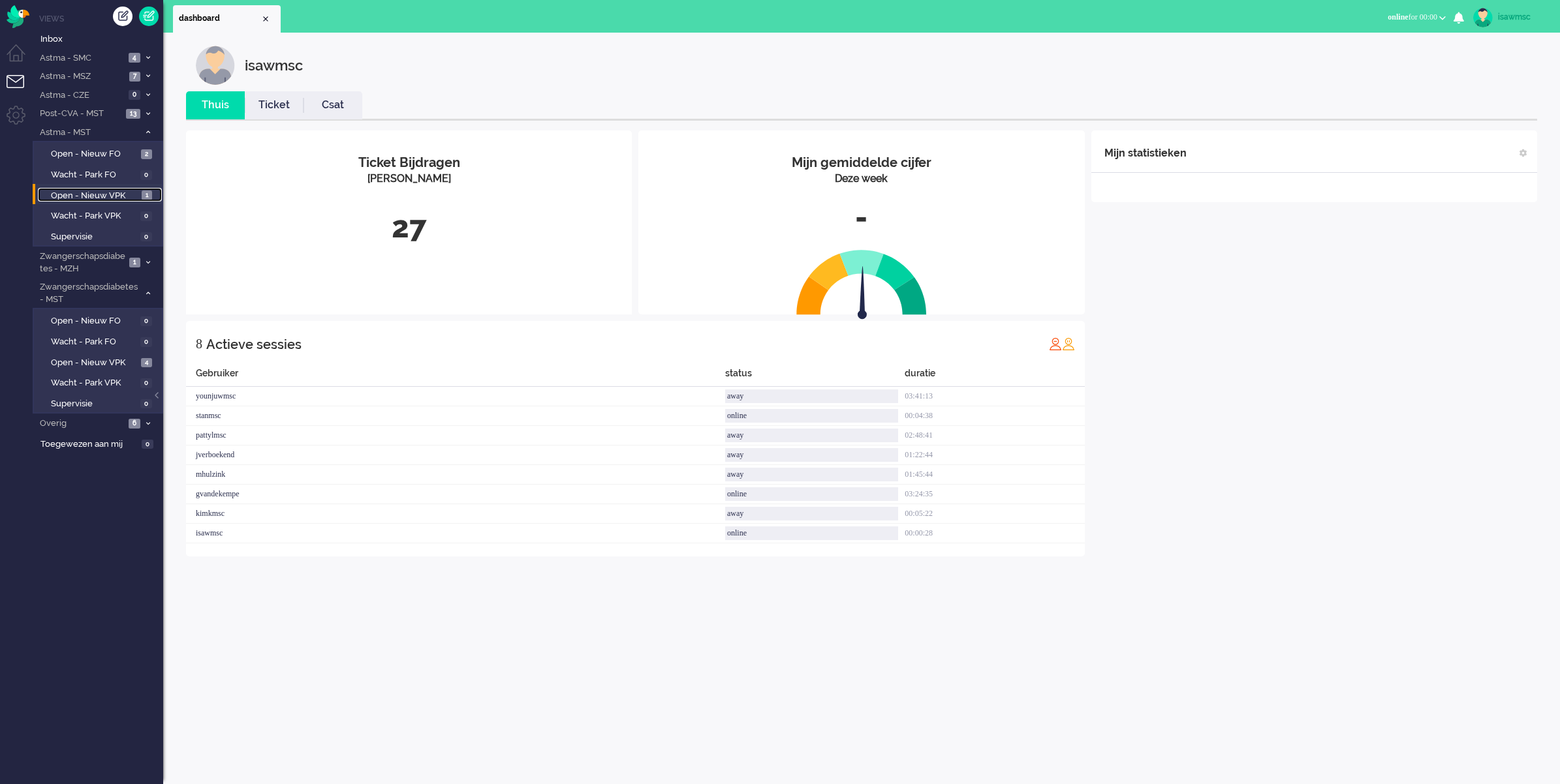
click at [138, 192] on link "Open - Nieuw VPK 1" at bounding box center [99, 194] width 124 height 14
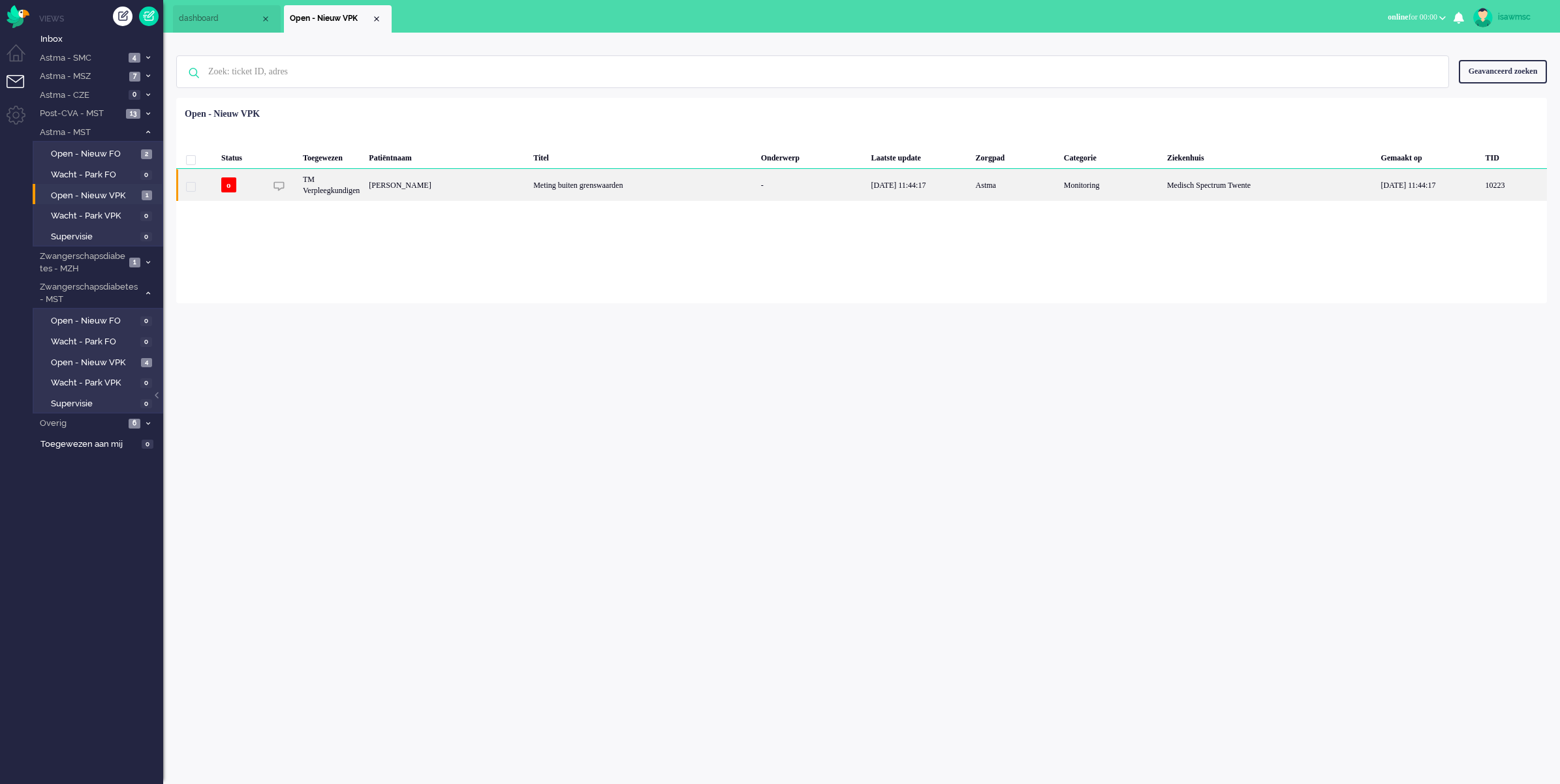
click at [529, 175] on div "[PERSON_NAME]" at bounding box center [447, 185] width 165 height 32
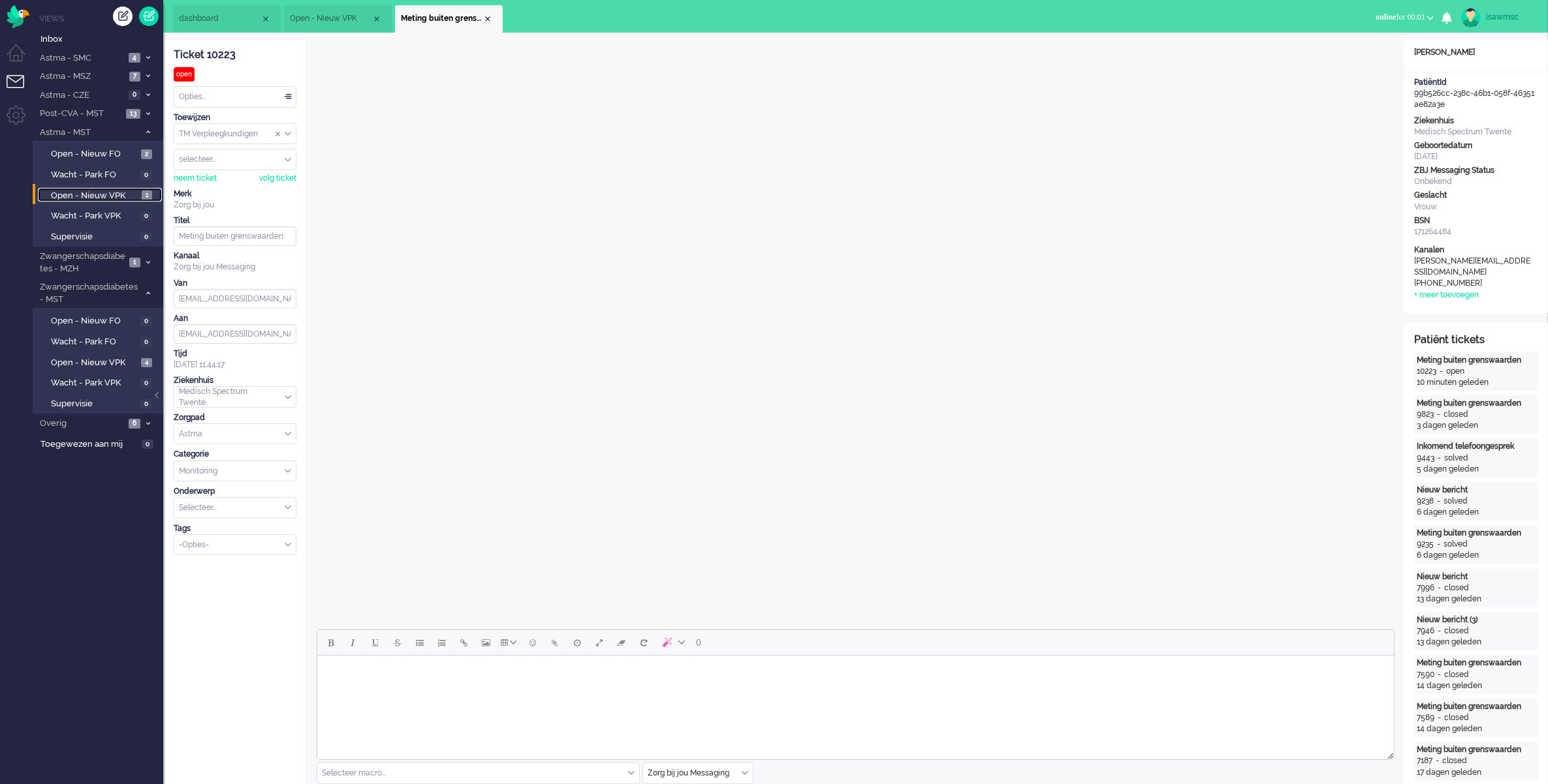
click at [119, 192] on span "Open - Nieuw VPK" at bounding box center [94, 195] width 88 height 12
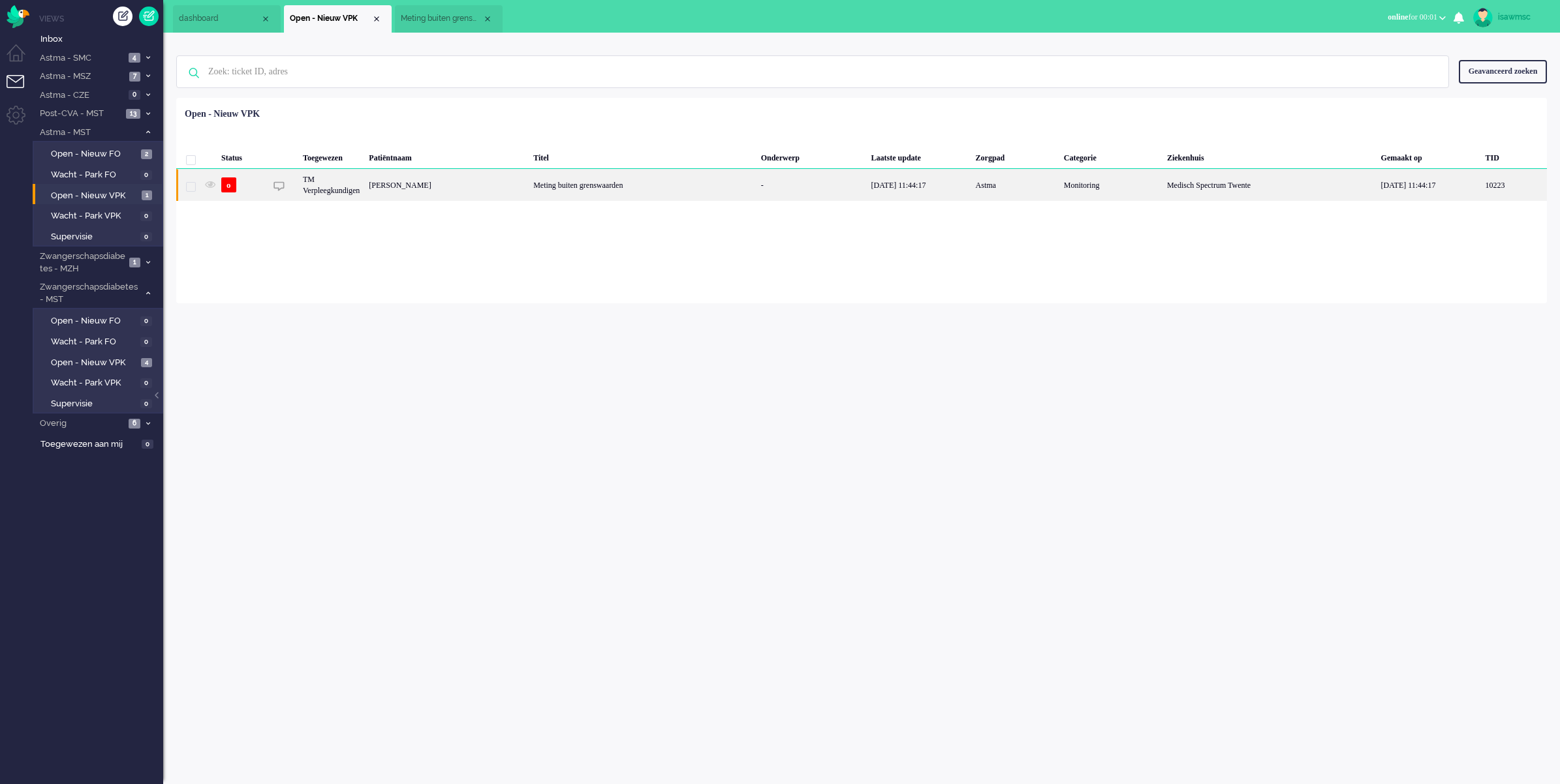
click at [379, 181] on div "[PERSON_NAME]" at bounding box center [447, 185] width 165 height 32
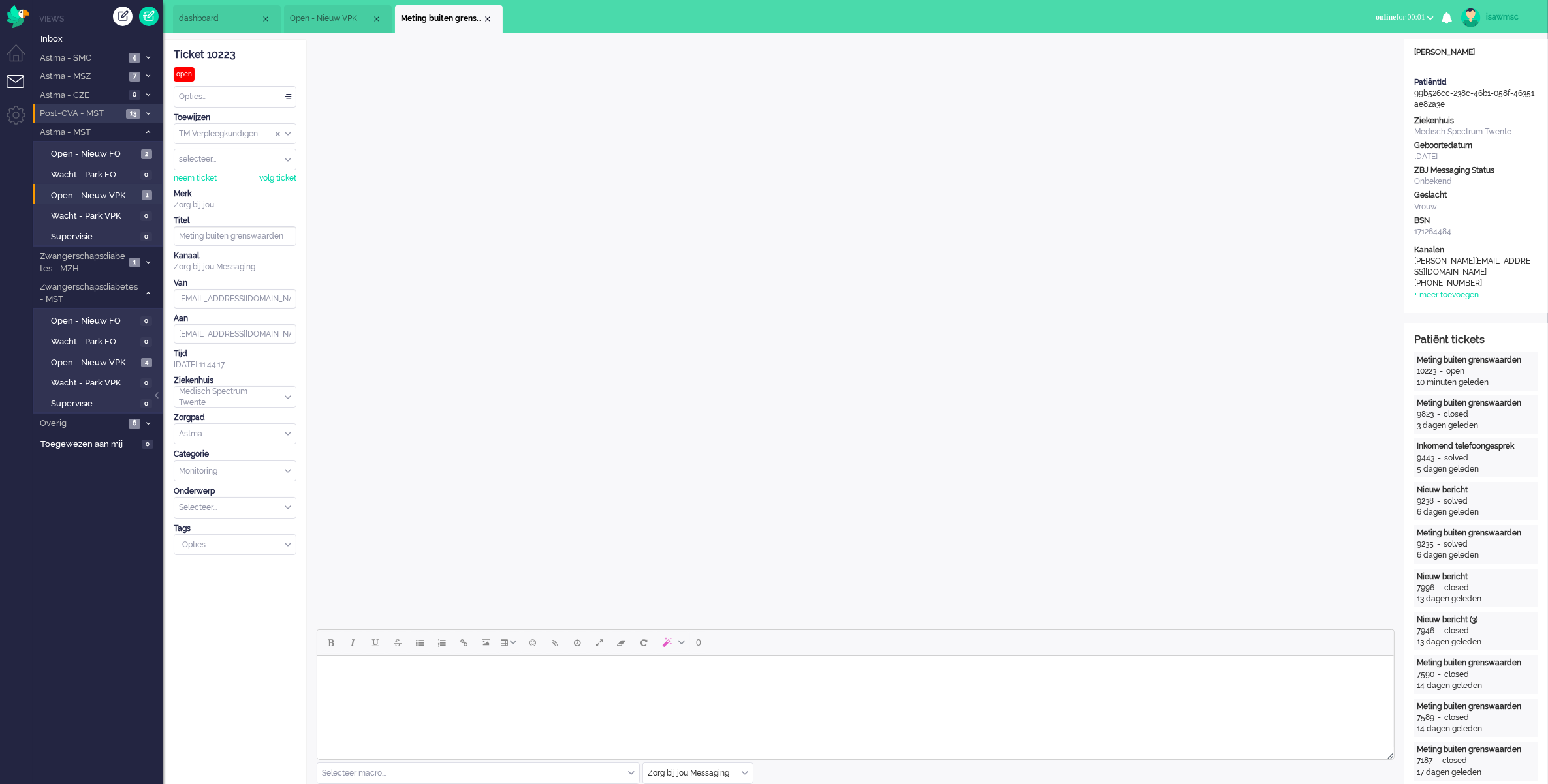
click at [111, 114] on span "Post-CVA - MST" at bounding box center [79, 113] width 84 height 12
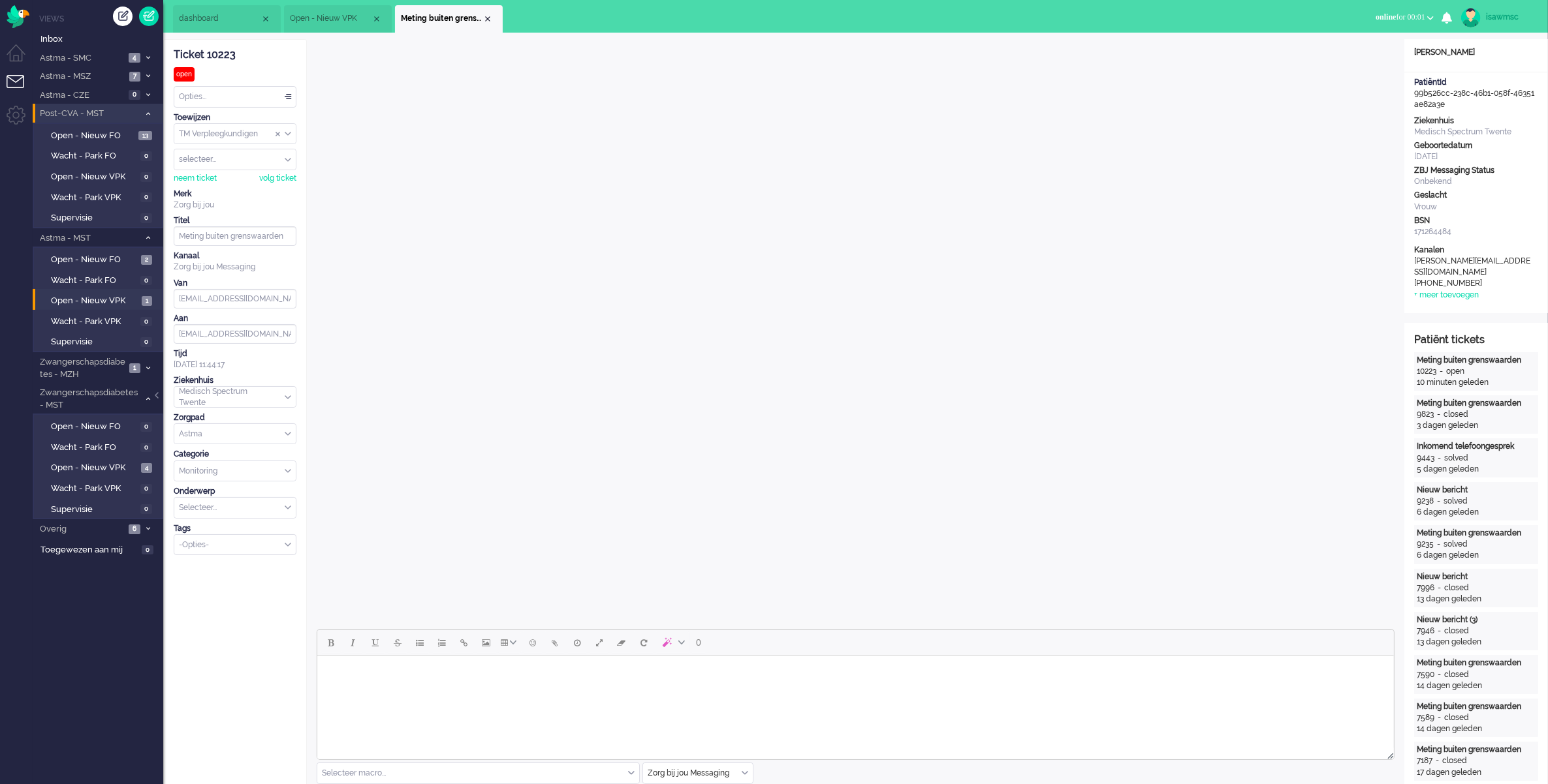
click at [111, 114] on span "Post-CVA - MST" at bounding box center [88, 113] width 101 height 12
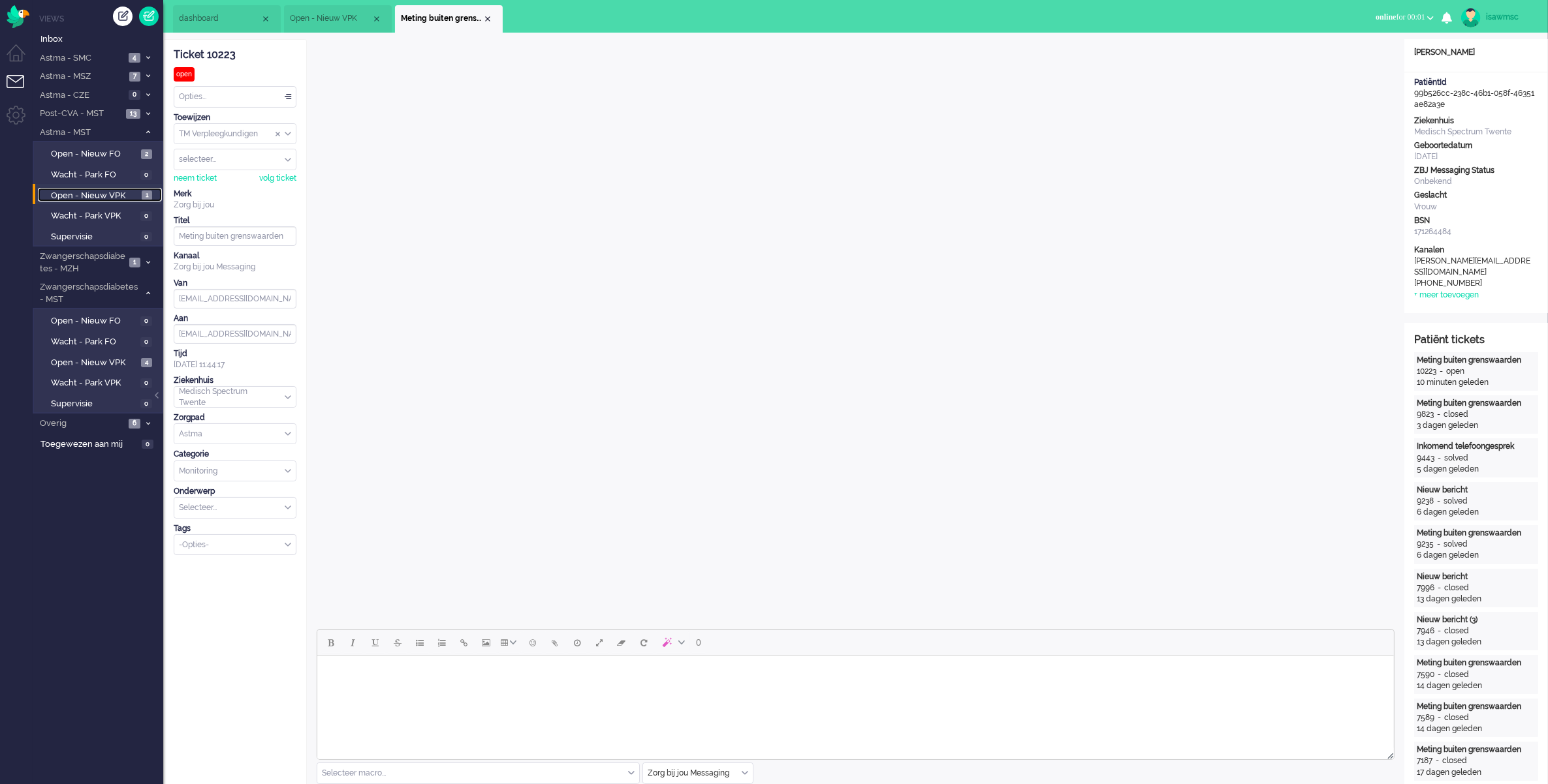
click at [126, 188] on link "Open - Nieuw VPK 1" at bounding box center [99, 194] width 124 height 14
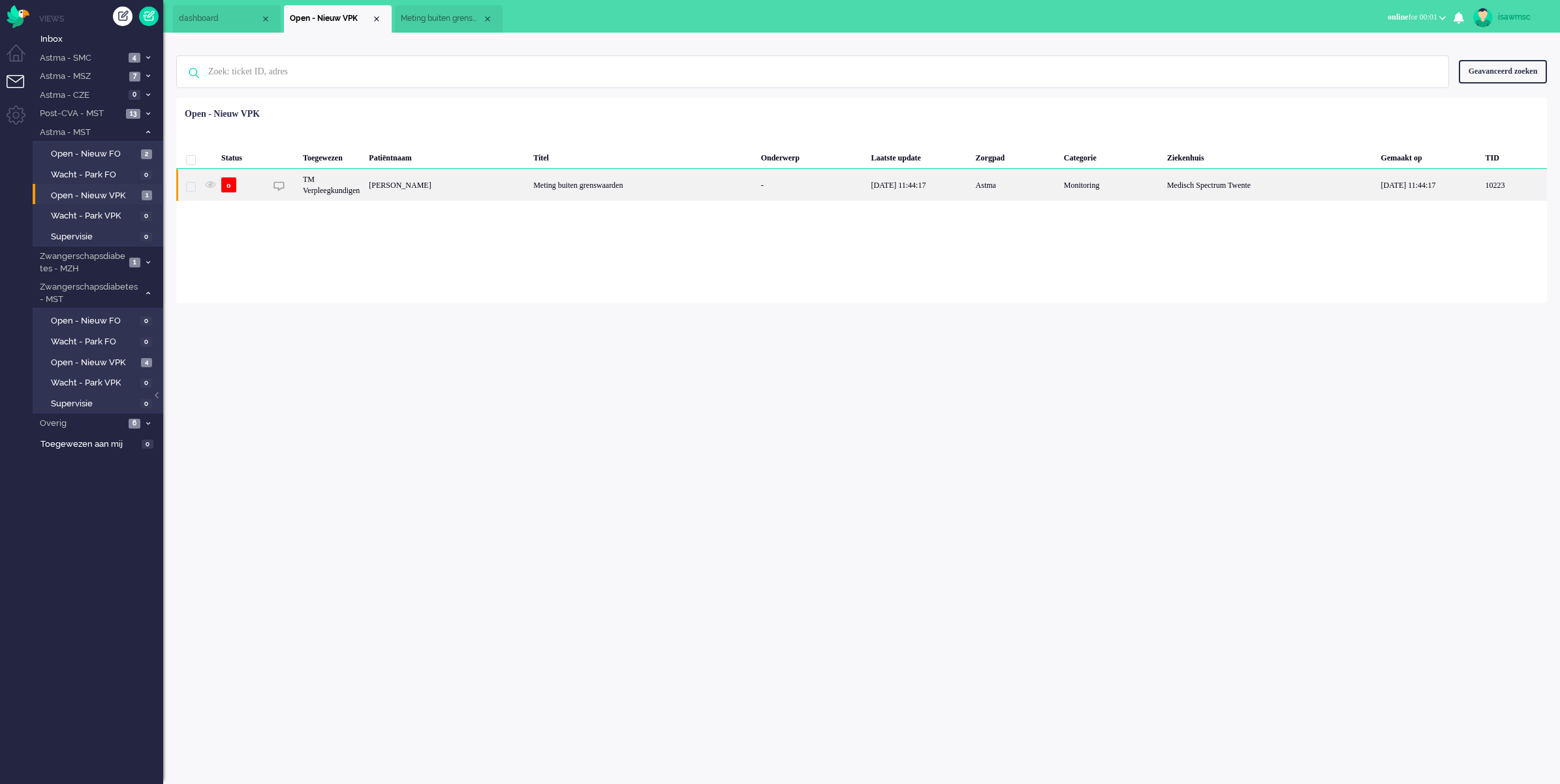
click at [464, 193] on div "[PERSON_NAME]" at bounding box center [447, 185] width 165 height 32
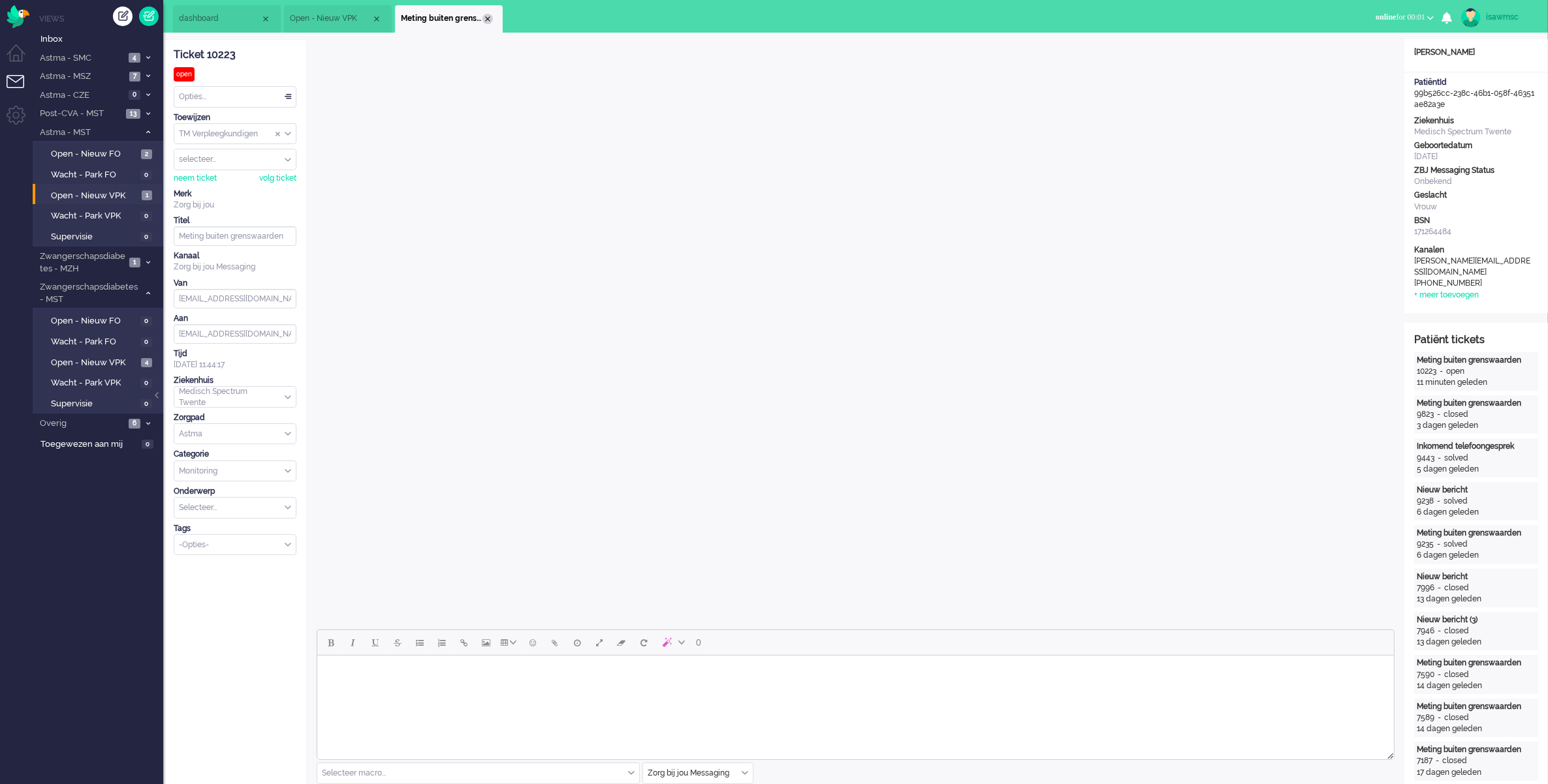
click at [485, 21] on div "Close tab" at bounding box center [487, 19] width 10 height 10
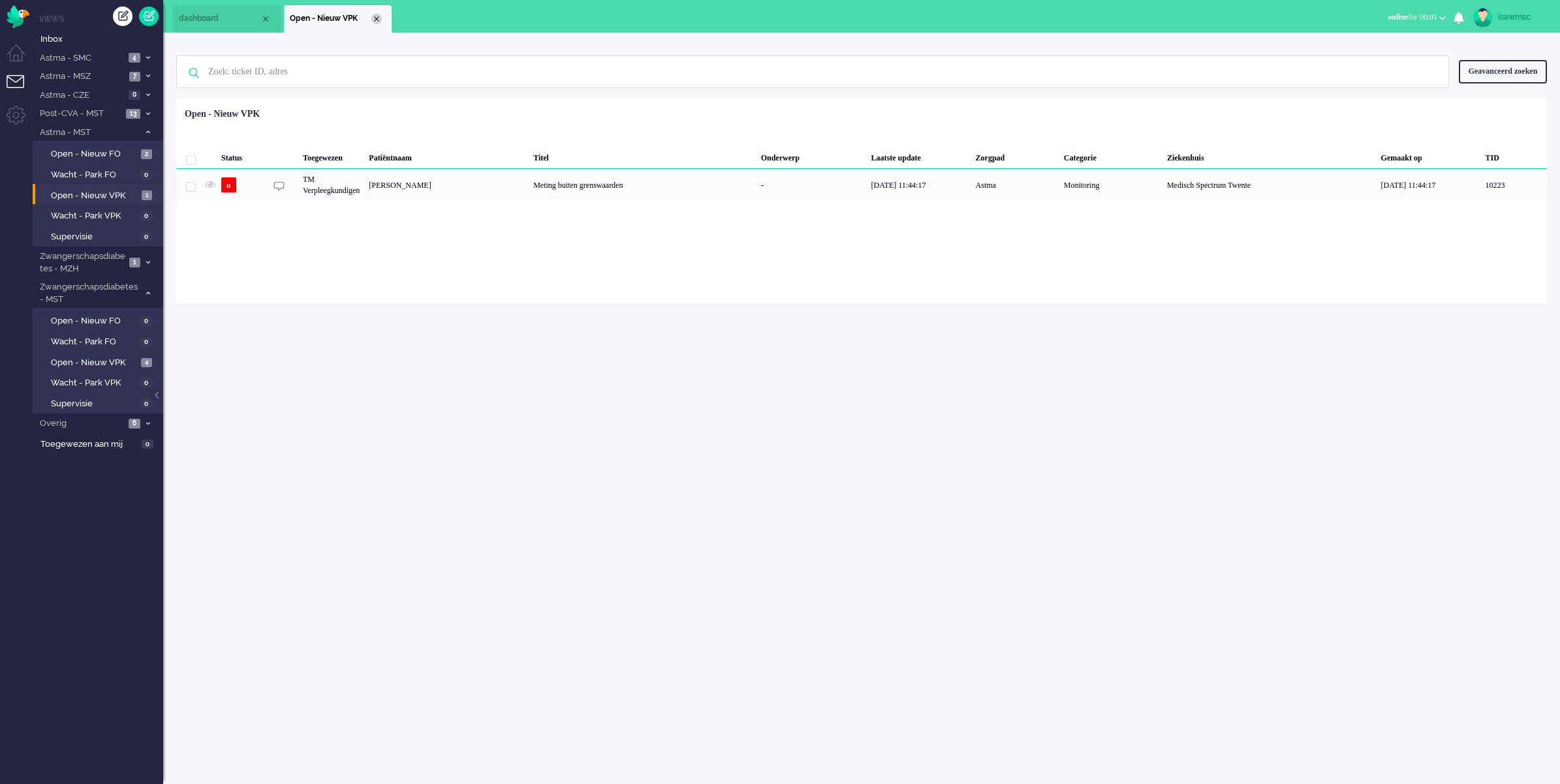
click at [378, 18] on div "Close tab" at bounding box center [376, 19] width 10 height 10
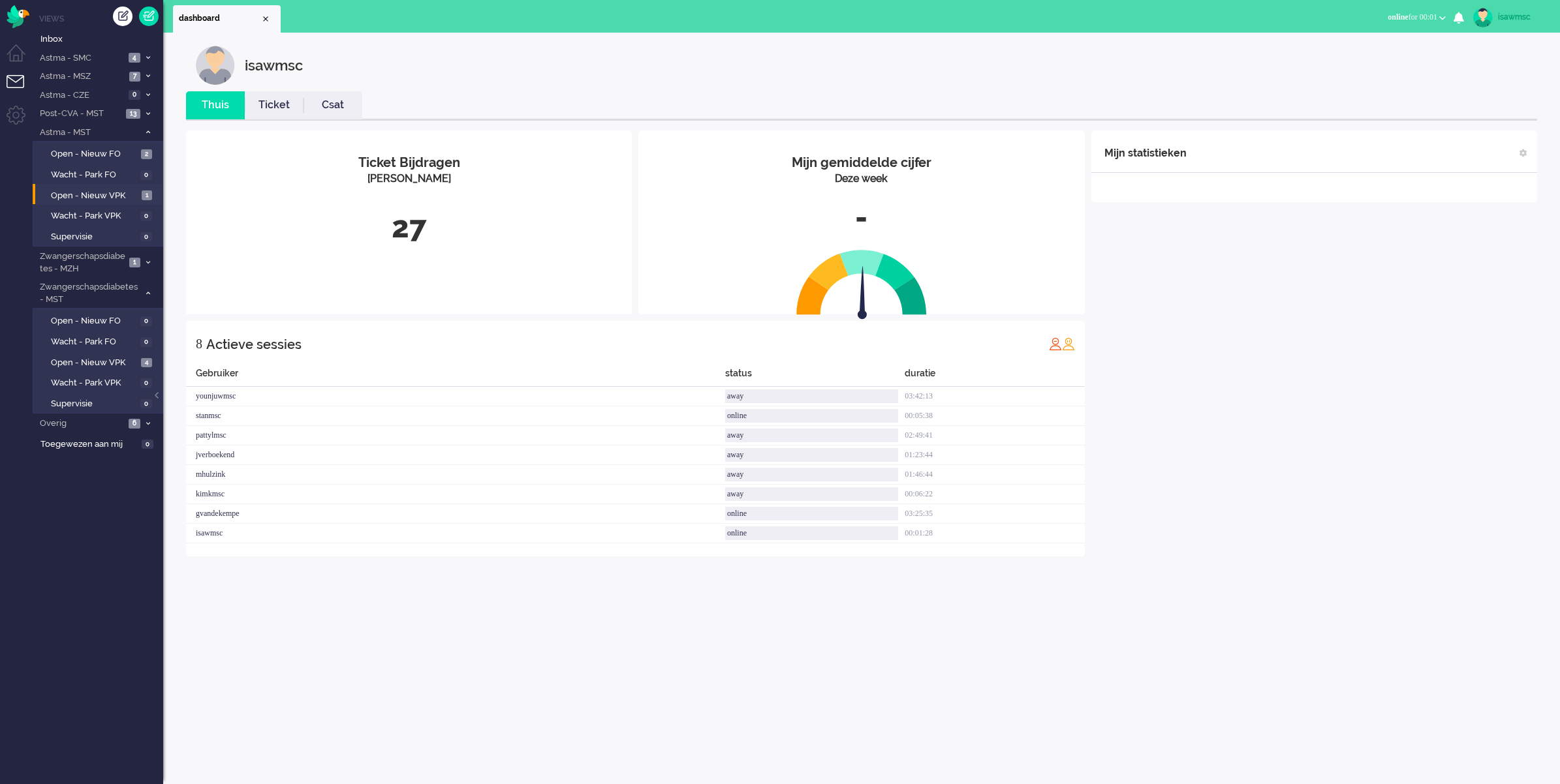
click at [453, 18] on ul "dashboard" at bounding box center [734, 16] width 1123 height 33
click at [147, 59] on icon at bounding box center [148, 57] width 4 height 5
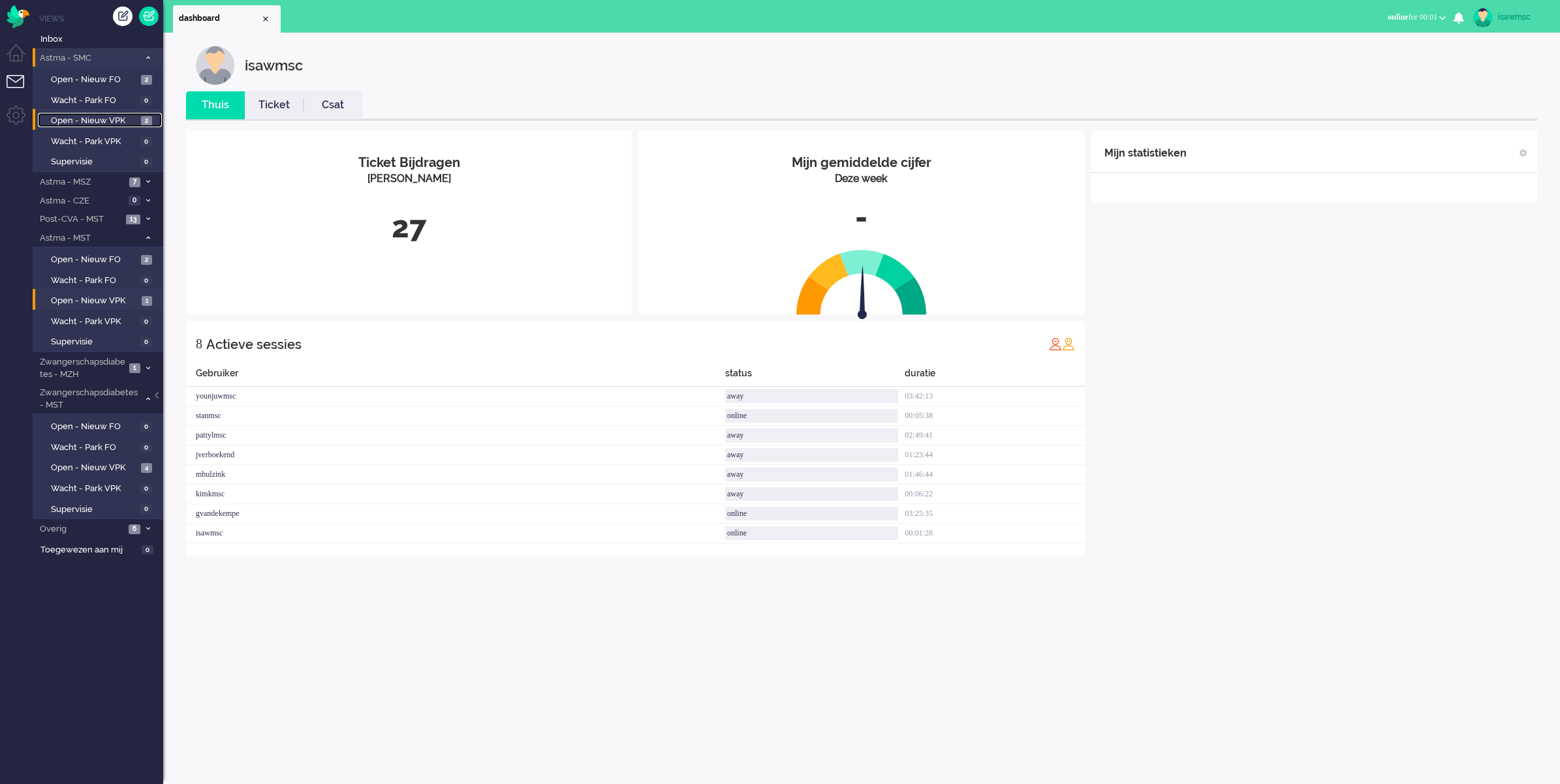
click at [136, 121] on span "Open - Nieuw VPK" at bounding box center [93, 121] width 87 height 12
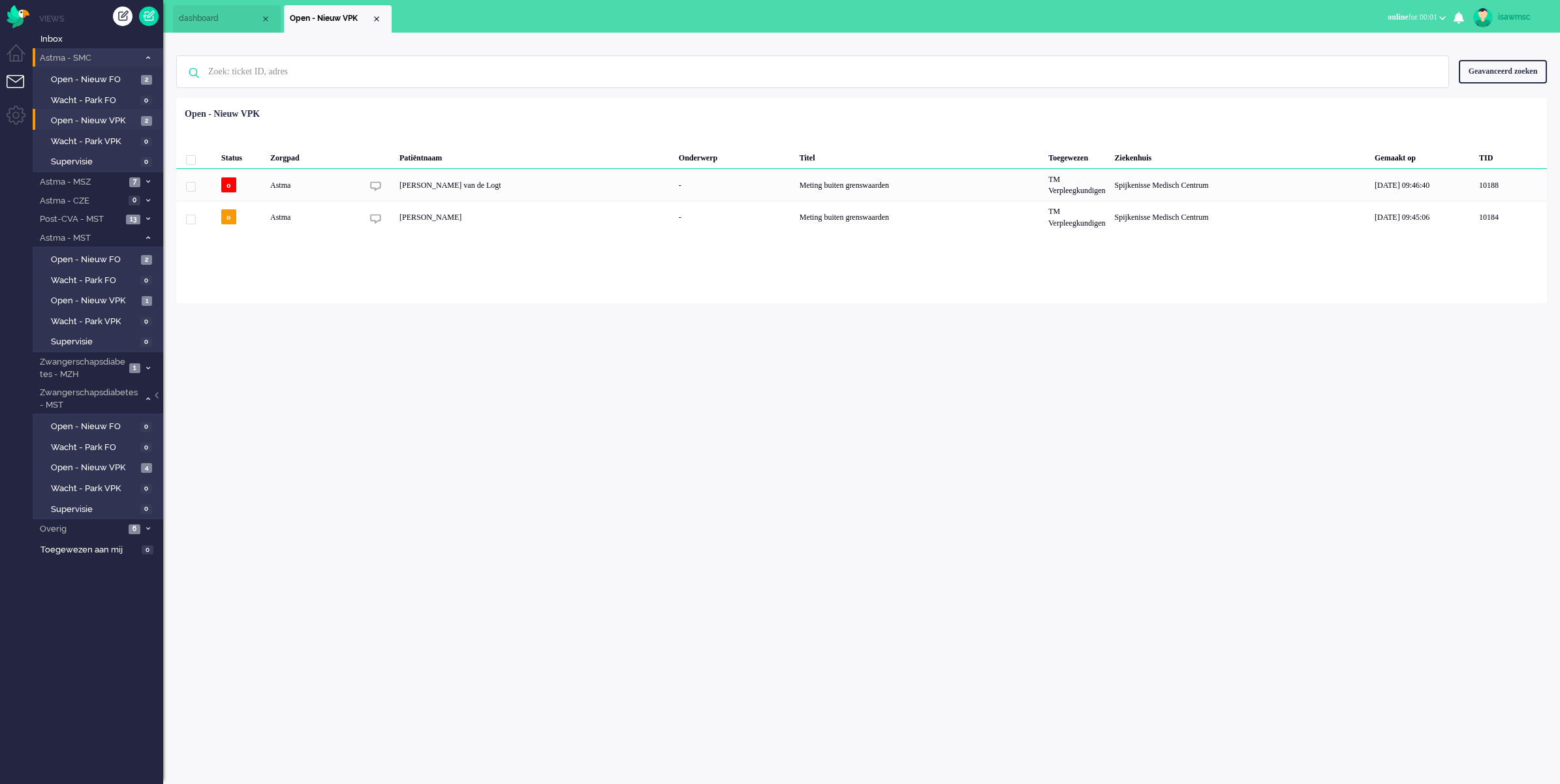
click at [488, 134] on div "Geselecteerd 0 Set Status: open pending holding solved Verwijder Selecteer... U…" at bounding box center [862, 130] width 1370 height 25
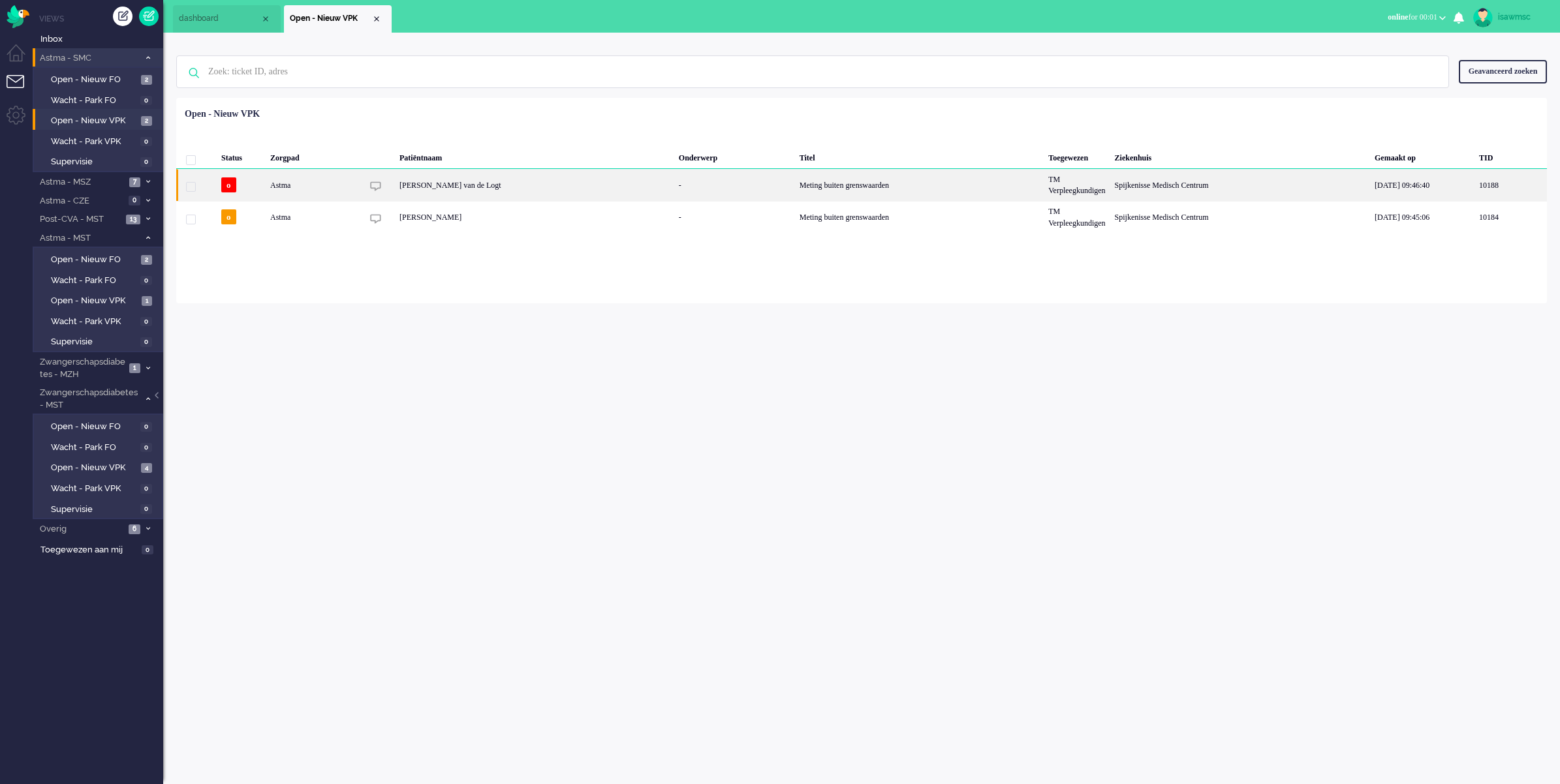
click at [539, 183] on div "[PERSON_NAME] van de Logt" at bounding box center [534, 185] width 279 height 32
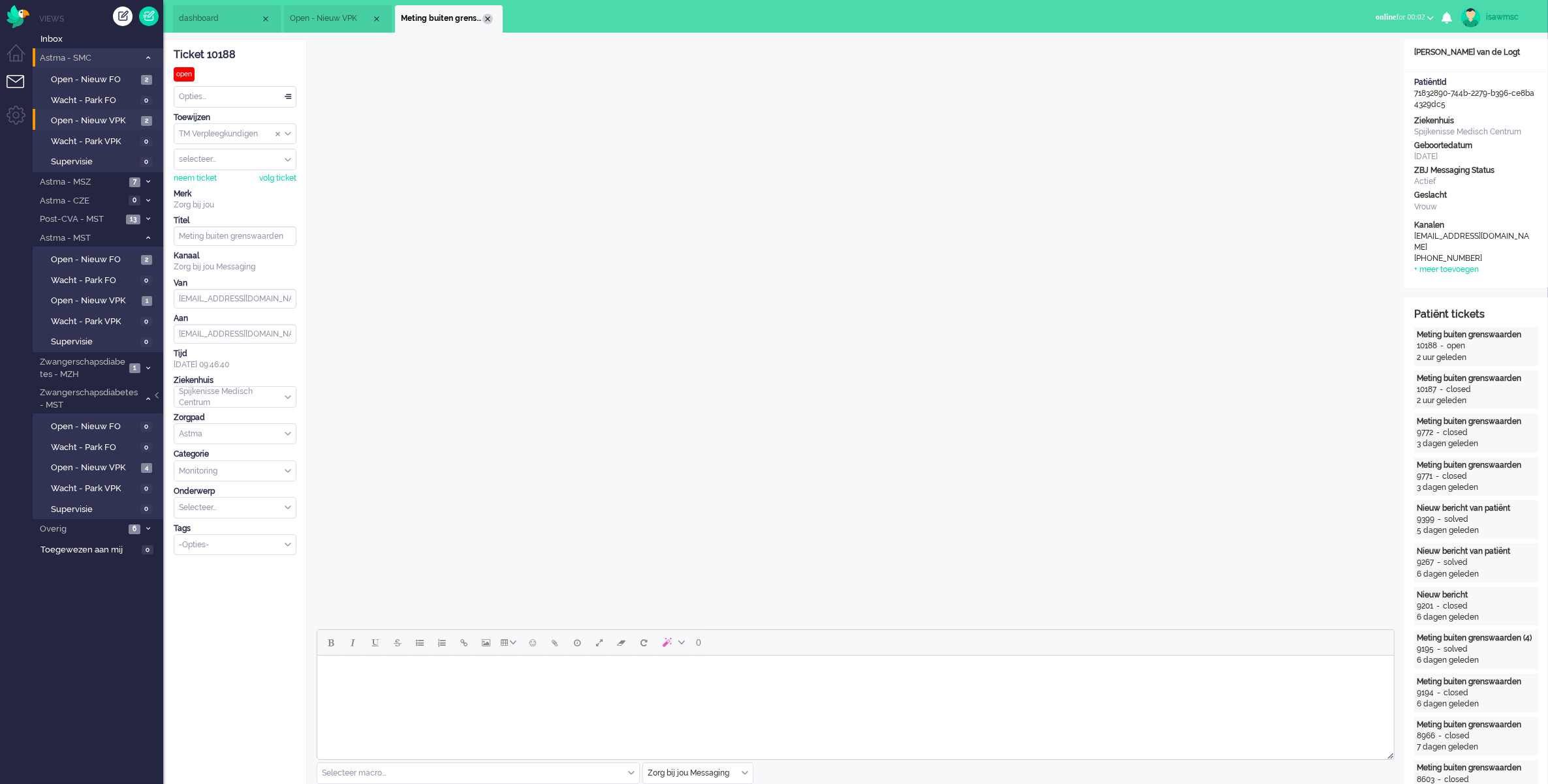
click at [490, 16] on div "Close tab" at bounding box center [487, 19] width 10 height 10
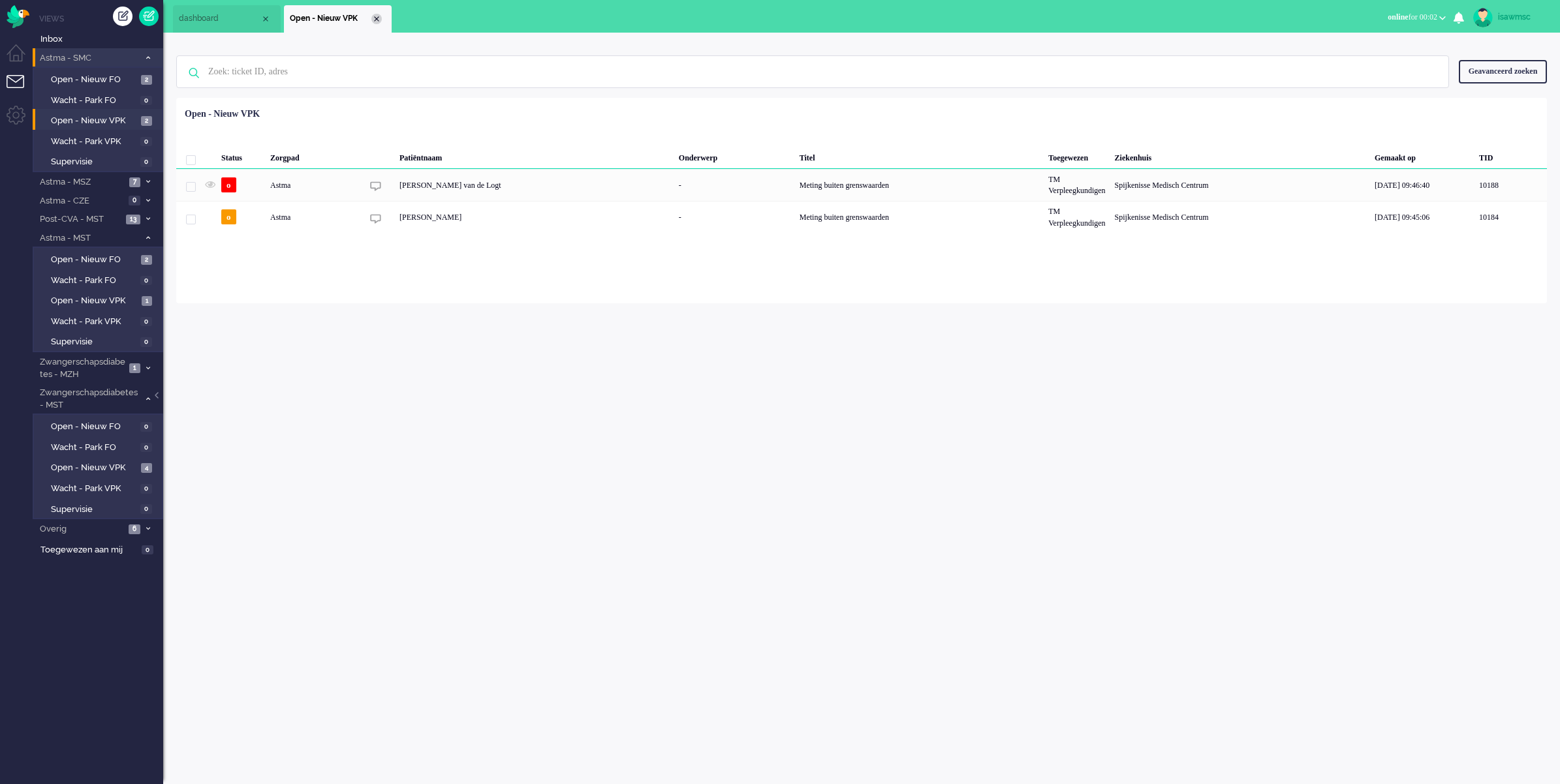
click at [379, 21] on div "Close tab" at bounding box center [376, 19] width 10 height 10
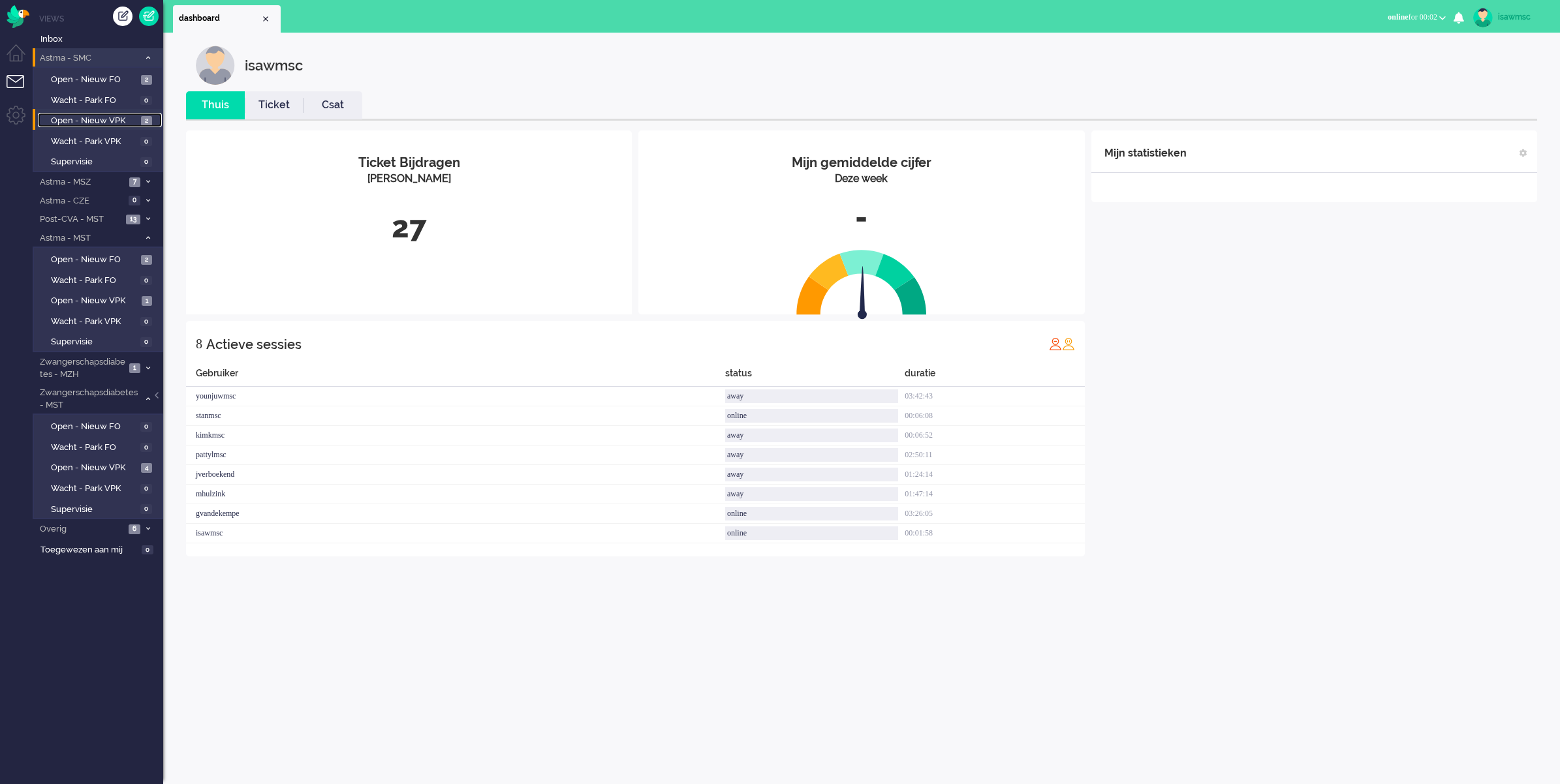
click at [107, 113] on link "Open - Nieuw VPK 2" at bounding box center [99, 120] width 124 height 14
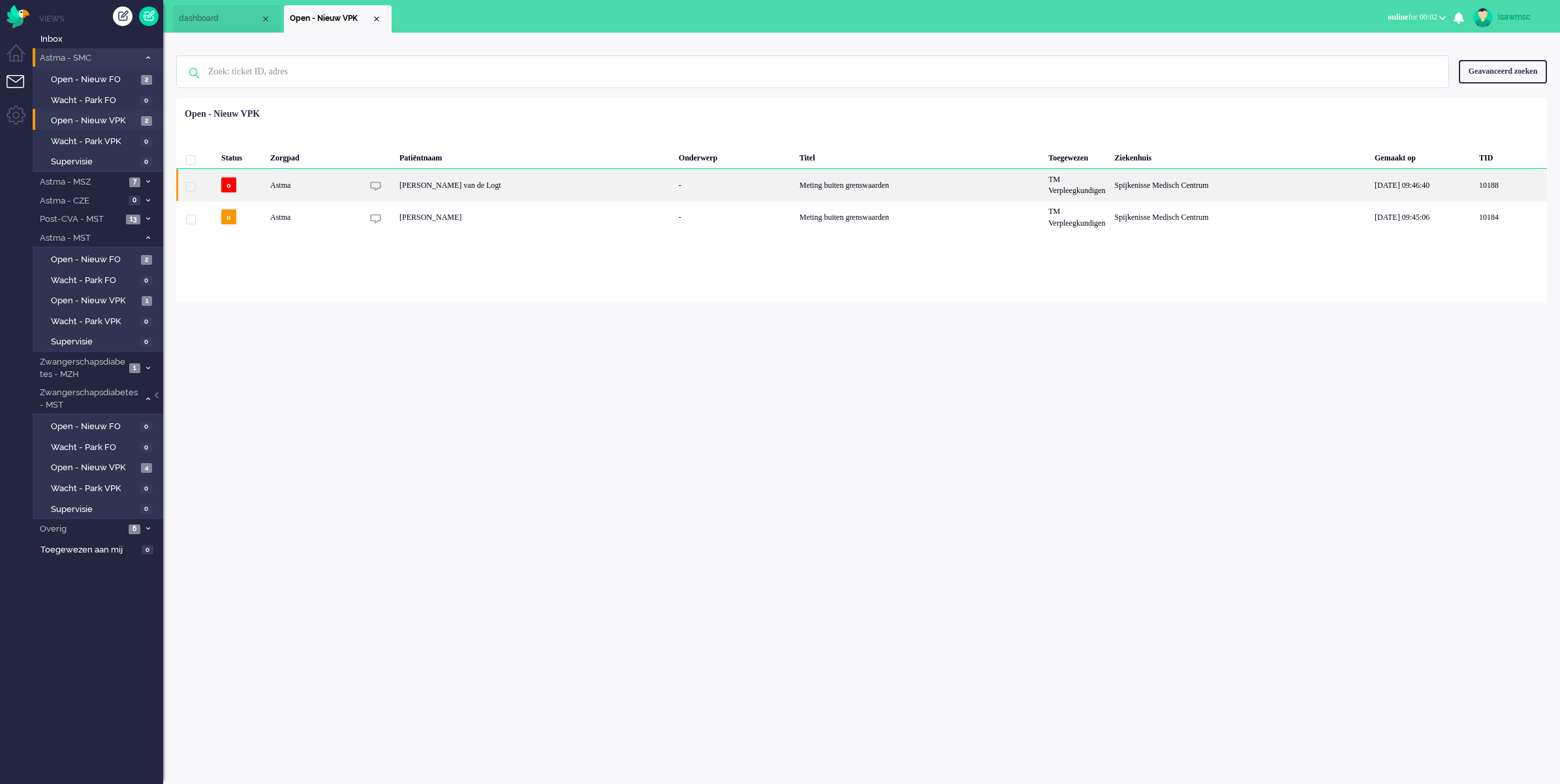
click at [462, 186] on div "[PERSON_NAME] van de Logt" at bounding box center [534, 185] width 279 height 32
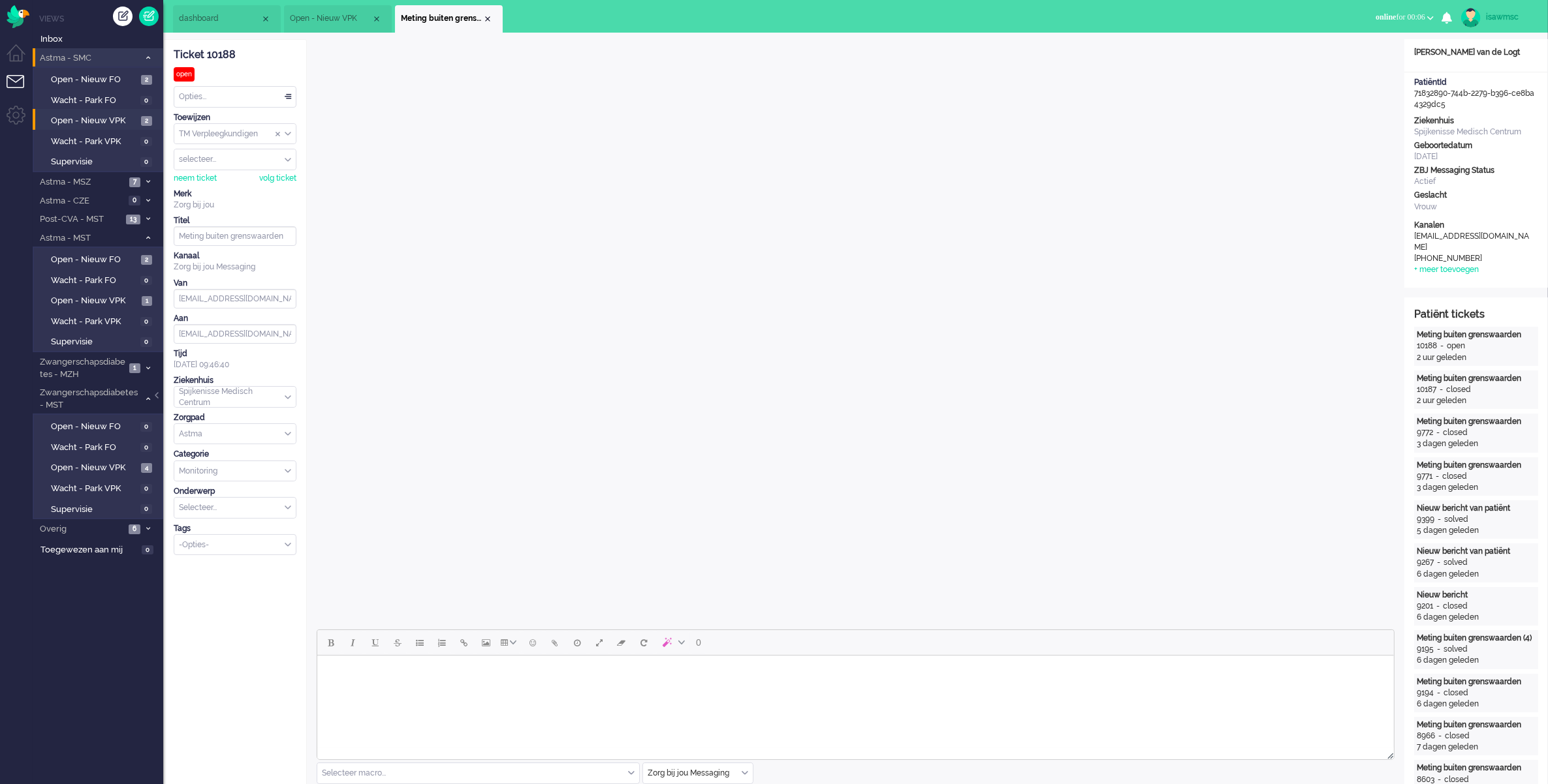
click at [1251, 32] on ul "dashboard Open - Nieuw VPK Meting buiten grenswaarden" at bounding box center [728, 16] width 1111 height 33
click at [1310, 21] on div "dashboard Open - Nieuw VPK Meting buiten grenswaarden 10188 X Dashboard Open - …" at bounding box center [855, 16] width 1384 height 33
click at [1297, 23] on div "dashboard Open - Nieuw VPK Meting buiten grenswaarden 10188 X Dashboard Open - …" at bounding box center [855, 16] width 1384 height 33
click at [1221, 19] on ul "dashboard Open - Nieuw VPK Meting buiten grenswaarden" at bounding box center [728, 16] width 1111 height 33
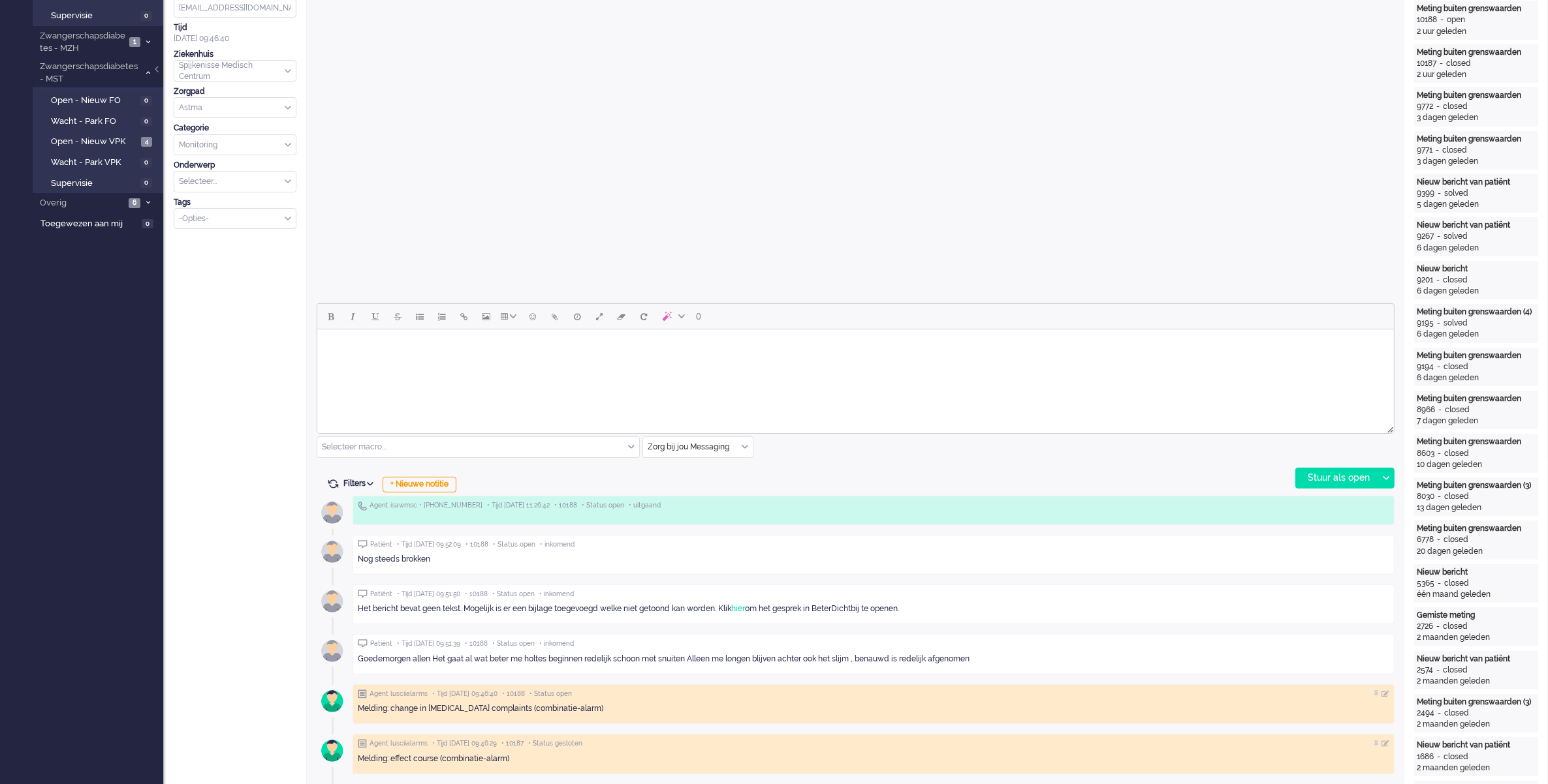
scroll to position [407, 0]
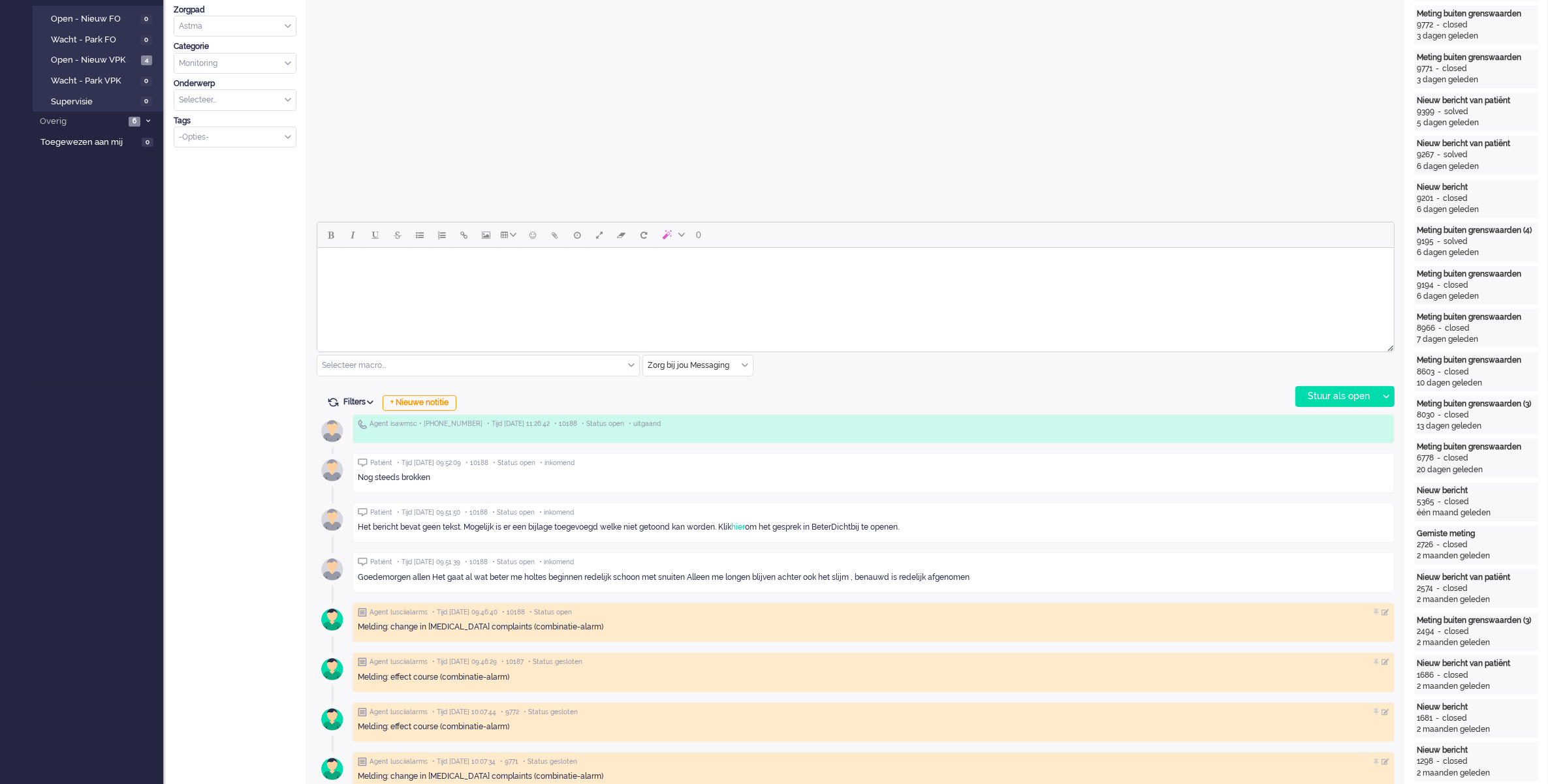
click at [442, 263] on body "Rich Text Area. Press ALT-0 for help." at bounding box center [854, 264] width 1066 height 22
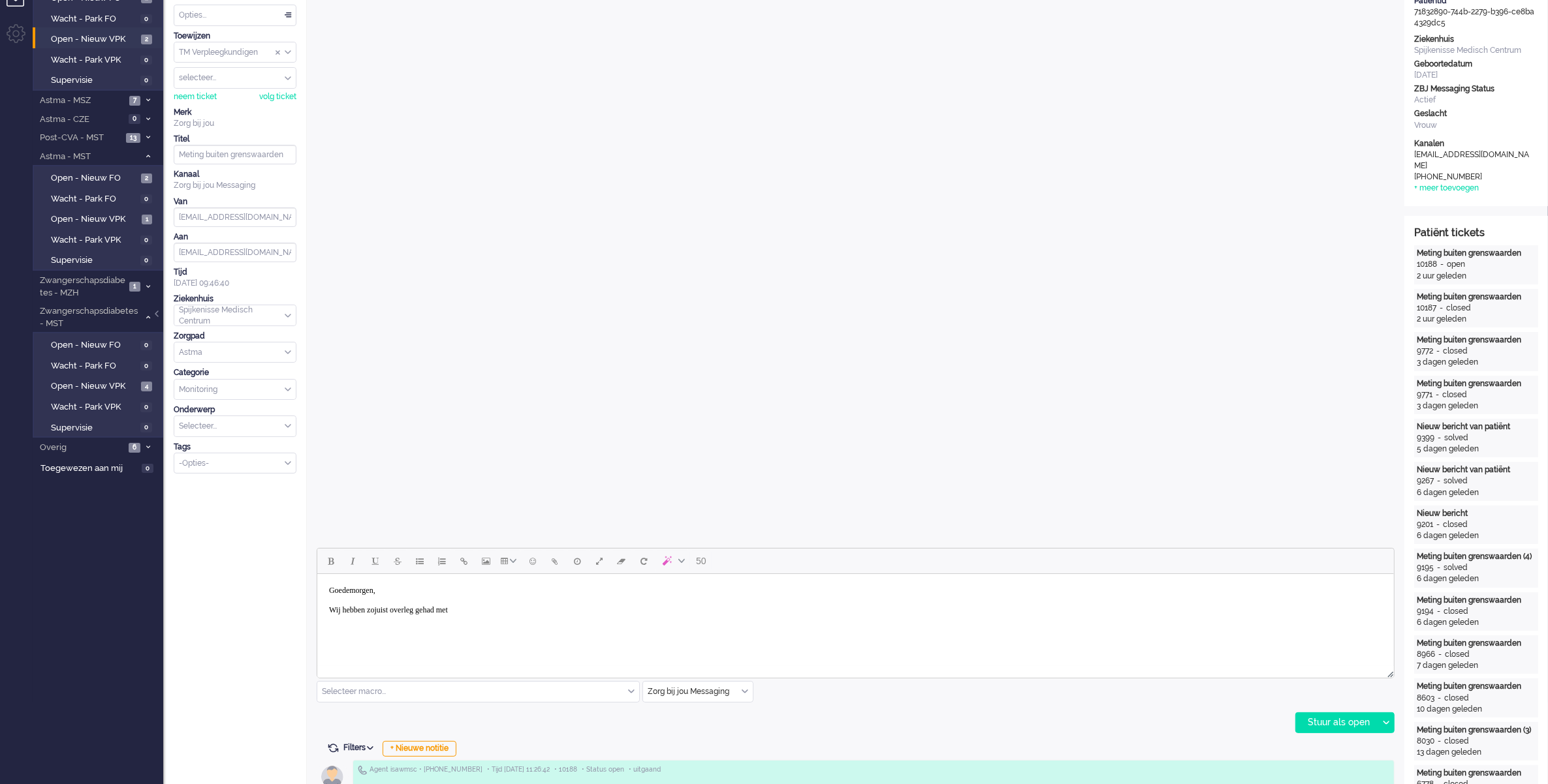
scroll to position [0, 0]
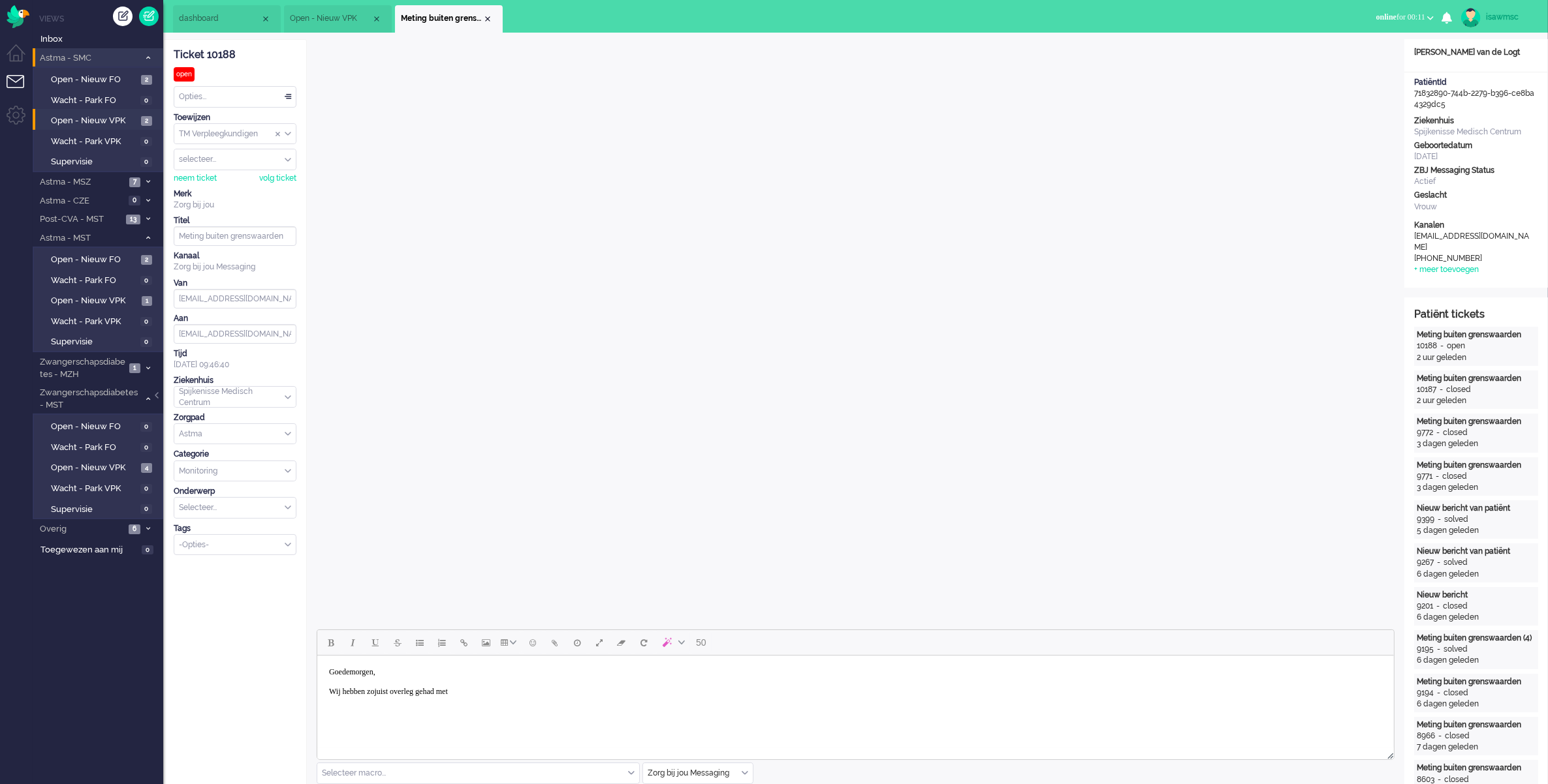
click at [1247, 10] on ul "dashboard Open - Nieuw VPK Meting buiten grenswaarden" at bounding box center [728, 16] width 1111 height 33
click at [491, 698] on body "Goedemorgen, Wij hebben zojuist overleg gehad met" at bounding box center [854, 681] width 1066 height 42
click at [98, 34] on span "Inbox" at bounding box center [101, 39] width 122 height 12
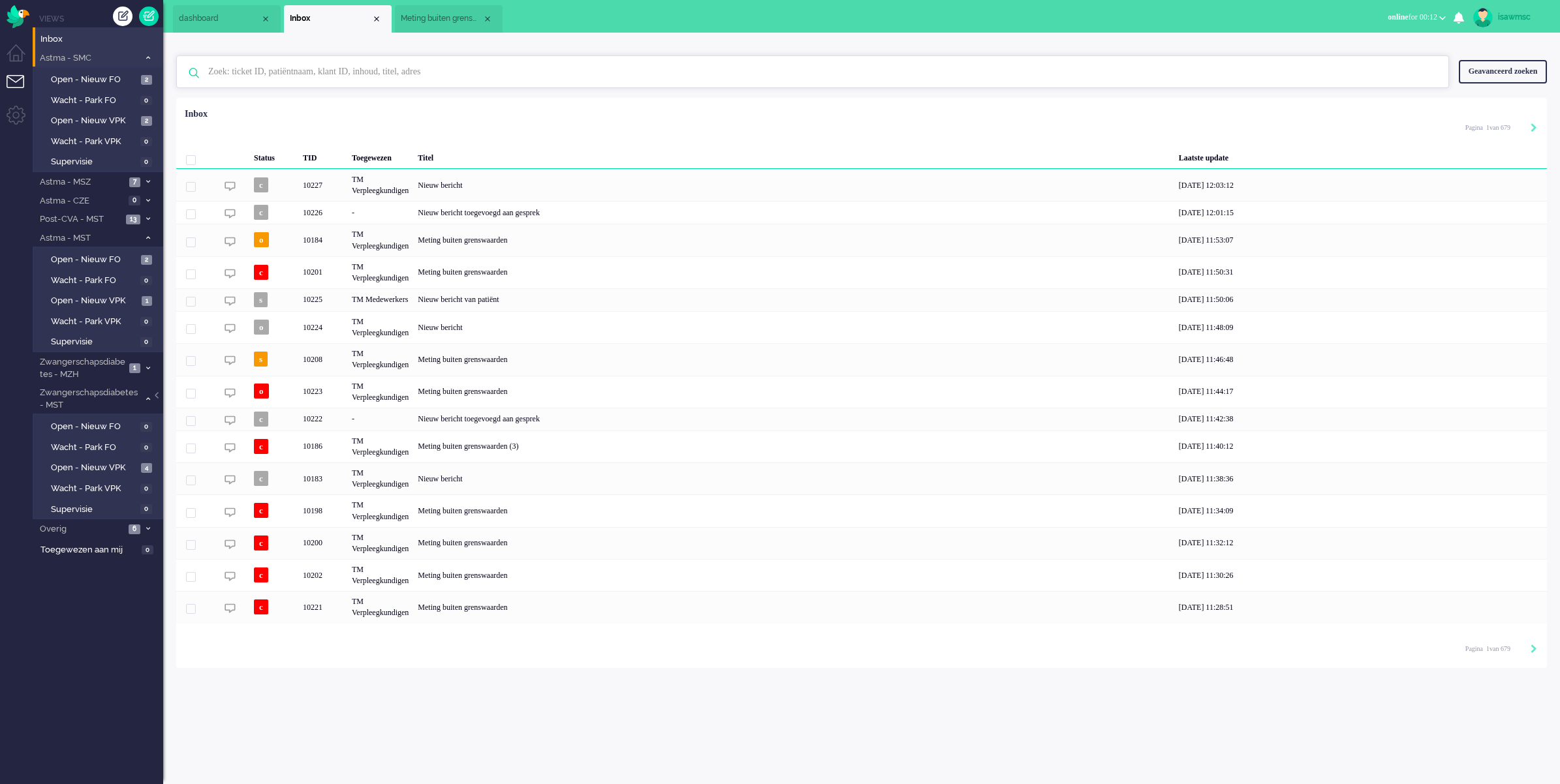
click at [493, 77] on input "text" at bounding box center [814, 72] width 1232 height 32
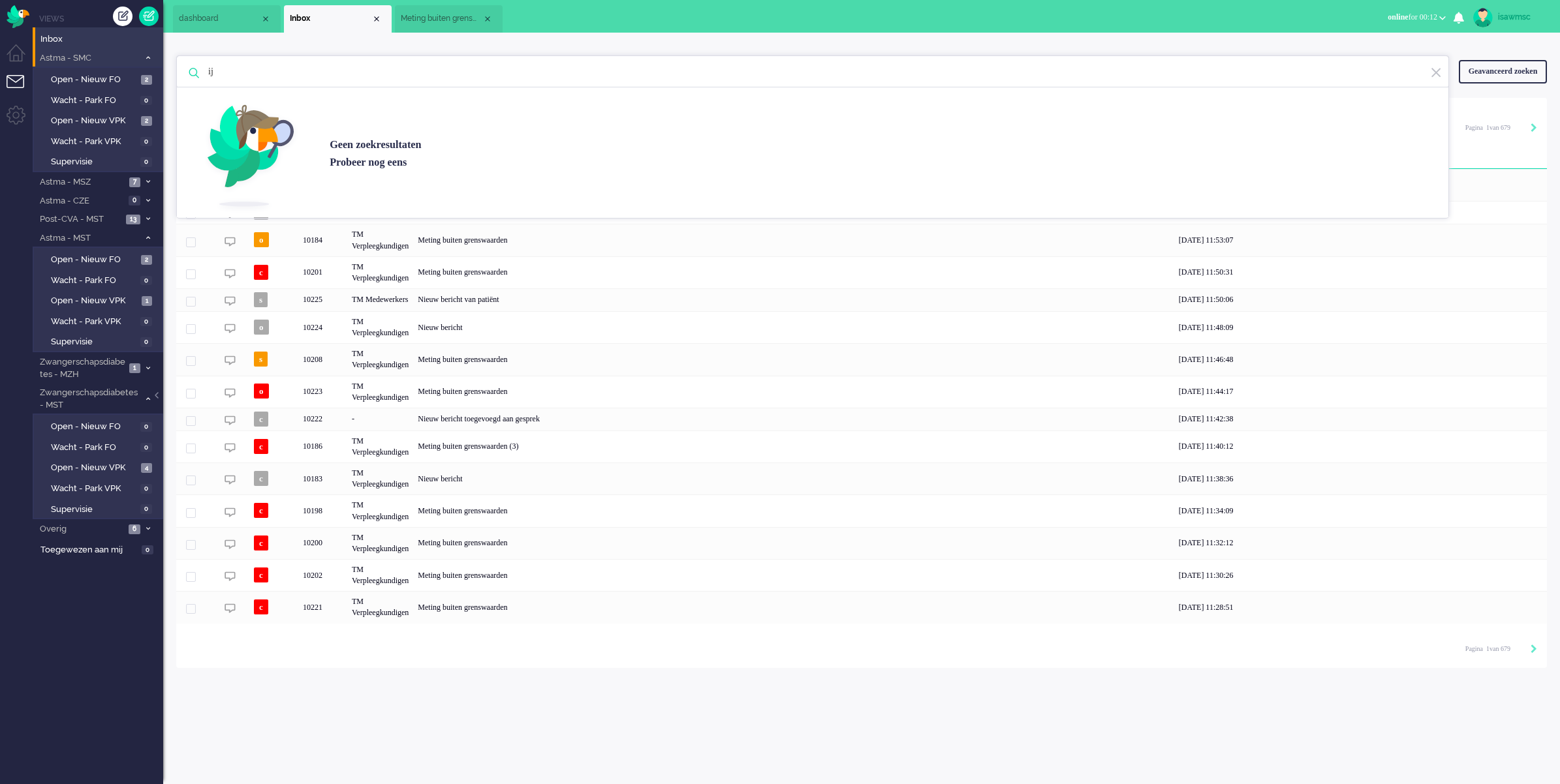
type input "i"
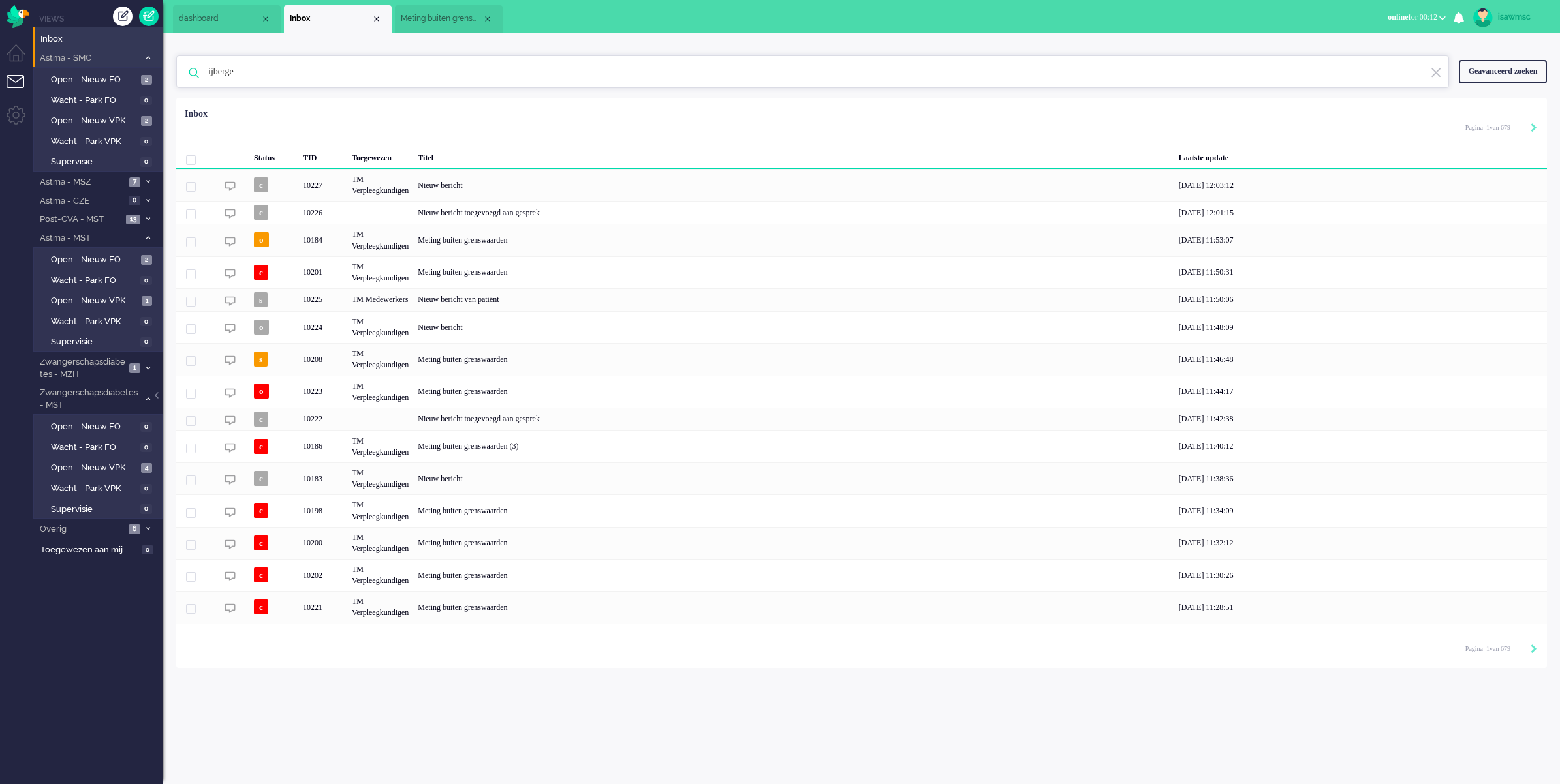
type input "ijbergen"
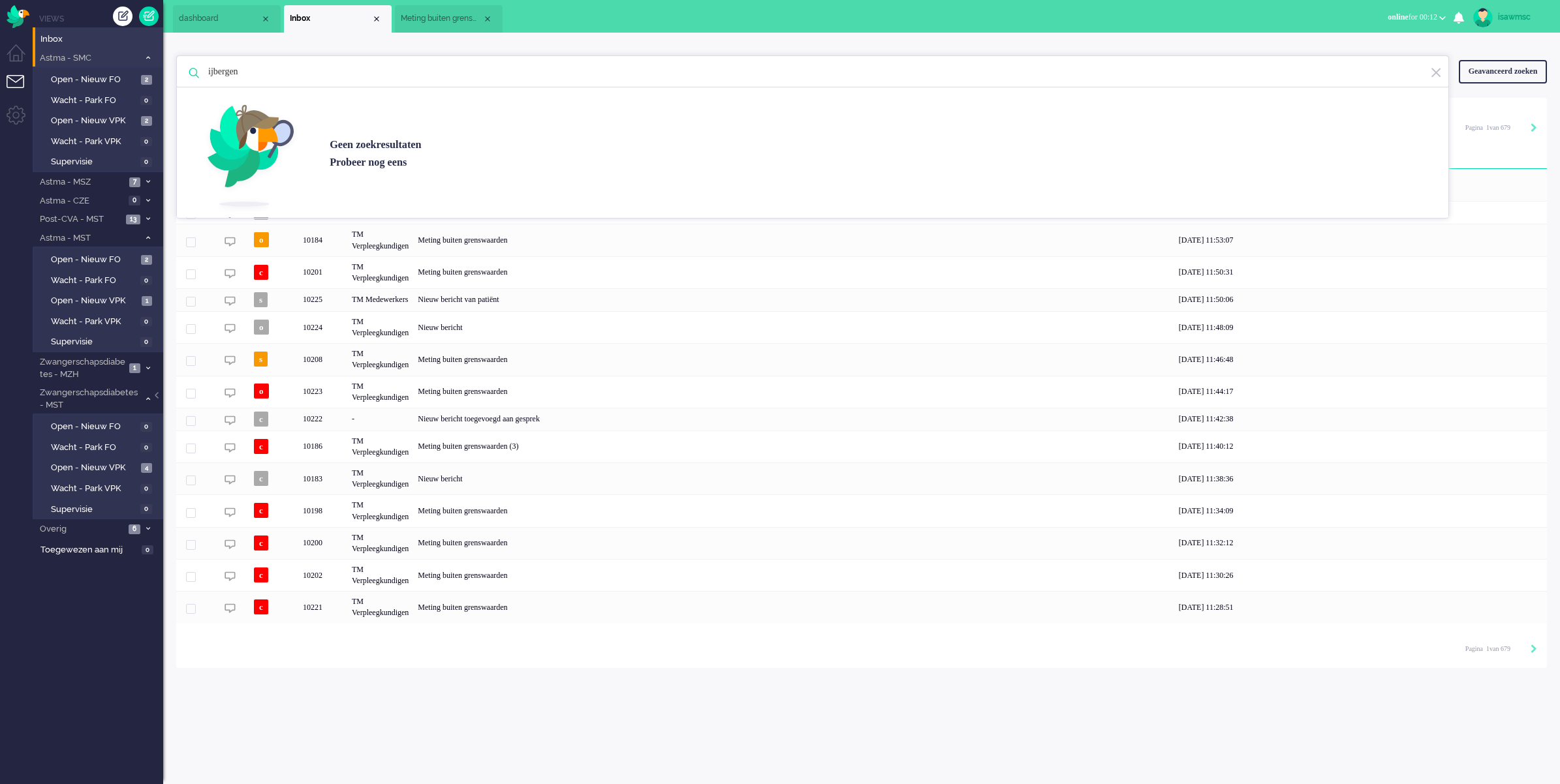
drag, startPoint x: 254, startPoint y: 74, endPoint x: 77, endPoint y: 46, distance: 179.2
click at [77, 46] on div "Thuis Dashboard Meldingen Volgen Kennisbank release_2.1.2 Views Inbox Astma - S…" at bounding box center [780, 392] width 1560 height 784
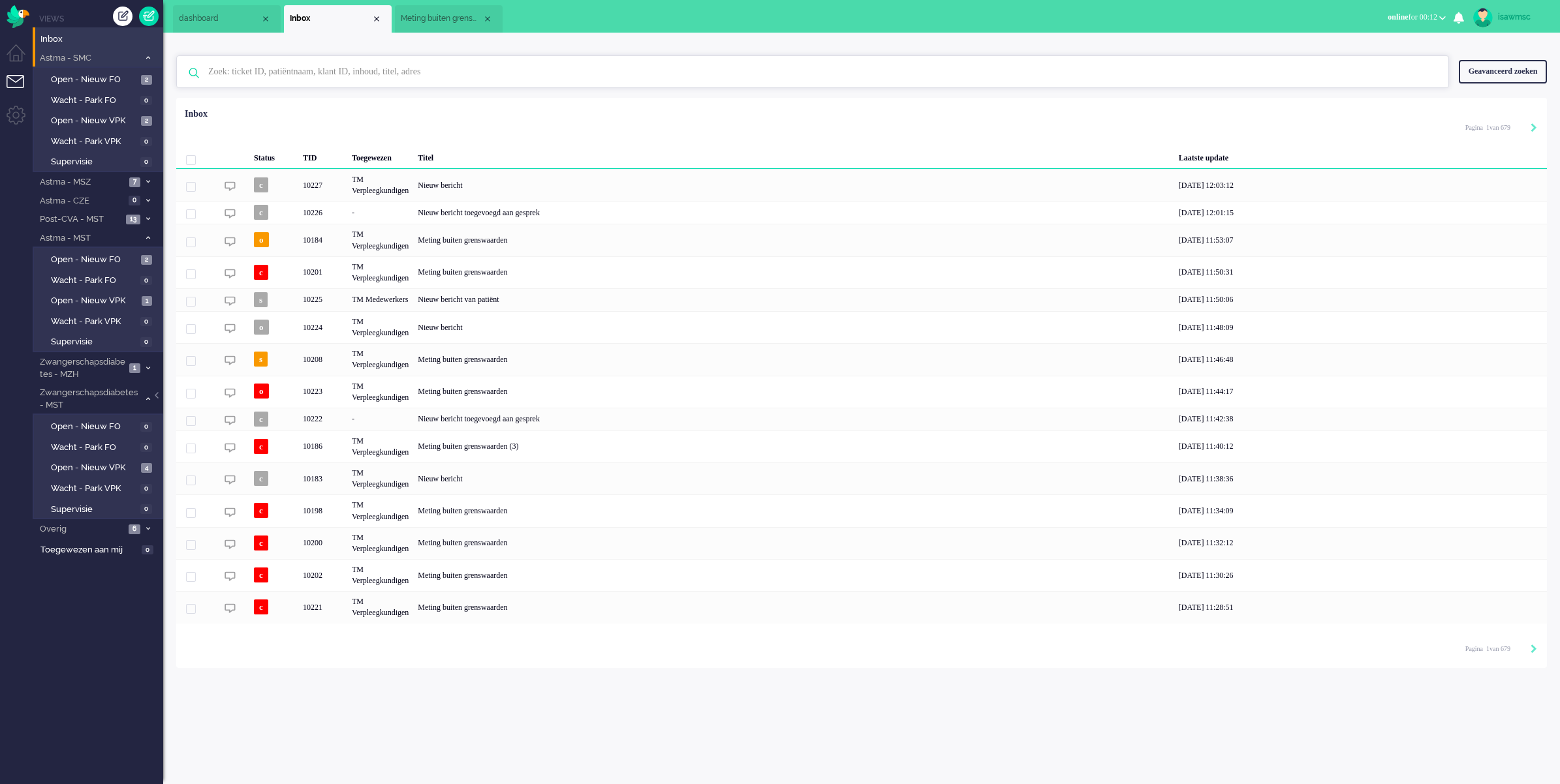
click at [656, 87] on input "text" at bounding box center [814, 72] width 1232 height 32
click at [654, 80] on input "text" at bounding box center [814, 72] width 1232 height 32
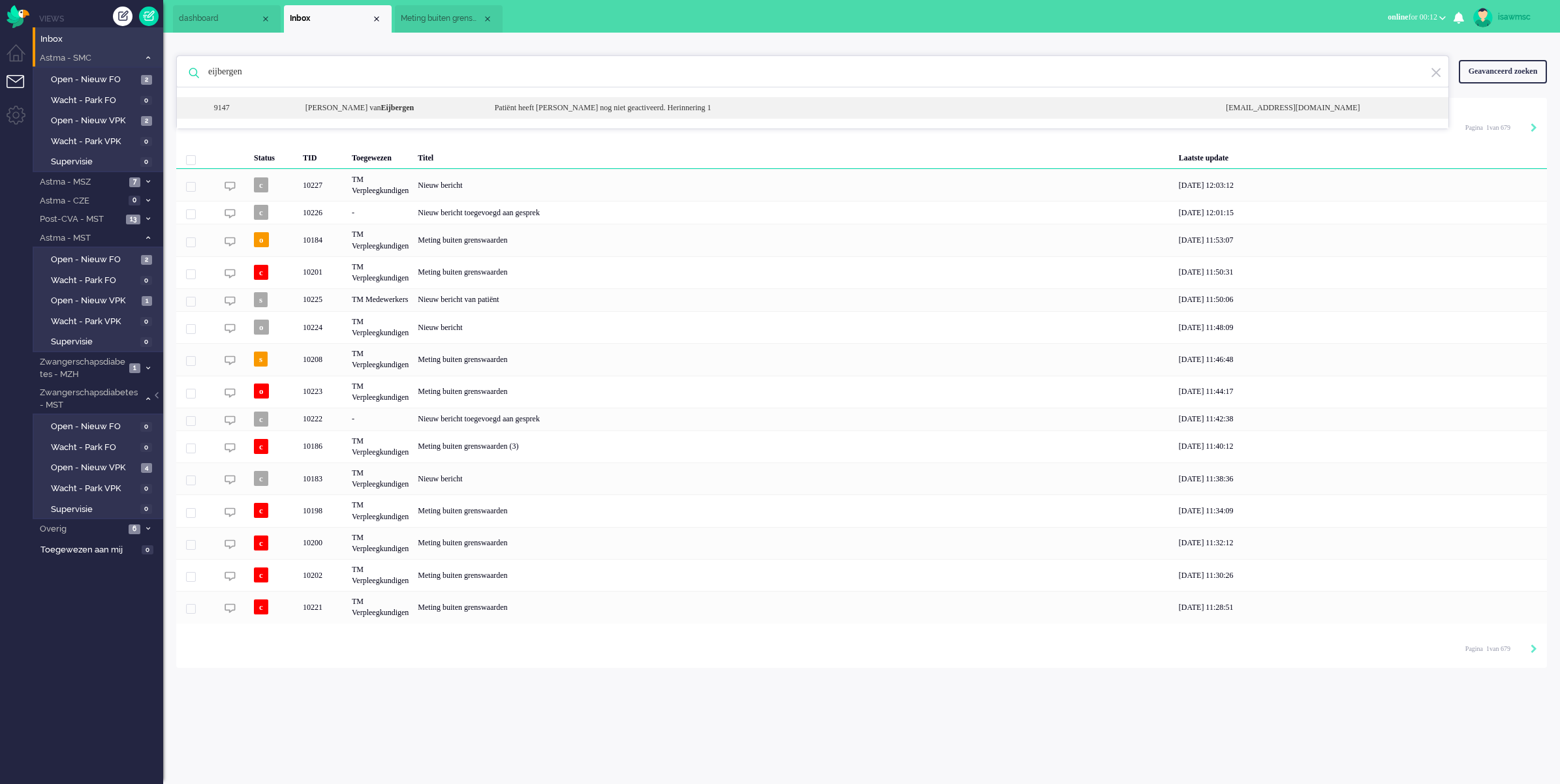
type input "eijbergen"
click at [537, 115] on div "9147 Neeltje van Eijbergen Patiënt heeft Luscii nog niet geactiveerd. Herinneri…" at bounding box center [812, 107] width 1271 height 21
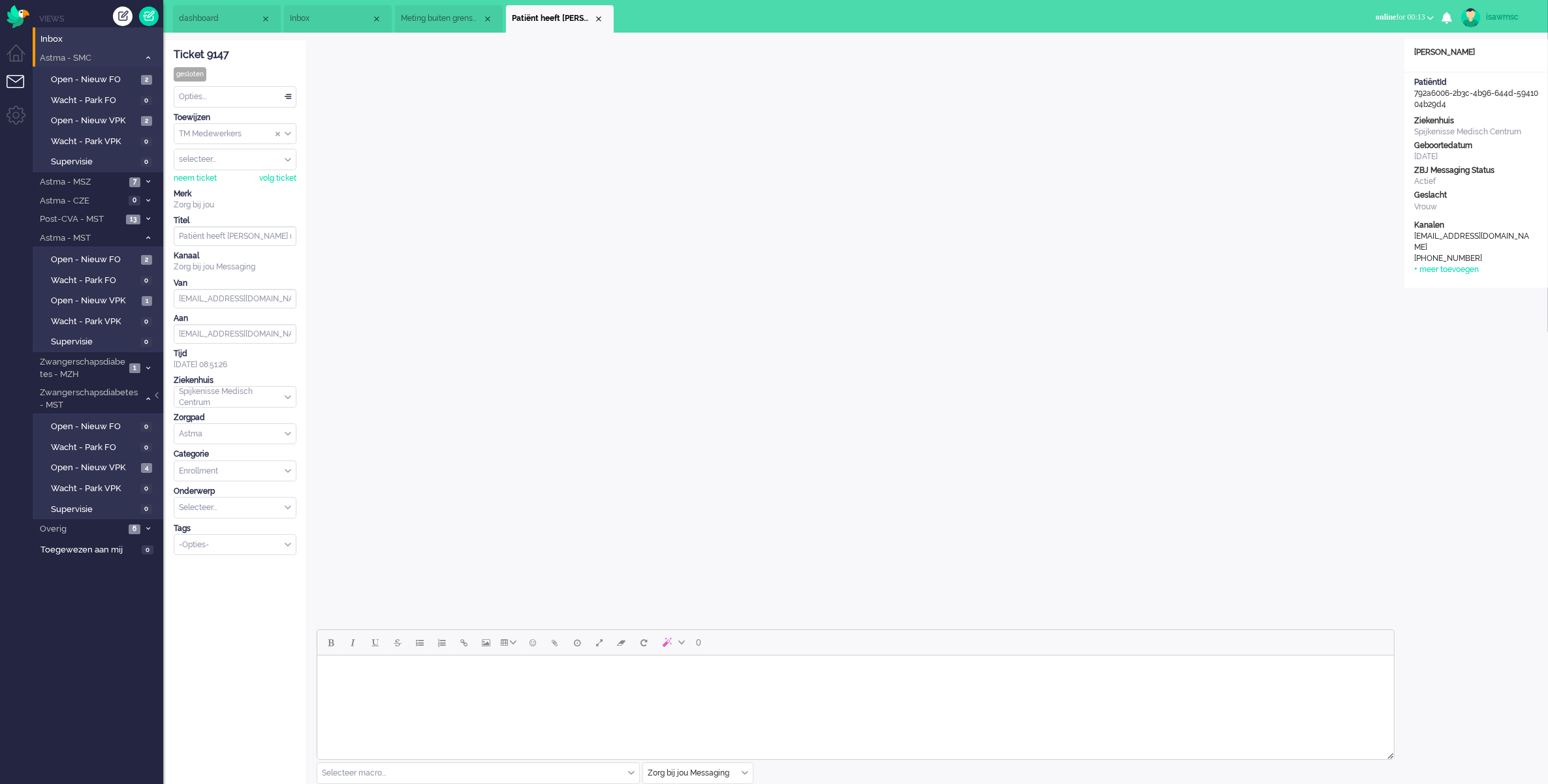
click at [1092, 34] on div "ticket info editor timeline Ticket 9147 gesloten Kijkend Opties... Zet Status O…" at bounding box center [855, 577] width 1384 height 1090
click at [599, 19] on div "Close tab" at bounding box center [598, 19] width 10 height 10
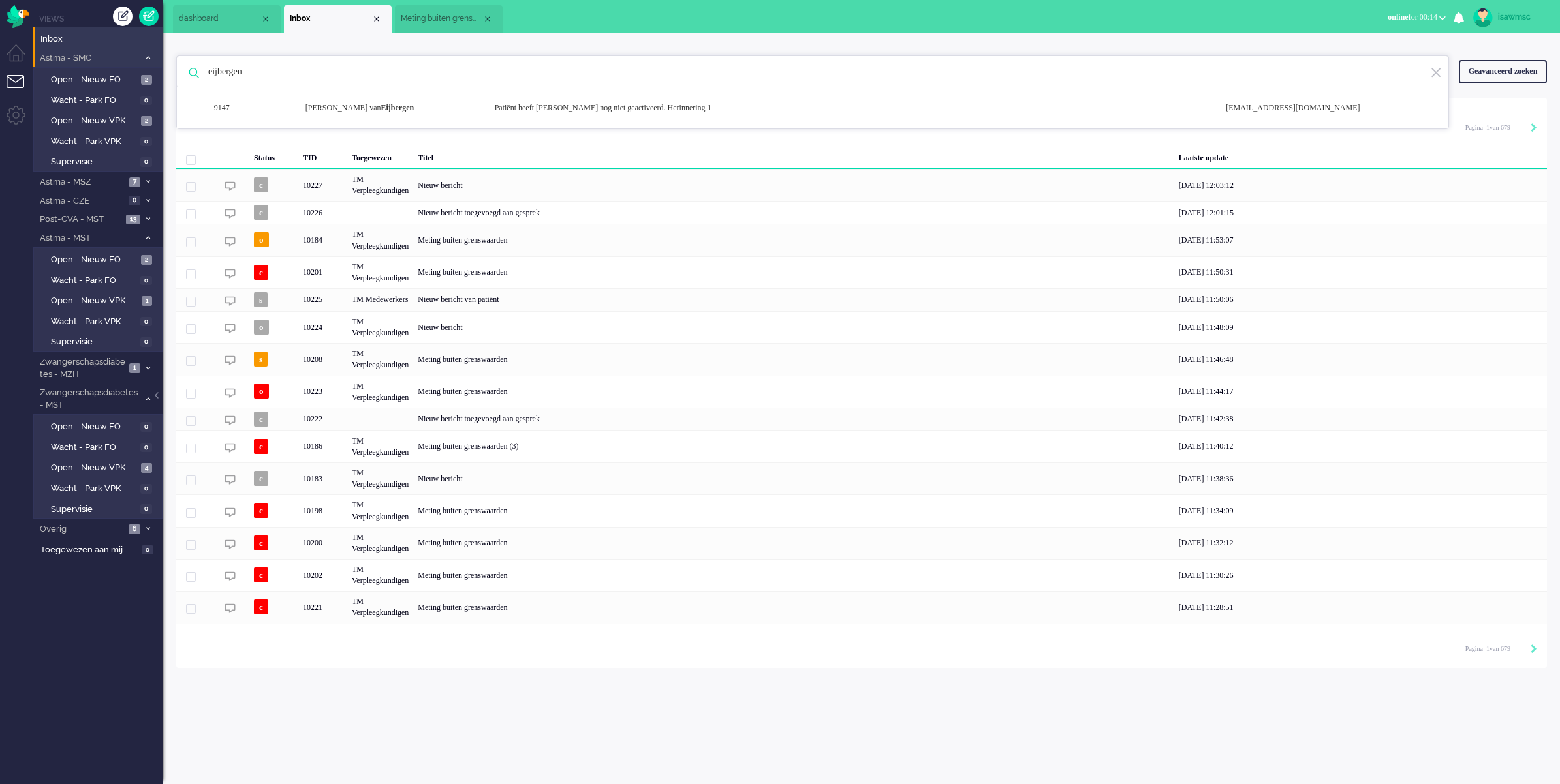
click at [438, 15] on span "Meting buiten grenswaarden" at bounding box center [441, 19] width 81 height 11
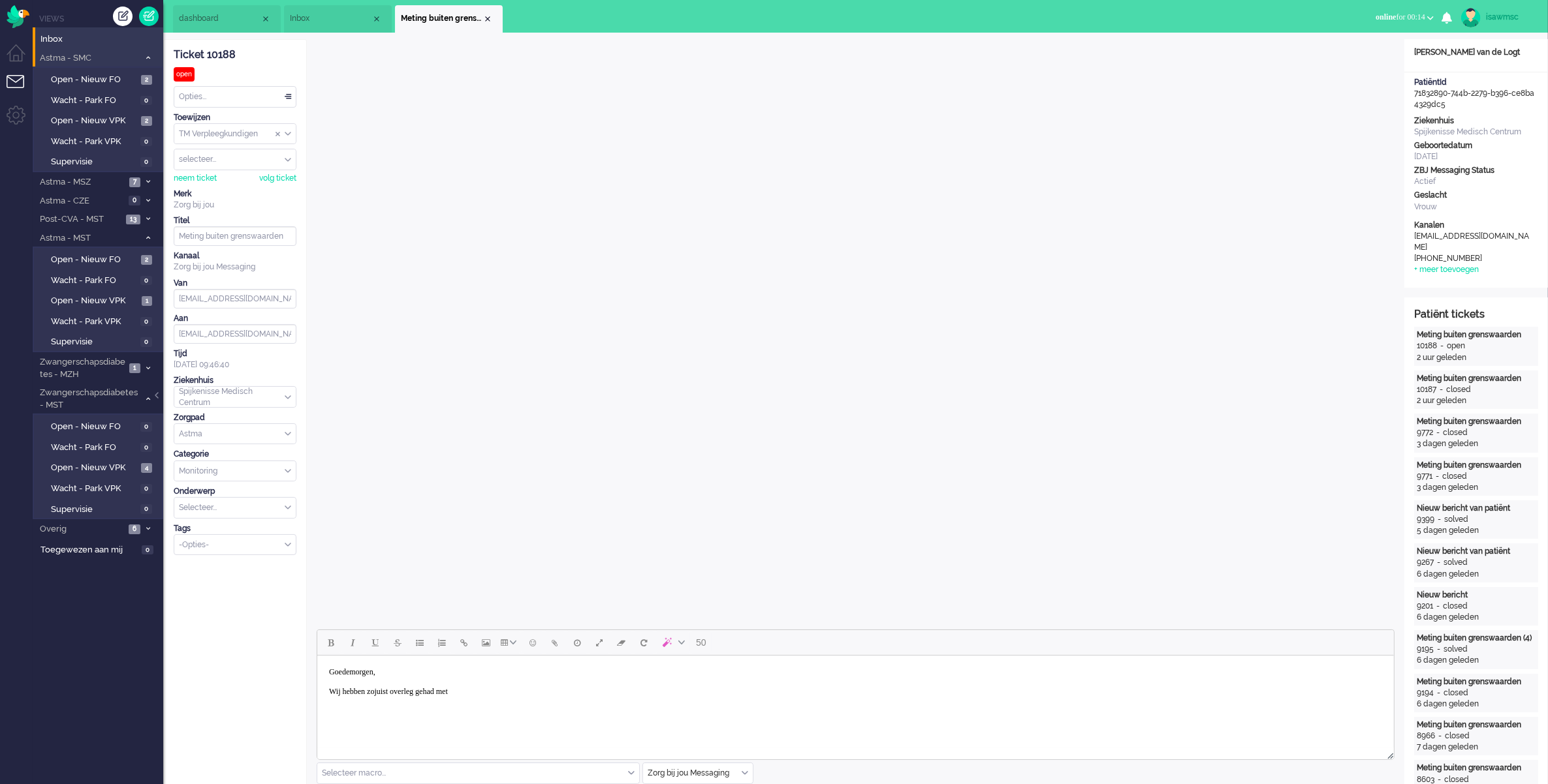
scroll to position [245, 0]
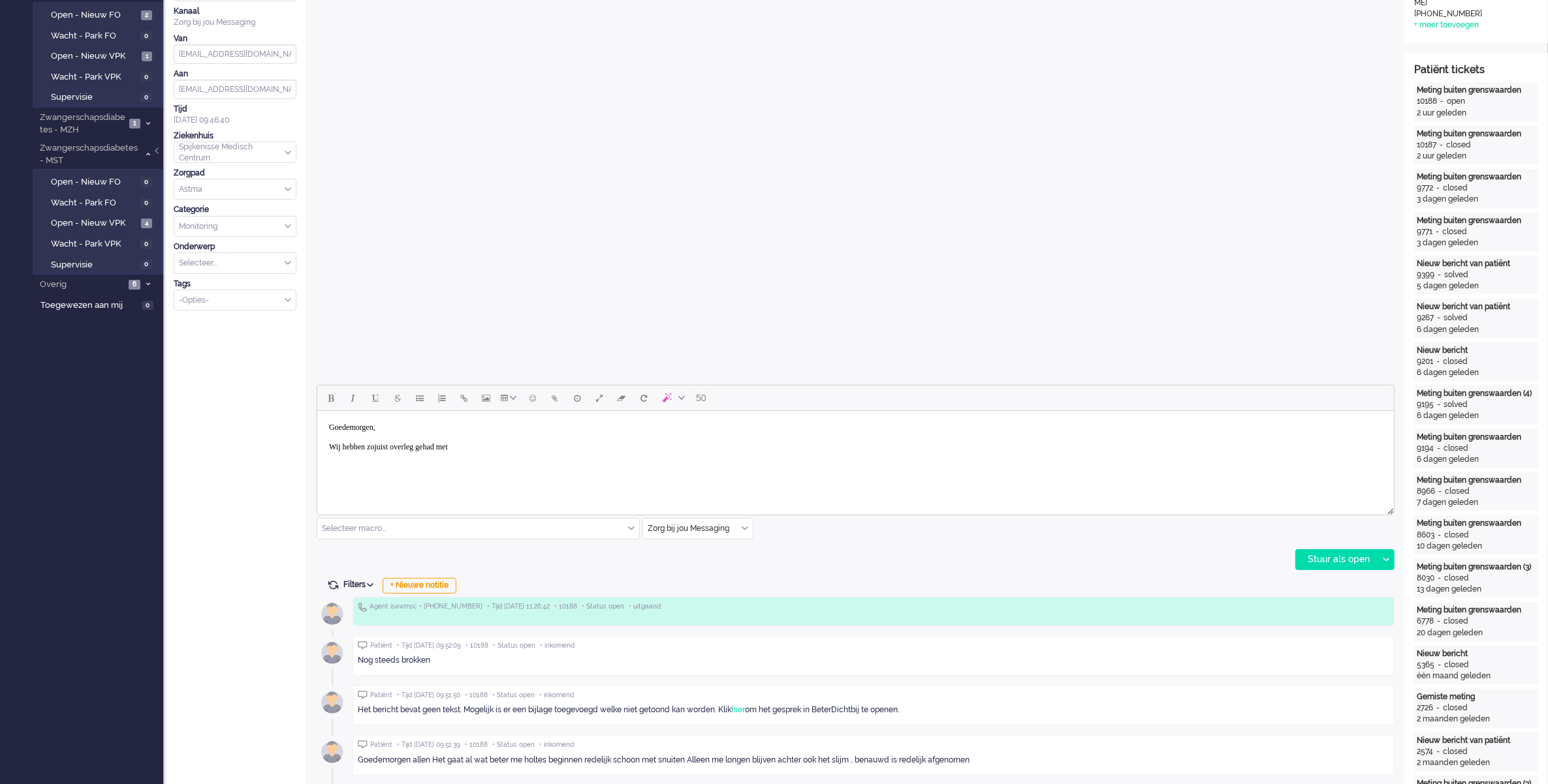
click at [486, 442] on body "Goedemorgen, Wij hebben zojuist overleg gehad met" at bounding box center [854, 436] width 1066 height 42
click at [550, 445] on body "Goedemorgen, Wij hebben zojuist overleg gehad met" at bounding box center [854, 436] width 1066 height 42
click at [1332, 565] on div "Stuur als open" at bounding box center [1336, 560] width 81 height 20
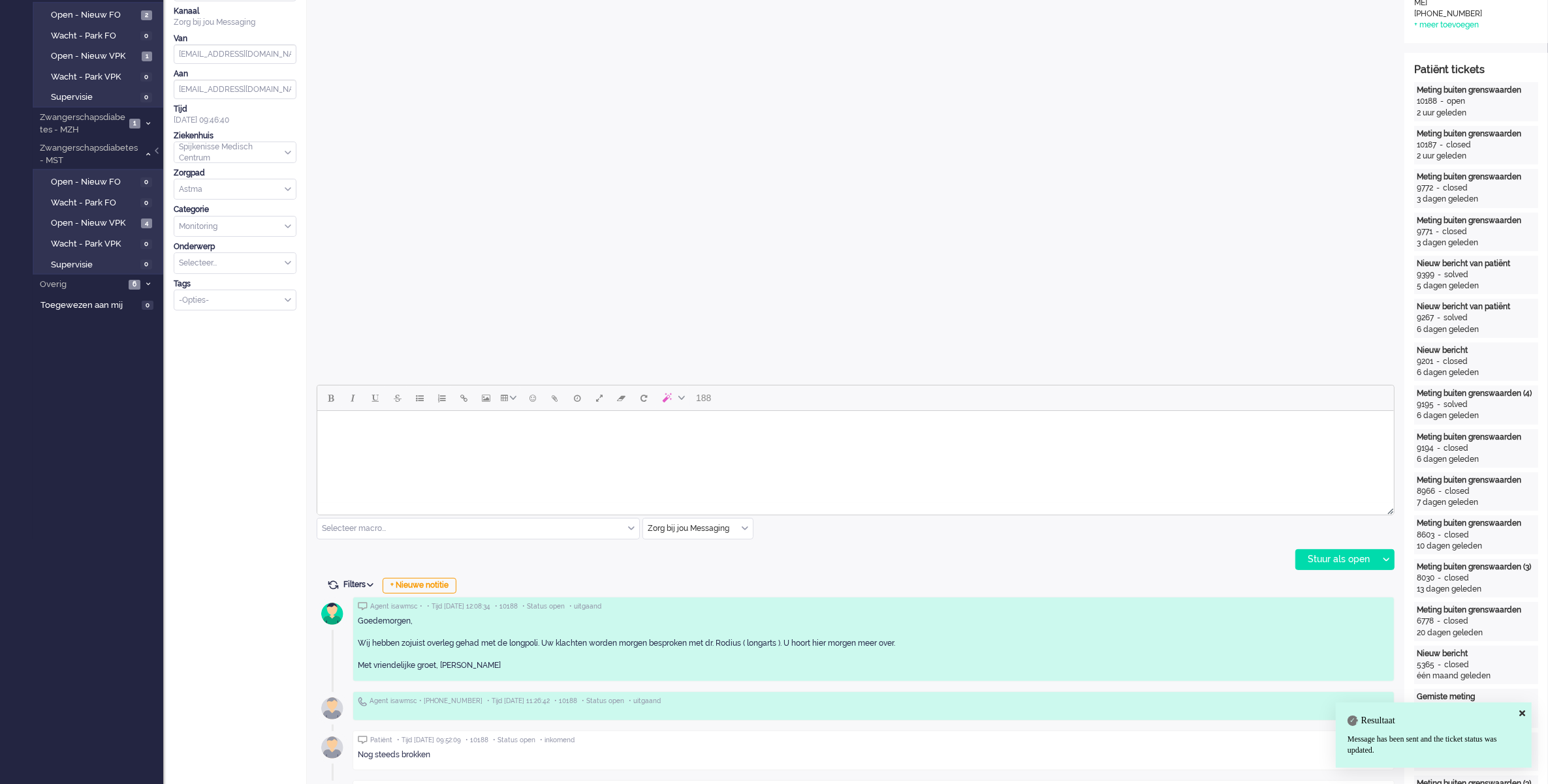
scroll to position [0, 0]
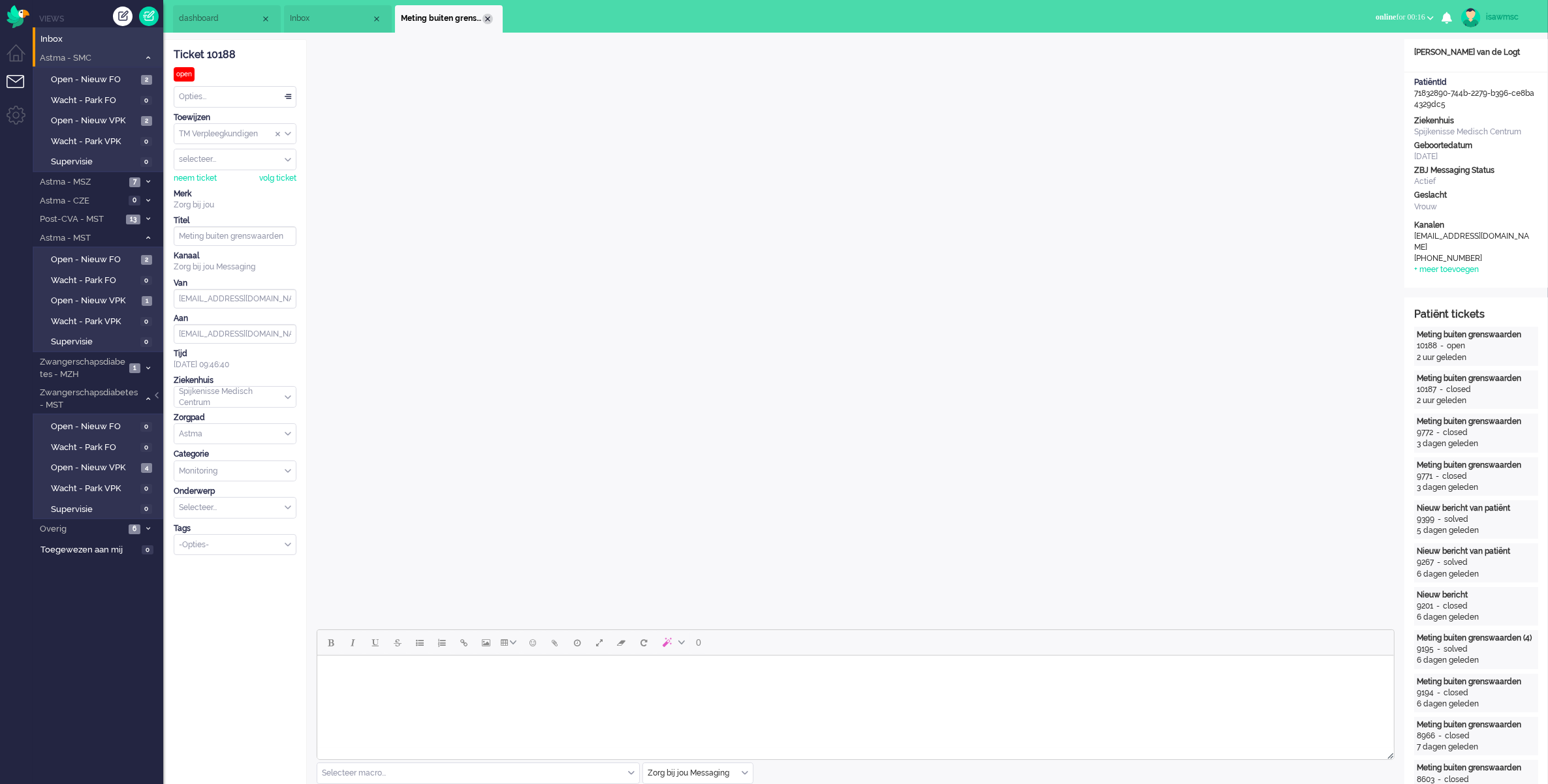
click at [491, 20] on div "Close tab" at bounding box center [487, 19] width 10 height 10
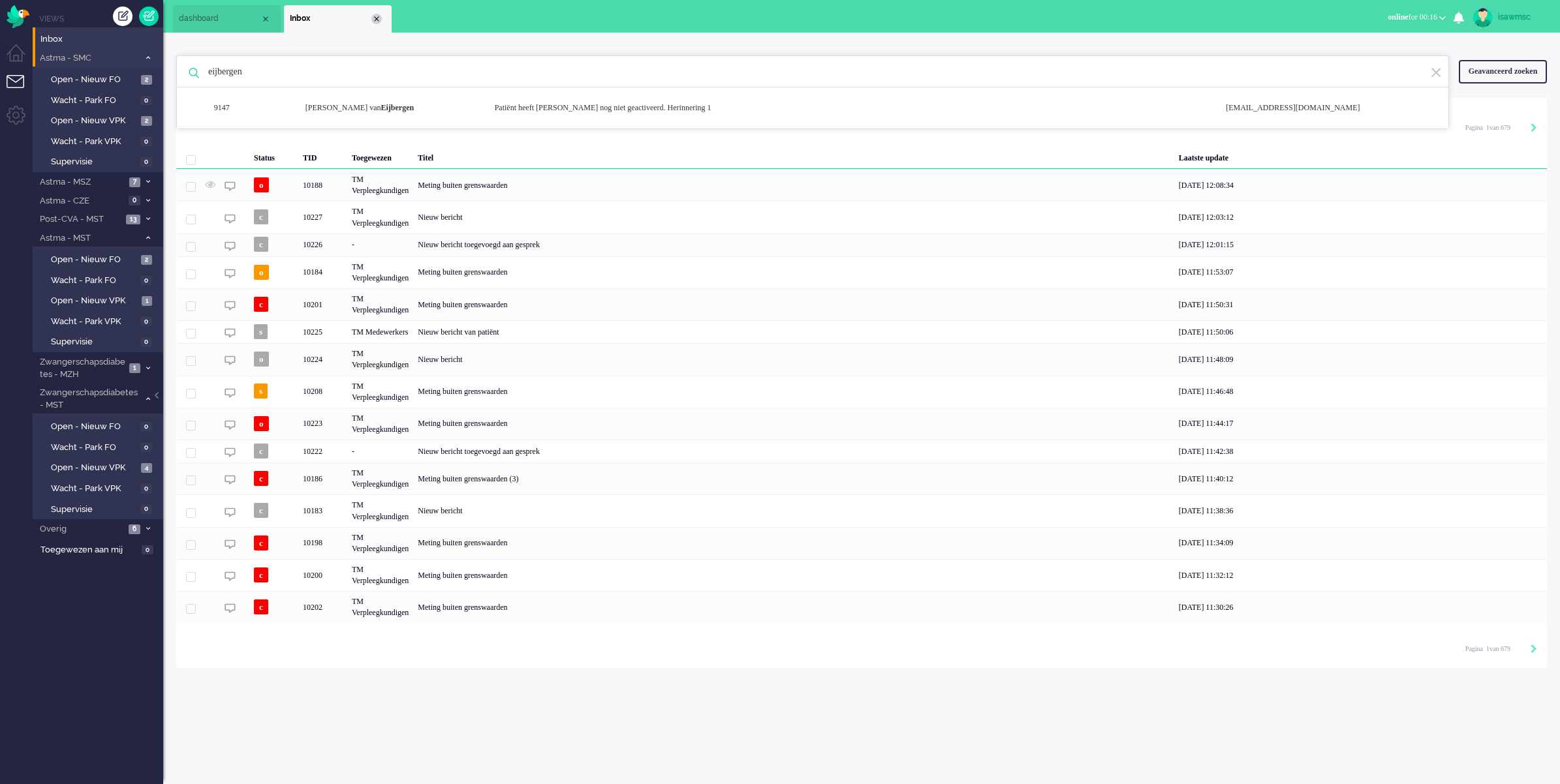
click at [379, 17] on div "Close tab" at bounding box center [376, 19] width 10 height 10
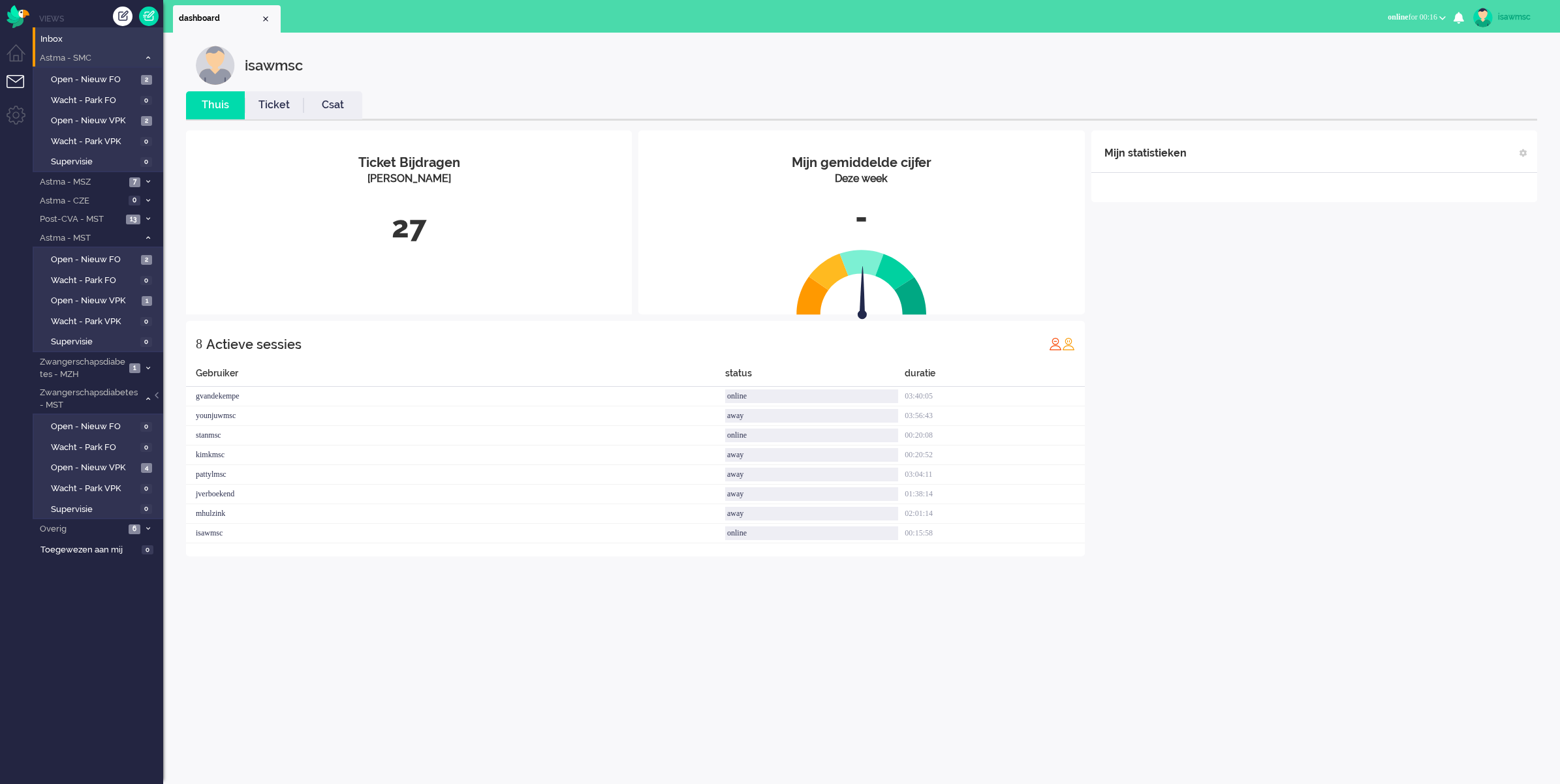
click at [1176, 509] on div "Mijn statistieken + Statistieken toevoegen Bel tijd (gemiddelde dag) Wrapup tij…" at bounding box center [1314, 344] width 446 height 426
click at [137, 116] on span "Open - Nieuw VPK" at bounding box center [93, 121] width 87 height 12
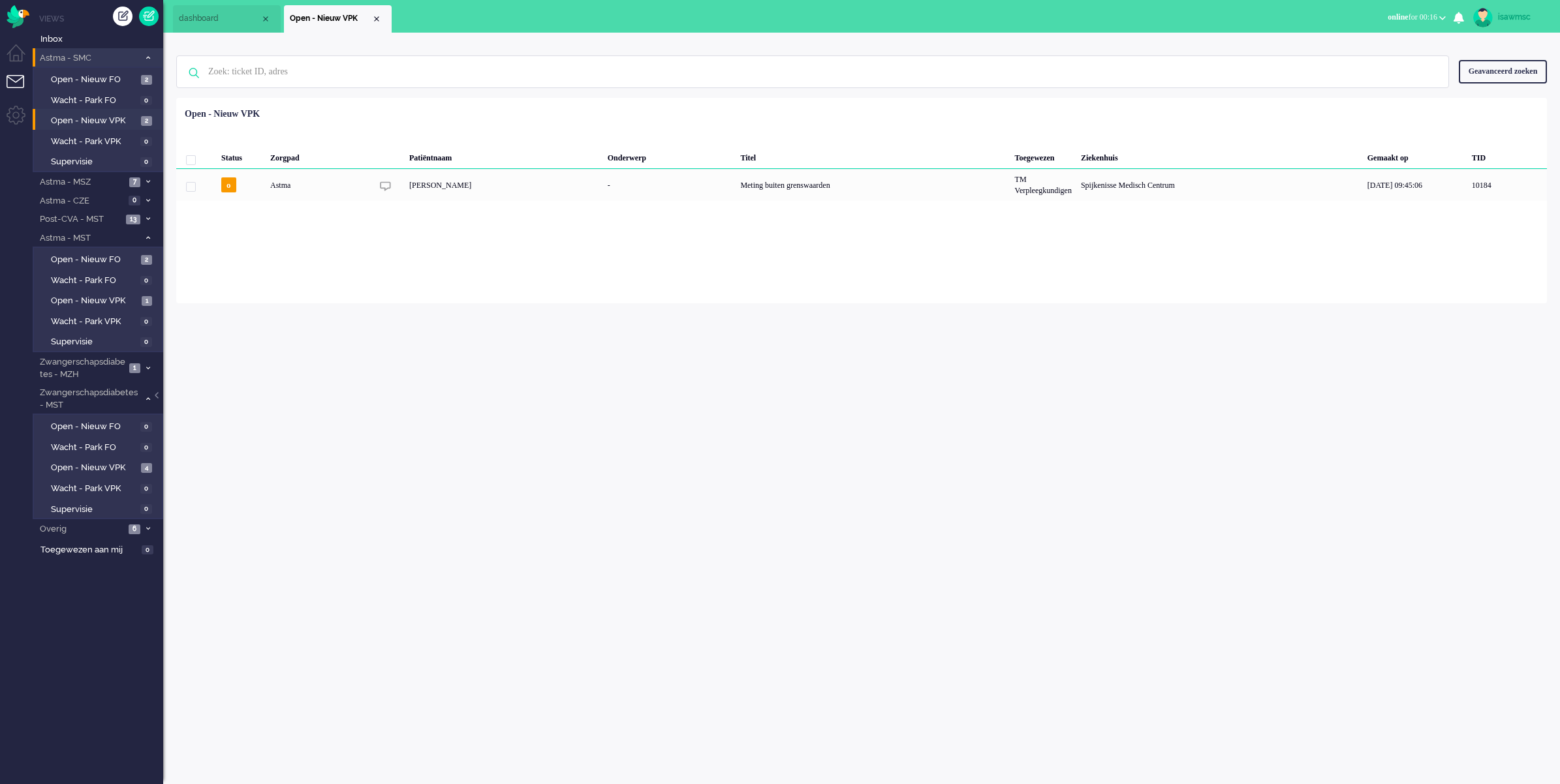
click at [446, 276] on div "Loading... Status Zorgpad Patiëntnaam Onderwerp Titel Toegewezen Ziekenhuis Gem…" at bounding box center [862, 201] width 1370 height 206
click at [150, 213] on li "Post-CVA - MST 13" at bounding box center [98, 219] width 131 height 19
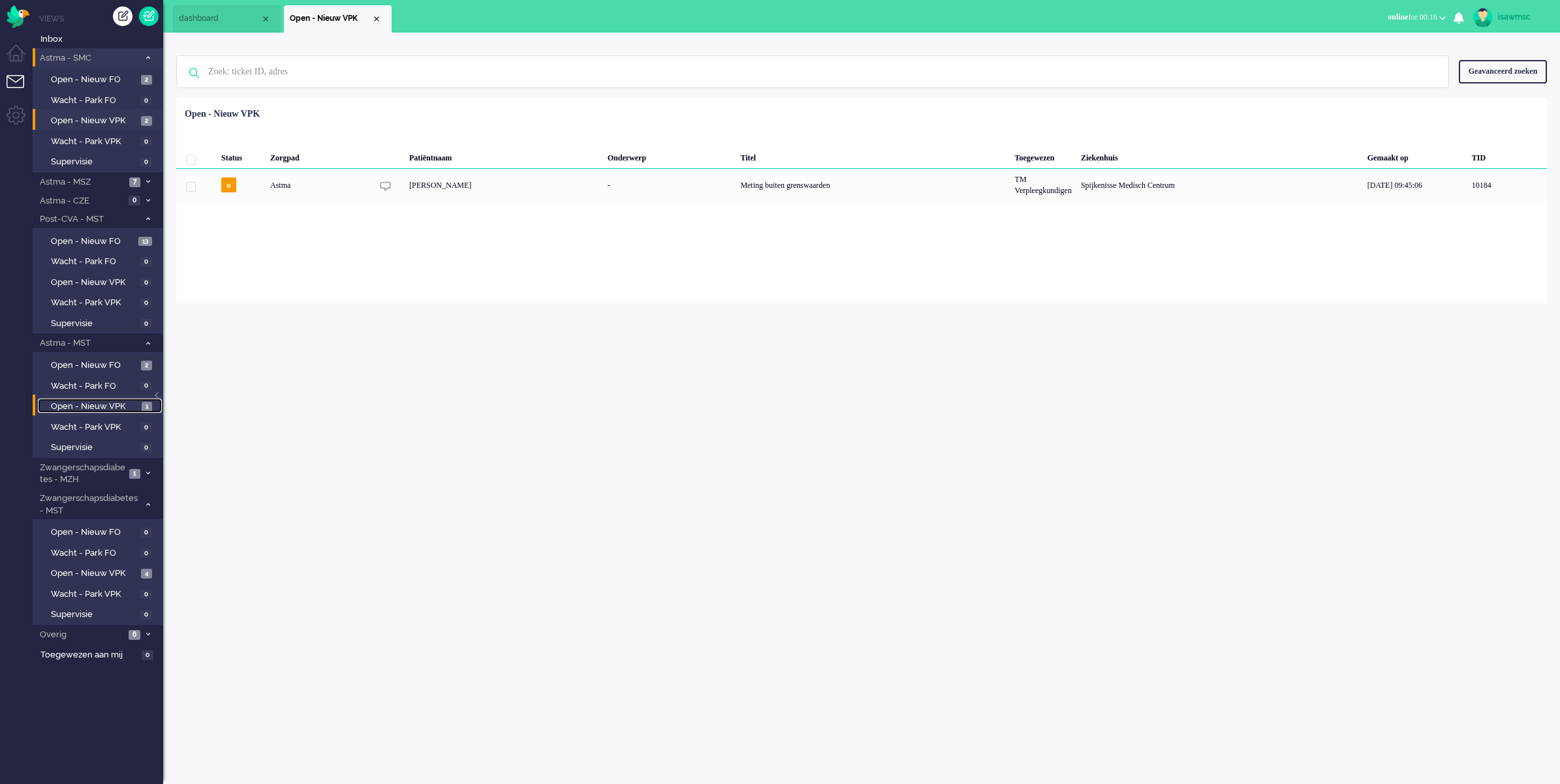
click at [107, 405] on span "Open - Nieuw VPK" at bounding box center [94, 406] width 88 height 12
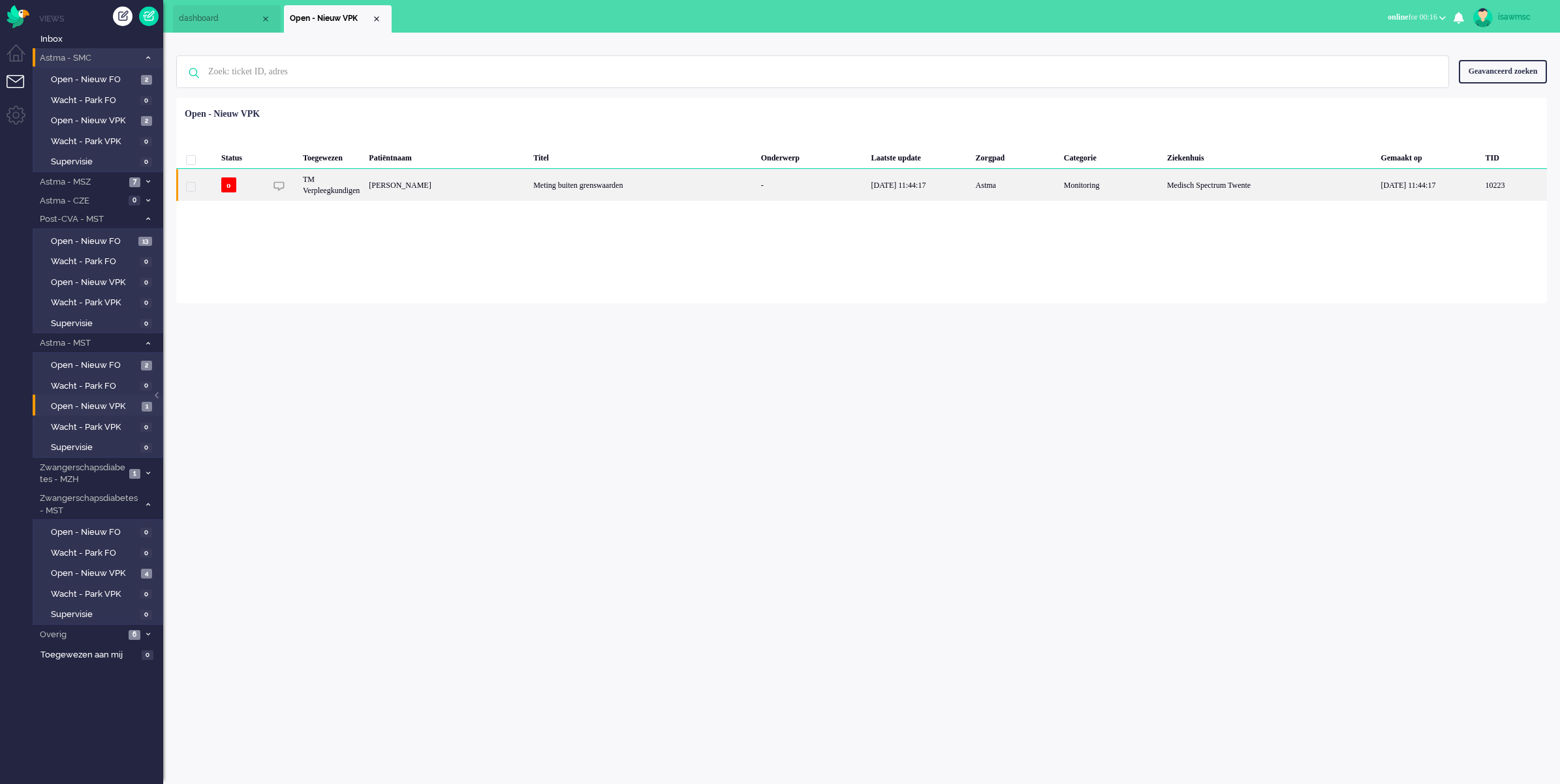
click at [522, 184] on div "[PERSON_NAME]" at bounding box center [447, 185] width 165 height 32
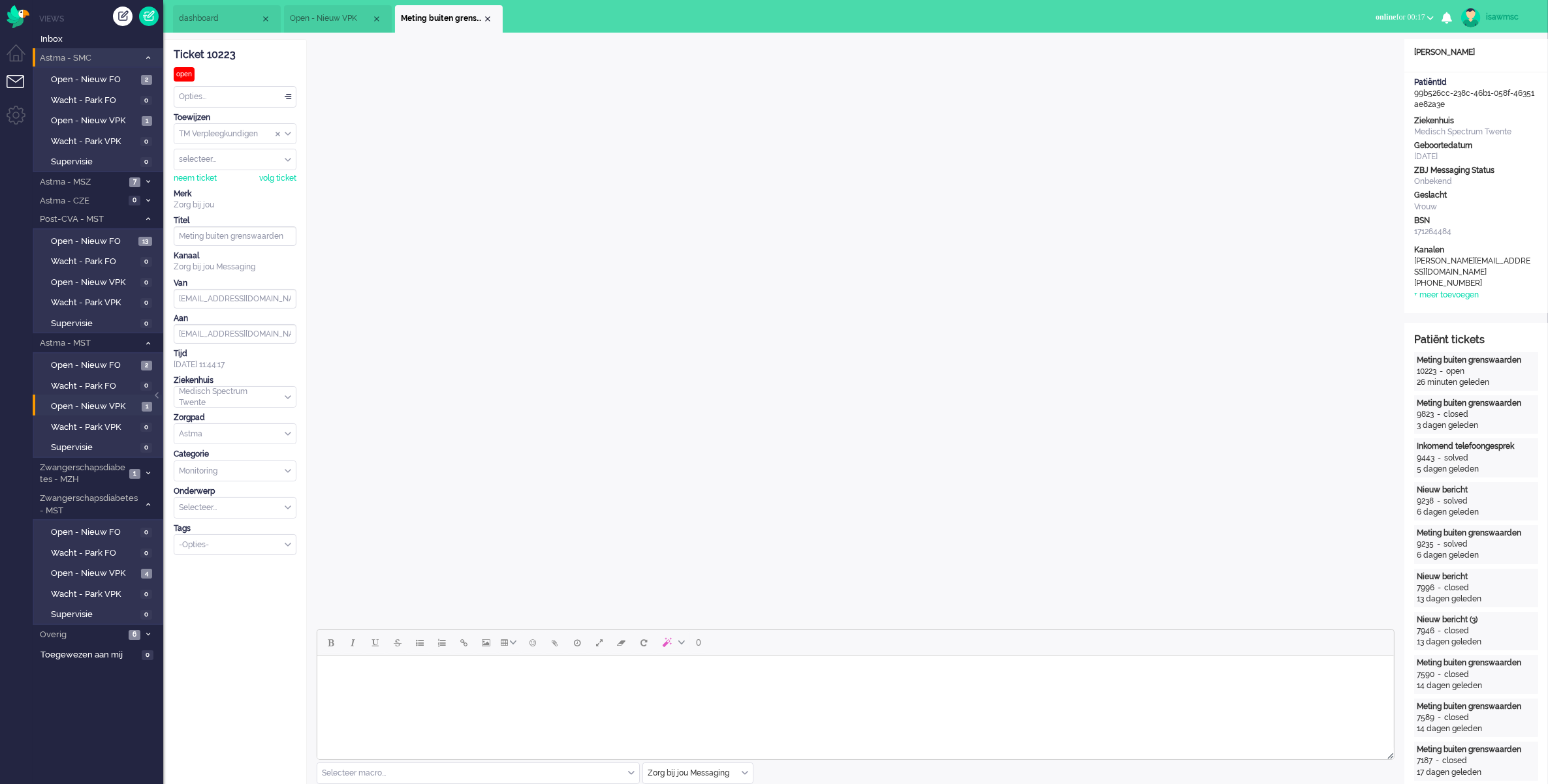
scroll to position [245, 0]
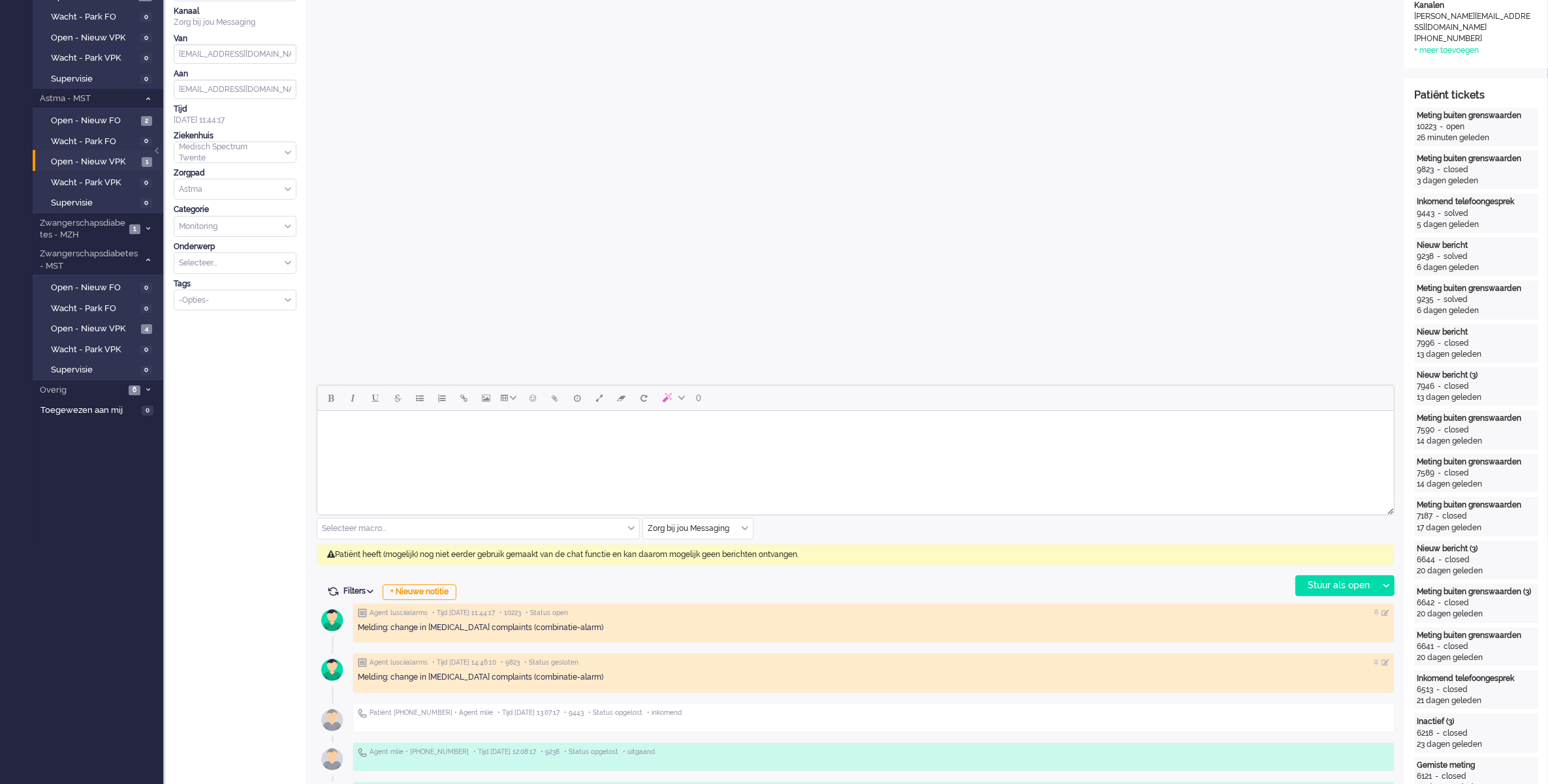
click at [742, 533] on div "Zorg bij jou Messaging" at bounding box center [697, 529] width 109 height 21
click at [707, 566] on span "uitgaand telefoon" at bounding box center [681, 567] width 64 height 11
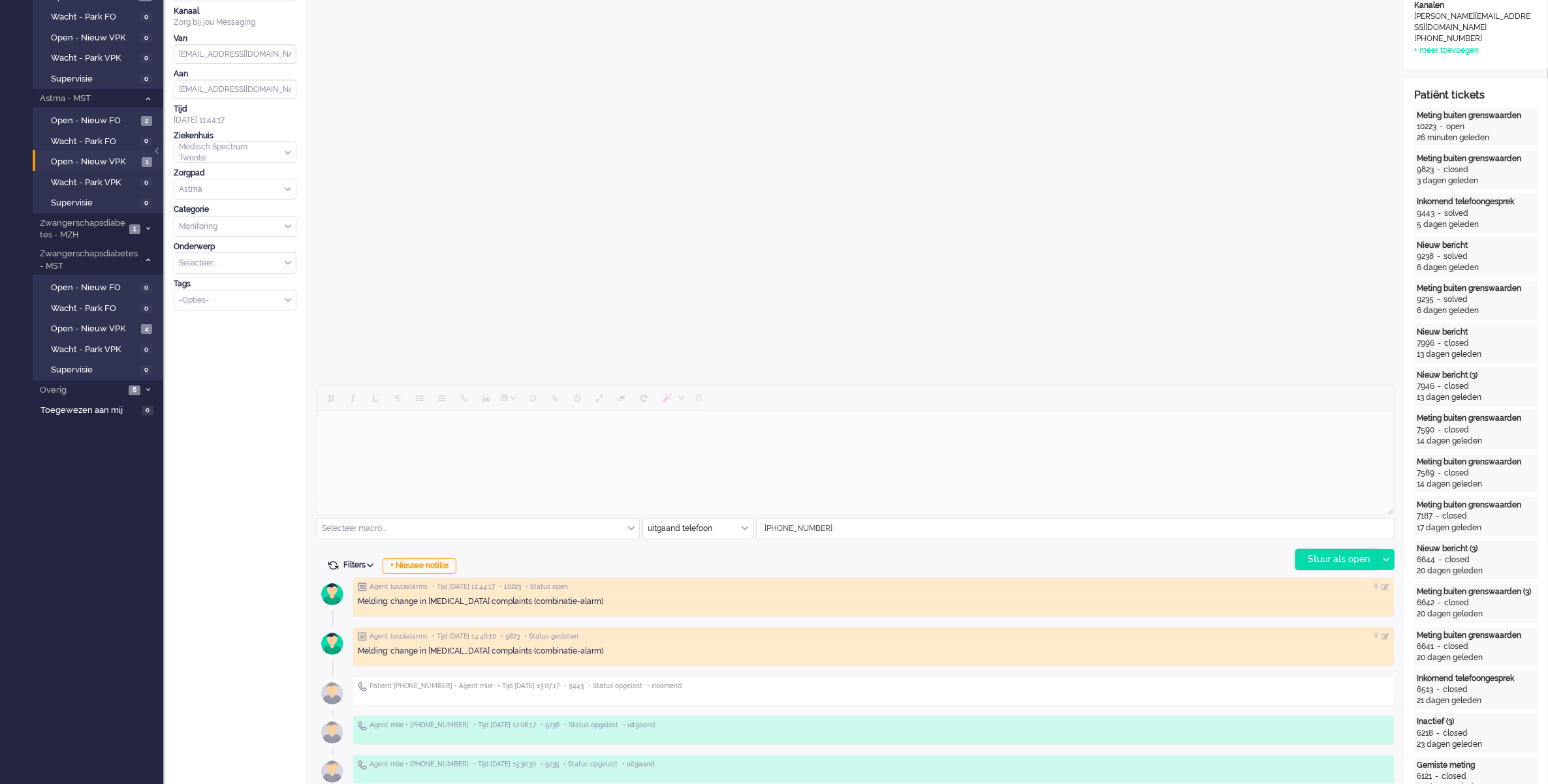
click at [1302, 557] on div "Stuur als open" at bounding box center [1336, 560] width 81 height 20
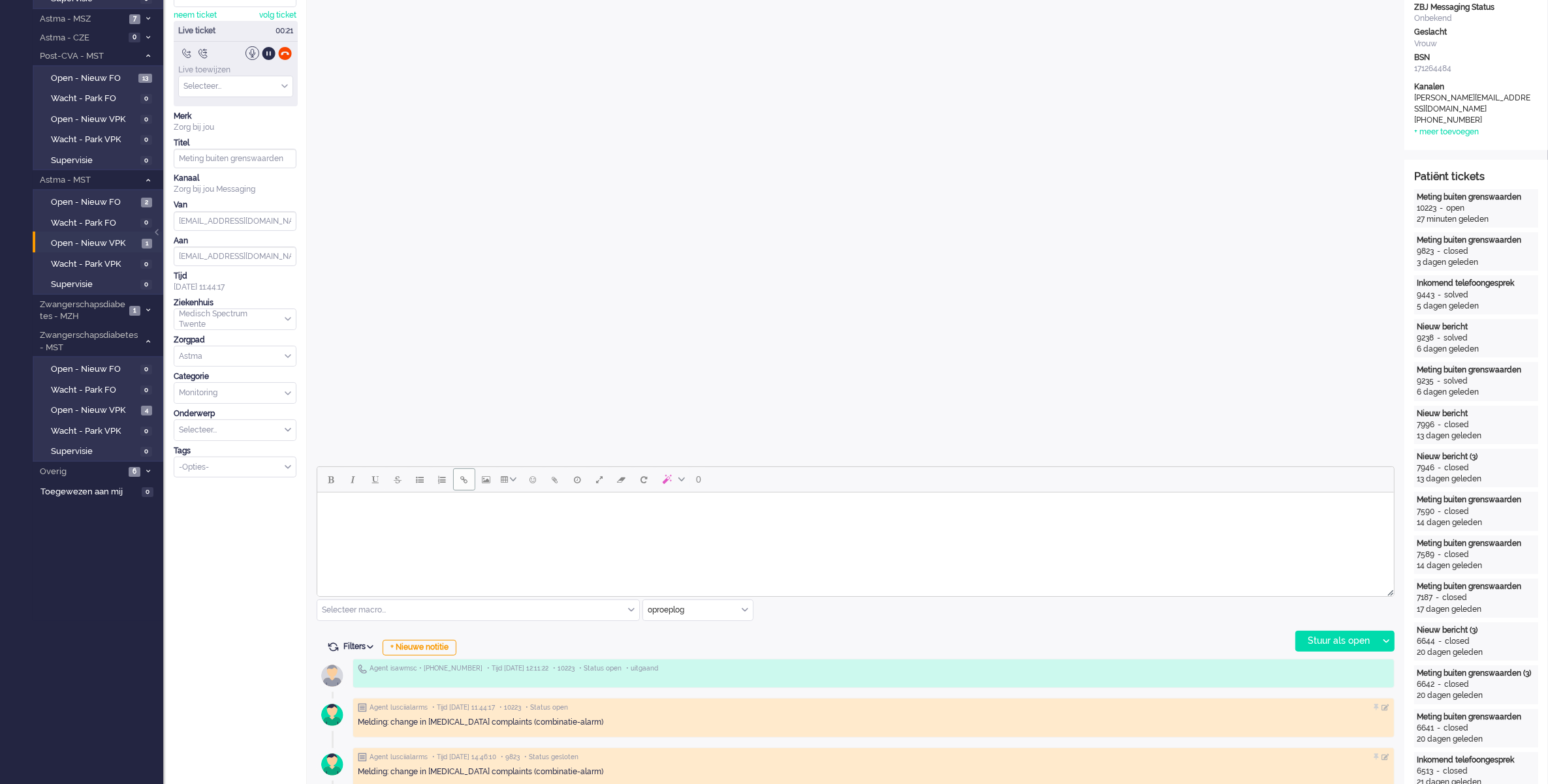
scroll to position [0, 0]
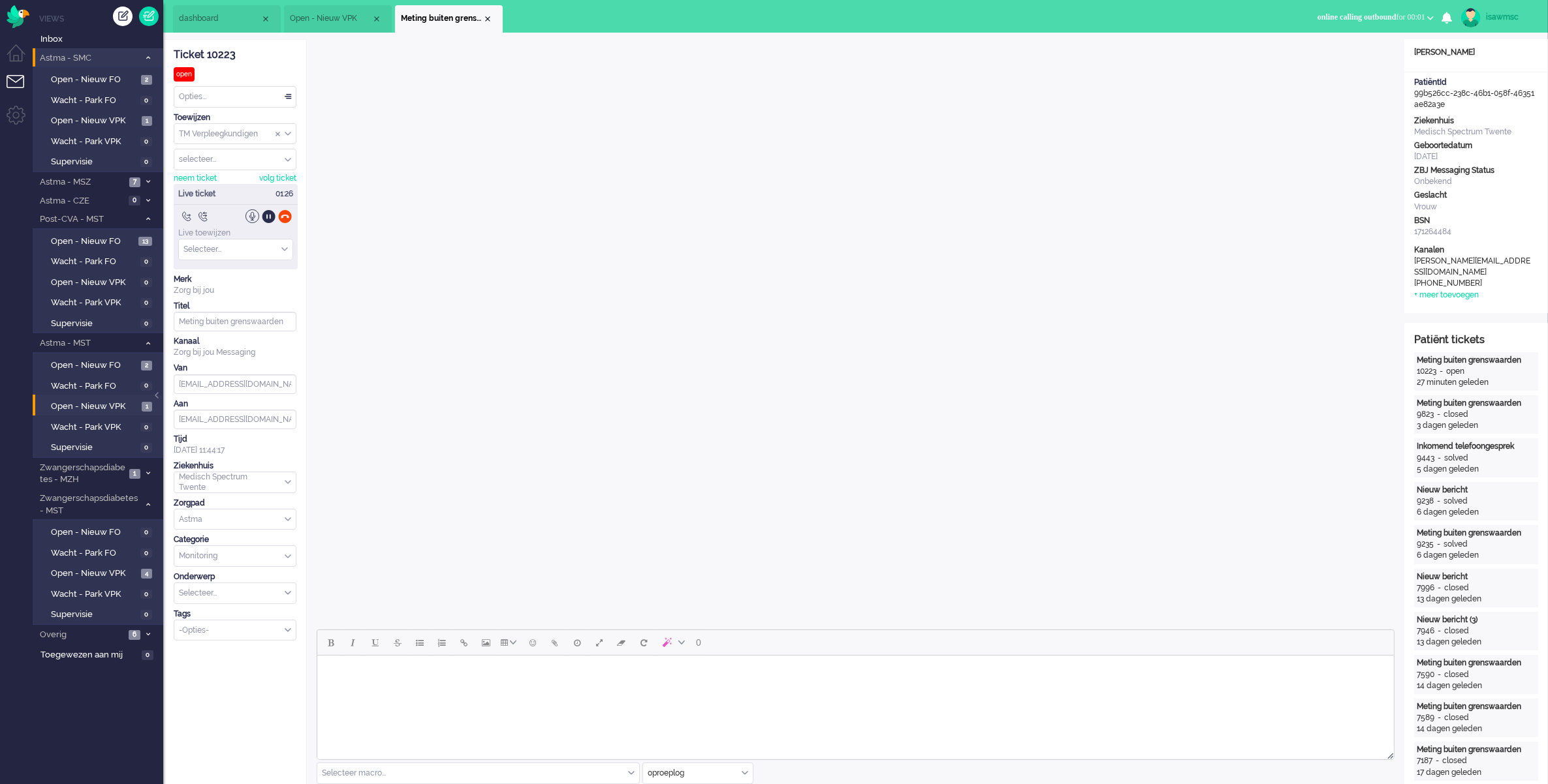
click at [1214, 29] on ul "dashboard Open - Nieuw VPK Meting buiten grenswaarden" at bounding box center [728, 16] width 1111 height 33
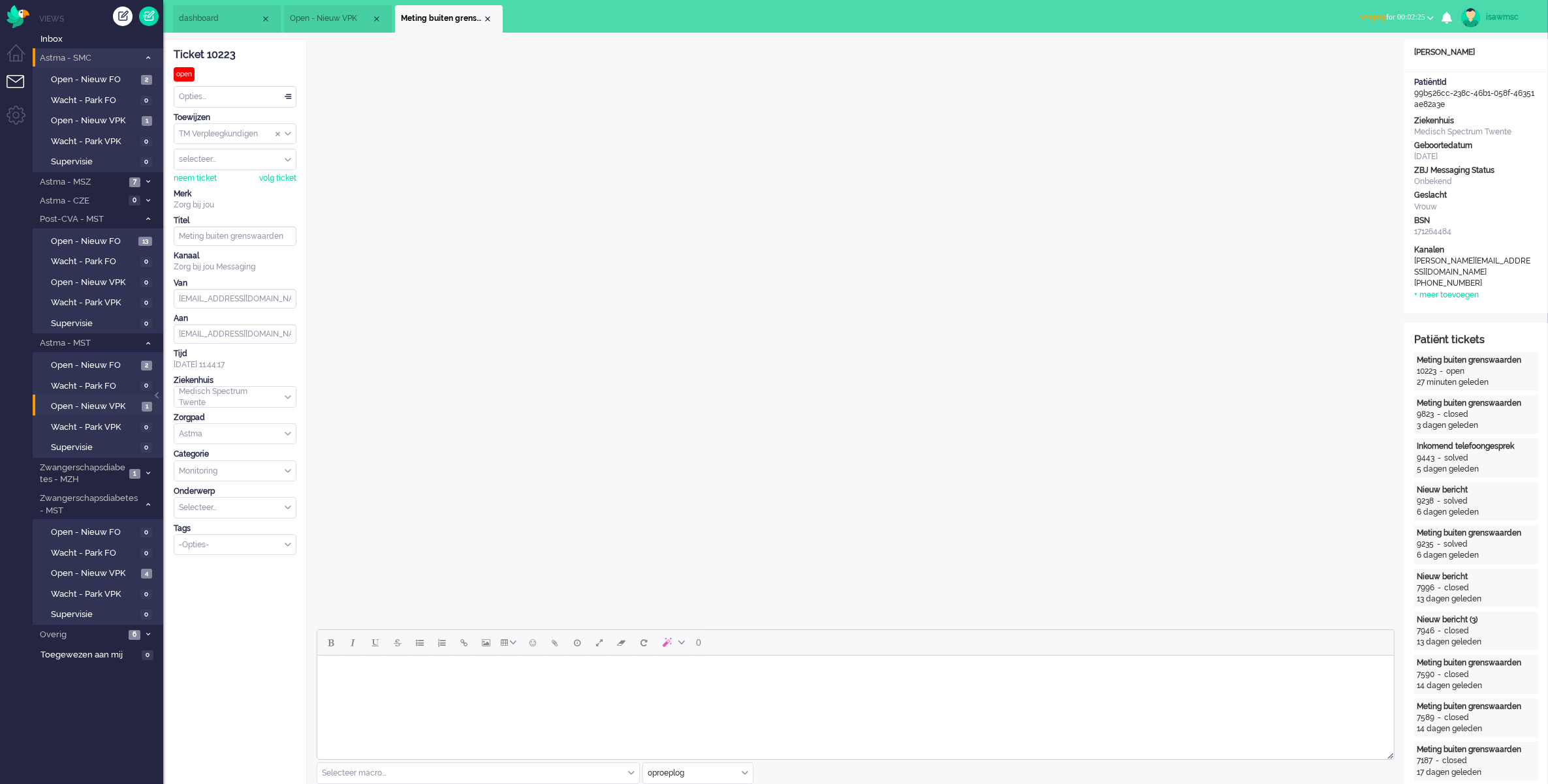
click at [1360, 17] on span "wrapup" at bounding box center [1373, 17] width 26 height 9
click at [1347, 62] on label "Online" at bounding box center [1379, 59] width 103 height 11
click at [484, 14] on div "Close tab" at bounding box center [487, 19] width 10 height 10
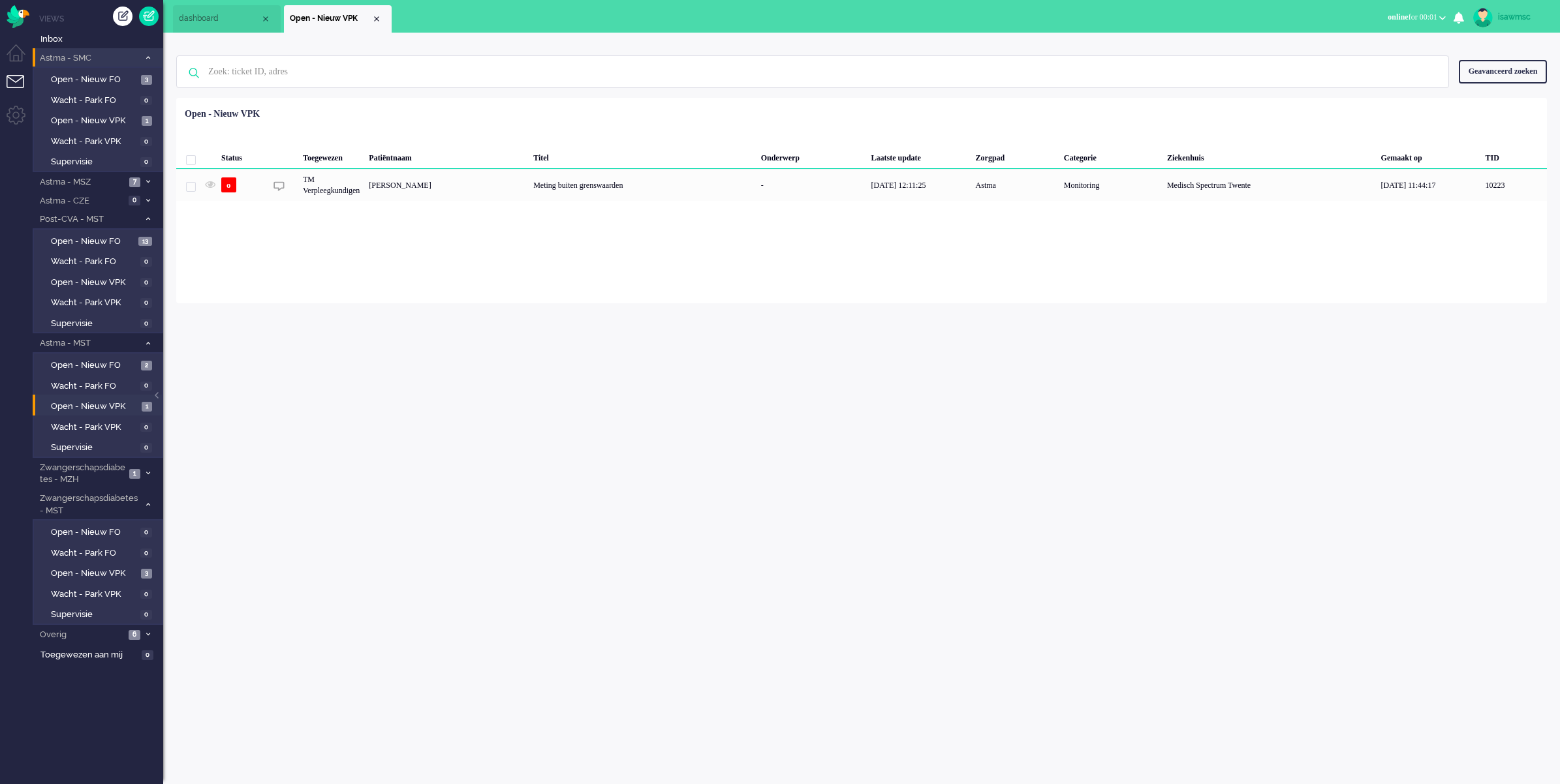
click at [523, 126] on div "Geselecteerd 0 Set Status: open pending holding solved Verwijder Selecteer... U…" at bounding box center [862, 130] width 1370 height 25
click at [135, 405] on span "Open - Nieuw VPK" at bounding box center [94, 406] width 88 height 12
drag, startPoint x: 393, startPoint y: 361, endPoint x: 418, endPoint y: 336, distance: 35.4
click at [399, 360] on div "isawmsc Thuis Ticket Csat Mijn gemiddelde cijfer Deze week - Ticket Bijdragen P…" at bounding box center [862, 408] width 1396 height 751
click at [533, 89] on div "Geen zoekresultaten Probeer nog eens Geavanceerd zoeken Geavanceerd zoeken Tick…" at bounding box center [862, 72] width 1370 height 52
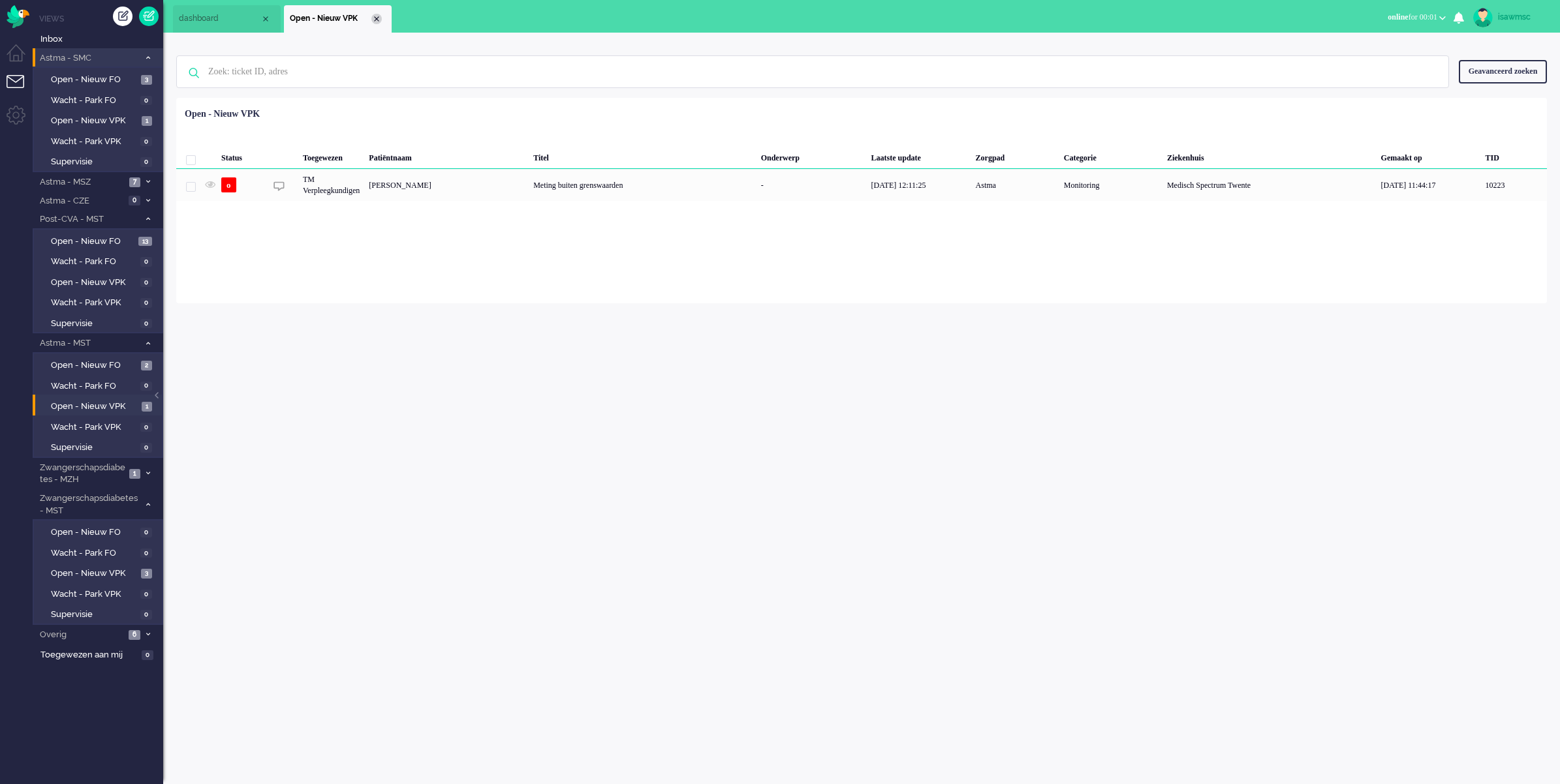
click at [379, 23] on div "Close tab" at bounding box center [376, 19] width 10 height 10
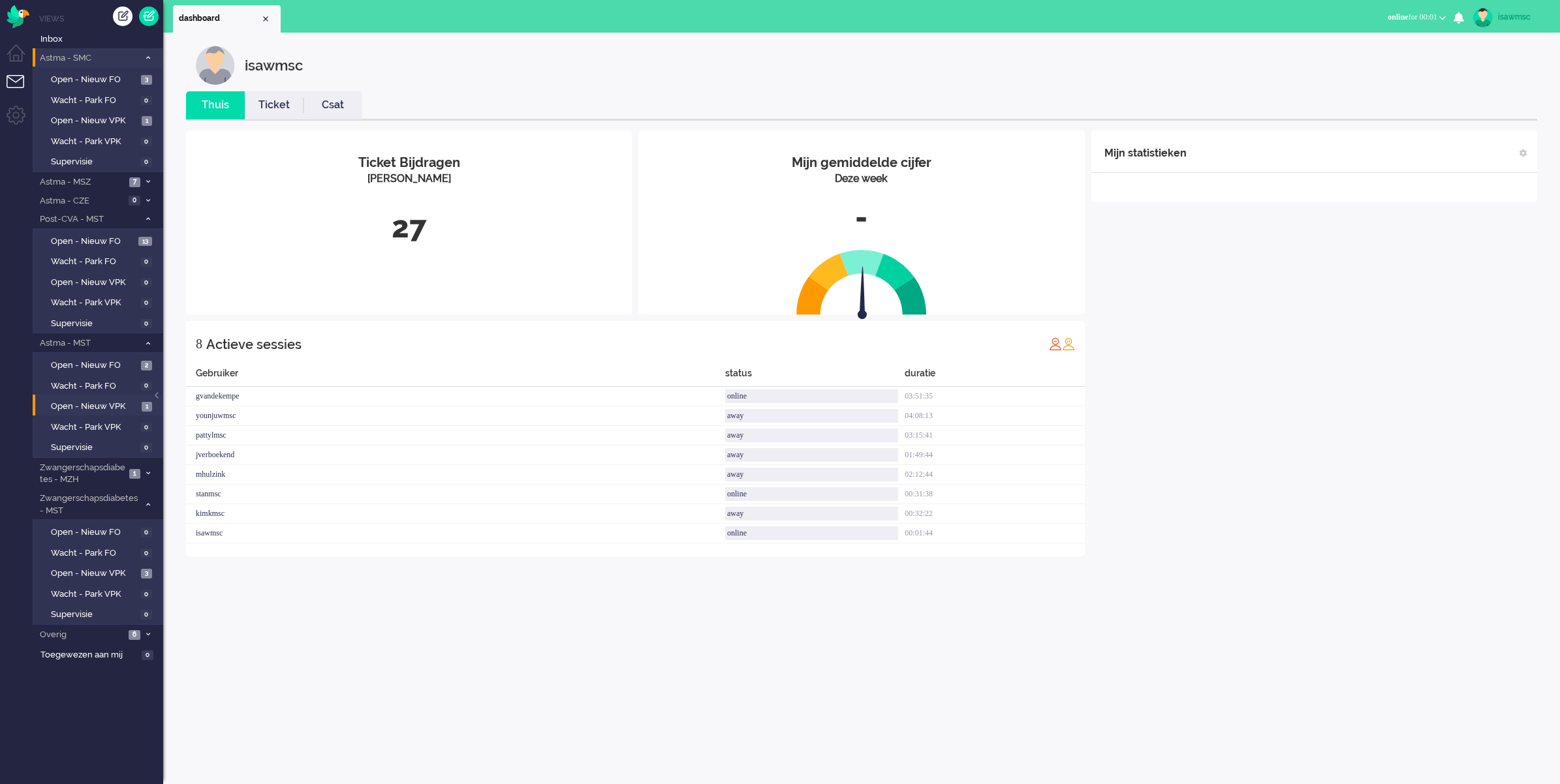
click at [449, 3] on ul "dashboard" at bounding box center [734, 16] width 1123 height 33
click at [1403, 20] on span "online for 00:02" at bounding box center [1412, 17] width 50 height 9
click at [1371, 44] on label "Away" at bounding box center [1392, 44] width 103 height 11
click at [1329, 21] on div "dashboard Dashboard X Dashboard Away Online Outbound pending Select status Away…" at bounding box center [862, 16] width 1396 height 33
